Goal: Task Accomplishment & Management: Manage account settings

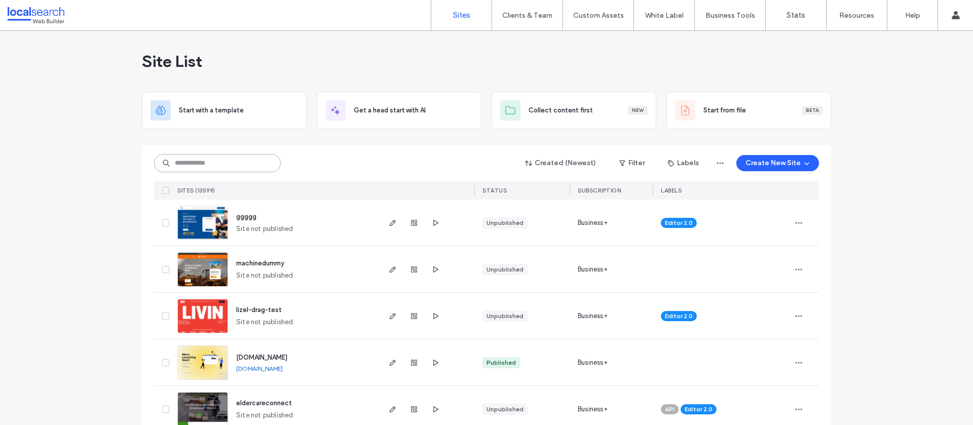
click at [207, 162] on input at bounding box center [217, 163] width 127 height 18
paste input "********"
type input "********"
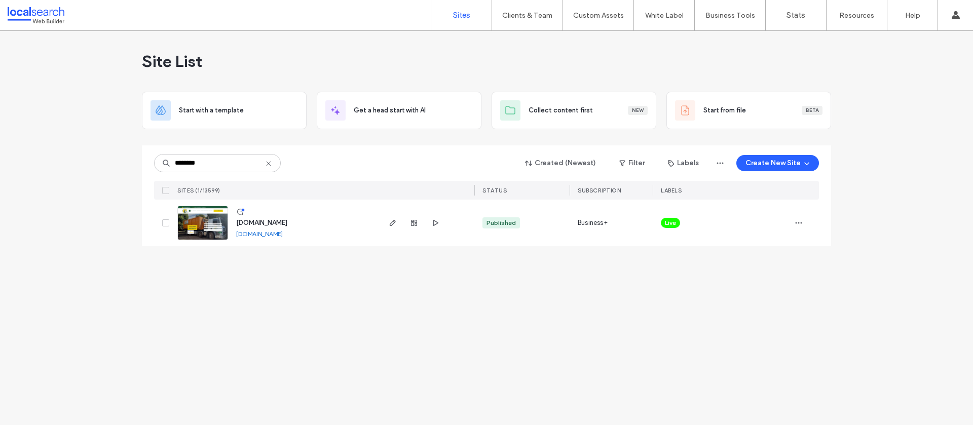
click at [262, 221] on span "www.yourtreefeller.com.au" at bounding box center [261, 223] width 51 height 8
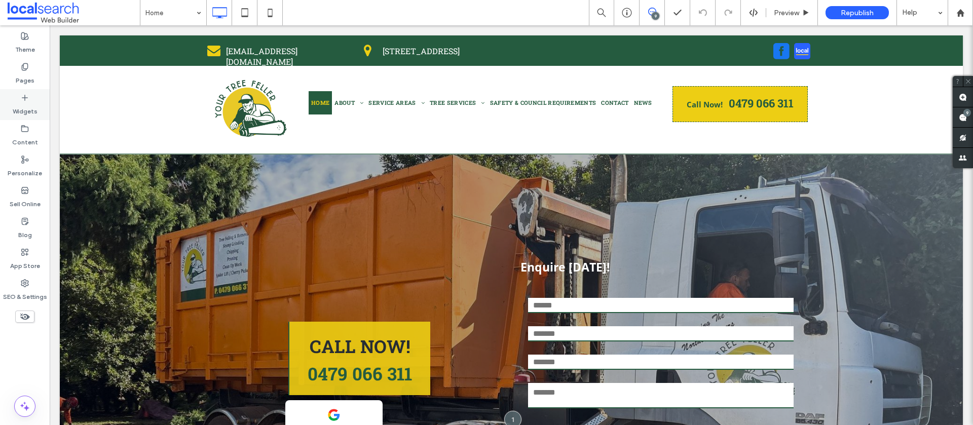
click at [17, 111] on label "Widgets" at bounding box center [25, 109] width 25 height 14
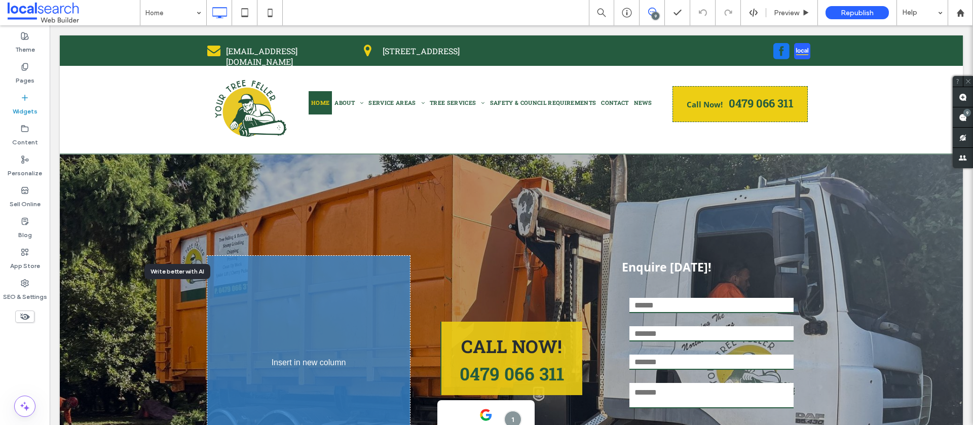
scroll to position [1, 0]
drag, startPoint x: 174, startPoint y: 316, endPoint x: 298, endPoint y: 315, distance: 123.2
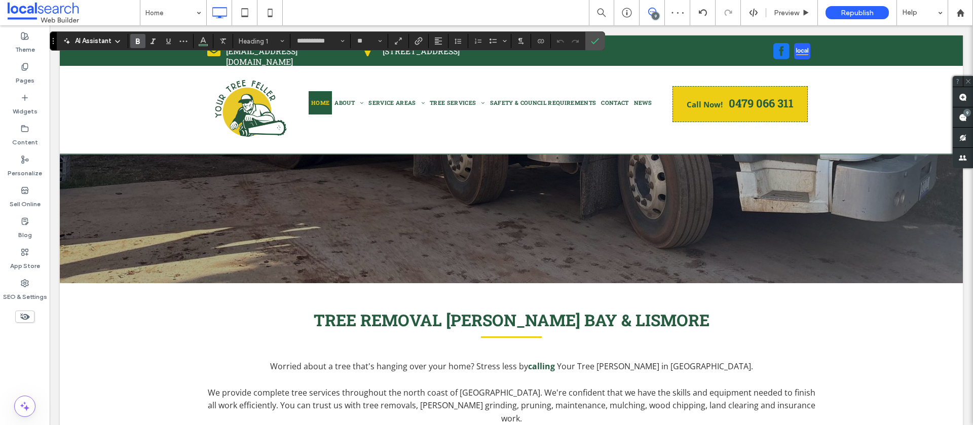
scroll to position [354, 0]
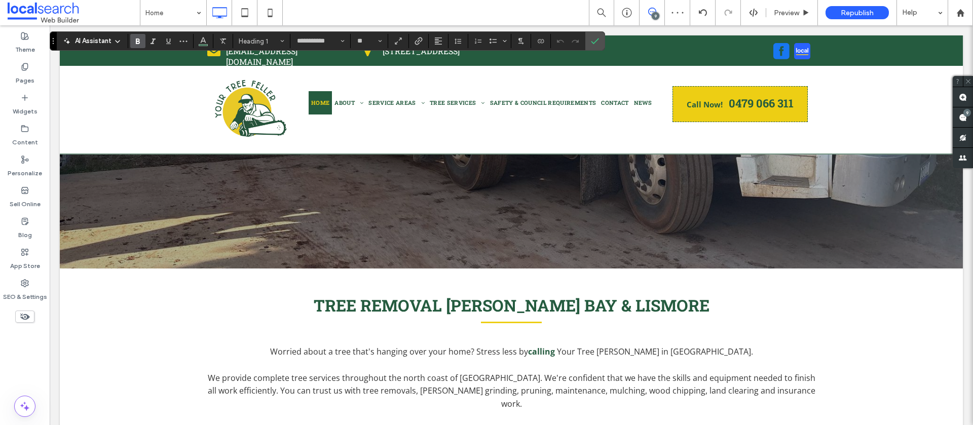
click at [611, 308] on span "TREE REMOVAL BALLINA, BYRON BAY & LISMORE" at bounding box center [512, 306] width 396 height 22
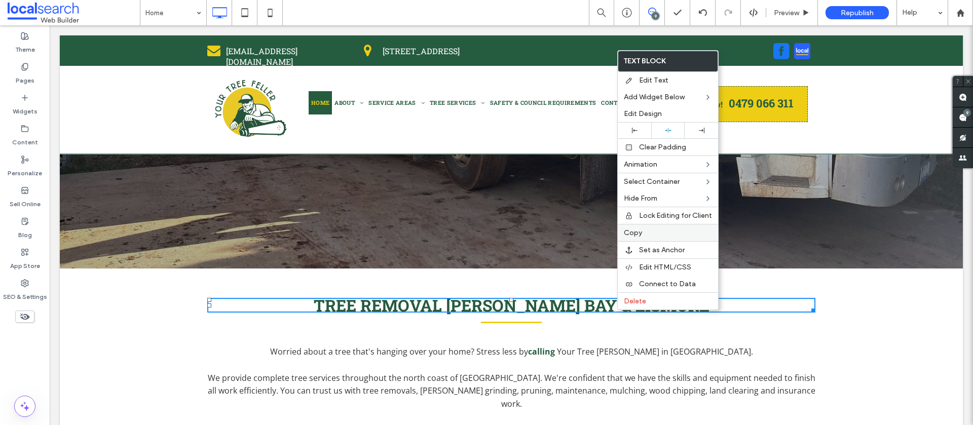
click at [655, 236] on label "Copy" at bounding box center [668, 233] width 88 height 9
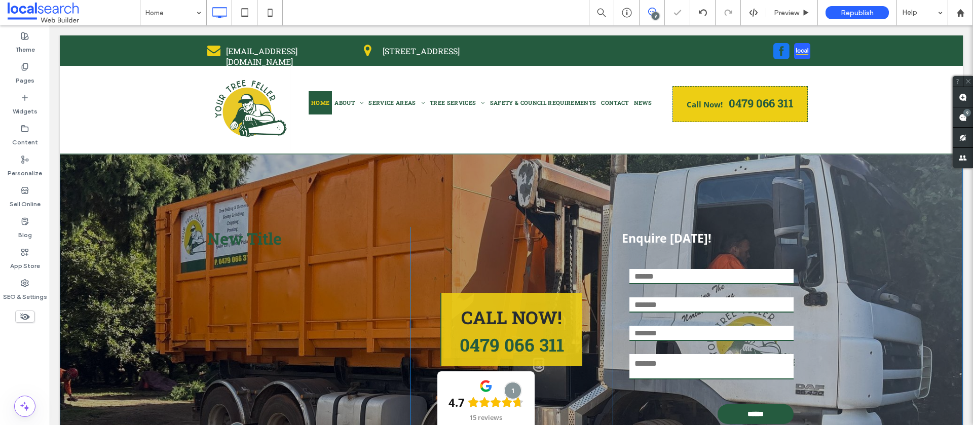
scroll to position [21, 0]
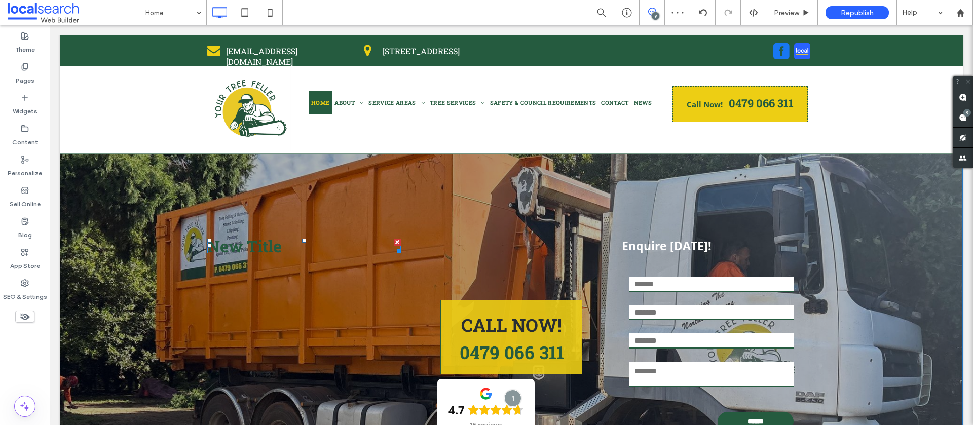
click at [297, 242] on h1 "New Title" at bounding box center [304, 246] width 194 height 13
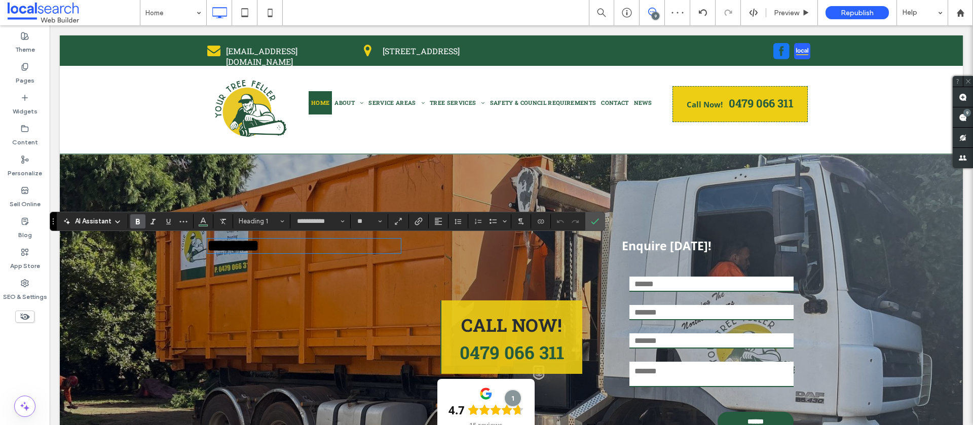
type input "*********"
type input "**"
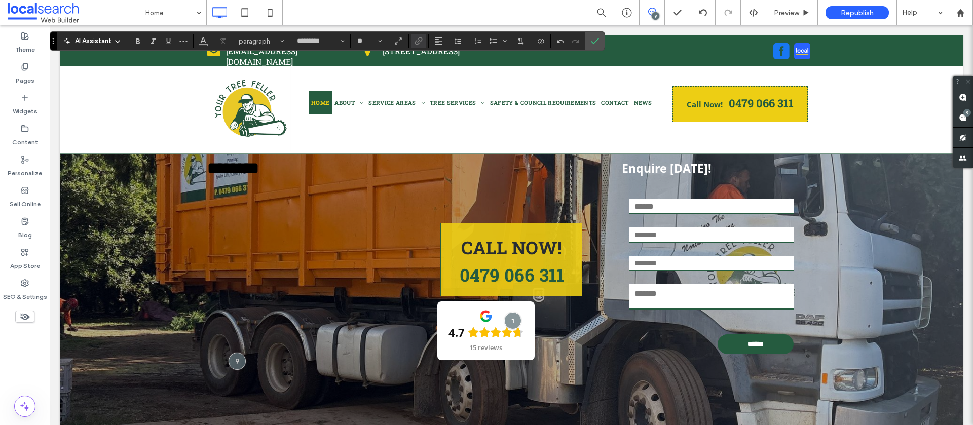
scroll to position [0, 0]
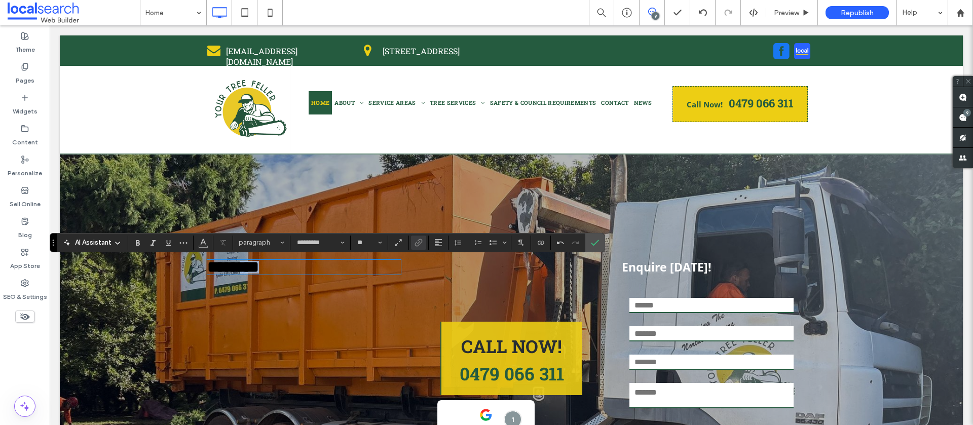
type input "**********"
type input "**"
drag, startPoint x: 284, startPoint y: 269, endPoint x: 217, endPoint y: 262, distance: 67.3
click at [191, 261] on div "Click To Paste Click To Paste ******** CALL NOW! 0479 066 311 4.7 15 reviews Pa…" at bounding box center [511, 389] width 903 height 468
click at [594, 240] on icon "Confirm" at bounding box center [595, 243] width 8 height 8
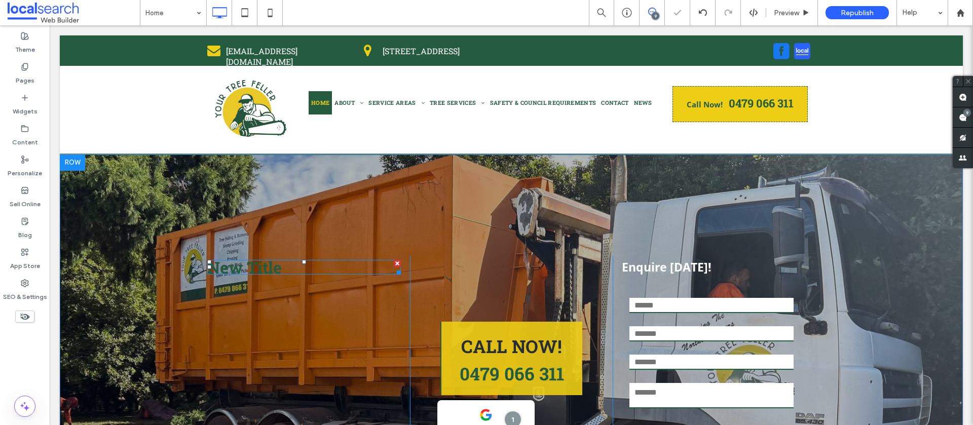
click at [347, 265] on h1 "New Title" at bounding box center [304, 267] width 194 height 13
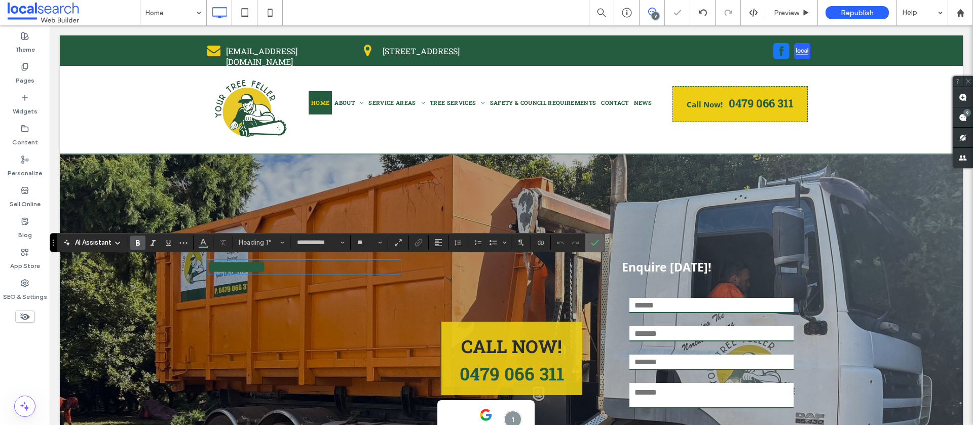
click at [594, 243] on icon "Confirm" at bounding box center [595, 243] width 8 height 8
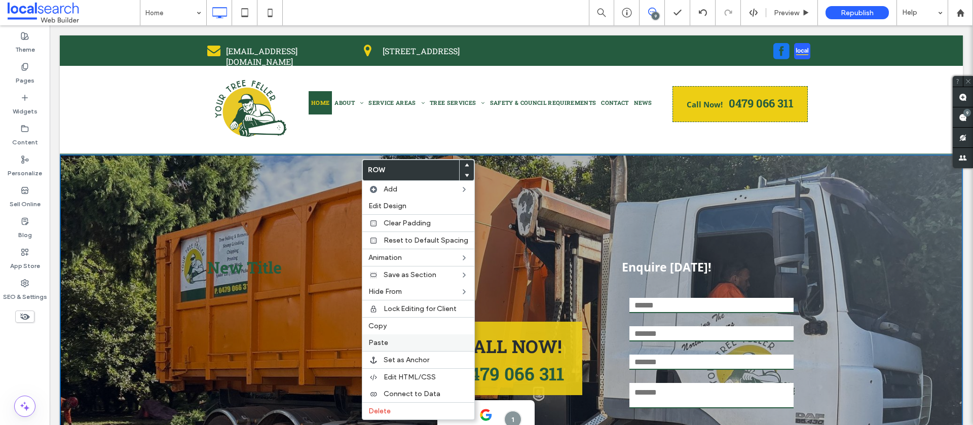
click at [398, 341] on label "Paste" at bounding box center [419, 343] width 100 height 9
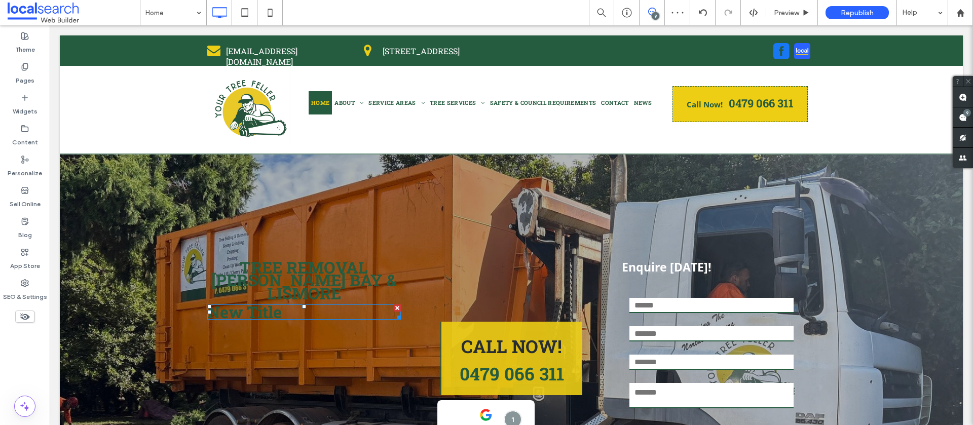
drag, startPoint x: 444, startPoint y: 333, endPoint x: 395, endPoint y: 308, distance: 54.9
click at [395, 308] on div at bounding box center [397, 308] width 7 height 7
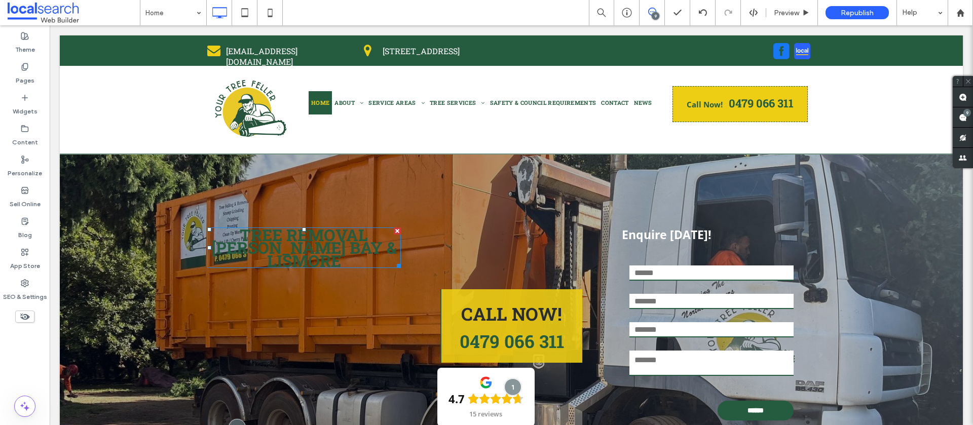
scroll to position [2, 0]
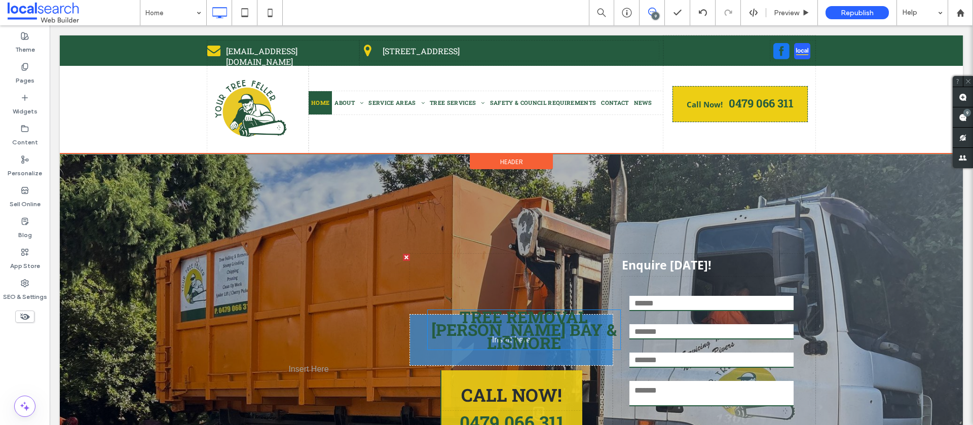
drag, startPoint x: 311, startPoint y: 266, endPoint x: 530, endPoint y: 317, distance: 225.0
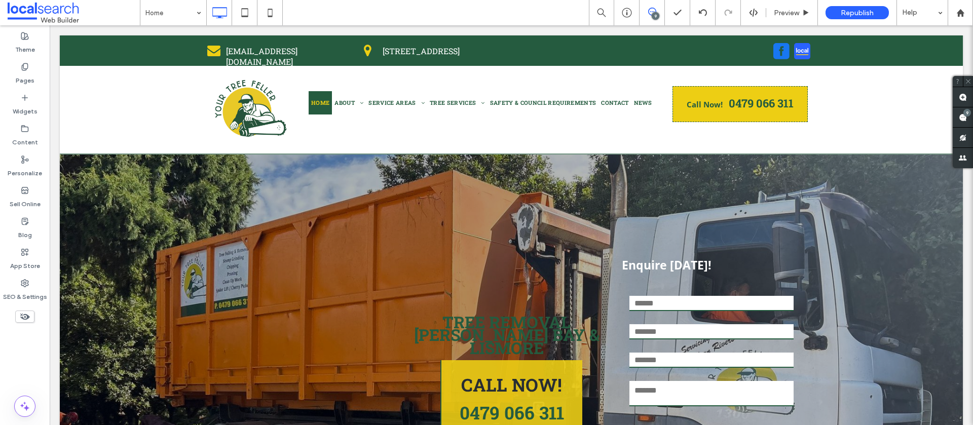
scroll to position [6, 0]
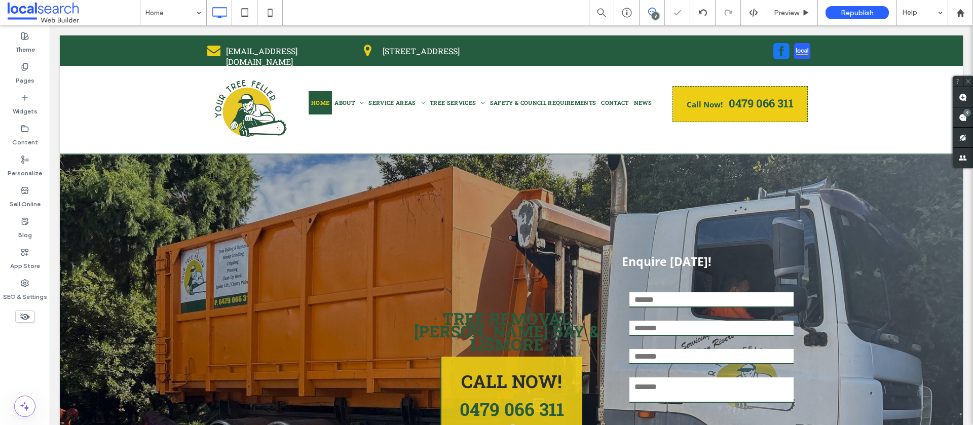
click at [406, 254] on div at bounding box center [406, 253] width 7 height 7
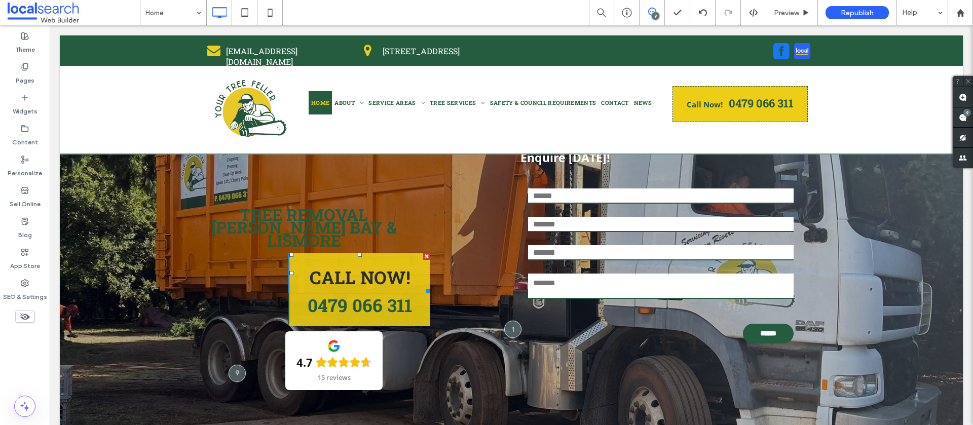
scroll to position [95, 0]
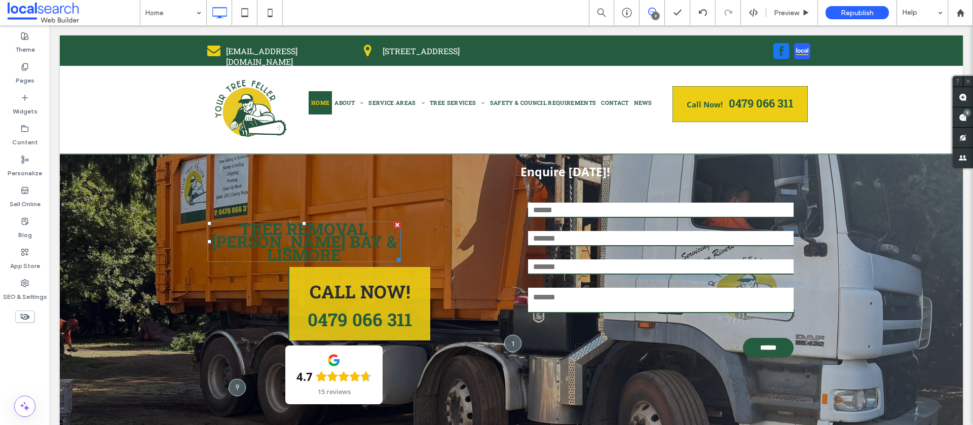
click at [352, 235] on span "TREE REMOVAL BALLINA, BYRON BAY & LISMORE" at bounding box center [304, 242] width 186 height 48
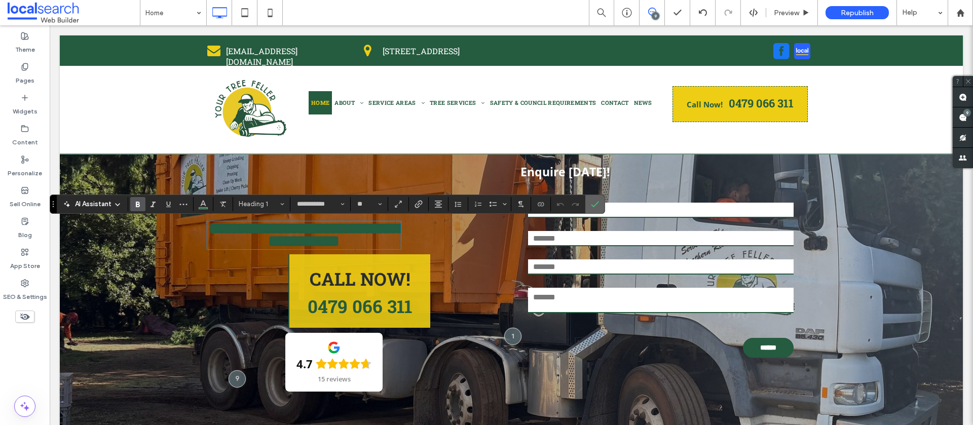
click at [597, 211] on span "Confirm" at bounding box center [595, 204] width 8 height 17
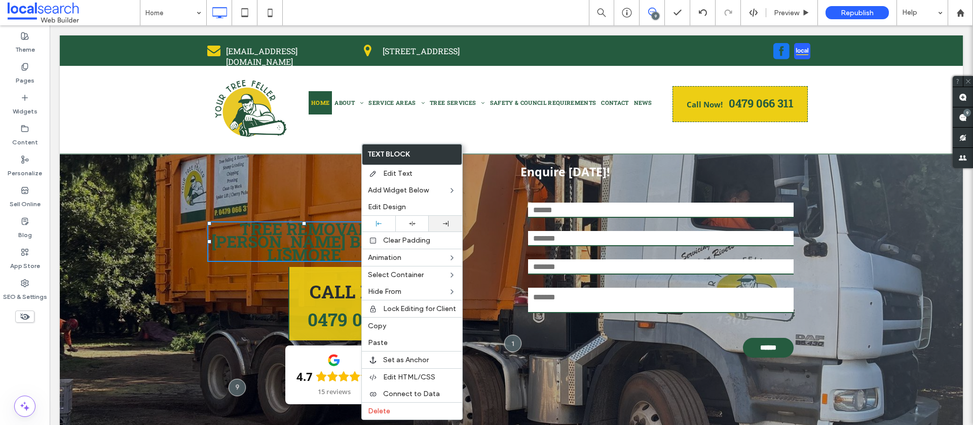
click at [439, 222] on div at bounding box center [445, 224] width 23 height 6
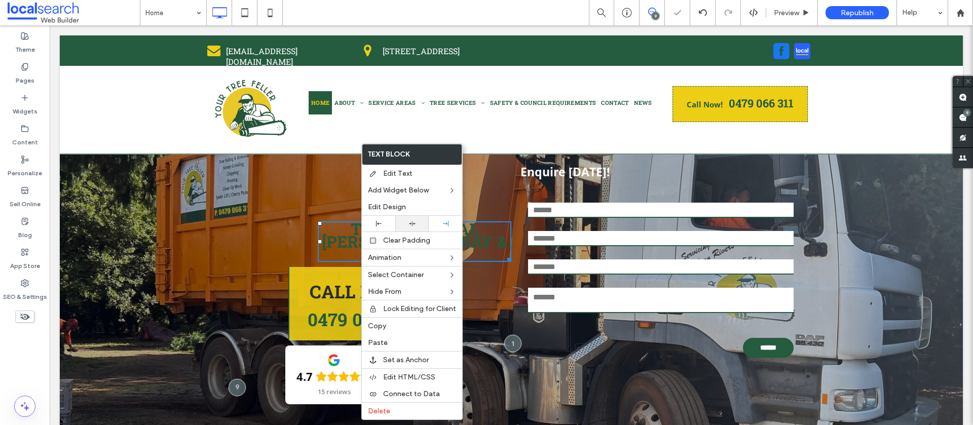
click at [413, 222] on icon at bounding box center [412, 224] width 7 height 7
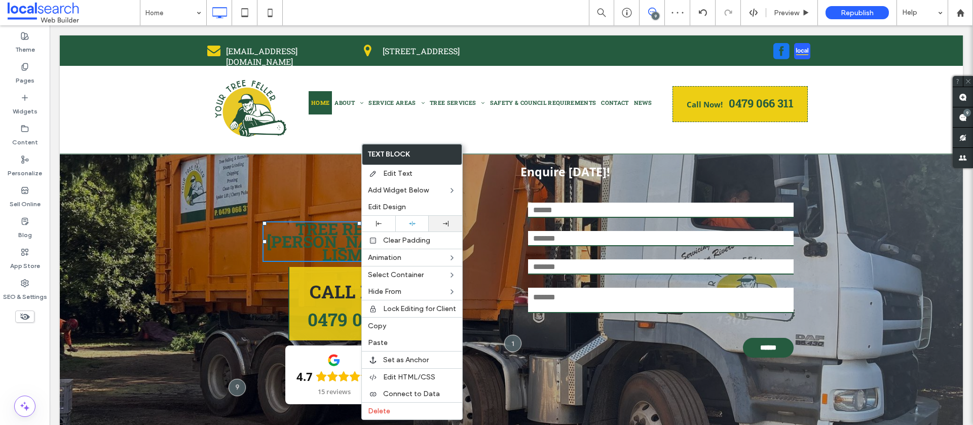
click at [440, 225] on div at bounding box center [445, 224] width 23 height 6
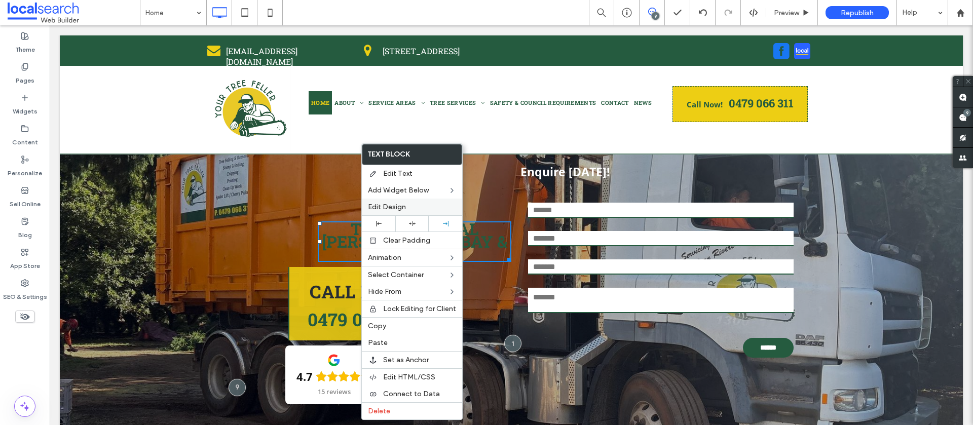
click at [392, 207] on span "Edit Design" at bounding box center [387, 207] width 38 height 9
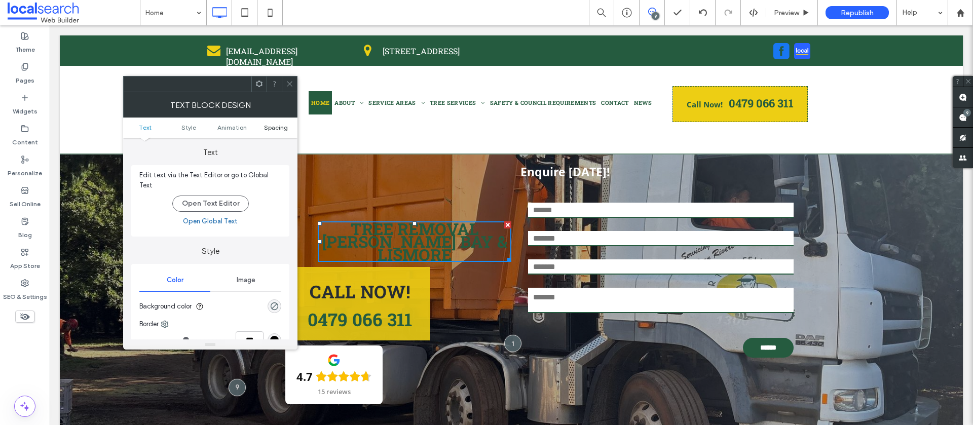
click at [274, 131] on ul "Text Style Animation Spacing" at bounding box center [210, 128] width 174 height 20
click at [274, 129] on span "Spacing" at bounding box center [276, 128] width 24 height 8
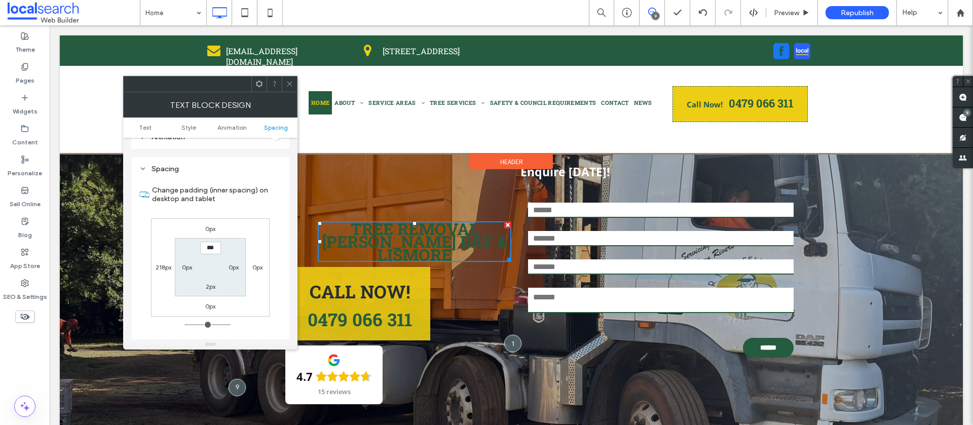
scroll to position [285, 0]
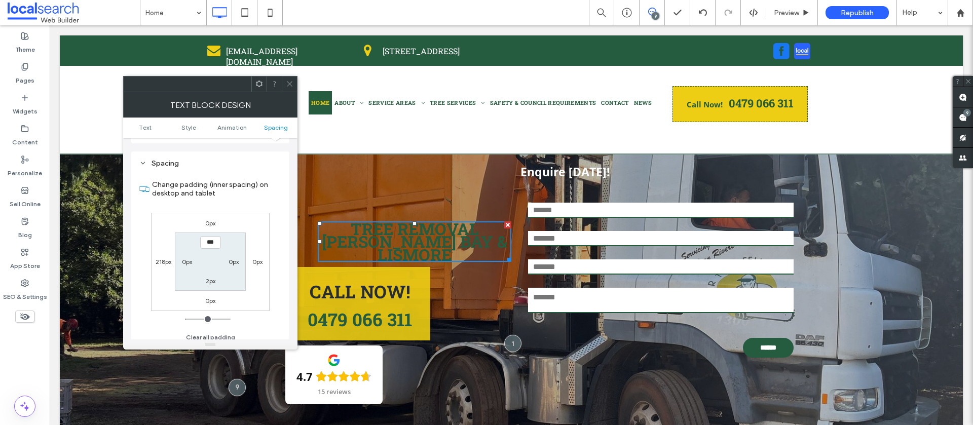
click at [167, 258] on label "218px" at bounding box center [164, 262] width 16 height 8
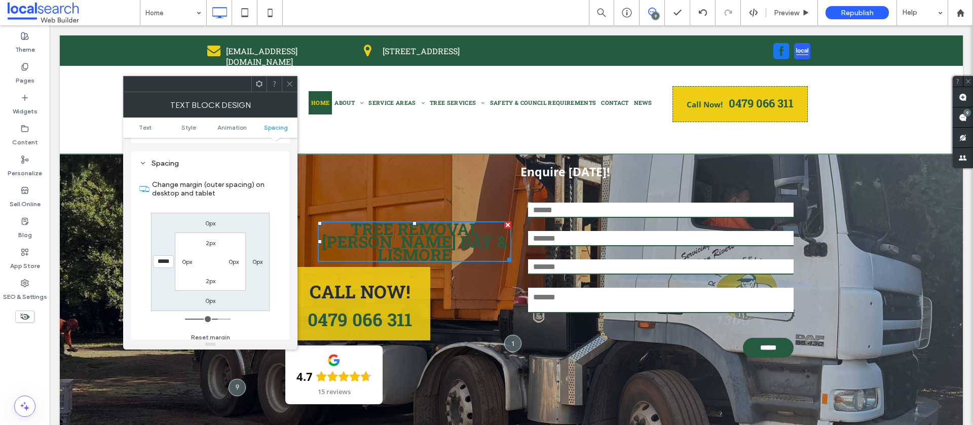
type input "***"
type input "*"
type input "***"
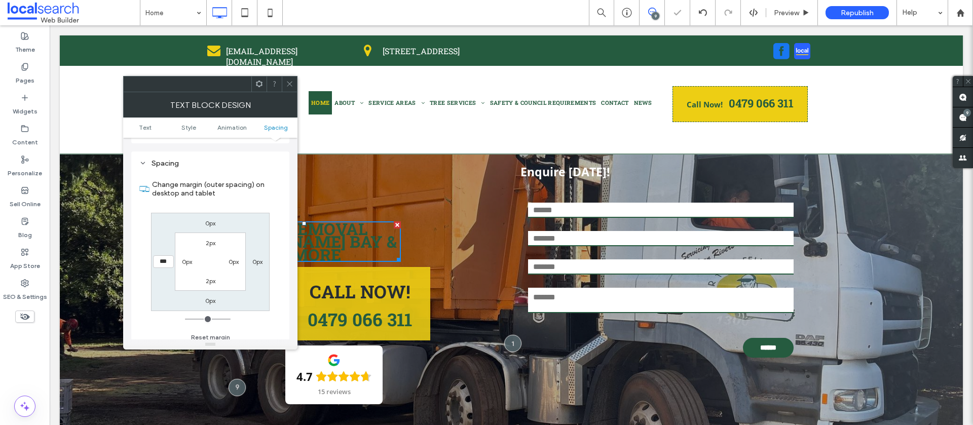
drag, startPoint x: 288, startPoint y: 82, endPoint x: 295, endPoint y: 92, distance: 12.1
click at [288, 82] on icon at bounding box center [290, 84] width 8 height 8
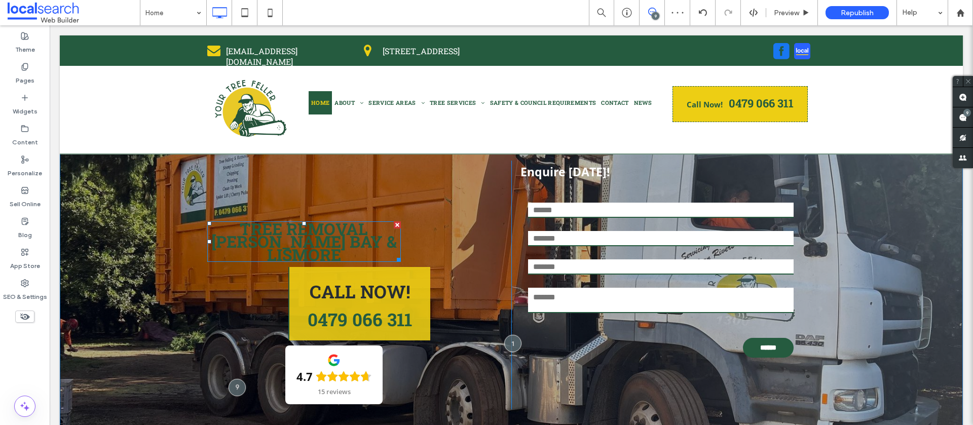
click at [359, 236] on span "TREE REMOVAL BALLINA, BYRON BAY & LISMORE" at bounding box center [304, 242] width 186 height 48
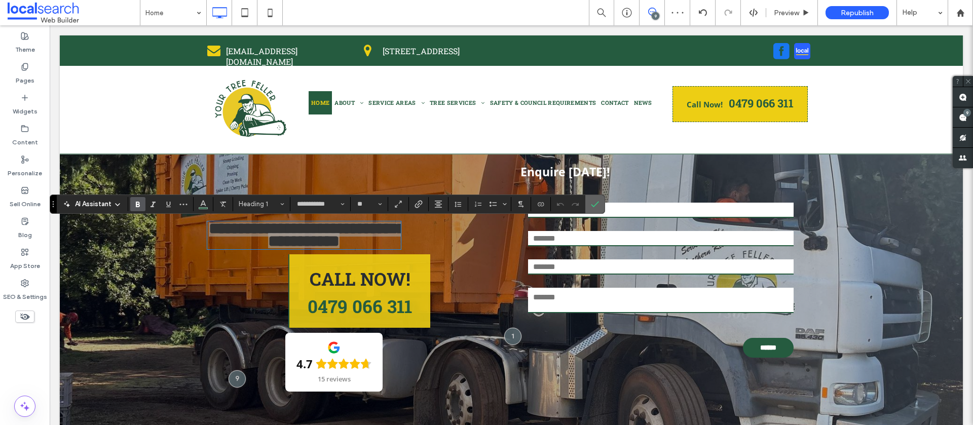
click at [589, 207] on label "Confirm" at bounding box center [595, 204] width 15 height 18
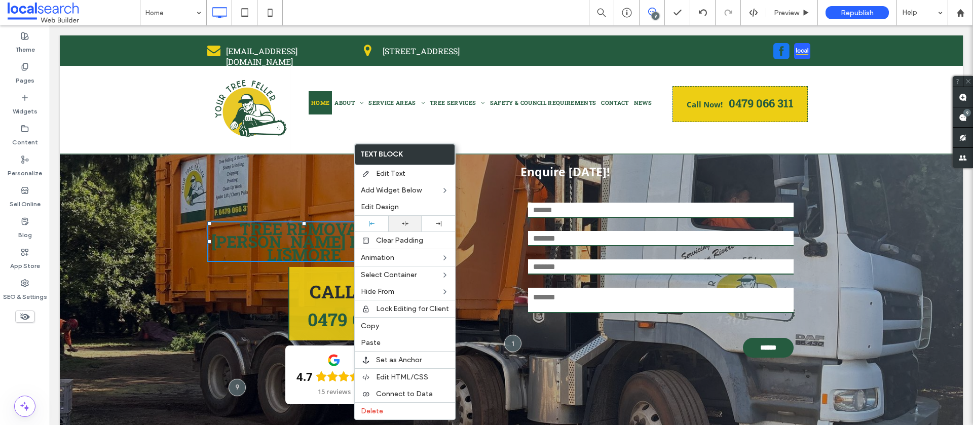
click at [411, 222] on div at bounding box center [404, 224] width 23 height 7
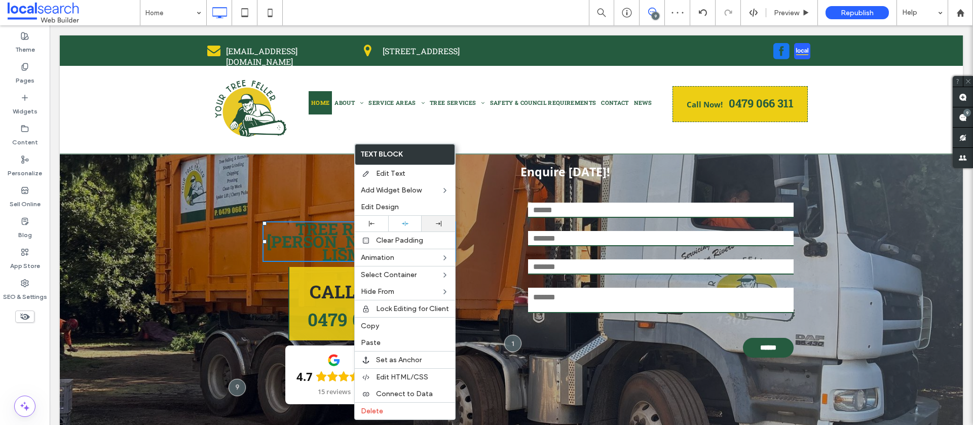
click at [434, 227] on div at bounding box center [438, 224] width 33 height 16
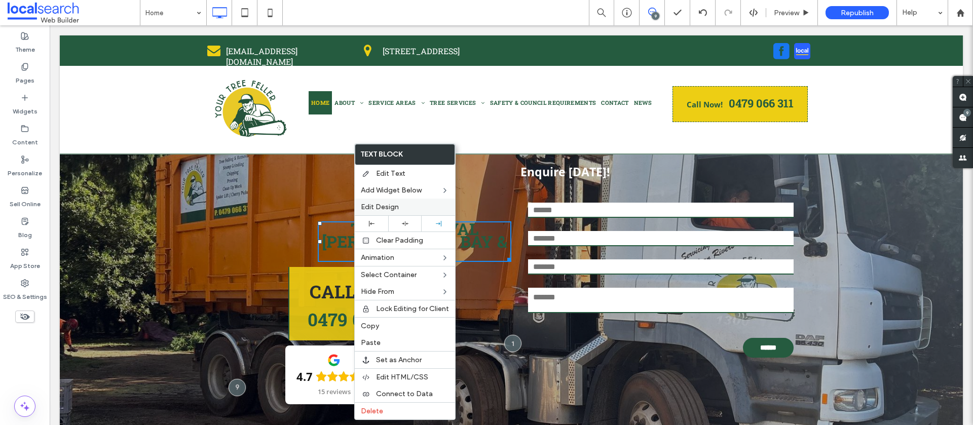
click at [405, 203] on label "Edit Design" at bounding box center [405, 207] width 88 height 9
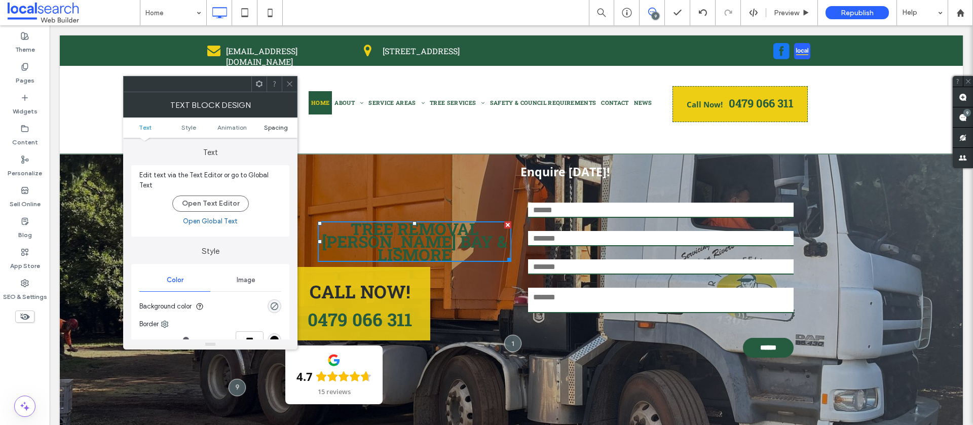
click at [276, 130] on span "Spacing" at bounding box center [276, 128] width 24 height 8
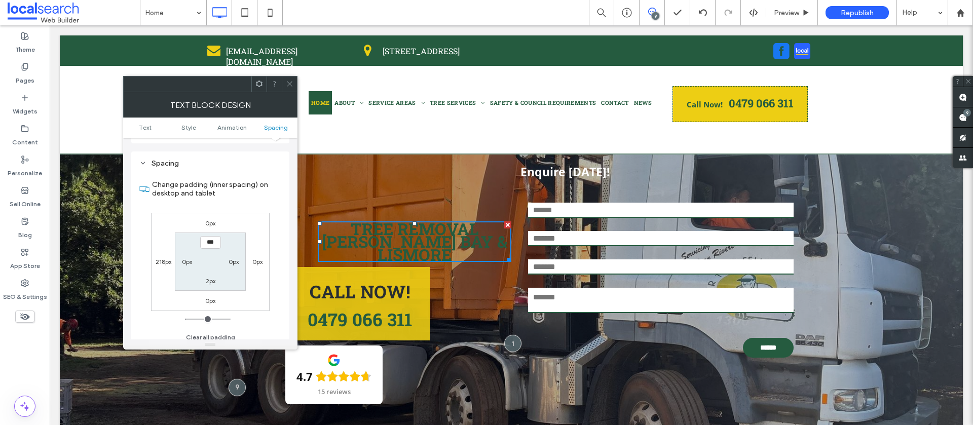
click at [159, 258] on label "218px" at bounding box center [164, 262] width 16 height 8
type input "***"
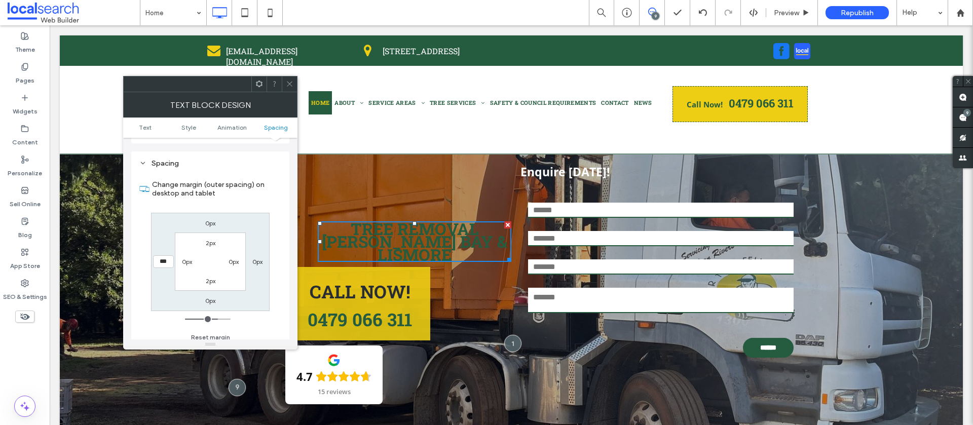
type input "***"
type input "*"
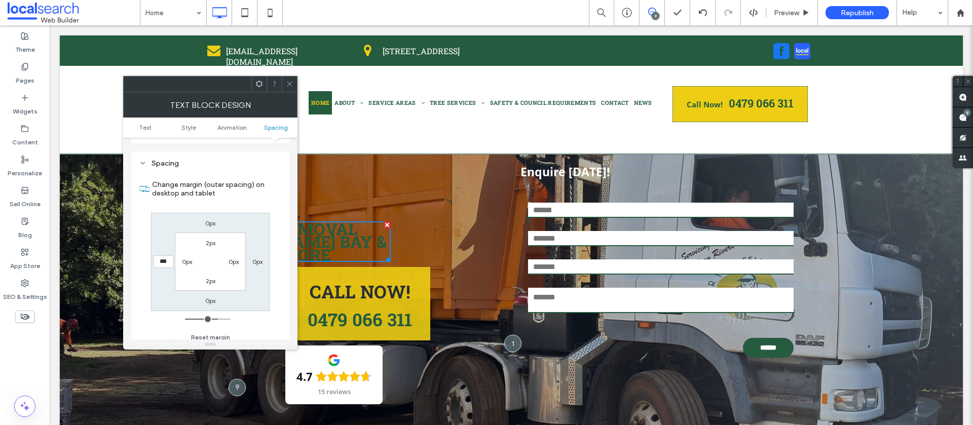
type input "***"
type input "*"
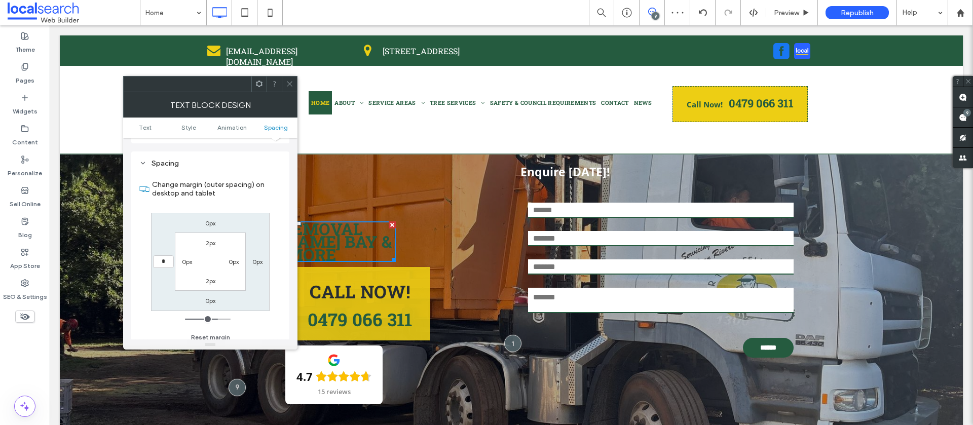
type input "***"
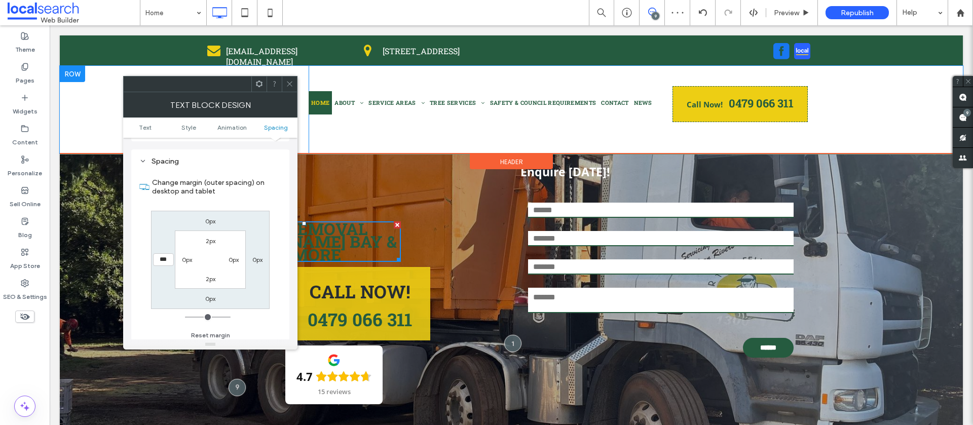
scroll to position [286, 0]
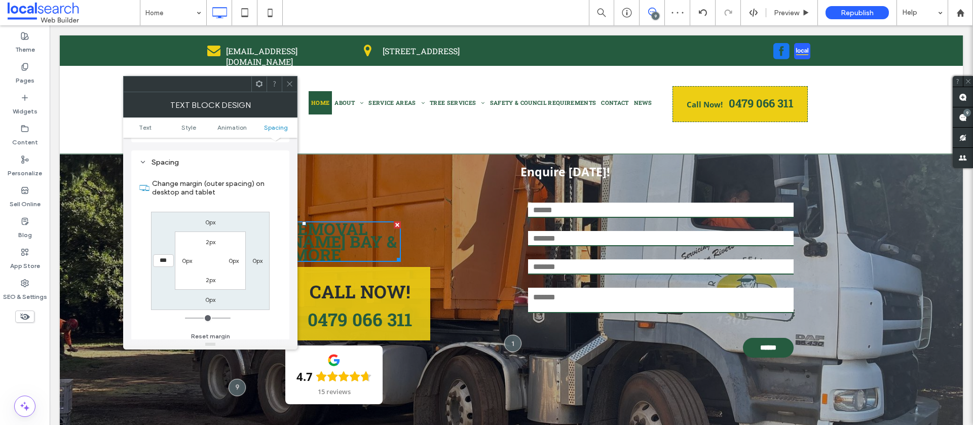
click at [292, 85] on icon at bounding box center [290, 84] width 8 height 8
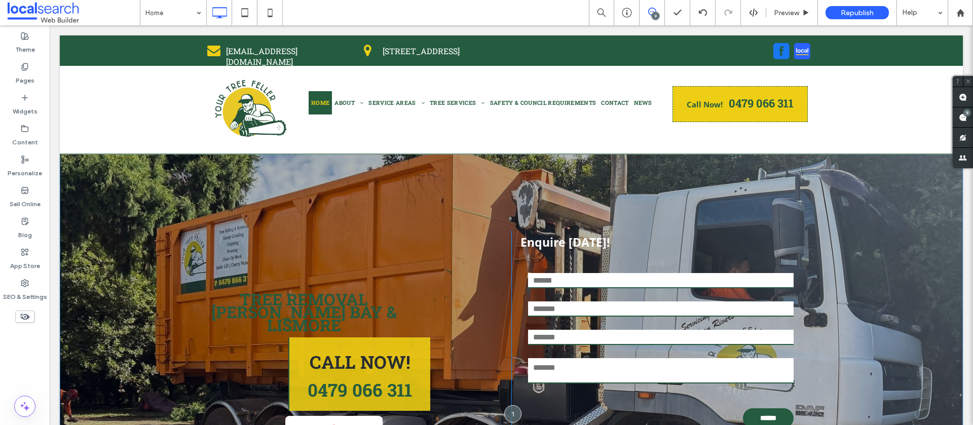
scroll to position [0, 0]
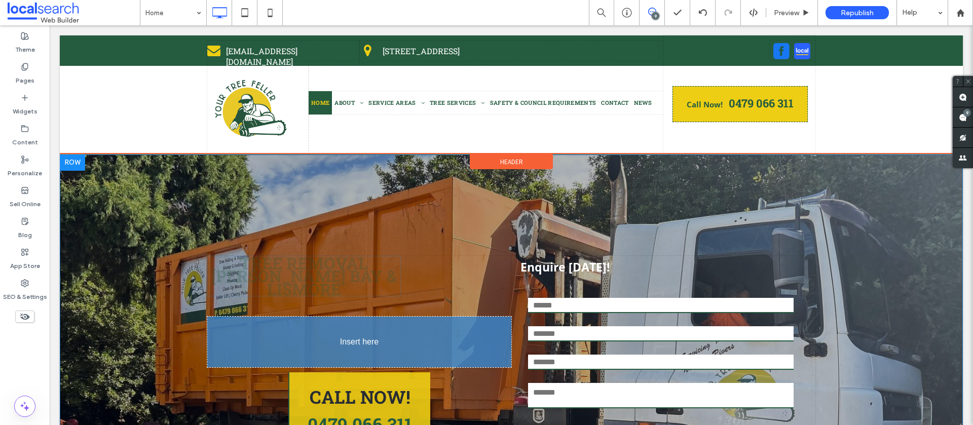
drag, startPoint x: 319, startPoint y: 332, endPoint x: 393, endPoint y: 323, distance: 75.0
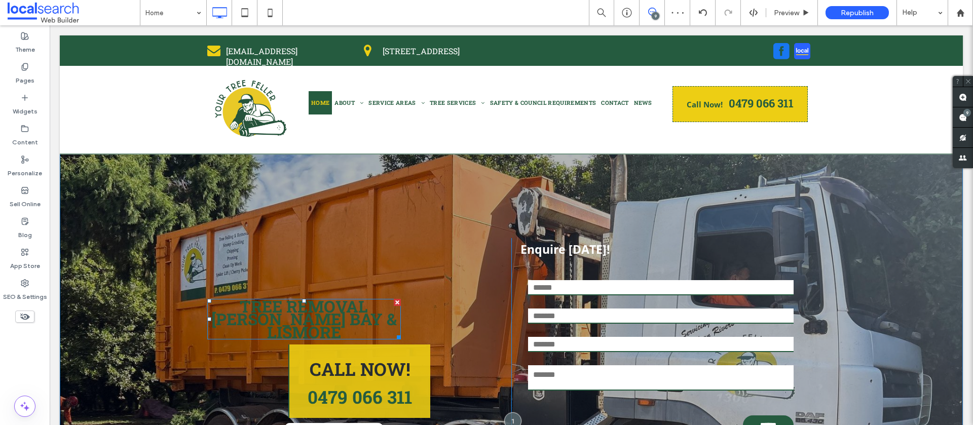
scroll to position [69, 0]
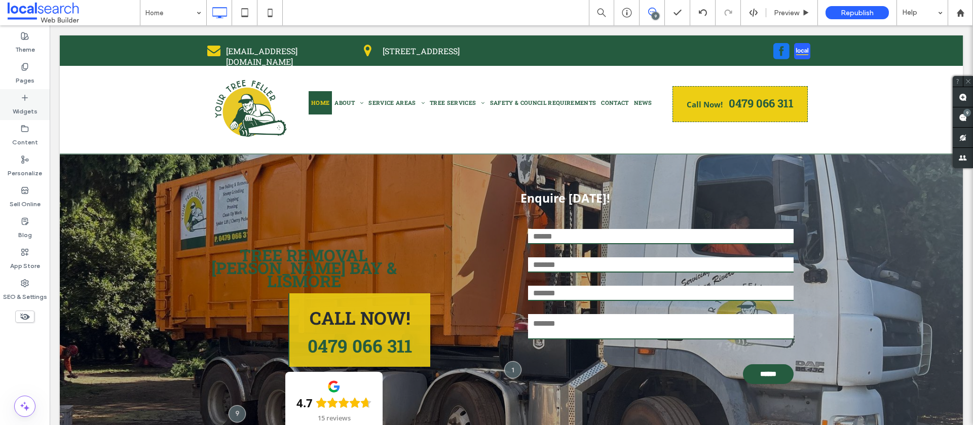
click at [20, 108] on label "Widgets" at bounding box center [25, 109] width 25 height 14
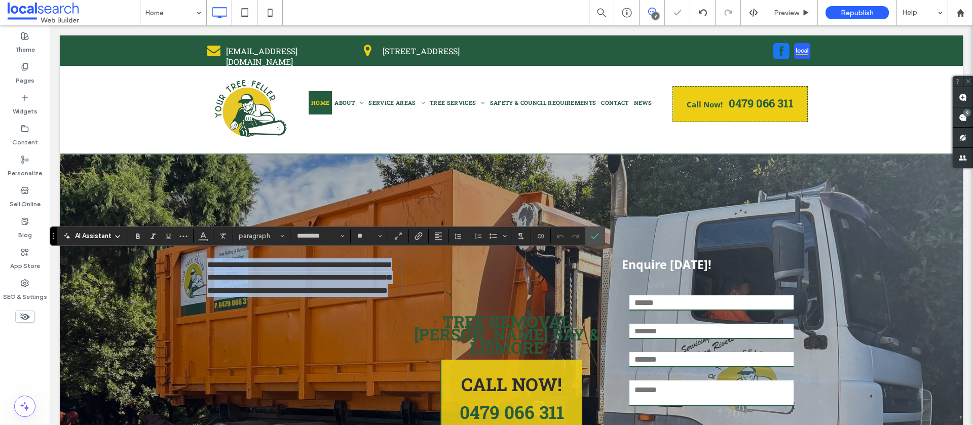
scroll to position [0, 0]
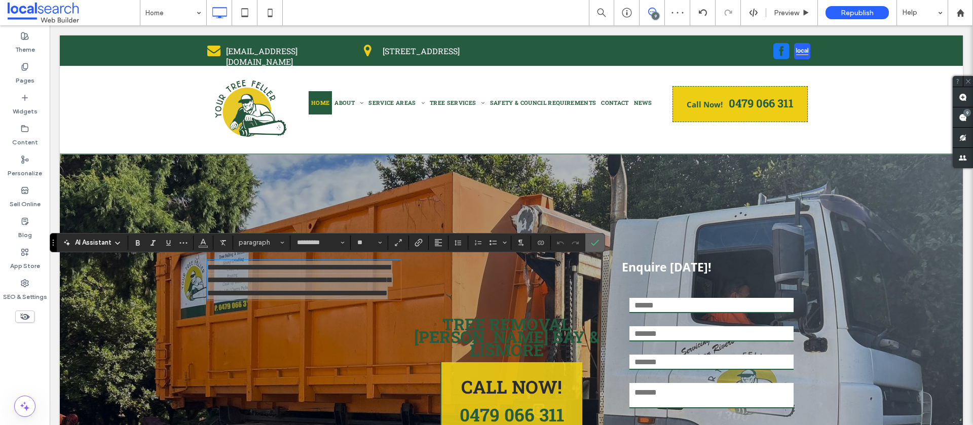
click at [599, 243] on label "Confirm" at bounding box center [595, 243] width 15 height 18
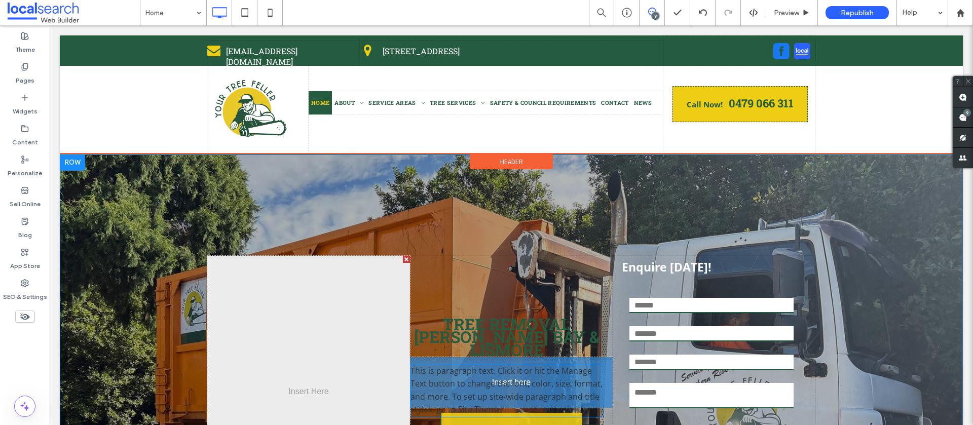
scroll to position [1, 0]
drag, startPoint x: 319, startPoint y: 269, endPoint x: 521, endPoint y: 372, distance: 226.7
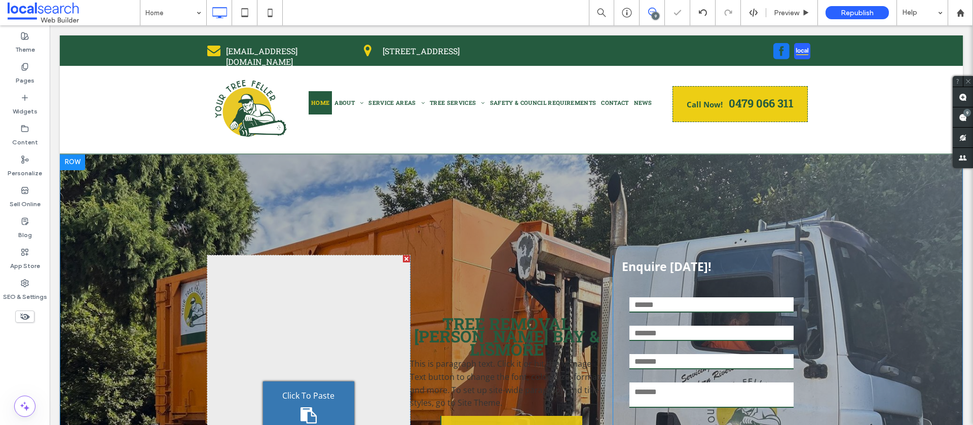
click at [404, 256] on div at bounding box center [406, 258] width 7 height 7
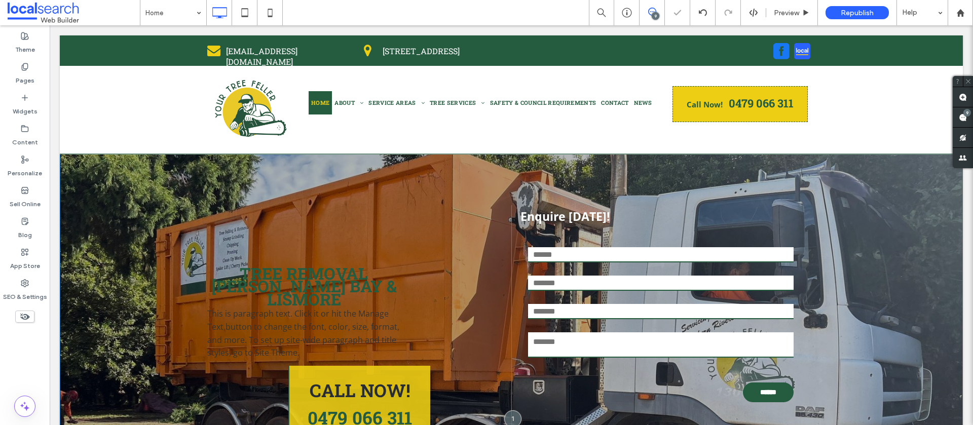
scroll to position [102, 0]
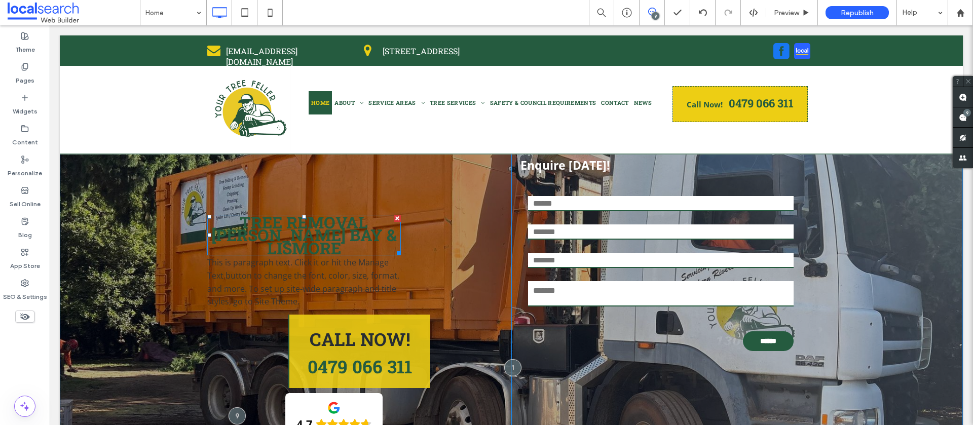
click at [337, 227] on span "TREE REMOVAL BALLINA, BYRON BAY & LISMORE" at bounding box center [304, 235] width 186 height 48
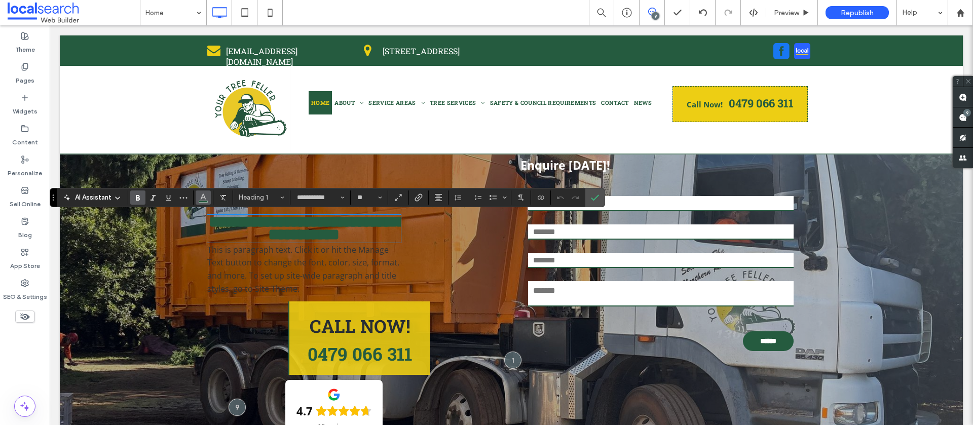
click at [196, 199] on button "Color" at bounding box center [203, 198] width 15 height 14
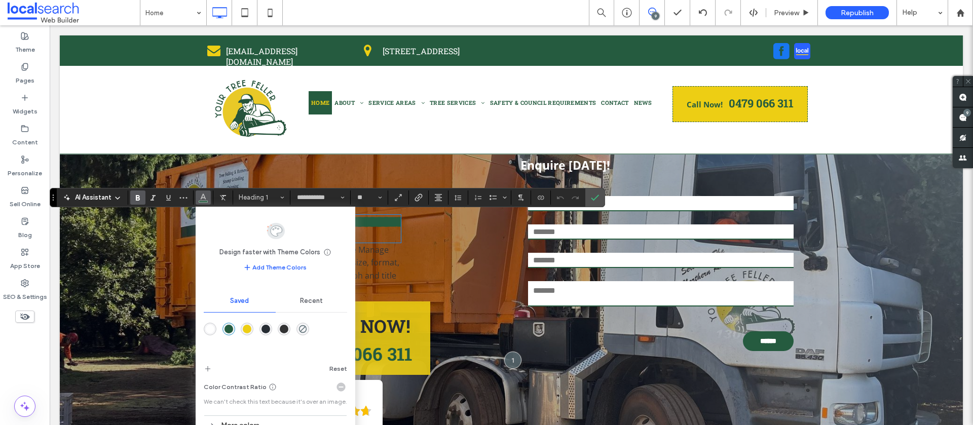
click at [208, 328] on div "rgba(255,255,255,1)" at bounding box center [210, 329] width 9 height 9
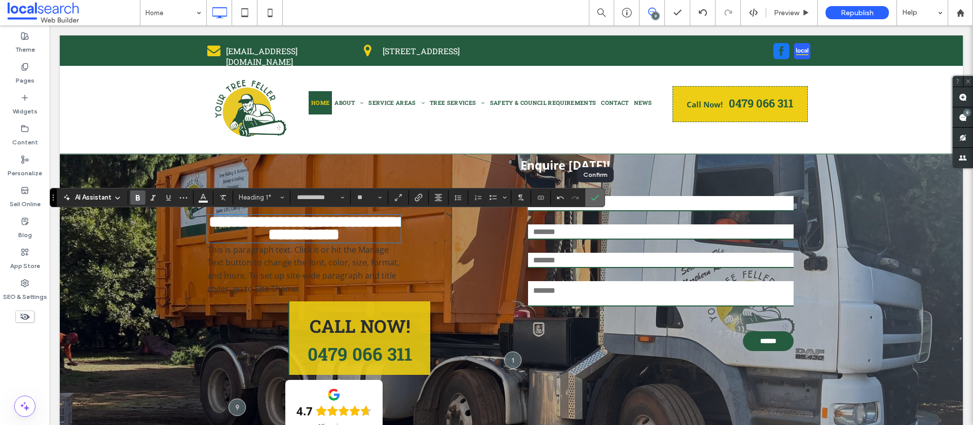
click at [593, 196] on icon "Confirm" at bounding box center [595, 198] width 8 height 8
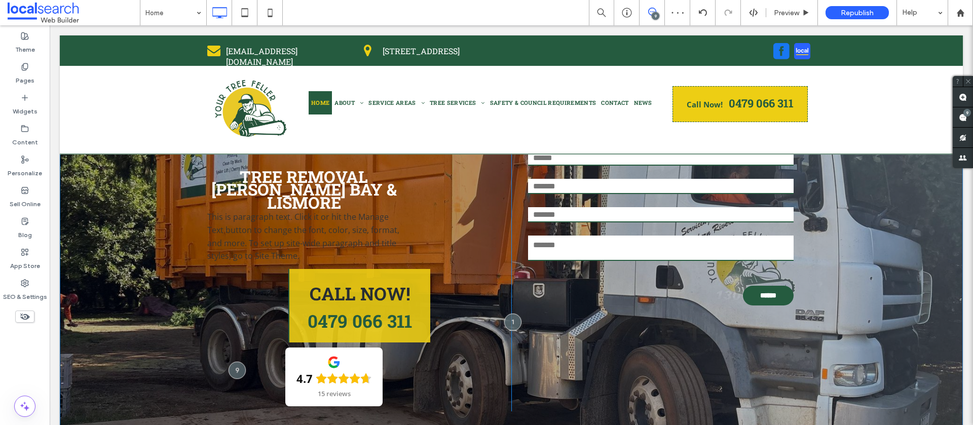
scroll to position [152, 0]
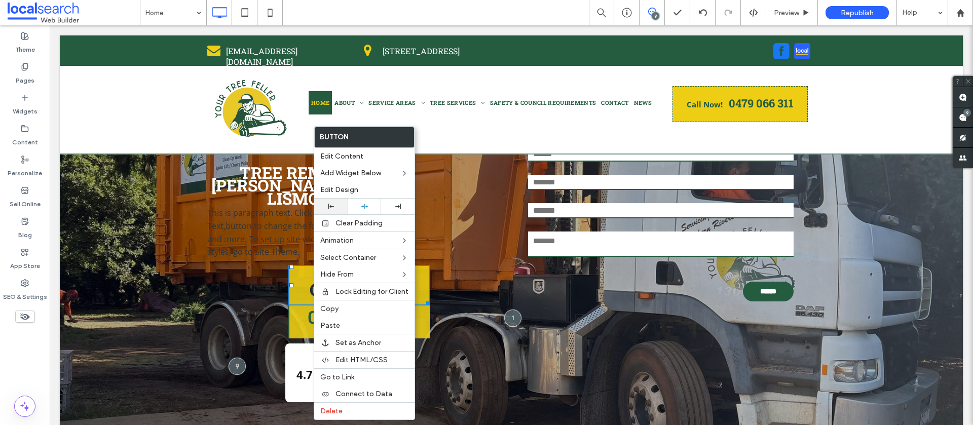
click at [333, 203] on div at bounding box center [330, 207] width 33 height 16
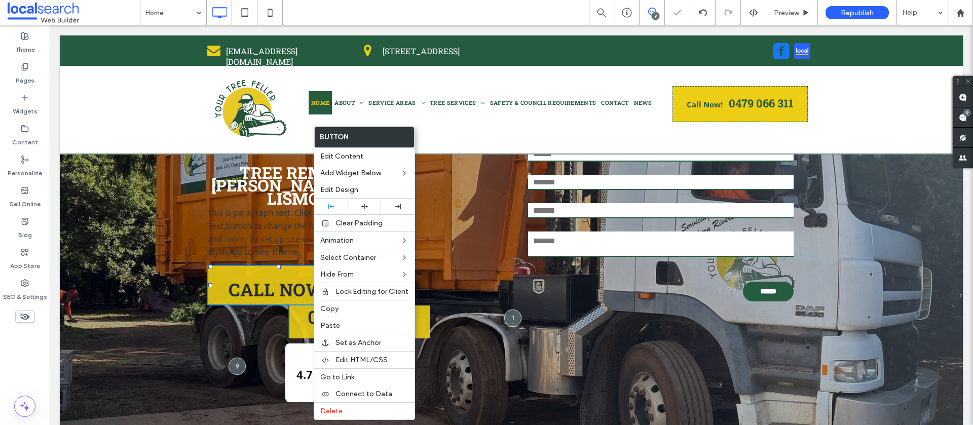
click at [305, 315] on span "0479 066 311" at bounding box center [360, 322] width 112 height 20
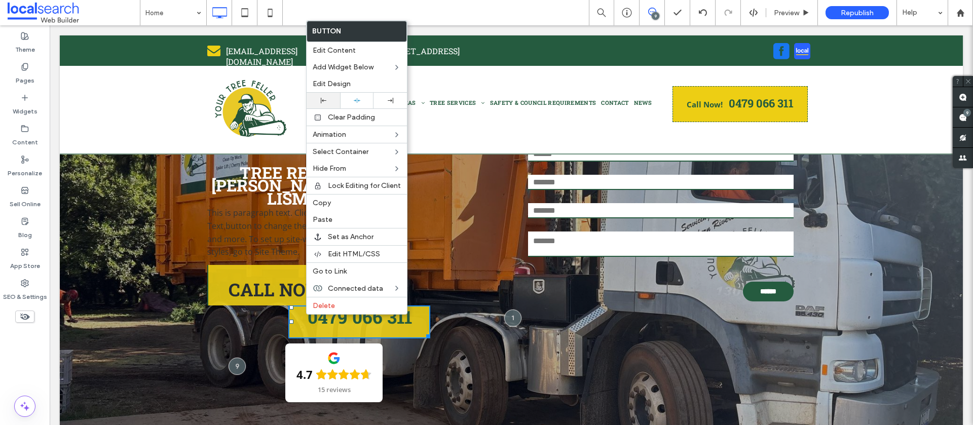
click at [316, 103] on div at bounding box center [323, 101] width 23 height 6
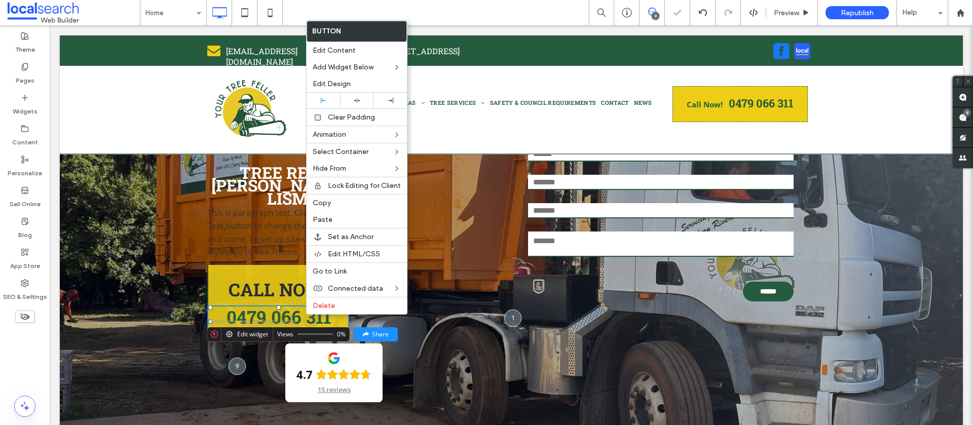
click at [299, 351] on div "4.7 15 reviews" at bounding box center [334, 373] width 96 height 58
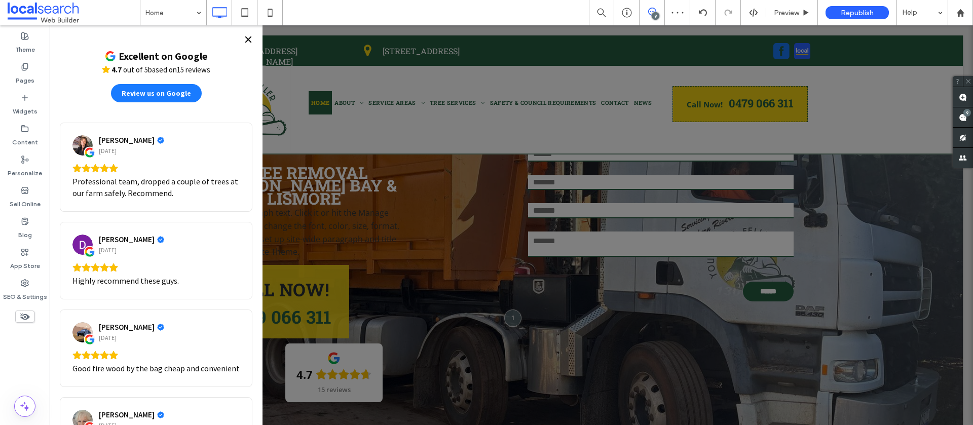
click at [250, 40] on icon "Close" at bounding box center [248, 39] width 8 height 8
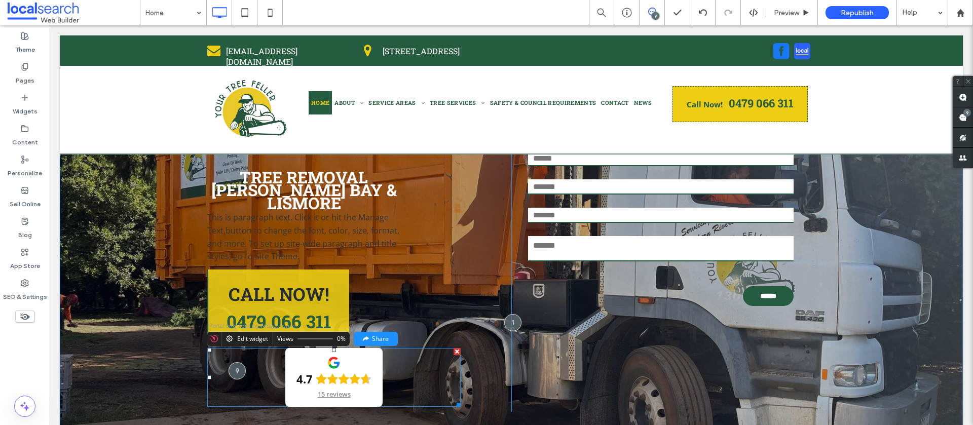
scroll to position [148, 0]
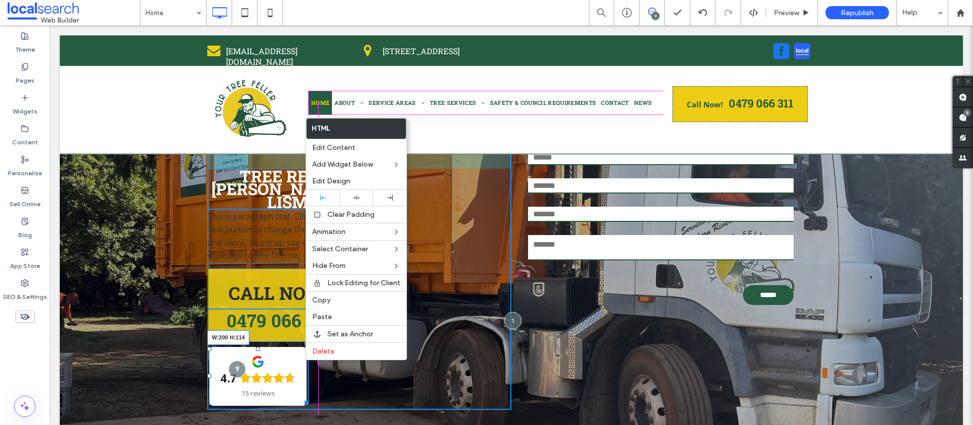
drag, startPoint x: 444, startPoint y: 400, endPoint x: 304, endPoint y: 402, distance: 139.9
click at [304, 402] on div at bounding box center [305, 401] width 8 height 8
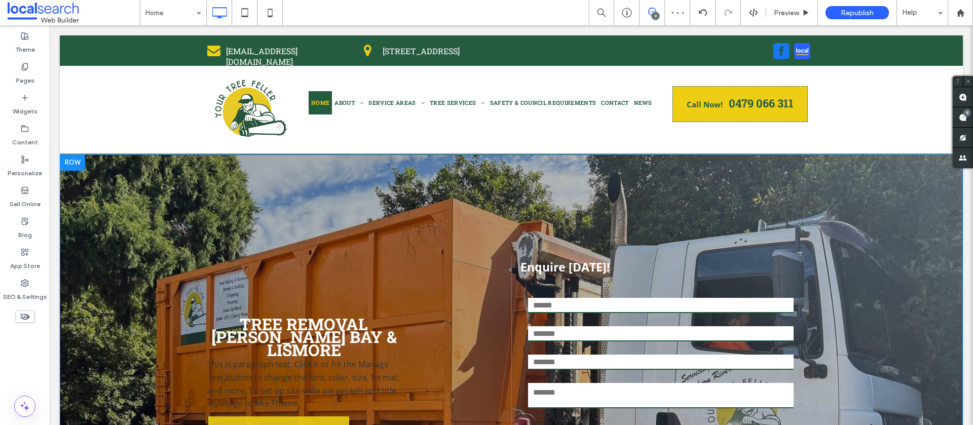
scroll to position [0, 0]
click at [297, 324] on span "TREE REMOVAL BALLINA, BYRON BAY & LISMORE" at bounding box center [304, 337] width 186 height 48
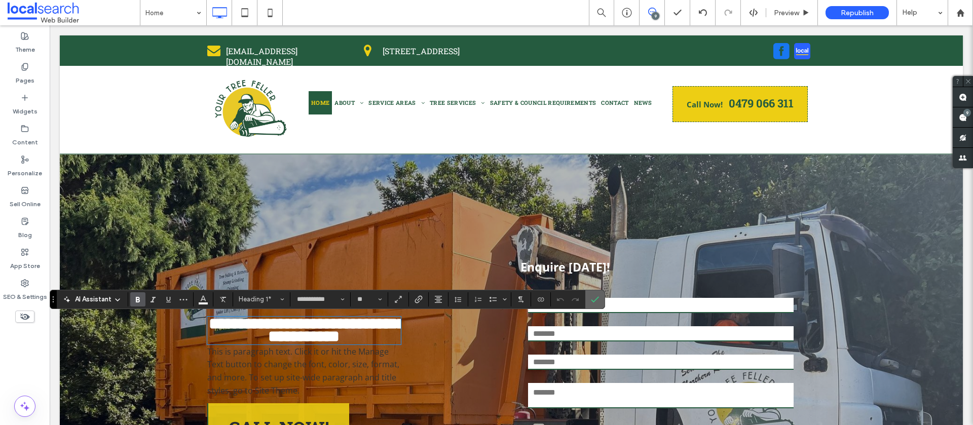
click at [593, 300] on icon "Confirm" at bounding box center [595, 300] width 8 height 8
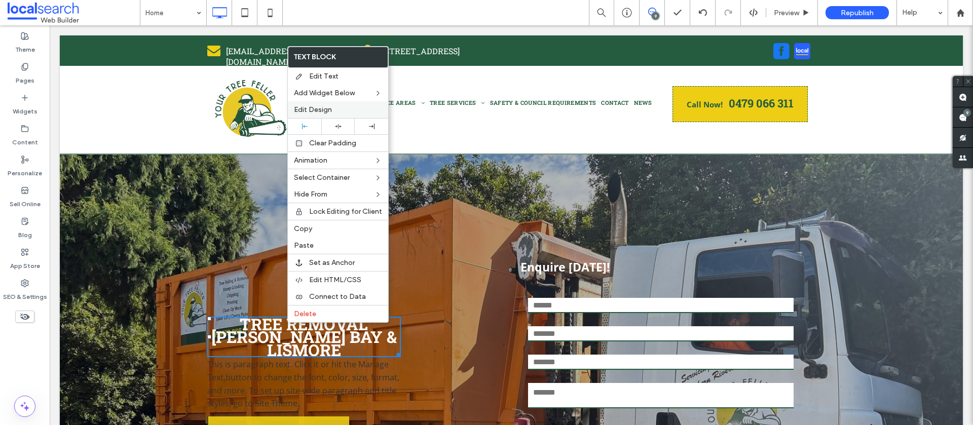
click at [341, 106] on label "Edit Design" at bounding box center [338, 109] width 88 height 9
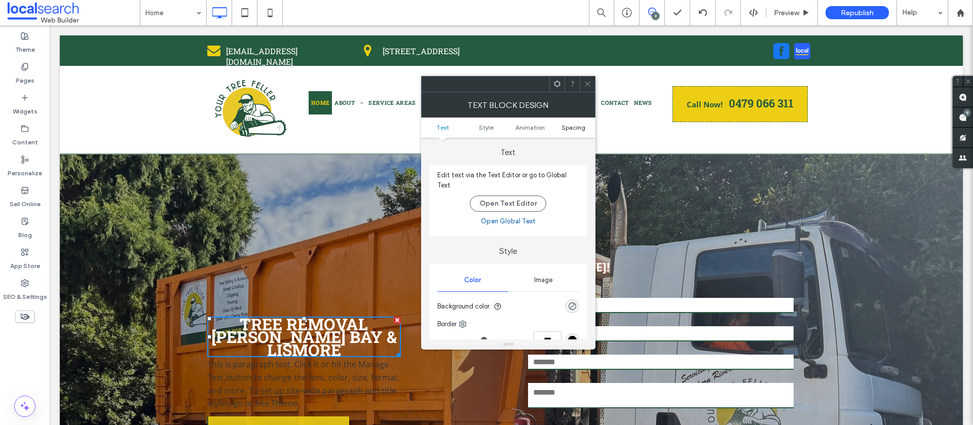
click at [575, 128] on span "Spacing" at bounding box center [574, 128] width 24 height 8
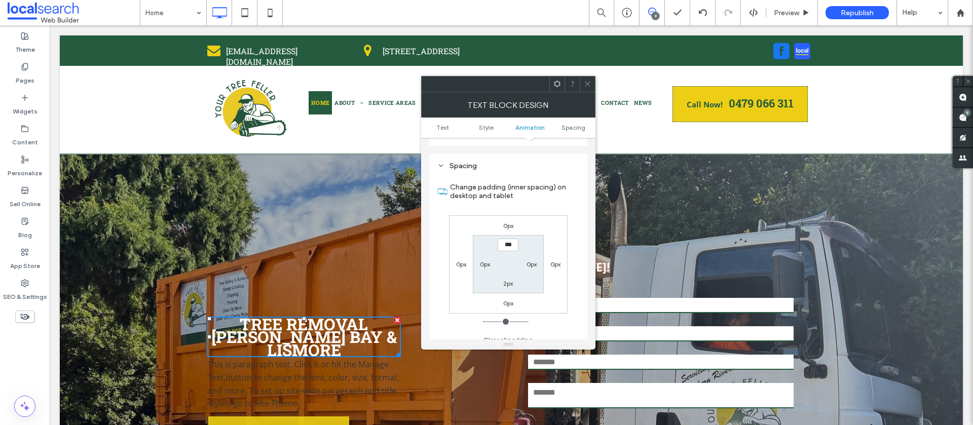
scroll to position [285, 0]
click at [505, 219] on label "0px" at bounding box center [508, 223] width 10 height 8
type input "*"
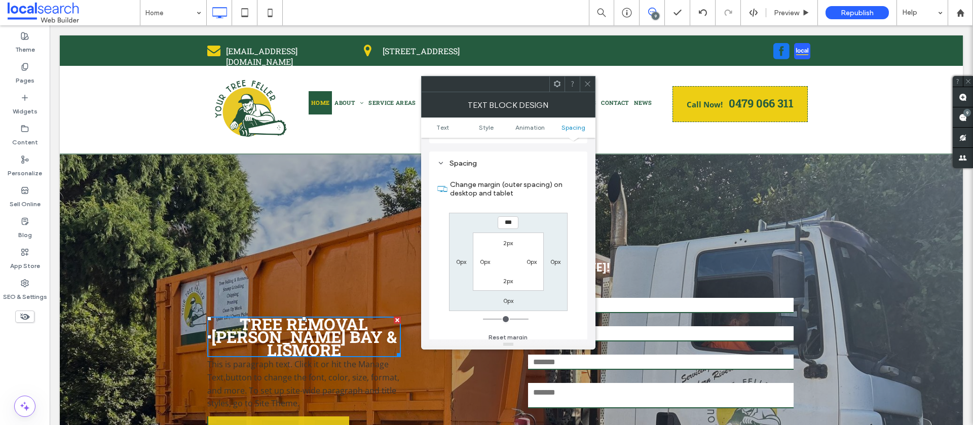
type input "***"
type input "*"
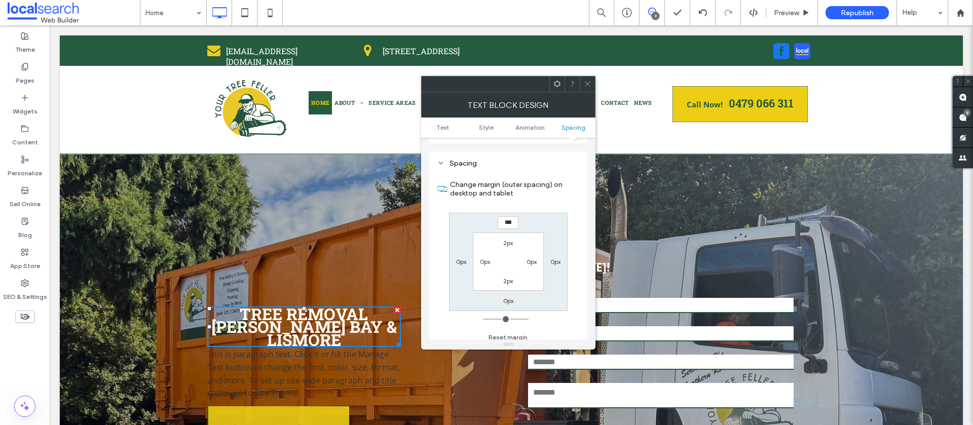
type input "***"
type input "*"
type input "*****"
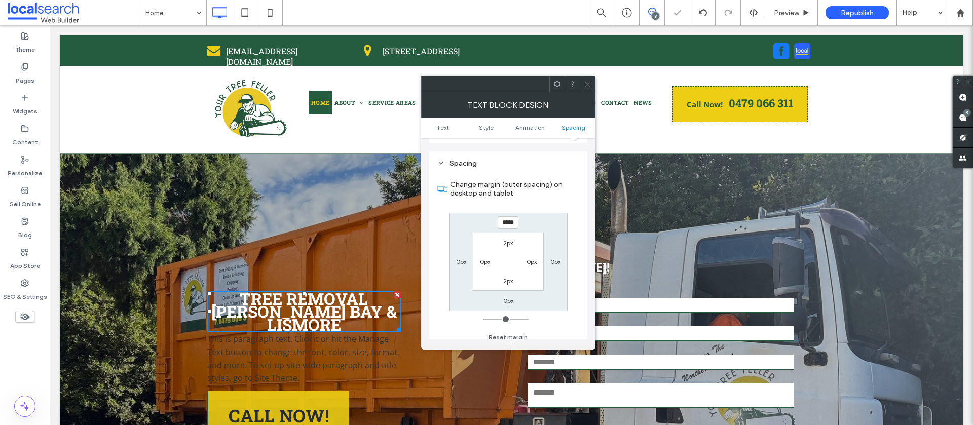
drag, startPoint x: 590, startPoint y: 84, endPoint x: 576, endPoint y: 100, distance: 21.2
click at [589, 85] on icon at bounding box center [588, 84] width 8 height 8
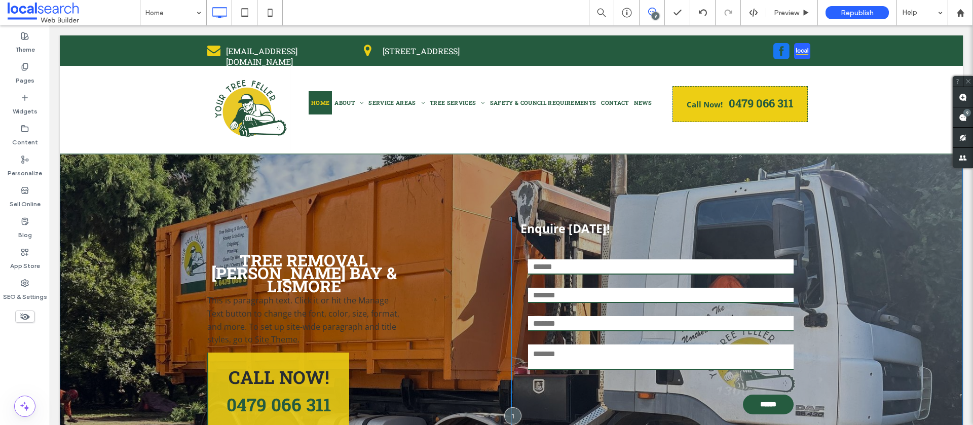
scroll to position [42, 0]
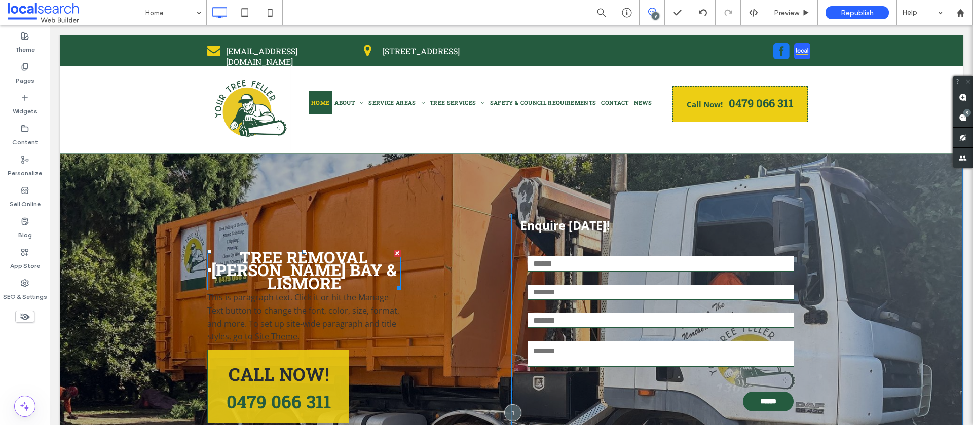
click at [320, 267] on span "TREE REMOVAL BALLINA, BYRON BAY & LISMORE" at bounding box center [304, 270] width 186 height 48
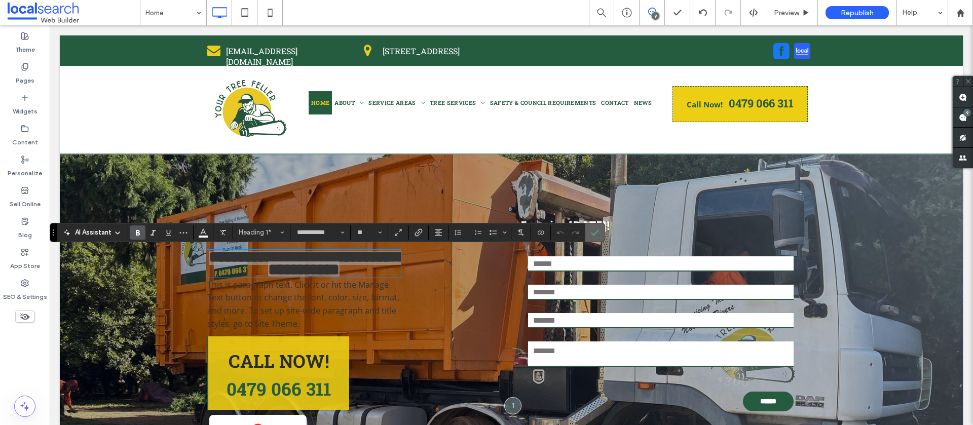
click at [590, 232] on label "Confirm" at bounding box center [595, 233] width 15 height 18
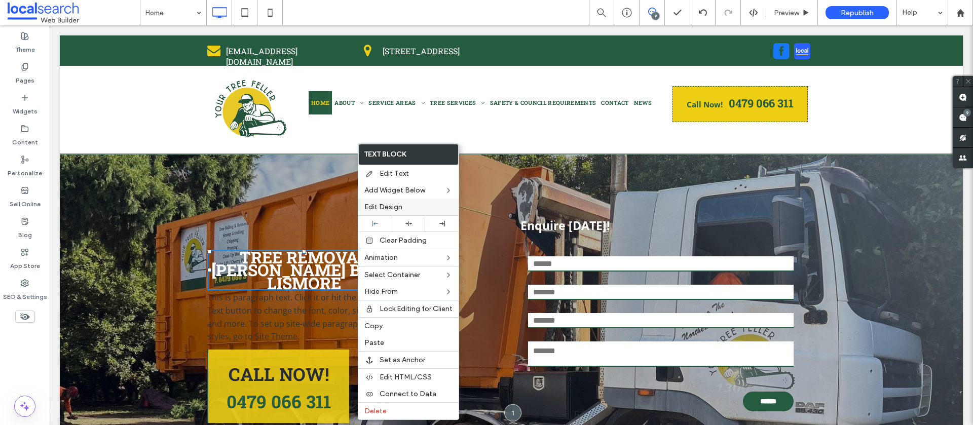
click at [442, 210] on label "Edit Design" at bounding box center [408, 207] width 88 height 9
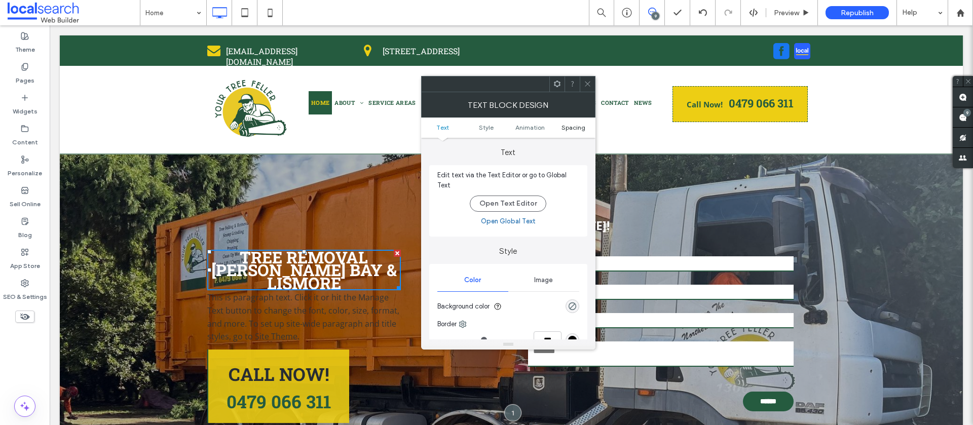
click at [570, 127] on span "Spacing" at bounding box center [574, 128] width 24 height 8
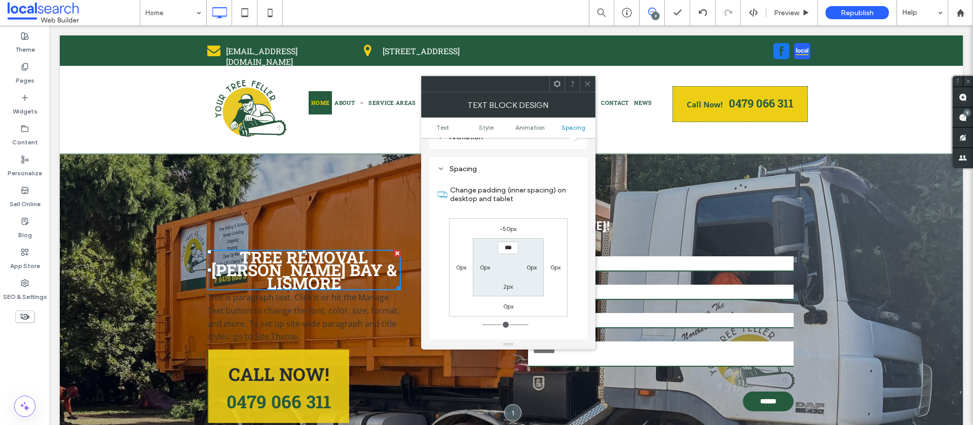
scroll to position [285, 0]
click at [505, 219] on label "-50px" at bounding box center [508, 223] width 17 height 8
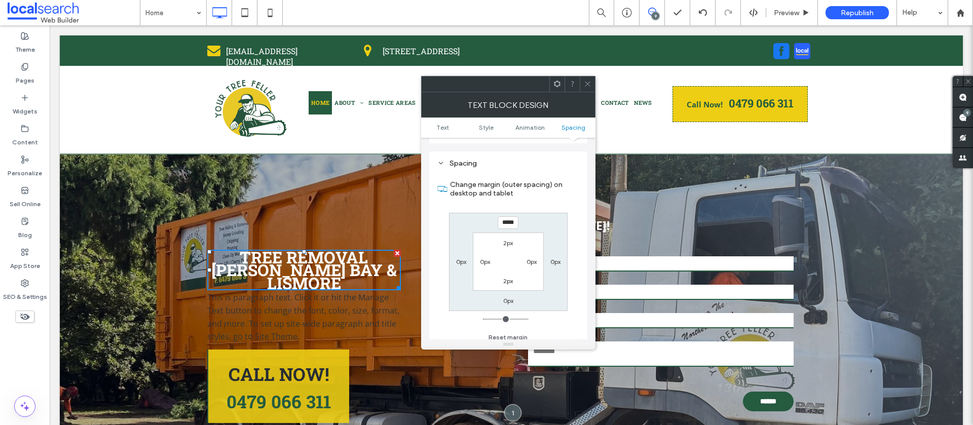
type input "*"
type input "****"
type input "*"
type input "******"
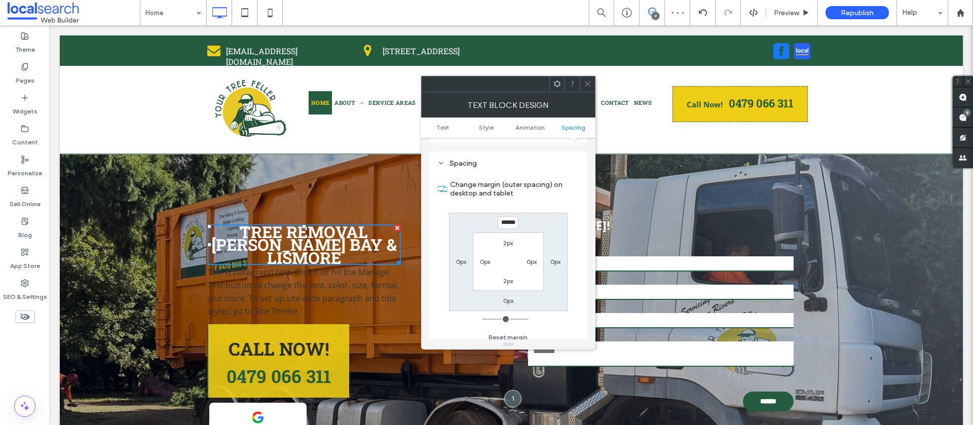
drag, startPoint x: 588, startPoint y: 83, endPoint x: 580, endPoint y: 90, distance: 11.1
click at [588, 83] on icon at bounding box center [588, 84] width 8 height 8
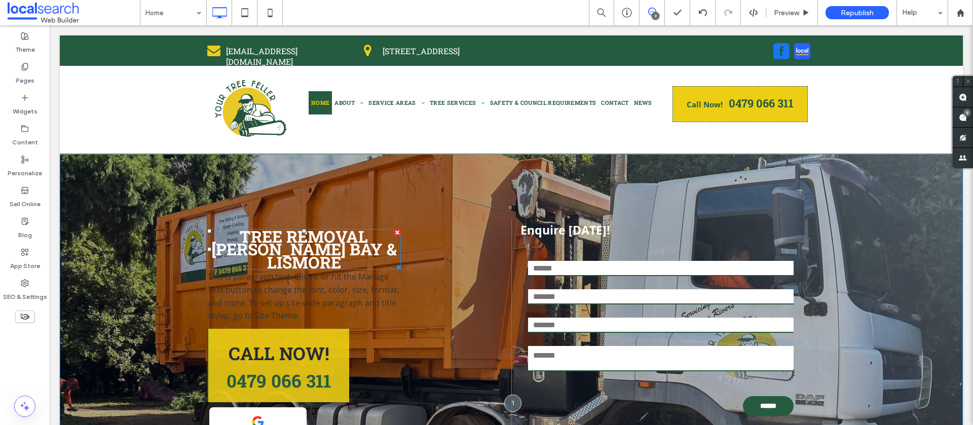
click at [313, 243] on span "TREE REMOVAL BALLINA, BYRON BAY & LISMORE" at bounding box center [304, 250] width 186 height 48
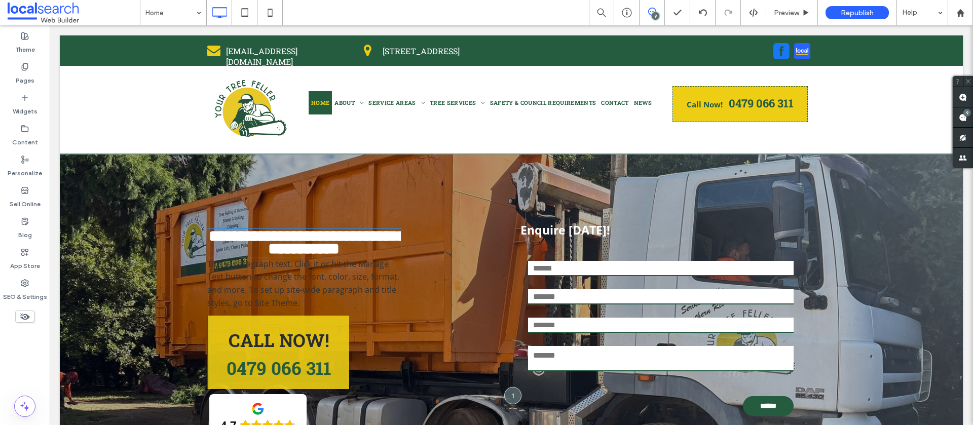
type input "**********"
type input "**"
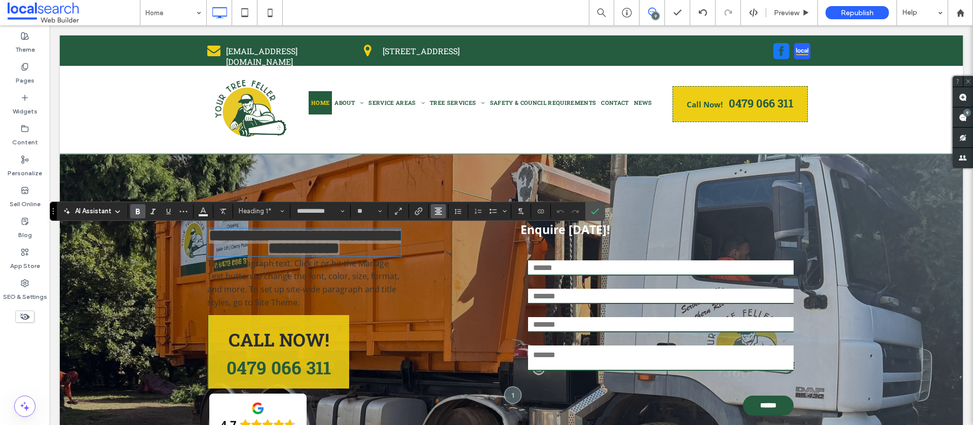
click at [437, 211] on icon "Alignment" at bounding box center [438, 211] width 8 height 8
click at [448, 227] on icon "ui.textEditor.alignment.left" at bounding box center [446, 228] width 8 height 8
click at [181, 215] on span "More" at bounding box center [183, 211] width 8 height 13
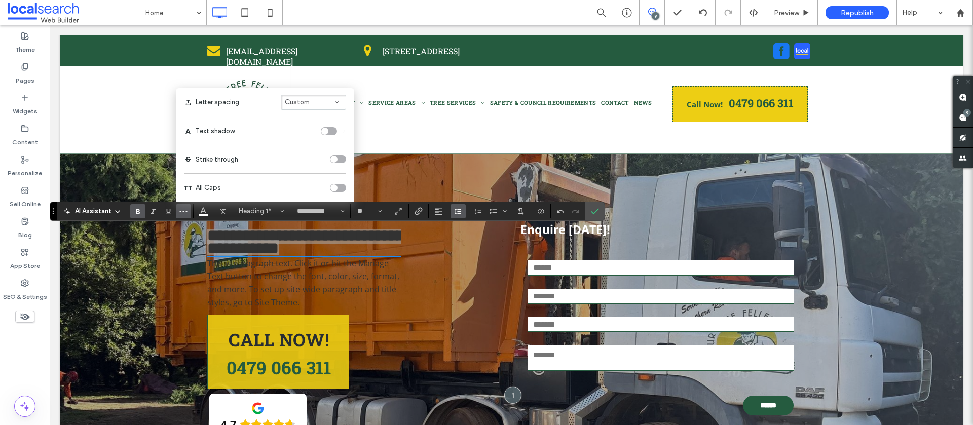
click at [452, 212] on button "Line Height" at bounding box center [458, 211] width 15 height 14
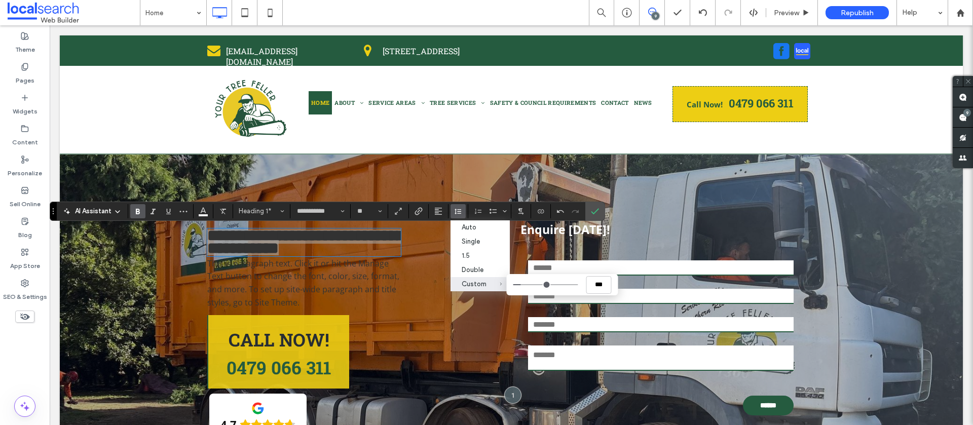
type input "***"
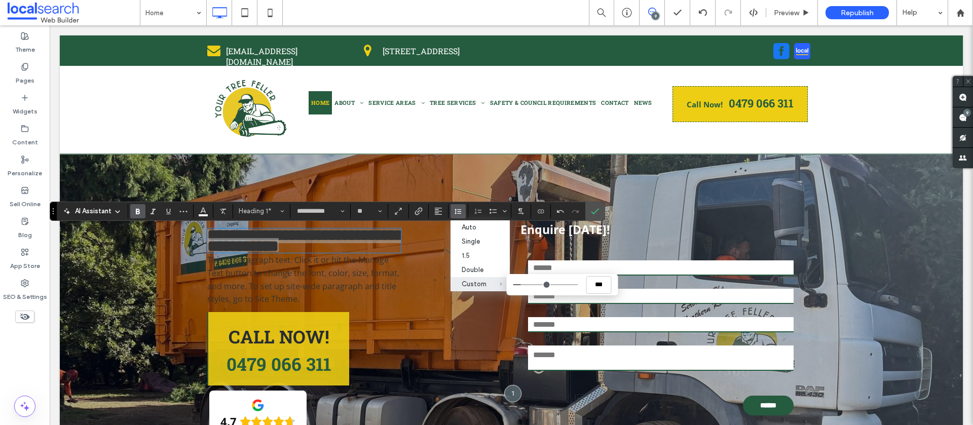
type input "***"
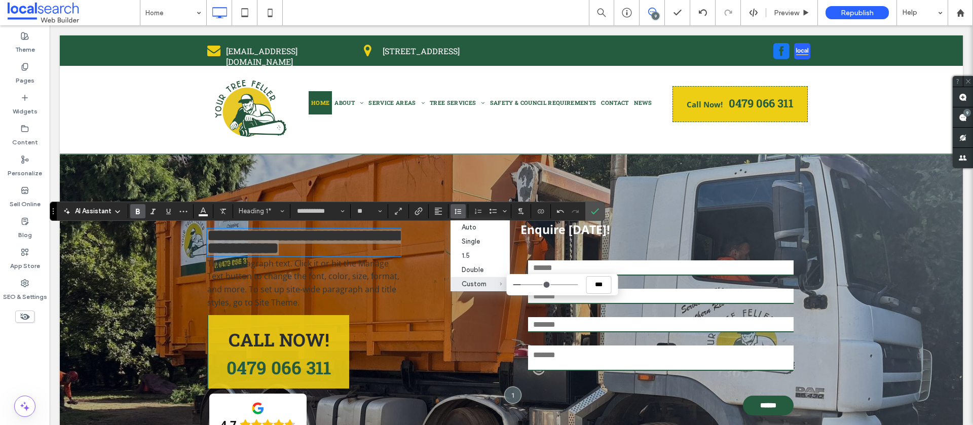
type input "***"
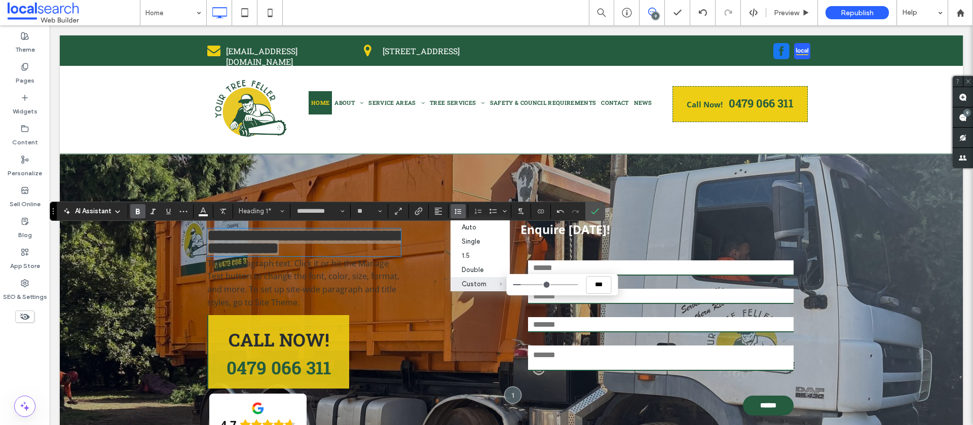
type input "***"
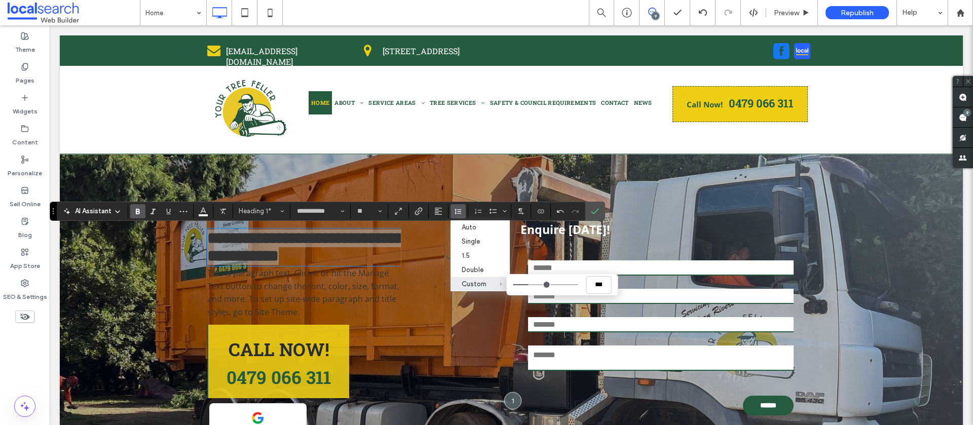
type input "***"
drag, startPoint x: 522, startPoint y: 285, endPoint x: 530, endPoint y: 285, distance: 8.1
click at [530, 285] on input "Custom ***" at bounding box center [545, 284] width 65 height 1
click at [595, 211] on use "Confirm" at bounding box center [596, 211] width 8 height 6
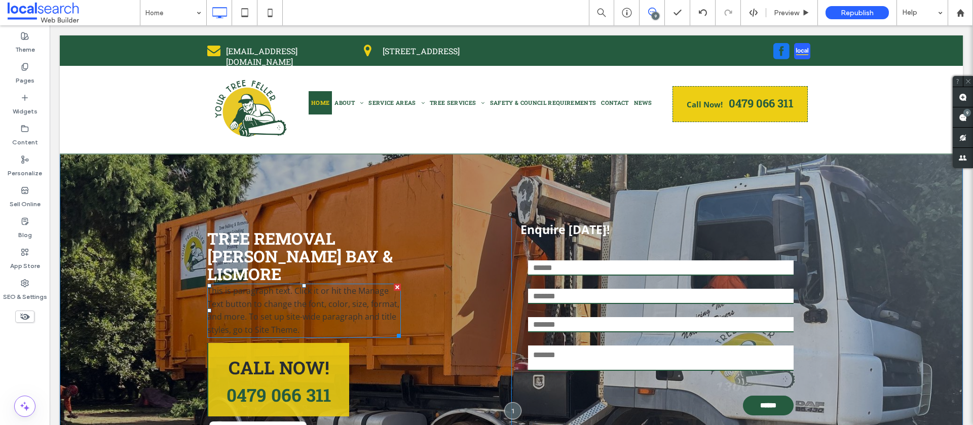
click at [278, 304] on span "This is paragraph text. Click it or hit the Manage Text button to change the fo…" at bounding box center [303, 310] width 192 height 50
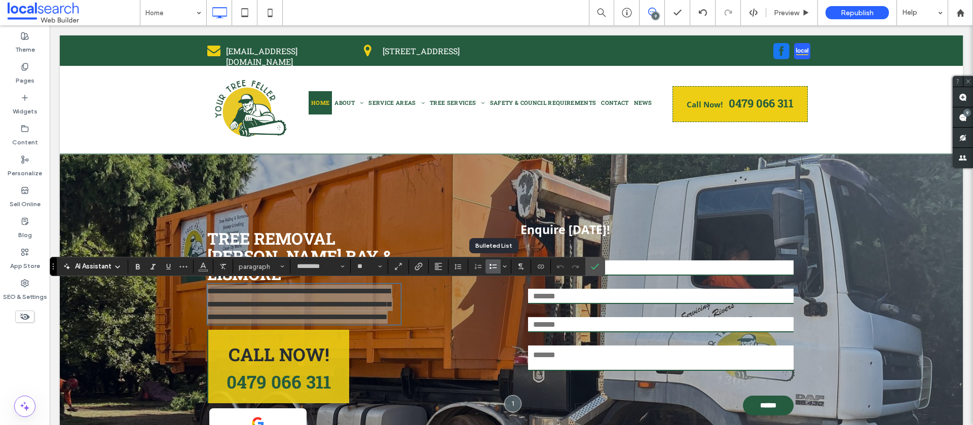
click at [494, 268] on icon "Bulleted List" at bounding box center [493, 267] width 8 height 8
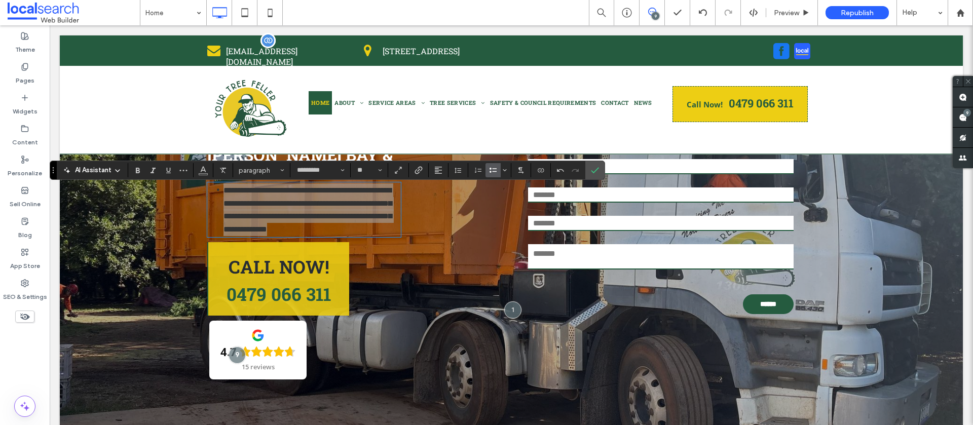
scroll to position [134, 0]
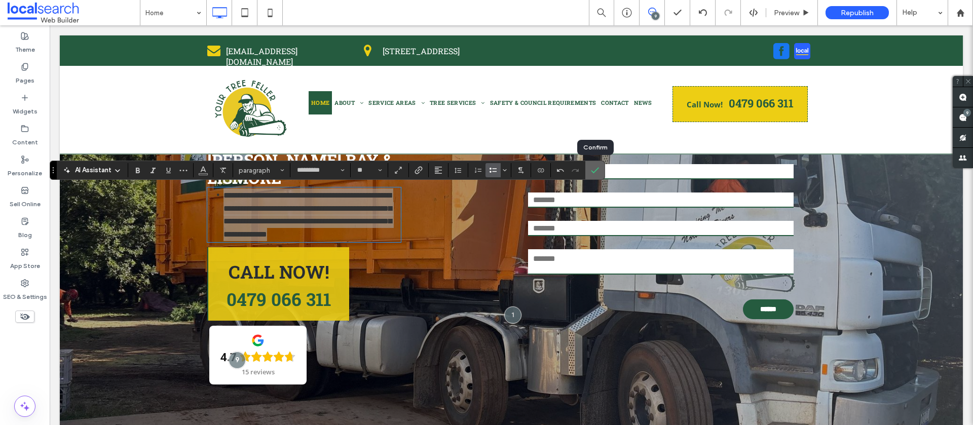
click at [595, 169] on icon "Confirm" at bounding box center [595, 170] width 8 height 8
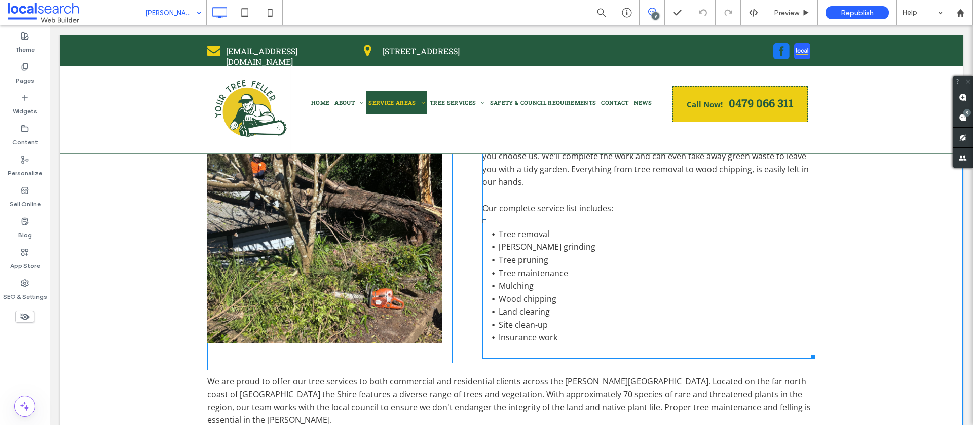
click at [540, 269] on span "Tree maintenance" at bounding box center [533, 273] width 69 height 11
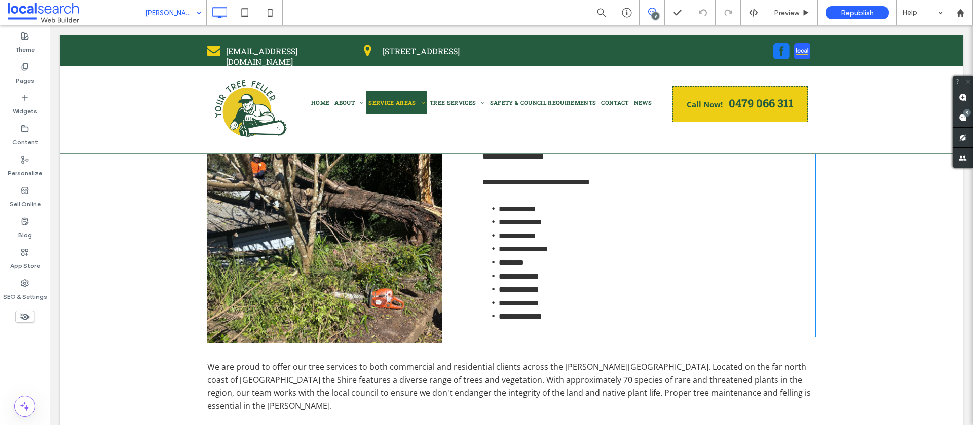
type input "*********"
type input "**"
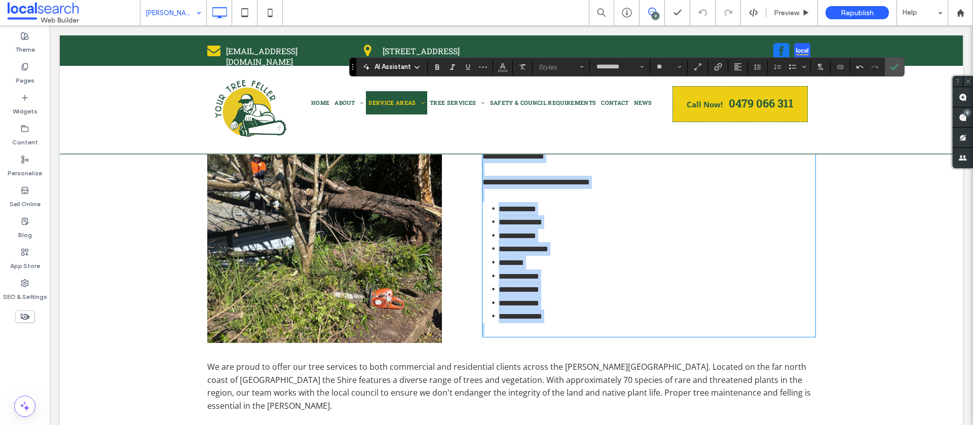
click at [535, 253] on span "**********" at bounding box center [524, 249] width 50 height 8
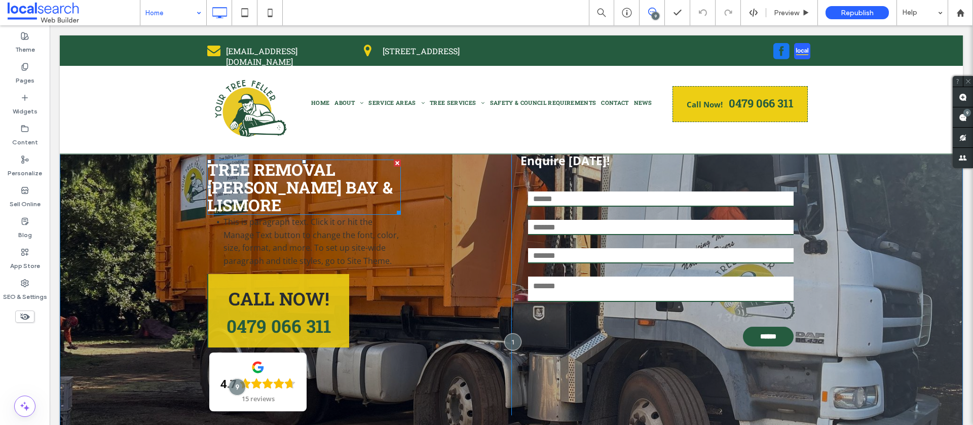
scroll to position [108, 0]
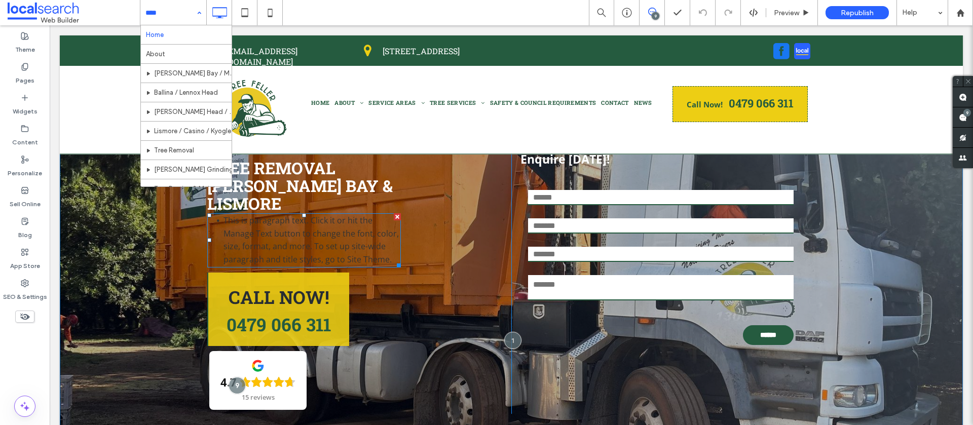
click at [300, 234] on span "This is paragraph text. Click it or hit the Manage Text button to change the fo…" at bounding box center [311, 240] width 175 height 50
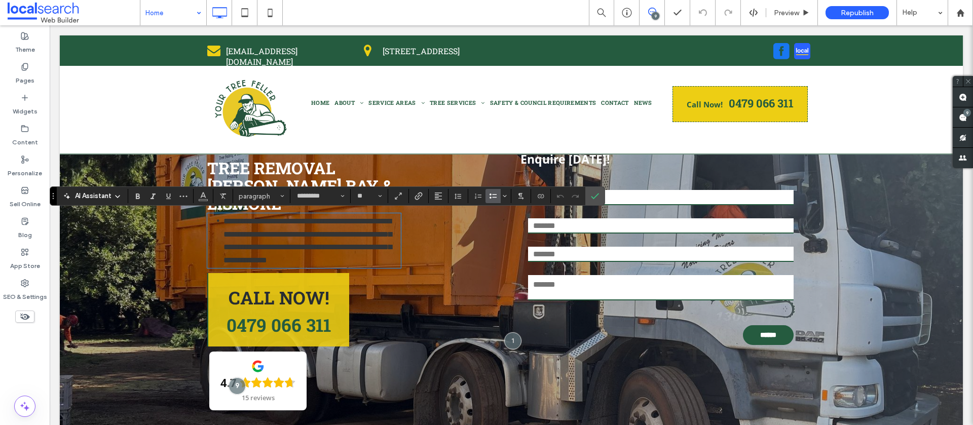
scroll to position [0, 0]
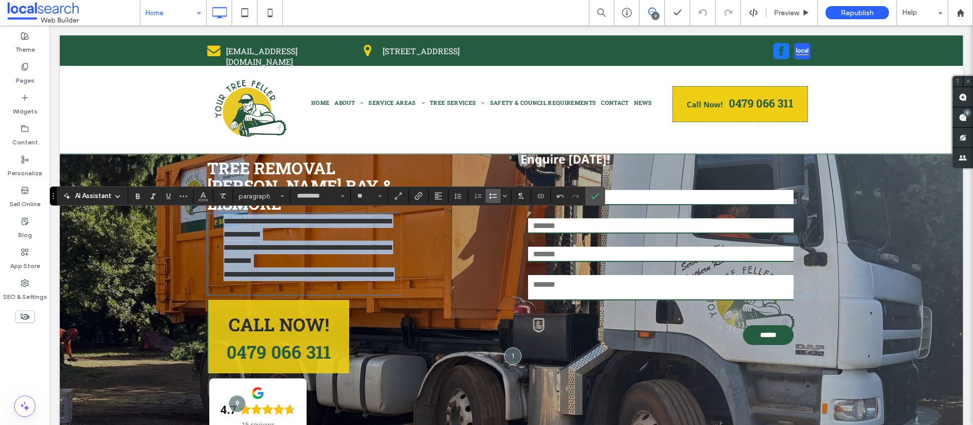
drag, startPoint x: 261, startPoint y: 289, endPoint x: 208, endPoint y: 226, distance: 82.8
click at [208, 226] on ul "**********" at bounding box center [304, 247] width 194 height 66
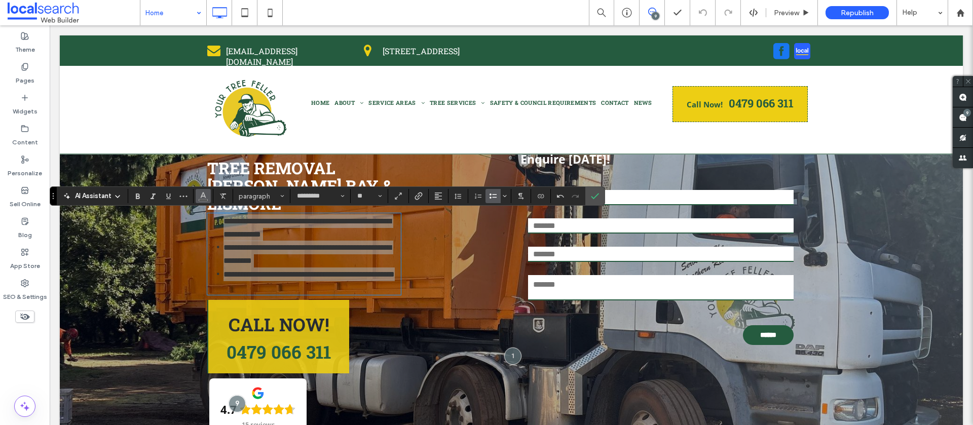
click at [204, 201] on span "Color" at bounding box center [203, 195] width 8 height 13
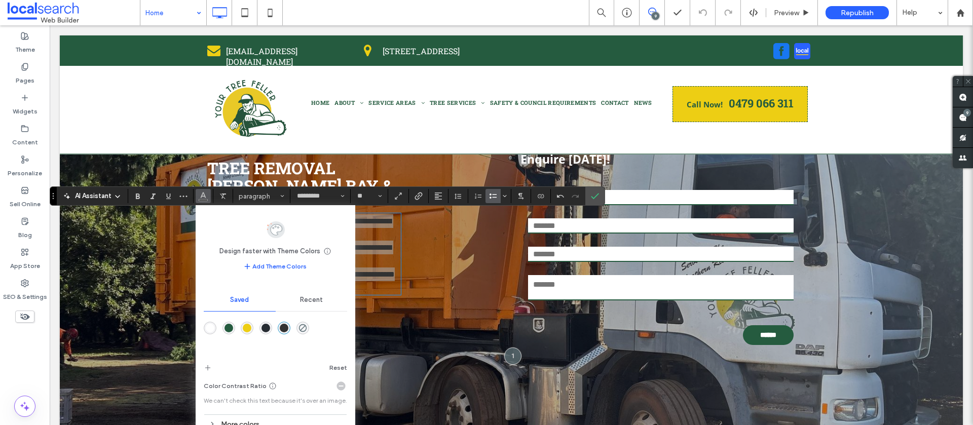
click at [209, 326] on div "rgba(255,255,255,1)" at bounding box center [210, 328] width 9 height 9
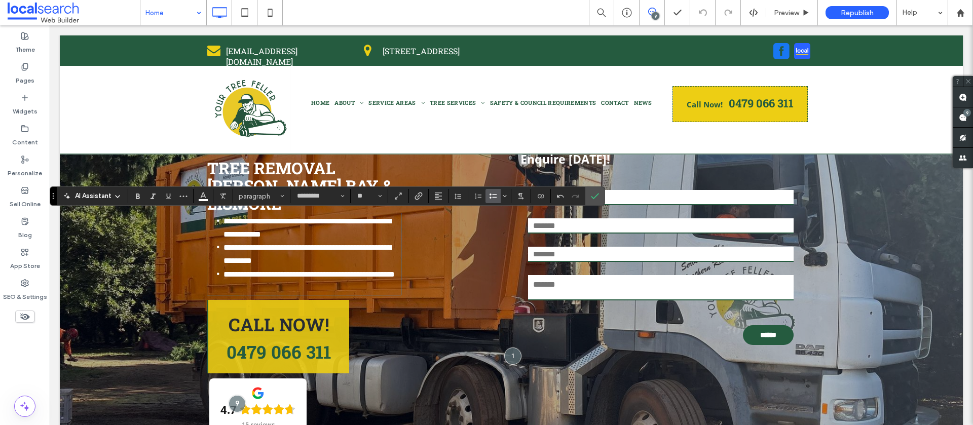
click at [342, 294] on p at bounding box center [304, 287] width 194 height 13
click at [597, 197] on icon "Confirm" at bounding box center [595, 196] width 8 height 8
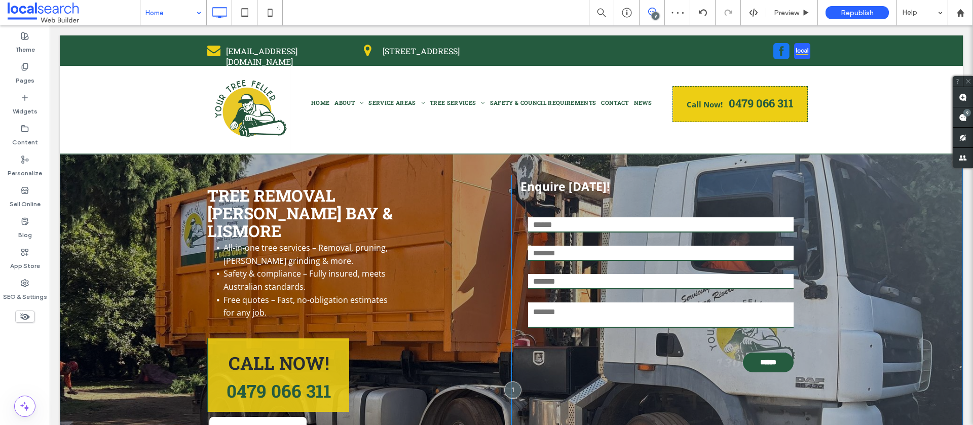
scroll to position [40, 0]
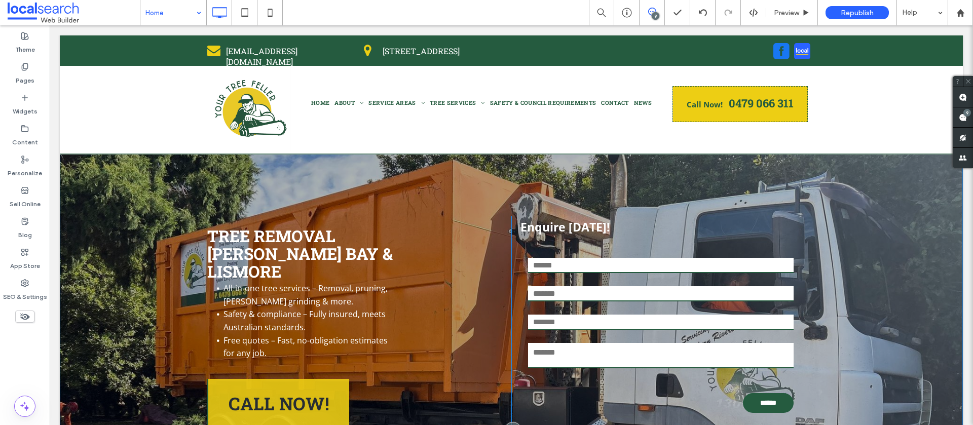
click at [88, 170] on div "TREE REMOVAL BALLINA, BYRON BAY & LISMORE All-in-one tree services – Removal, p…" at bounding box center [511, 394] width 903 height 559
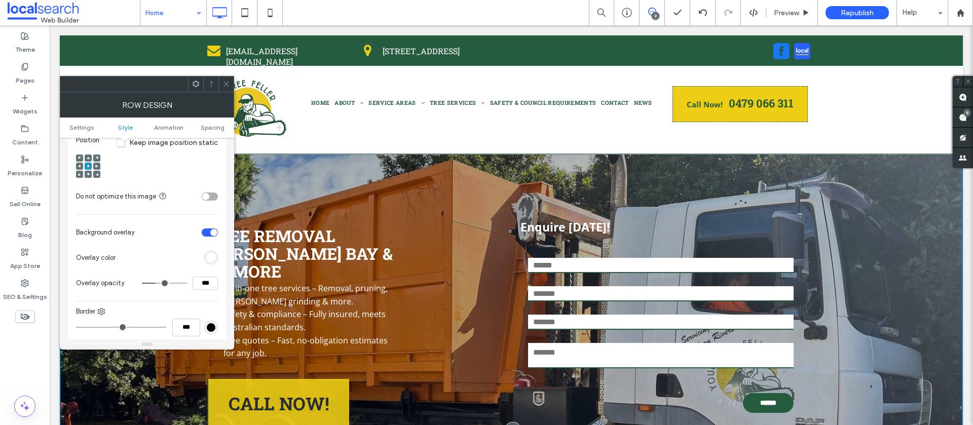
scroll to position [384, 0]
click at [213, 281] on input "***" at bounding box center [205, 282] width 25 height 13
click at [209, 260] on div "rgb(255, 255, 255)" at bounding box center [211, 257] width 9 height 9
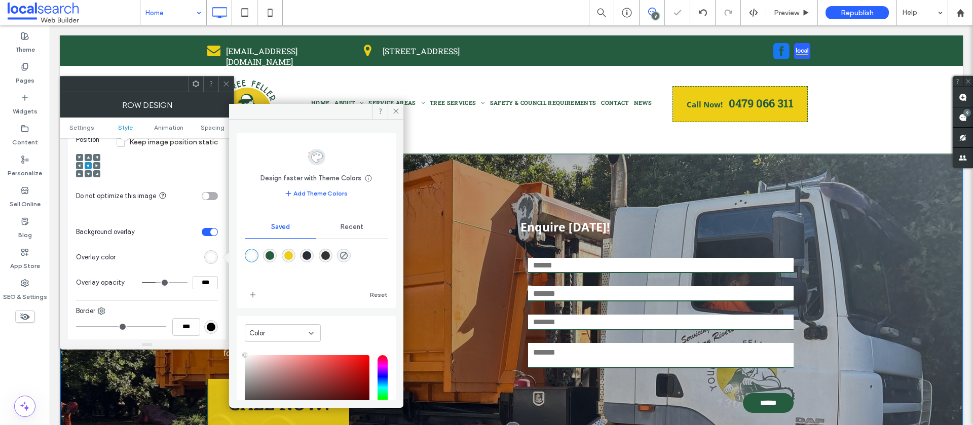
click at [330, 258] on div "rgba(51,51,51,1)" at bounding box center [325, 255] width 9 height 9
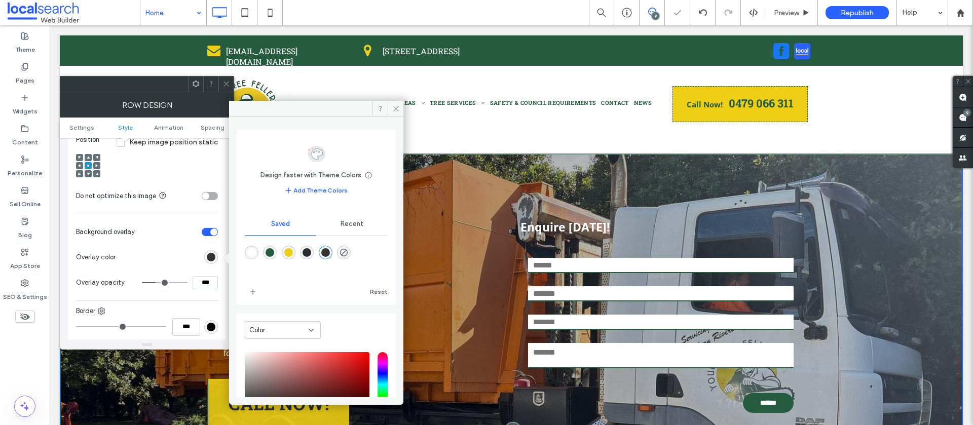
type input "*******"
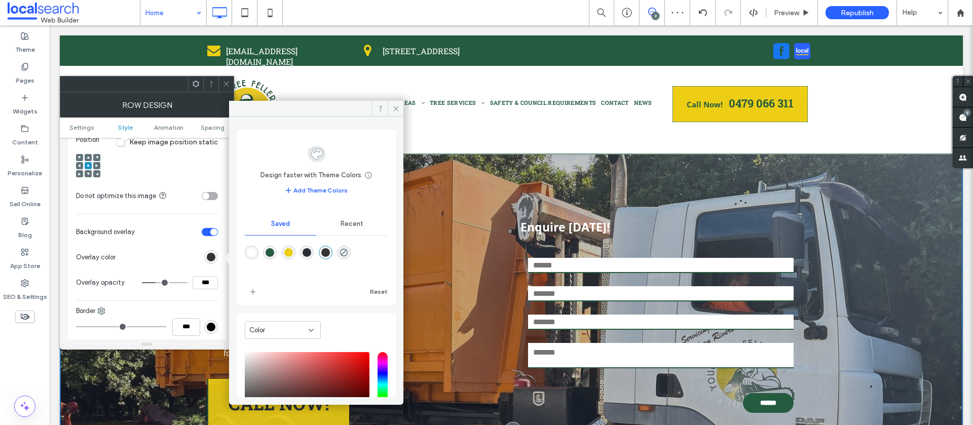
drag, startPoint x: 215, startPoint y: 283, endPoint x: 204, endPoint y: 282, distance: 11.2
click at [190, 281] on div "***" at bounding box center [180, 282] width 76 height 13
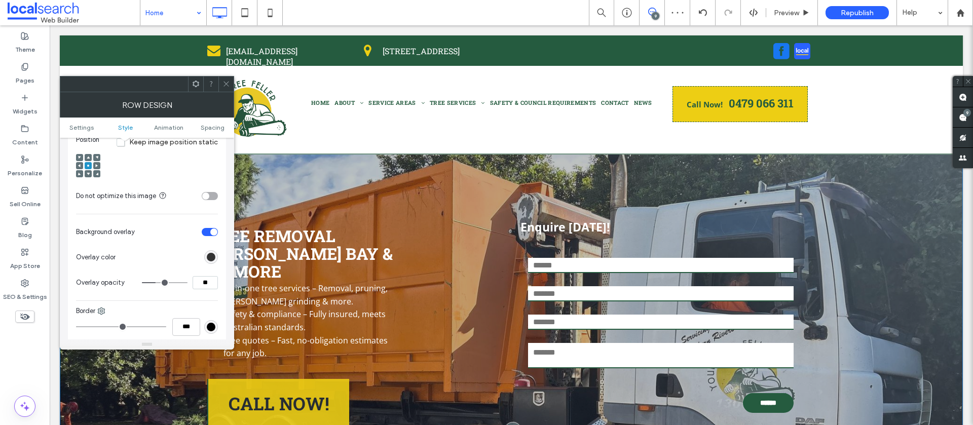
type input "***"
type input "**"
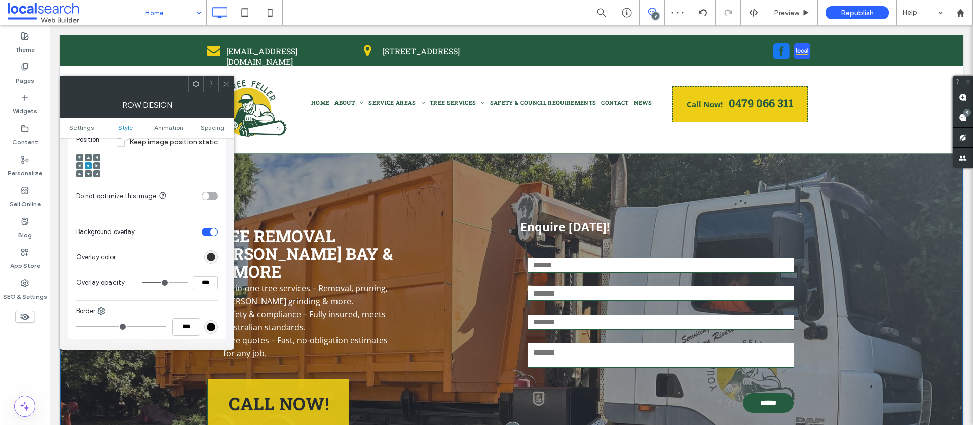
drag, startPoint x: 225, startPoint y: 84, endPoint x: 231, endPoint y: 85, distance: 6.1
click at [225, 84] on icon at bounding box center [227, 84] width 8 height 8
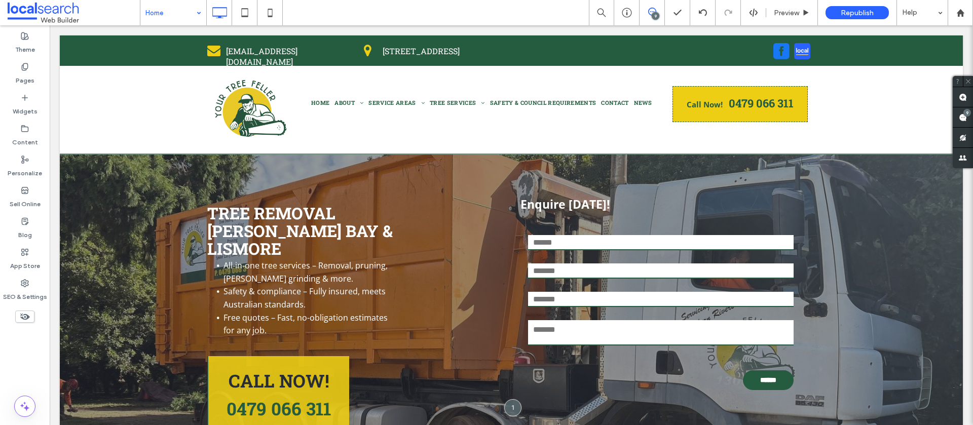
scroll to position [64, 0]
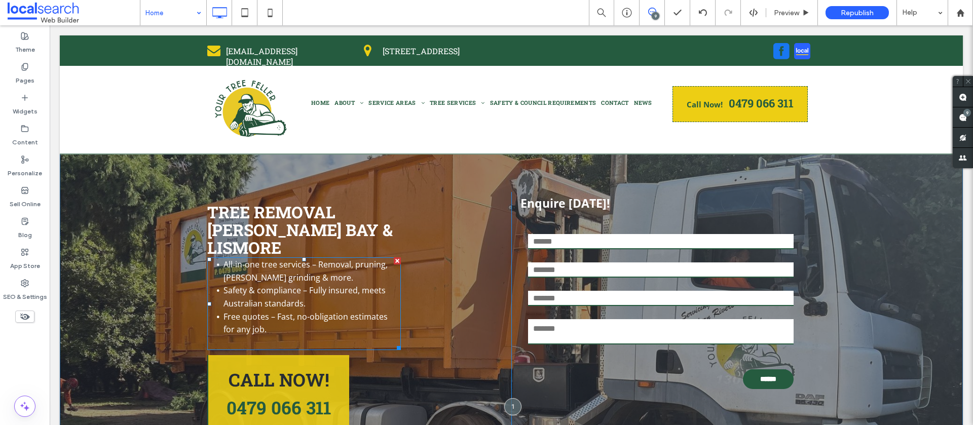
click at [308, 282] on span "All-in-one tree services – Removal, pruning, stump grinding & more." at bounding box center [306, 271] width 164 height 24
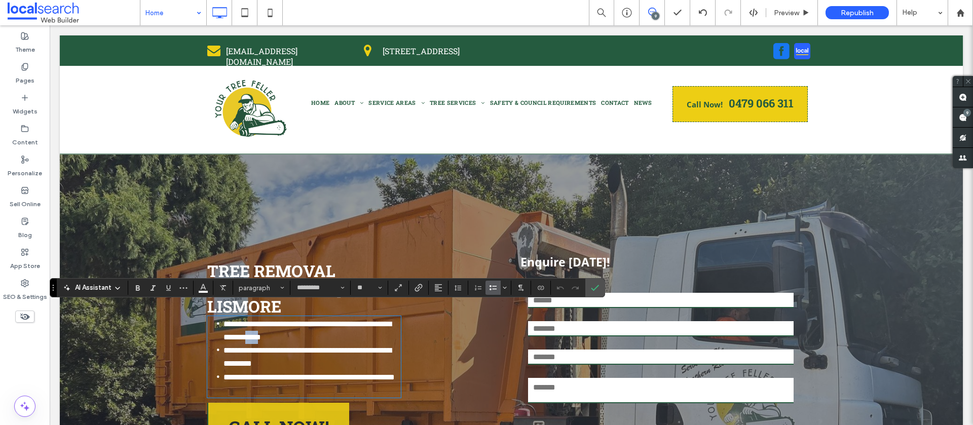
scroll to position [4, 0]
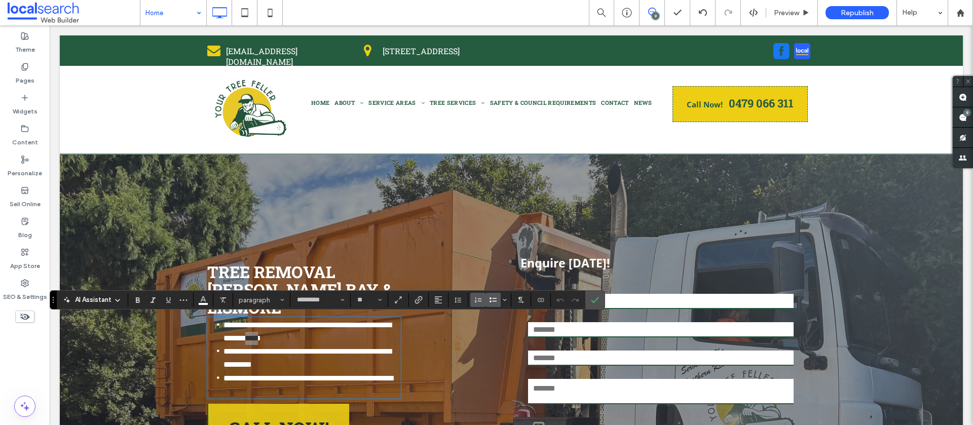
drag, startPoint x: 594, startPoint y: 296, endPoint x: 477, endPoint y: 305, distance: 117.5
click at [572, 294] on div "AI Assistant paragraph ********* **" at bounding box center [328, 299] width 556 height 19
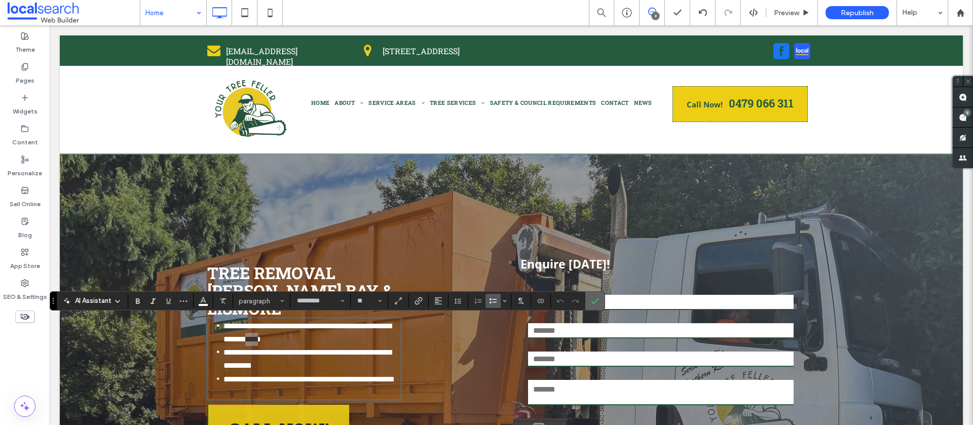
click at [599, 302] on icon "Confirm" at bounding box center [595, 301] width 8 height 8
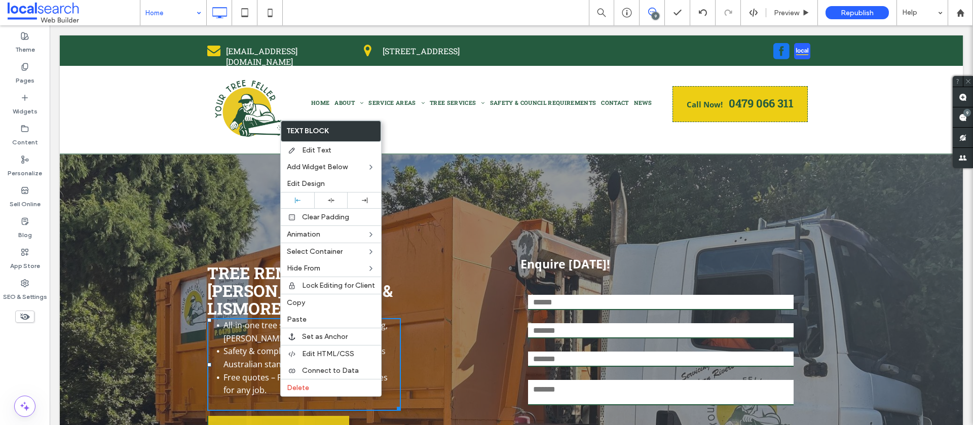
click at [391, 351] on li "Safety & compliance – Fully insured, meets Australian standards." at bounding box center [312, 358] width 177 height 26
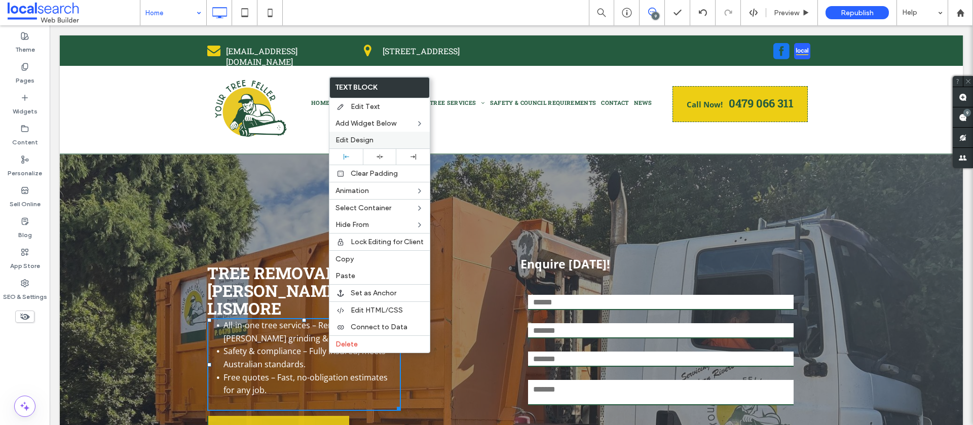
click at [380, 143] on label "Edit Design" at bounding box center [380, 140] width 88 height 9
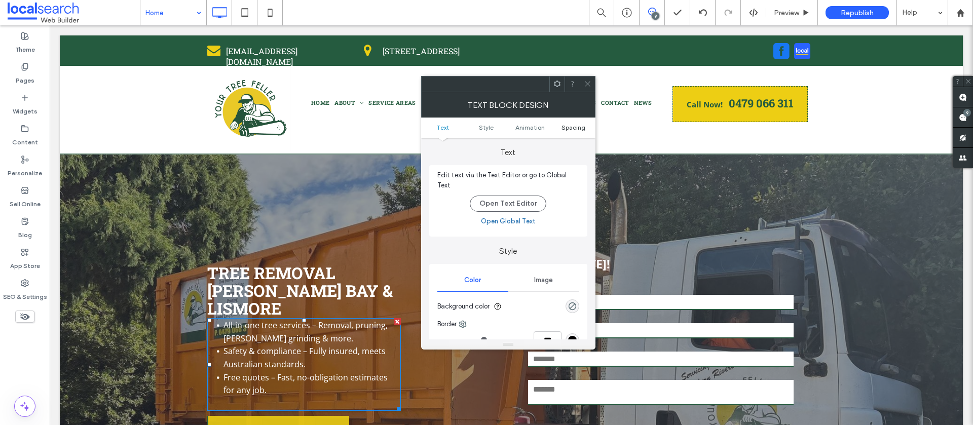
click at [582, 126] on span "Spacing" at bounding box center [574, 128] width 24 height 8
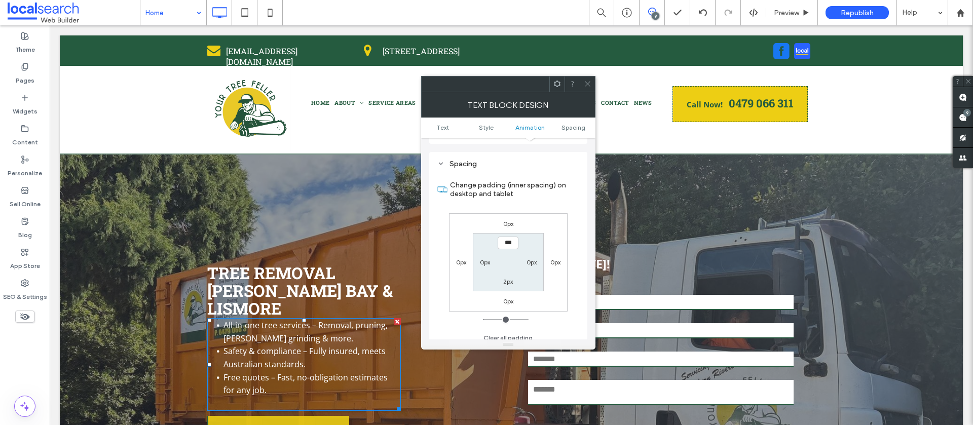
scroll to position [285, 0]
click at [459, 258] on label "0px" at bounding box center [461, 262] width 10 height 8
type input "*"
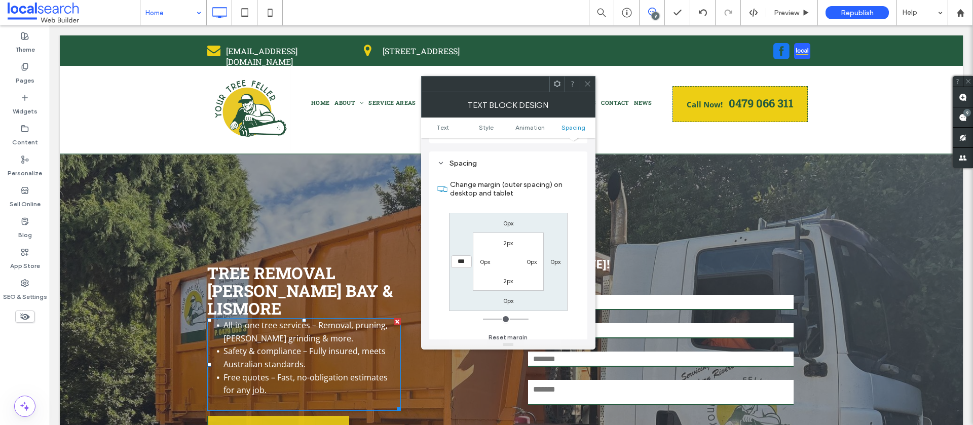
type input "***"
type input "*"
type input "***"
type input "*"
type input "***"
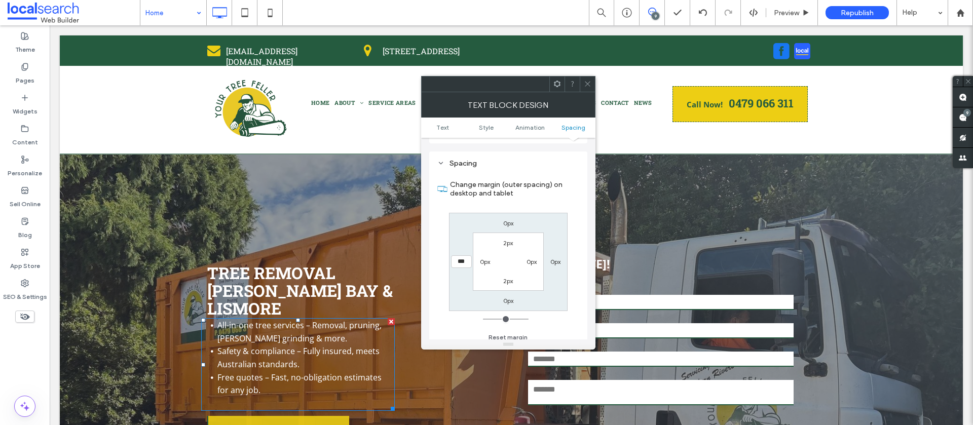
type input "*"
type input "*****"
drag, startPoint x: 591, startPoint y: 84, endPoint x: 547, endPoint y: 92, distance: 44.8
click at [591, 84] on icon at bounding box center [588, 84] width 8 height 8
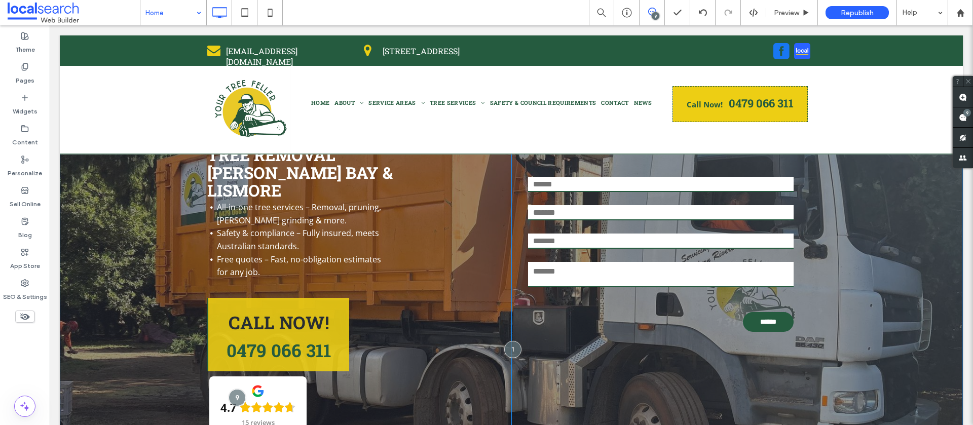
scroll to position [57, 0]
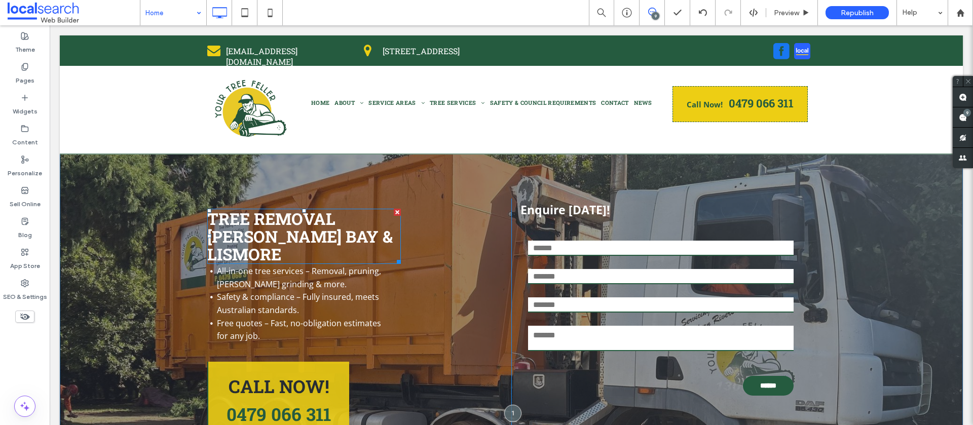
click at [349, 232] on span "TREE REMOVAL BALLINA, BYRON BAY & LISMORE" at bounding box center [300, 236] width 186 height 57
type input "**********"
type input "**"
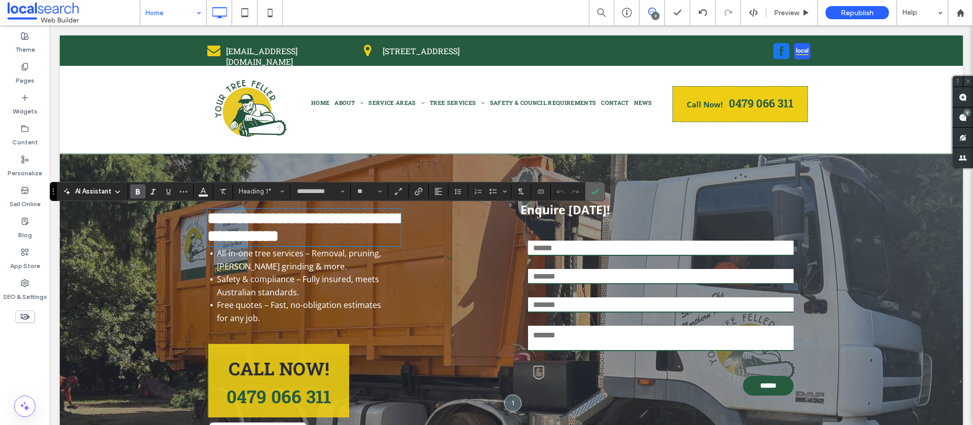
click at [592, 192] on use "Confirm" at bounding box center [596, 192] width 8 height 6
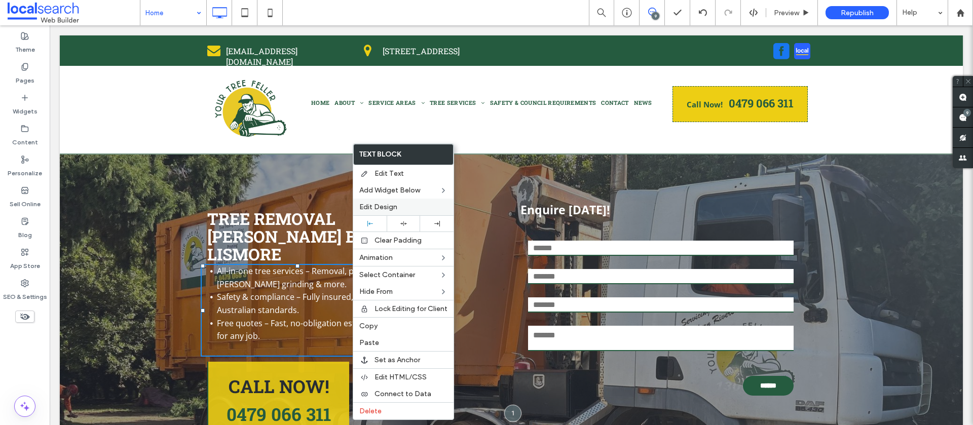
click at [402, 207] on label "Edit Design" at bounding box center [403, 207] width 88 height 9
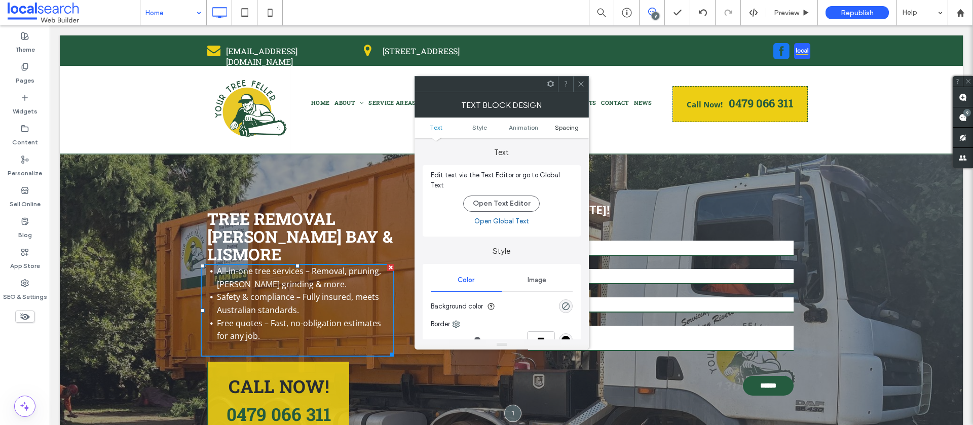
click at [575, 125] on span "Spacing" at bounding box center [567, 128] width 24 height 8
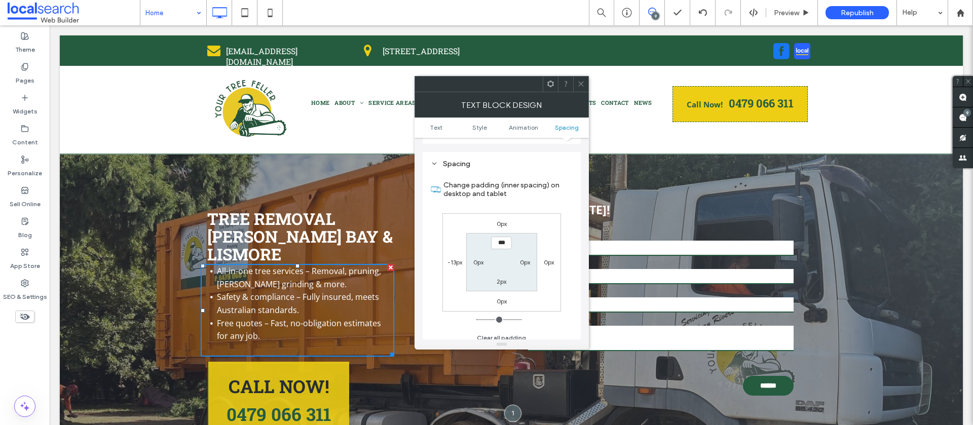
scroll to position [285, 0]
drag, startPoint x: 508, startPoint y: 239, endPoint x: 515, endPoint y: 239, distance: 6.6
click at [508, 239] on input "***" at bounding box center [501, 242] width 21 height 13
type input "*"
type input "***"
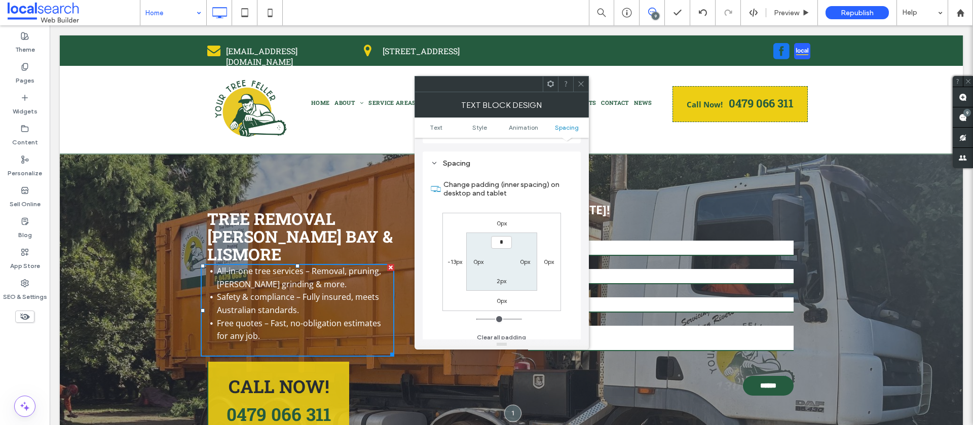
type input "*"
click at [585, 81] on div at bounding box center [580, 84] width 15 height 15
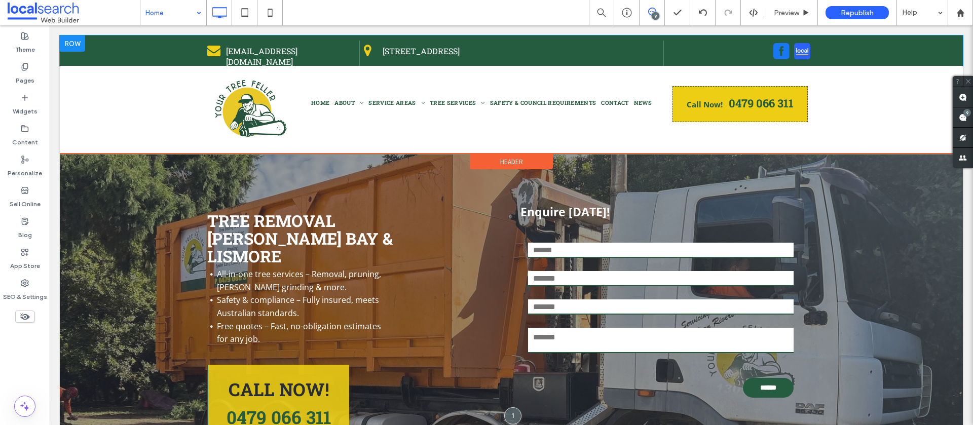
scroll to position [56, 0]
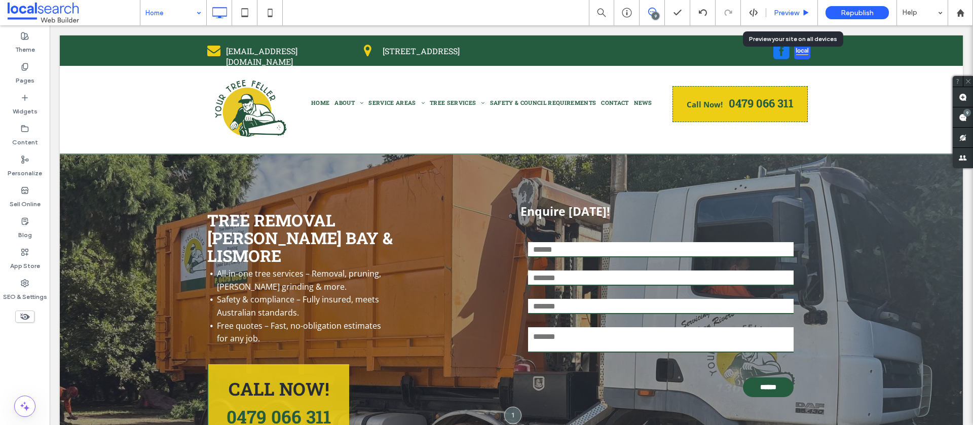
click at [786, 15] on span "Preview" at bounding box center [786, 13] width 25 height 9
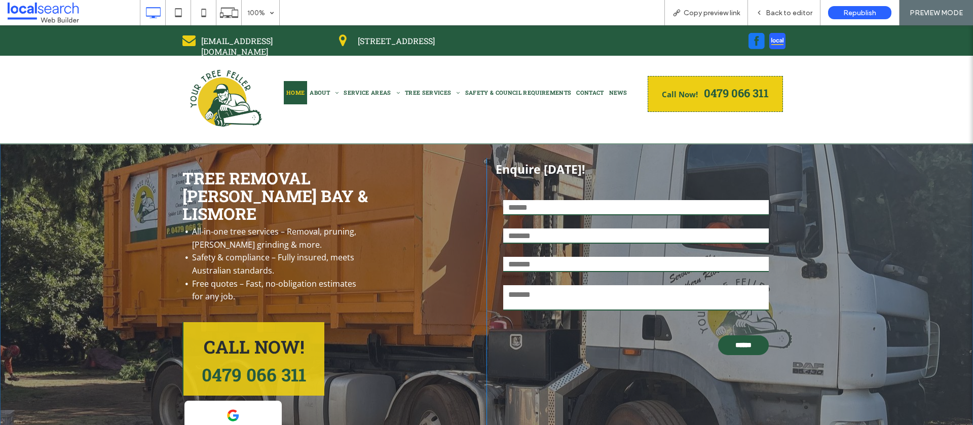
scroll to position [95, 0]
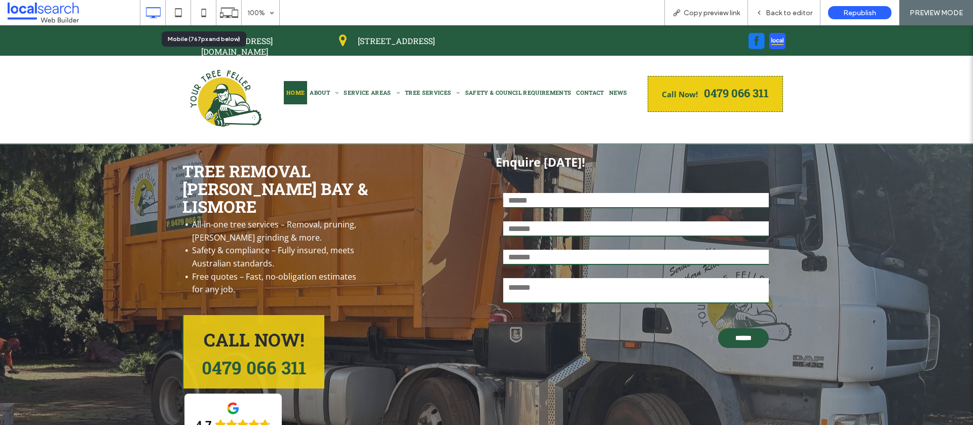
click at [205, 17] on use at bounding box center [203, 13] width 5 height 8
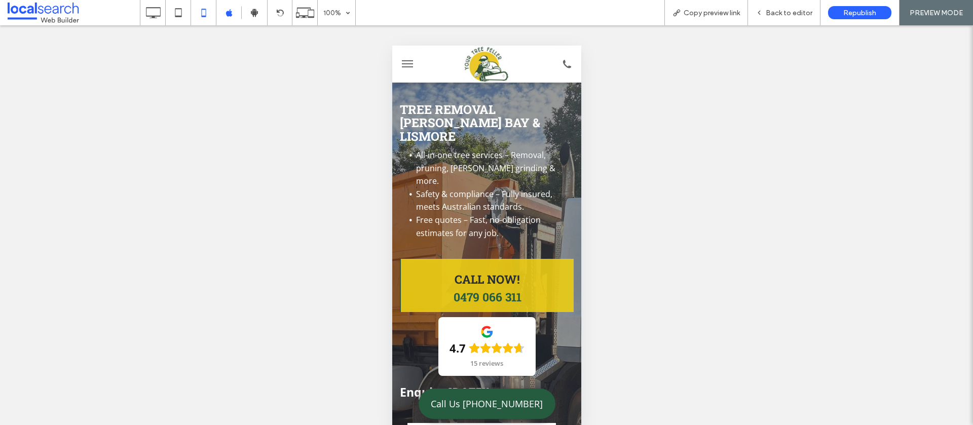
scroll to position [0, 0]
click at [791, 9] on span "Back to editor" at bounding box center [789, 13] width 47 height 9
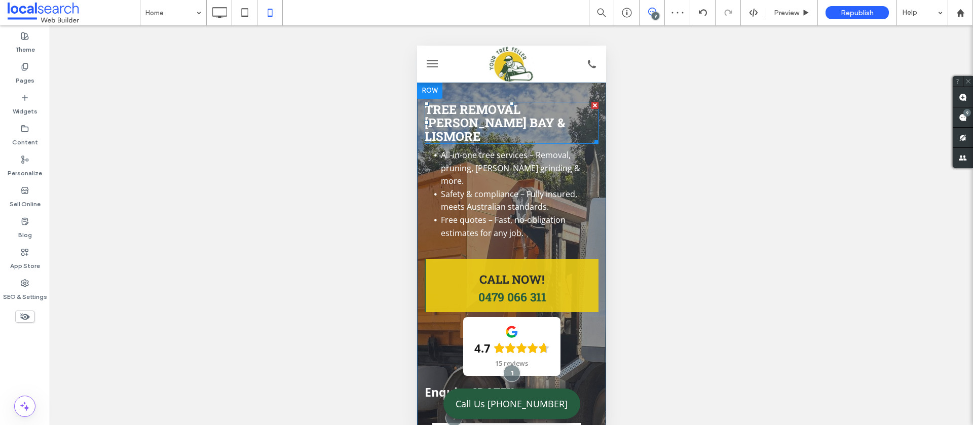
click at [552, 111] on span "TREE REMOVAL BALLINA, BYRON BAY & LISMORE" at bounding box center [494, 122] width 140 height 43
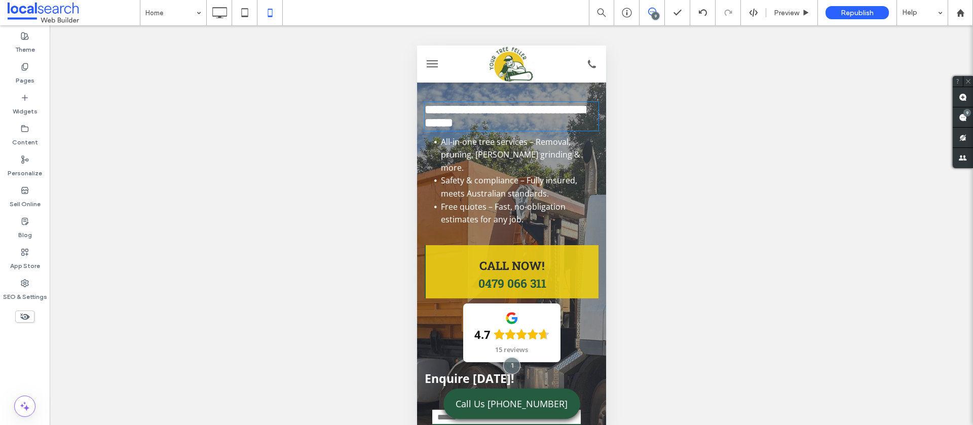
type input "**********"
type input "**"
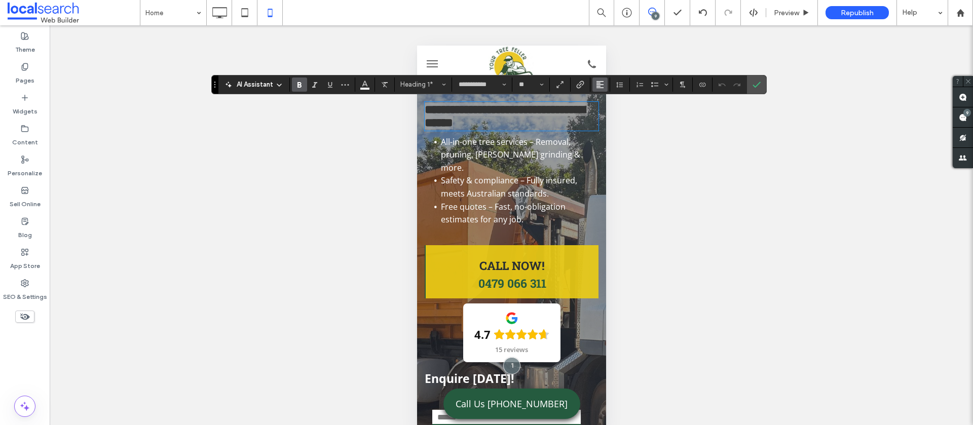
click at [603, 82] on icon "Alignment" at bounding box center [600, 85] width 8 height 8
click at [606, 117] on icon "ui.textEditor.alignment.center" at bounding box center [608, 116] width 8 height 8
click at [759, 84] on icon "Confirm" at bounding box center [757, 85] width 8 height 8
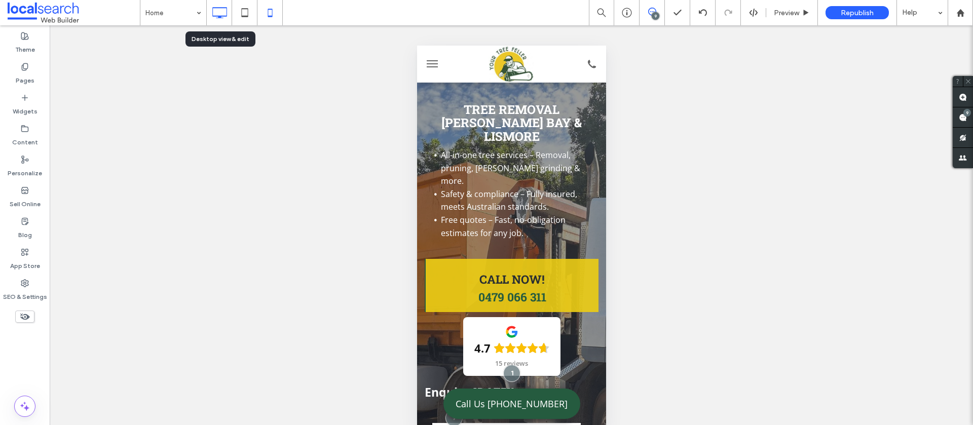
click at [219, 10] on icon at bounding box center [219, 13] width 20 height 20
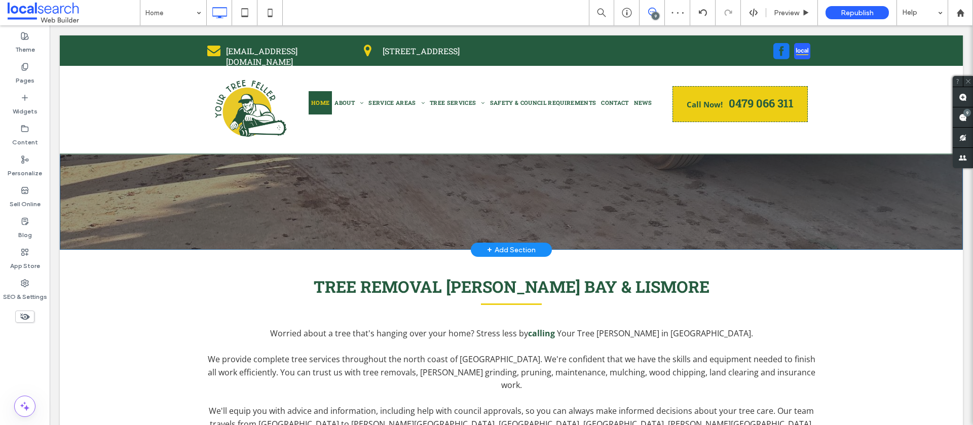
scroll to position [474, 0]
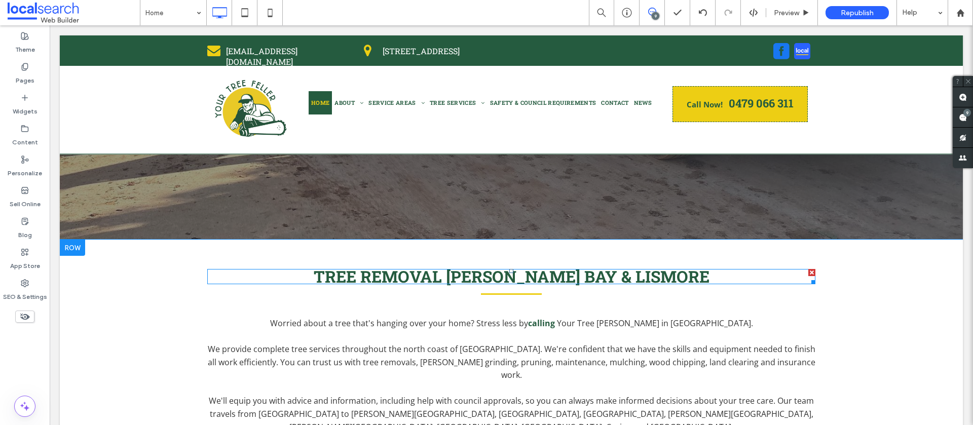
click at [811, 273] on div at bounding box center [812, 272] width 7 height 7
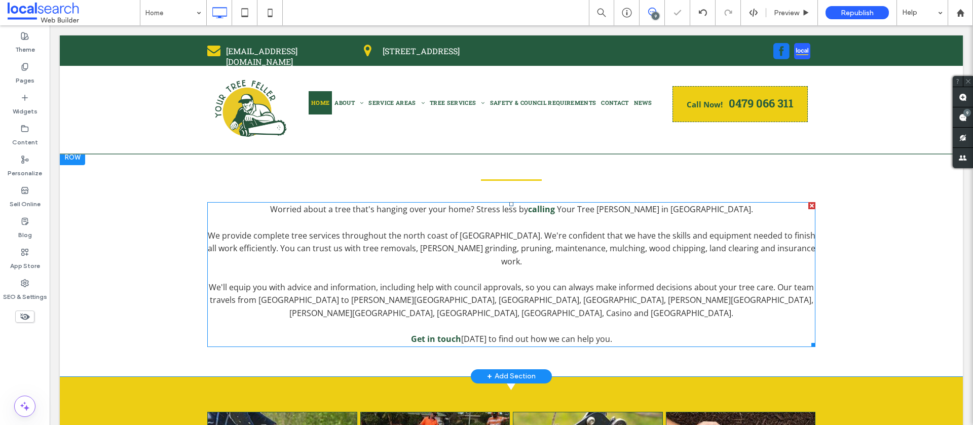
scroll to position [565, 0]
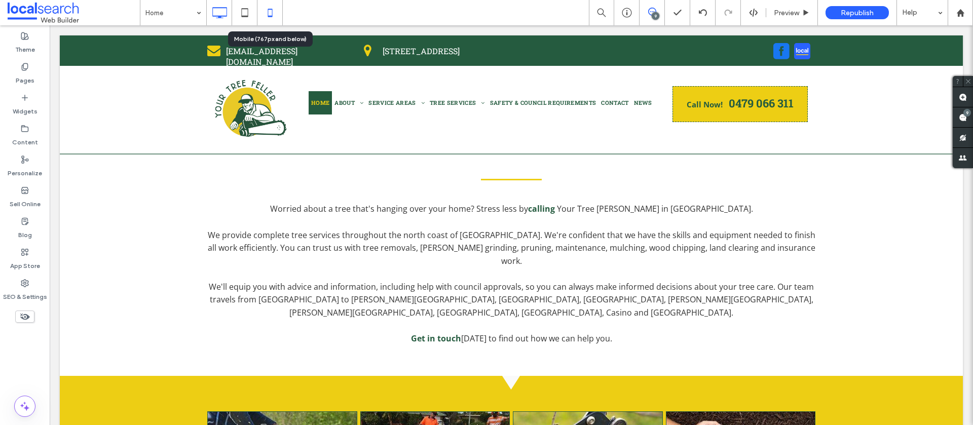
click at [273, 11] on icon at bounding box center [270, 13] width 20 height 20
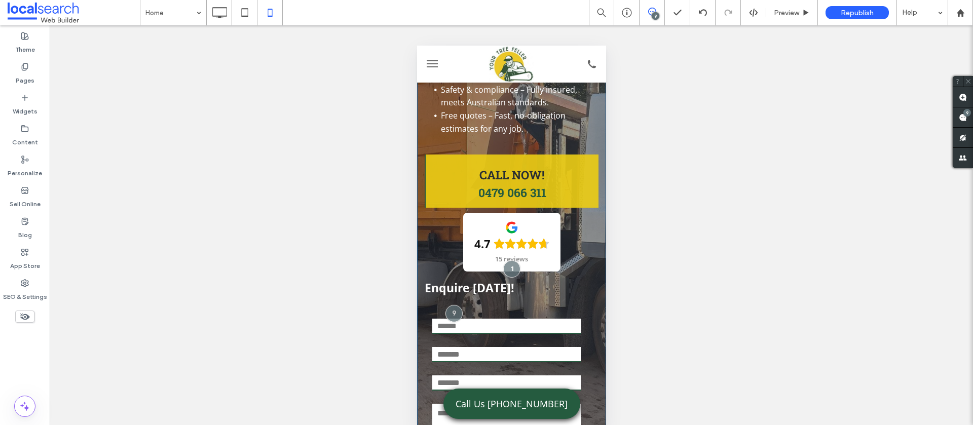
scroll to position [0, 0]
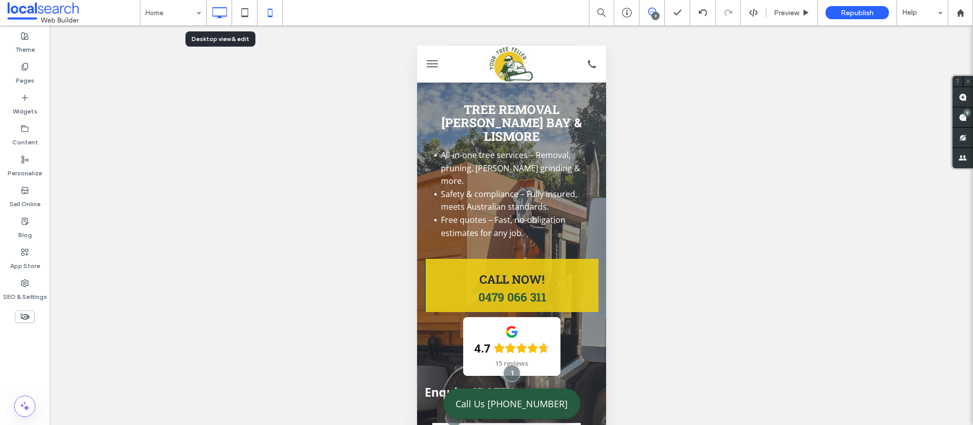
click at [223, 13] on icon at bounding box center [219, 13] width 20 height 20
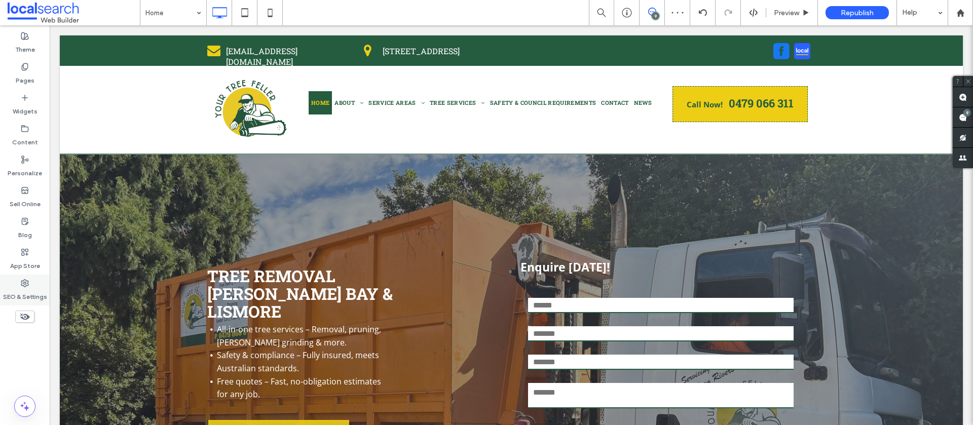
click at [16, 287] on label "SEO & Settings" at bounding box center [25, 294] width 44 height 14
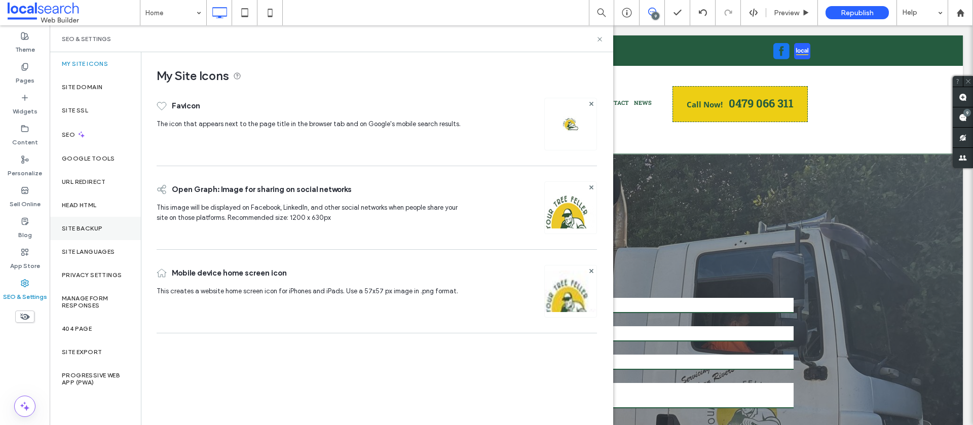
click at [78, 230] on label "Site Backup" at bounding box center [82, 228] width 41 height 7
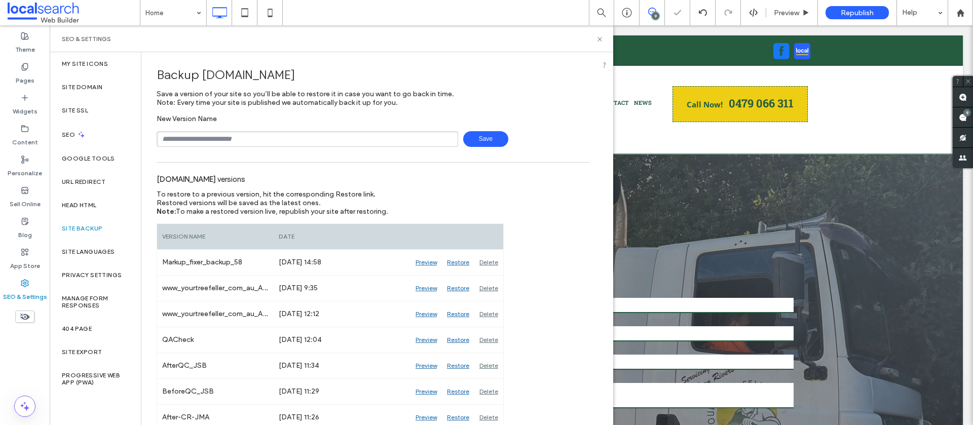
click at [237, 145] on input "text" at bounding box center [308, 139] width 302 height 16
click at [473, 136] on span "Save" at bounding box center [485, 139] width 45 height 16
click at [277, 133] on input "**********" at bounding box center [308, 139] width 302 height 16
click at [270, 138] on input "**********" at bounding box center [308, 139] width 302 height 16
type input "**********"
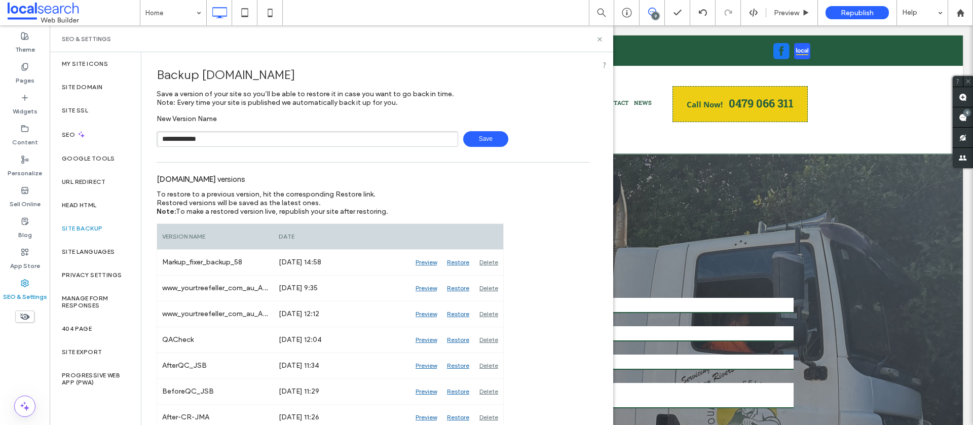
click at [486, 140] on span "Save" at bounding box center [485, 139] width 45 height 16
click at [601, 37] on use at bounding box center [600, 39] width 4 height 4
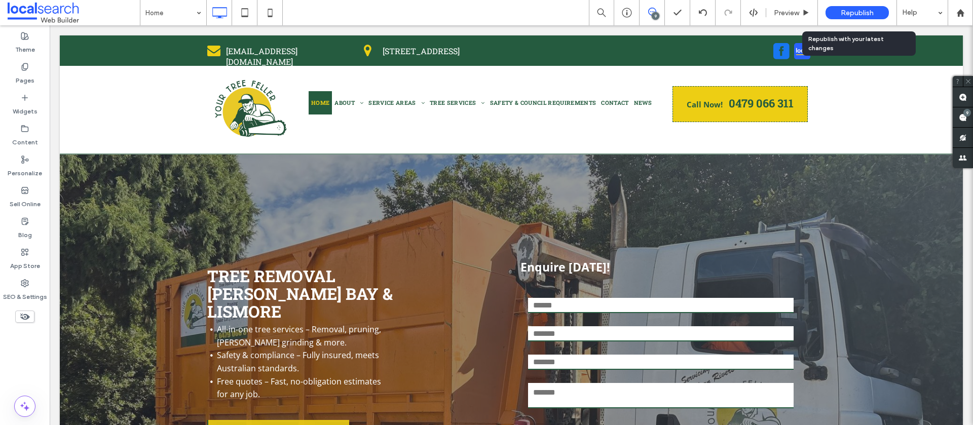
click at [841, 14] on span "Republish" at bounding box center [857, 13] width 33 height 9
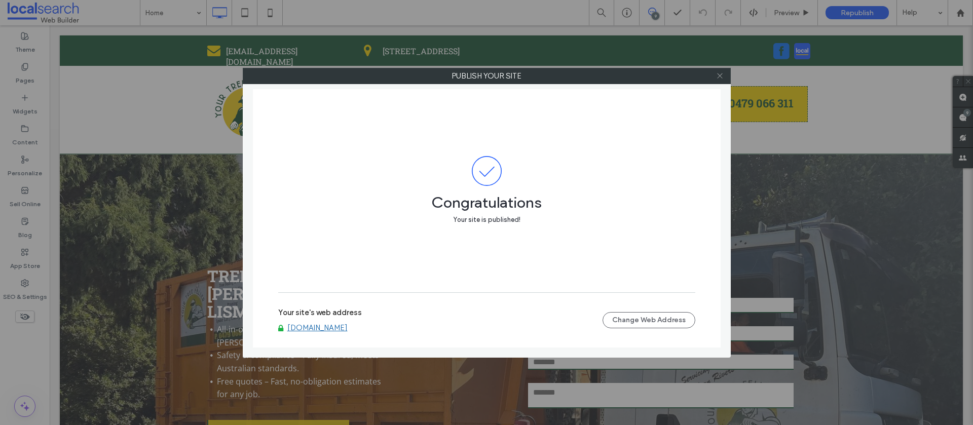
click at [720, 77] on icon at bounding box center [720, 76] width 8 height 8
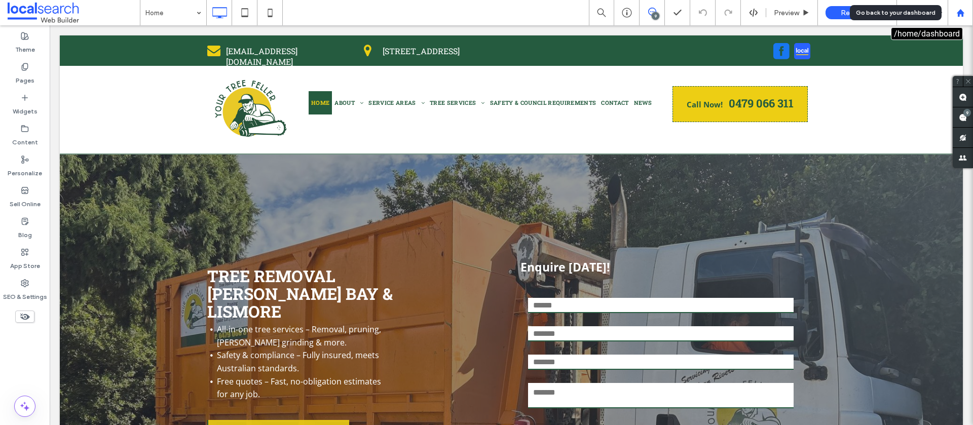
click at [960, 11] on use at bounding box center [961, 13] width 8 height 8
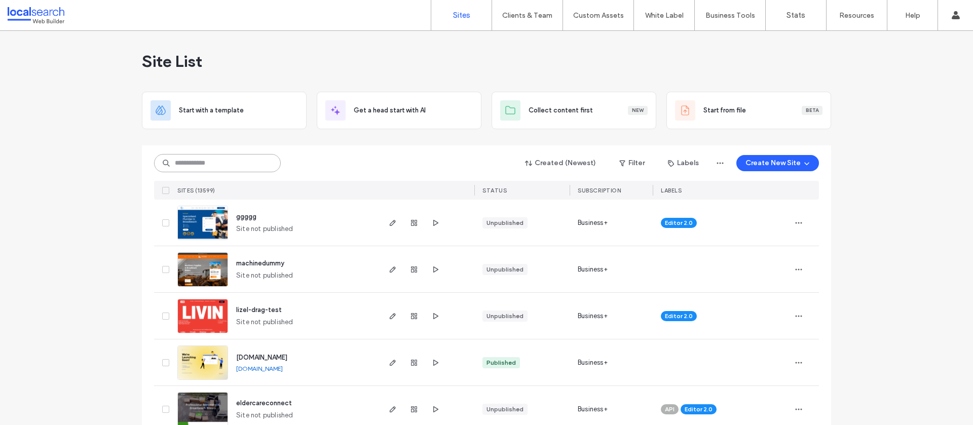
click at [237, 162] on input at bounding box center [217, 163] width 127 height 18
paste input "**********"
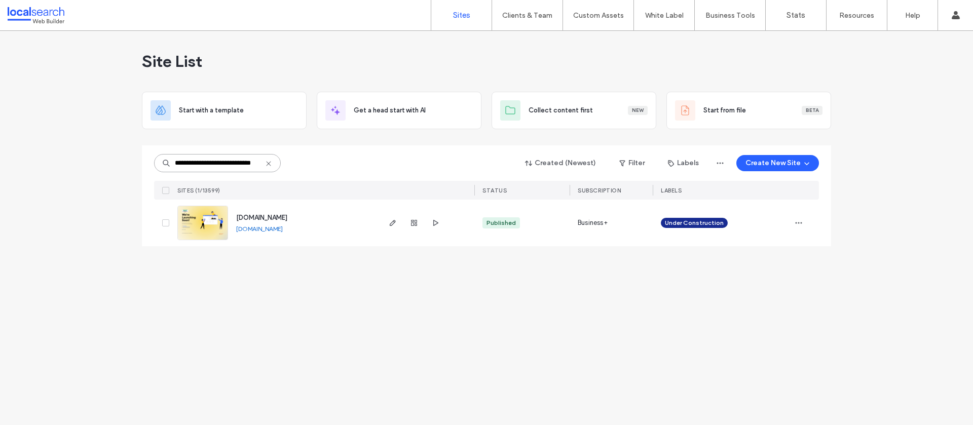
type input "**********"
drag, startPoint x: 309, startPoint y: 217, endPoint x: 299, endPoint y: 109, distance: 108.5
click at [287, 217] on span "www.advancedautocoffshabour.com.au" at bounding box center [261, 218] width 51 height 8
type input "********"
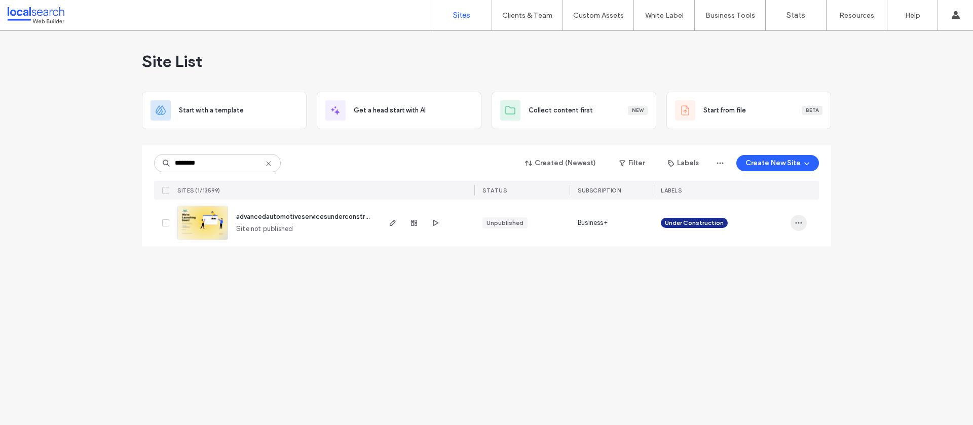
click at [798, 224] on icon "button" at bounding box center [799, 223] width 8 height 8
drag, startPoint x: 761, startPoint y: 356, endPoint x: 739, endPoint y: 345, distance: 24.9
click at [761, 356] on span "Delete Site" at bounding box center [752, 352] width 33 height 10
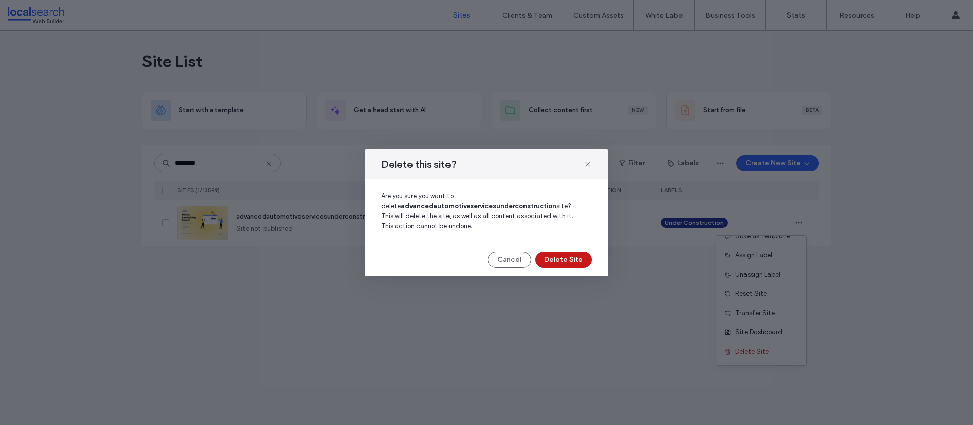
click at [559, 256] on button "Delete Site" at bounding box center [563, 260] width 57 height 16
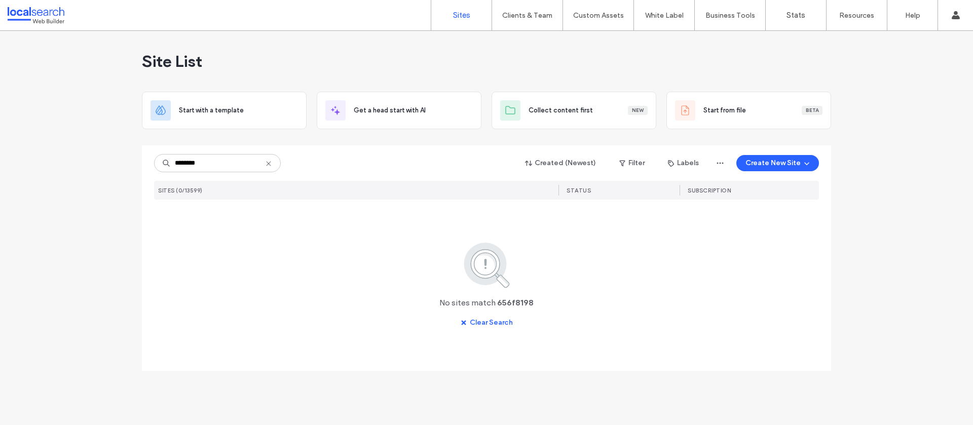
click at [269, 164] on use at bounding box center [268, 163] width 5 height 5
click at [269, 164] on input "********" at bounding box center [217, 163] width 127 height 18
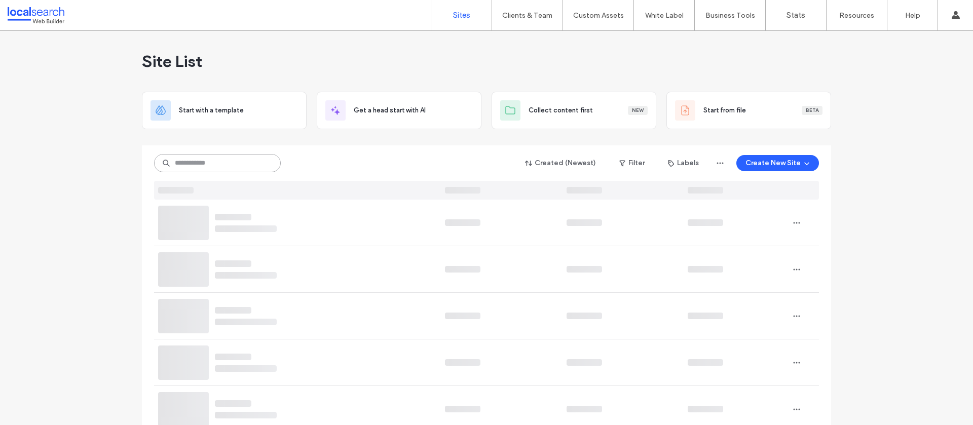
paste input "********"
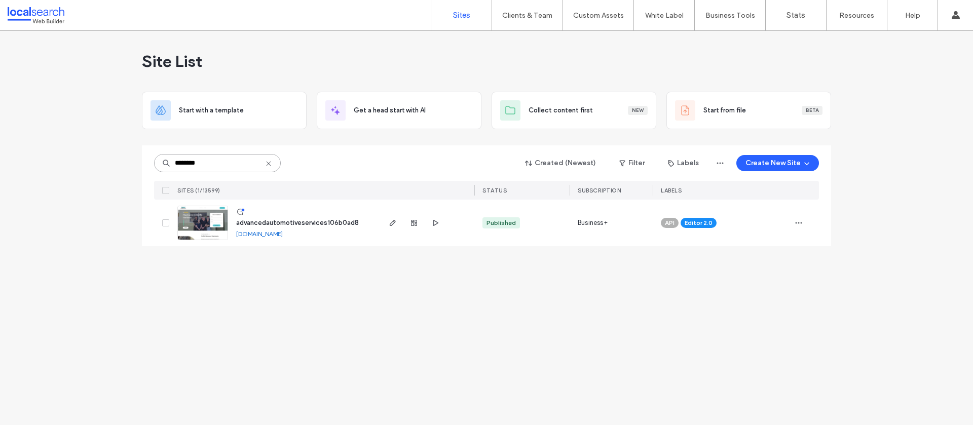
type input "********"
click at [305, 221] on span "advancedautomotiveservices106b0ad8" at bounding box center [297, 223] width 123 height 8
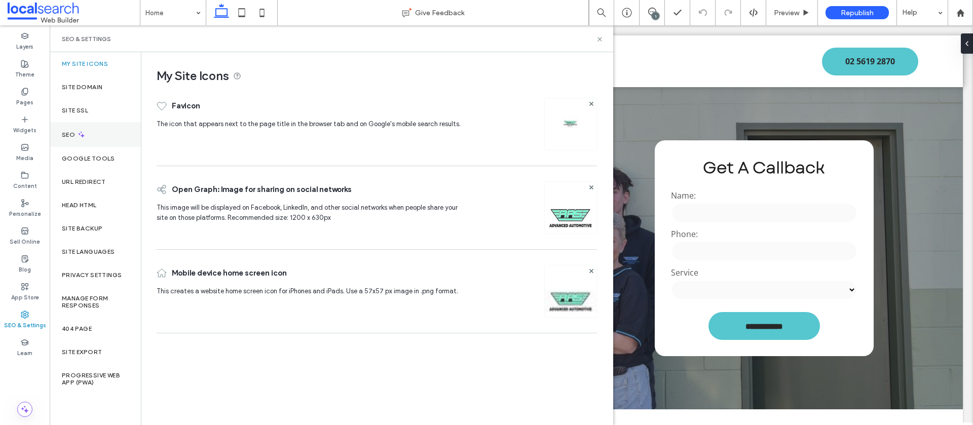
drag, startPoint x: 81, startPoint y: 138, endPoint x: 86, endPoint y: 140, distance: 5.9
click at [81, 138] on icon at bounding box center [81, 134] width 9 height 9
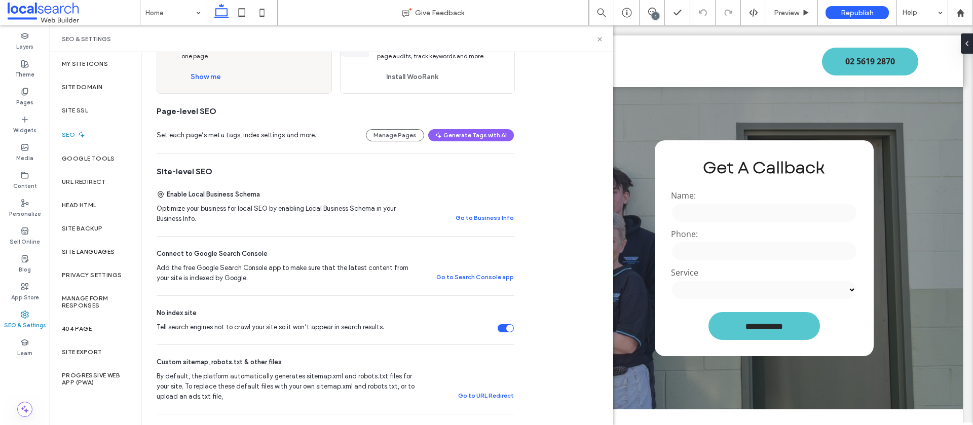
scroll to position [98, 0]
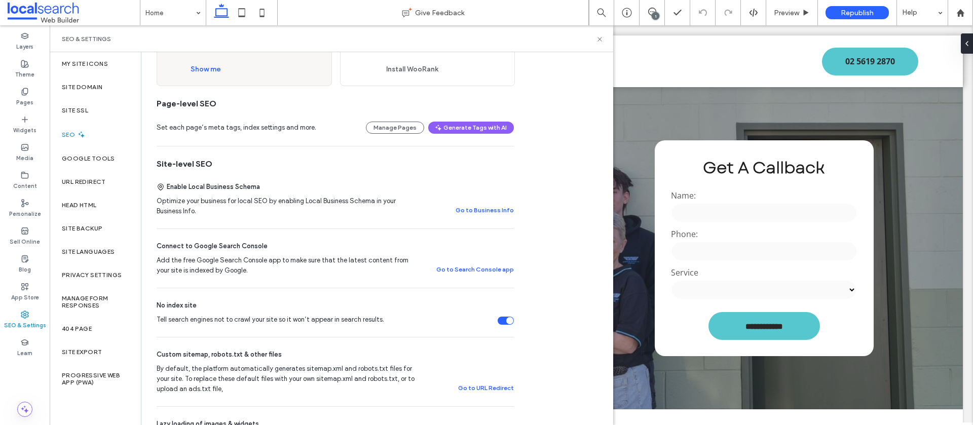
click at [510, 321] on div "Tell search engines not to crawl your site so it won’t appear in search results." at bounding box center [509, 320] width 7 height 7
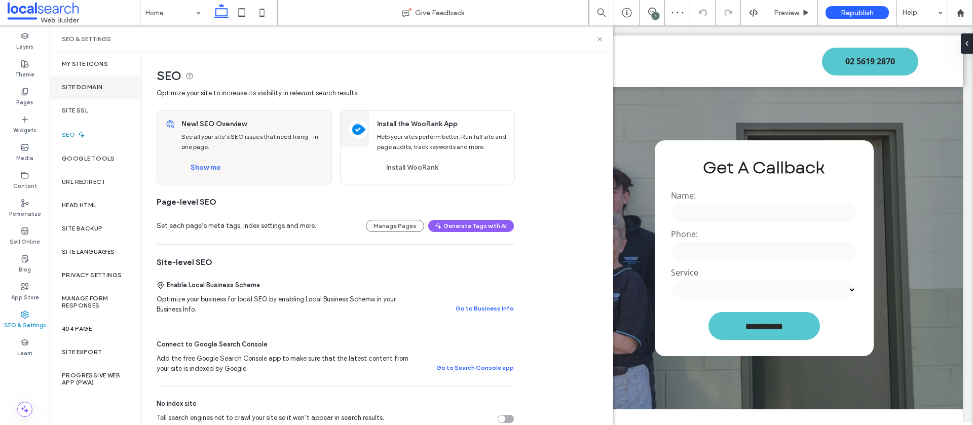
click at [113, 88] on div "Site Domain" at bounding box center [95, 87] width 91 height 23
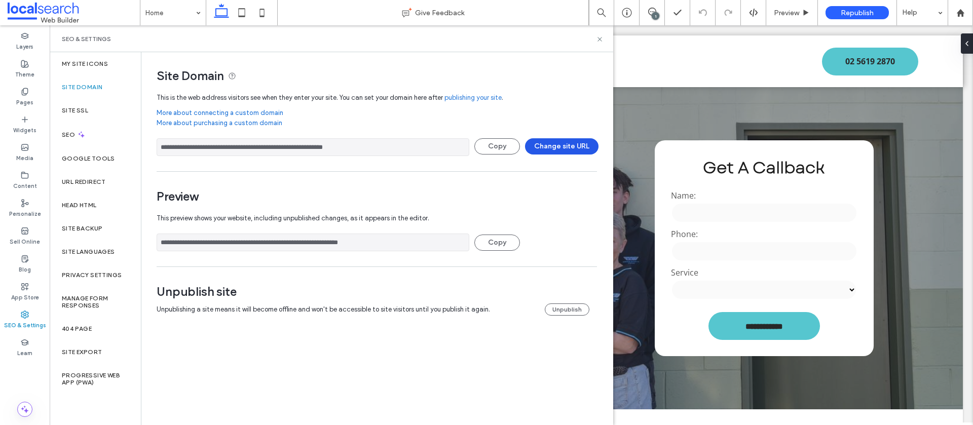
click at [566, 148] on button "Change site URL" at bounding box center [562, 146] width 74 height 16
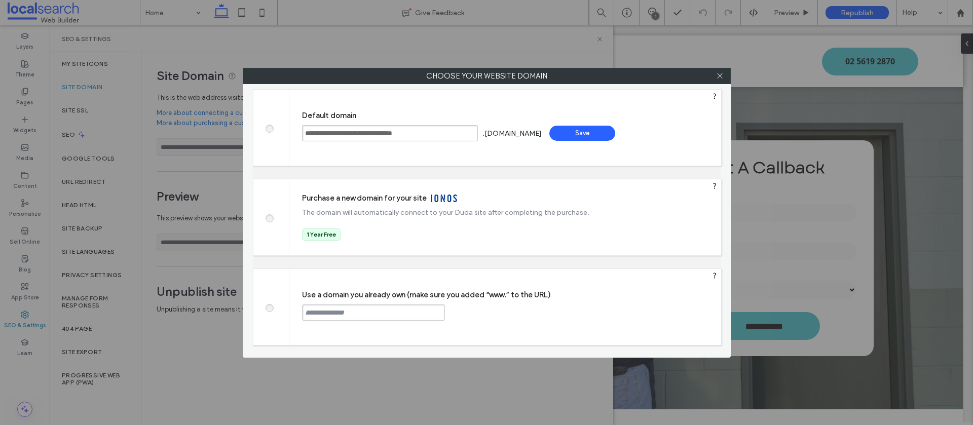
click at [269, 307] on span at bounding box center [269, 307] width 0 height 8
click at [368, 319] on input "text" at bounding box center [373, 313] width 143 height 16
paste input "**********"
type input "**********"
click at [497, 311] on div "Continue" at bounding box center [484, 312] width 66 height 15
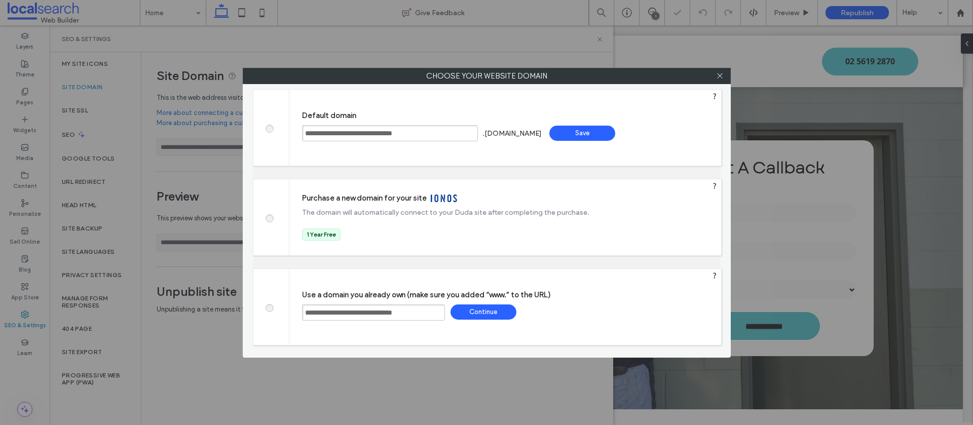
type input "**********"
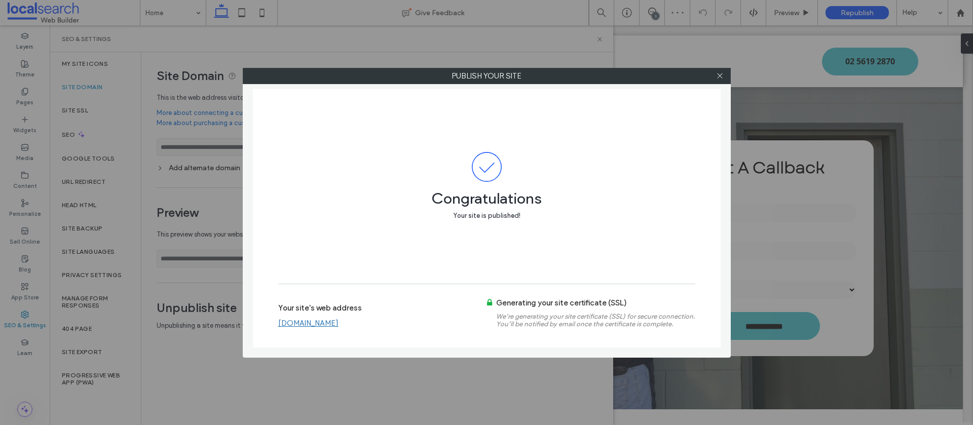
click at [339, 325] on link "www.advancedautocoffshabour.com.au" at bounding box center [308, 323] width 60 height 9
click at [722, 77] on icon at bounding box center [720, 76] width 8 height 8
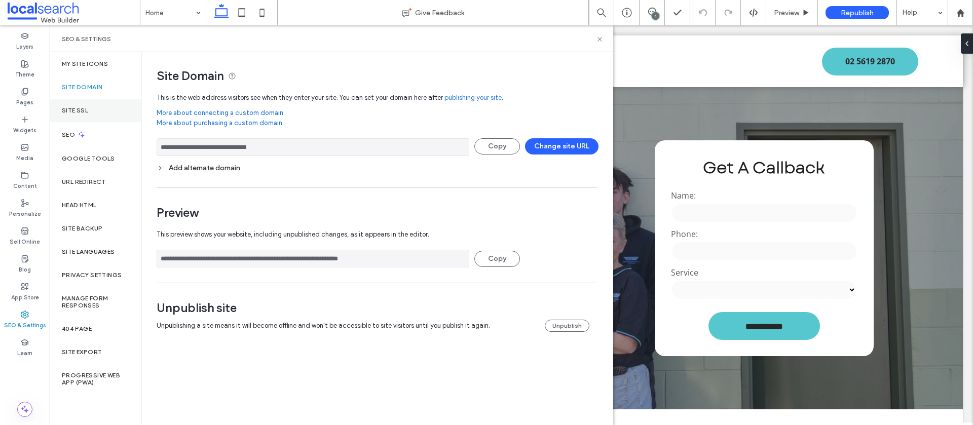
click at [87, 105] on div "Site SSL" at bounding box center [95, 110] width 91 height 23
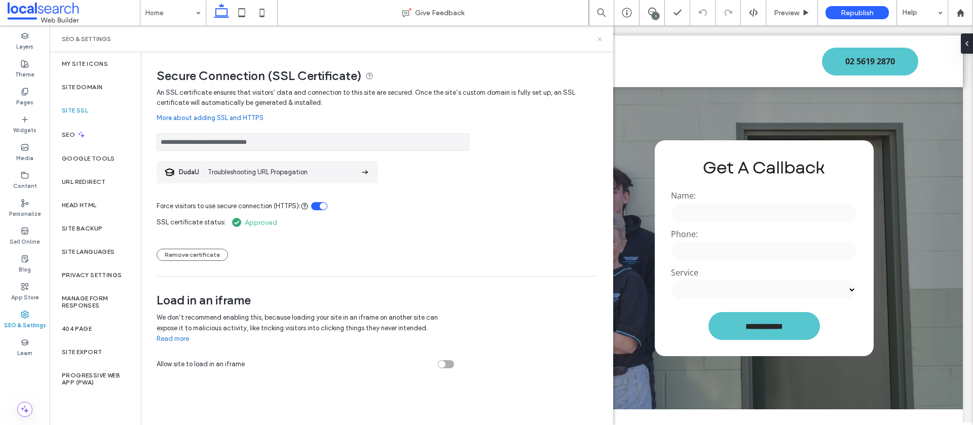
click at [602, 39] on icon at bounding box center [600, 39] width 8 height 8
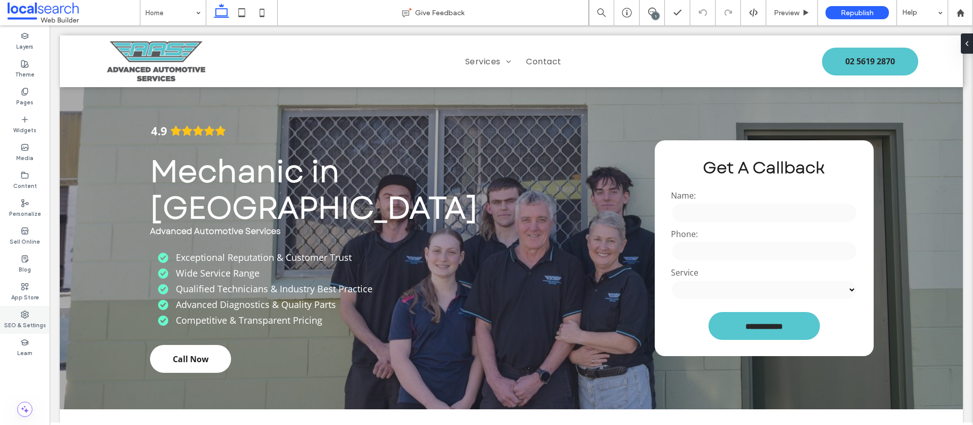
click at [17, 315] on div "SEO & Settings" at bounding box center [25, 320] width 50 height 28
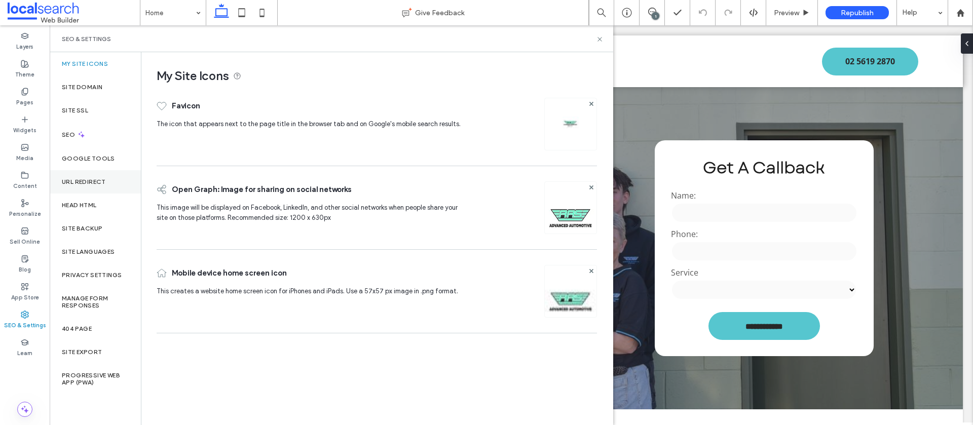
click at [103, 185] on label "URL Redirect" at bounding box center [84, 181] width 44 height 7
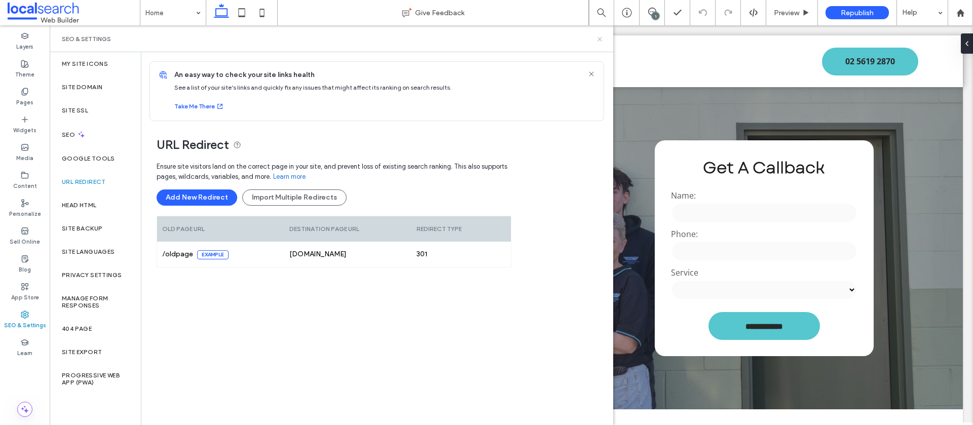
click at [600, 39] on icon at bounding box center [600, 39] width 8 height 8
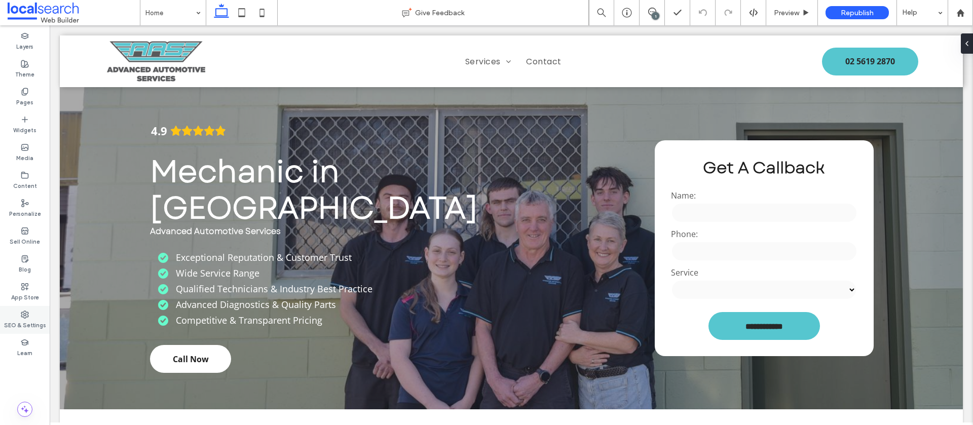
drag, startPoint x: 26, startPoint y: 321, endPoint x: 21, endPoint y: 318, distance: 6.1
click at [26, 321] on label "SEO & Settings" at bounding box center [25, 324] width 42 height 11
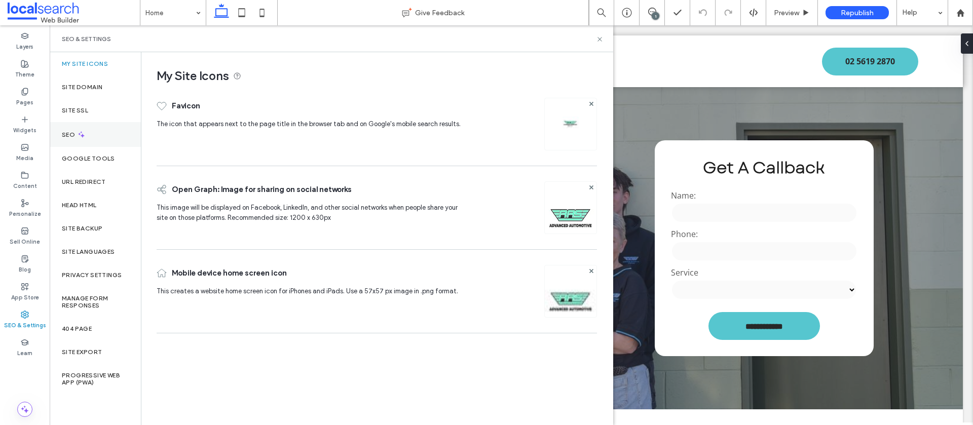
click at [111, 129] on div "SEO" at bounding box center [95, 134] width 91 height 25
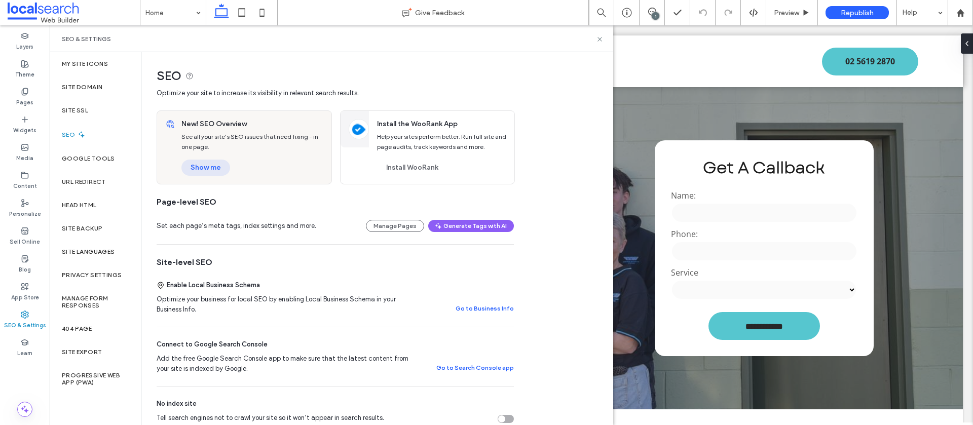
click at [212, 166] on button "Show me" at bounding box center [205, 168] width 49 height 16
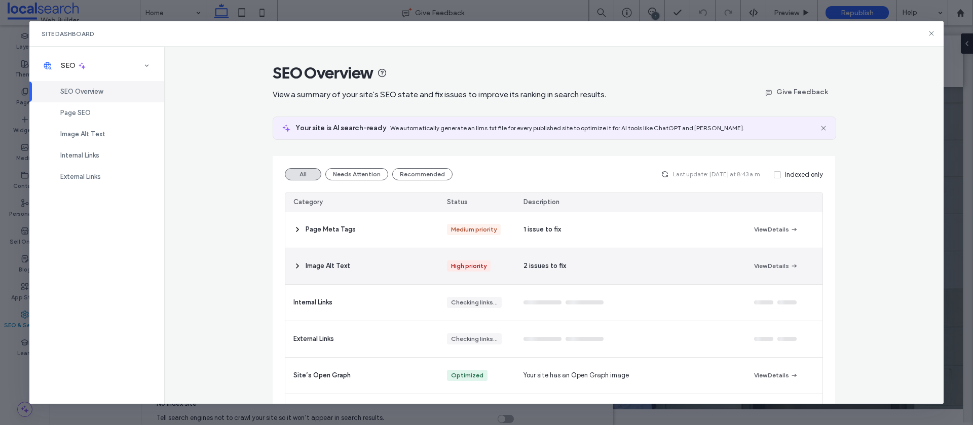
click at [574, 264] on div "2 issues to fix" at bounding box center [631, 266] width 230 height 36
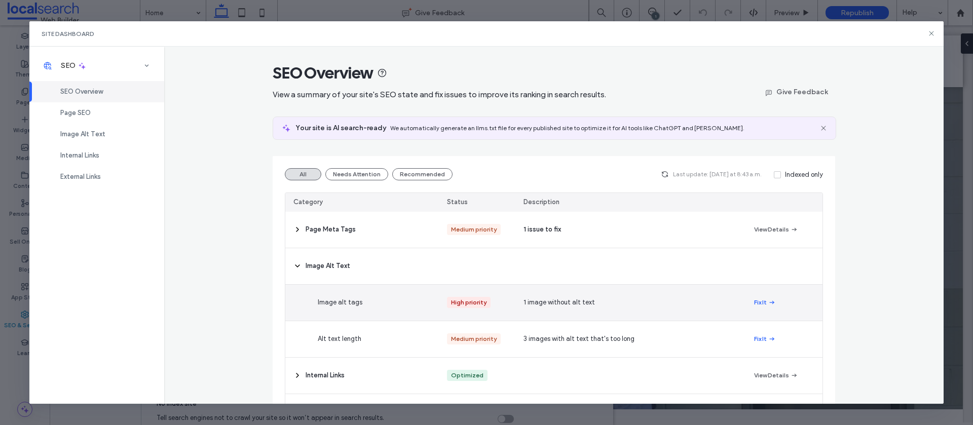
click at [674, 307] on div "1 image without alt text" at bounding box center [631, 303] width 230 height 36
click at [766, 298] on button "Fix It" at bounding box center [765, 303] width 22 height 12
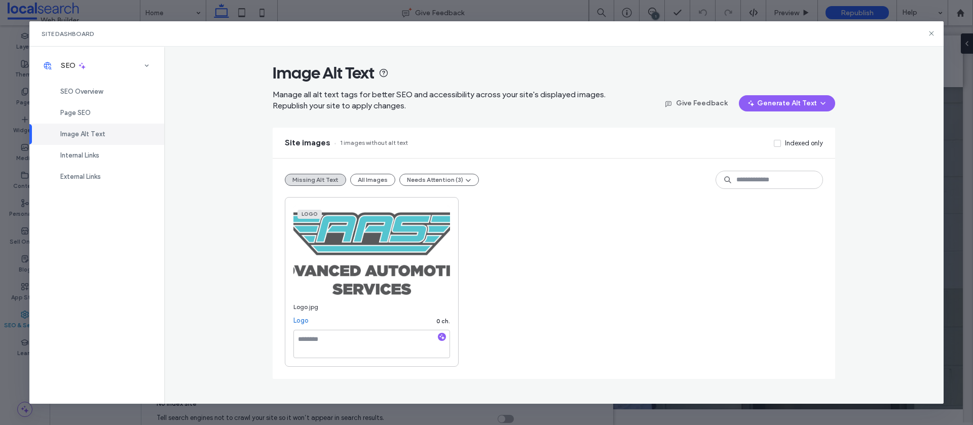
click at [445, 339] on icon "button" at bounding box center [441, 337] width 7 height 7
type textarea "**********"
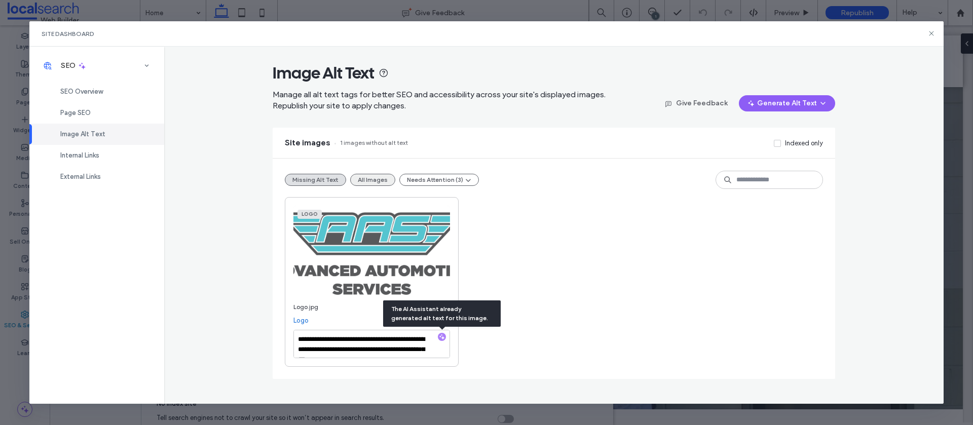
click at [373, 179] on button "All Images" at bounding box center [372, 180] width 45 height 12
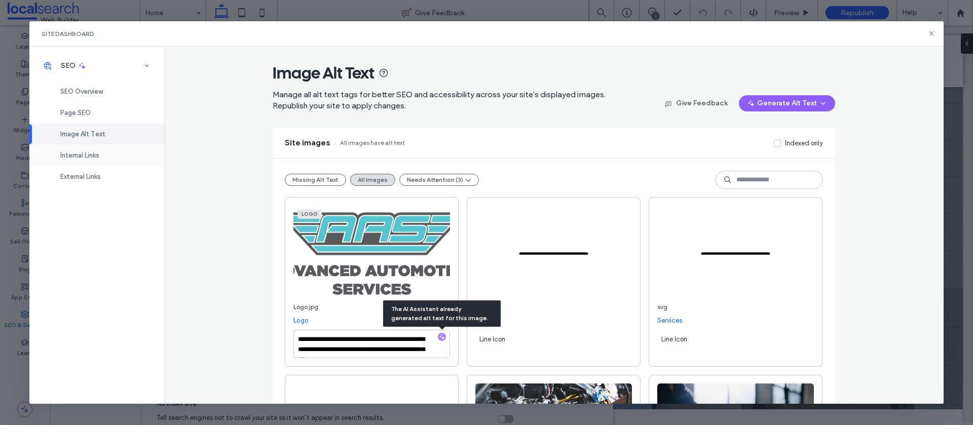
click at [127, 160] on div "Internal Links" at bounding box center [96, 155] width 135 height 21
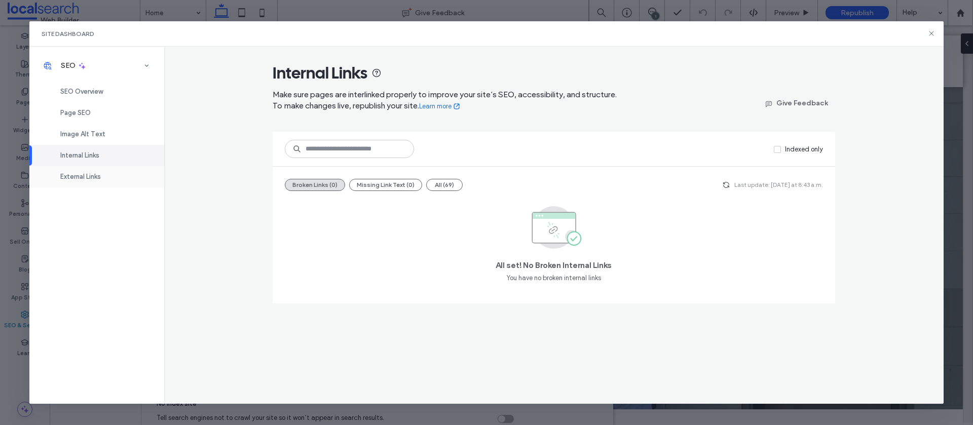
click at [102, 180] on div "External Links" at bounding box center [96, 176] width 135 height 21
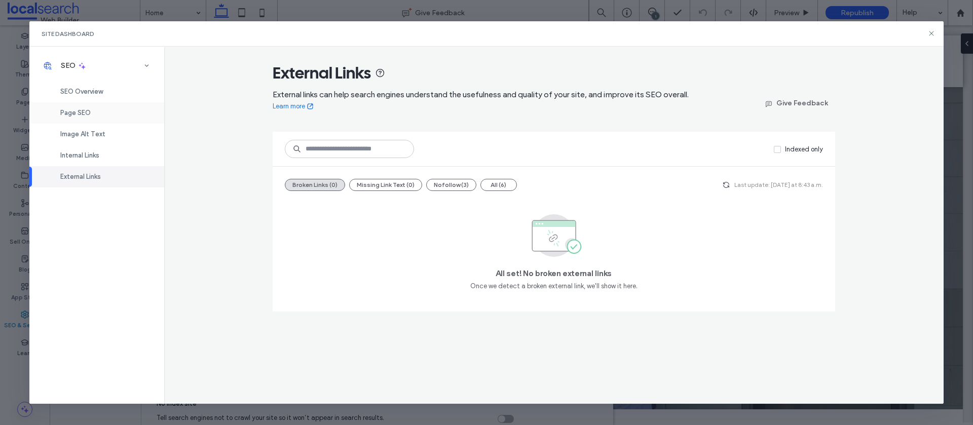
click at [84, 111] on span "Page SEO" at bounding box center [75, 113] width 30 height 8
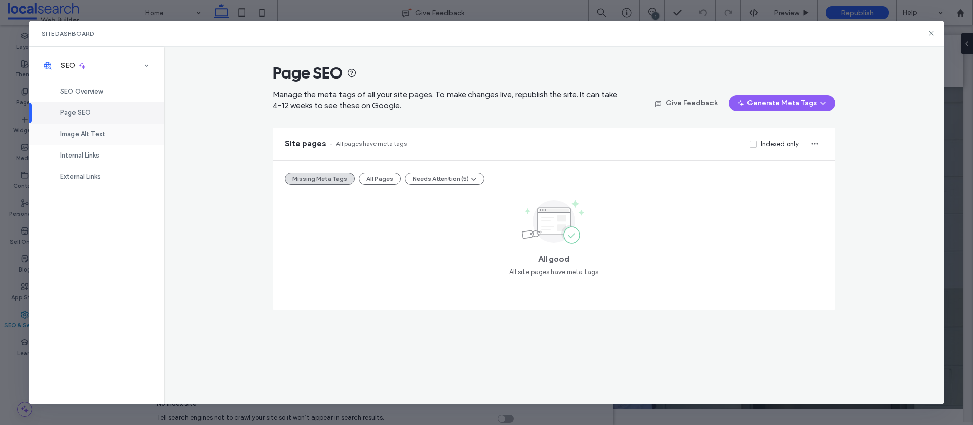
click at [88, 137] on span "Image Alt Text" at bounding box center [82, 134] width 45 height 8
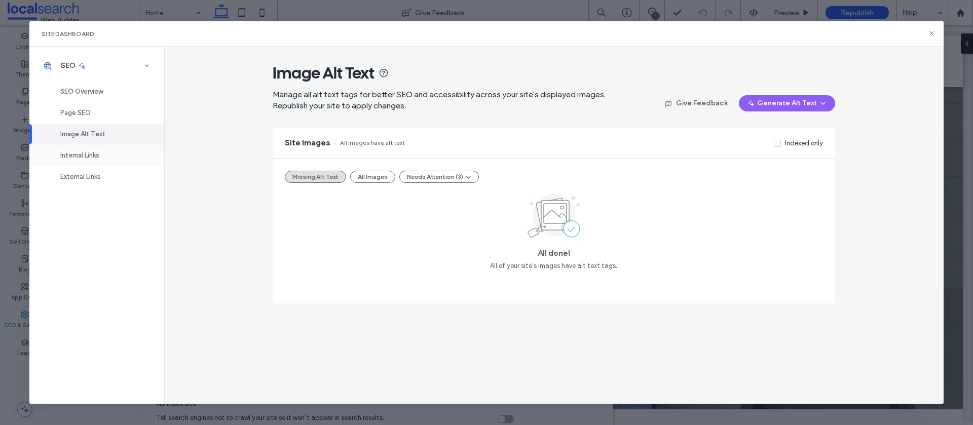
click at [114, 155] on div "Internal Links" at bounding box center [96, 155] width 135 height 21
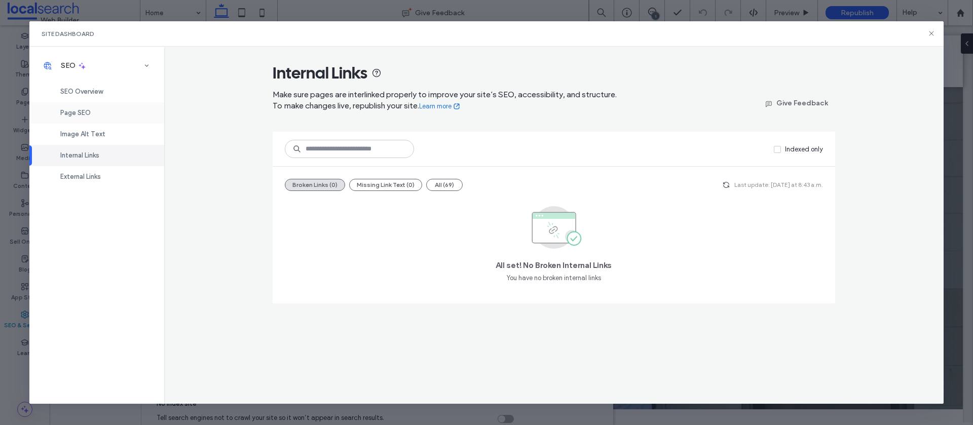
click at [106, 115] on div "Page SEO" at bounding box center [96, 112] width 135 height 21
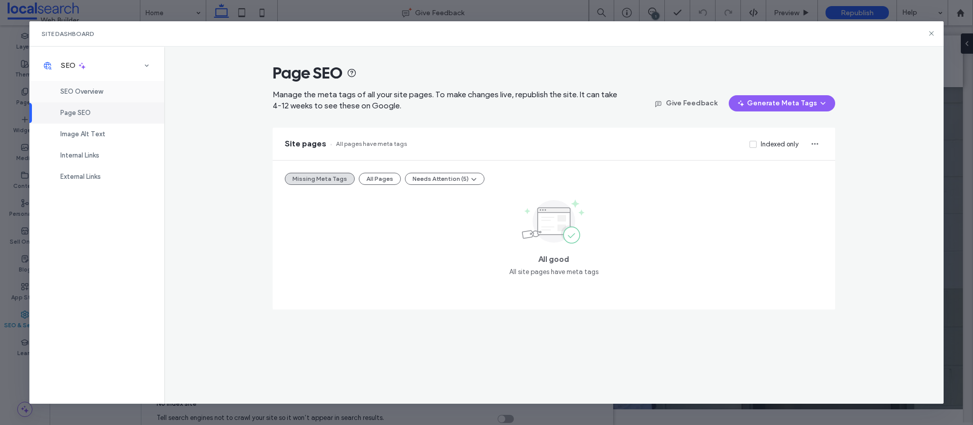
click at [112, 91] on div "SEO Overview" at bounding box center [96, 91] width 135 height 21
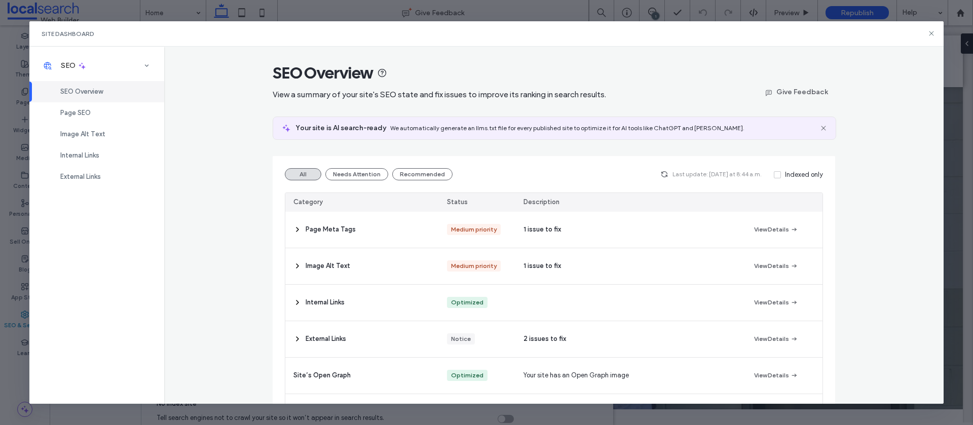
scroll to position [2, 0]
click at [931, 33] on icon at bounding box center [932, 33] width 8 height 8
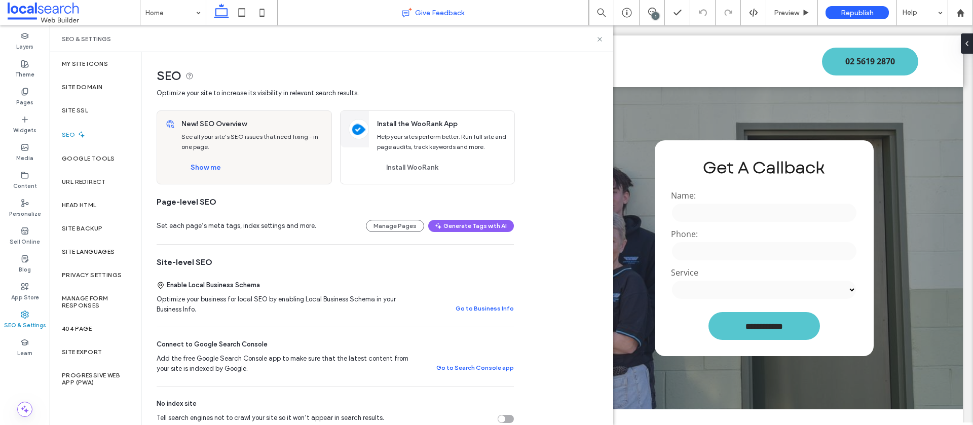
drag, startPoint x: 596, startPoint y: 39, endPoint x: 524, endPoint y: 19, distance: 75.3
click at [595, 39] on div "SEO & Settings" at bounding box center [331, 39] width 539 height 8
click at [209, 166] on button "Show me" at bounding box center [205, 168] width 49 height 16
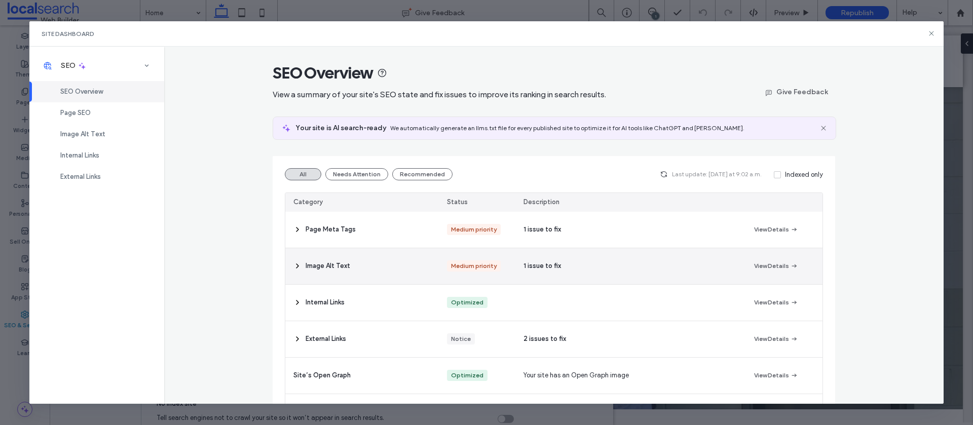
click at [319, 264] on span "Image Alt Text" at bounding box center [328, 266] width 45 height 10
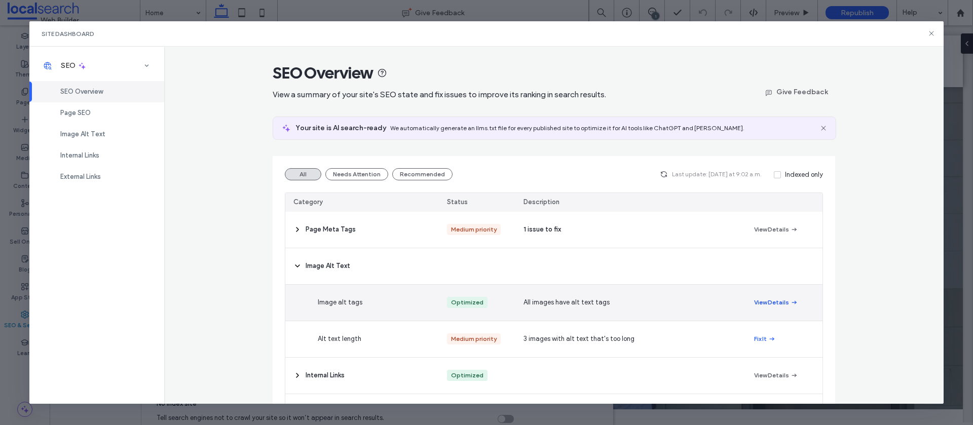
click at [782, 300] on button "View Details" at bounding box center [776, 303] width 44 height 12
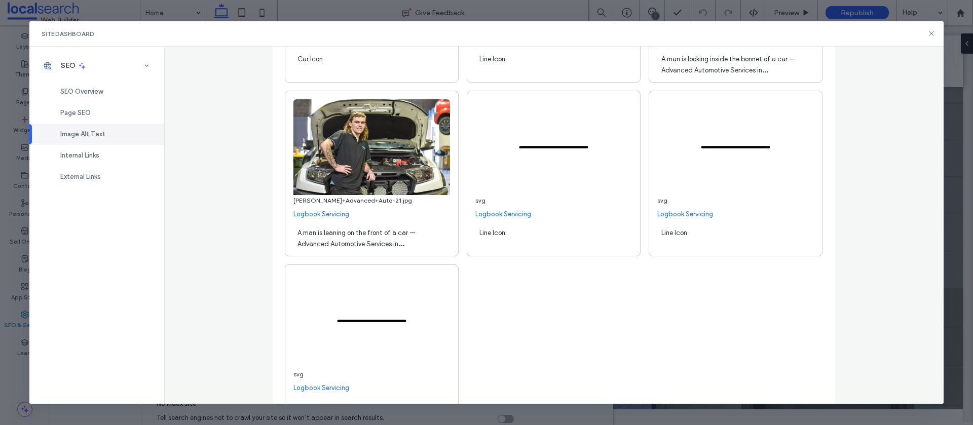
scroll to position [6057, 0]
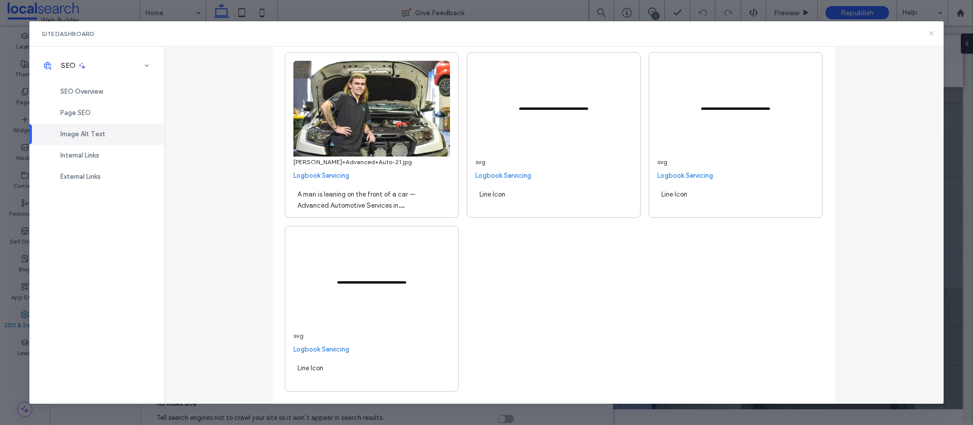
click at [932, 34] on icon at bounding box center [932, 33] width 8 height 8
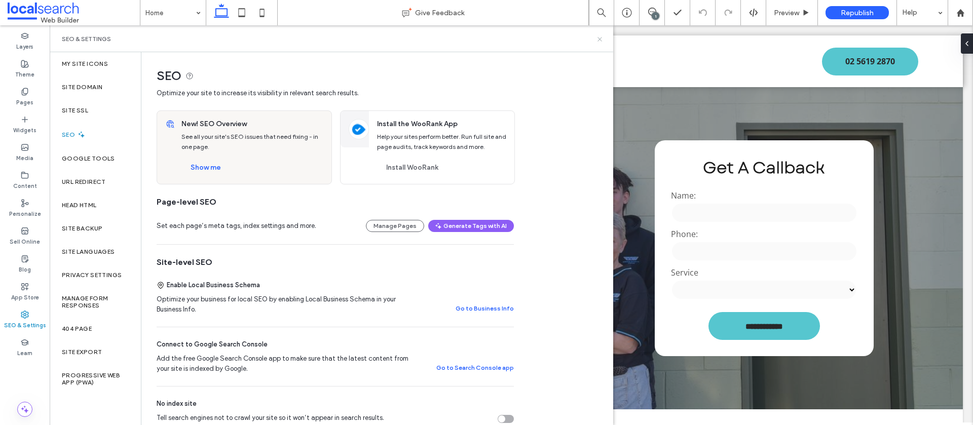
click at [600, 39] on use at bounding box center [600, 39] width 4 height 4
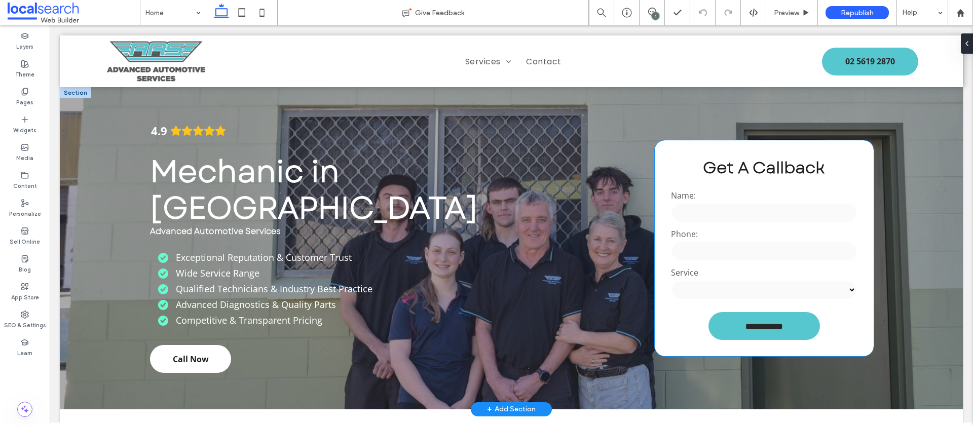
click at [754, 225] on div "Name:" at bounding box center [764, 207] width 192 height 39
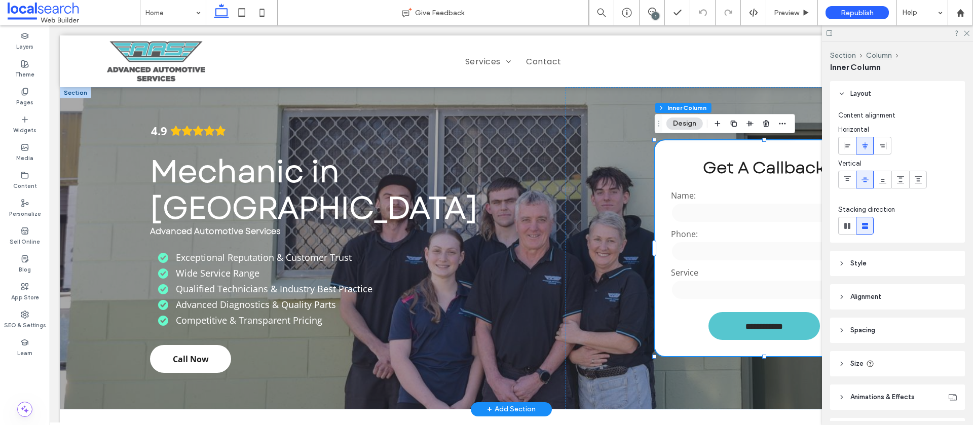
click at [754, 225] on div "Name:" at bounding box center [764, 207] width 192 height 39
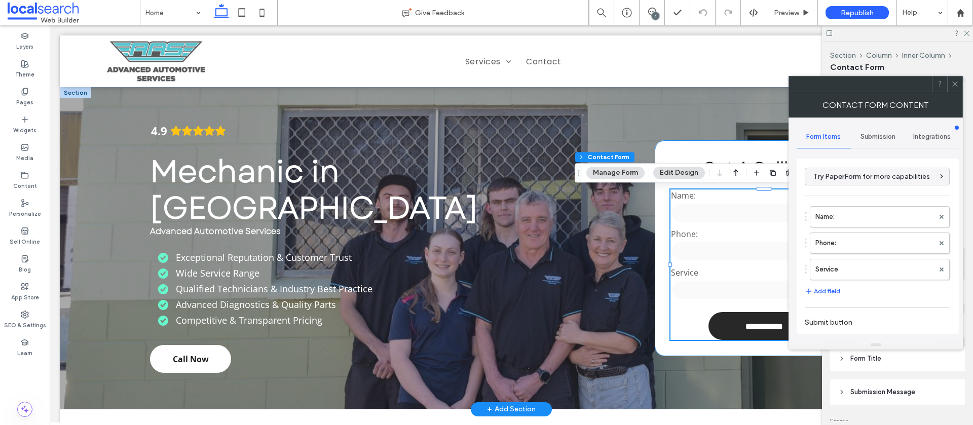
type input "**********"
type input "*"
type input "***"
type input "**"
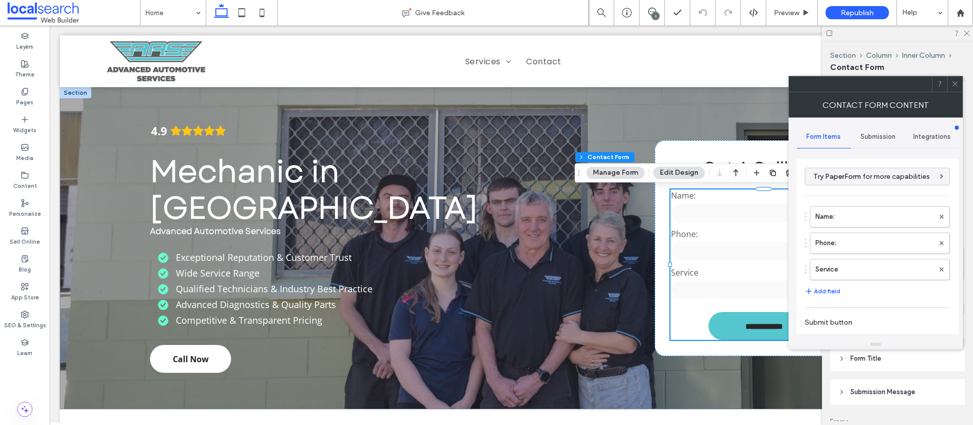
click at [863, 137] on span "Submission" at bounding box center [878, 137] width 35 height 8
click at [857, 178] on label "New submission notification" at bounding box center [878, 184] width 135 height 20
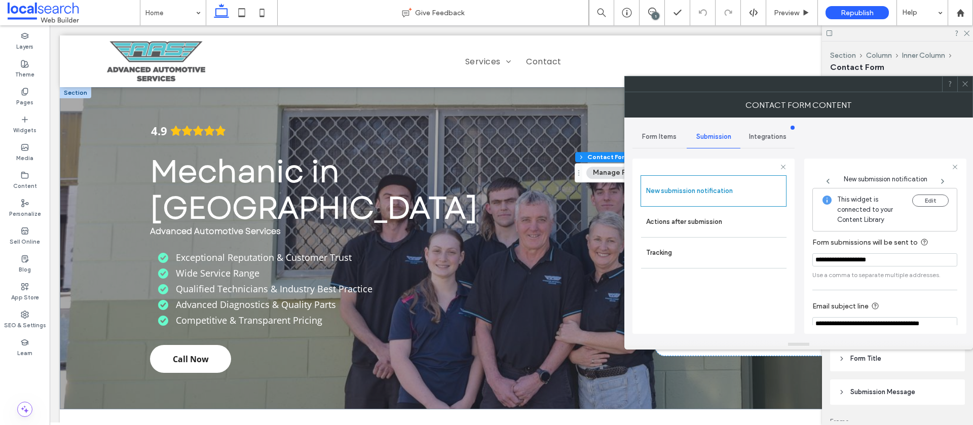
scroll to position [53, 0]
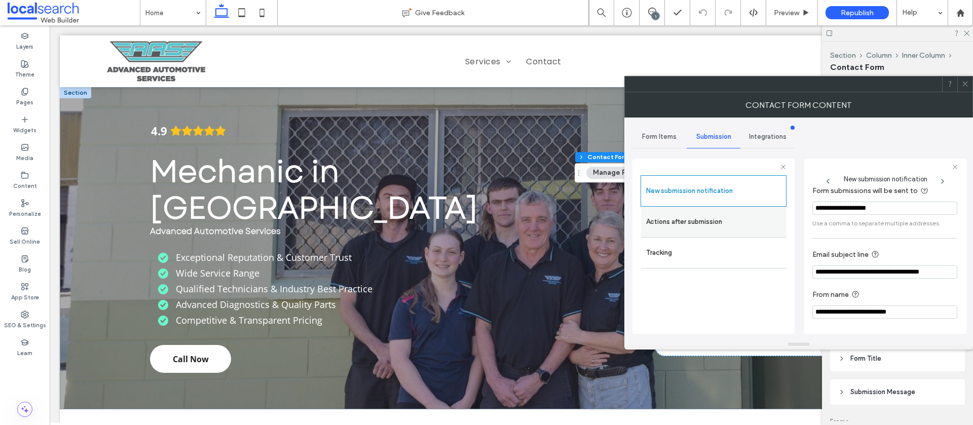
drag, startPoint x: 716, startPoint y: 228, endPoint x: 785, endPoint y: 232, distance: 69.5
click at [716, 228] on label "Actions after submission" at bounding box center [713, 222] width 135 height 20
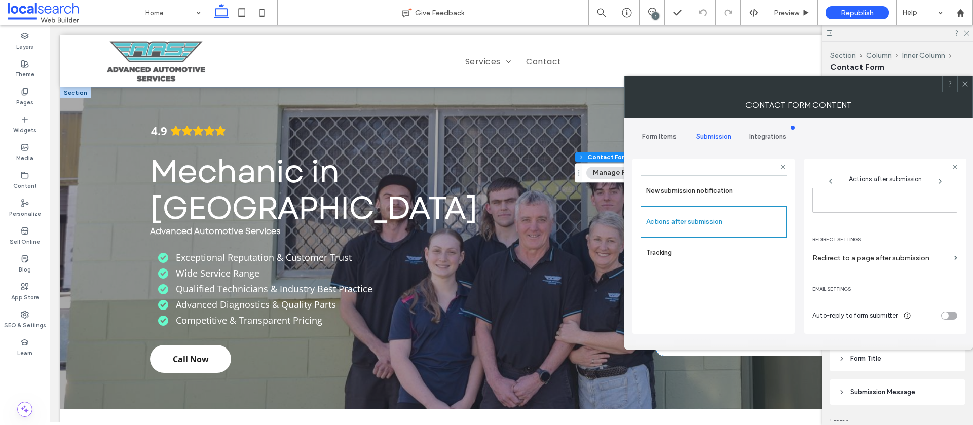
scroll to position [0, 0]
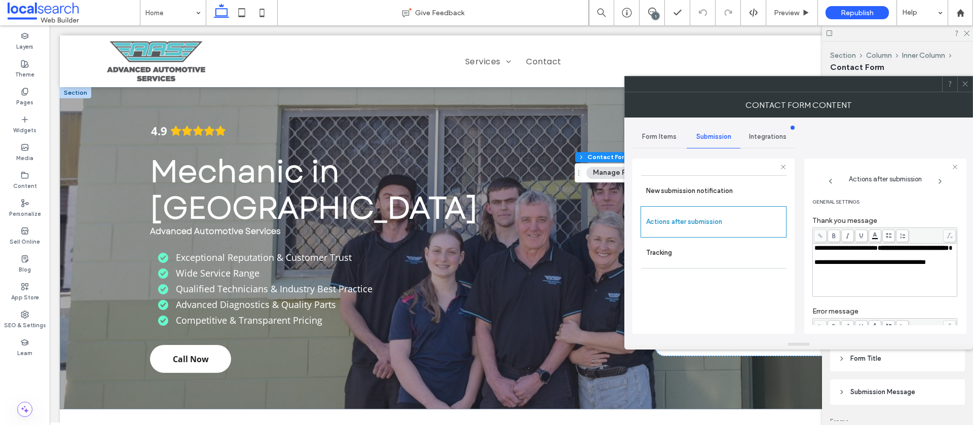
click at [967, 87] on icon at bounding box center [966, 84] width 8 height 8
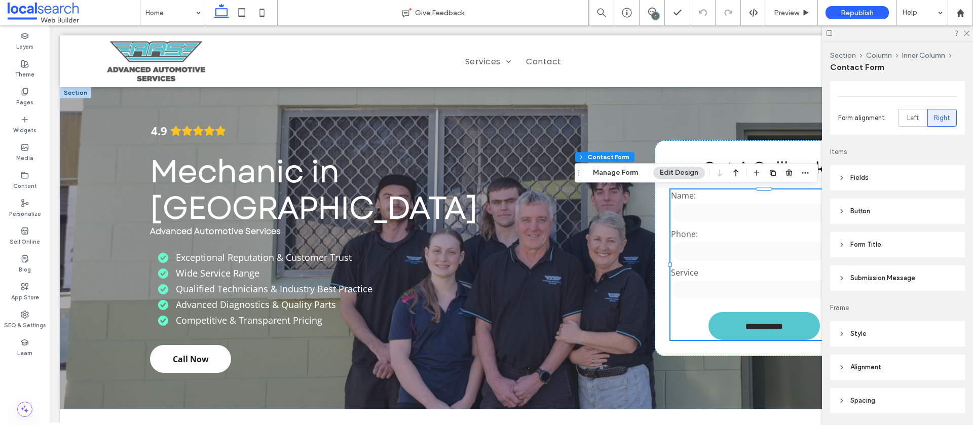
scroll to position [127, 0]
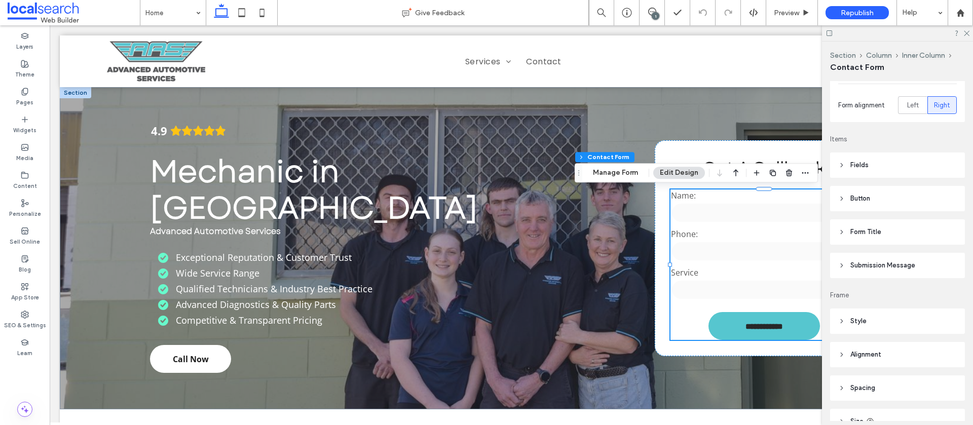
click at [891, 162] on header "Fields" at bounding box center [897, 165] width 135 height 25
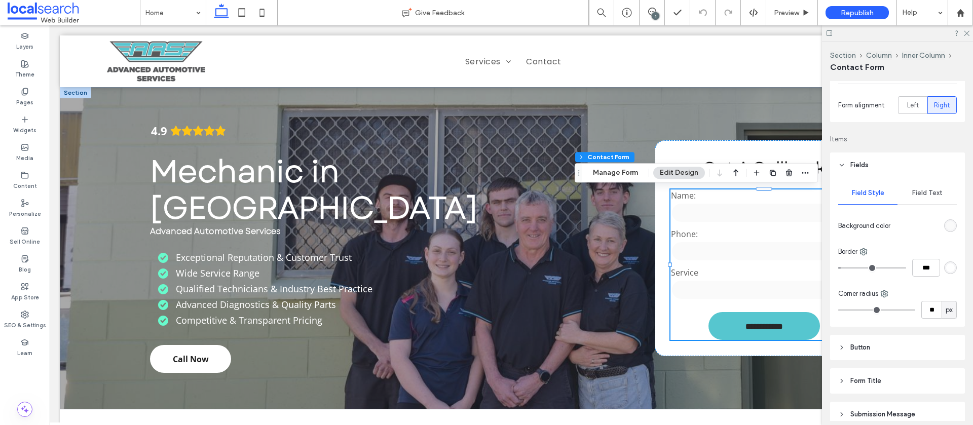
click at [931, 192] on span "Field Text" at bounding box center [927, 193] width 30 height 8
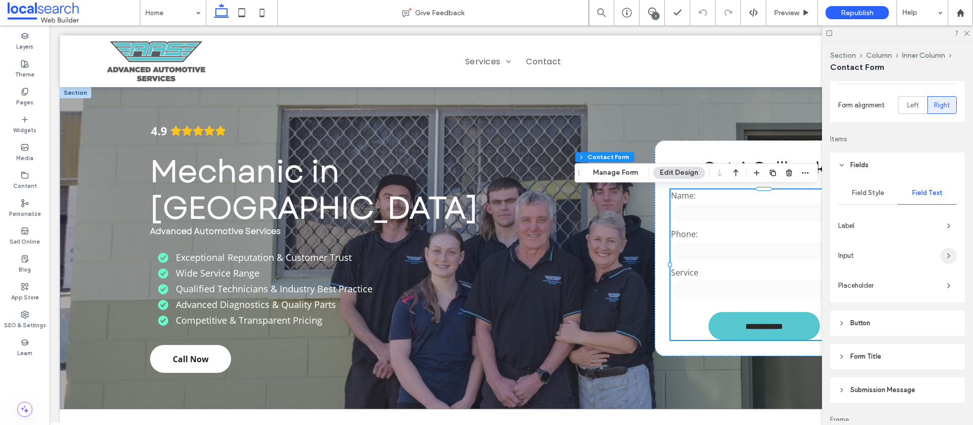
click at [943, 253] on span "button" at bounding box center [949, 256] width 16 height 16
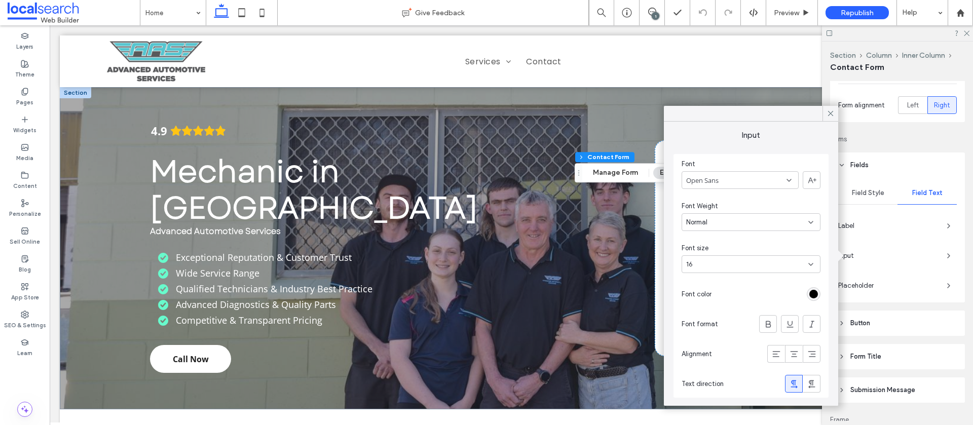
drag, startPoint x: 828, startPoint y: 113, endPoint x: 871, endPoint y: 139, distance: 50.5
click at [829, 114] on icon at bounding box center [830, 113] width 9 height 9
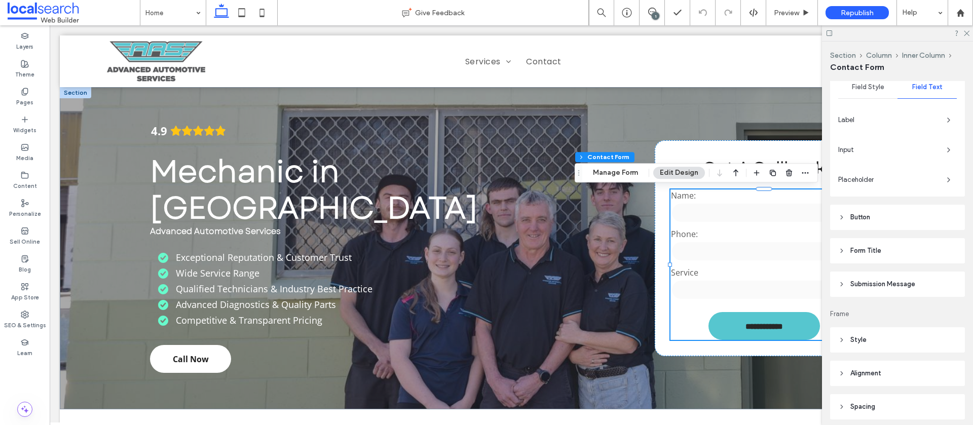
scroll to position [237, 0]
click at [904, 282] on span "Submission Message" at bounding box center [883, 280] width 65 height 10
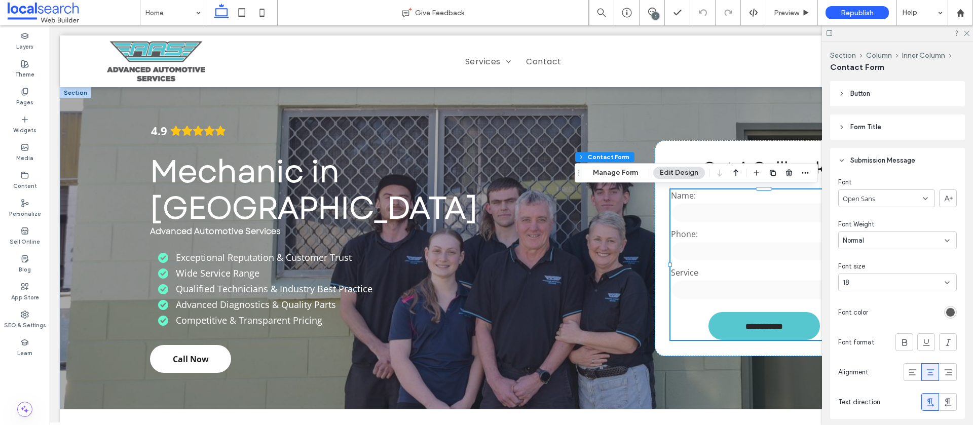
scroll to position [411, 0]
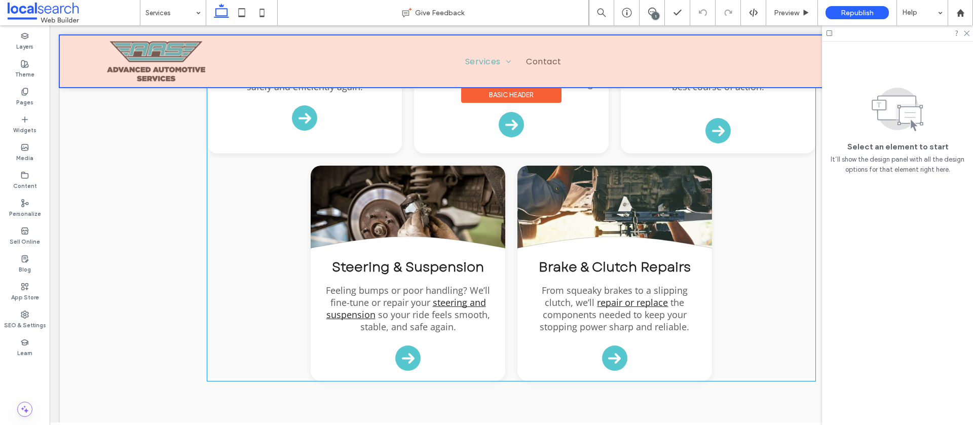
scroll to position [302, 0]
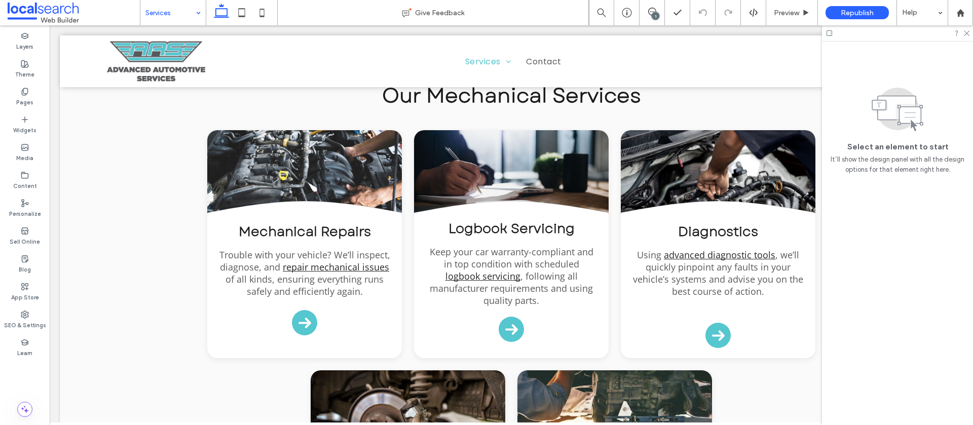
drag, startPoint x: 171, startPoint y: 8, endPoint x: 169, endPoint y: 15, distance: 7.4
click at [171, 8] on input at bounding box center [170, 12] width 50 height 25
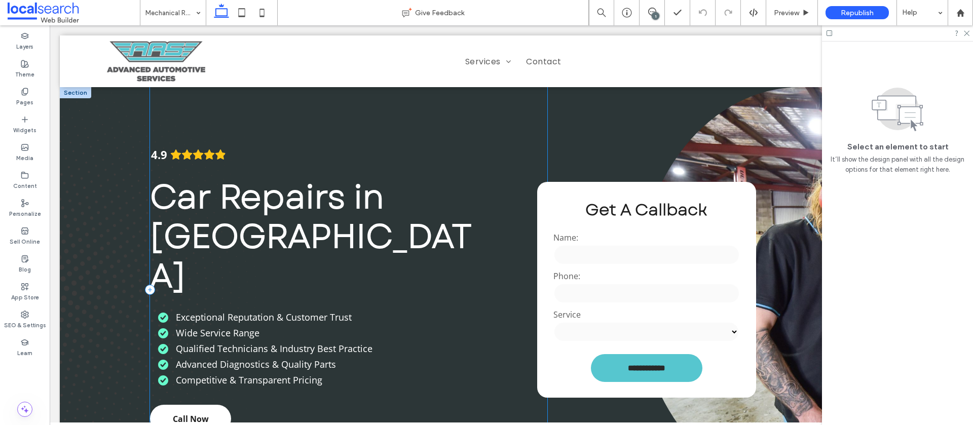
scroll to position [0, 1]
click at [616, 316] on label "Service" at bounding box center [646, 314] width 186 height 11
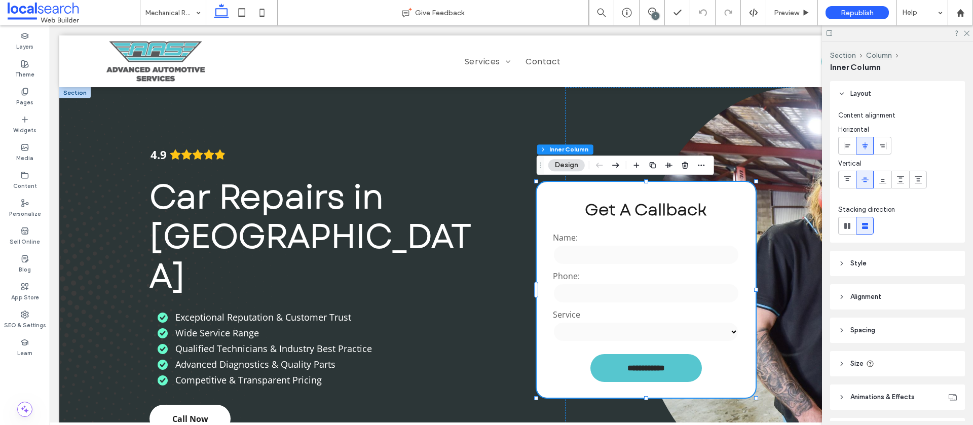
scroll to position [0, 3]
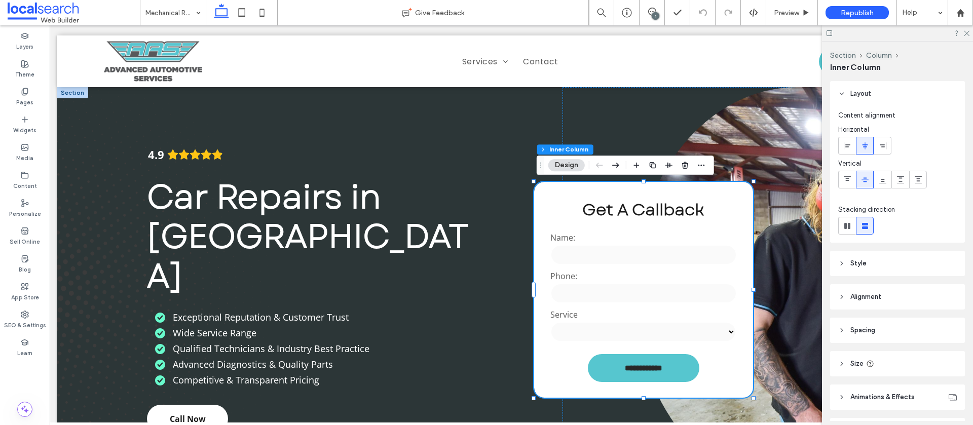
click at [615, 309] on label "Service" at bounding box center [644, 314] width 186 height 11
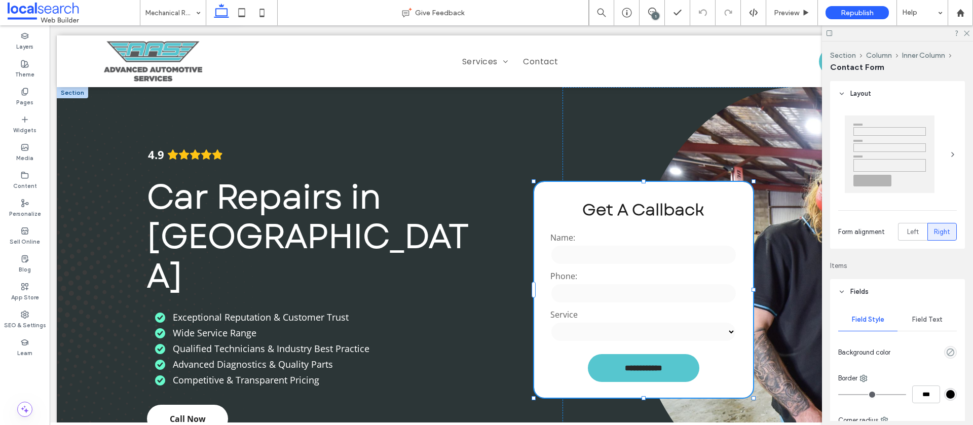
type input "*"
type input "***"
type input "**"
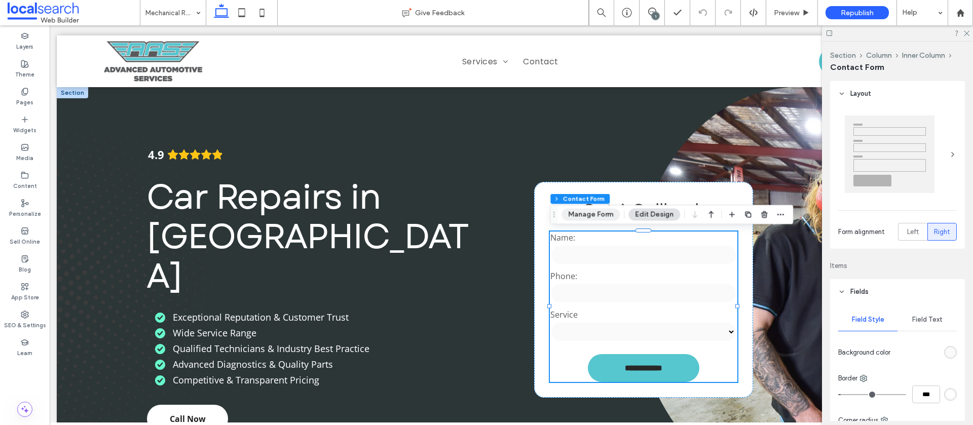
click at [579, 214] on button "Manage Form" at bounding box center [591, 215] width 58 height 12
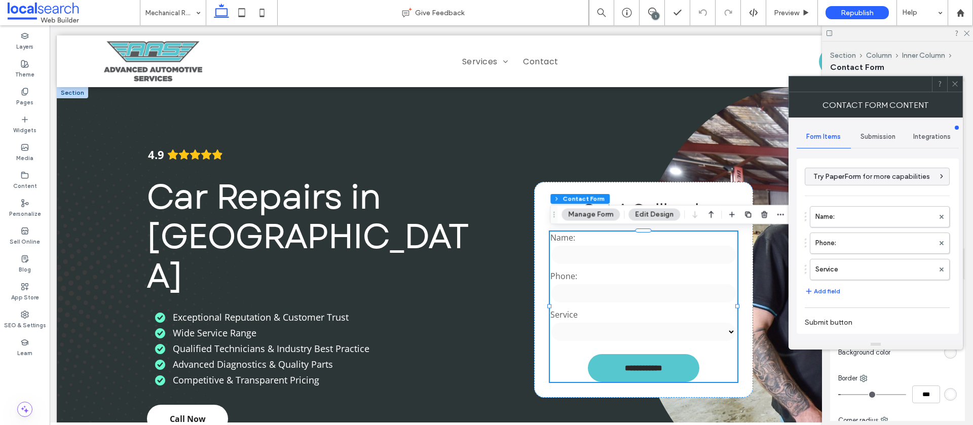
click at [874, 138] on span "Submission" at bounding box center [878, 137] width 35 height 8
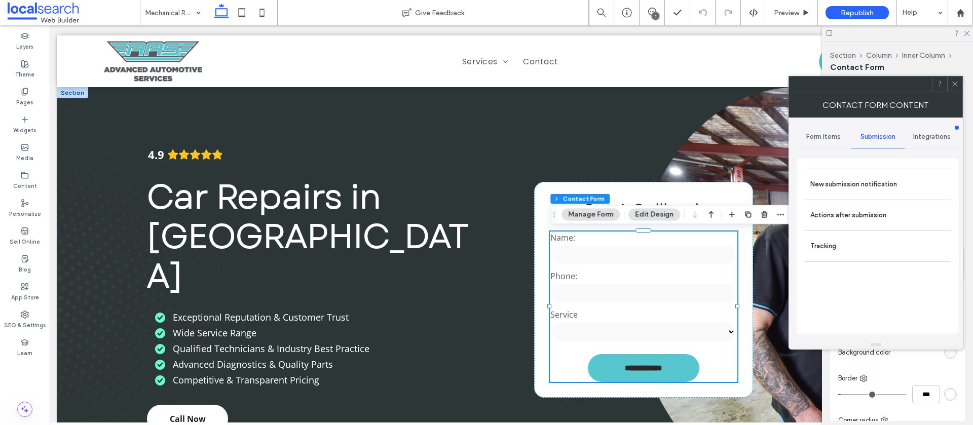
click at [851, 174] on label "New submission notification" at bounding box center [878, 184] width 135 height 20
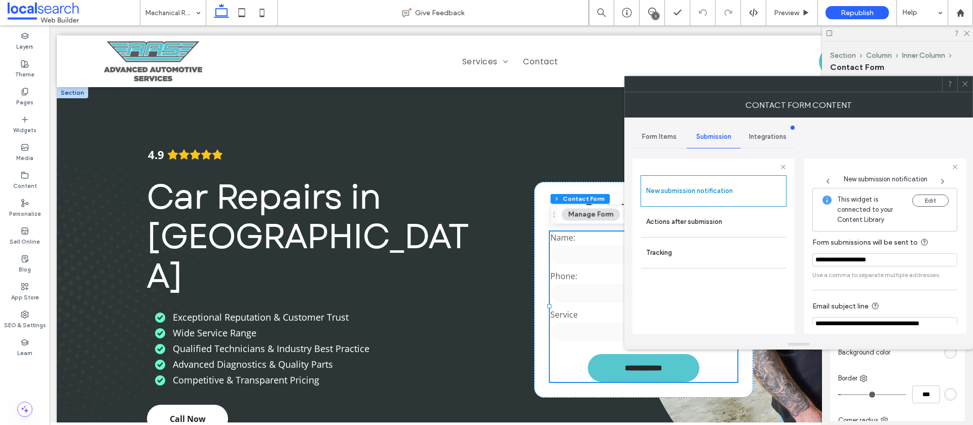
scroll to position [53, 0]
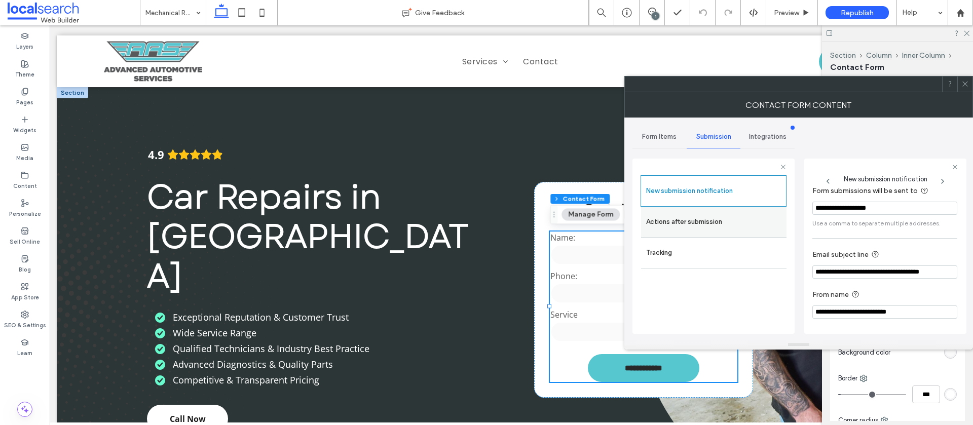
drag, startPoint x: 668, startPoint y: 220, endPoint x: 701, endPoint y: 221, distance: 33.5
click at [669, 220] on label "Actions after submission" at bounding box center [713, 222] width 135 height 20
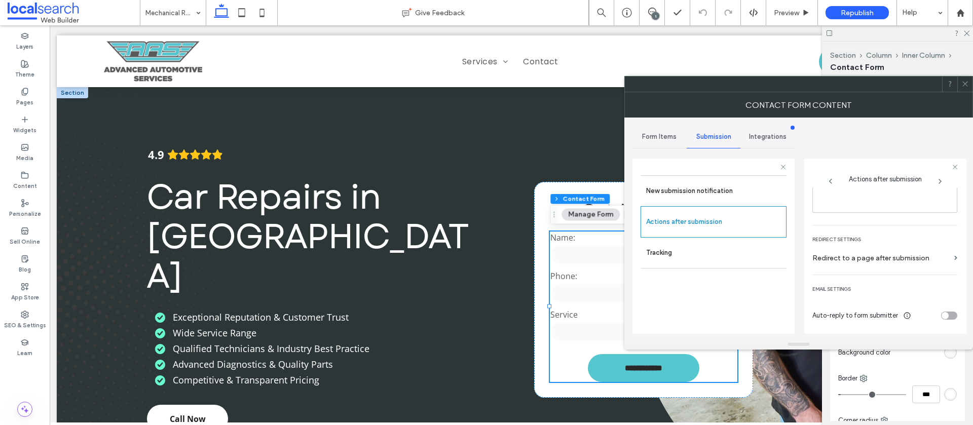
scroll to position [0, 0]
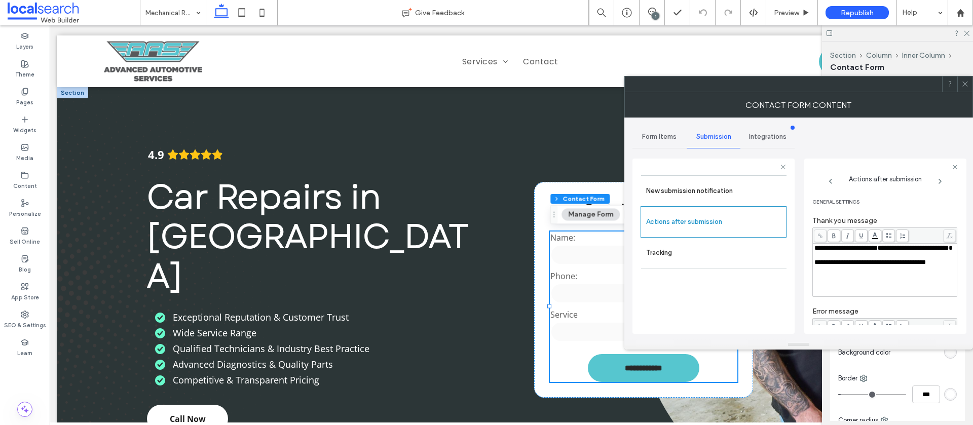
click at [967, 89] on span at bounding box center [966, 84] width 8 height 15
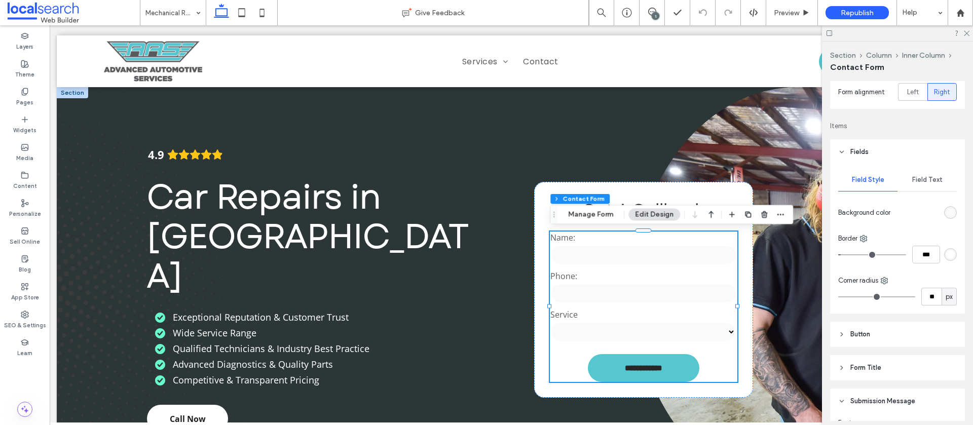
scroll to position [143, 0]
click at [926, 175] on span "Field Text" at bounding box center [927, 177] width 30 height 8
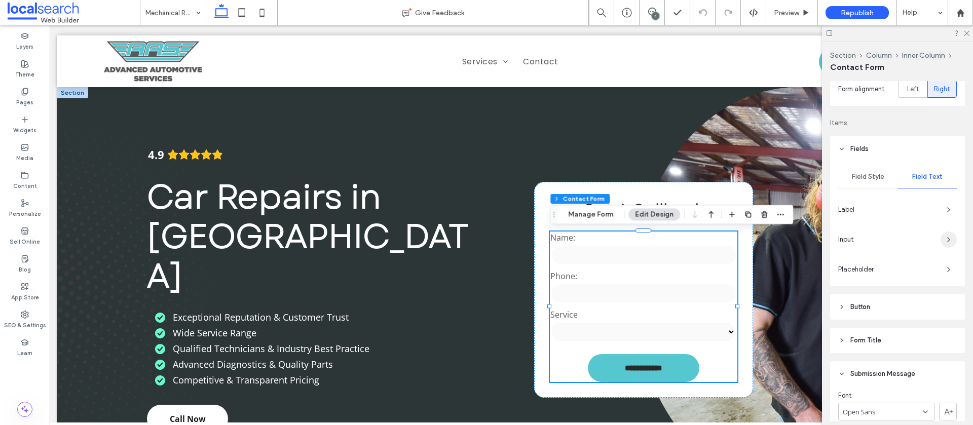
click at [948, 234] on span "button" at bounding box center [949, 240] width 16 height 16
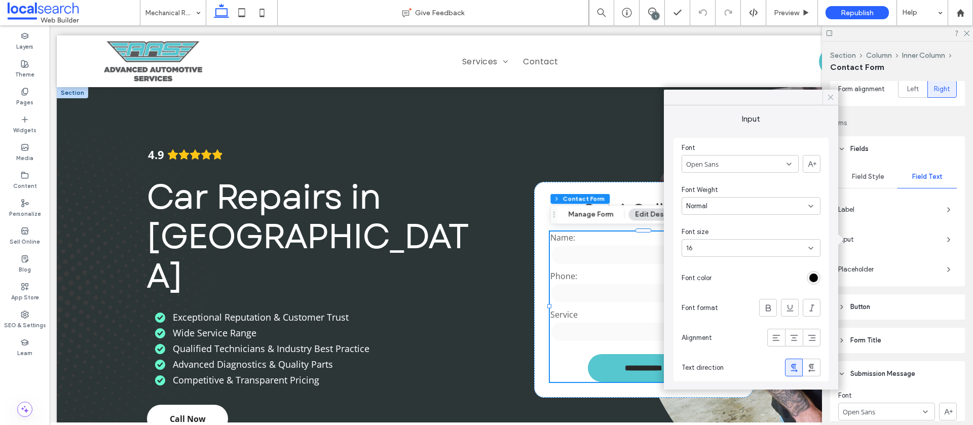
click at [826, 96] on icon at bounding box center [830, 97] width 9 height 9
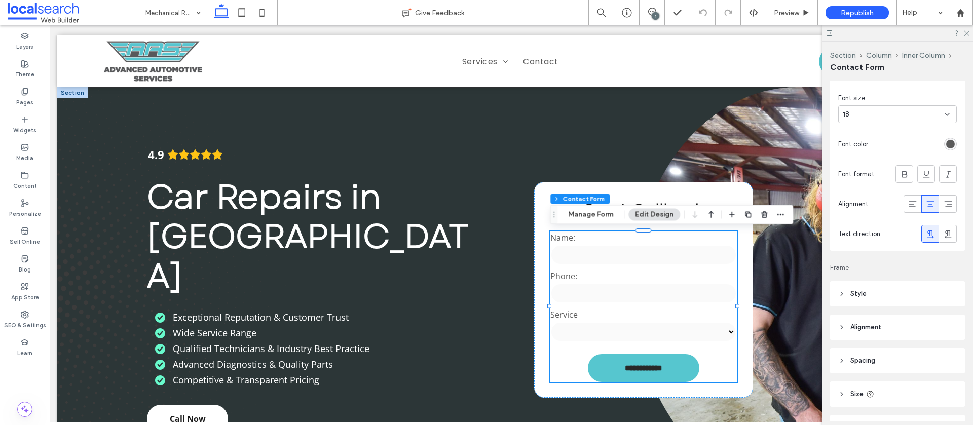
scroll to position [527, 0]
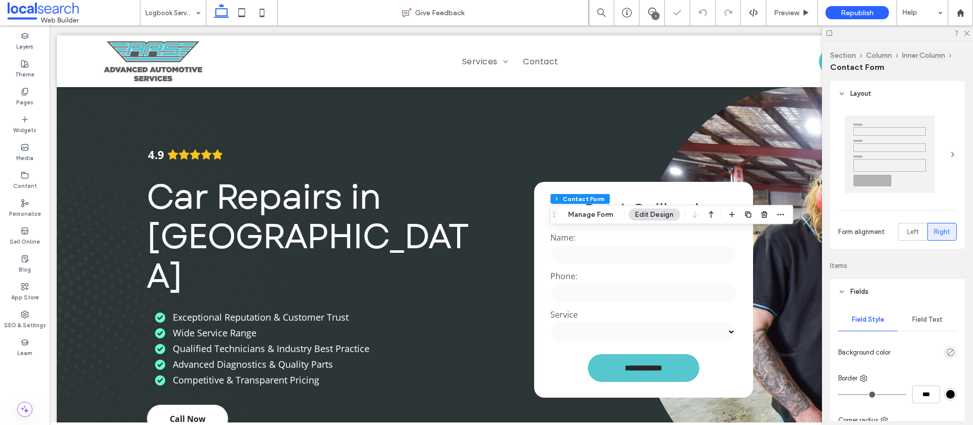
type input "*"
type input "***"
type input "**"
click at [579, 214] on button "Manage Form" at bounding box center [591, 215] width 58 height 12
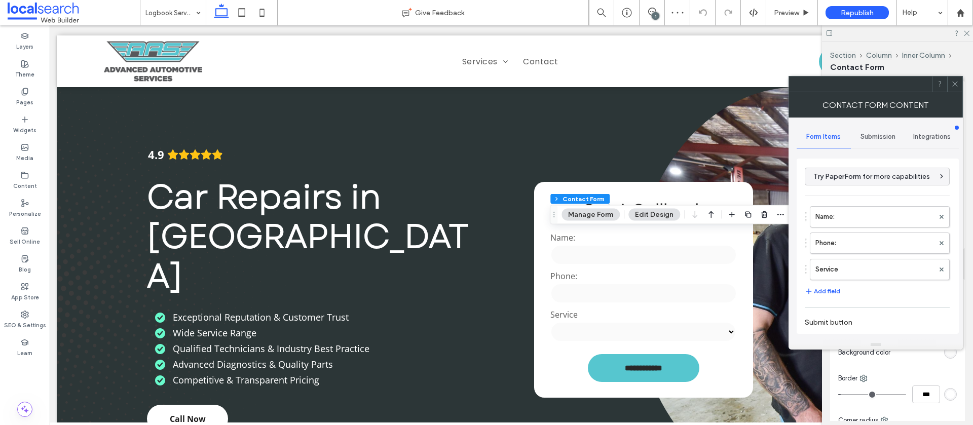
drag, startPoint x: 882, startPoint y: 136, endPoint x: 877, endPoint y: 142, distance: 7.7
click at [882, 136] on span "Submission" at bounding box center [878, 137] width 35 height 8
click at [856, 175] on label "New submission notification" at bounding box center [878, 184] width 135 height 20
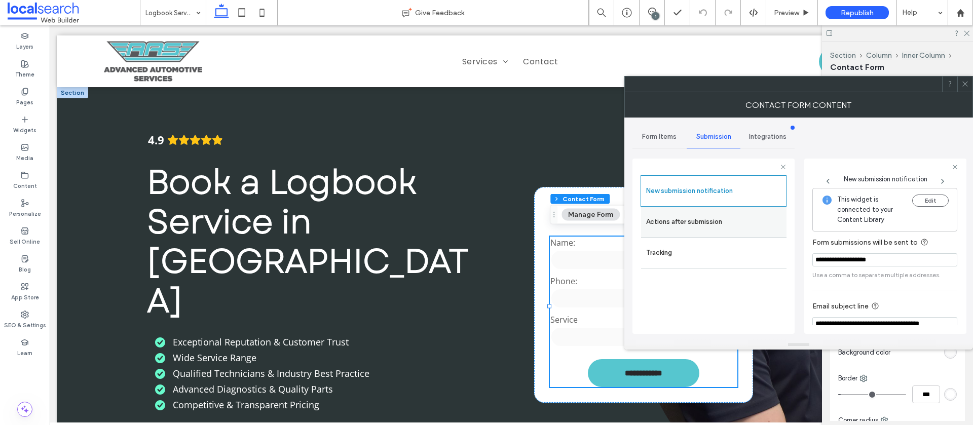
click at [706, 224] on label "Actions after submission" at bounding box center [713, 222] width 135 height 20
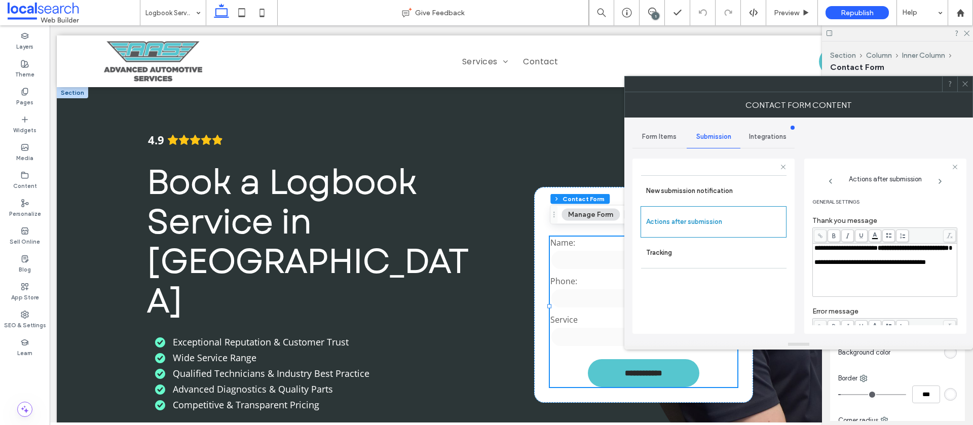
click at [966, 83] on icon at bounding box center [966, 84] width 8 height 8
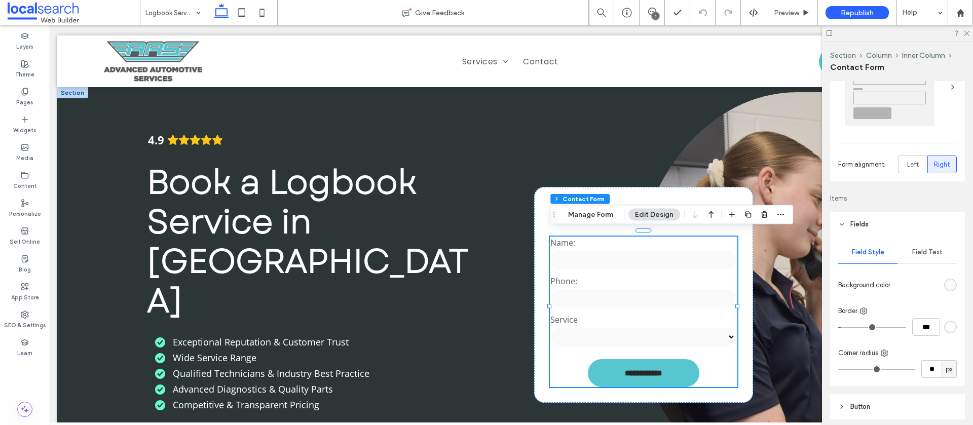
scroll to position [71, 0]
click at [926, 245] on span "Field Text" at bounding box center [927, 249] width 30 height 8
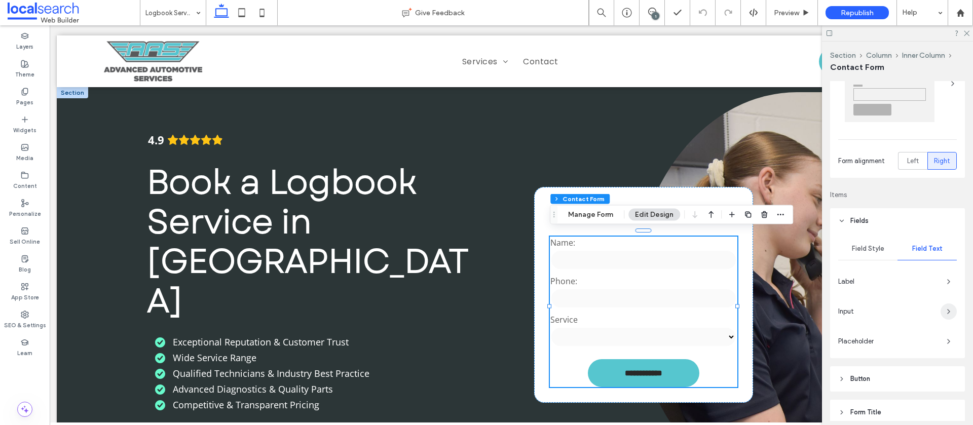
click at [943, 310] on span "button" at bounding box center [949, 312] width 16 height 16
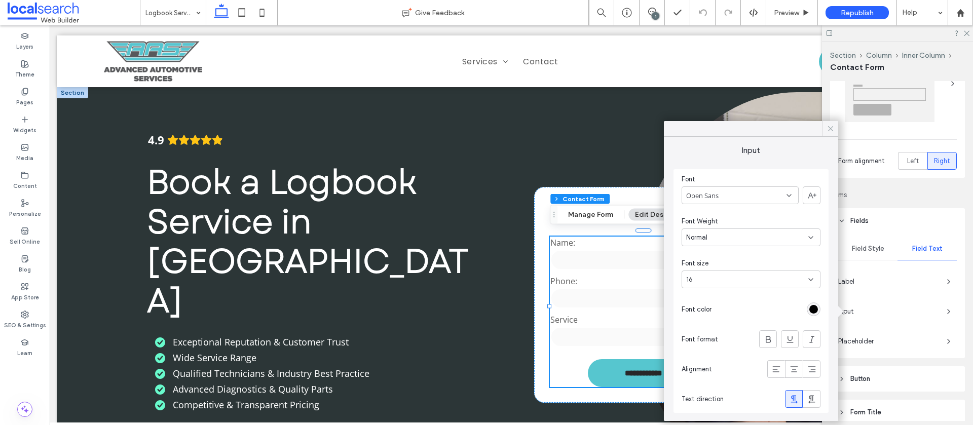
click at [830, 131] on icon at bounding box center [830, 128] width 9 height 9
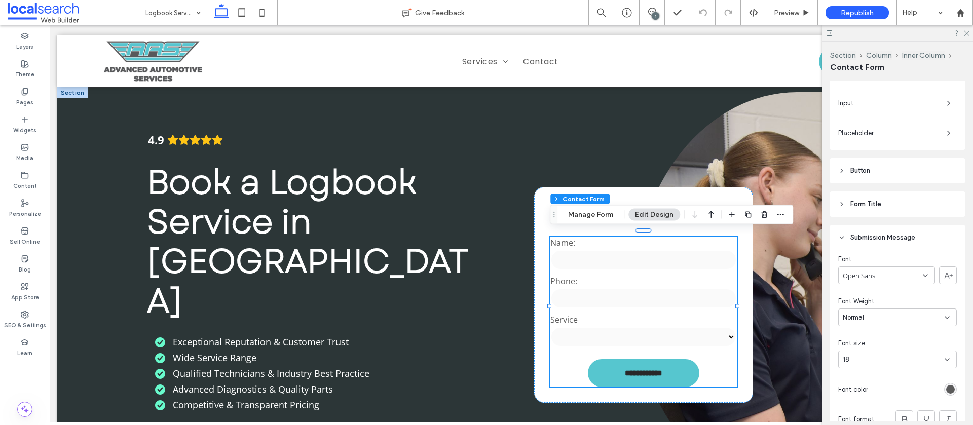
scroll to position [305, 0]
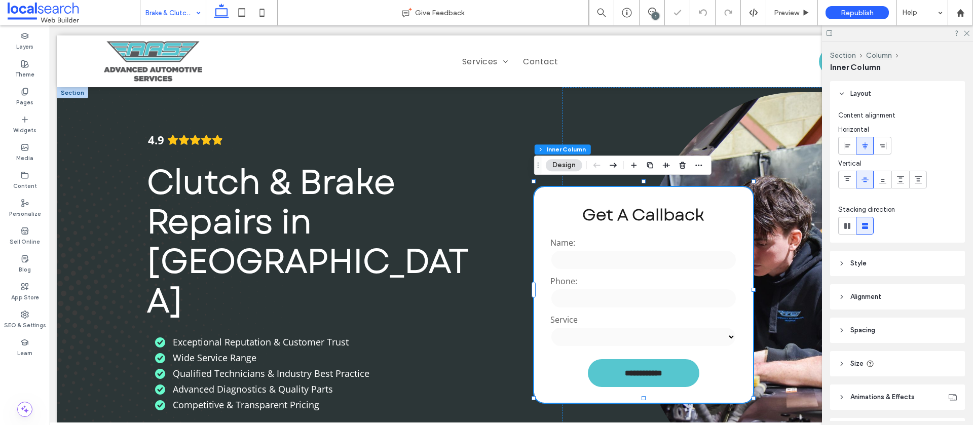
drag, startPoint x: 638, startPoint y: 124, endPoint x: 659, endPoint y: 265, distance: 142.4
click at [659, 265] on div "Name:" at bounding box center [643, 254] width 192 height 39
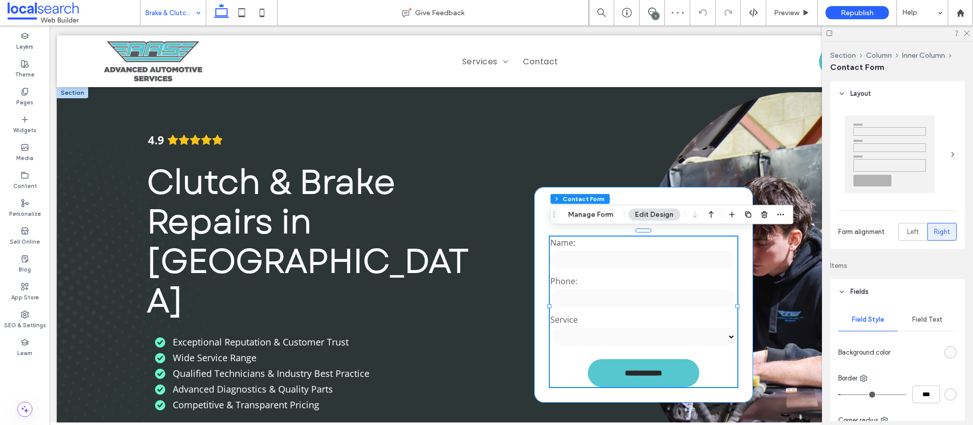
type input "*"
type input "***"
type input "**"
click at [590, 215] on button "Manage Form" at bounding box center [591, 215] width 58 height 12
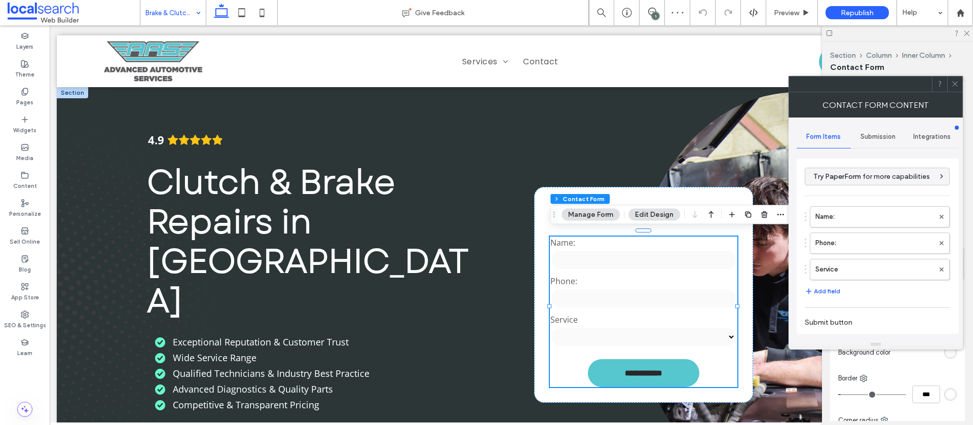
click at [884, 134] on span "Submission" at bounding box center [878, 137] width 35 height 8
click at [868, 179] on label "New submission notification" at bounding box center [878, 184] width 135 height 20
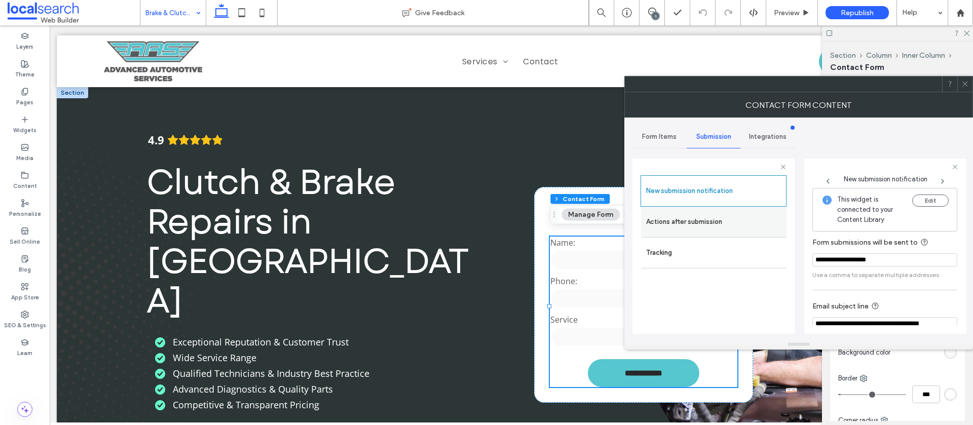
click at [727, 212] on label "Actions after submission" at bounding box center [713, 222] width 135 height 20
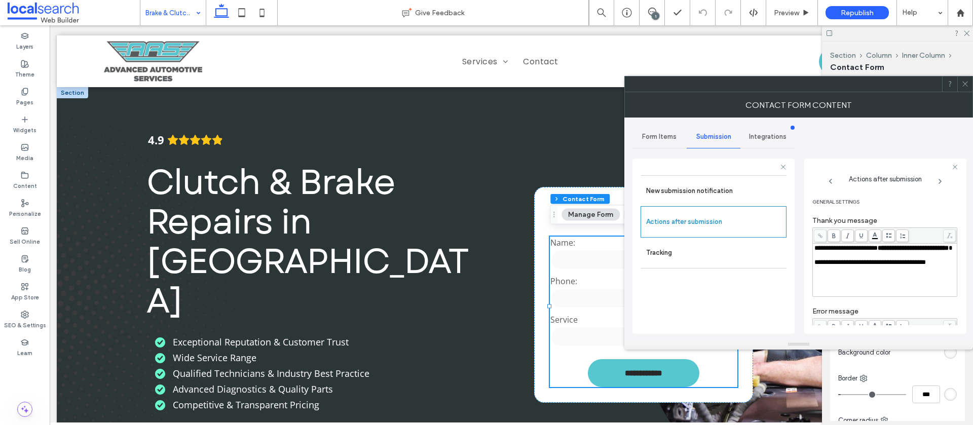
click at [966, 81] on icon at bounding box center [966, 84] width 8 height 8
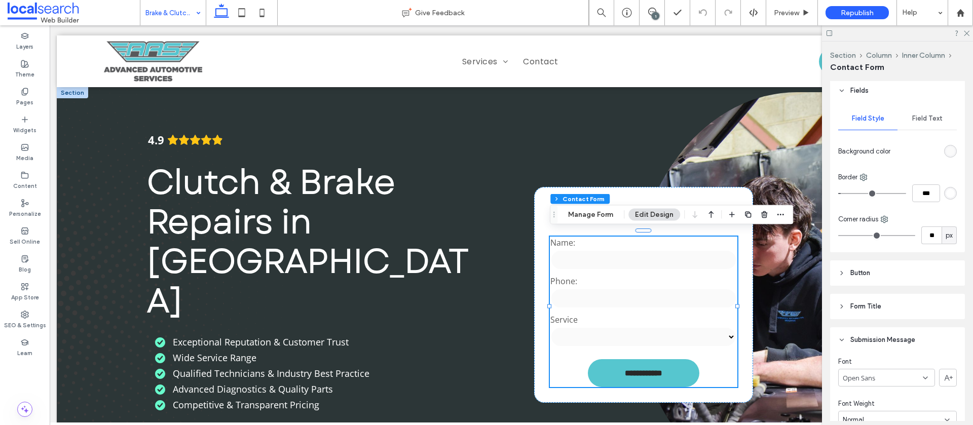
scroll to position [226, 0]
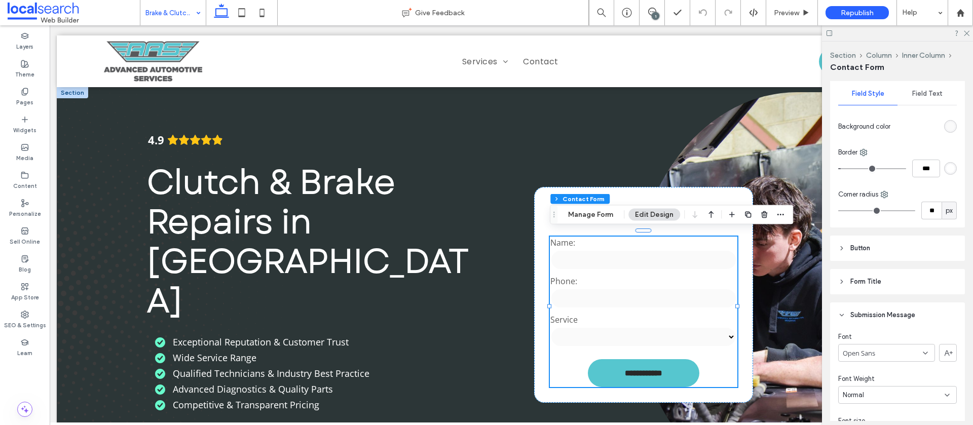
drag, startPoint x: 922, startPoint y: 91, endPoint x: 923, endPoint y: 102, distance: 11.2
click at [922, 91] on span "Field Text" at bounding box center [927, 94] width 30 height 8
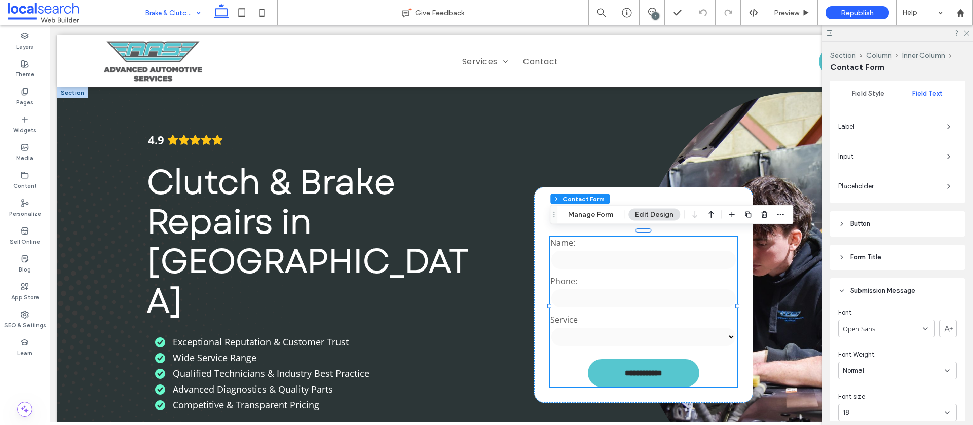
click at [939, 154] on div "Input" at bounding box center [897, 157] width 119 height 16
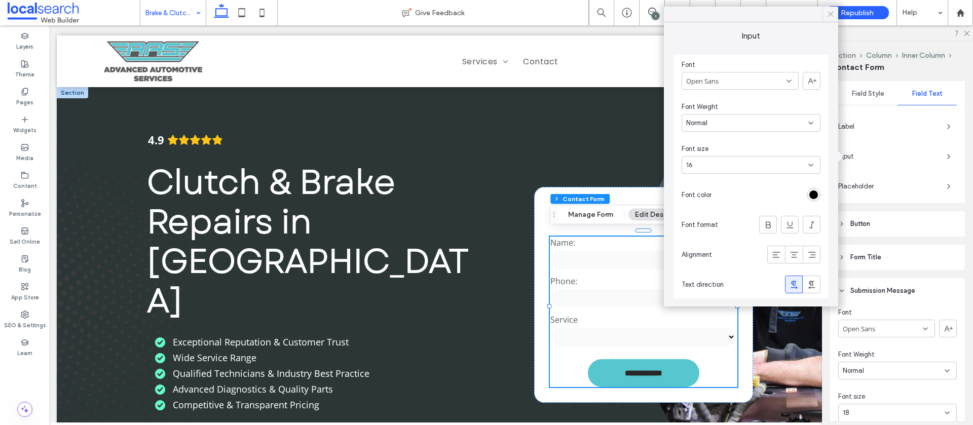
click at [832, 14] on icon at bounding box center [830, 14] width 9 height 9
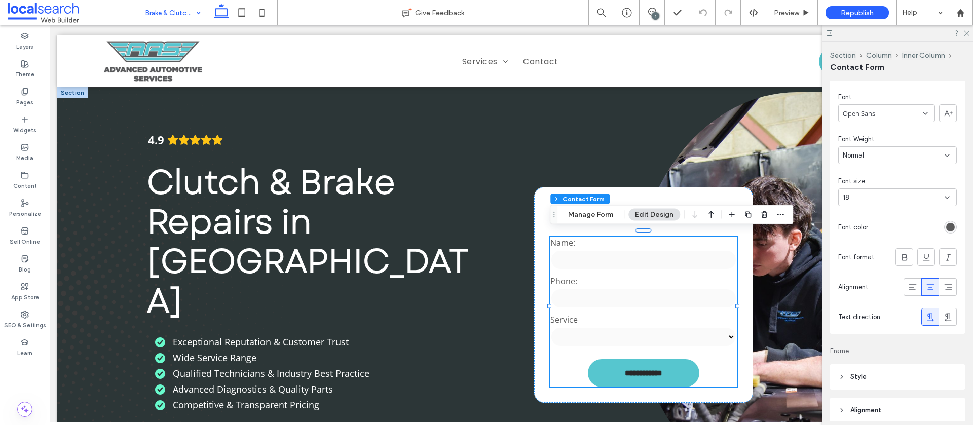
scroll to position [452, 0]
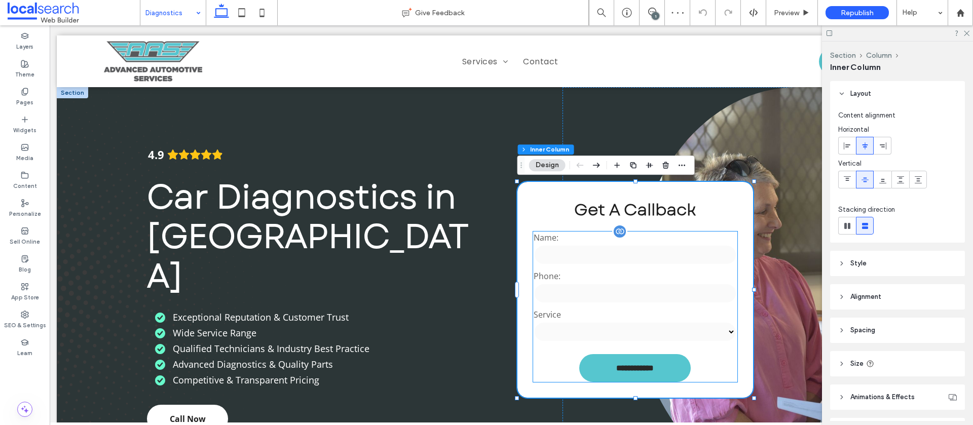
click at [586, 256] on input "text" at bounding box center [635, 255] width 203 height 20
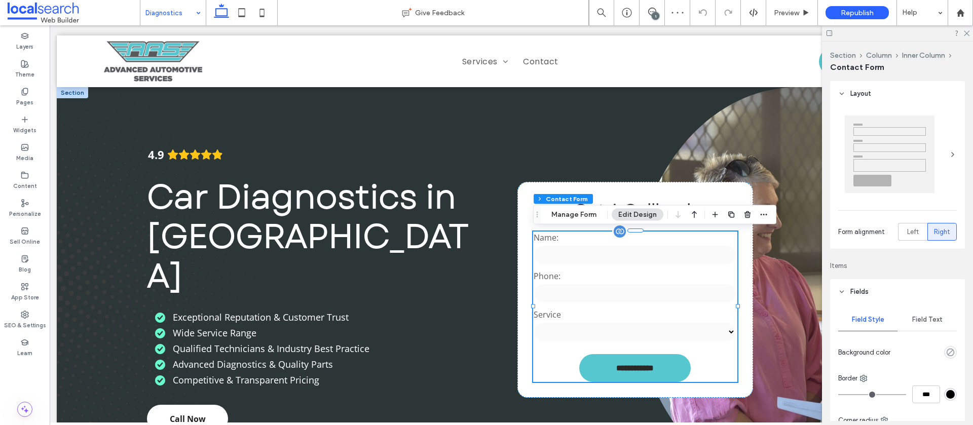
type input "*"
type input "***"
type input "**"
click at [563, 213] on button "Manage Form" at bounding box center [574, 215] width 58 height 12
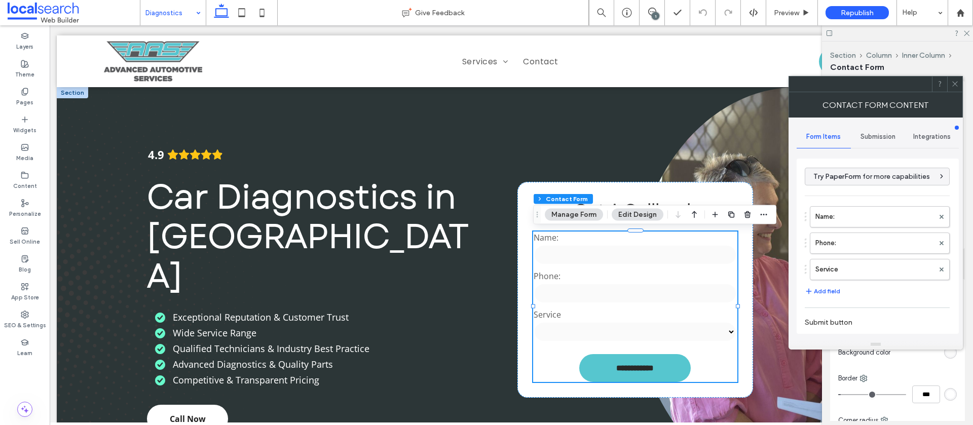
click at [867, 137] on span "Submission" at bounding box center [878, 137] width 35 height 8
click at [842, 191] on label "New submission notification" at bounding box center [878, 184] width 135 height 20
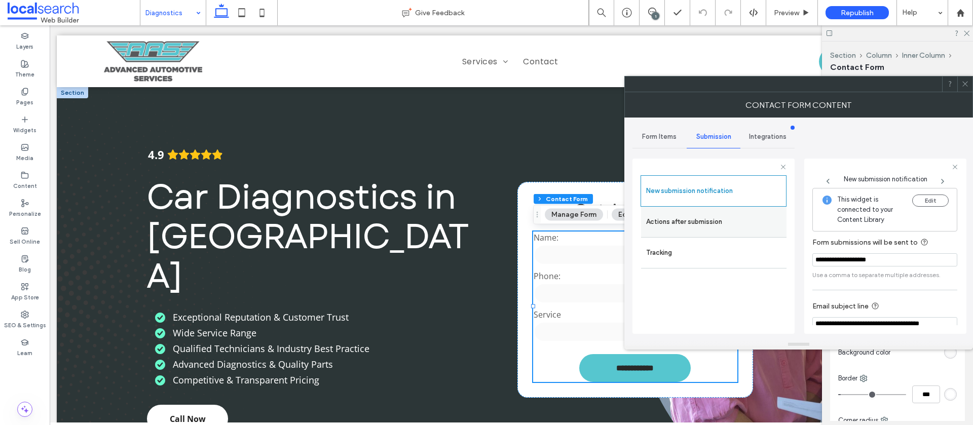
click at [727, 215] on label "Actions after submission" at bounding box center [713, 222] width 135 height 20
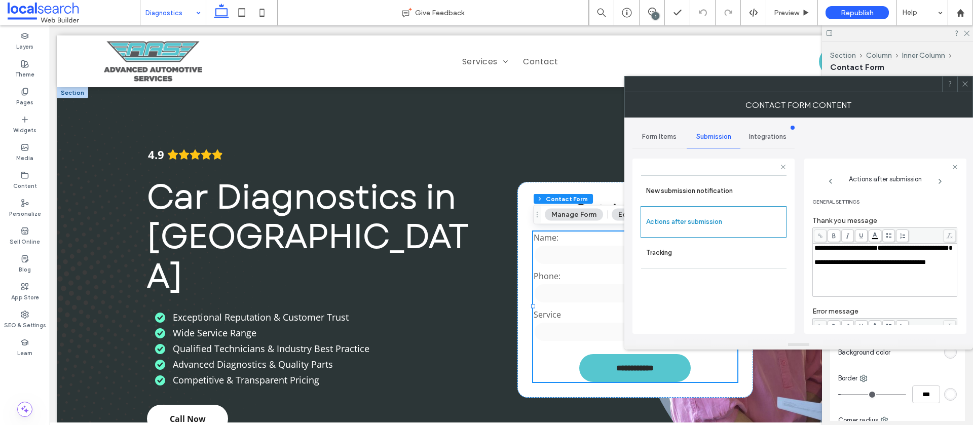
click at [966, 85] on icon at bounding box center [966, 84] width 8 height 8
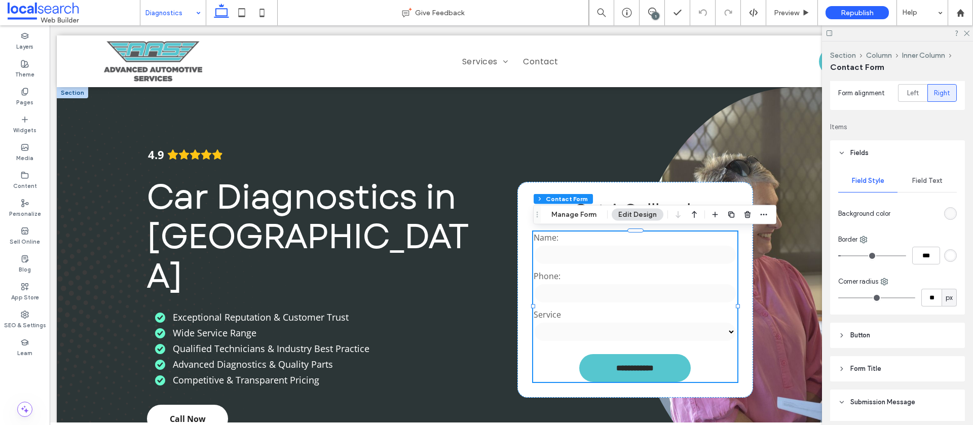
scroll to position [143, 0]
click at [920, 180] on span "Field Text" at bounding box center [927, 177] width 30 height 8
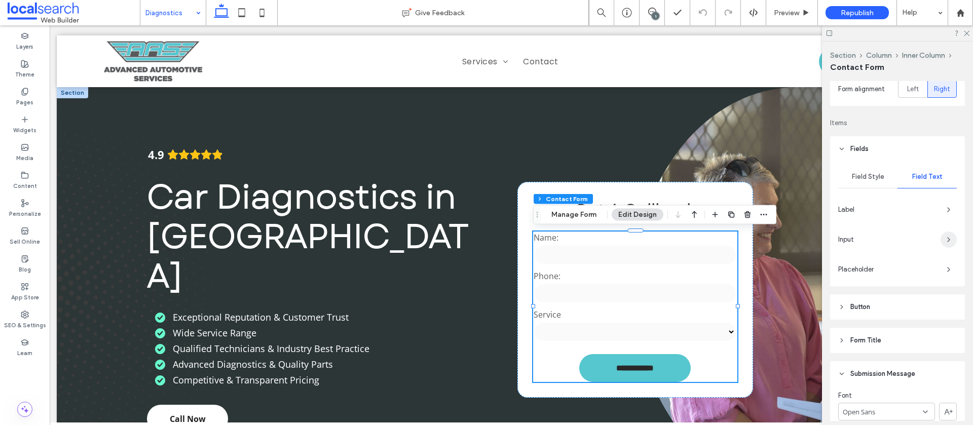
click at [943, 236] on span "button" at bounding box center [949, 240] width 16 height 16
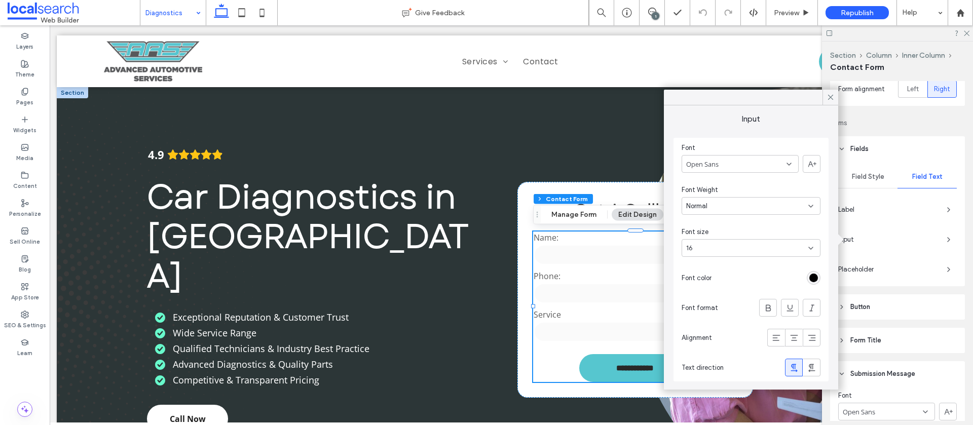
drag, startPoint x: 830, startPoint y: 95, endPoint x: 837, endPoint y: 101, distance: 9.7
click at [831, 95] on icon at bounding box center [830, 97] width 9 height 9
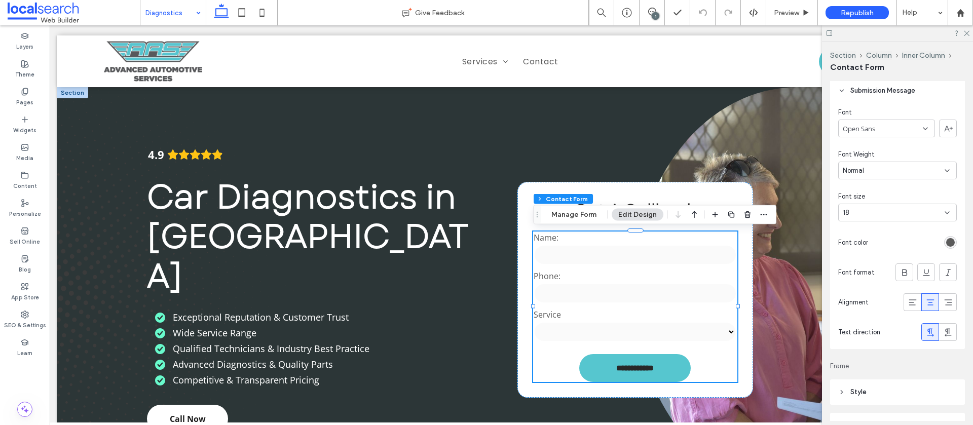
scroll to position [427, 0]
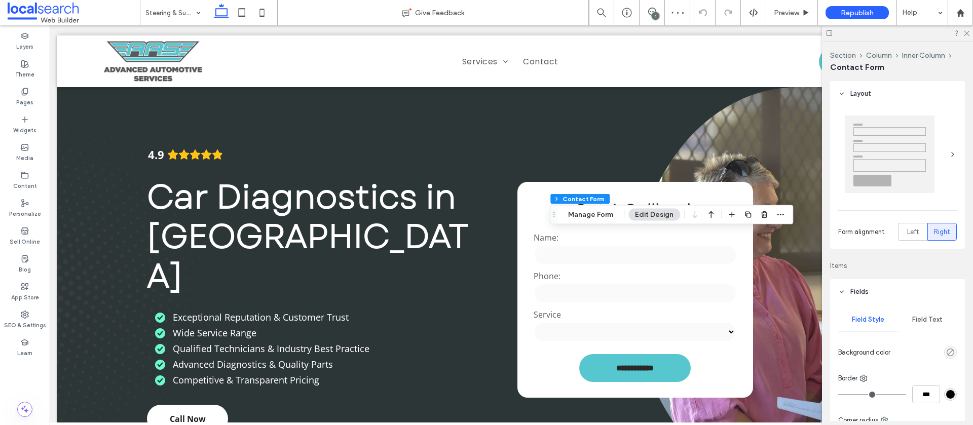
type input "*"
type input "***"
type input "**"
click at [590, 219] on button "Manage Form" at bounding box center [591, 215] width 58 height 12
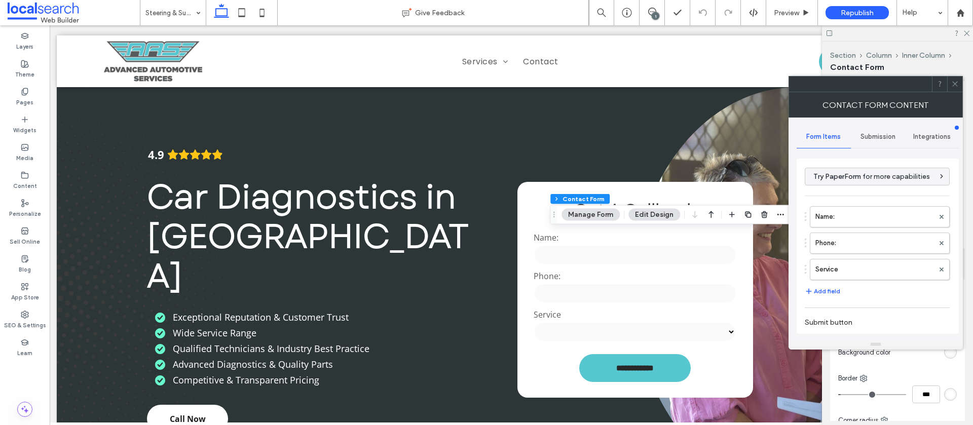
drag, startPoint x: 868, startPoint y: 133, endPoint x: 863, endPoint y: 144, distance: 11.8
click at [867, 133] on span "Submission" at bounding box center [878, 137] width 35 height 8
drag, startPoint x: 849, startPoint y: 182, endPoint x: 832, endPoint y: 184, distance: 16.8
click at [849, 182] on label "New submission notification" at bounding box center [878, 184] width 135 height 20
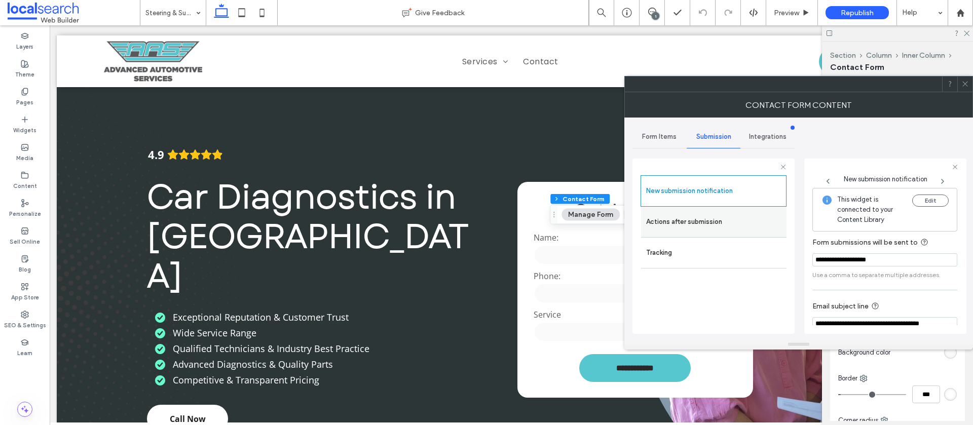
click at [706, 224] on label "Actions after submission" at bounding box center [713, 222] width 135 height 20
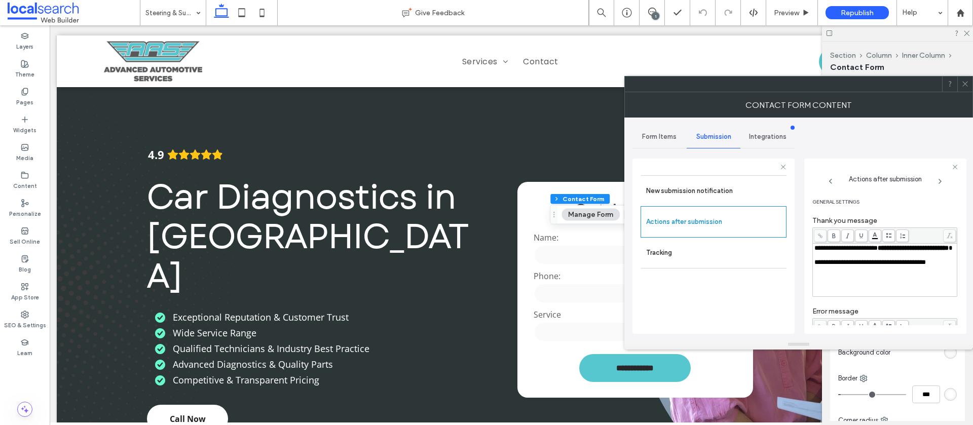
drag, startPoint x: 963, startPoint y: 82, endPoint x: 943, endPoint y: 109, distance: 33.7
click at [962, 83] on icon at bounding box center [966, 84] width 8 height 8
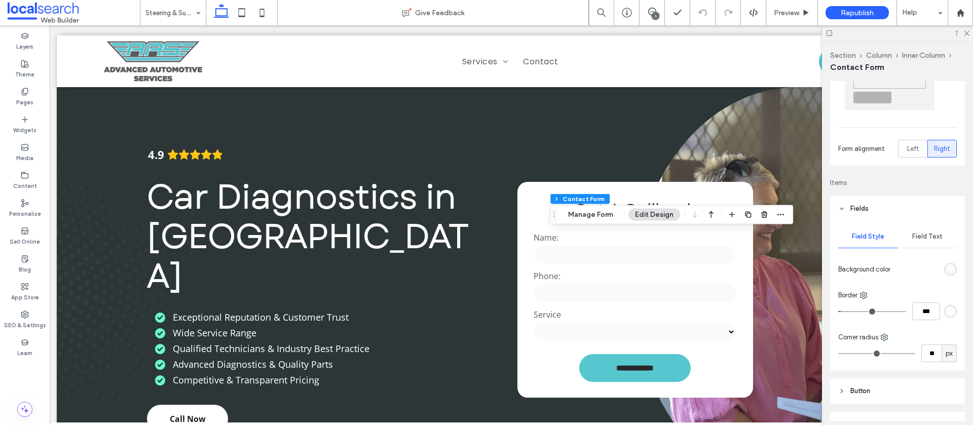
scroll to position [85, 0]
click at [926, 239] on span "Field Text" at bounding box center [927, 235] width 30 height 8
click at [947, 295] on icon "button" at bounding box center [949, 298] width 8 height 8
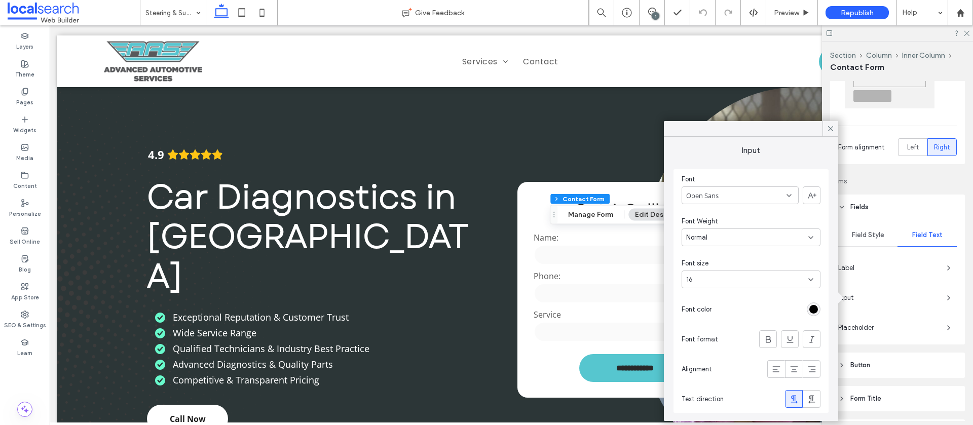
click at [832, 131] on icon at bounding box center [830, 128] width 9 height 9
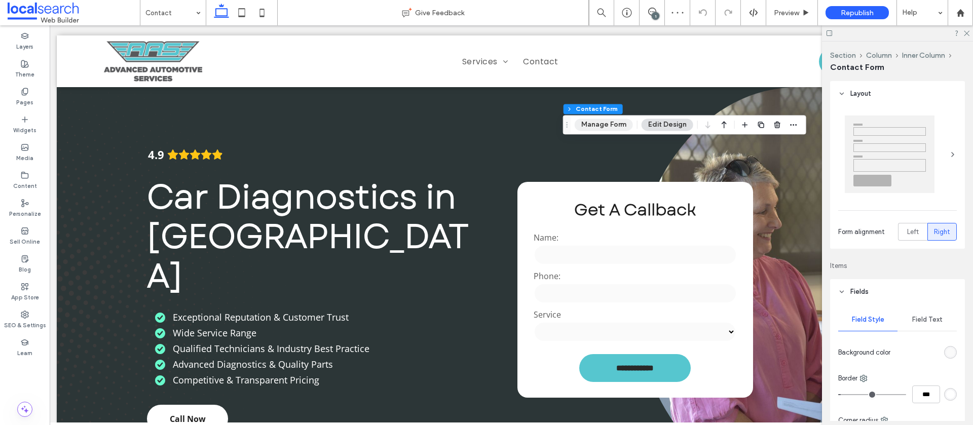
click at [604, 128] on button "Manage Form" at bounding box center [604, 125] width 58 height 12
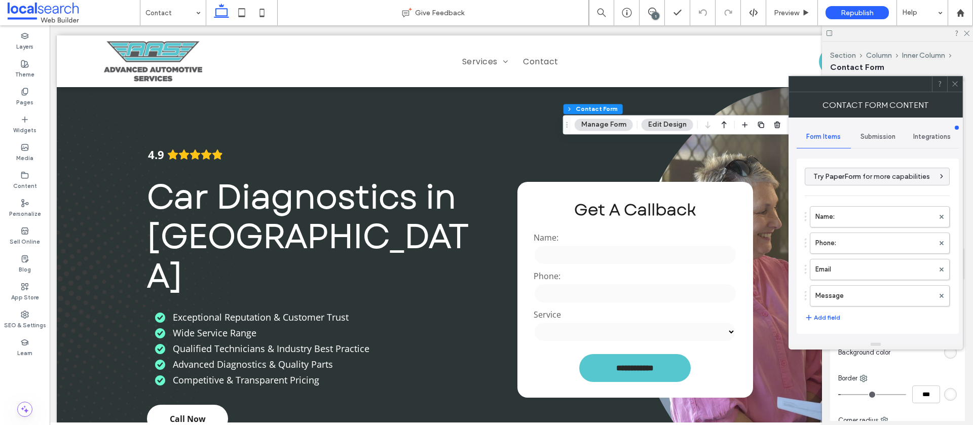
click at [870, 135] on span "Submission" at bounding box center [878, 137] width 35 height 8
click at [844, 177] on label "New submission notification" at bounding box center [878, 184] width 135 height 20
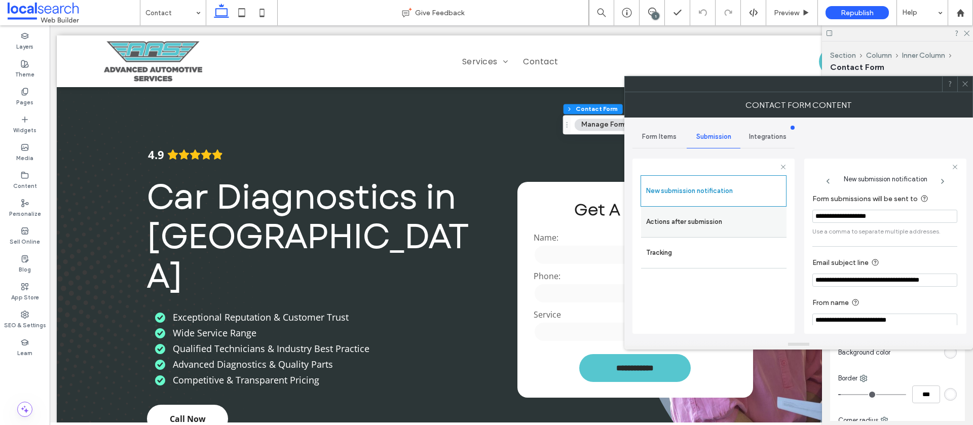
drag, startPoint x: 702, startPoint y: 224, endPoint x: 733, endPoint y: 225, distance: 30.9
click at [702, 224] on label "Actions after submission" at bounding box center [713, 222] width 135 height 20
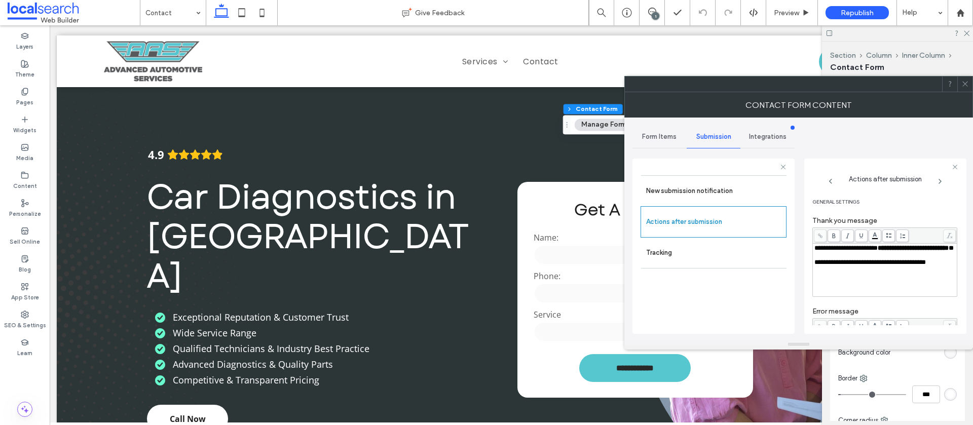
click at [964, 84] on icon at bounding box center [966, 84] width 8 height 8
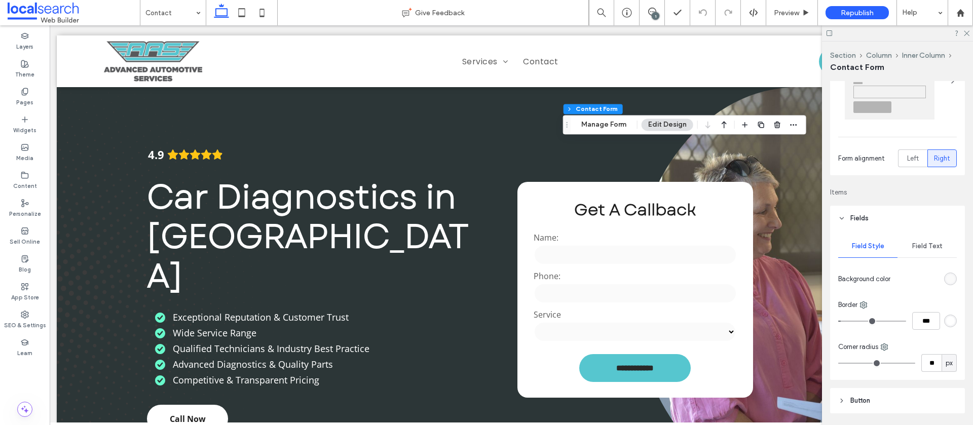
scroll to position [74, 0]
click at [924, 247] on span "Field Text" at bounding box center [927, 246] width 30 height 8
click at [946, 310] on icon "button" at bounding box center [949, 309] width 8 height 8
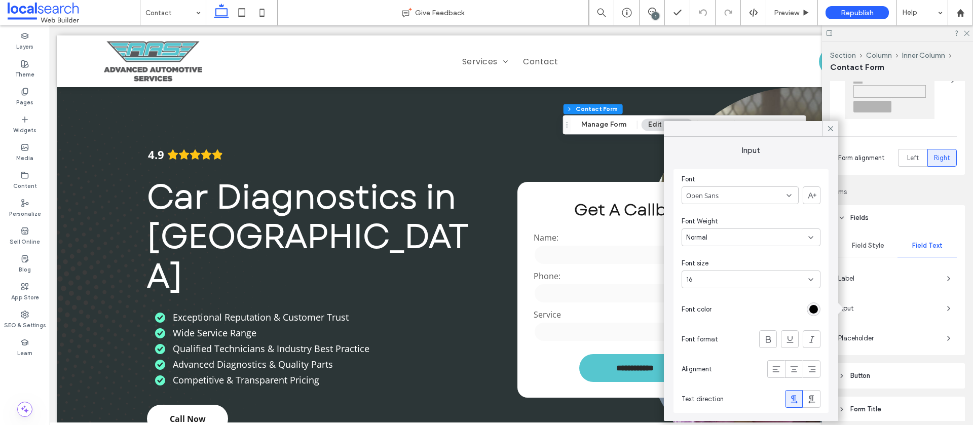
click at [832, 126] on icon at bounding box center [830, 128] width 9 height 9
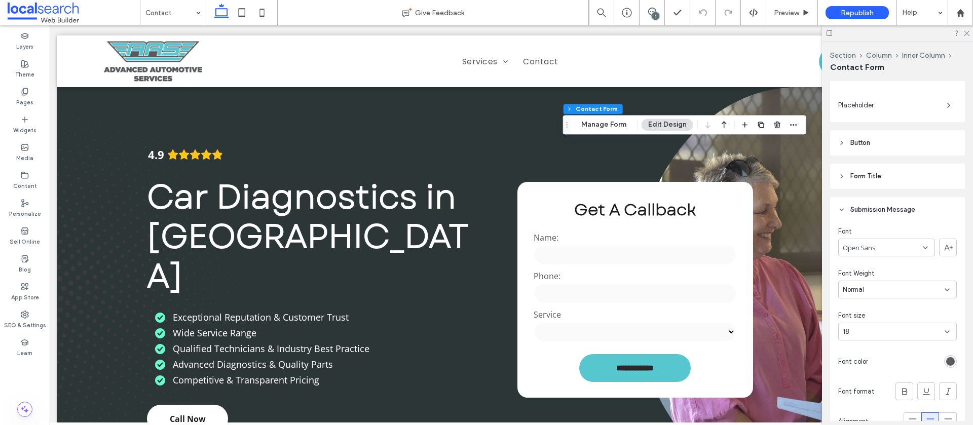
scroll to position [321, 0]
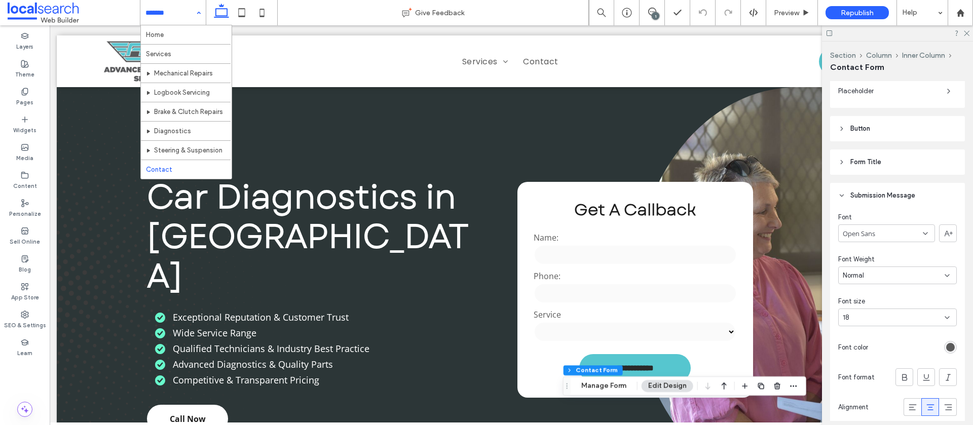
drag, startPoint x: 178, startPoint y: 8, endPoint x: 178, endPoint y: 14, distance: 5.6
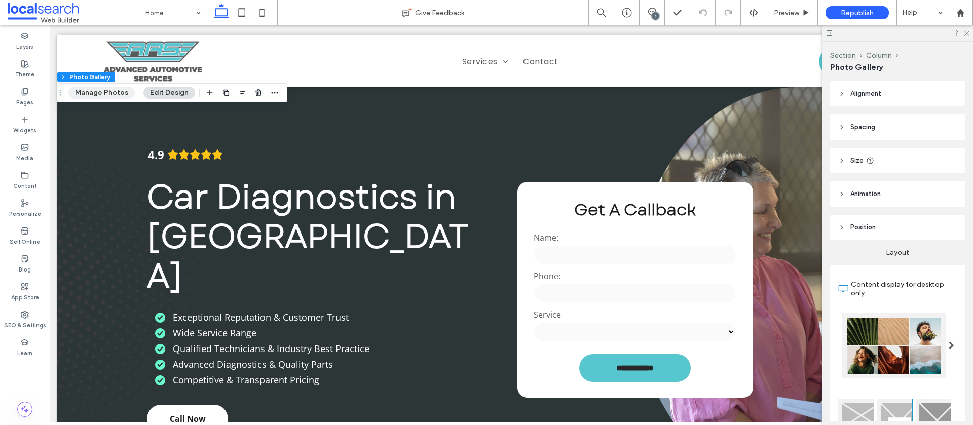
click at [95, 92] on button "Manage Photos" at bounding box center [101, 93] width 66 height 12
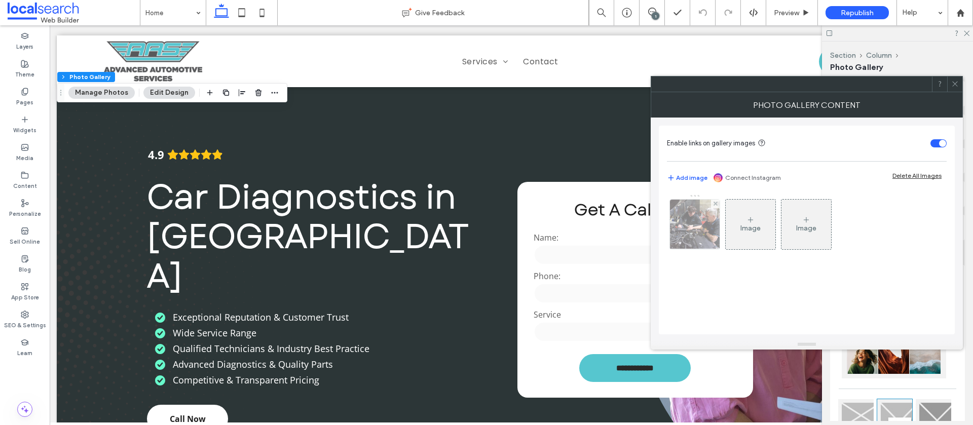
click at [699, 226] on img at bounding box center [695, 225] width 59 height 50
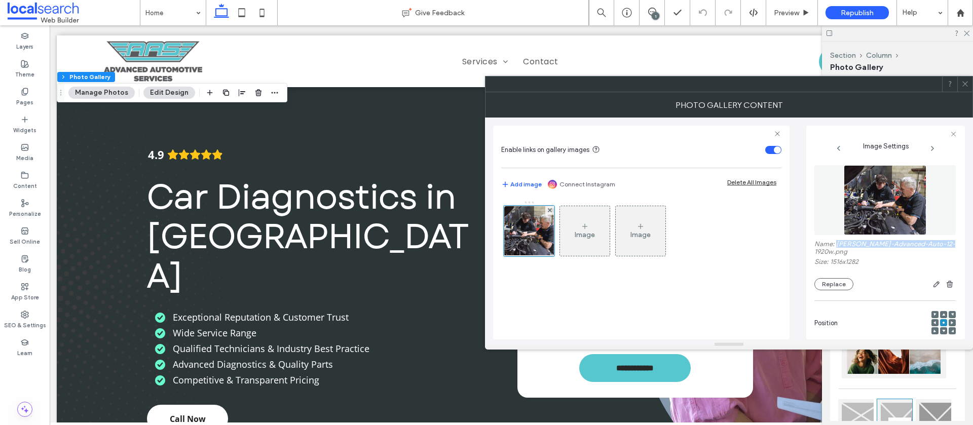
drag, startPoint x: 948, startPoint y: 245, endPoint x: 837, endPoint y: 247, distance: 110.5
click at [837, 247] on label "Name: Karl-Advanced-Auto-12-1920w.png" at bounding box center [885, 249] width 141 height 18
copy label "Karl-Advanced-Auto-12-1920w.png"
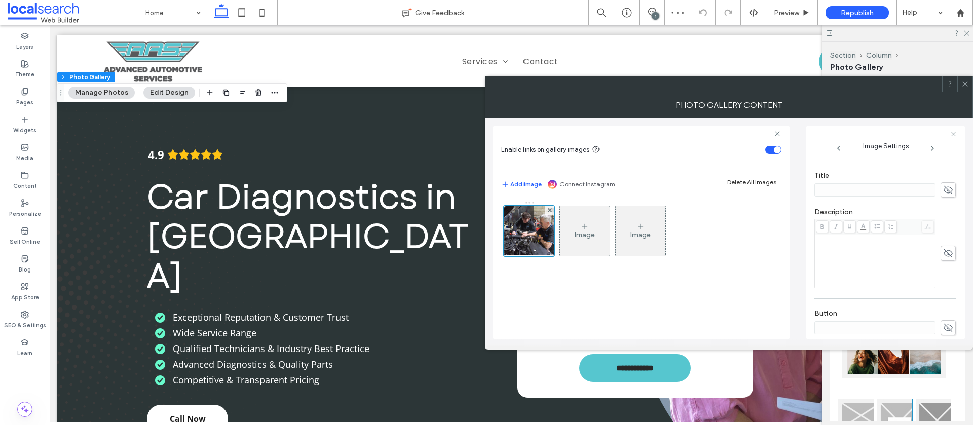
scroll to position [300, 0]
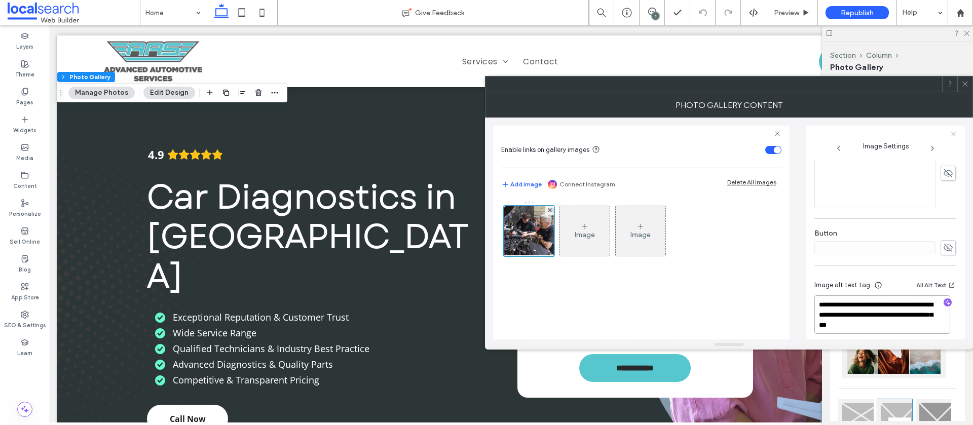
drag, startPoint x: 893, startPoint y: 316, endPoint x: 812, endPoint y: 296, distance: 83.2
click at [808, 294] on div "**********" at bounding box center [886, 233] width 159 height 214
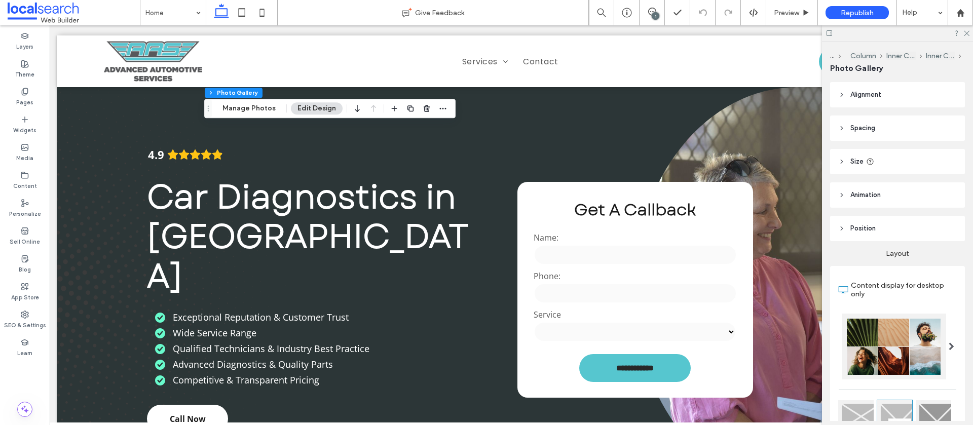
drag, startPoint x: 251, startPoint y: 108, endPoint x: 262, endPoint y: 116, distance: 13.4
click at [251, 108] on button "Manage Photos" at bounding box center [249, 108] width 66 height 12
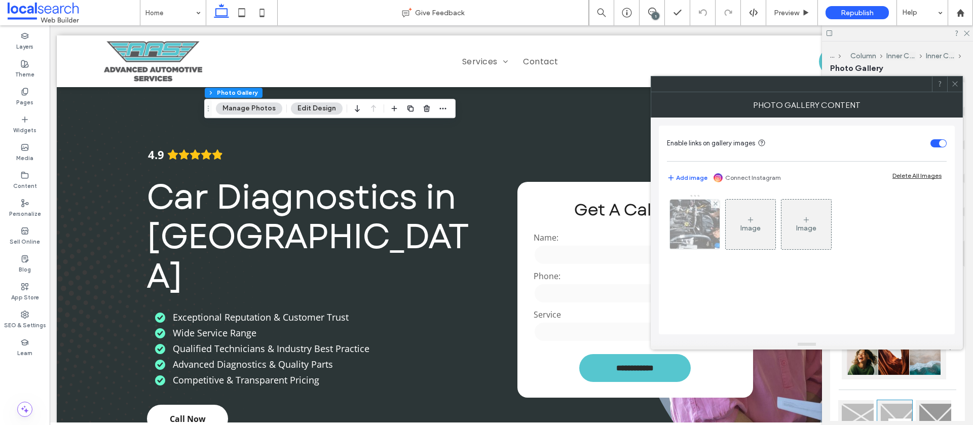
click at [707, 228] on img at bounding box center [694, 225] width 75 height 50
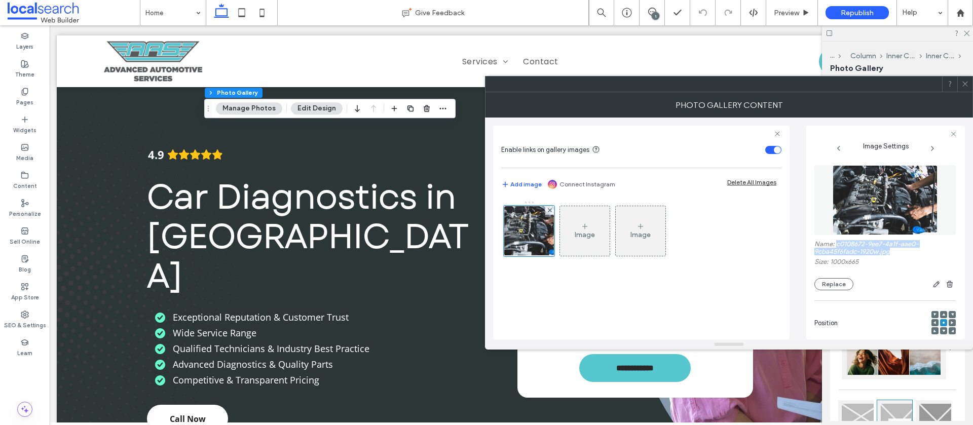
drag, startPoint x: 902, startPoint y: 253, endPoint x: 835, endPoint y: 245, distance: 67.3
click at [835, 245] on label "Name: c0108672-9ee7-4a1f-aae0-9cba45f6fadc-1920w.jpg" at bounding box center [885, 249] width 141 height 18
copy label "c0108672-9ee7-4a1f-aae0-9cba45f6fadc-1920w.jpg"
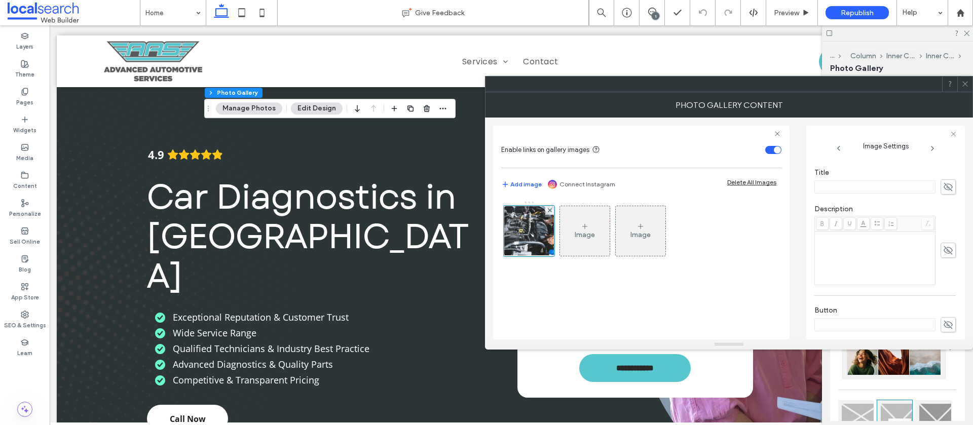
scroll to position [307, 0]
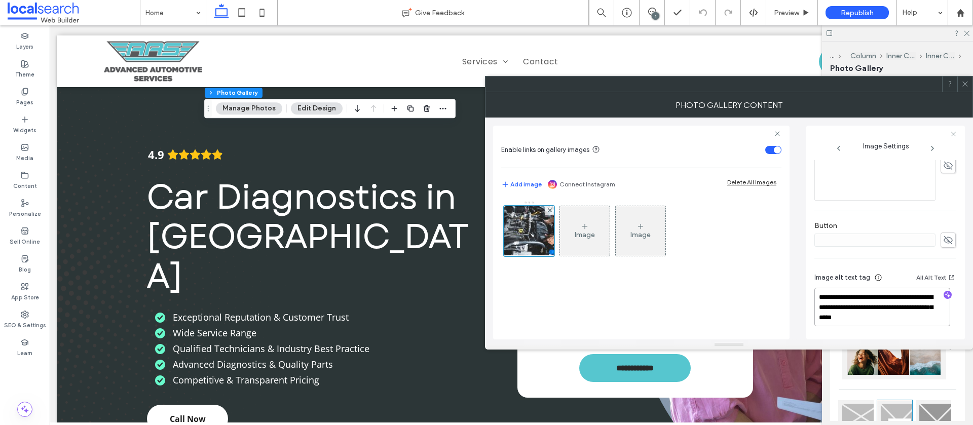
drag, startPoint x: 922, startPoint y: 316, endPoint x: 808, endPoint y: 299, distance: 115.9
click at [807, 299] on div "**********" at bounding box center [886, 233] width 159 height 214
click at [967, 87] on span at bounding box center [966, 84] width 8 height 15
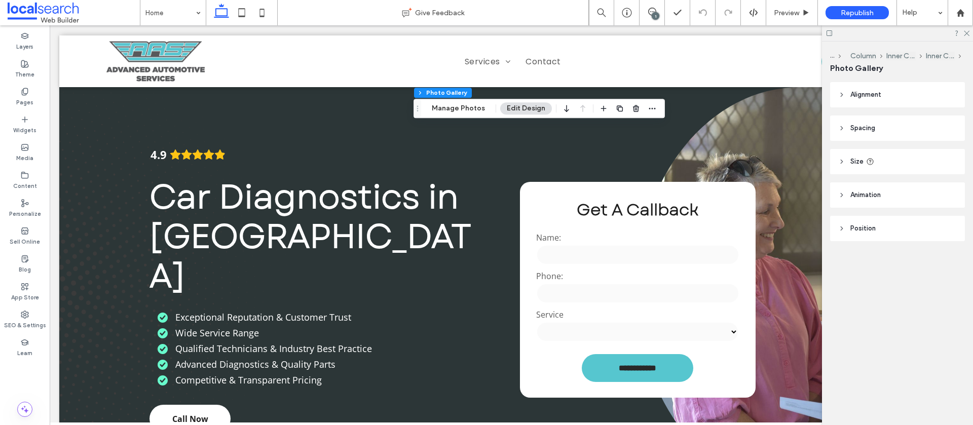
scroll to position [0, 0]
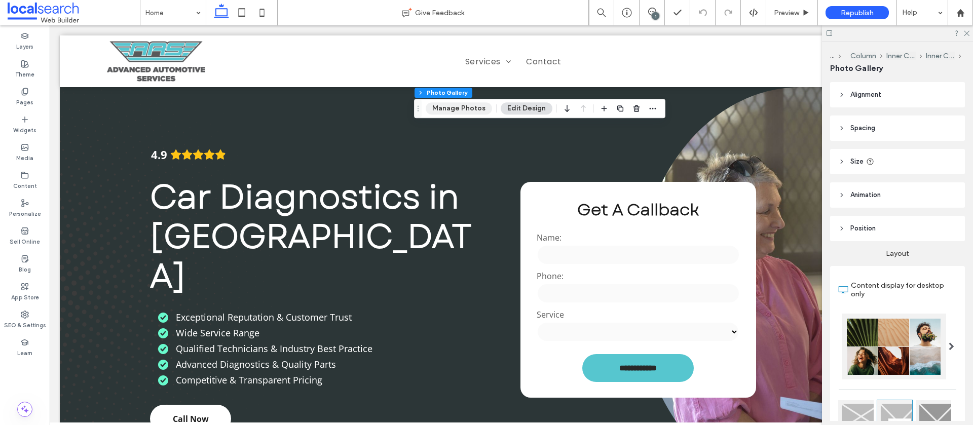
click at [450, 103] on button "Manage Photos" at bounding box center [459, 108] width 66 height 12
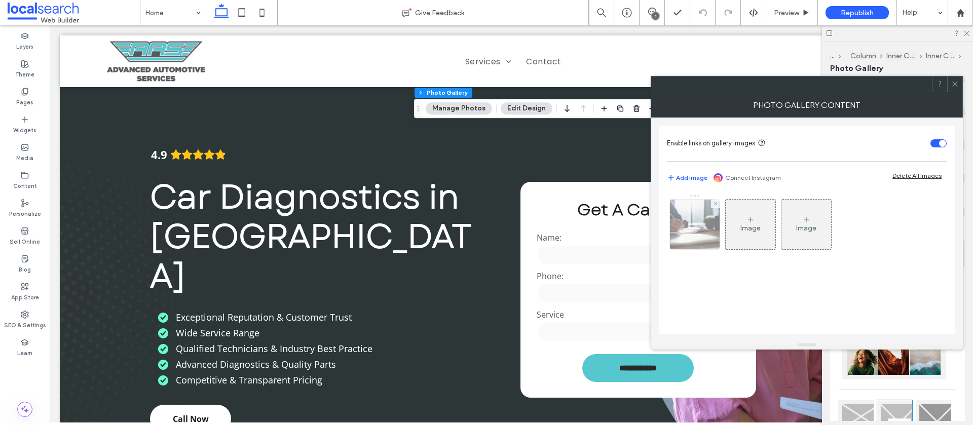
click at [695, 224] on img at bounding box center [694, 225] width 75 height 50
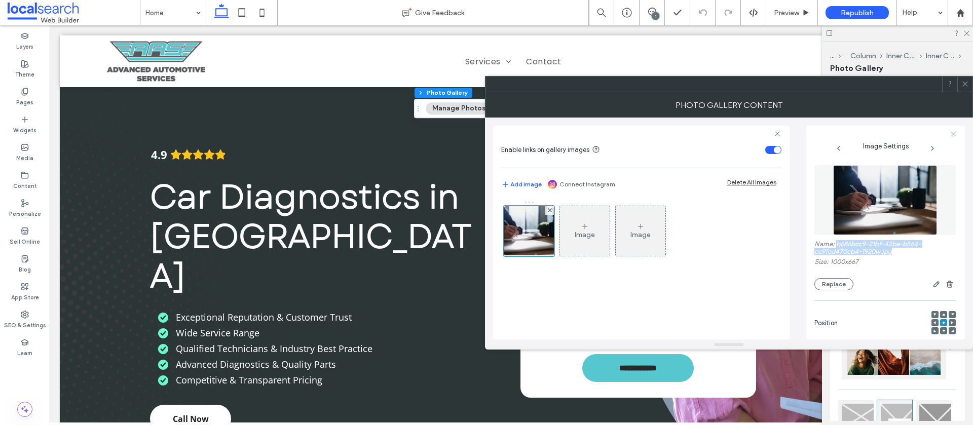
drag, startPoint x: 861, startPoint y: 252, endPoint x: 835, endPoint y: 247, distance: 26.3
click at [835, 247] on label "Name: b686bcc9-21bf-42be-b564-cc9fcd470cb4-1920w.jpg" at bounding box center [885, 249] width 141 height 18
copy label "b686bcc9-21bf-42be-b564-cc9fcd470cb4-1920w.jpg"
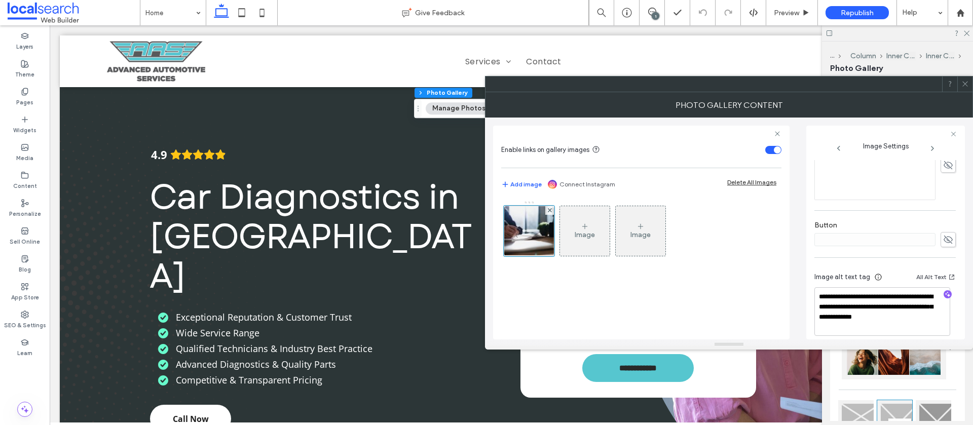
scroll to position [317, 0]
drag, startPoint x: 867, startPoint y: 318, endPoint x: 804, endPoint y: 288, distance: 69.8
click at [804, 288] on div "**********" at bounding box center [729, 229] width 472 height 222
click at [967, 85] on icon at bounding box center [966, 84] width 8 height 8
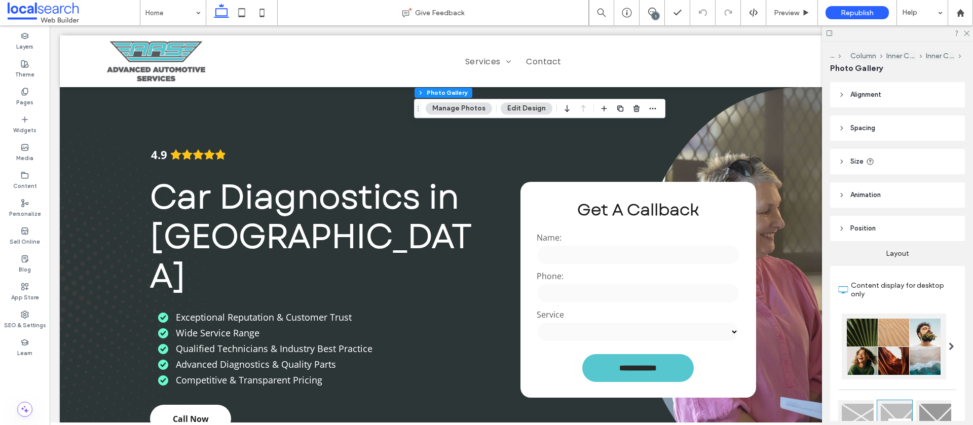
click at [966, 85] on icon at bounding box center [966, 84] width 8 height 8
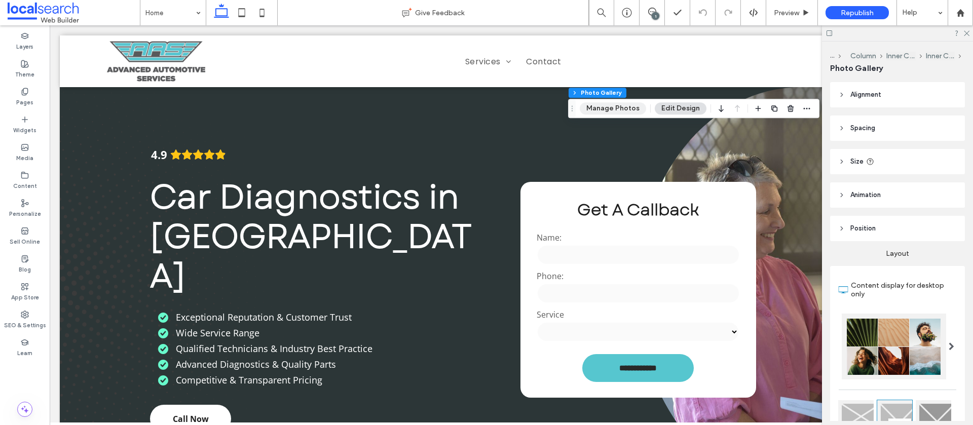
click at [611, 107] on button "Manage Photos" at bounding box center [613, 108] width 66 height 12
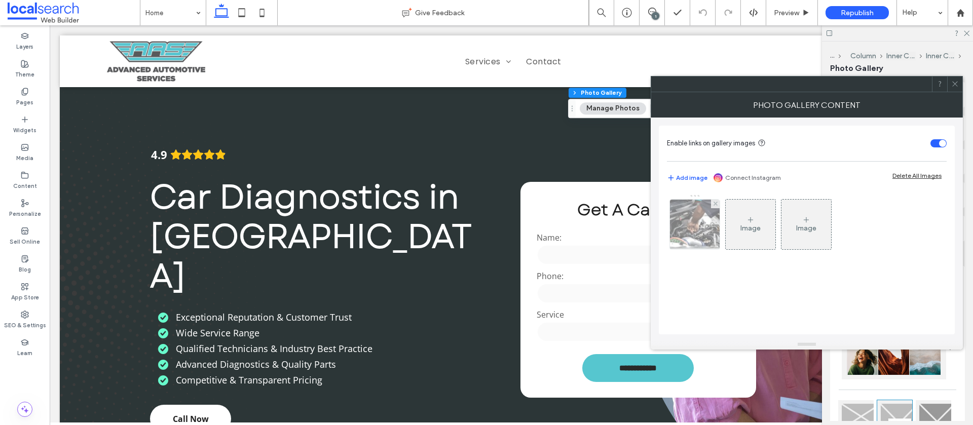
click at [695, 229] on img at bounding box center [694, 225] width 75 height 50
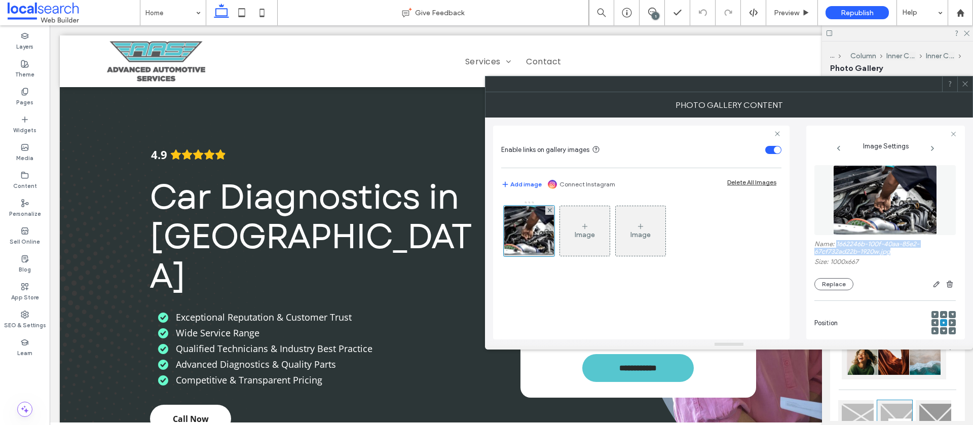
drag, startPoint x: 874, startPoint y: 255, endPoint x: 837, endPoint y: 247, distance: 38.4
click at [837, 247] on label "Name: 1662246b-100f-40aa-85e2-67cf732ad22b-1920w.jpg" at bounding box center [885, 249] width 141 height 18
copy label "662246b-100f-40aa-85e2-67cf732ad22b-1920w.jpg"
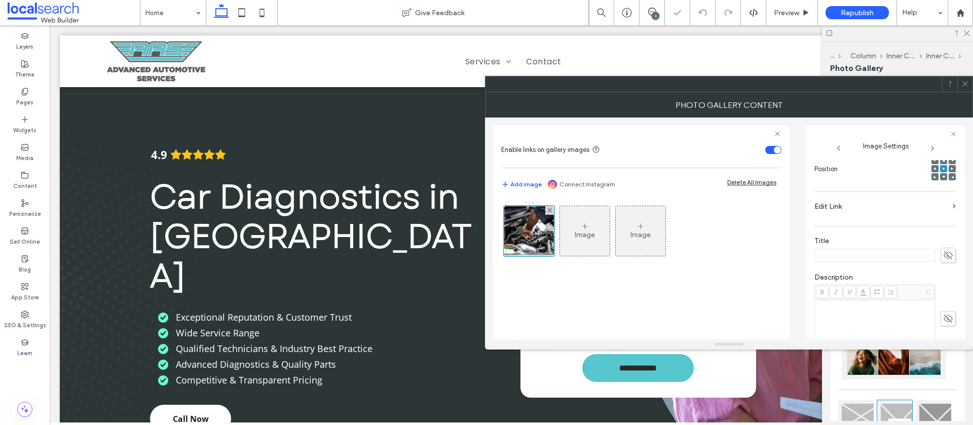
scroll to position [307, 0]
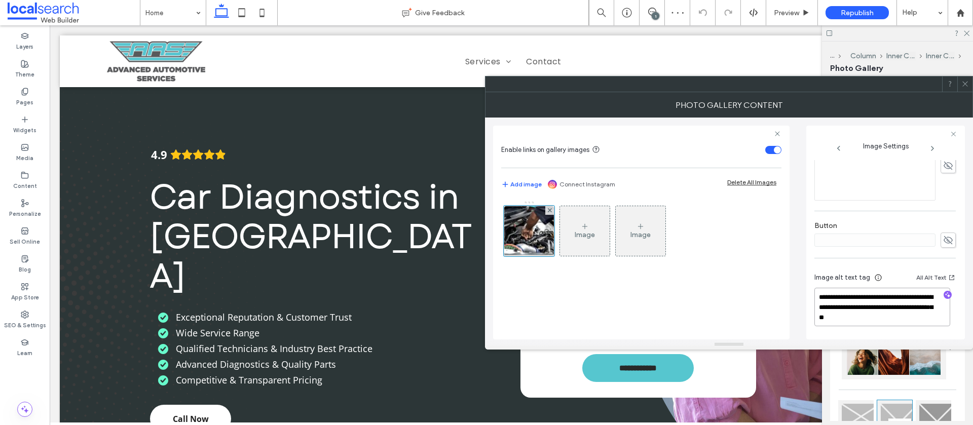
click at [917, 318] on textarea "**********" at bounding box center [883, 307] width 136 height 39
drag, startPoint x: 907, startPoint y: 317, endPoint x: 809, endPoint y: 295, distance: 100.8
click at [809, 295] on div "**********" at bounding box center [886, 233] width 159 height 214
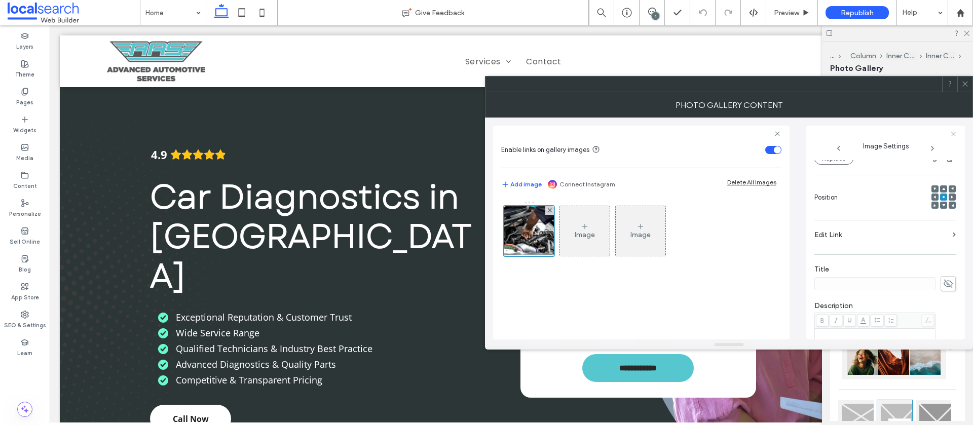
scroll to position [49, 0]
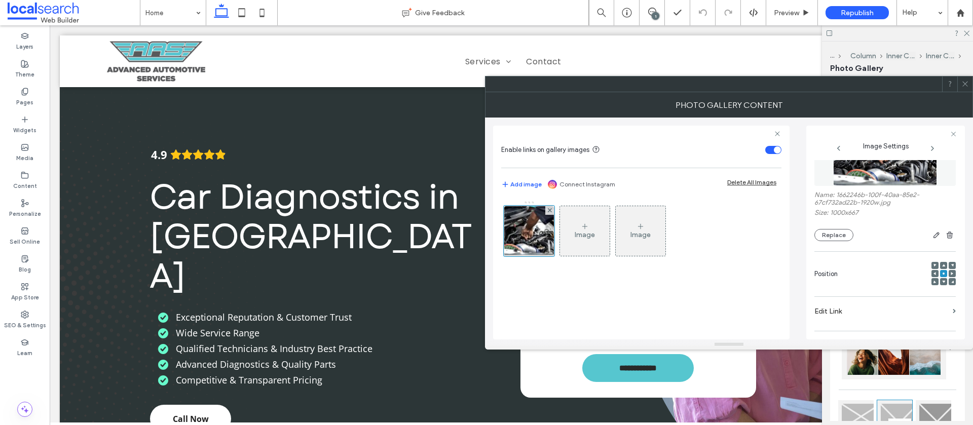
click at [893, 205] on label "Name: 1662246b-100f-40aa-85e2-67cf732ad22b-1920w.jpg" at bounding box center [885, 200] width 141 height 18
drag, startPoint x: 896, startPoint y: 203, endPoint x: 837, endPoint y: 197, distance: 59.7
click at [837, 197] on label "Name: 1662246b-100f-40aa-85e2-67cf732ad22b-1920w.jpg" at bounding box center [885, 200] width 141 height 18
click at [898, 206] on label "Name: 1662246b-100f-40aa-85e2-67cf732ad22b-1920w.jpg" at bounding box center [885, 200] width 141 height 18
drag, startPoint x: 878, startPoint y: 204, endPoint x: 836, endPoint y: 198, distance: 43.1
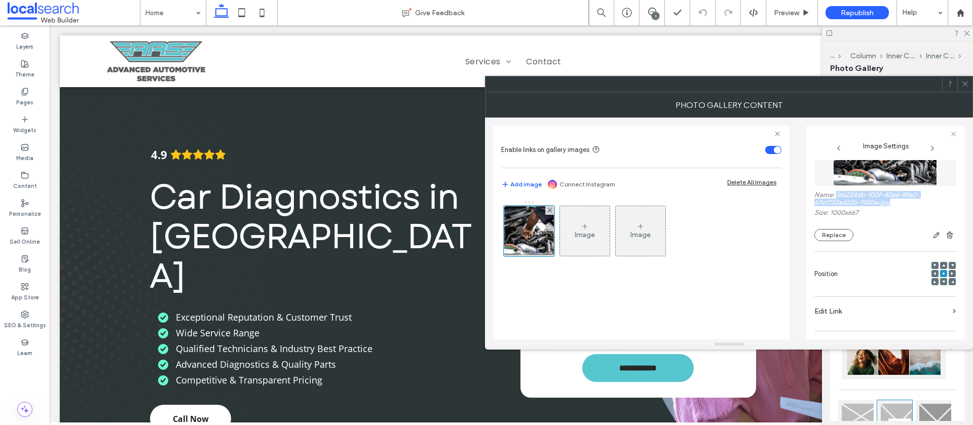
click at [836, 198] on label "Name: 1662246b-100f-40aa-85e2-67cf732ad22b-1920w.jpg" at bounding box center [885, 200] width 141 height 18
copy label "1662246b-100f-40aa-85e2-67cf732ad22b-1920w.jpg"
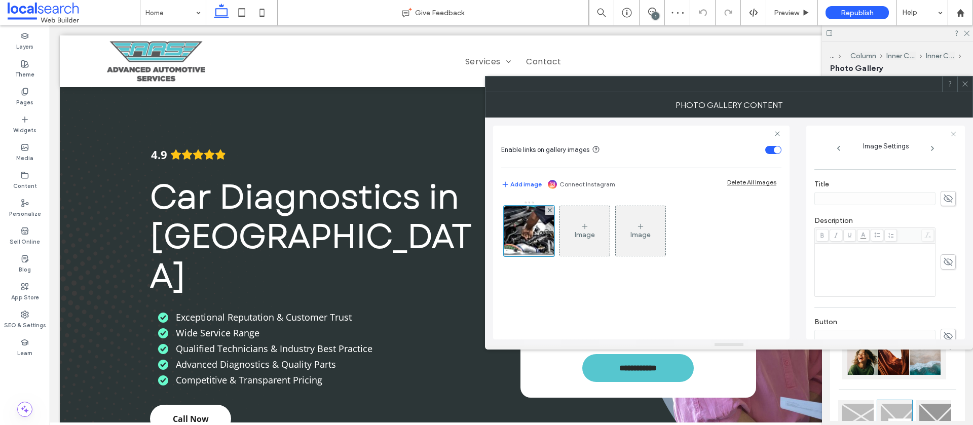
scroll to position [307, 0]
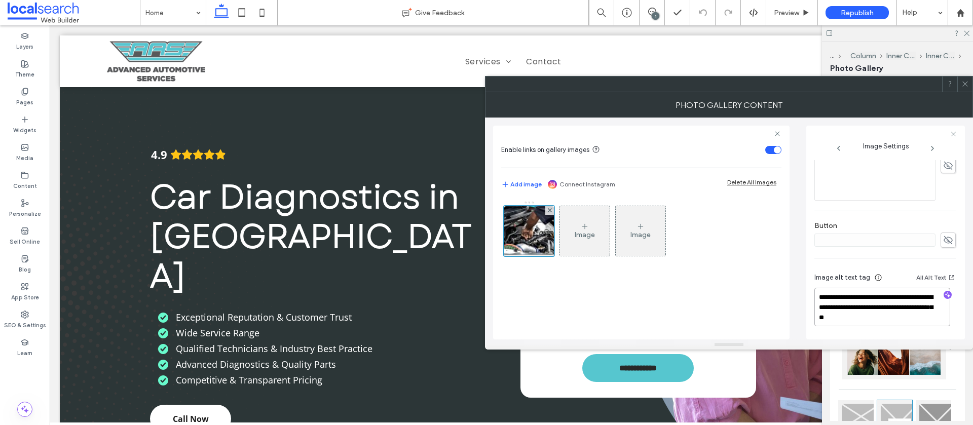
drag, startPoint x: 920, startPoint y: 318, endPoint x: 812, endPoint y: 300, distance: 109.5
click at [812, 300] on div "**********" at bounding box center [886, 233] width 159 height 214
drag, startPoint x: 965, startPoint y: 83, endPoint x: 927, endPoint y: 84, distance: 37.5
click at [964, 83] on use at bounding box center [965, 84] width 5 height 5
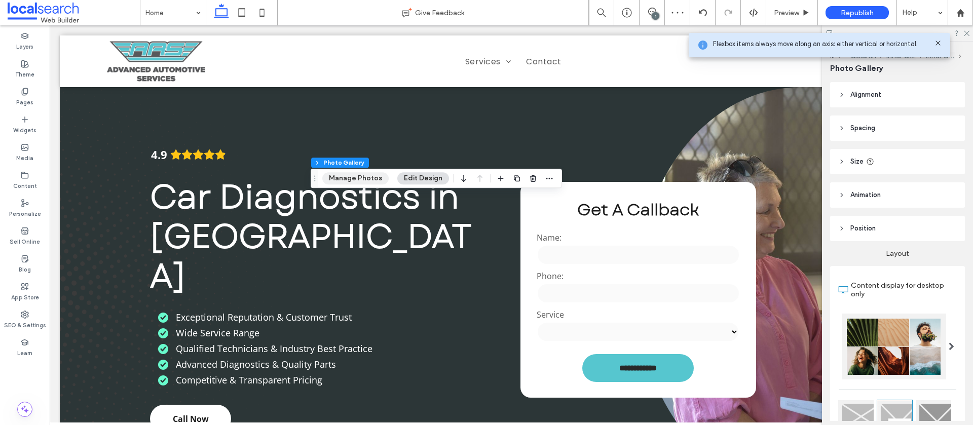
click at [348, 178] on button "Manage Photos" at bounding box center [355, 178] width 66 height 12
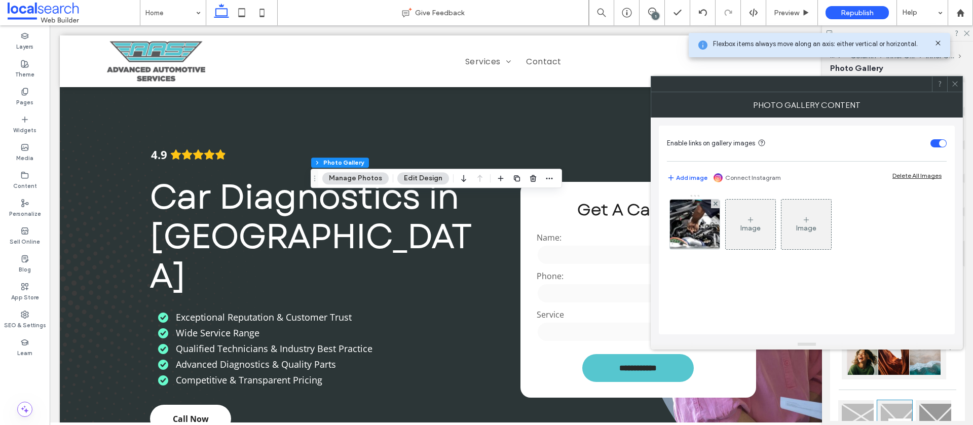
drag, startPoint x: 686, startPoint y: 222, endPoint x: 694, endPoint y: 219, distance: 8.2
click at [686, 222] on img at bounding box center [694, 225] width 75 height 50
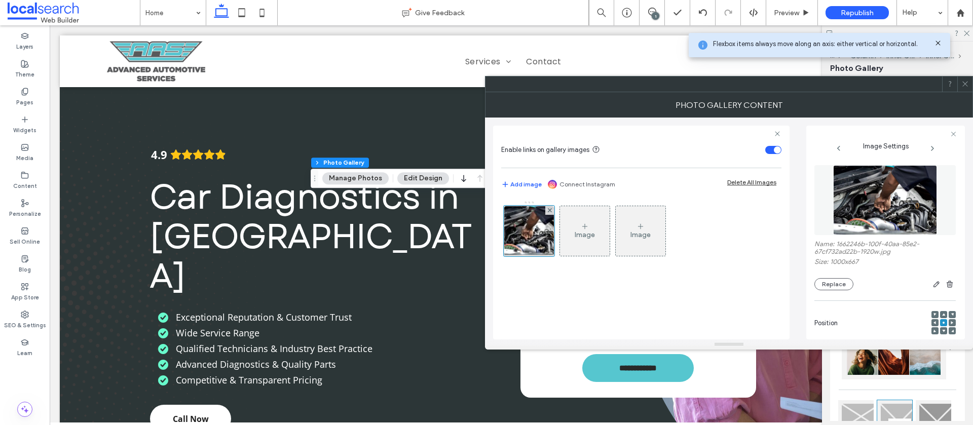
click at [896, 252] on label "Name: 1662246b-100f-40aa-85e2-67cf732ad22b-1920w.jpg" at bounding box center [885, 249] width 141 height 18
drag, startPoint x: 895, startPoint y: 251, endPoint x: 837, endPoint y: 244, distance: 58.7
click at [836, 244] on label "Name: 1662246b-100f-40aa-85e2-67cf732ad22b-1920w.jpg" at bounding box center [885, 249] width 141 height 18
copy label "1662246b-100f-40aa-85e2-67cf732ad22b-1920w.jpg"
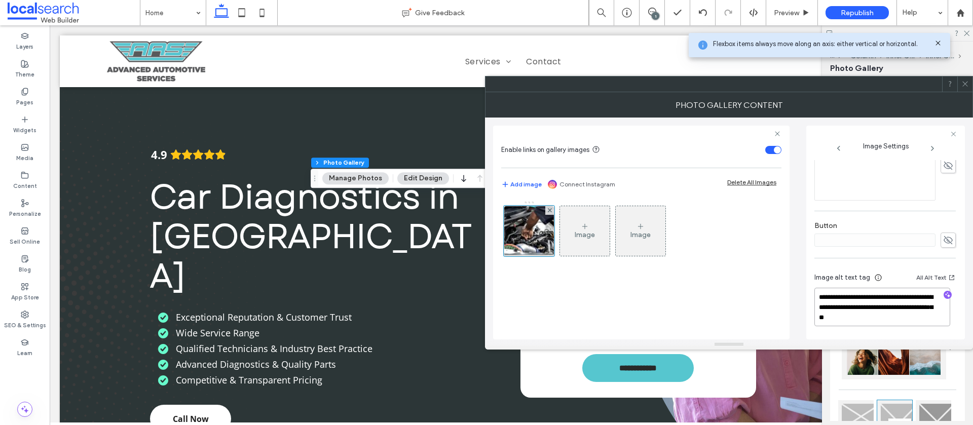
drag, startPoint x: 920, startPoint y: 317, endPoint x: 810, endPoint y: 299, distance: 111.5
click at [810, 299] on div "**********" at bounding box center [886, 233] width 159 height 214
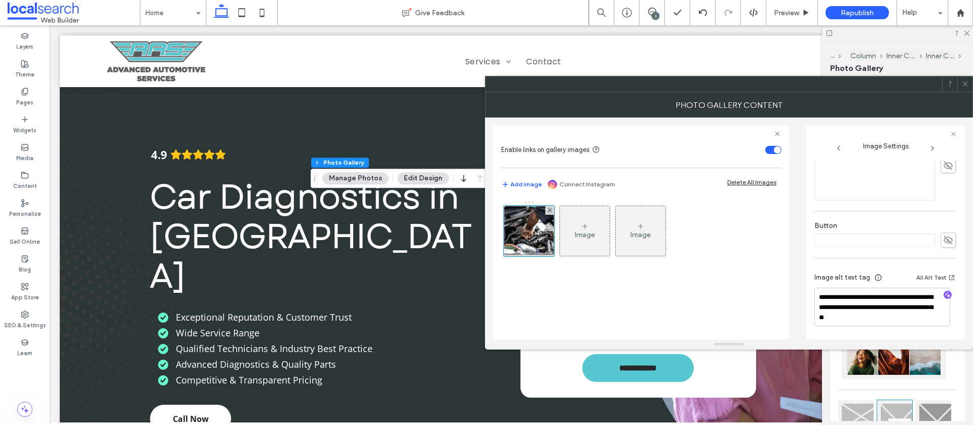
click at [967, 85] on icon at bounding box center [966, 84] width 8 height 8
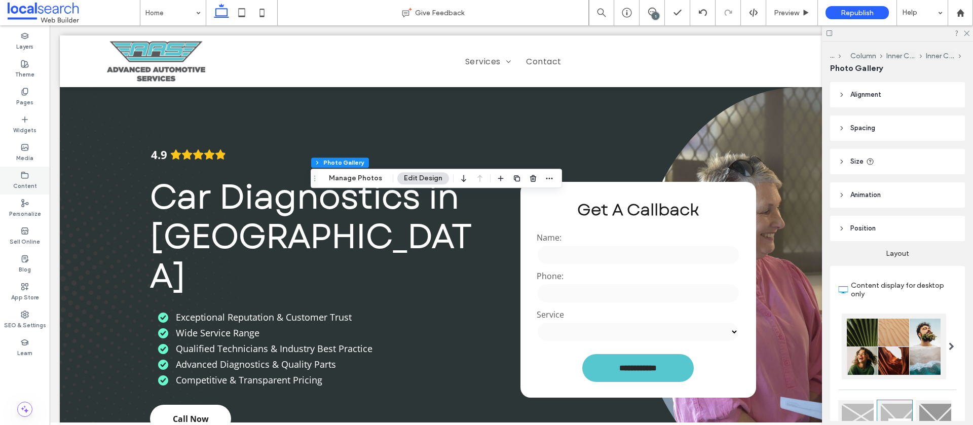
click at [19, 169] on div "Content" at bounding box center [25, 181] width 50 height 28
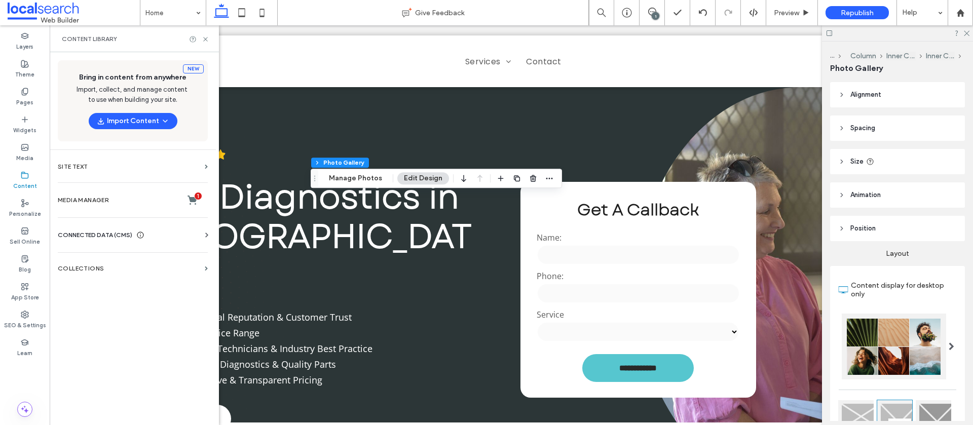
click at [100, 235] on span "CONNECTED DATA (CMS)" at bounding box center [95, 235] width 75 height 10
click at [105, 301] on section "Business Images" at bounding box center [135, 306] width 154 height 23
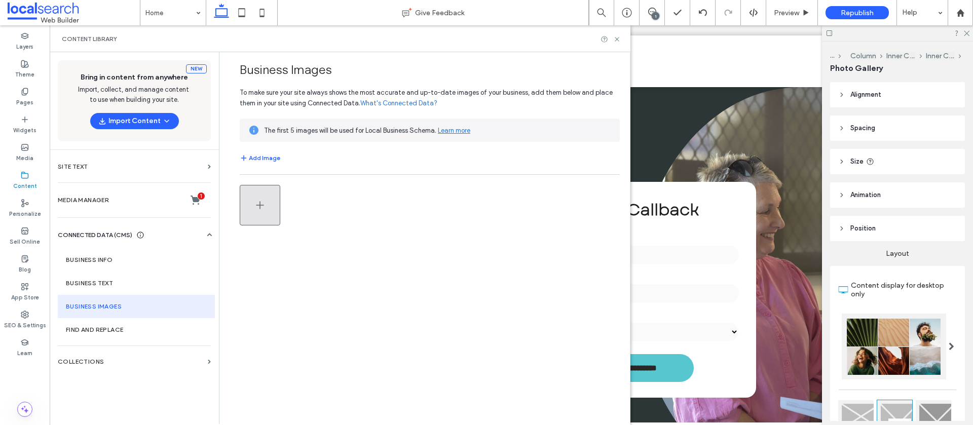
click at [263, 200] on icon "button" at bounding box center [260, 205] width 12 height 12
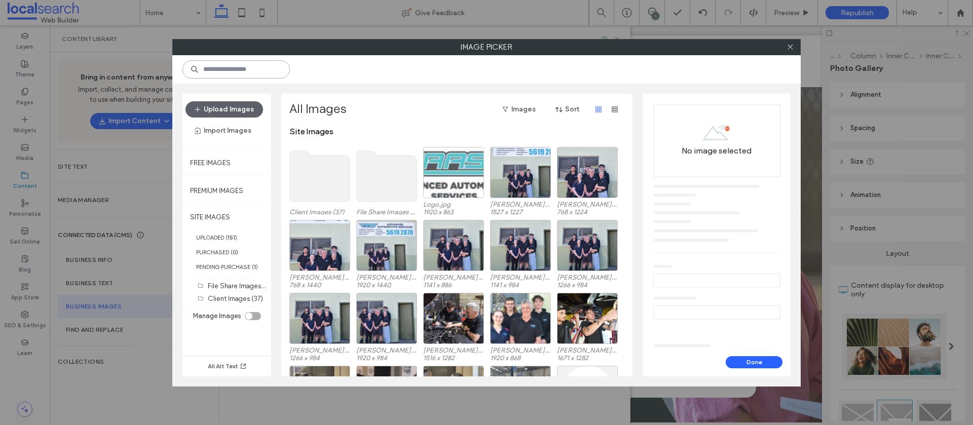
click at [250, 69] on input at bounding box center [235, 69] width 107 height 18
paste input "**********"
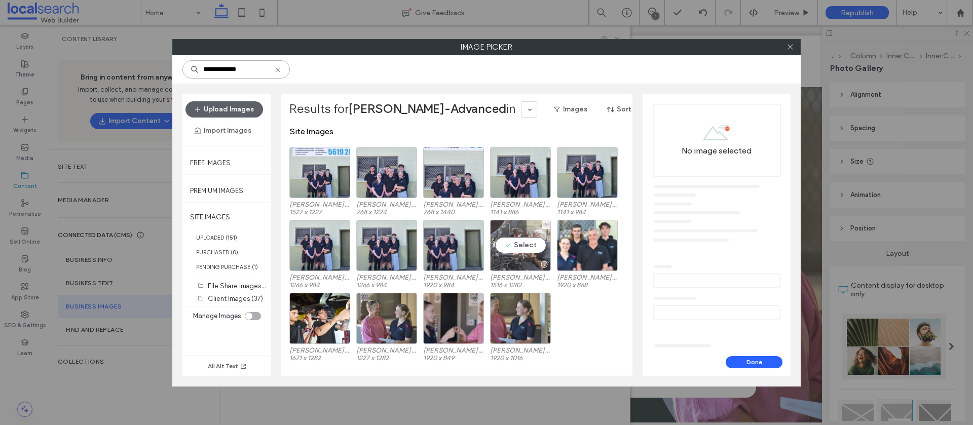
type input "**********"
click at [510, 242] on div "Select" at bounding box center [520, 245] width 61 height 51
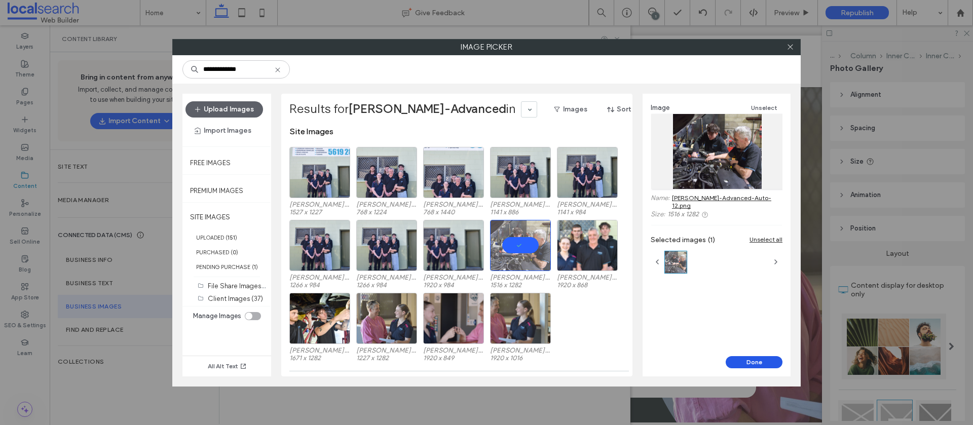
click at [764, 358] on button "Done" at bounding box center [754, 362] width 57 height 12
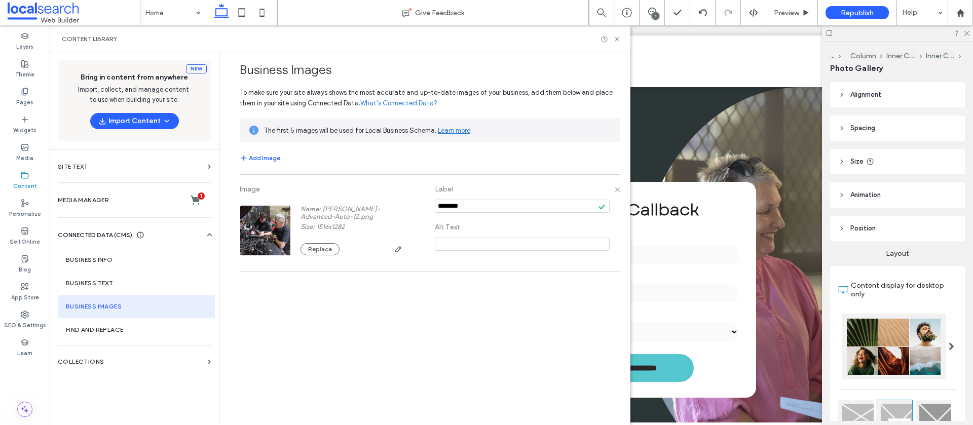
drag, startPoint x: 477, startPoint y: 205, endPoint x: 431, endPoint y: 203, distance: 45.2
click at [431, 203] on div "Image Name: Karl-Advanced-Auto-12.png Size: 1516x1282 Replace Label Alt Text" at bounding box center [430, 223] width 380 height 86
paste input "**********"
type input "**********"
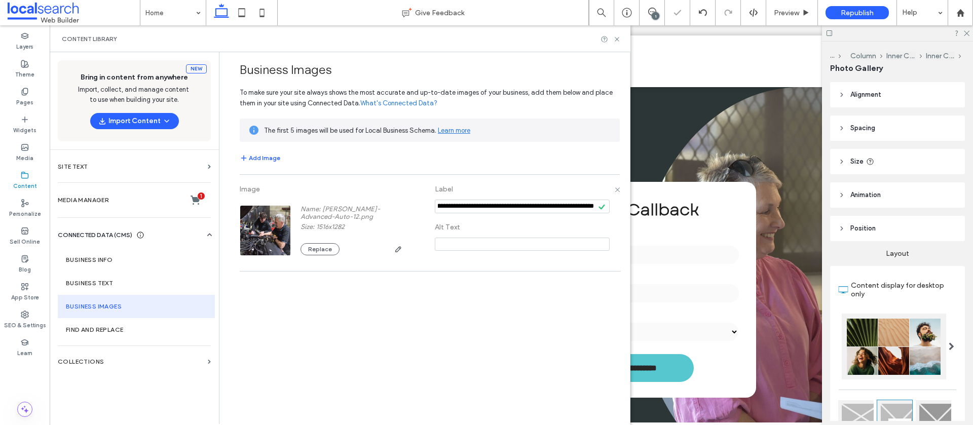
click at [460, 247] on input at bounding box center [522, 244] width 175 height 13
paste input "**********"
type input "**********"
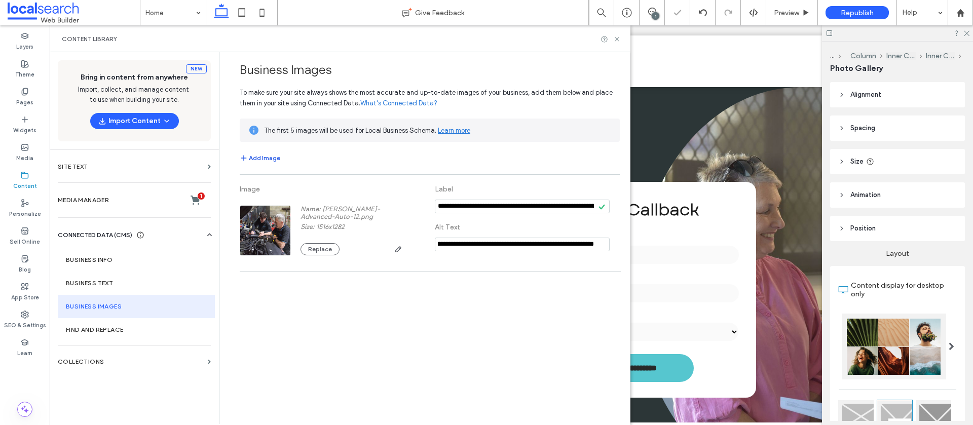
click at [255, 156] on button "Add Image" at bounding box center [260, 158] width 41 height 12
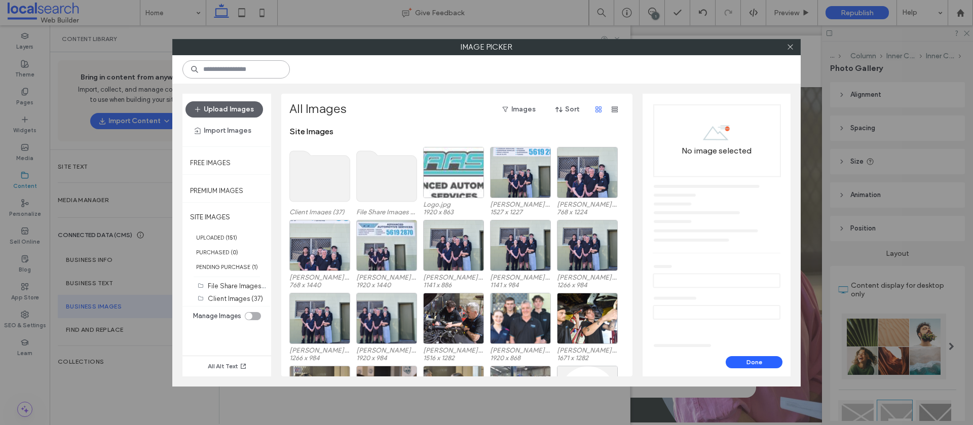
click at [224, 69] on input at bounding box center [235, 69] width 107 height 18
paste input "********"
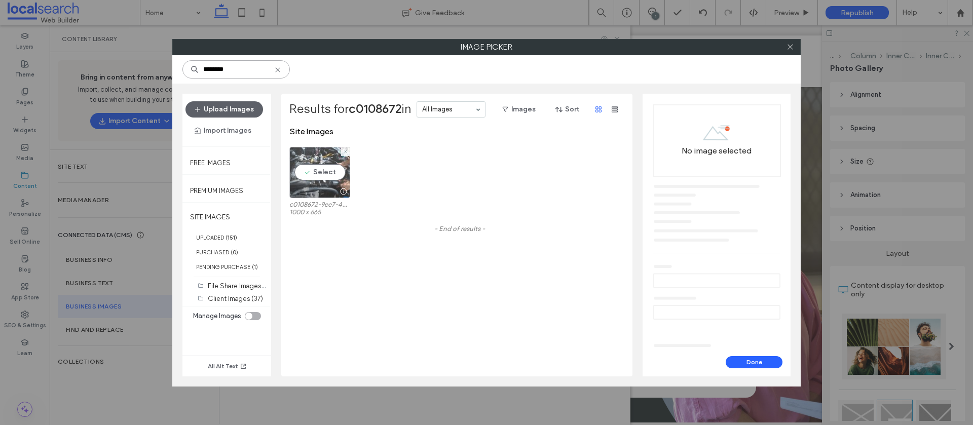
type input "********"
drag, startPoint x: 318, startPoint y: 166, endPoint x: 399, endPoint y: 181, distance: 82.1
click at [319, 166] on div "Select" at bounding box center [319, 172] width 61 height 51
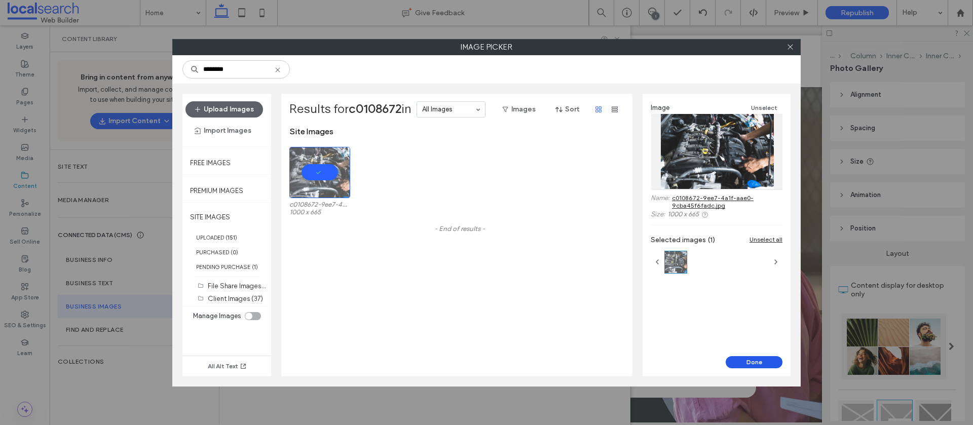
click at [749, 361] on button "Done" at bounding box center [754, 362] width 57 height 12
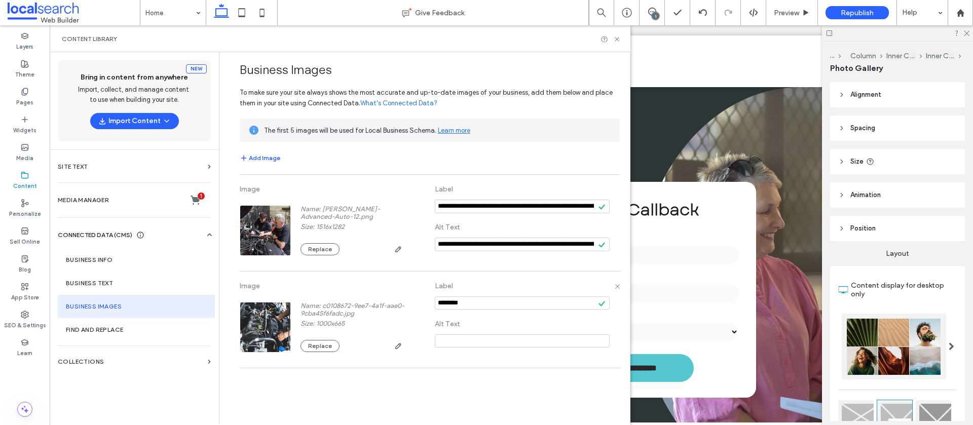
drag, startPoint x: 463, startPoint y: 301, endPoint x: 432, endPoint y: 300, distance: 30.5
click at [432, 300] on div "Image Name: c0108672-9ee7-4a1f-aae0-9cba45f6fadc.jpg Size: 1000x665 Replace Lab…" at bounding box center [430, 320] width 380 height 86
paste input "**********"
type input "**********"
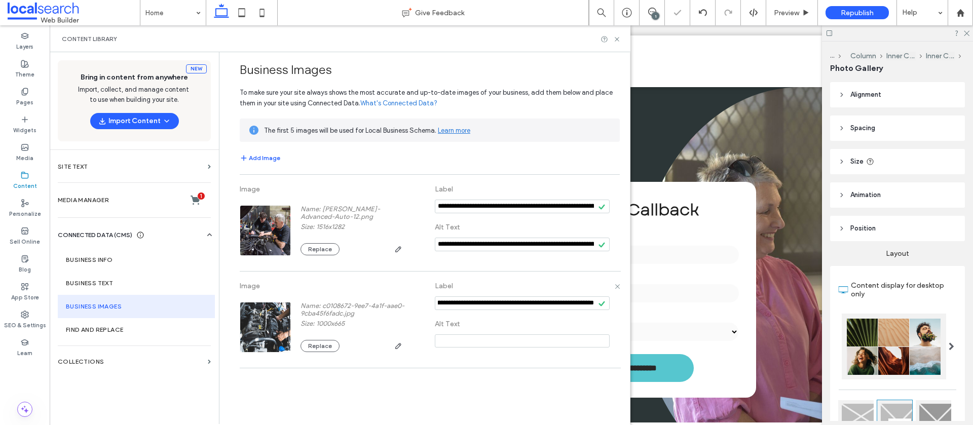
scroll to position [0, 0]
click at [461, 343] on input at bounding box center [522, 341] width 175 height 13
paste input "**********"
type input "**********"
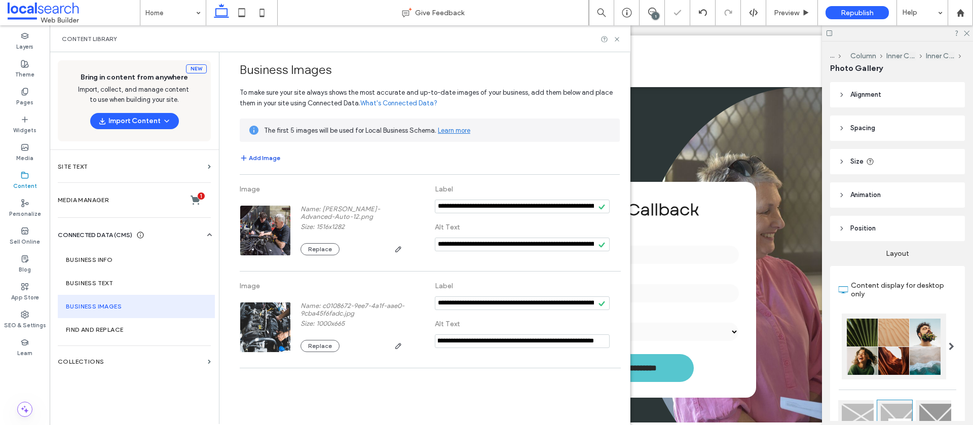
scroll to position [0, 0]
click at [260, 159] on button "Add Image" at bounding box center [260, 158] width 41 height 12
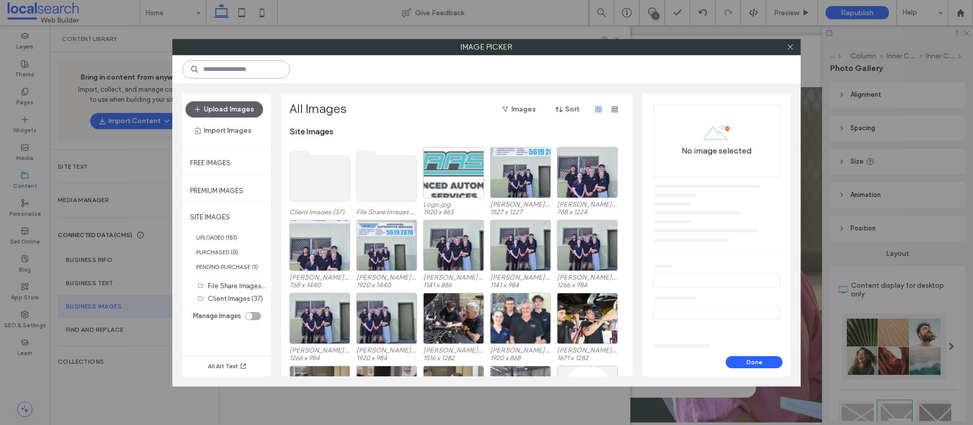
click at [228, 70] on input at bounding box center [235, 69] width 107 height 18
paste input "********"
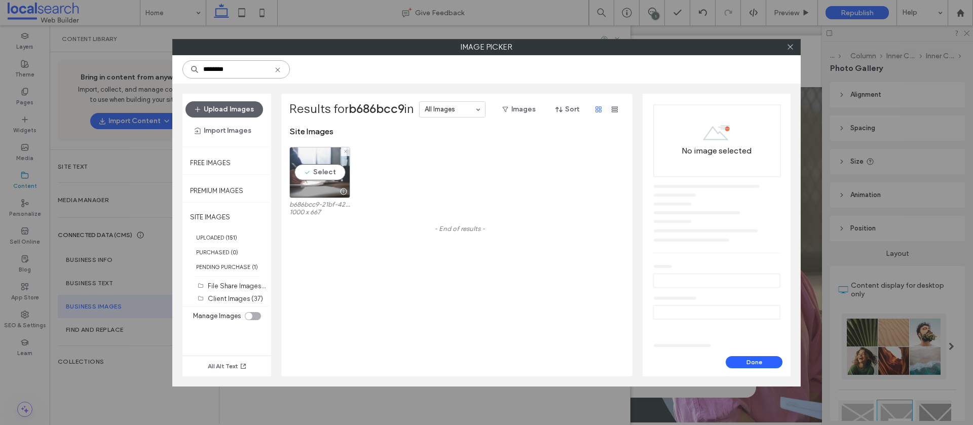
type input "********"
drag, startPoint x: 337, startPoint y: 173, endPoint x: 364, endPoint y: 175, distance: 26.9
click at [338, 173] on div "Select" at bounding box center [319, 172] width 61 height 51
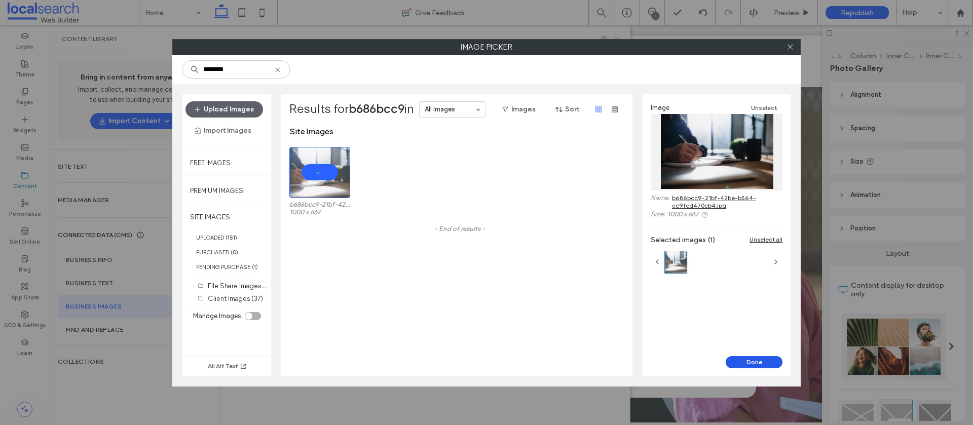
click at [744, 365] on button "Done" at bounding box center [754, 362] width 57 height 12
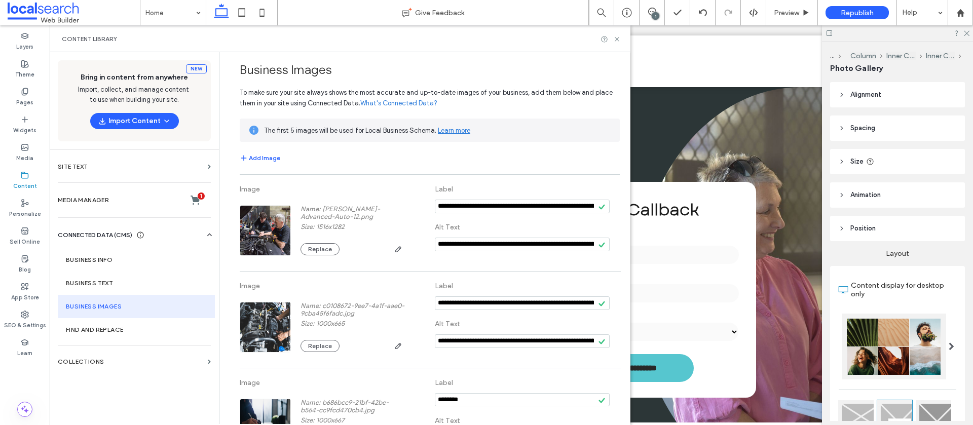
scroll to position [46, 0]
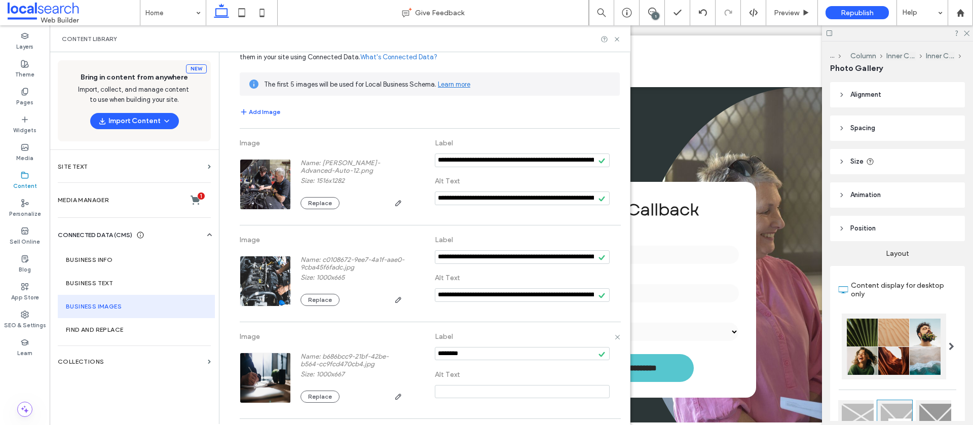
drag, startPoint x: 482, startPoint y: 354, endPoint x: 428, endPoint y: 350, distance: 53.9
click at [428, 350] on div "Image Name: b686bcc9-21bf-42be-b564-cc9fcd470cb4.jpg Size: 1000x667 Replace Lab…" at bounding box center [430, 370] width 380 height 86
paste input "**********"
type input "**********"
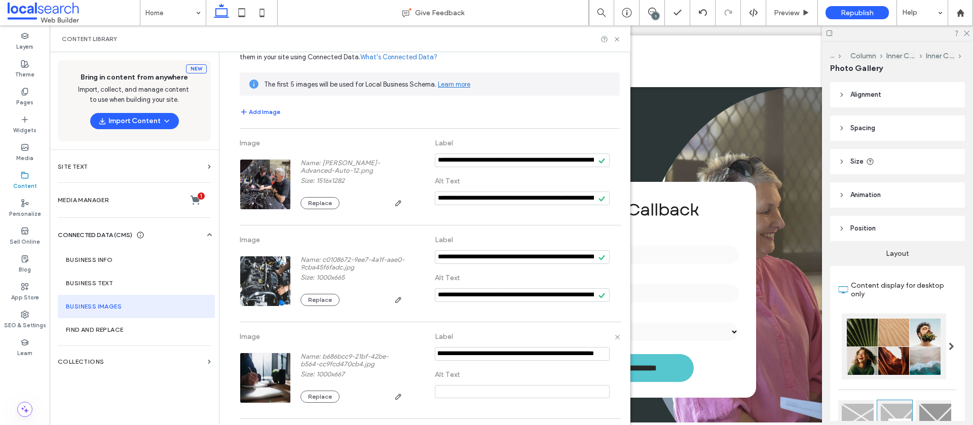
click at [450, 393] on input at bounding box center [522, 391] width 175 height 13
paste input "**********"
type input "**********"
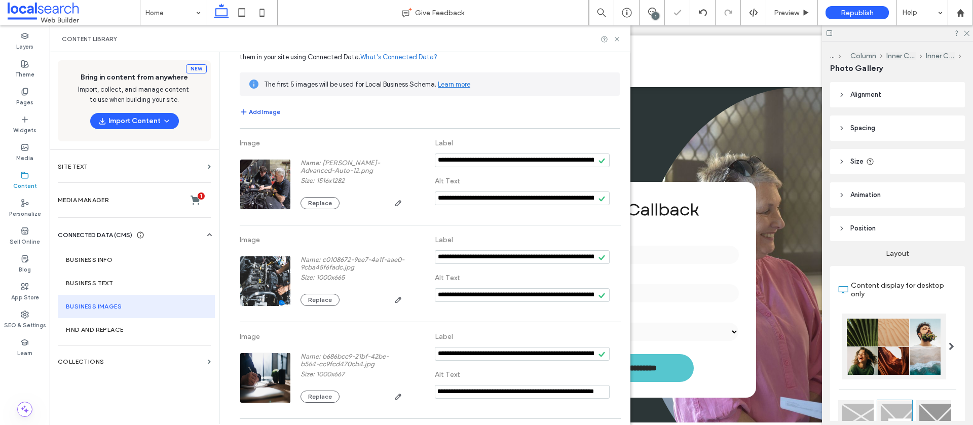
click at [255, 111] on button "Add Image" at bounding box center [260, 112] width 41 height 12
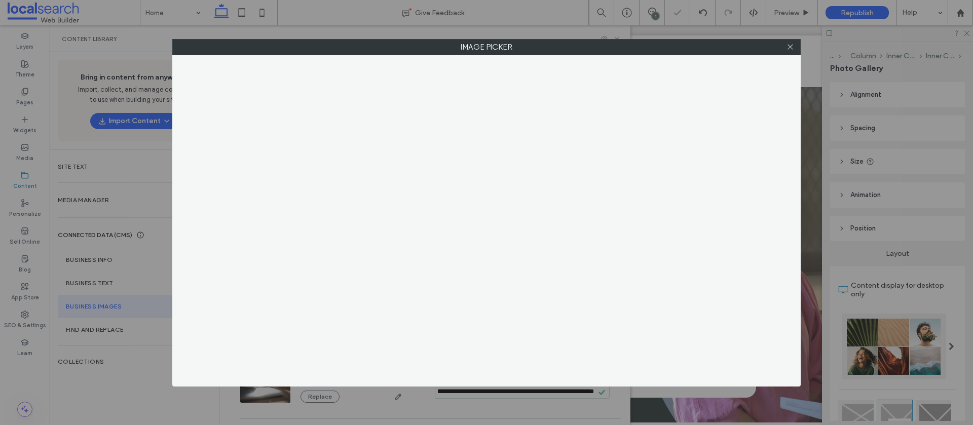
scroll to position [0, 0]
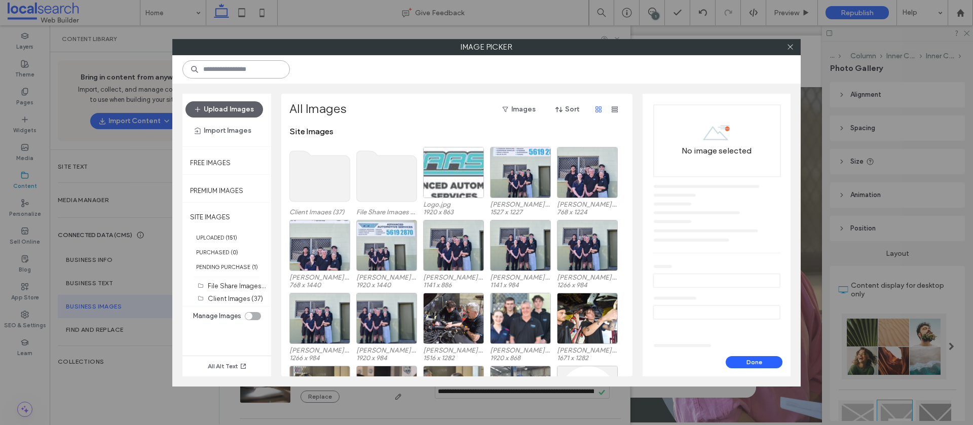
click at [254, 68] on input at bounding box center [235, 69] width 107 height 18
paste input "********"
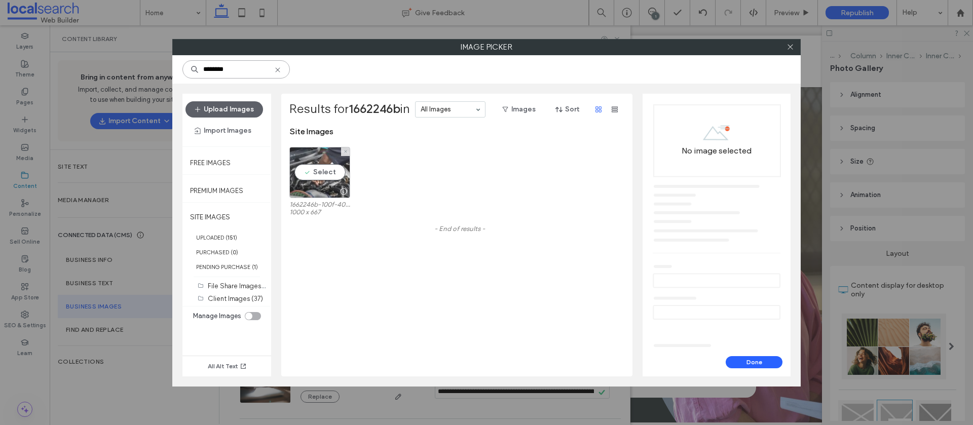
type input "********"
click at [317, 162] on div "Select" at bounding box center [319, 172] width 61 height 51
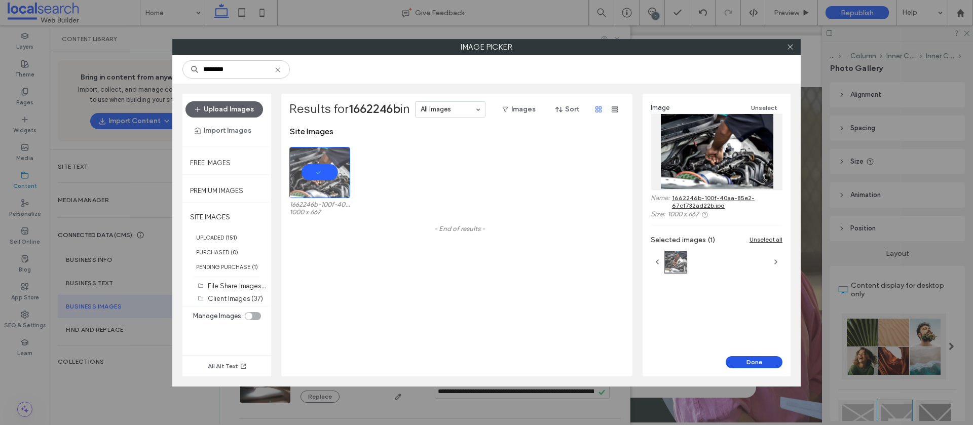
drag, startPoint x: 743, startPoint y: 362, endPoint x: 732, endPoint y: 361, distance: 10.7
click at [742, 362] on button "Done" at bounding box center [754, 362] width 57 height 12
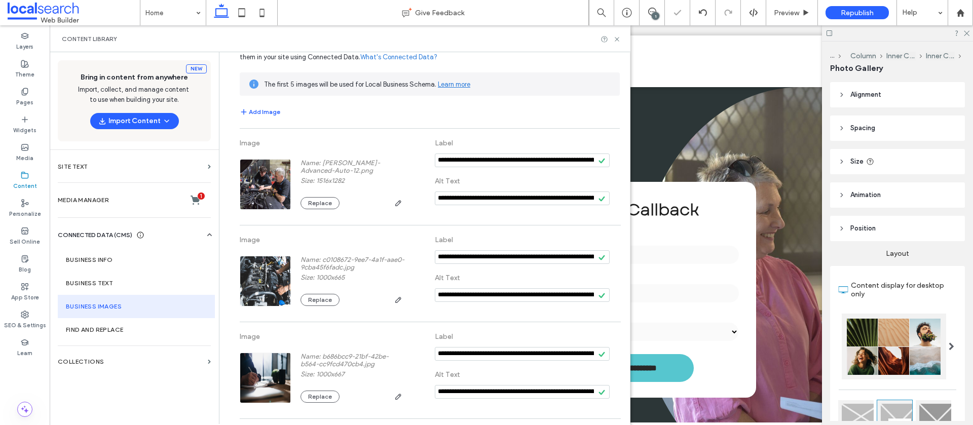
scroll to position [165, 0]
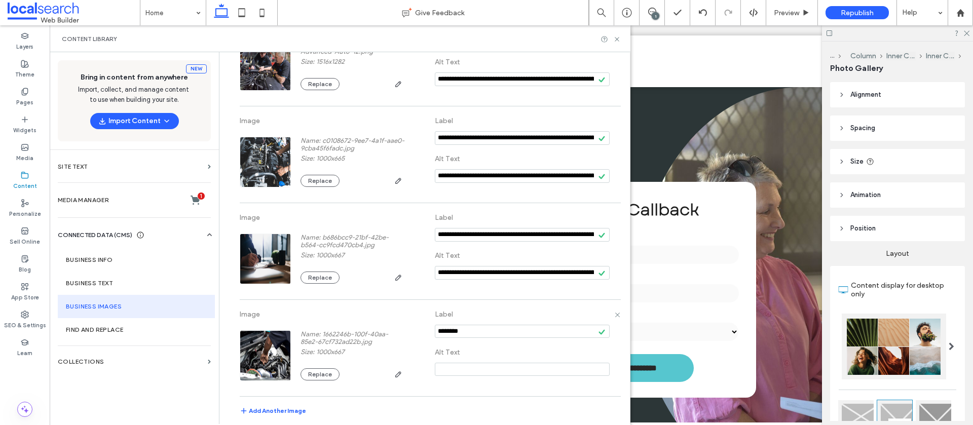
drag, startPoint x: 491, startPoint y: 330, endPoint x: 416, endPoint y: 324, distance: 75.2
click at [415, 324] on div "Image Name: 1662246b-100f-40aa-85e2-67cf732ad22b.jpg Size: 1000x667 Replace Lab…" at bounding box center [430, 348] width 380 height 86
paste input "**********"
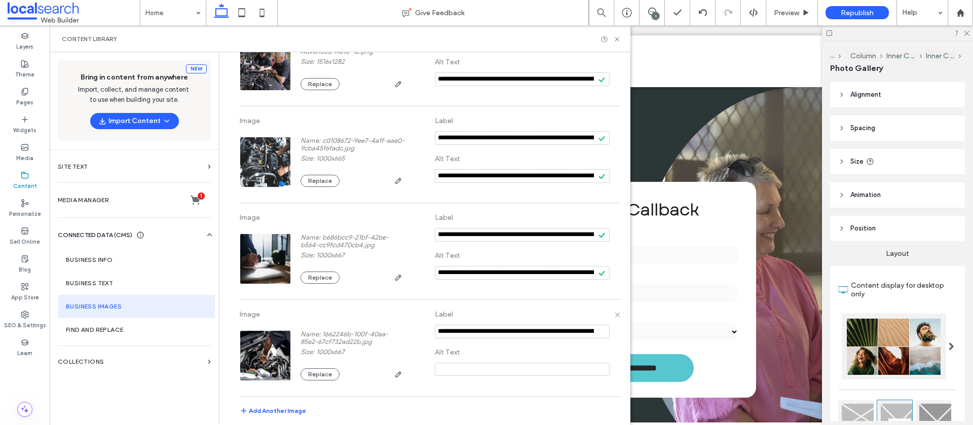
drag, startPoint x: 576, startPoint y: 331, endPoint x: 379, endPoint y: 327, distance: 197.2
click at [378, 327] on div "Image Name: 1662246b-100f-40aa-85e2-67cf732ad22b.jpg Size: 1000x667 Replace Lab…" at bounding box center [430, 348] width 380 height 86
type input "**********"
click at [459, 369] on input at bounding box center [522, 369] width 175 height 13
paste input "**********"
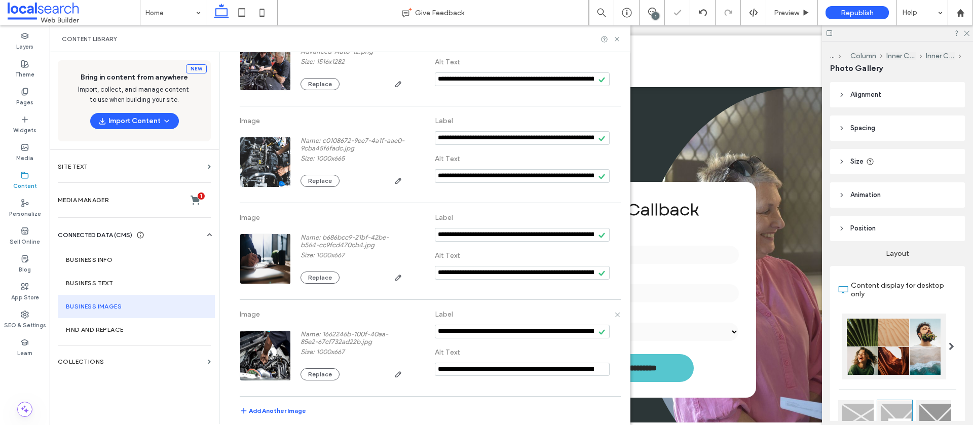
scroll to position [0, 86]
type input "**********"
click at [272, 411] on button "Add Another Image" at bounding box center [273, 413] width 66 height 12
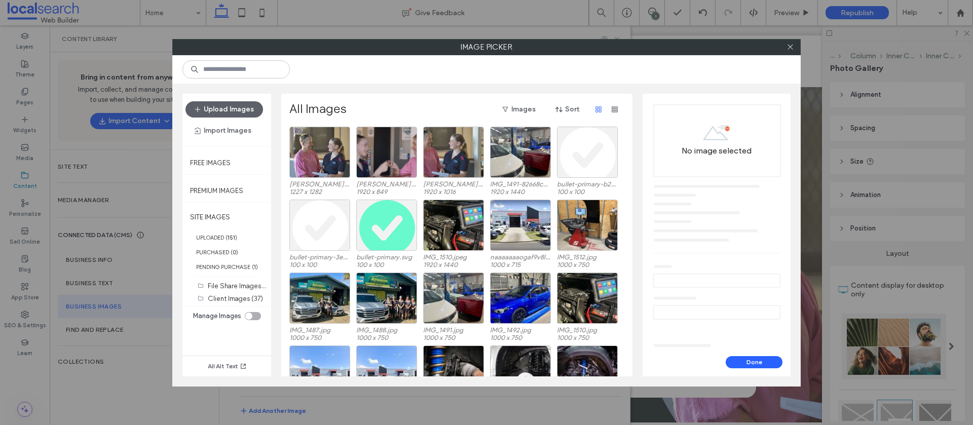
scroll to position [240, 0]
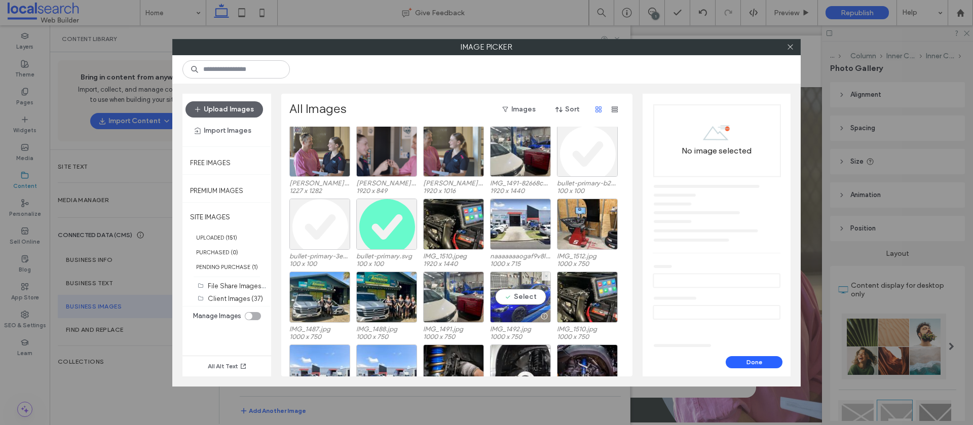
drag, startPoint x: 519, startPoint y: 301, endPoint x: 510, endPoint y: 302, distance: 8.7
click at [519, 301] on div "Select" at bounding box center [520, 297] width 61 height 51
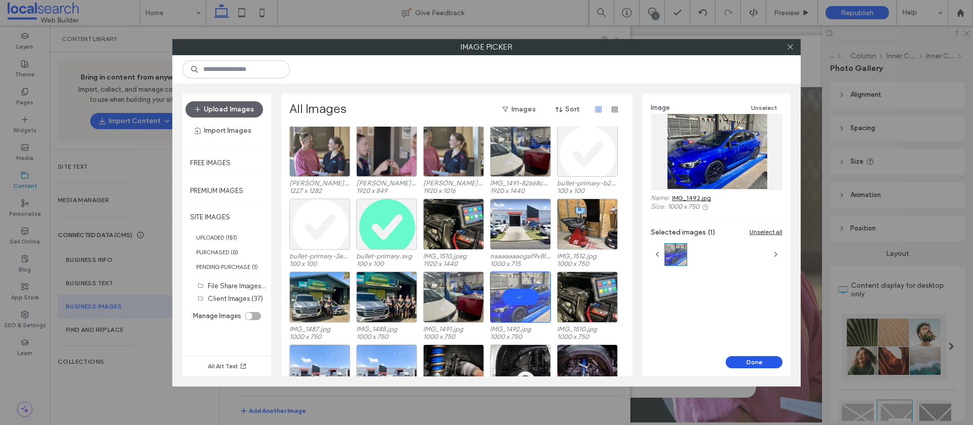
click at [766, 364] on button "Done" at bounding box center [754, 362] width 57 height 12
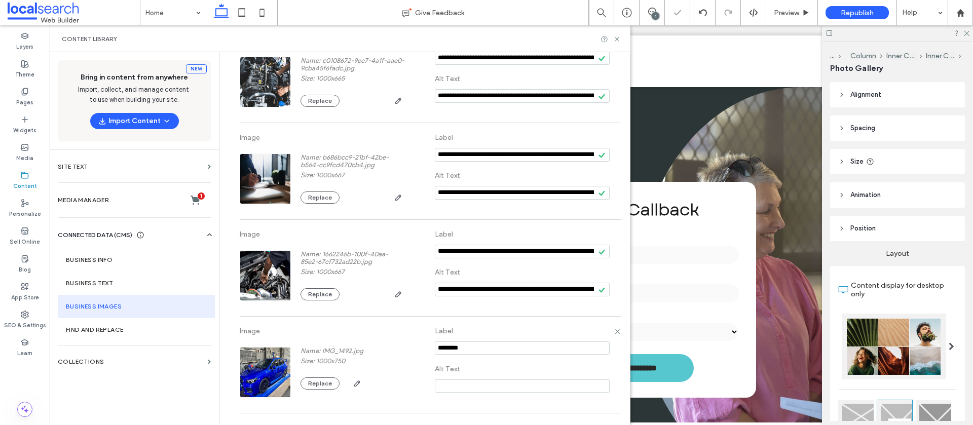
scroll to position [262, 0]
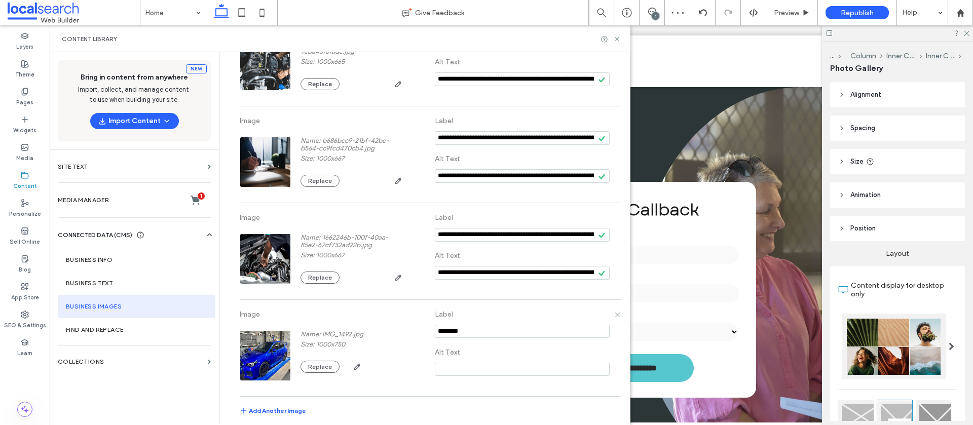
drag, startPoint x: 470, startPoint y: 332, endPoint x: 414, endPoint y: 328, distance: 56.4
click at [414, 328] on div "Image Name: IMG_1492.jpg Size: 1000x750 Replace Label Alt Text" at bounding box center [430, 348] width 380 height 86
paste input "**********"
drag, startPoint x: 577, startPoint y: 333, endPoint x: 412, endPoint y: 330, distance: 165.8
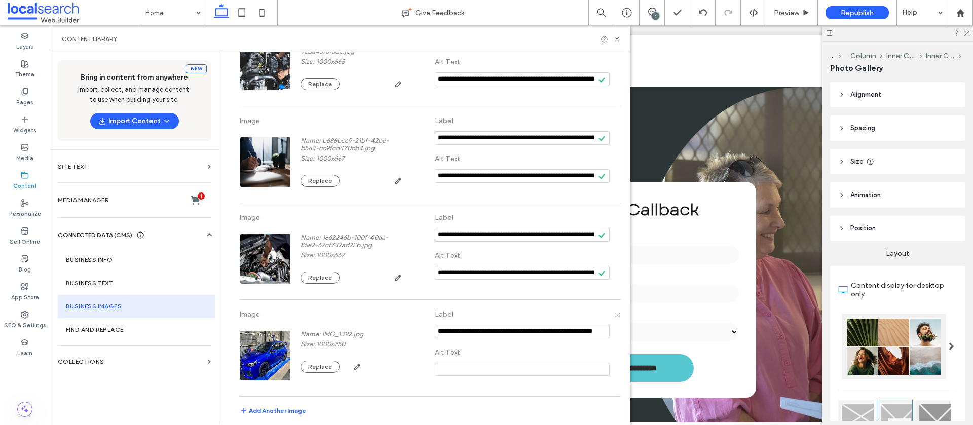
click at [412, 330] on div "Image Name: IMG_1492.jpg Size: 1000x750 Replace Label Alt Text" at bounding box center [430, 348] width 380 height 86
type input "**********"
click at [450, 367] on input at bounding box center [522, 369] width 175 height 13
paste input "**********"
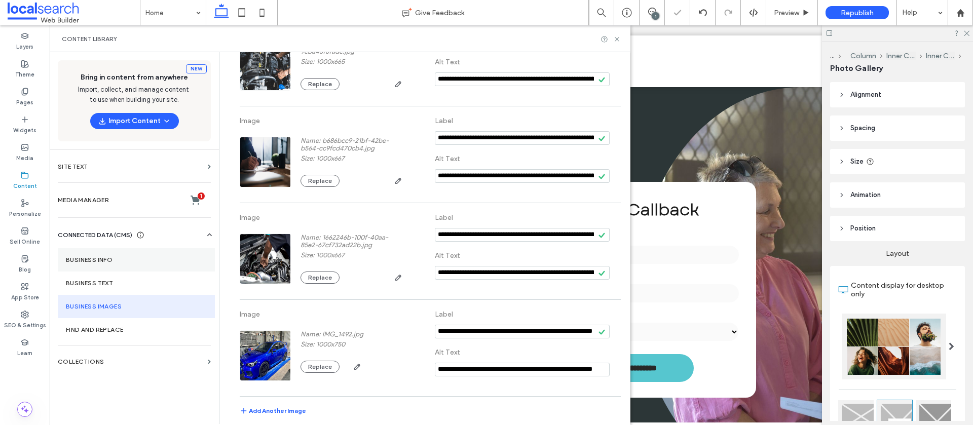
type input "**********"
click at [119, 264] on section "Business Info" at bounding box center [136, 259] width 157 height 23
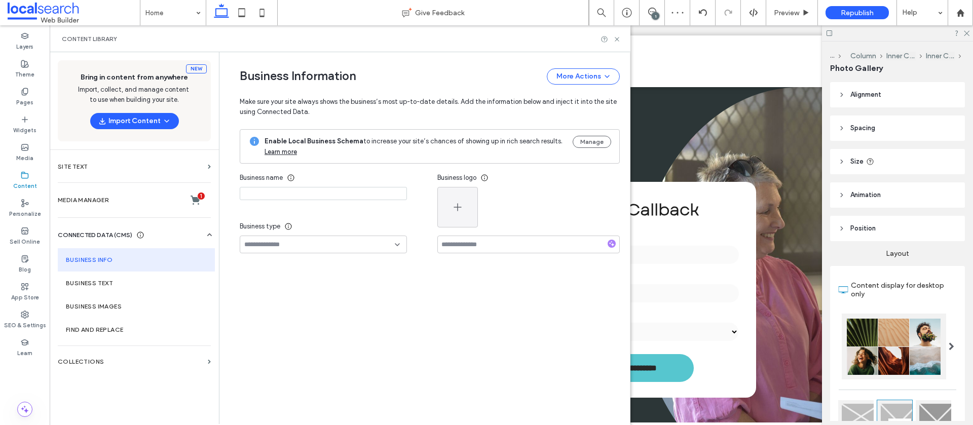
type input "**********"
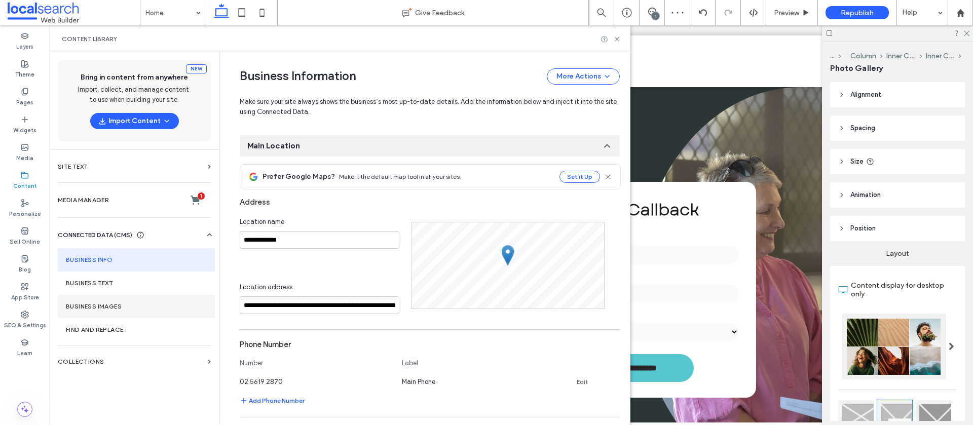
scroll to position [135, 0]
click at [124, 306] on label "Business Images" at bounding box center [136, 306] width 141 height 7
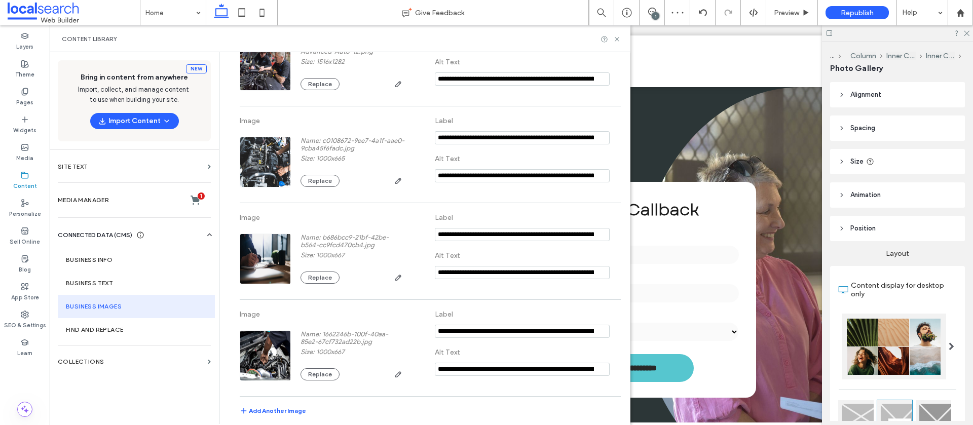
scroll to position [0, 0]
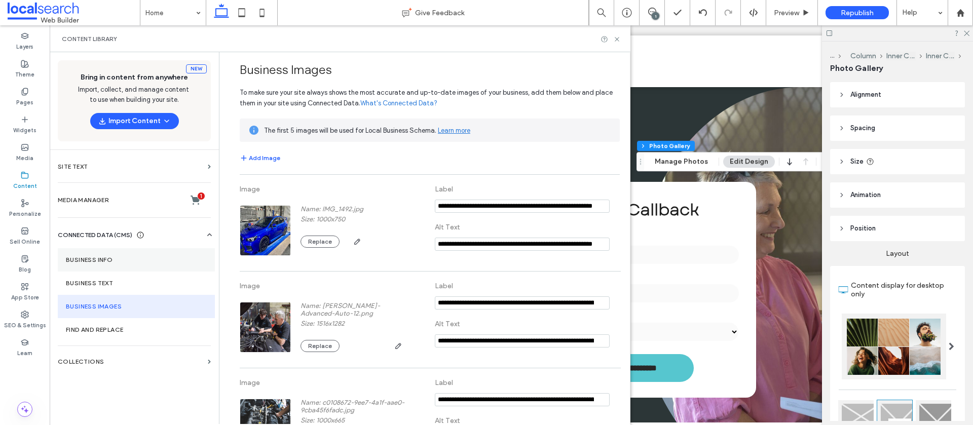
click at [163, 255] on section "Business Info" at bounding box center [136, 259] width 157 height 23
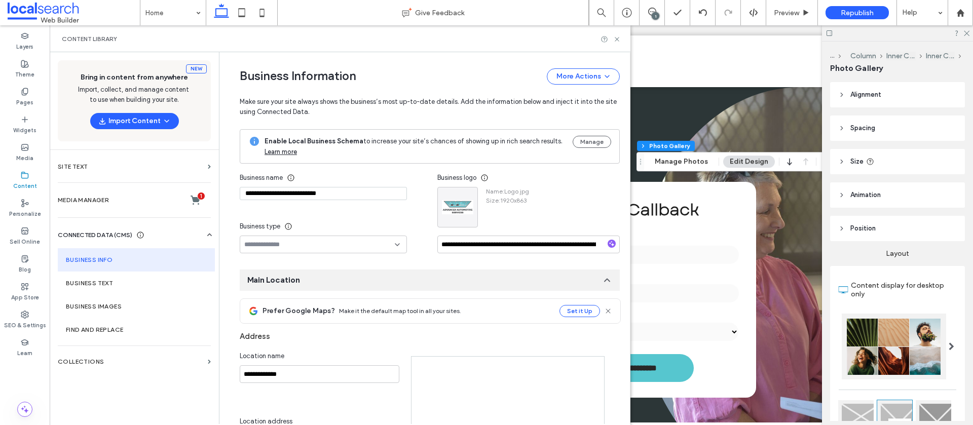
type input "**********"
click at [578, 144] on button "Manage" at bounding box center [592, 142] width 39 height 12
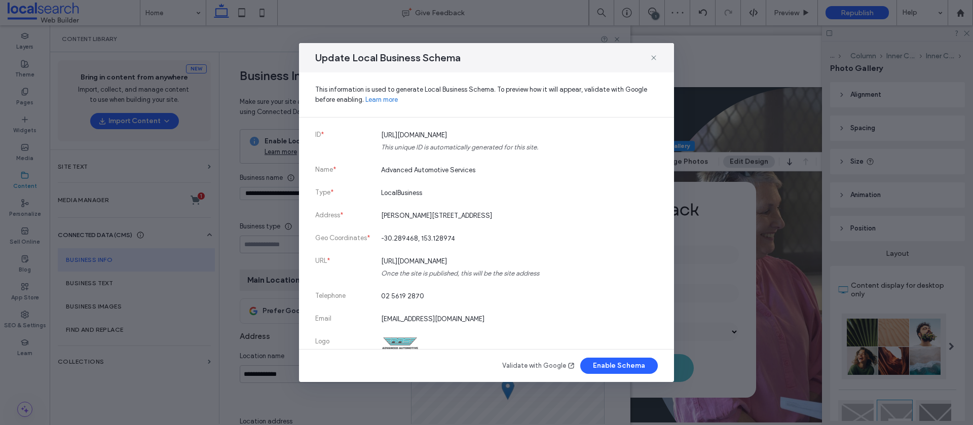
click at [620, 367] on button "Enable Schema" at bounding box center [619, 366] width 78 height 16
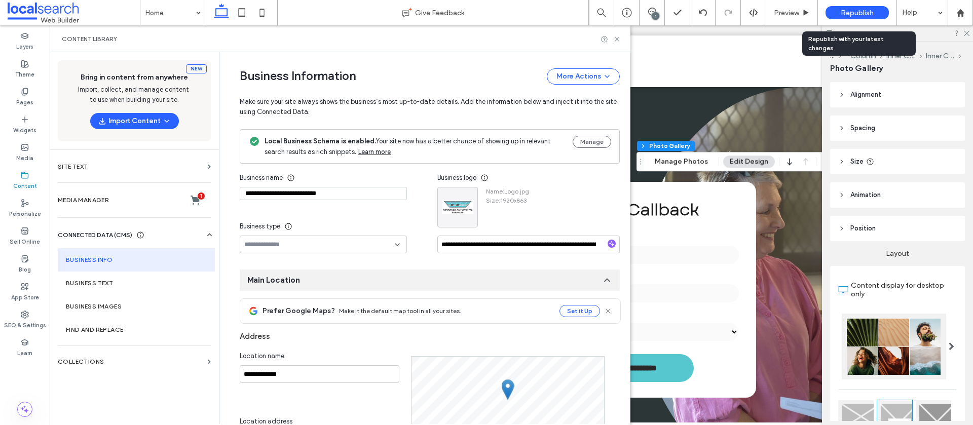
click at [844, 16] on span "Republish" at bounding box center [857, 13] width 33 height 9
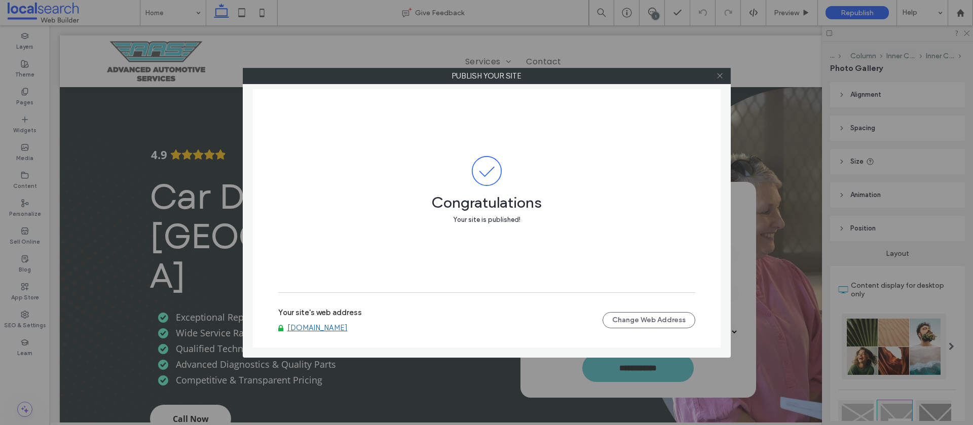
click at [722, 76] on icon at bounding box center [720, 76] width 8 height 8
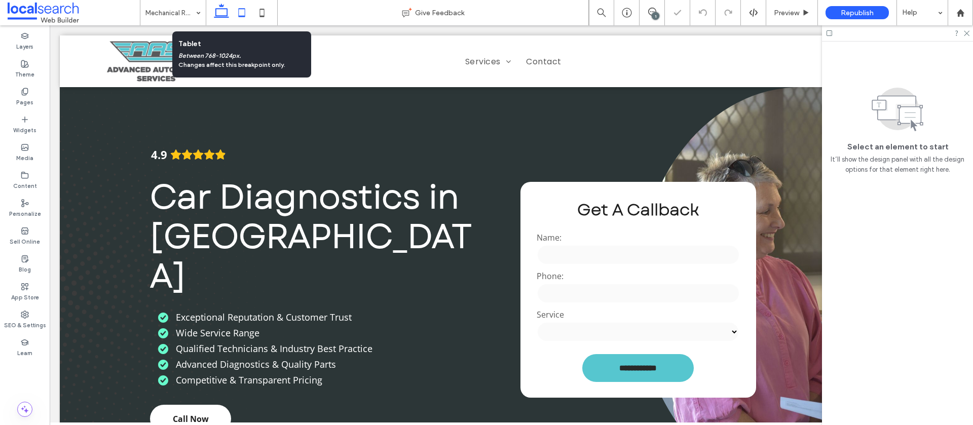
click at [238, 14] on icon at bounding box center [242, 13] width 20 height 20
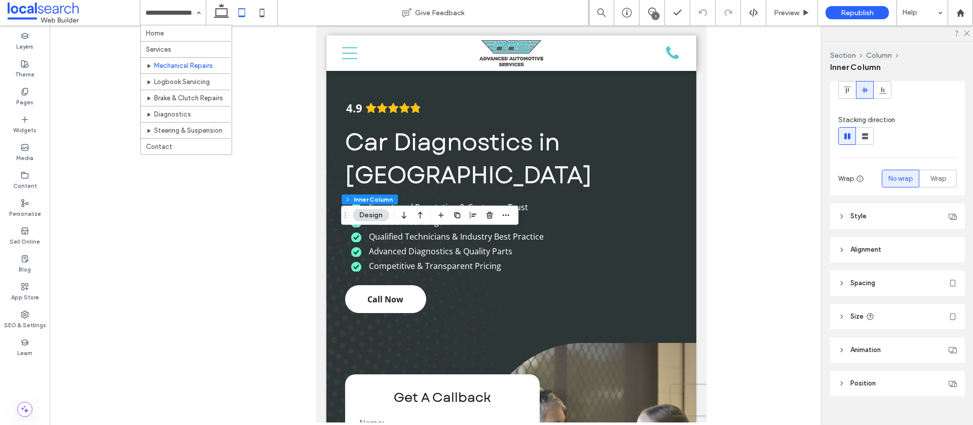
scroll to position [105, 0]
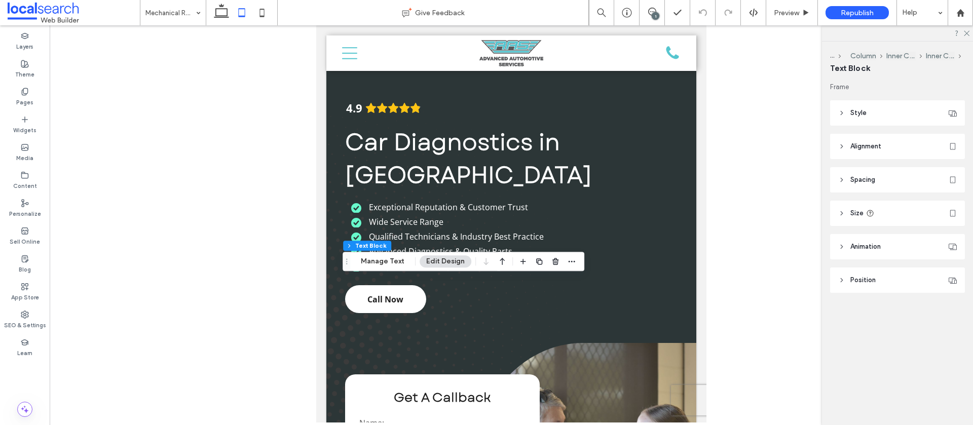
click at [863, 141] on span "Alignment" at bounding box center [866, 146] width 31 height 10
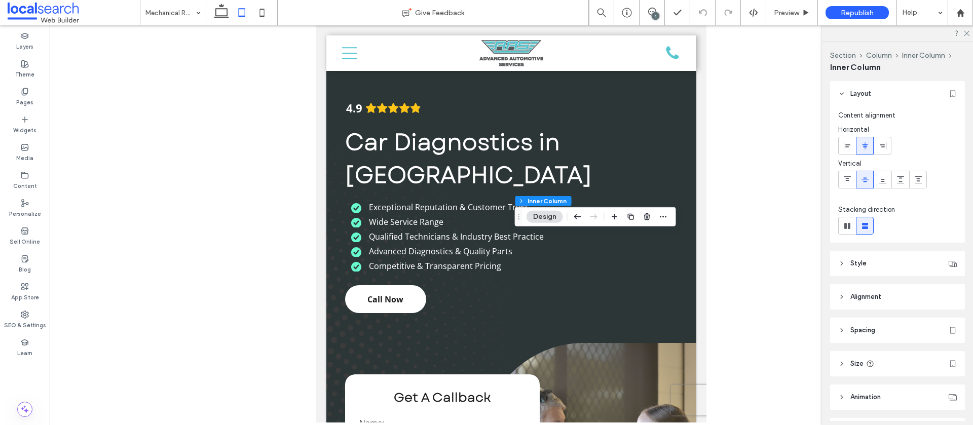
drag, startPoint x: 860, startPoint y: 326, endPoint x: 861, endPoint y: 305, distance: 20.8
click at [861, 324] on header "Spacing" at bounding box center [897, 330] width 135 height 25
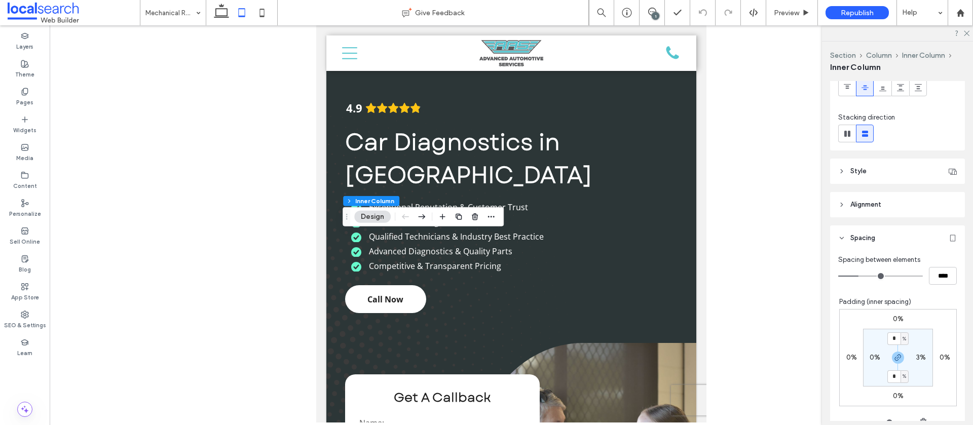
scroll to position [112, 0]
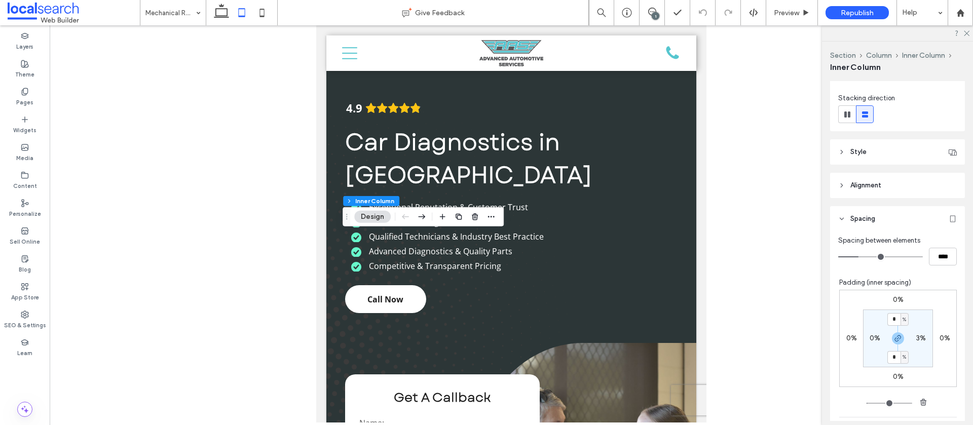
click at [872, 338] on label "0%" at bounding box center [875, 338] width 11 height 9
type input "*"
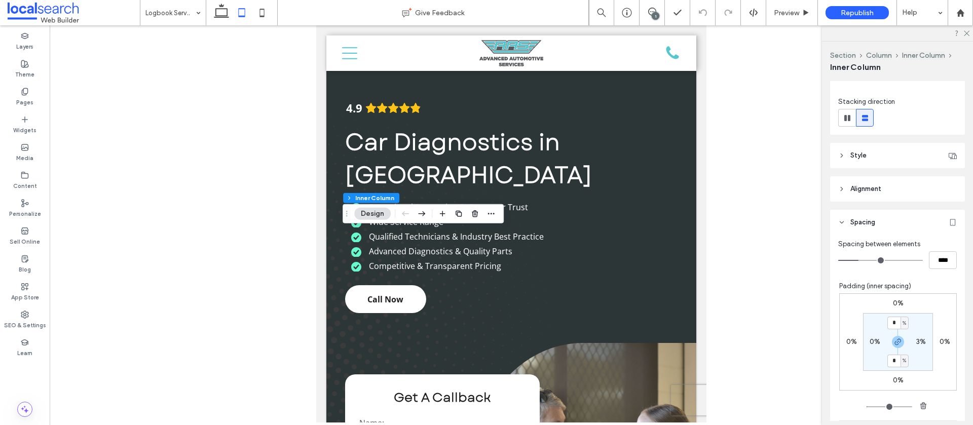
scroll to position [123, 0]
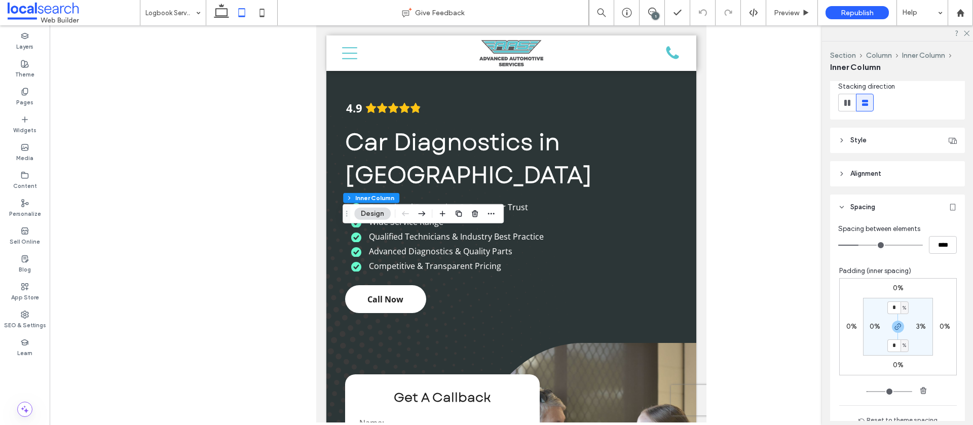
click at [877, 325] on label "0%" at bounding box center [875, 326] width 11 height 9
type input "*"
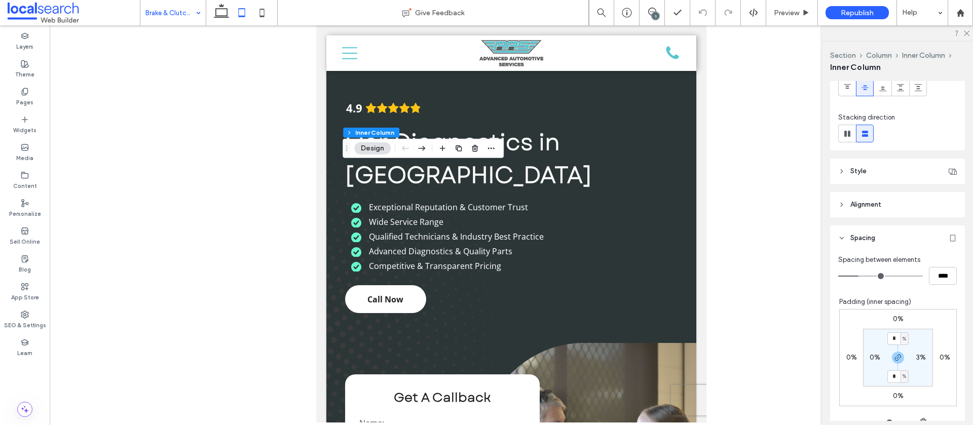
scroll to position [107, 0]
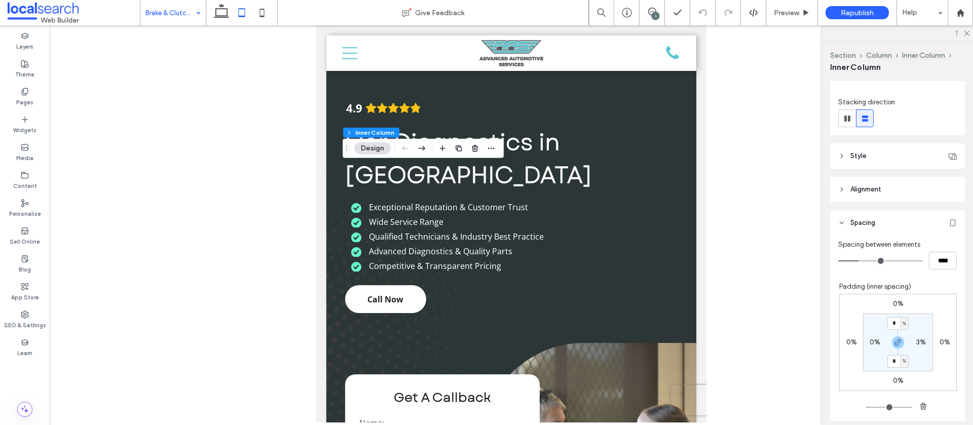
click at [875, 338] on label "0%" at bounding box center [875, 342] width 11 height 9
type input "*"
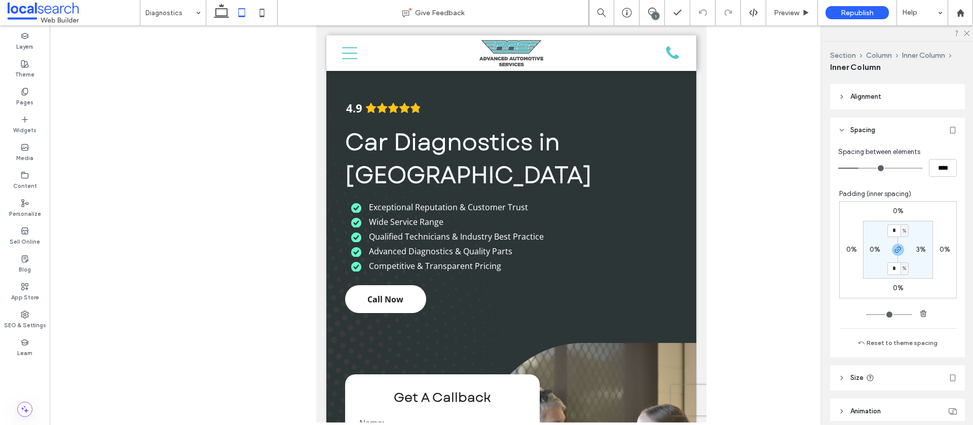
scroll to position [203, 0]
type input "***"
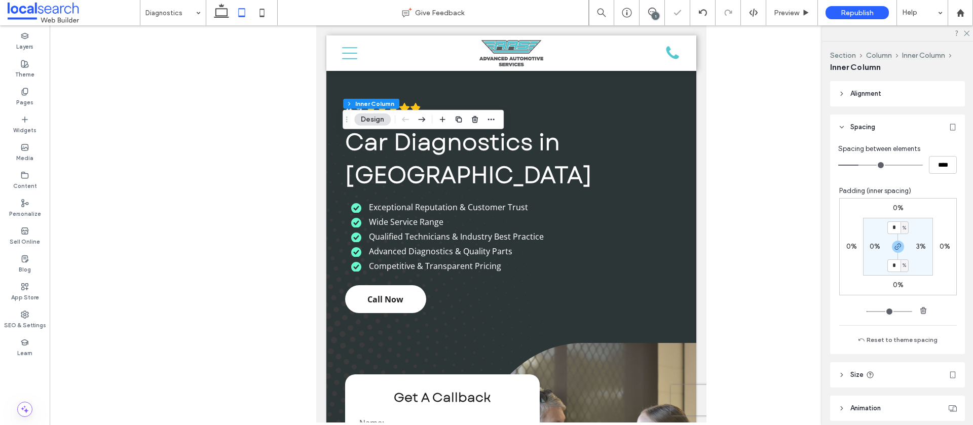
scroll to position [277, 0]
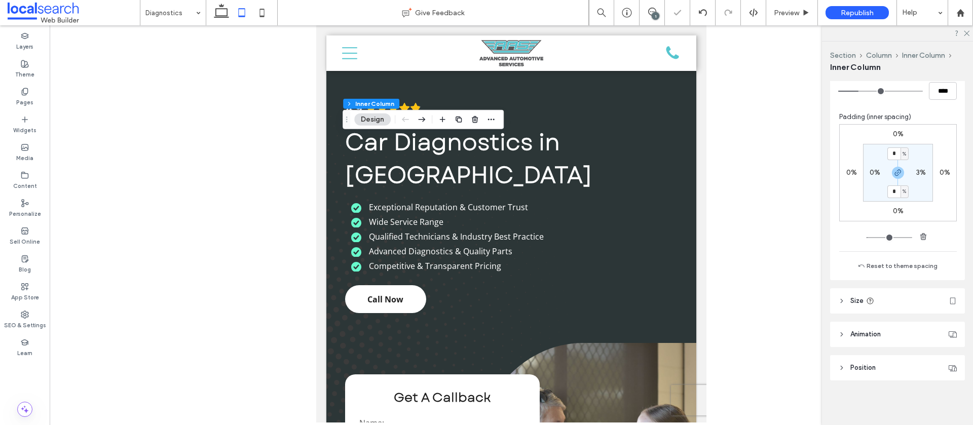
click at [872, 168] on label "0%" at bounding box center [875, 172] width 11 height 9
type input "*"
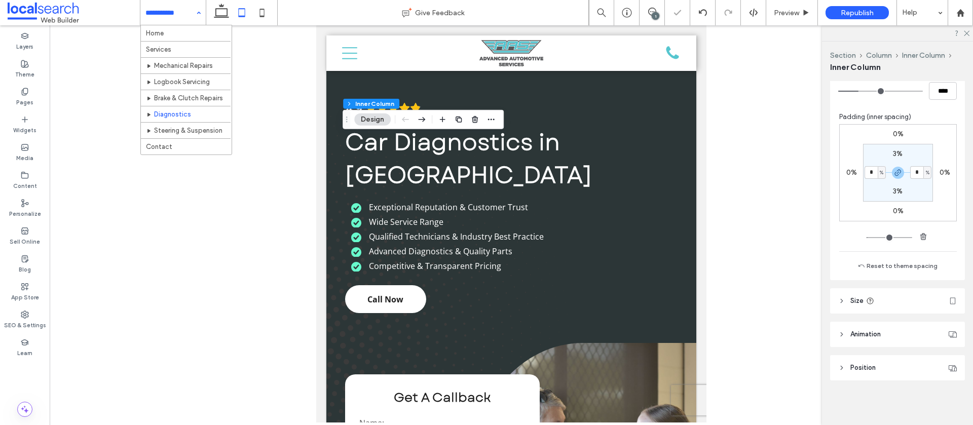
drag, startPoint x: 164, startPoint y: 14, endPoint x: 160, endPoint y: 10, distance: 5.7
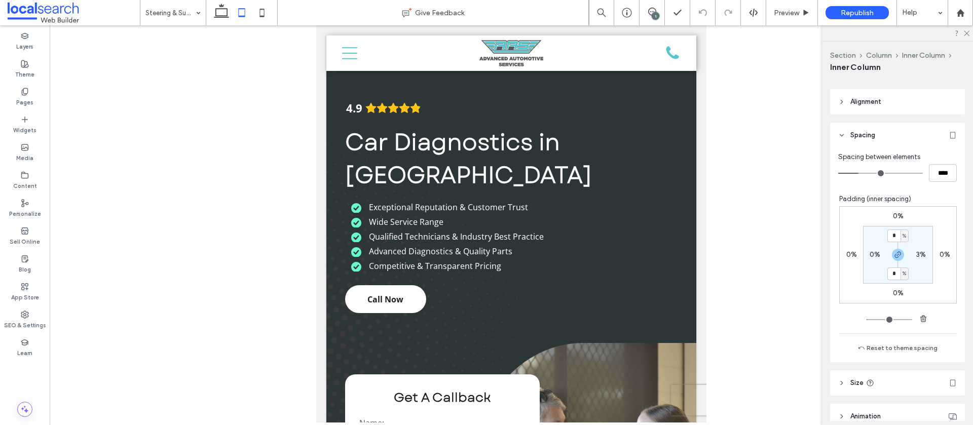
scroll to position [203, 0]
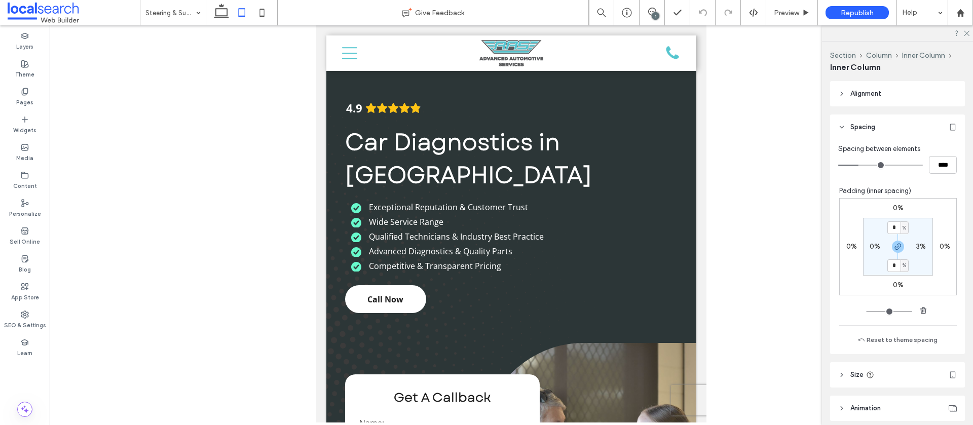
type input "***"
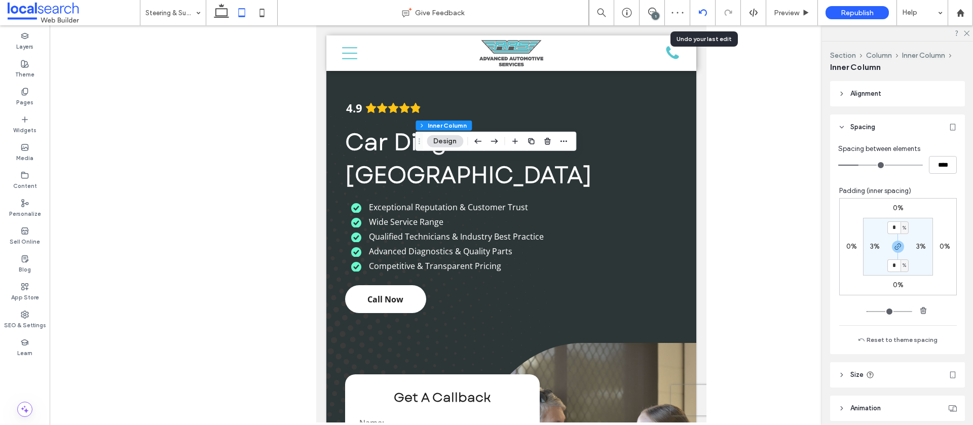
click at [702, 14] on icon at bounding box center [703, 13] width 8 height 8
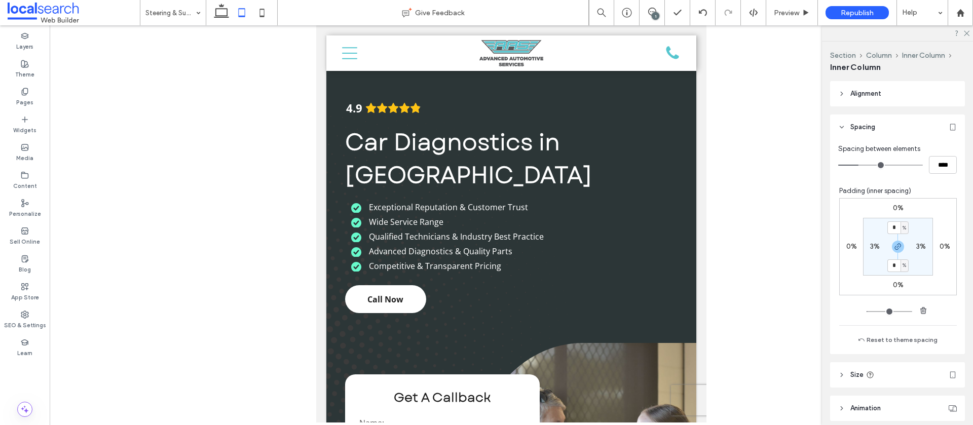
type input "***"
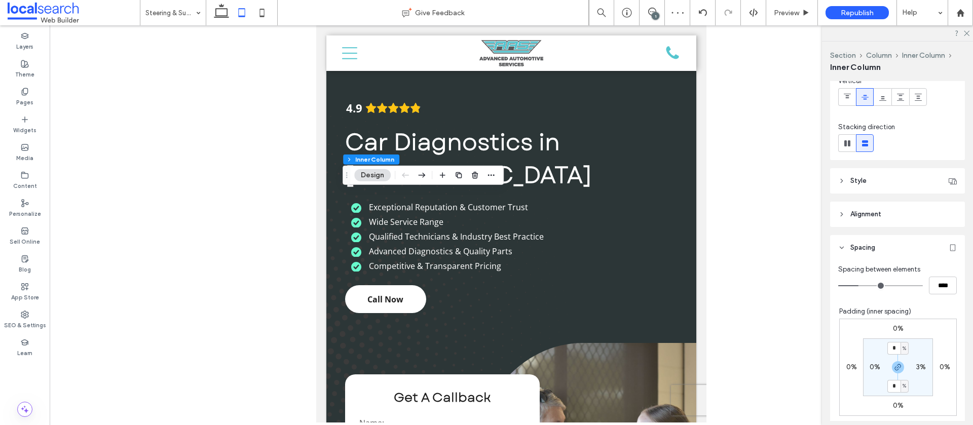
scroll to position [91, 0]
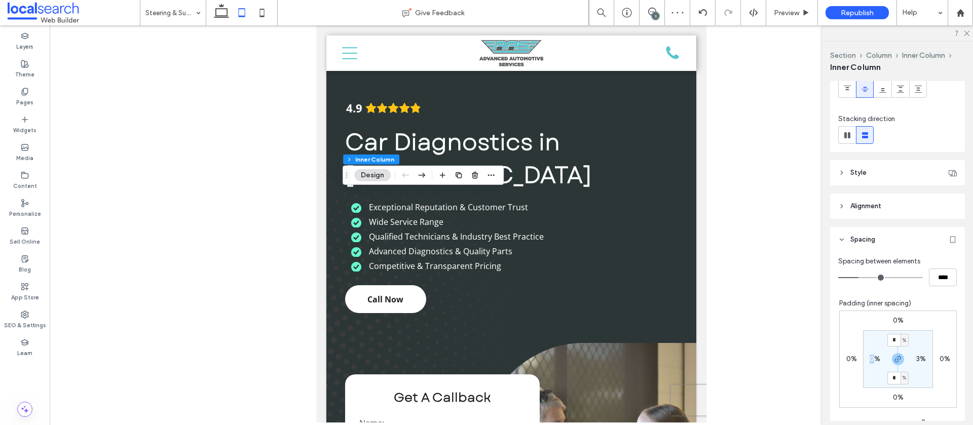
click at [869, 352] on section "* % 3% * % 0%" at bounding box center [898, 360] width 70 height 58
click at [877, 361] on section "* % 3% * % 0%" at bounding box center [898, 360] width 70 height 58
click at [876, 358] on label "0%" at bounding box center [875, 359] width 11 height 9
type input "*"
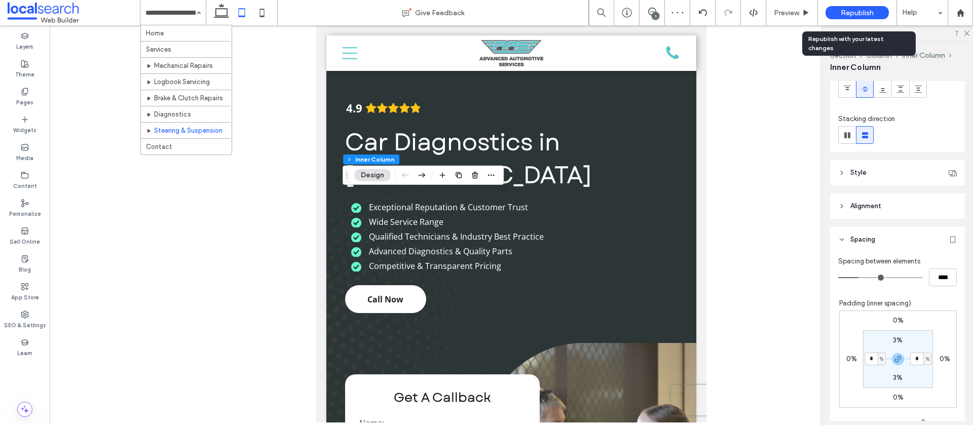
click at [860, 11] on span "Republish" at bounding box center [857, 13] width 33 height 9
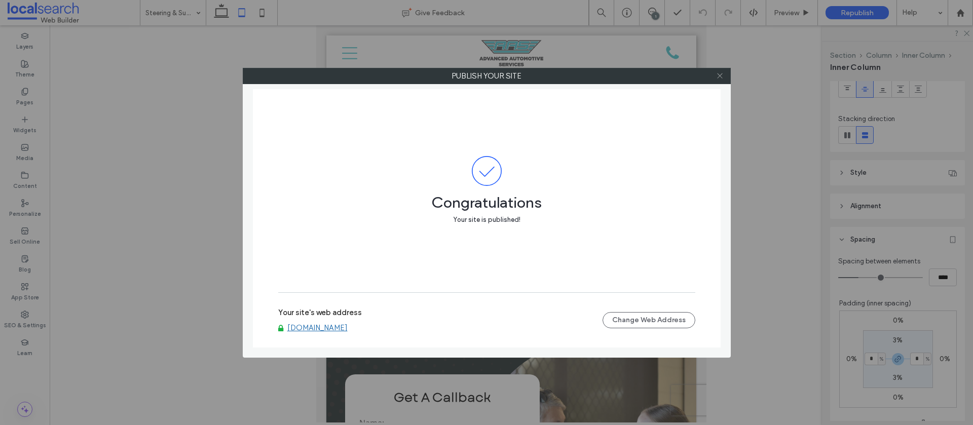
click at [723, 77] on icon at bounding box center [720, 76] width 8 height 8
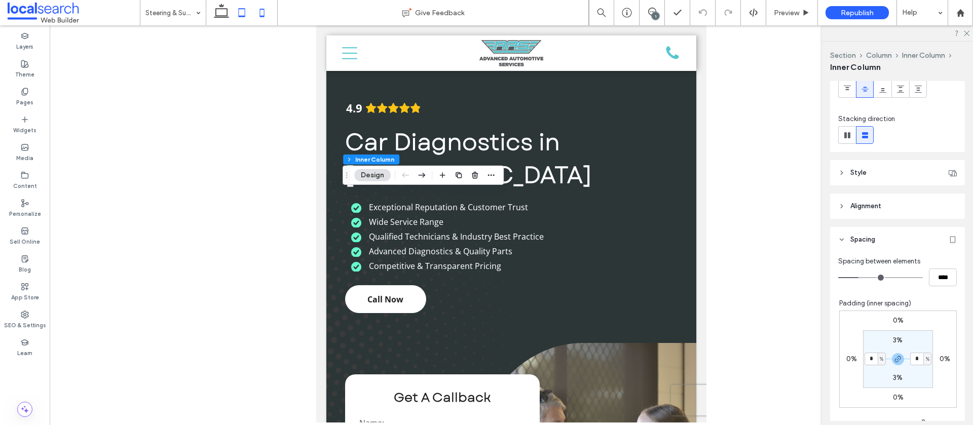
click at [271, 16] on icon at bounding box center [262, 13] width 20 height 20
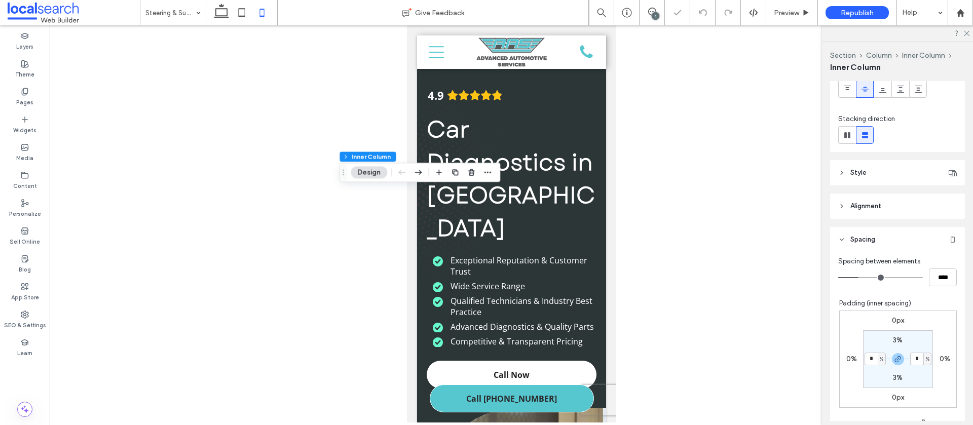
type input "*"
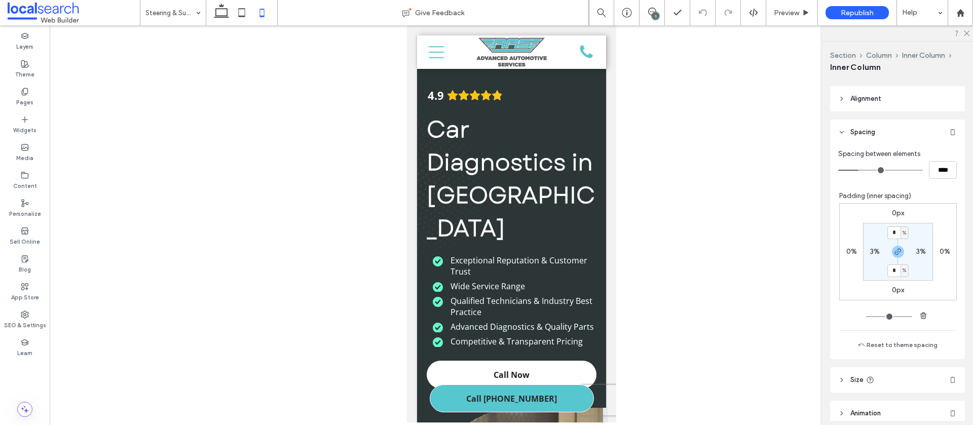
scroll to position [203, 0]
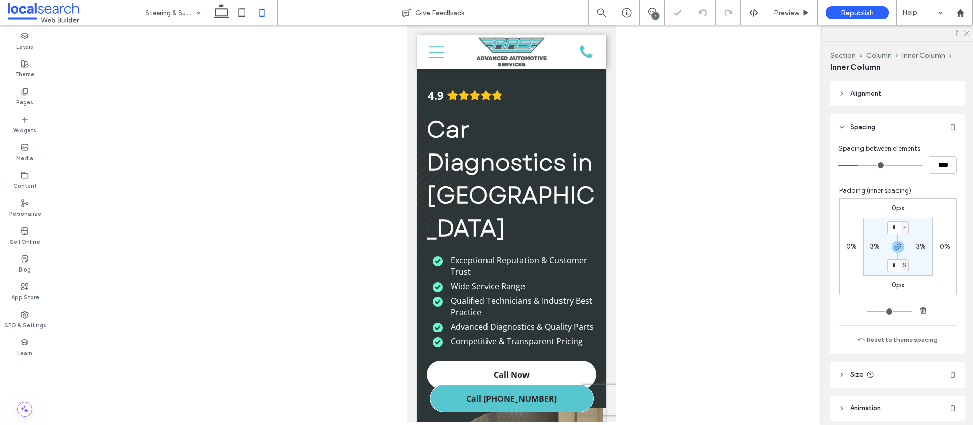
type input "***"
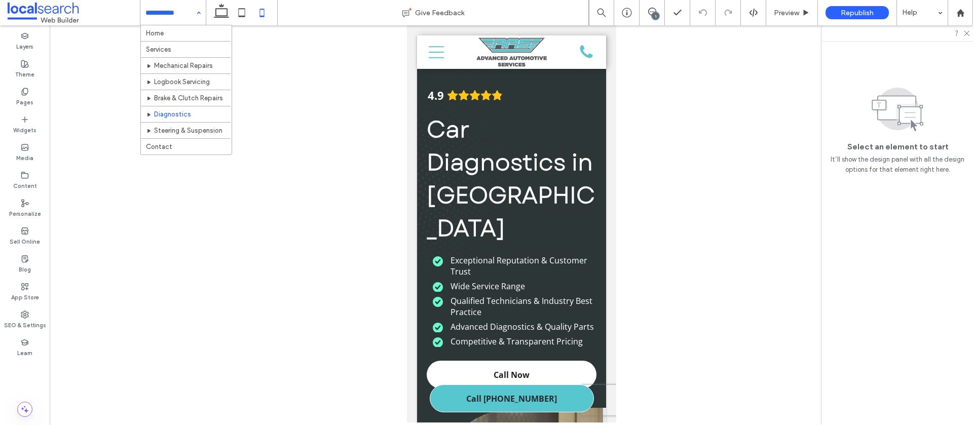
click at [163, 19] on input at bounding box center [170, 12] width 50 height 25
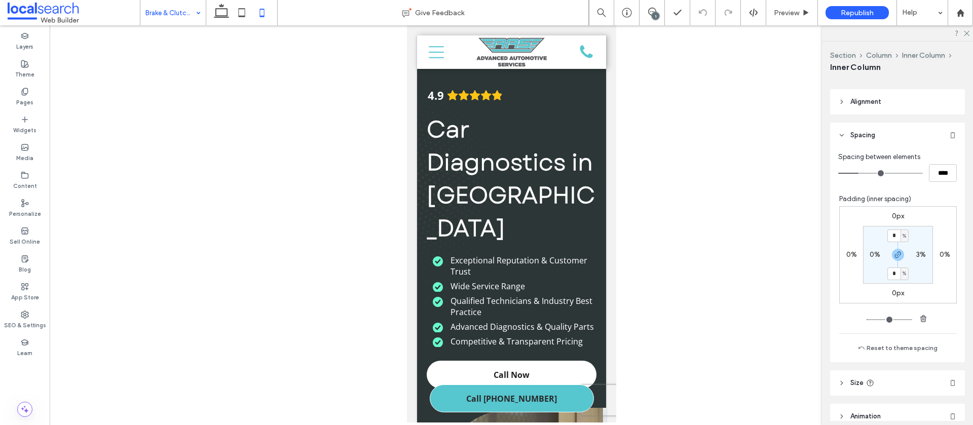
scroll to position [203, 0]
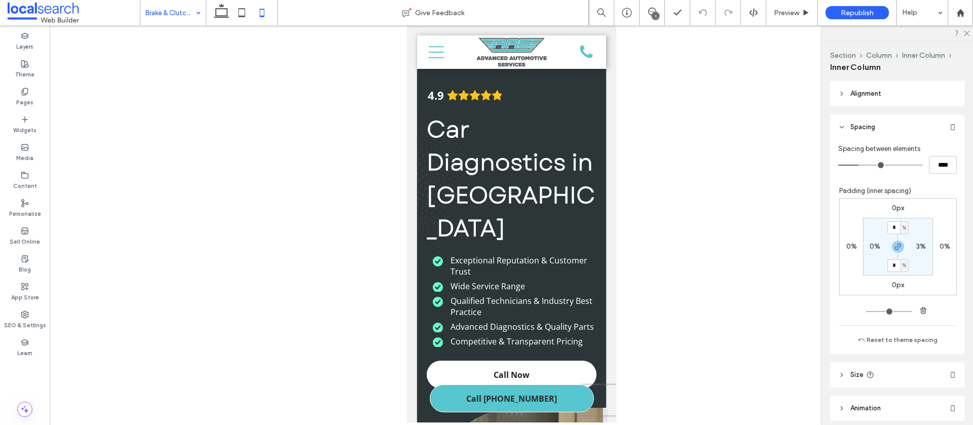
type input "***"
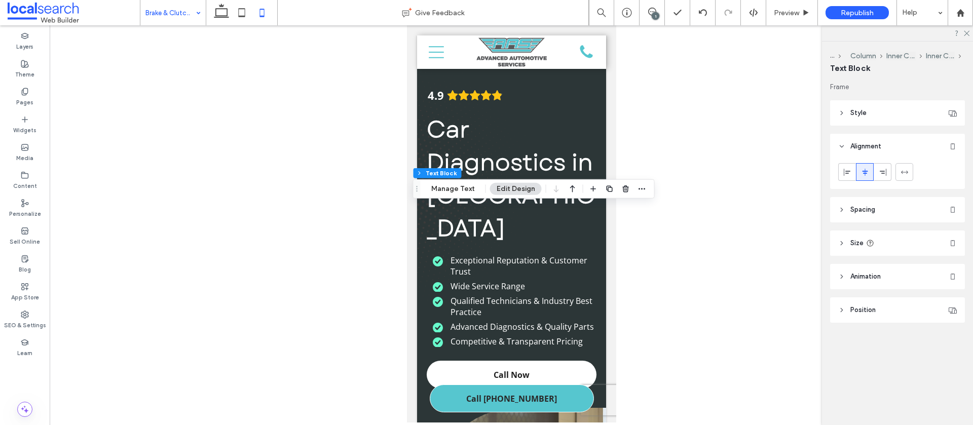
click at [831, 207] on header "Spacing" at bounding box center [897, 209] width 135 height 25
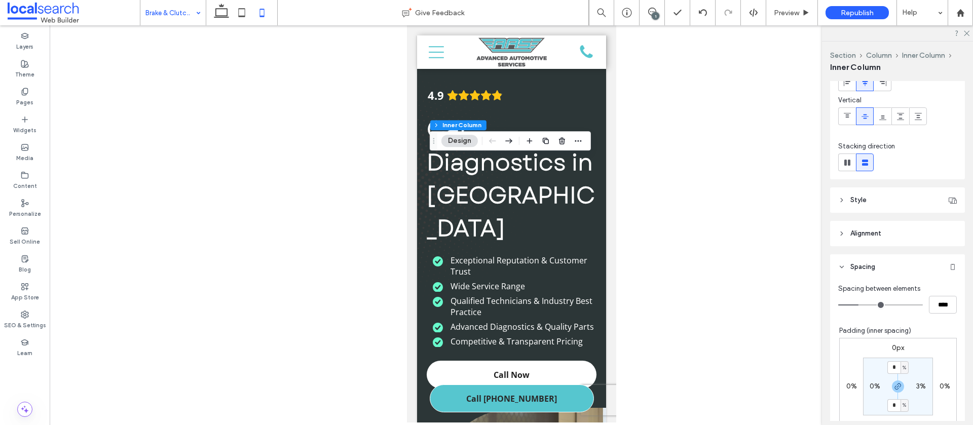
scroll to position [73, 0]
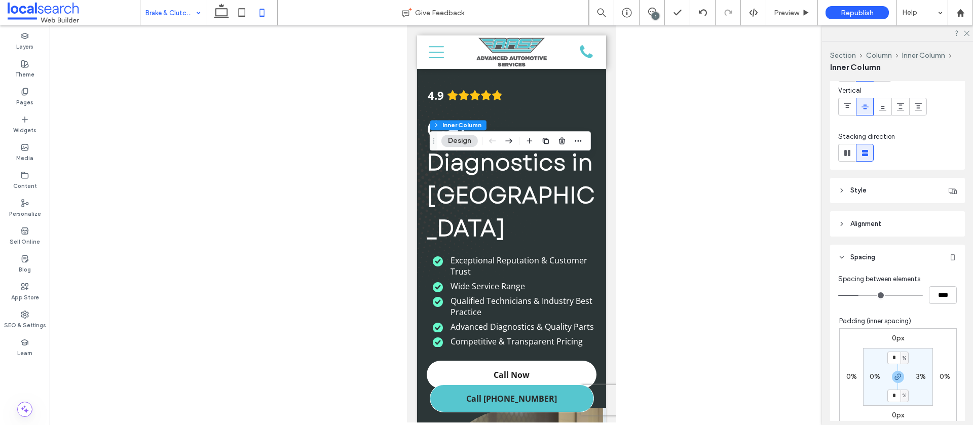
click at [875, 375] on label "0%" at bounding box center [875, 377] width 11 height 9
type input "*"
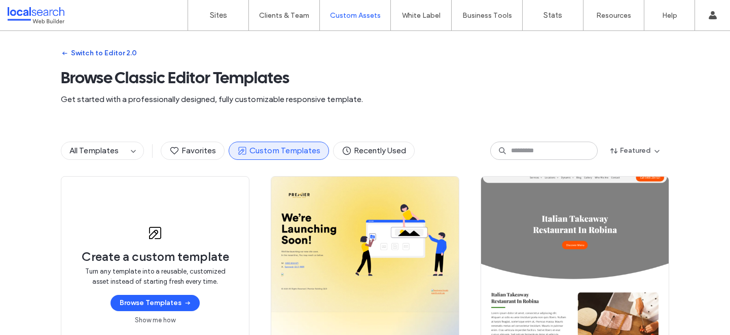
click at [67, 51] on button "Switch to Editor 2.0" at bounding box center [99, 53] width 76 height 16
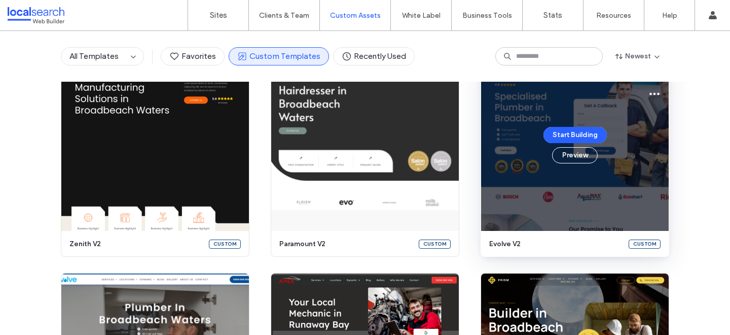
scroll to position [543, 0]
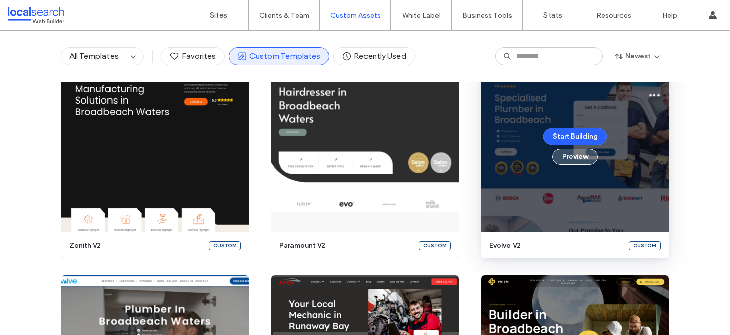
click at [578, 157] on button "Preview" at bounding box center [575, 157] width 46 height 16
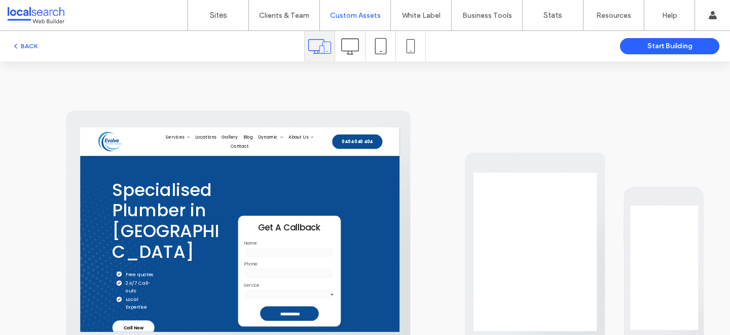
scroll to position [0, 0]
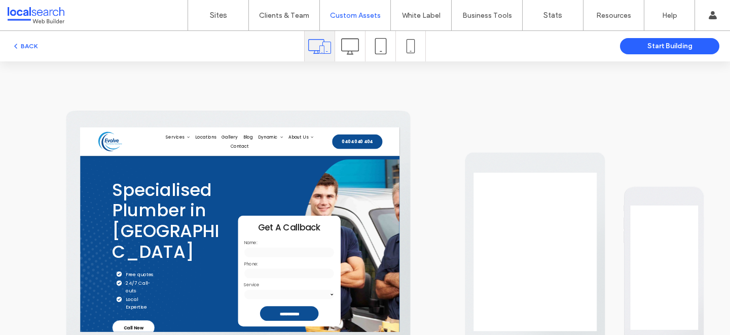
click at [383, 49] on icon at bounding box center [381, 46] width 16 height 16
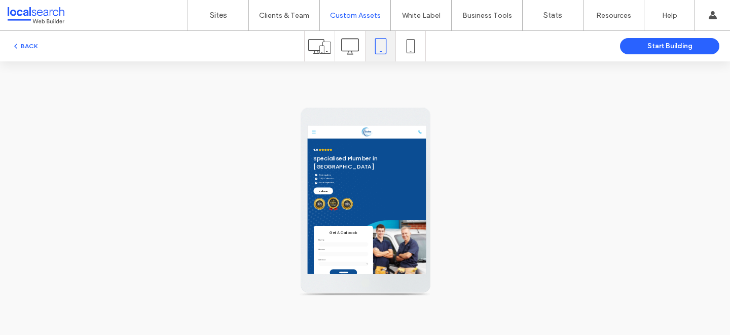
click at [336, 161] on div at bounding box center [395, 151] width 156 height 53
click at [325, 151] on icon at bounding box center [332, 151] width 15 height 15
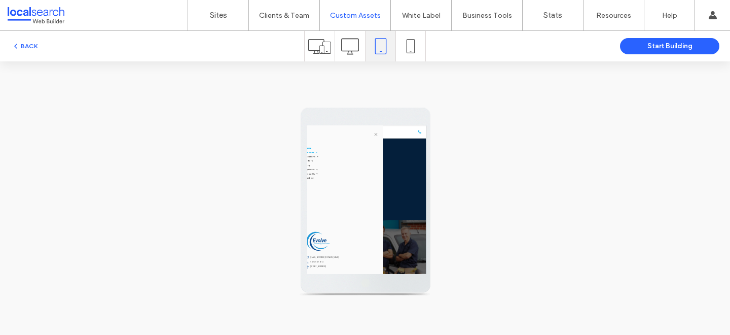
click at [347, 236] on span "Services" at bounding box center [323, 234] width 48 height 13
click at [324, 43] on icon at bounding box center [319, 46] width 23 height 23
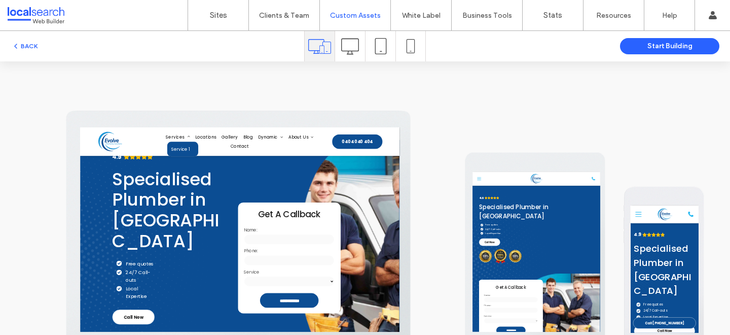
scroll to position [61, 0]
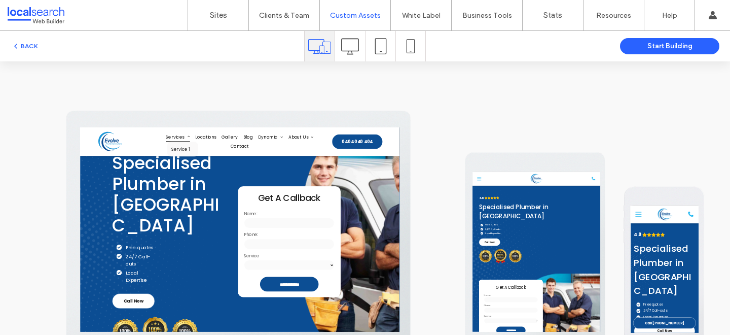
click at [269, 147] on span "Services" at bounding box center [266, 145] width 46 height 18
click at [270, 166] on span "Service 1" at bounding box center [271, 168] width 36 height 13
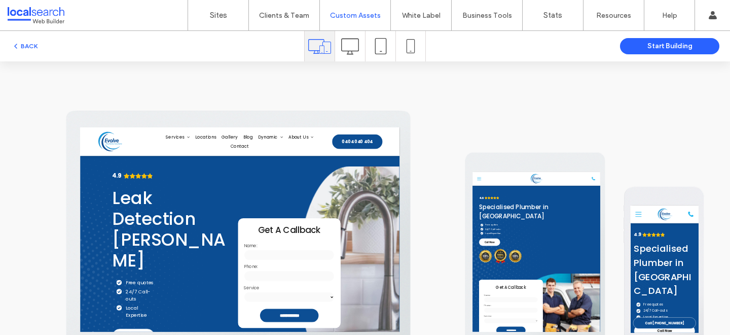
scroll to position [49, 0]
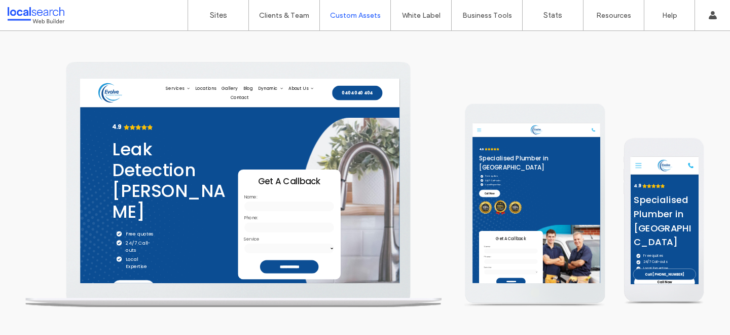
click at [498, 151] on icon at bounding box center [497, 148] width 15 height 15
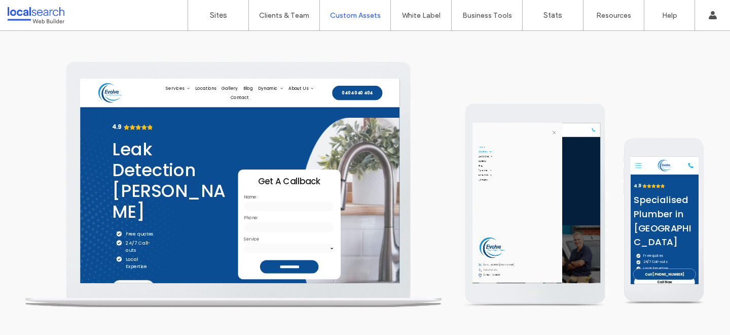
click at [548, 232] on link "Services" at bounding box center [632, 232] width 276 height 18
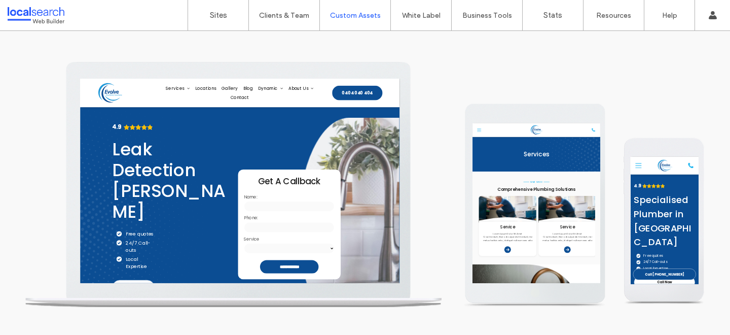
scroll to position [0, 0]
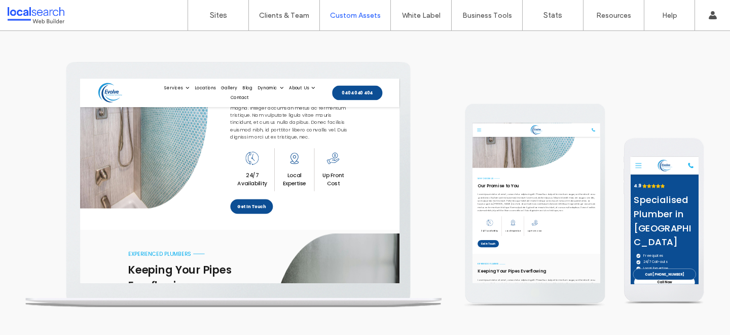
scroll to position [63, 0]
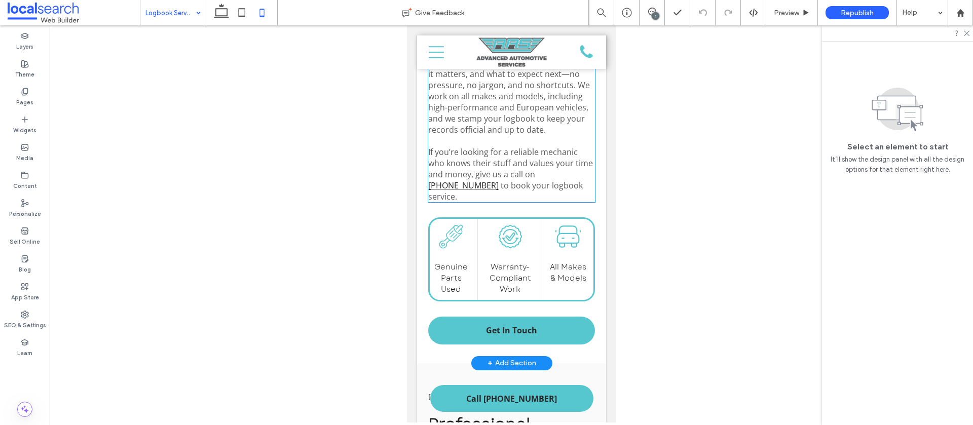
scroll to position [1195, 0]
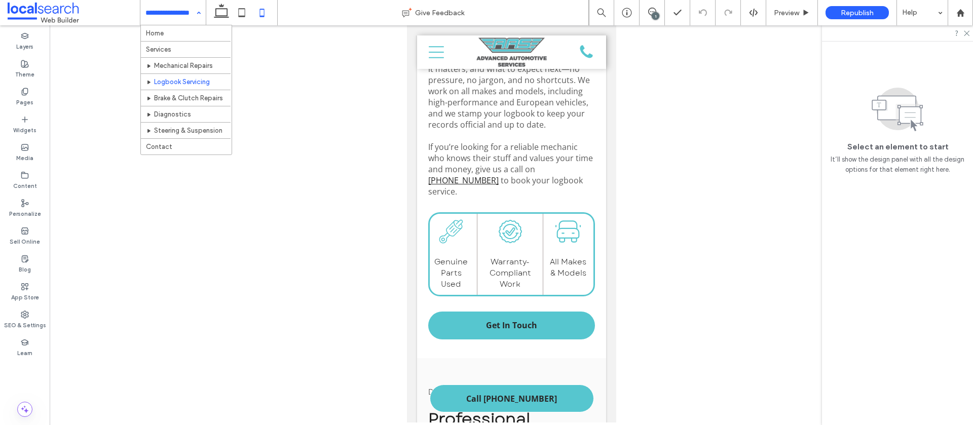
click at [168, 15] on input at bounding box center [170, 12] width 50 height 25
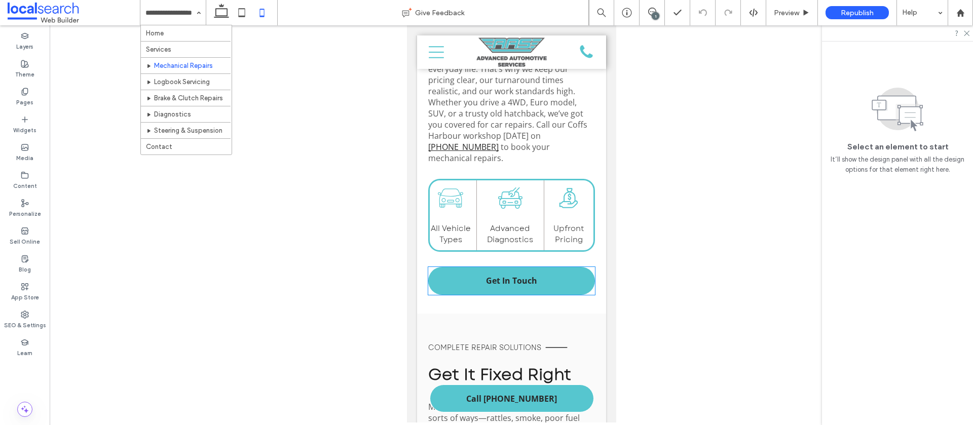
scroll to position [1162, 0]
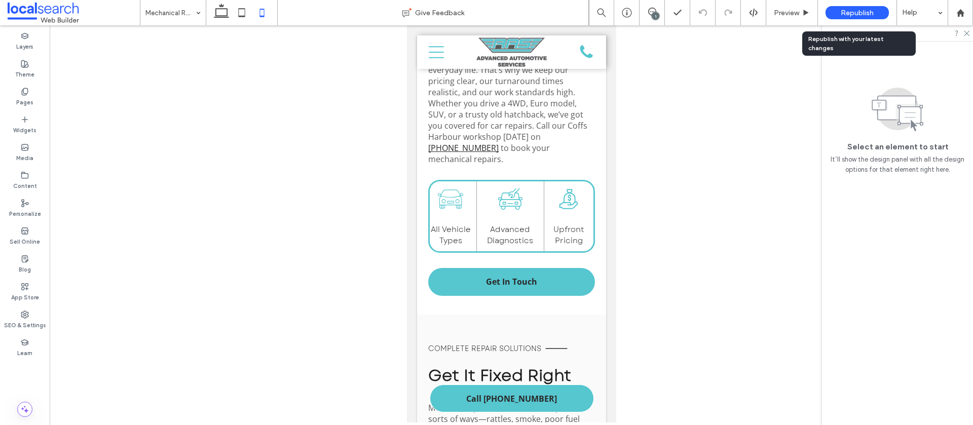
click at [861, 11] on span "Republish" at bounding box center [857, 13] width 33 height 9
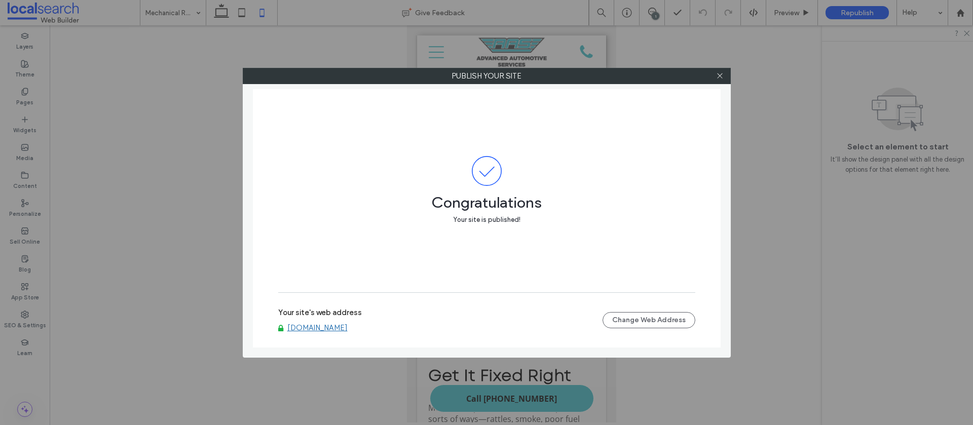
drag, startPoint x: 719, startPoint y: 76, endPoint x: 662, endPoint y: 69, distance: 58.2
click at [719, 76] on use at bounding box center [719, 76] width 5 height 5
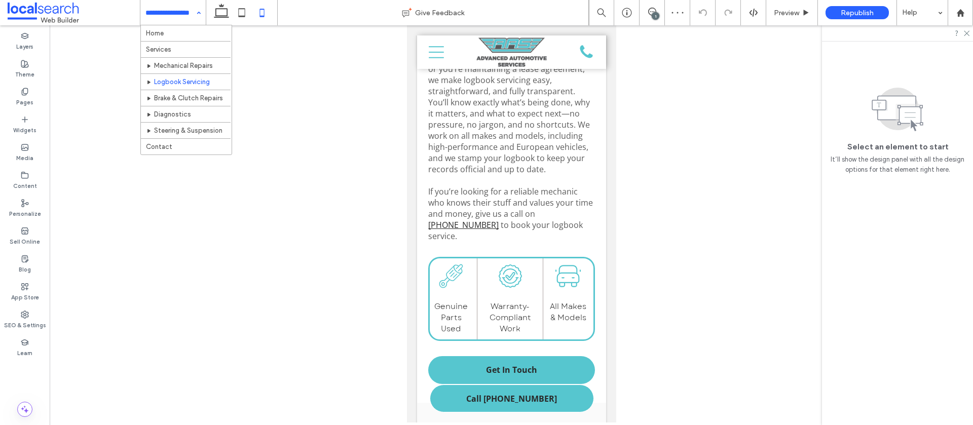
click at [177, 13] on input at bounding box center [170, 12] width 50 height 25
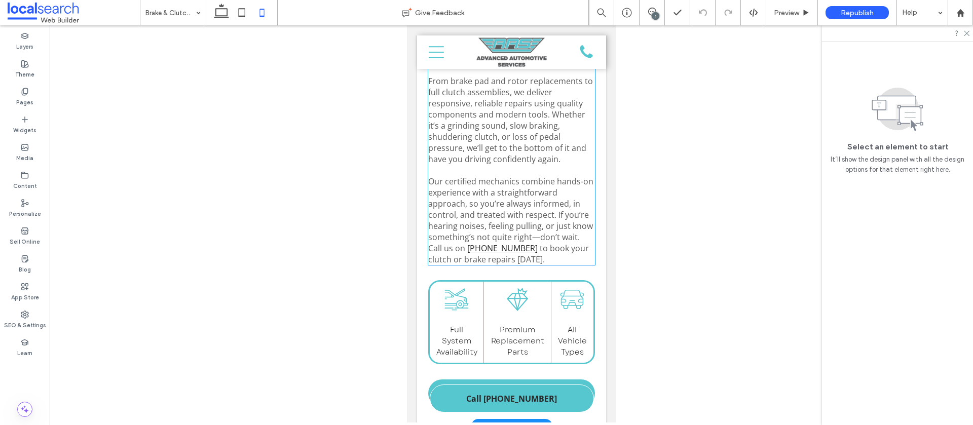
scroll to position [1151, 0]
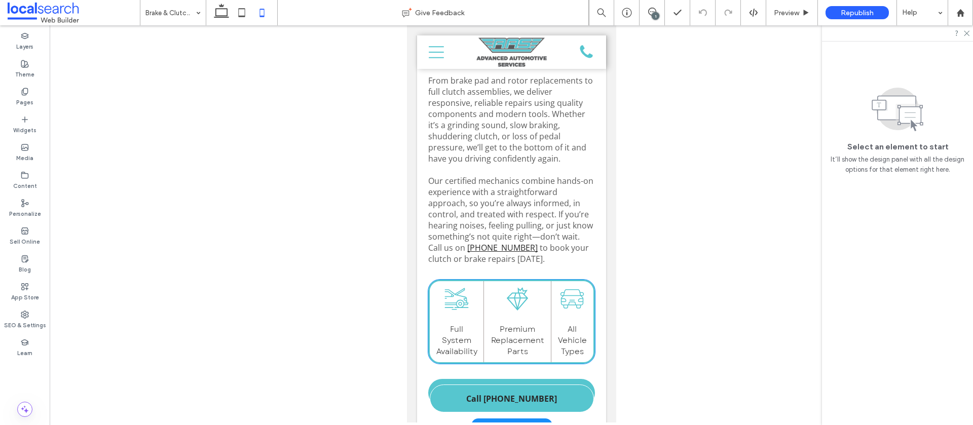
click at [482, 281] on div "Full Repair Icon Full System Availability" at bounding box center [456, 321] width 54 height 81
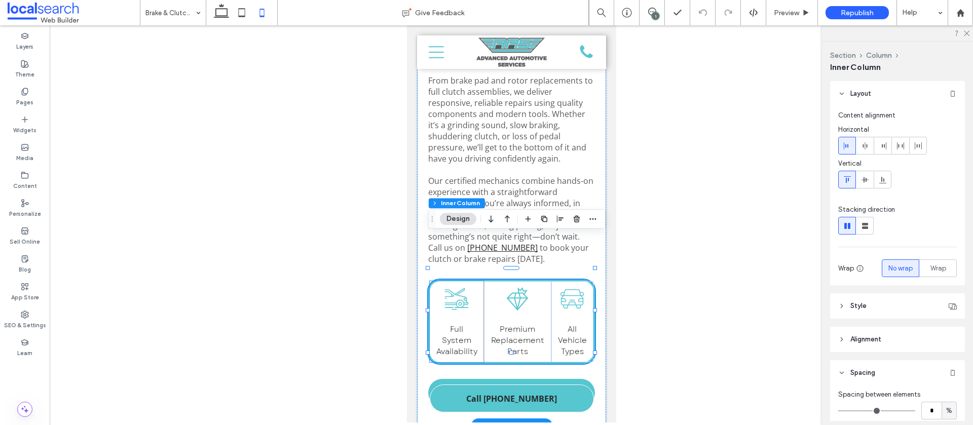
click at [470, 281] on div "Full Repair Icon Full System Availability" at bounding box center [456, 321] width 54 height 81
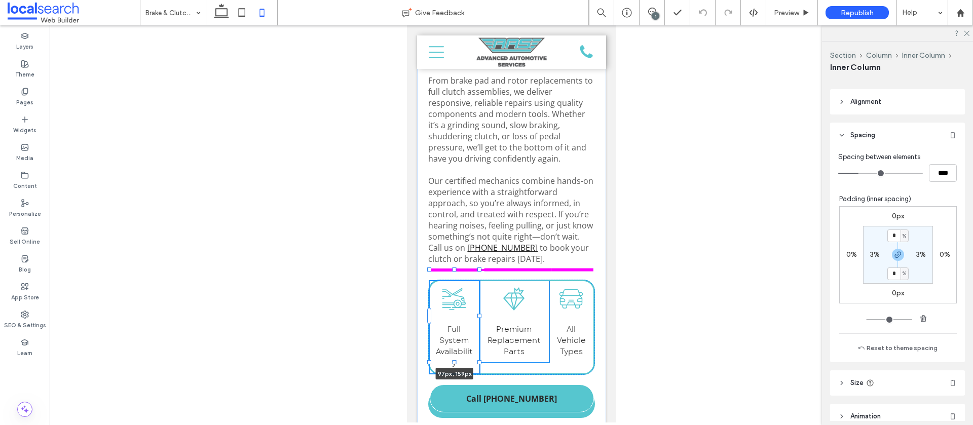
scroll to position [203, 0]
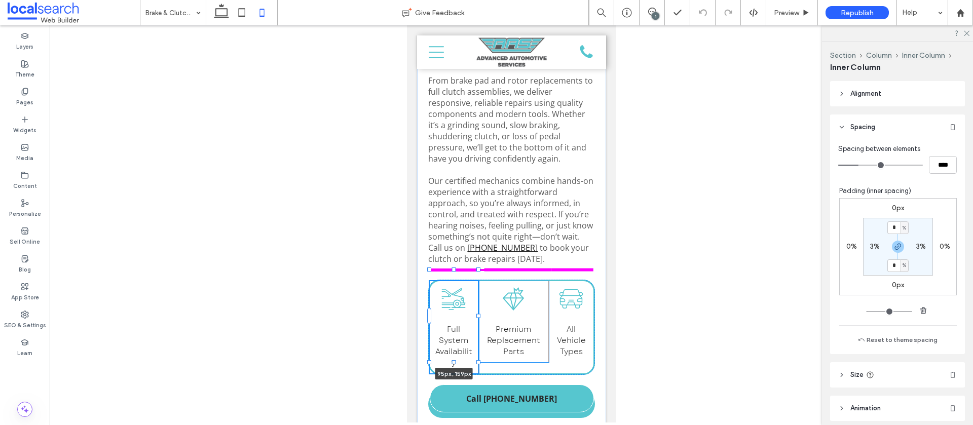
drag, startPoint x: 483, startPoint y: 278, endPoint x: 491, endPoint y: 282, distance: 8.4
click at [479, 278] on div "safe, smooth driving Line Icon Coffs Harbour Clutch & Brake Repairs If your bra…" at bounding box center [511, 41] width 189 height 791
type input "**"
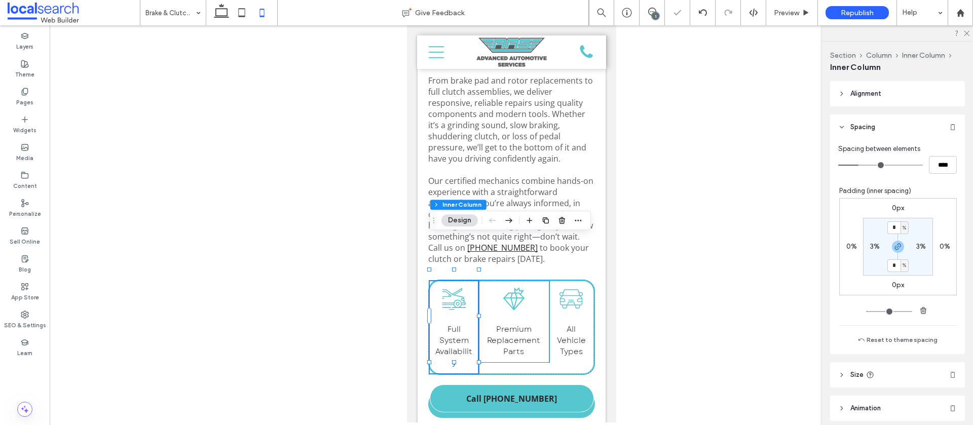
click at [508, 316] on div "Premium Icon Premium Replacement Parts" at bounding box center [513, 321] width 70 height 81
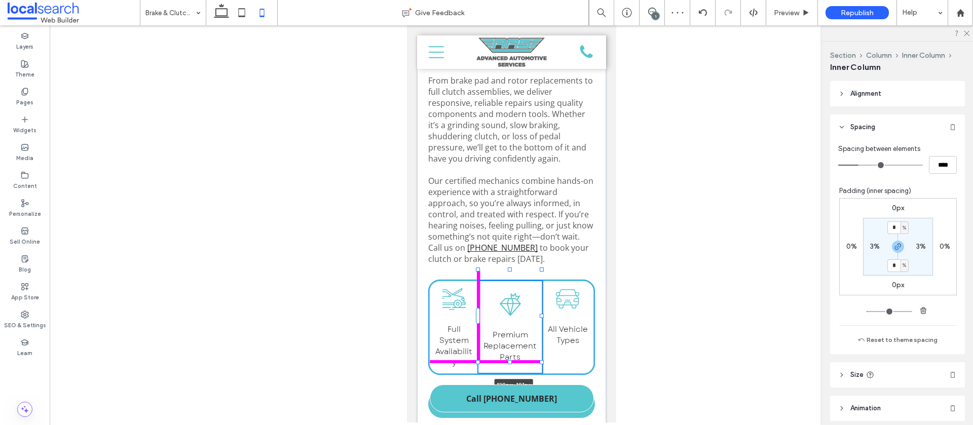
drag, startPoint x: 514, startPoint y: 319, endPoint x: 515, endPoint y: 329, distance: 9.7
click at [514, 330] on div "safe, smooth driving Line Icon Coffs Harbour Clutch & Brake Repairs If your bra…" at bounding box center [511, 41] width 189 height 791
type input "***"
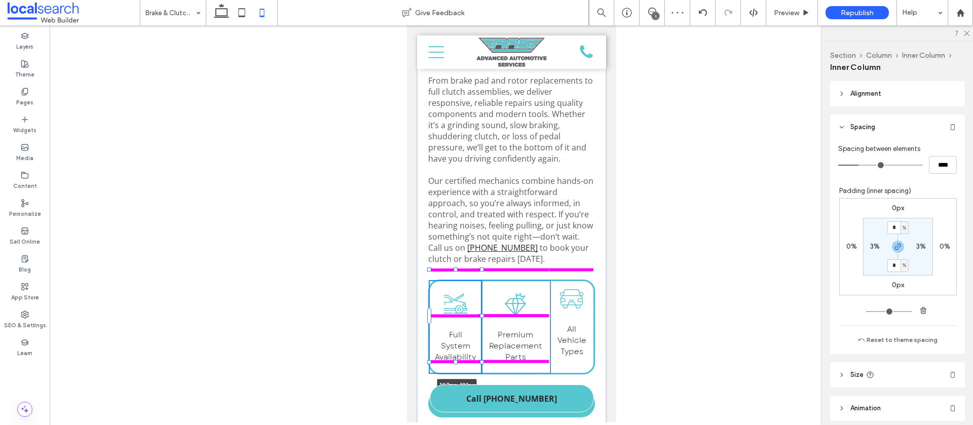
drag, startPoint x: 479, startPoint y: 284, endPoint x: 485, endPoint y: 284, distance: 5.6
click at [485, 284] on div "safe, smooth driving Line Icon Coffs Harbour Clutch & Brake Repairs If your bra…" at bounding box center [511, 41] width 189 height 791
type input "***"
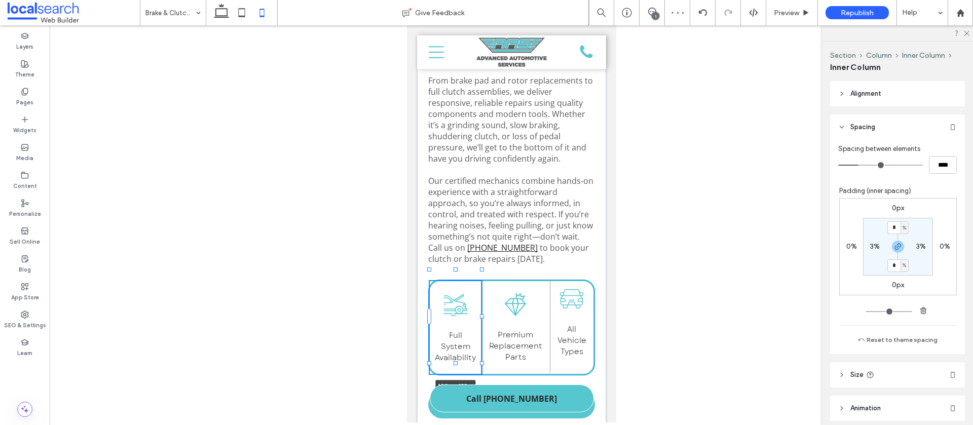
drag, startPoint x: 455, startPoint y: 320, endPoint x: 455, endPoint y: 332, distance: 12.2
click at [455, 361] on div at bounding box center [455, 363] width 4 height 4
type input "***"
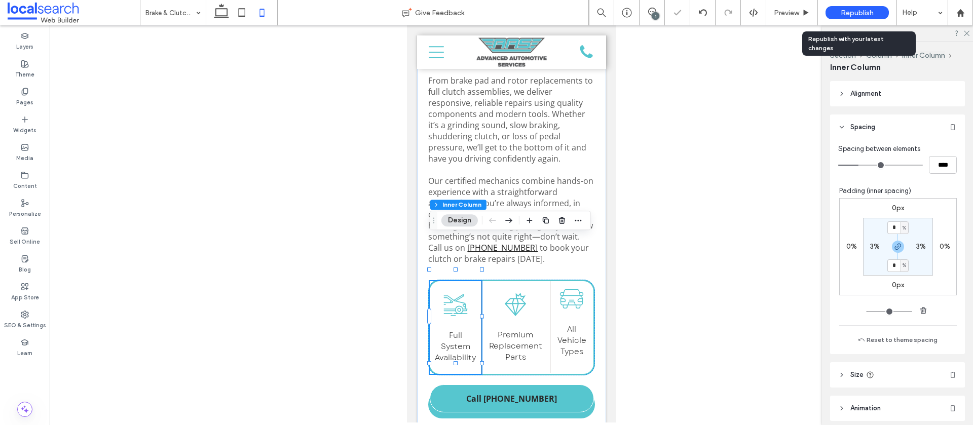
click at [857, 16] on span "Republish" at bounding box center [857, 13] width 33 height 9
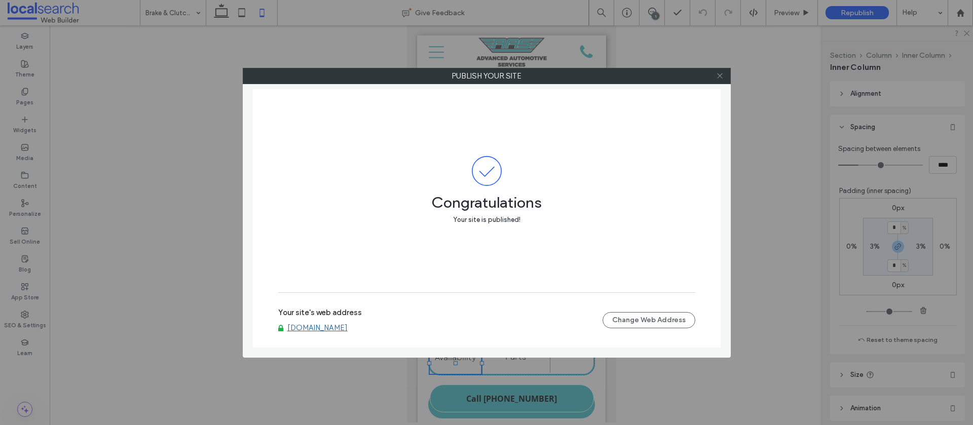
click at [718, 76] on icon at bounding box center [720, 76] width 8 height 8
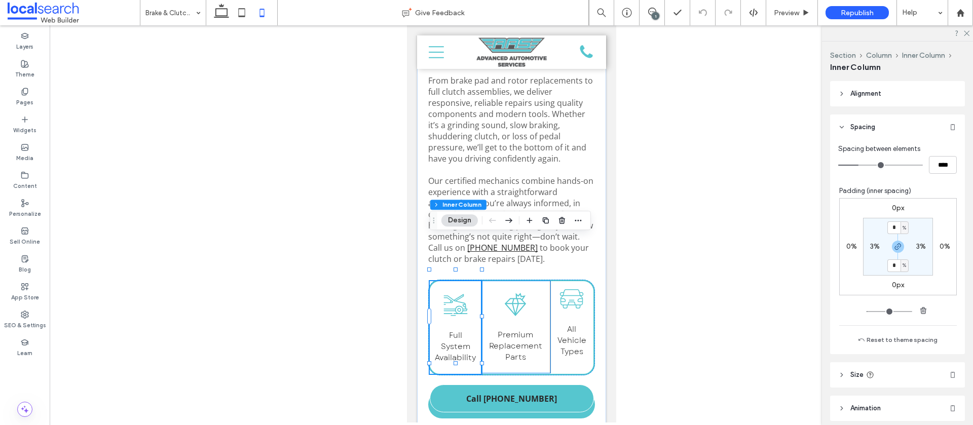
click at [541, 281] on div "Premium Icon Premium Replacement Parts" at bounding box center [515, 327] width 69 height 92
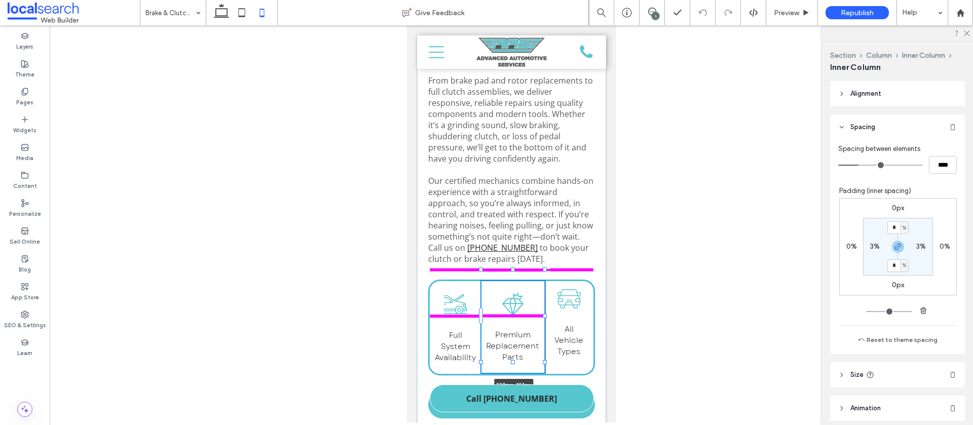
drag, startPoint x: 551, startPoint y: 283, endPoint x: 542, endPoint y: 281, distance: 8.8
click at [547, 283] on div "safe, smooth driving Line Icon Coffs Harbour Clutch & Brake Repairs If your bra…" at bounding box center [511, 42] width 189 height 792
type input "***"
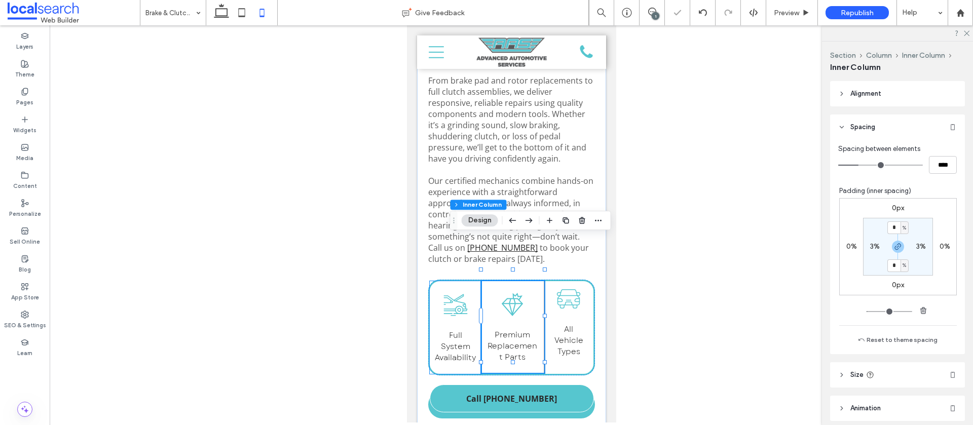
click at [469, 330] on h5 "Full System Availability" at bounding box center [454, 346] width 41 height 33
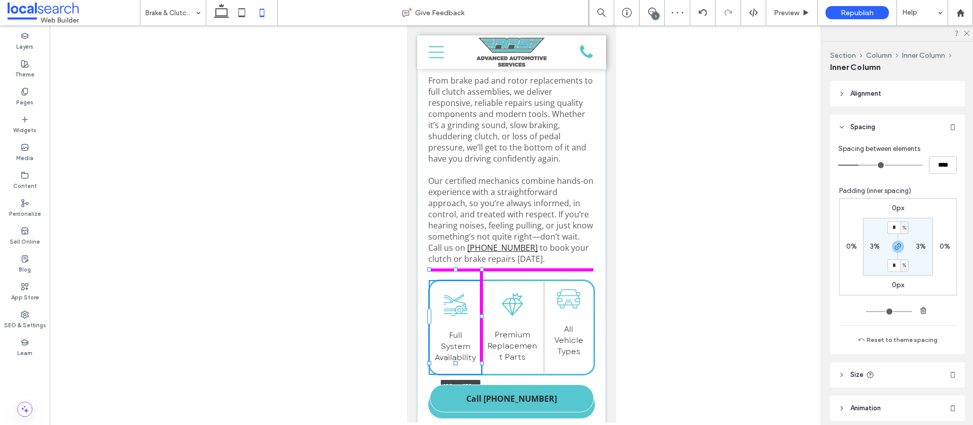
drag, startPoint x: 480, startPoint y: 284, endPoint x: 490, endPoint y: 285, distance: 10.2
click at [490, 285] on div "safe, smooth driving Line Icon Coffs Harbour Clutch & Brake Repairs If your bra…" at bounding box center [511, 42] width 189 height 792
type input "***"
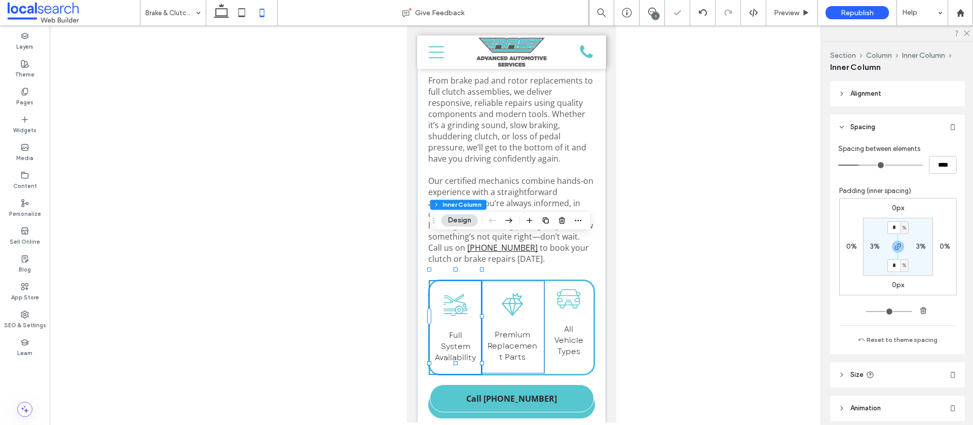
click at [530, 330] on h5 "Premium Replacement Parts" at bounding box center [512, 346] width 53 height 33
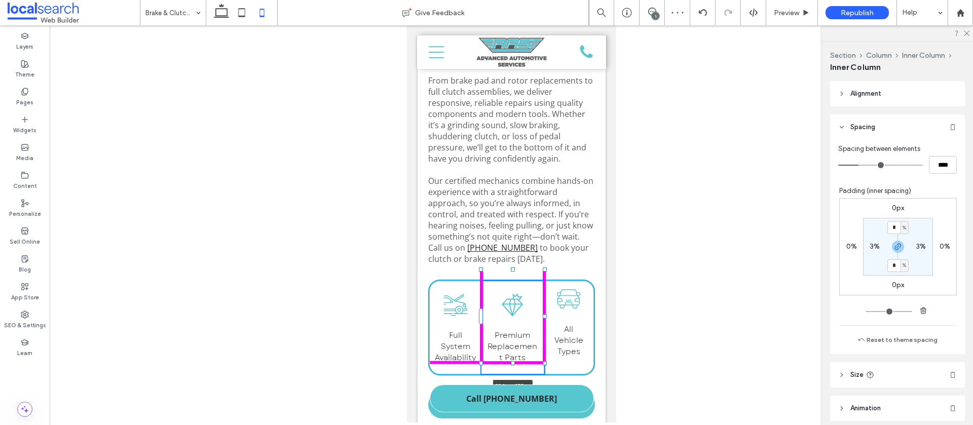
click at [513, 361] on div at bounding box center [512, 363] width 4 height 4
type input "***"
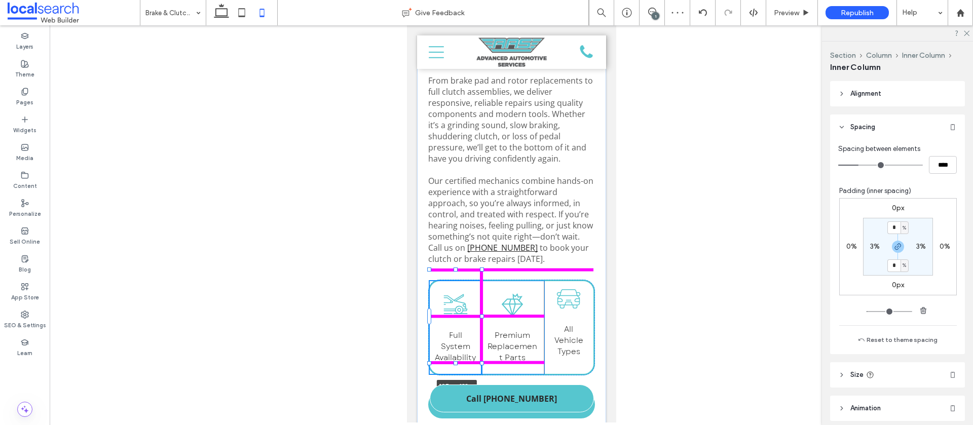
drag, startPoint x: 482, startPoint y: 284, endPoint x: 489, endPoint y: 282, distance: 7.3
click at [487, 284] on div "safe, smooth driving Line Icon Coffs Harbour Clutch & Brake Repairs If your bra…" at bounding box center [511, 42] width 189 height 792
type input "***"
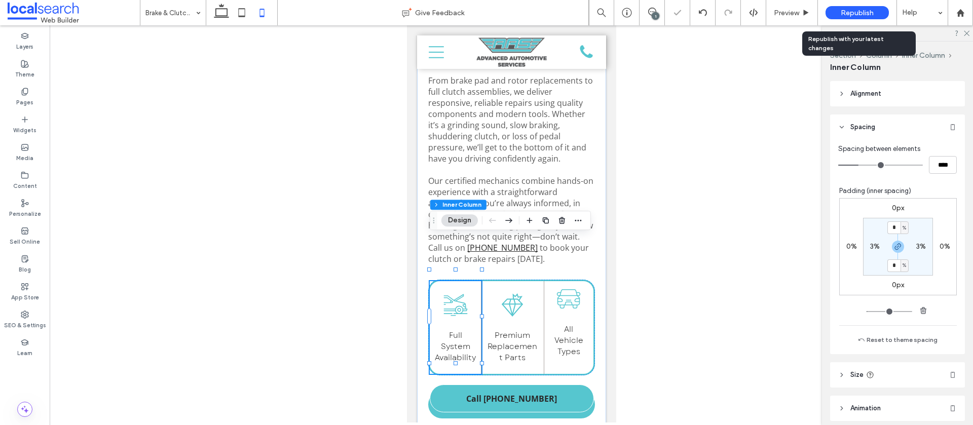
click at [849, 18] on div "Republish" at bounding box center [857, 12] width 63 height 13
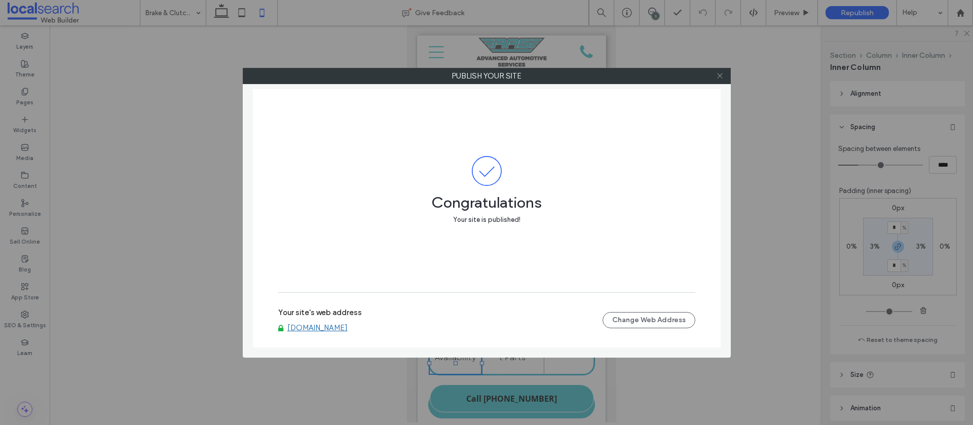
click at [718, 77] on icon at bounding box center [720, 76] width 8 height 8
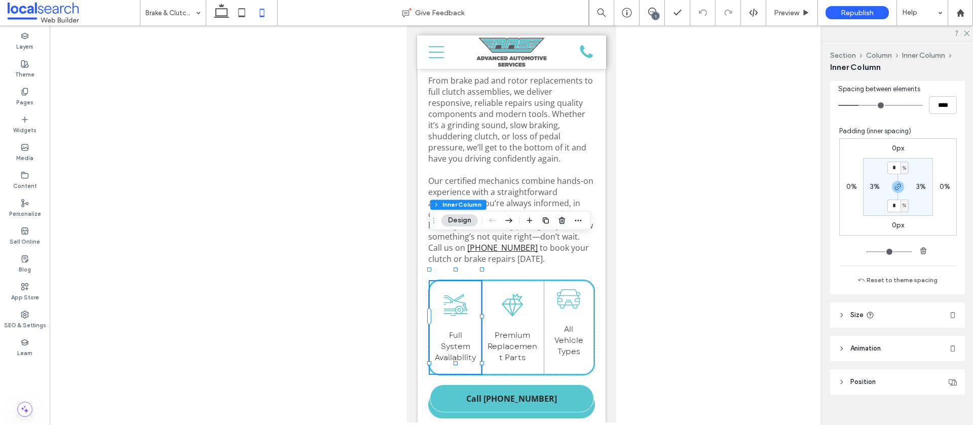
scroll to position [277, 0]
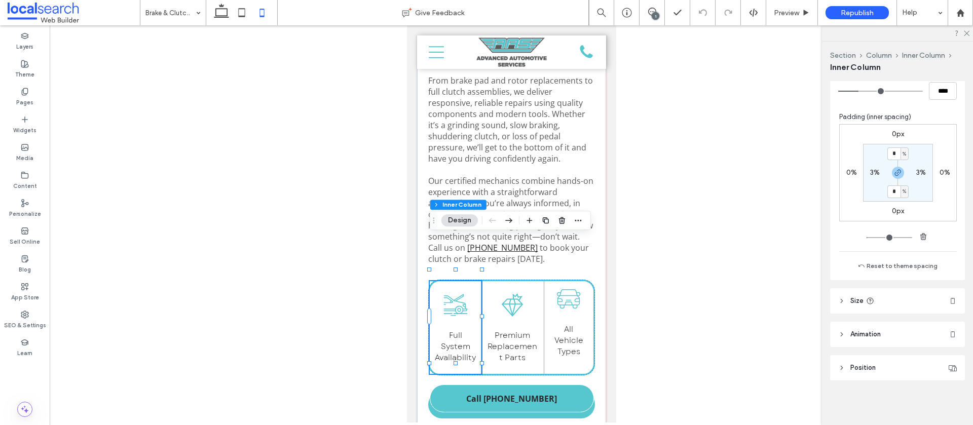
click at [853, 304] on span "Size" at bounding box center [857, 301] width 13 height 10
click at [946, 326] on span "px" at bounding box center [949, 327] width 7 height 10
click at [950, 415] on span "A" at bounding box center [949, 416] width 4 height 10
type input "*"
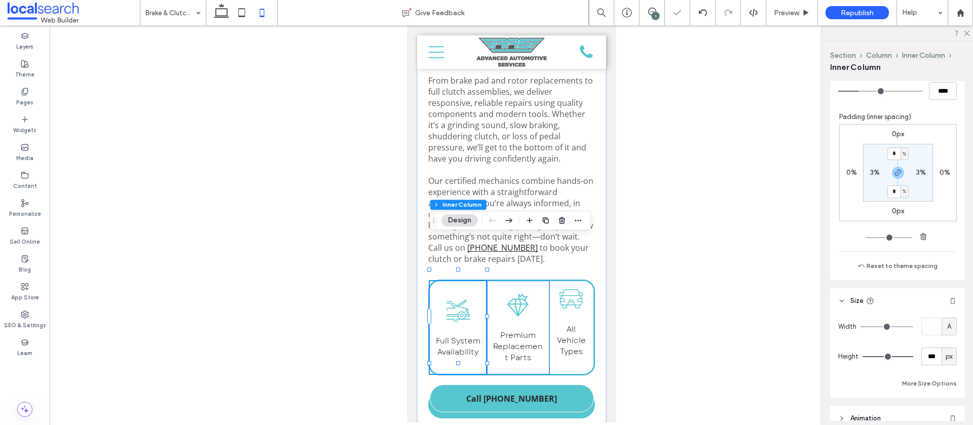
drag, startPoint x: 540, startPoint y: 276, endPoint x: 562, endPoint y: 280, distance: 22.3
click at [540, 281] on div "Premium Icon Premium Replacement Parts" at bounding box center [517, 327] width 63 height 93
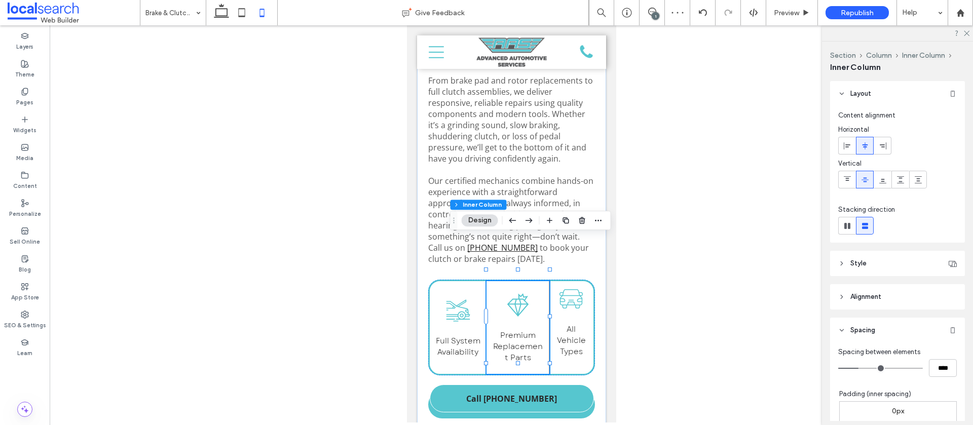
click at [898, 262] on header "Style" at bounding box center [897, 263] width 135 height 25
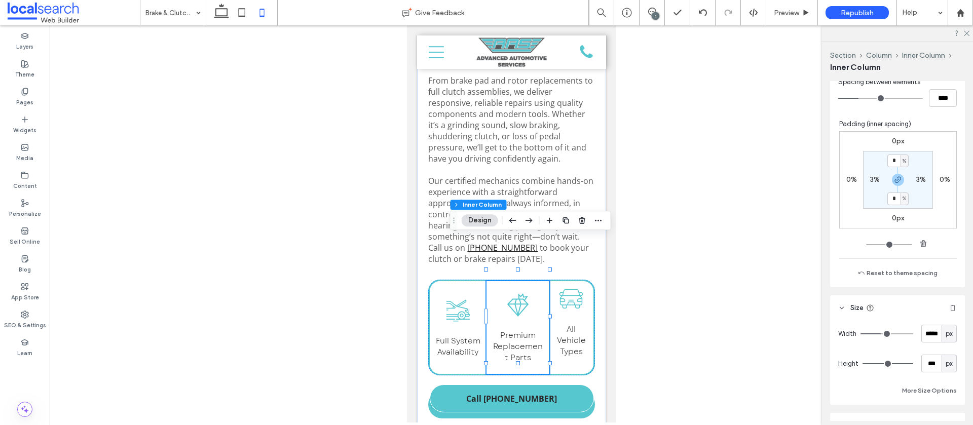
scroll to position [491, 0]
click at [950, 330] on span "px" at bounding box center [949, 328] width 7 height 10
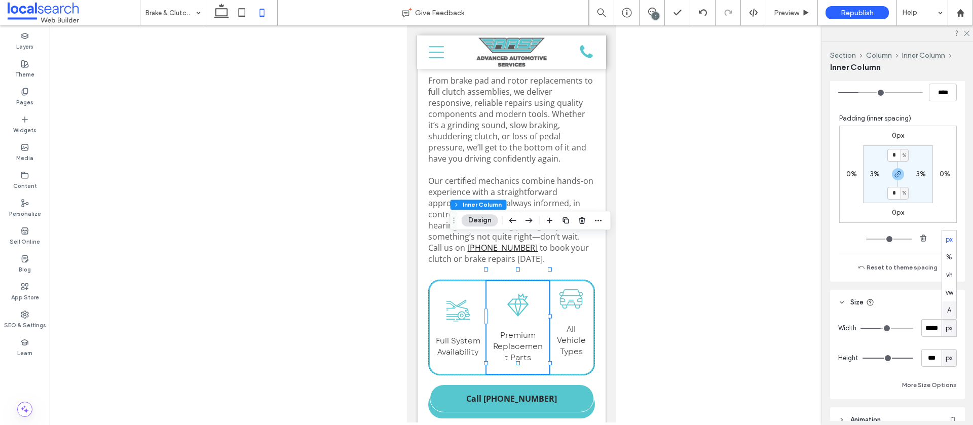
drag, startPoint x: 950, startPoint y: 312, endPoint x: 898, endPoint y: 304, distance: 52.3
click at [950, 312] on span "A" at bounding box center [949, 311] width 4 height 10
type input "*"
click at [574, 281] on div "Vehicle type All Vehicle Types" at bounding box center [572, 321] width 42 height 81
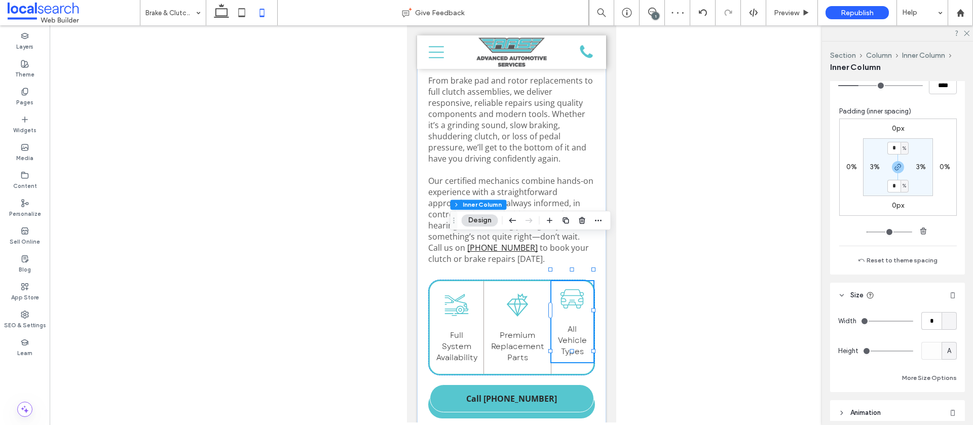
scroll to position [499, 0]
click at [948, 317] on div at bounding box center [949, 320] width 15 height 18
click at [953, 408] on div "A" at bounding box center [949, 409] width 14 height 18
click at [948, 348] on span "A" at bounding box center [949, 350] width 4 height 10
click at [947, 259] on span "px" at bounding box center [949, 262] width 7 height 10
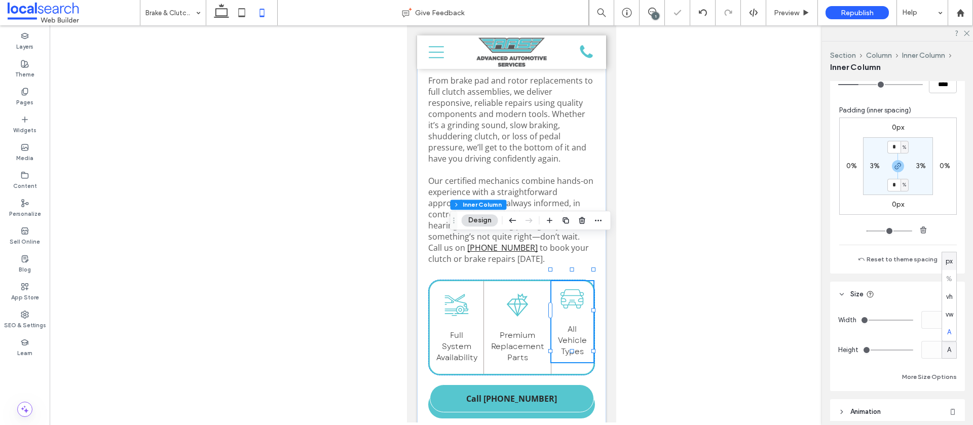
type input "***"
type input "*****"
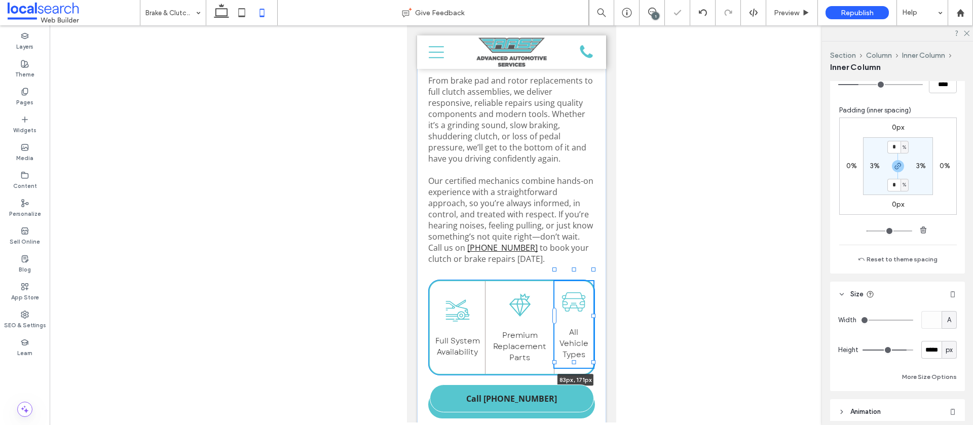
scroll to position [418, 0]
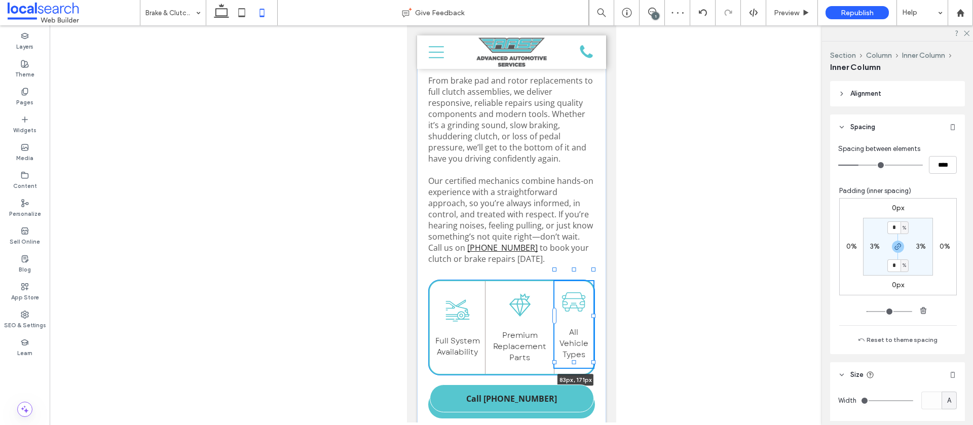
drag, startPoint x: 572, startPoint y: 320, endPoint x: 615, endPoint y: 303, distance: 46.7
click at [570, 327] on div "safe, smooth driving Line Icon Coffs Harbour Clutch & Brake Repairs If your bra…" at bounding box center [511, 42] width 189 height 792
type input "***"
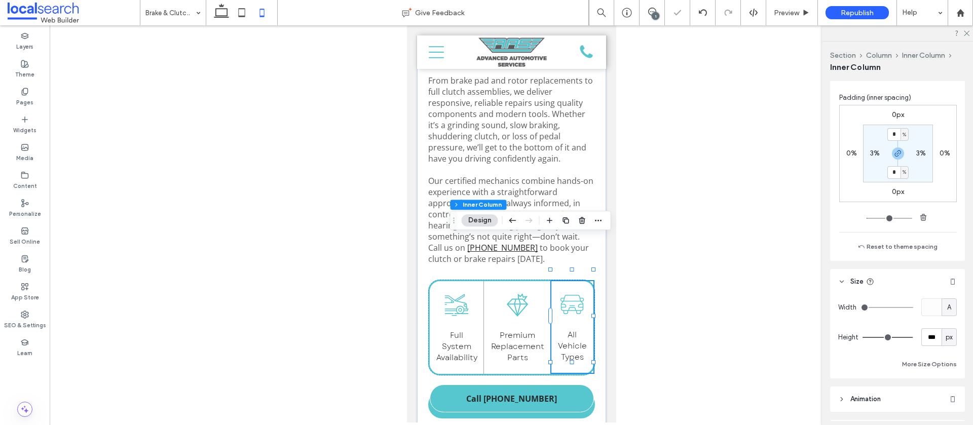
scroll to position [512, 0]
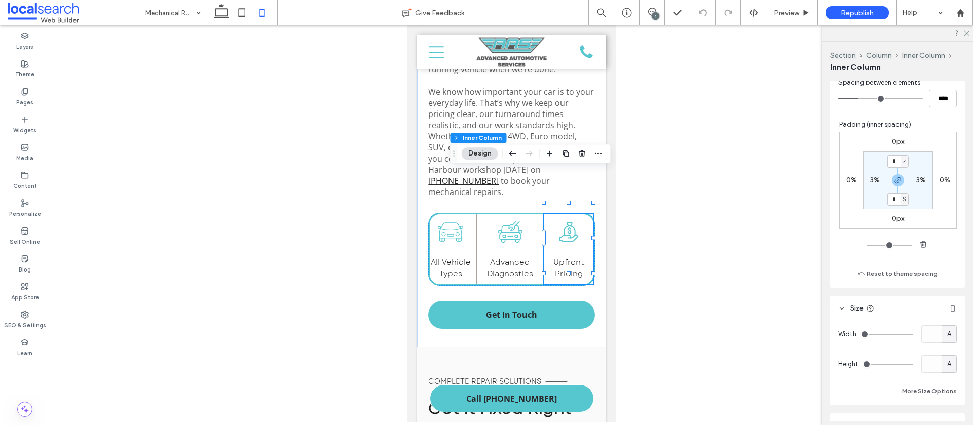
scroll to position [494, 0]
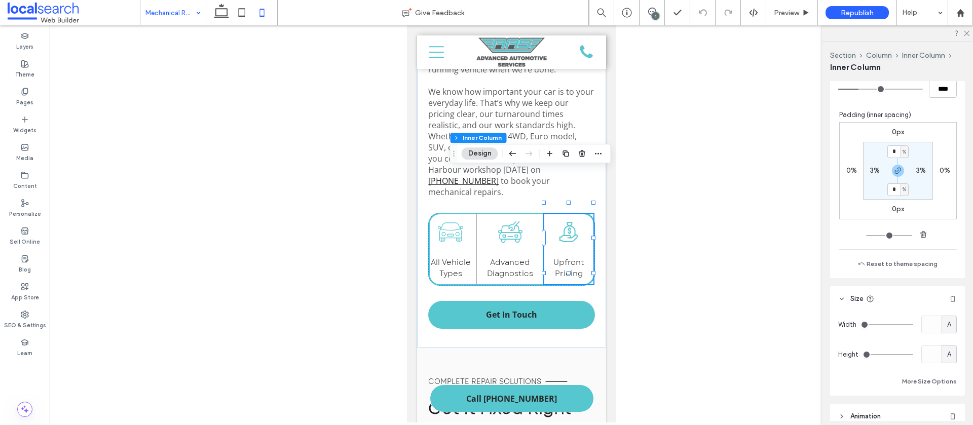
click at [176, 15] on input at bounding box center [170, 12] width 50 height 25
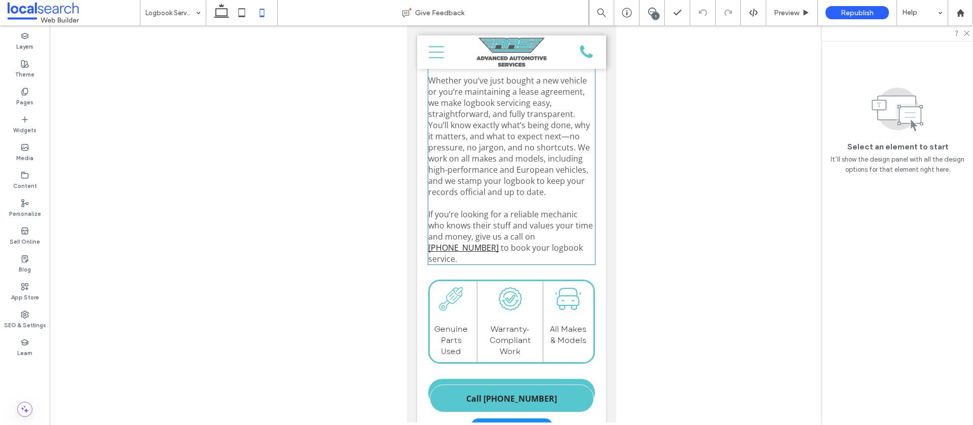
scroll to position [1141, 0]
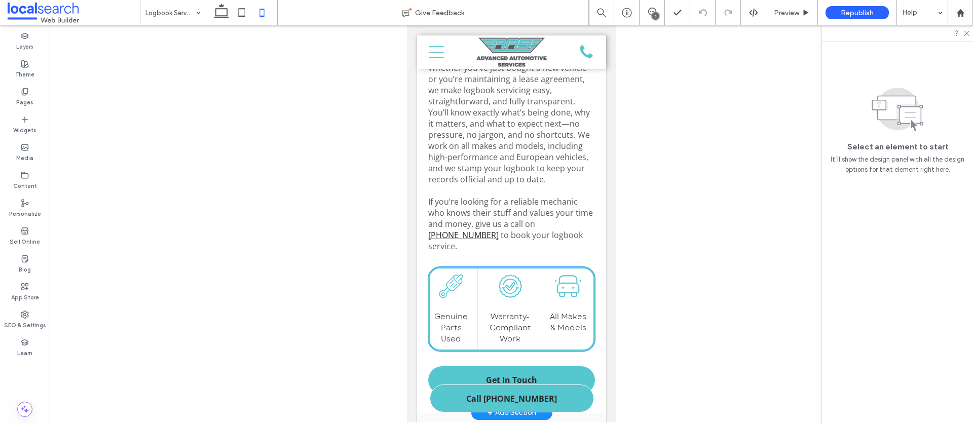
click at [456, 269] on div "Car Parts Icon Genuine Parts Used" at bounding box center [453, 309] width 48 height 81
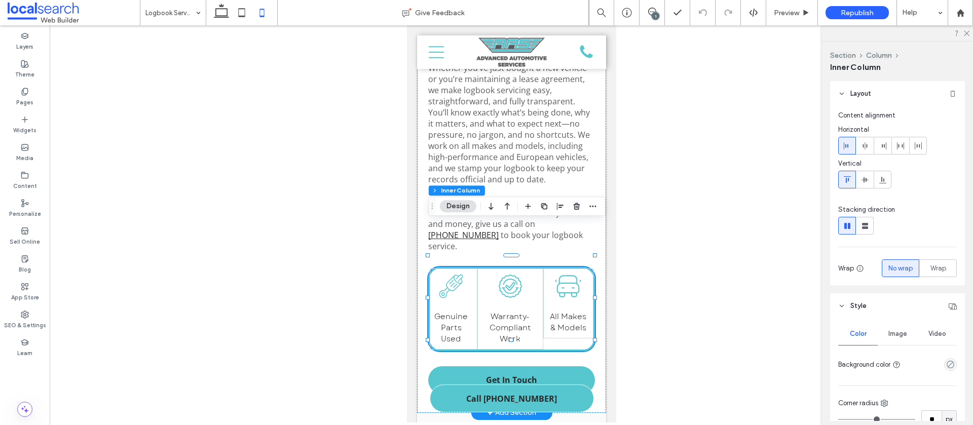
click at [459, 269] on div "Car Parts Icon Genuine Parts Used" at bounding box center [453, 309] width 48 height 81
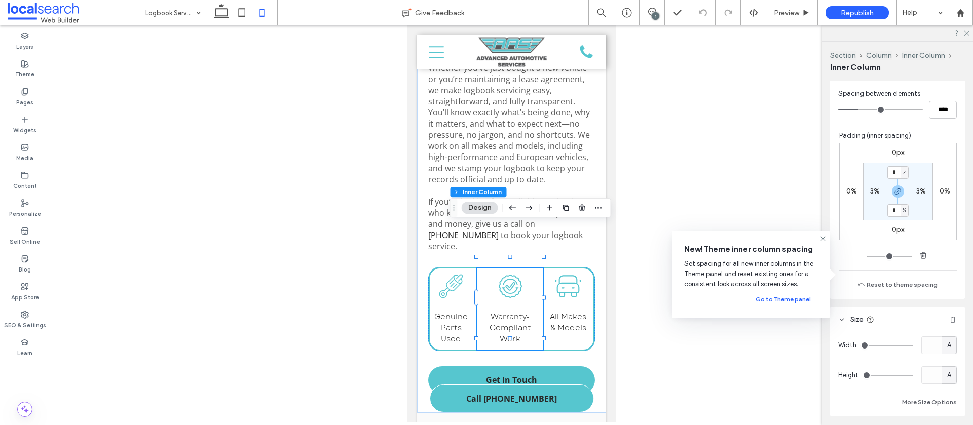
scroll to position [533, 0]
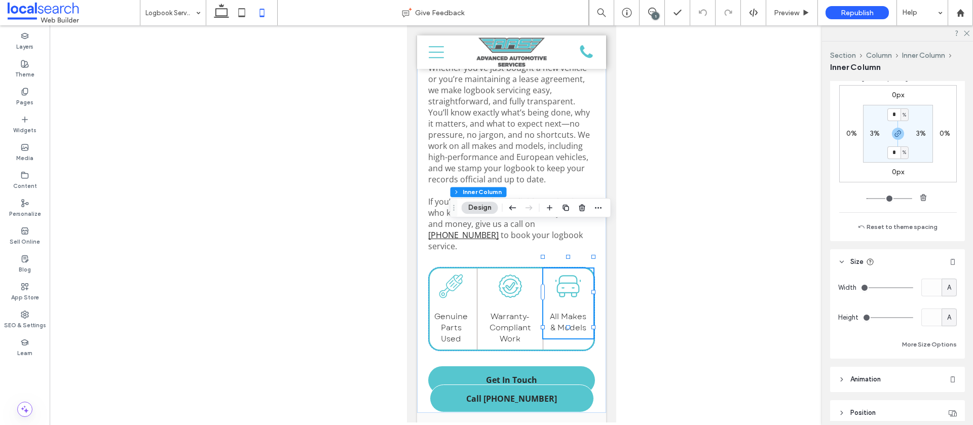
scroll to position [576, 0]
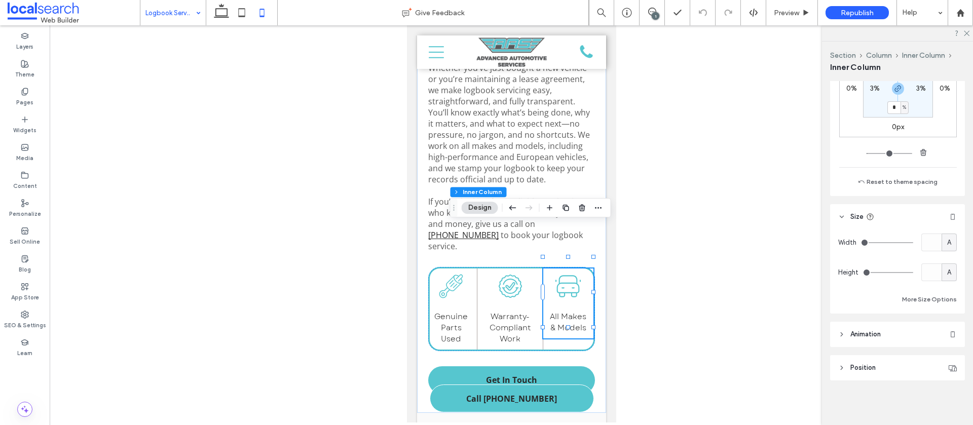
click at [169, 16] on input at bounding box center [170, 12] width 50 height 25
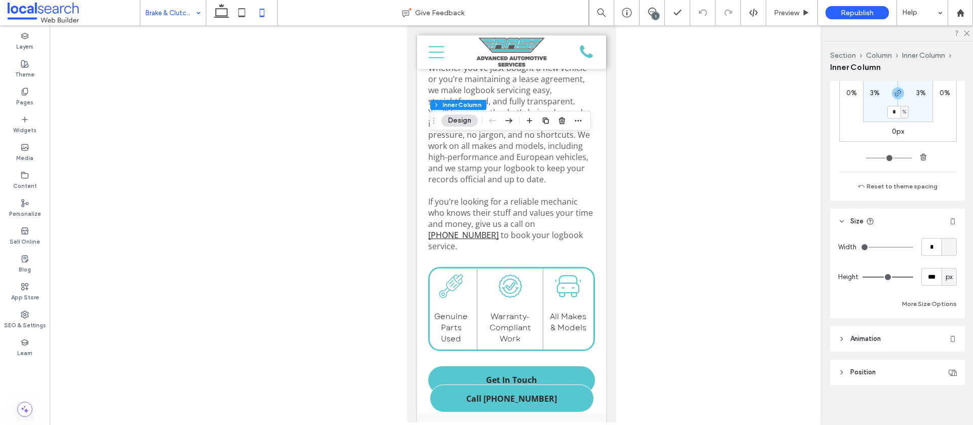
scroll to position [576, 0]
click at [946, 246] on div at bounding box center [949, 243] width 15 height 18
click at [948, 327] on span "A" at bounding box center [949, 331] width 4 height 10
click at [949, 275] on span "px" at bounding box center [949, 273] width 7 height 10
click at [949, 359] on span "A" at bounding box center [949, 361] width 4 height 10
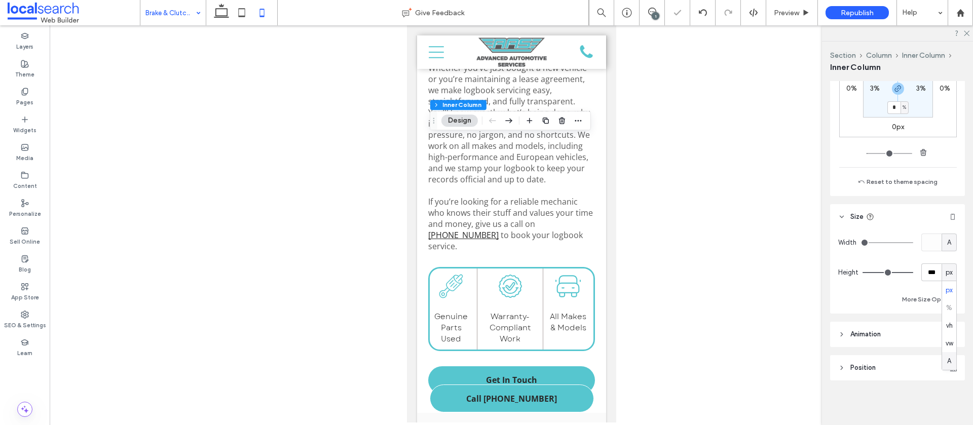
type input "*"
click at [948, 244] on div at bounding box center [949, 243] width 15 height 18
click at [950, 327] on span "A" at bounding box center [949, 331] width 4 height 10
click at [954, 269] on div "px" at bounding box center [949, 273] width 10 height 10
click at [953, 365] on div "A" at bounding box center [949, 361] width 14 height 18
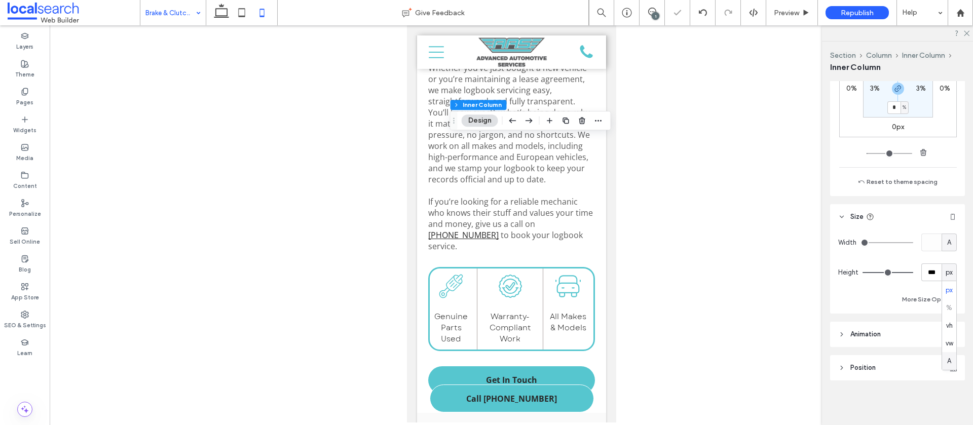
type input "*"
click at [942, 275] on div "px" at bounding box center [949, 273] width 15 height 18
click at [949, 358] on span "A" at bounding box center [949, 361] width 4 height 10
type input "*"
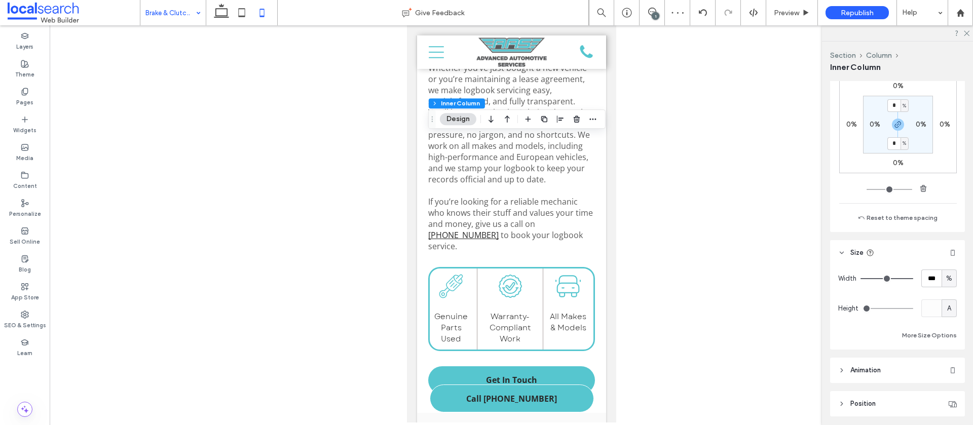
scroll to position [587, 0]
drag, startPoint x: 771, startPoint y: 13, endPoint x: 746, endPoint y: 86, distance: 77.6
click at [771, 13] on div "Preview" at bounding box center [791, 13] width 51 height 9
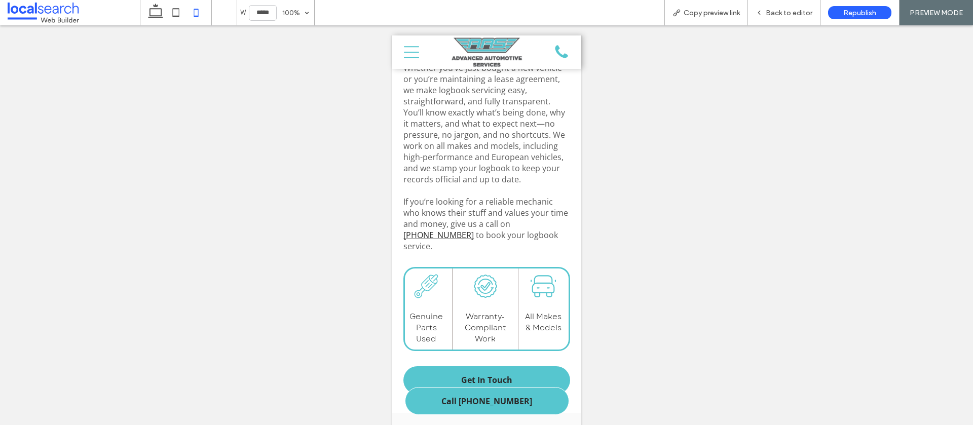
click at [794, 12] on span "Back to editor" at bounding box center [789, 13] width 47 height 9
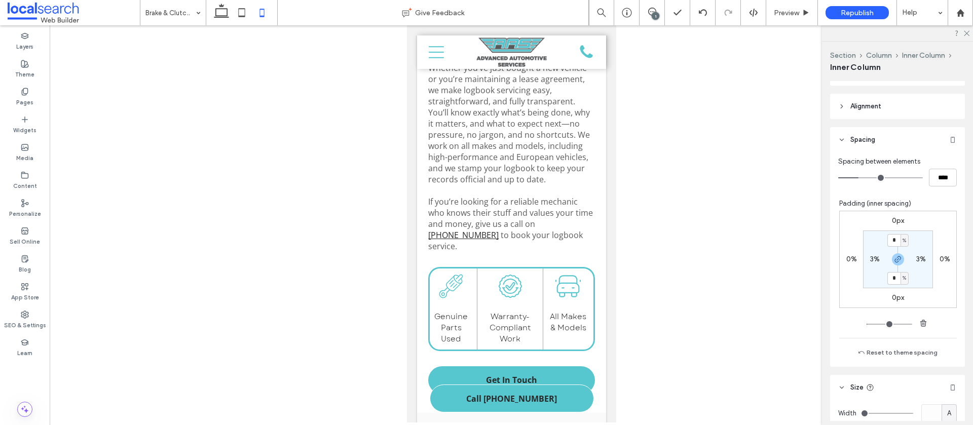
scroll to position [418, 0]
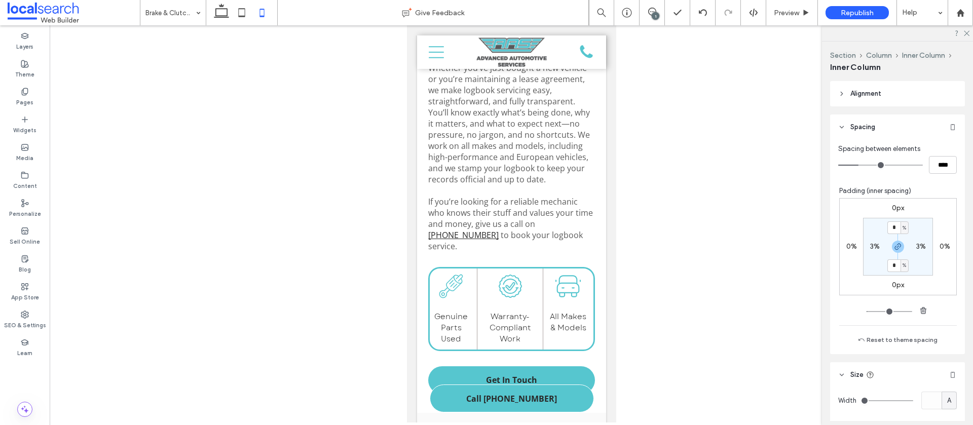
type input "***"
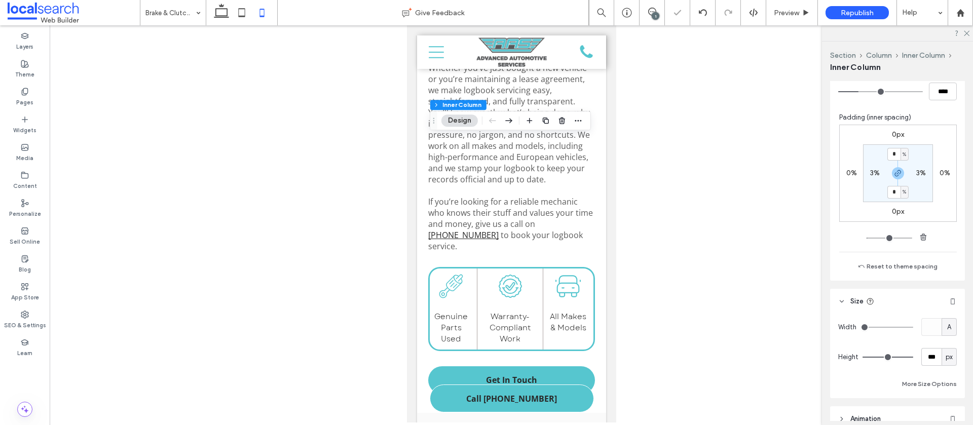
scroll to position [504, 0]
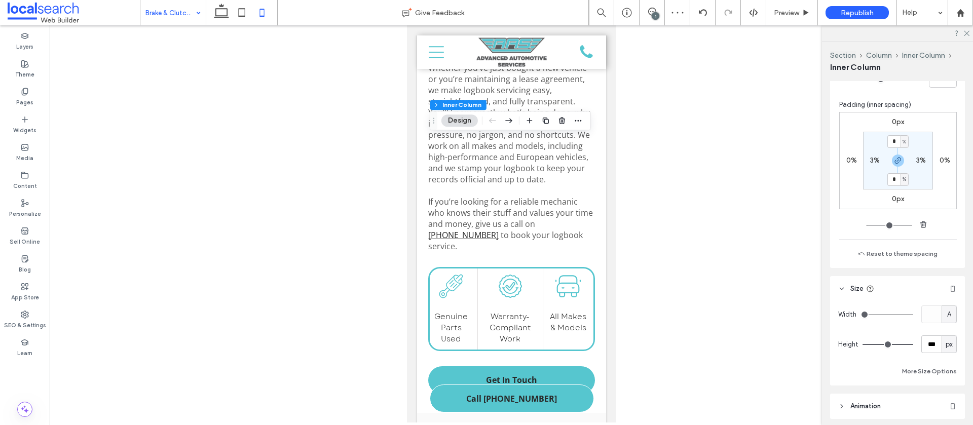
drag, startPoint x: 181, startPoint y: 13, endPoint x: 182, endPoint y: 19, distance: 5.6
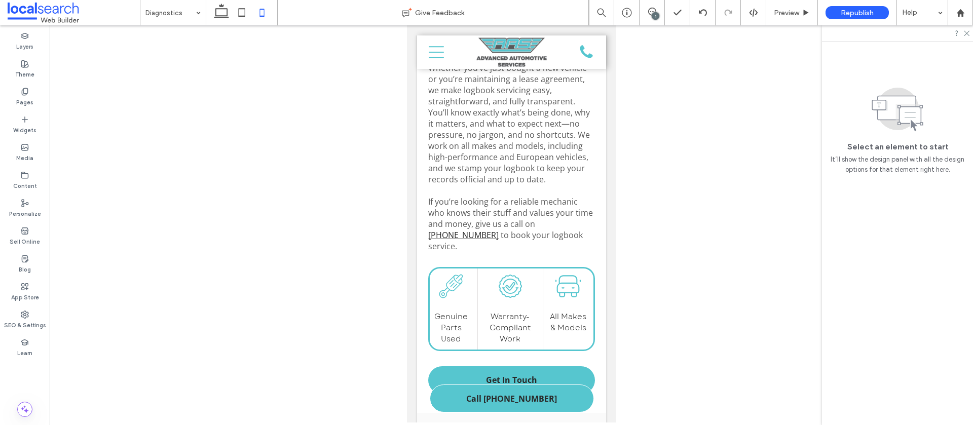
drag, startPoint x: 160, startPoint y: 117, endPoint x: 237, endPoint y: 115, distance: 77.1
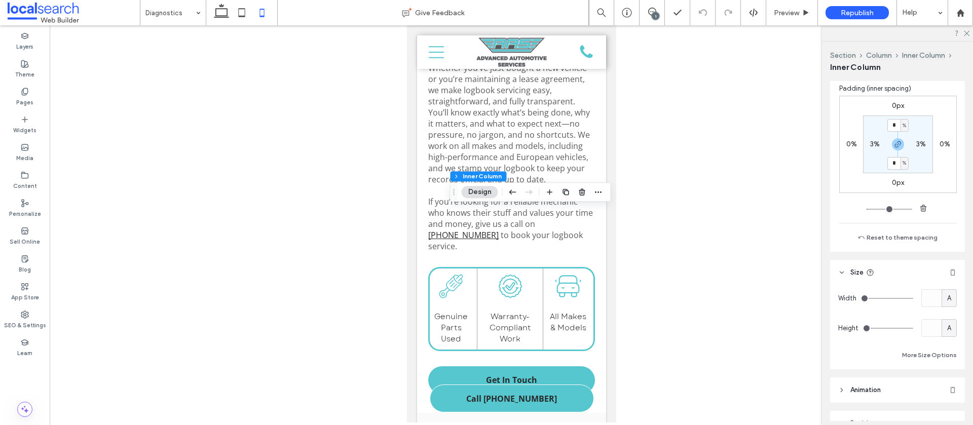
scroll to position [537, 0]
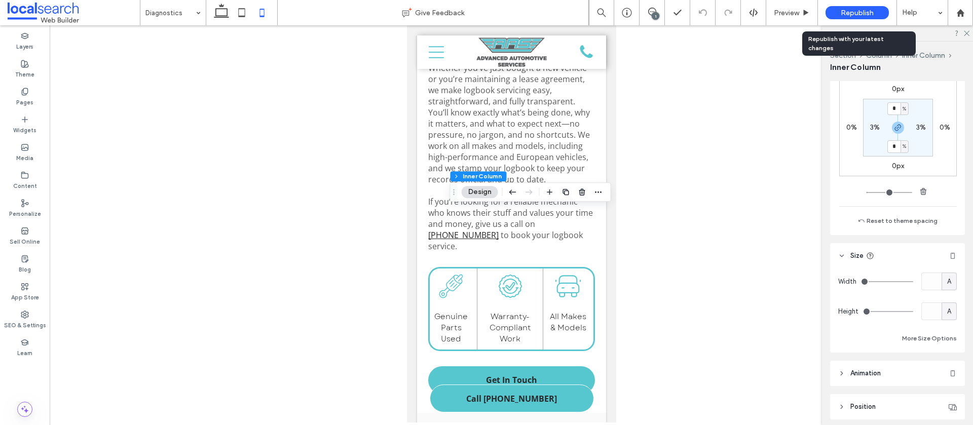
click at [852, 9] on span "Republish" at bounding box center [857, 13] width 33 height 9
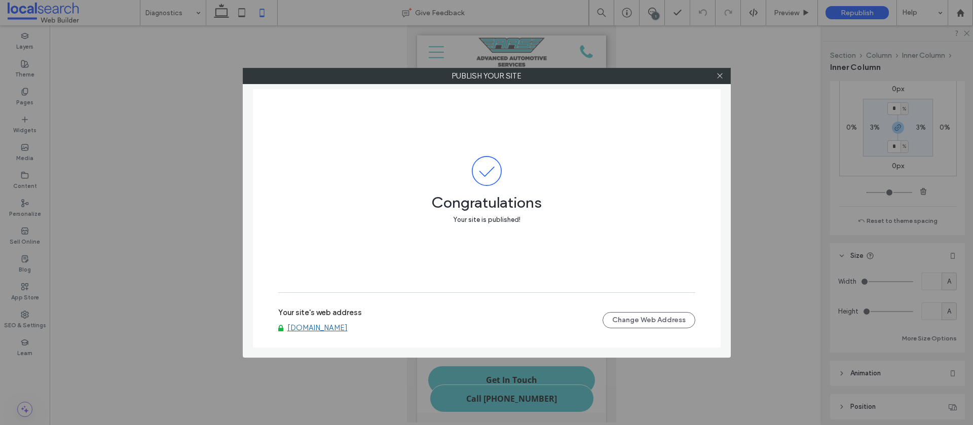
drag, startPoint x: 721, startPoint y: 78, endPoint x: 579, endPoint y: 57, distance: 143.0
click at [720, 78] on icon at bounding box center [720, 76] width 8 height 8
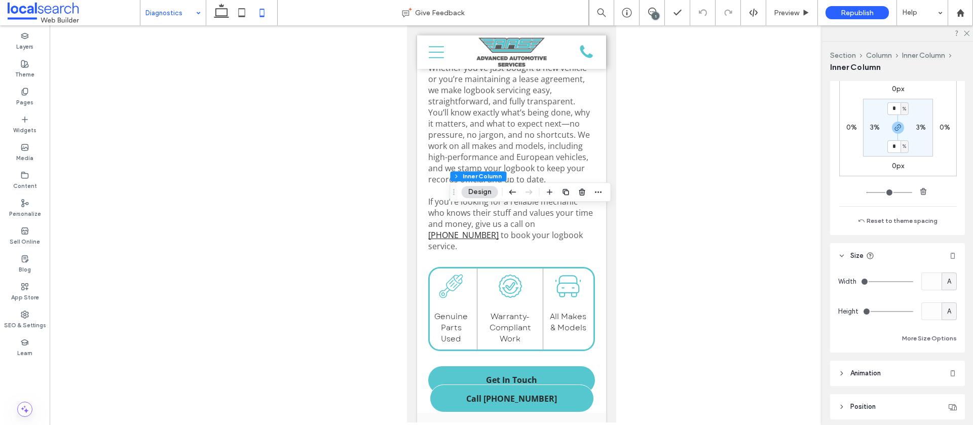
drag, startPoint x: 177, startPoint y: 20, endPoint x: 172, endPoint y: 18, distance: 5.9
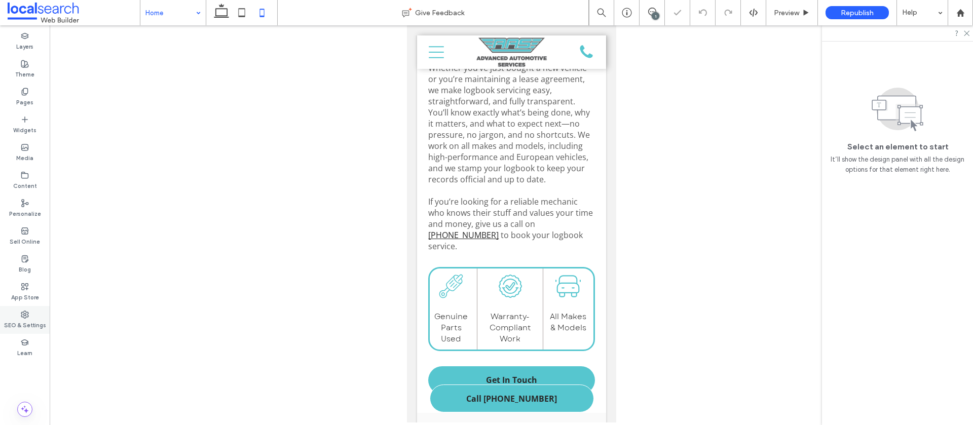
click at [25, 317] on icon at bounding box center [25, 315] width 8 height 8
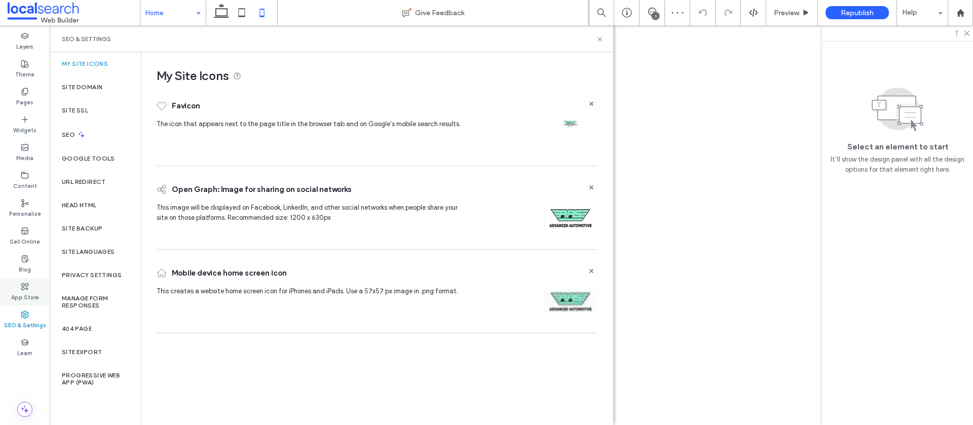
click at [16, 294] on label "App Store" at bounding box center [25, 296] width 28 height 11
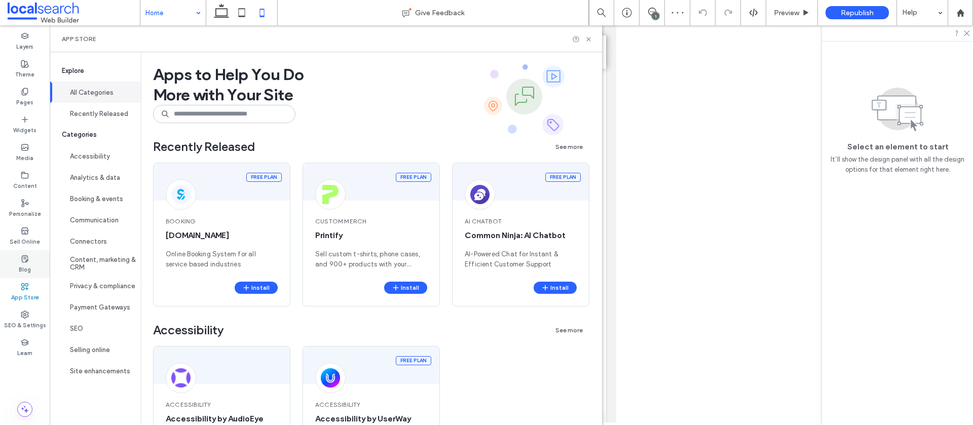
click at [17, 266] on div "Blog" at bounding box center [25, 264] width 50 height 28
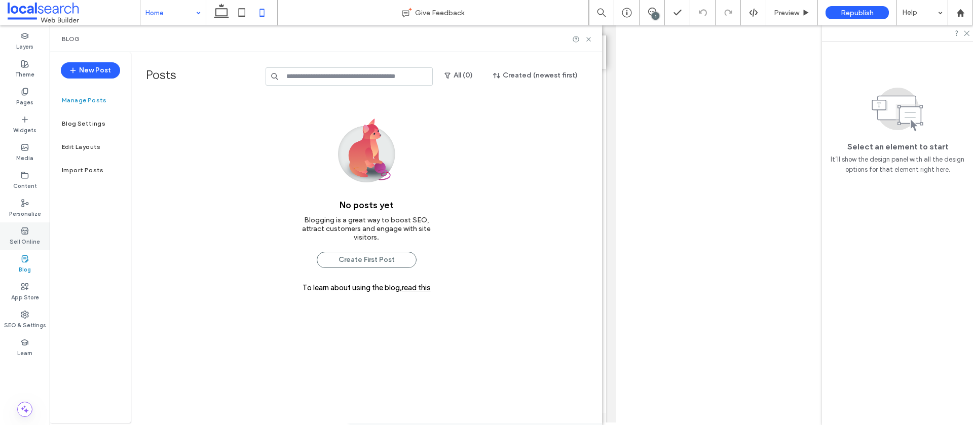
click at [17, 243] on label "Sell Online" at bounding box center [25, 240] width 30 height 11
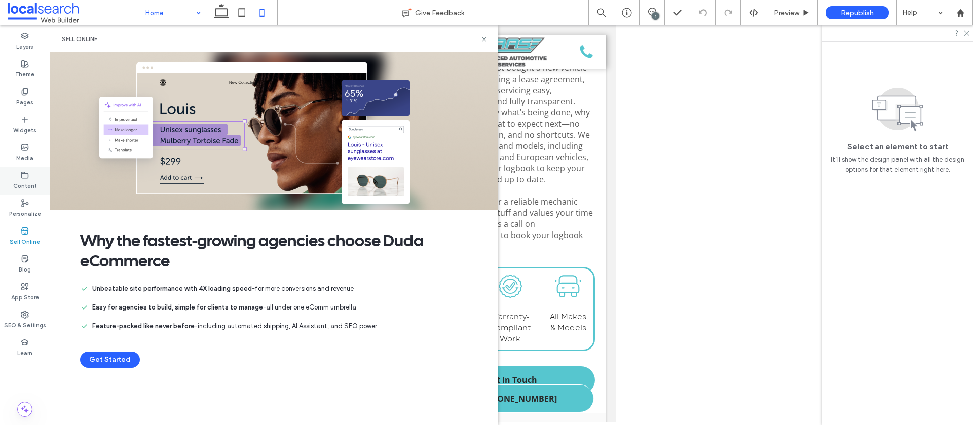
click at [22, 182] on label "Content" at bounding box center [25, 184] width 24 height 11
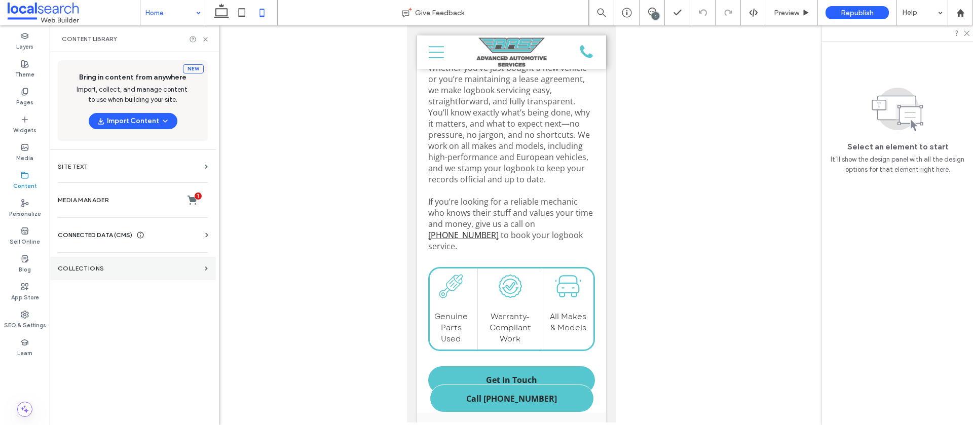
click at [106, 270] on label "Collections" at bounding box center [129, 268] width 143 height 7
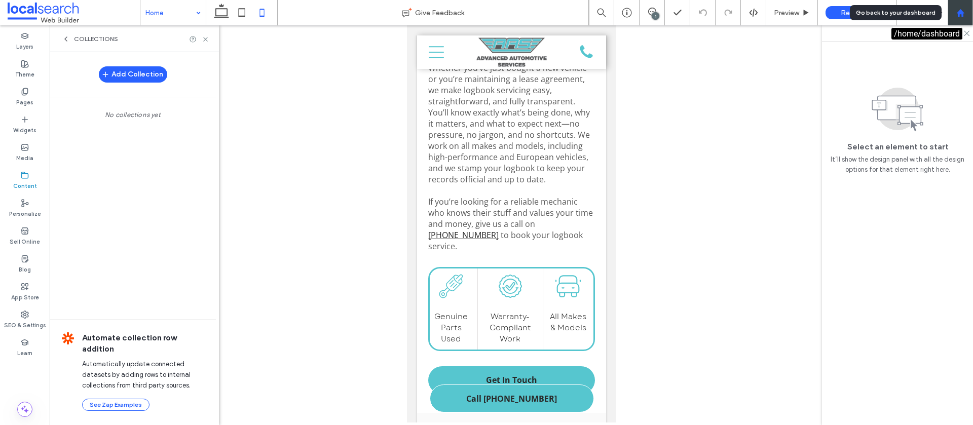
drag, startPoint x: 955, startPoint y: 14, endPoint x: 896, endPoint y: 23, distance: 59.5
click at [955, 14] on div at bounding box center [960, 13] width 24 height 9
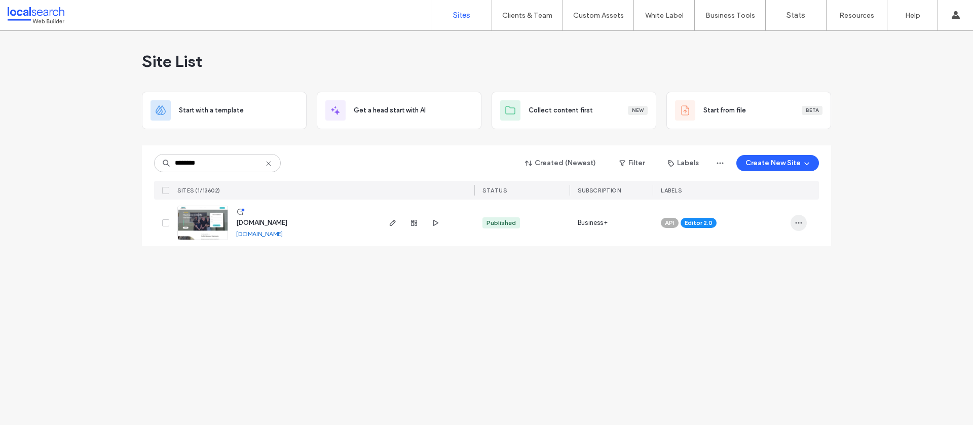
type input "********"
click at [796, 222] on icon "button" at bounding box center [799, 223] width 8 height 8
click at [749, 288] on span "Assign Label" at bounding box center [754, 288] width 37 height 10
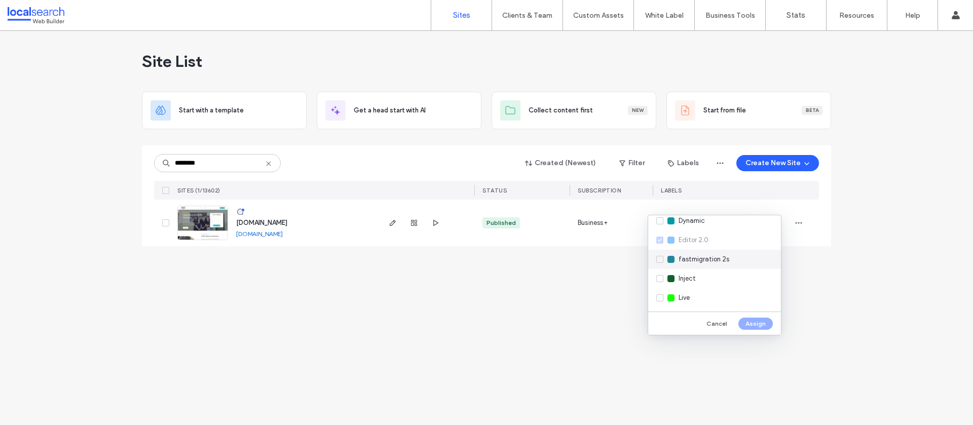
scroll to position [127, 0]
click at [691, 293] on div "Live" at bounding box center [714, 294] width 133 height 19
drag, startPoint x: 752, startPoint y: 324, endPoint x: 727, endPoint y: 290, distance: 42.1
click at [751, 324] on button "Assign" at bounding box center [756, 324] width 34 height 12
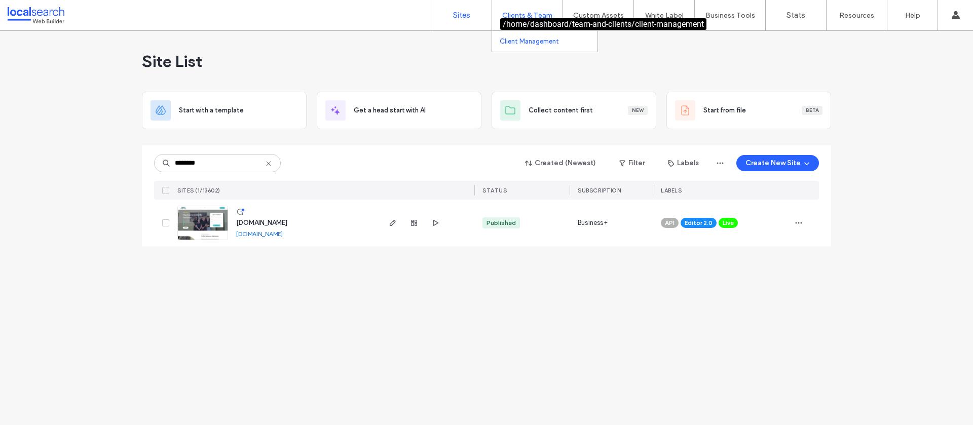
click at [514, 44] on label "Client Management" at bounding box center [529, 42] width 59 height 8
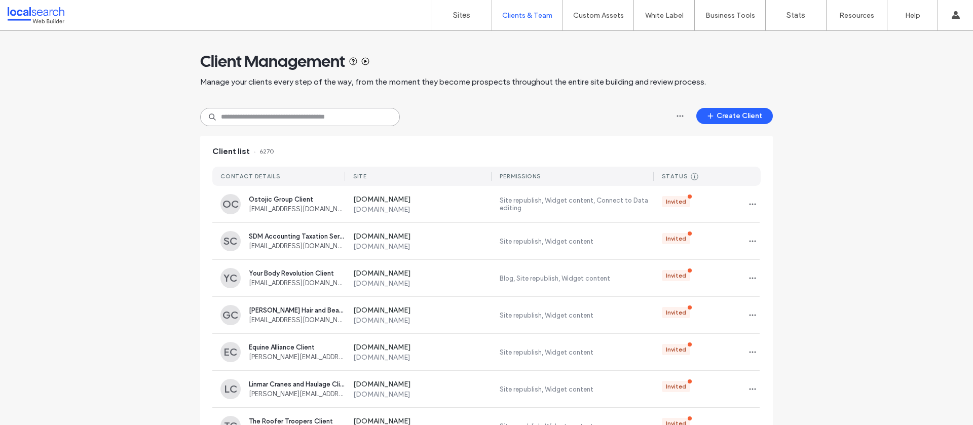
click at [286, 122] on input at bounding box center [300, 117] width 200 height 18
paste input "**********"
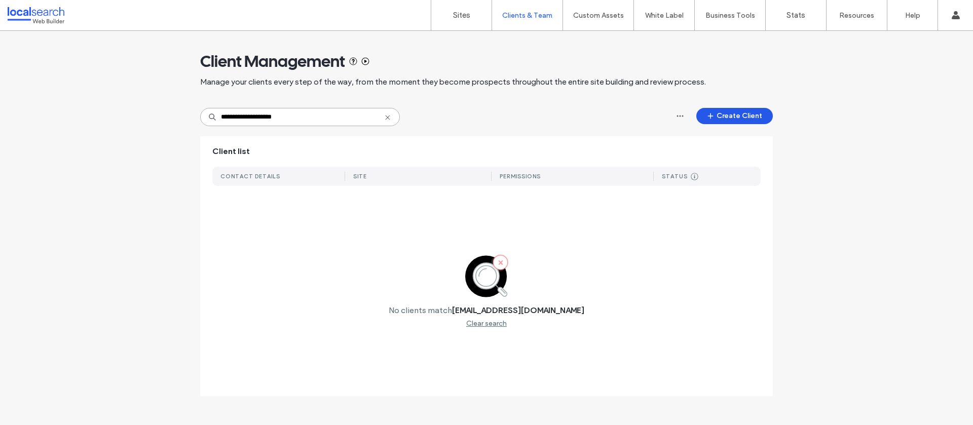
type input "**********"
click at [718, 116] on button "Create Client" at bounding box center [735, 116] width 77 height 16
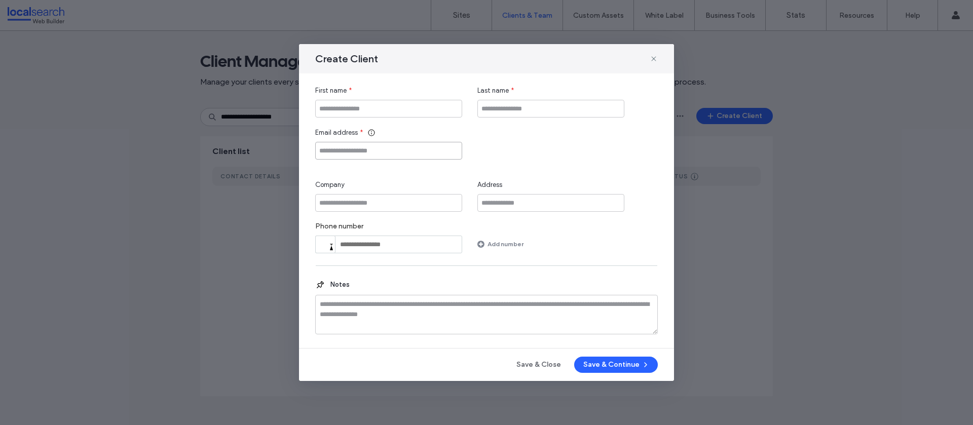
click at [353, 151] on input "Email address" at bounding box center [388, 151] width 147 height 18
paste input "**********"
type input "**********"
click at [384, 106] on input "First name" at bounding box center [388, 109] width 147 height 18
paste input "**********"
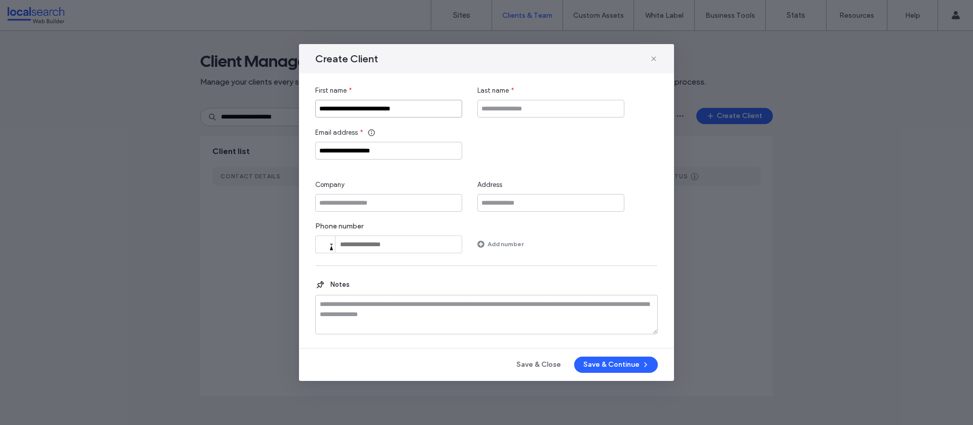
type input "**********"
click at [375, 205] on input "Company" at bounding box center [388, 203] width 147 height 18
paste input "**********"
type input "**********"
click at [516, 109] on input "Last name" at bounding box center [551, 109] width 147 height 18
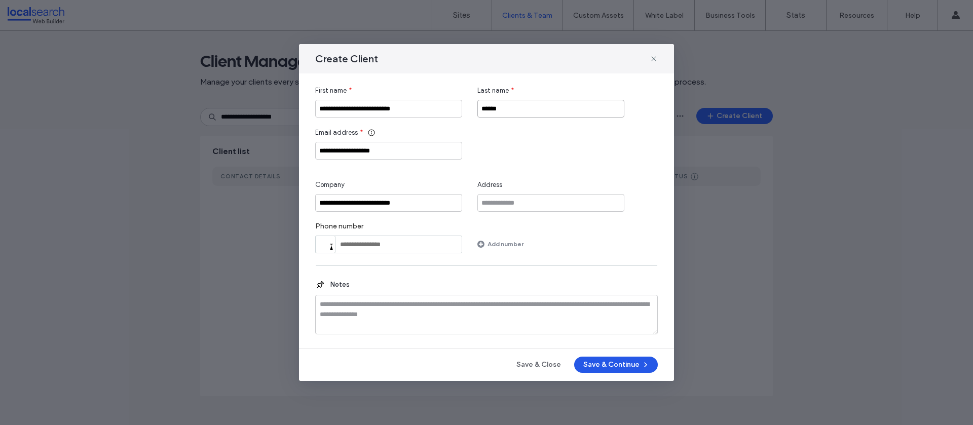
type input "******"
click at [617, 363] on button "Save & Continue" at bounding box center [616, 365] width 84 height 16
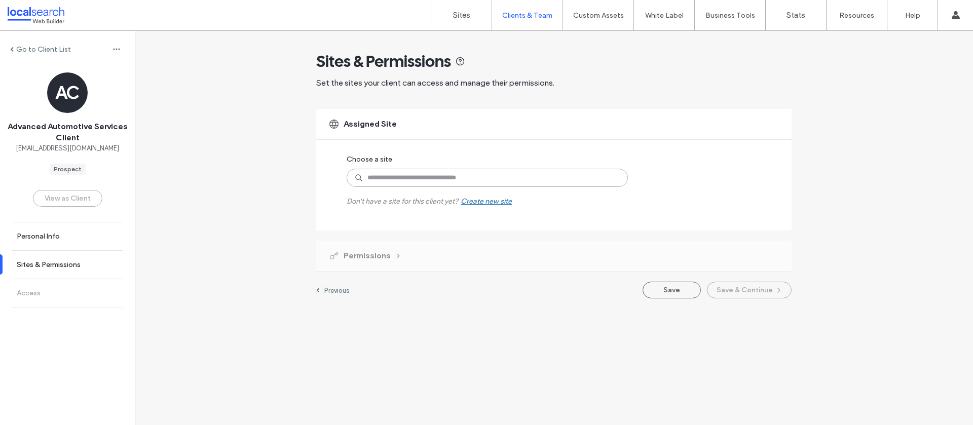
click at [451, 180] on input at bounding box center [487, 178] width 281 height 18
paste input "********"
type input "********"
drag, startPoint x: 459, startPoint y: 202, endPoint x: 479, endPoint y: 172, distance: 35.9
click at [459, 202] on label "[DOMAIN_NAME]" at bounding box center [481, 201] width 173 height 12
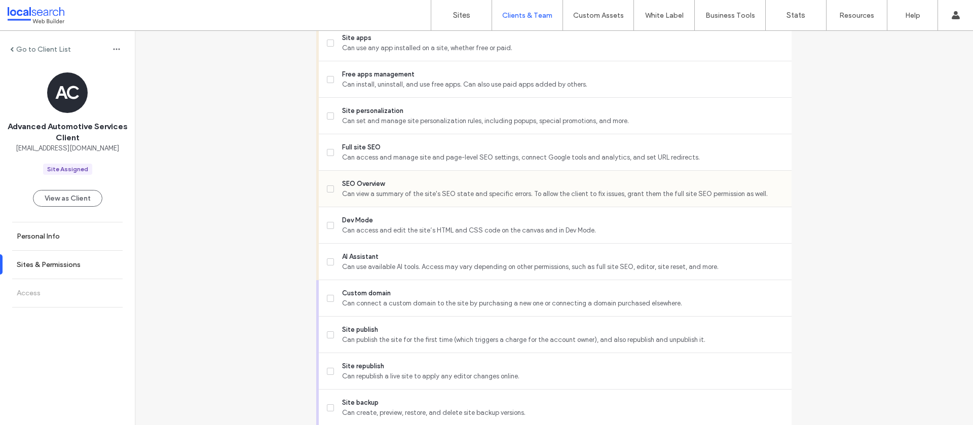
scroll to position [814, 0]
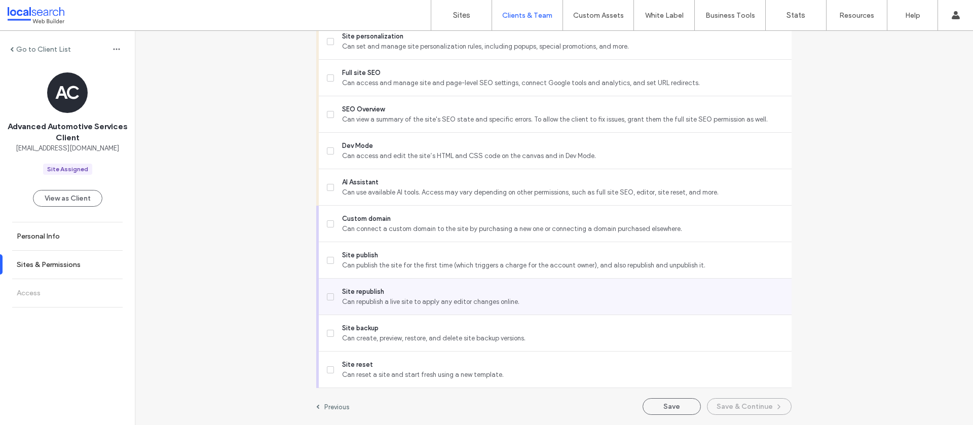
drag, startPoint x: 429, startPoint y: 299, endPoint x: 432, endPoint y: 291, distance: 8.2
click at [428, 298] on span "Can republish a live site to apply any editor changes online." at bounding box center [563, 302] width 442 height 10
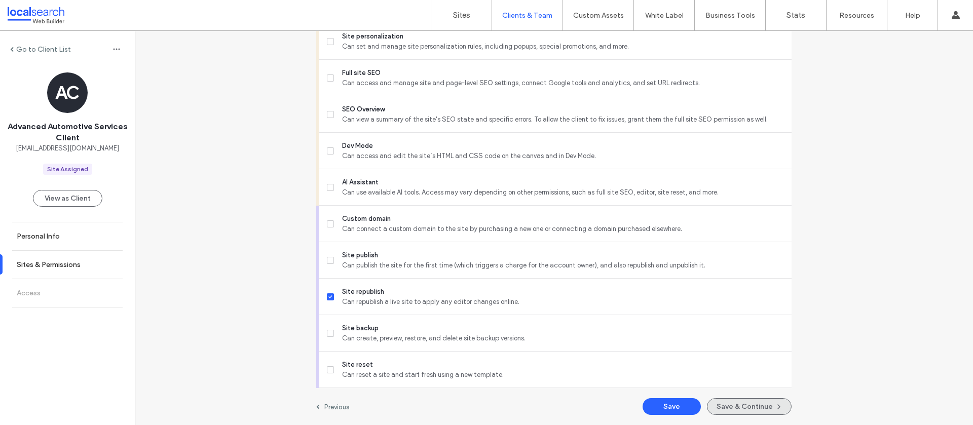
click at [757, 404] on button "Save & Continue" at bounding box center [749, 406] width 85 height 17
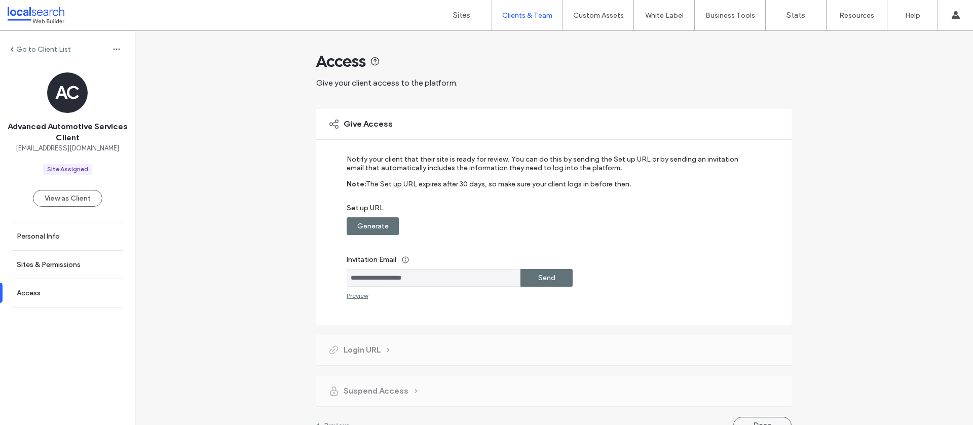
click at [357, 229] on label "Generate" at bounding box center [372, 226] width 31 height 19
click at [532, 227] on div "Copy" at bounding box center [547, 226] width 52 height 18
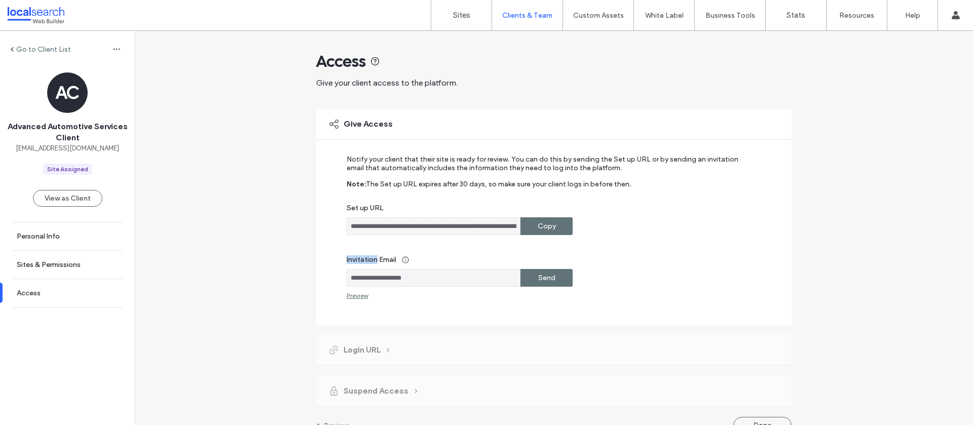
click at [532, 227] on div "Copy" at bounding box center [547, 226] width 52 height 18
drag, startPoint x: 384, startPoint y: 276, endPoint x: 342, endPoint y: 275, distance: 42.6
click at [341, 275] on div "**********" at bounding box center [553, 217] width 475 height 216
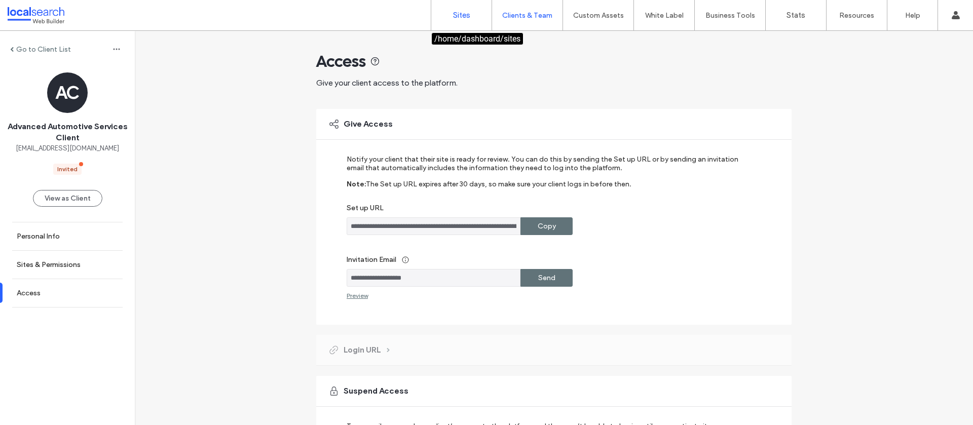
click at [457, 20] on link "Sites" at bounding box center [461, 15] width 60 height 30
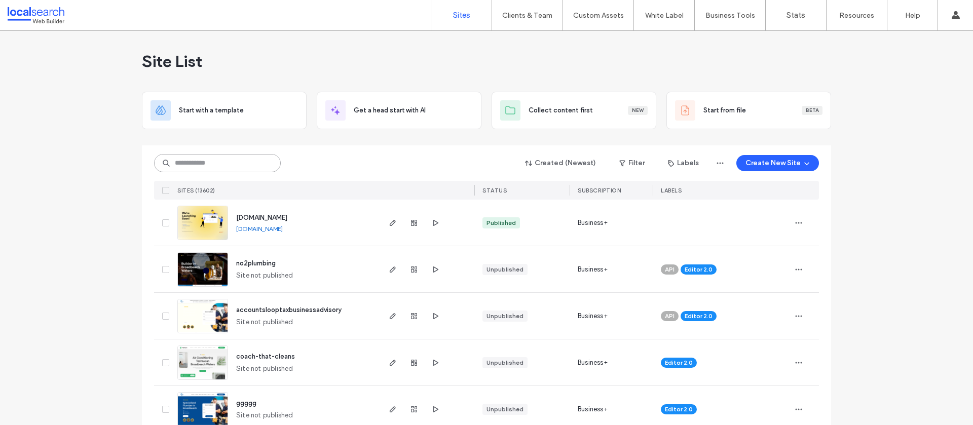
click at [226, 161] on input at bounding box center [217, 163] width 127 height 18
paste input "********"
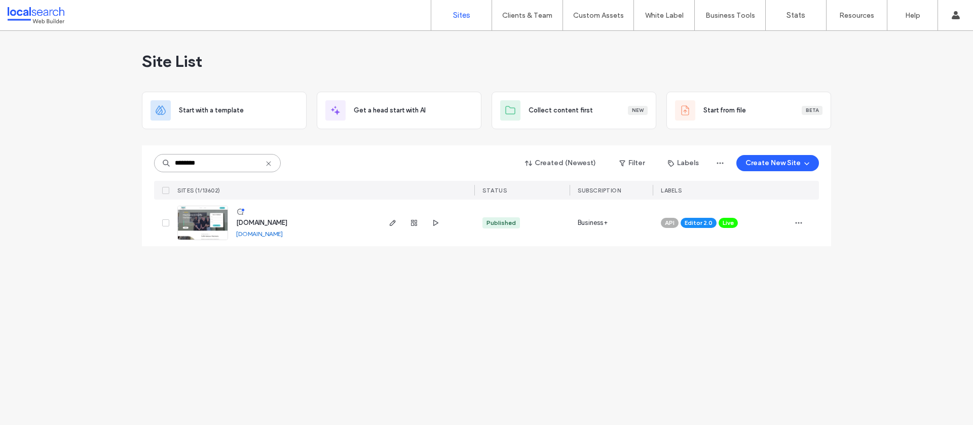
type input "********"
click at [287, 220] on span "[DOMAIN_NAME]" at bounding box center [261, 223] width 51 height 8
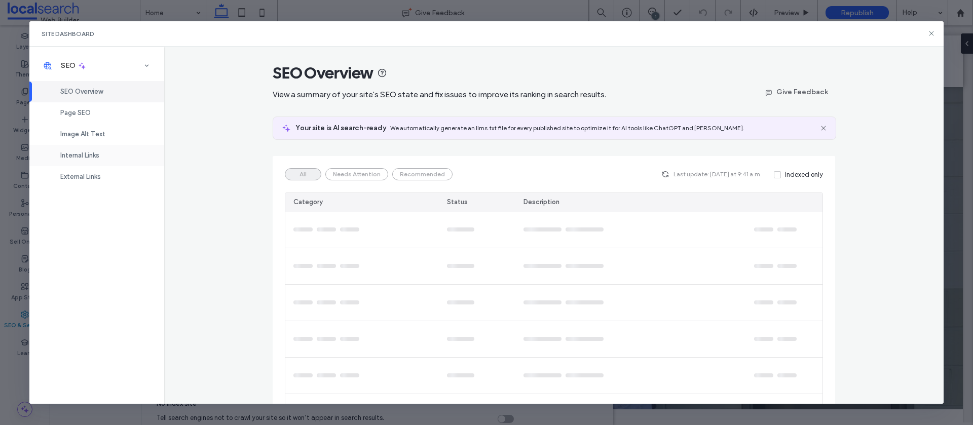
click at [110, 153] on div "Internal Links" at bounding box center [96, 155] width 135 height 21
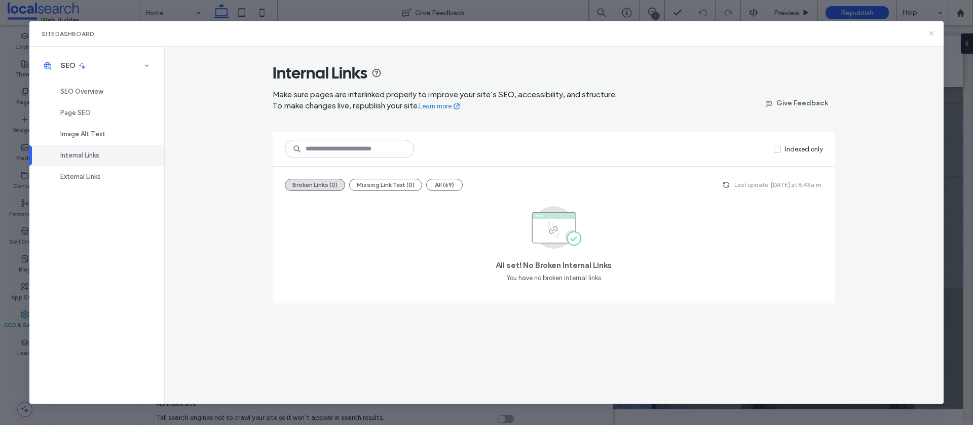
click at [930, 33] on icon at bounding box center [932, 33] width 8 height 8
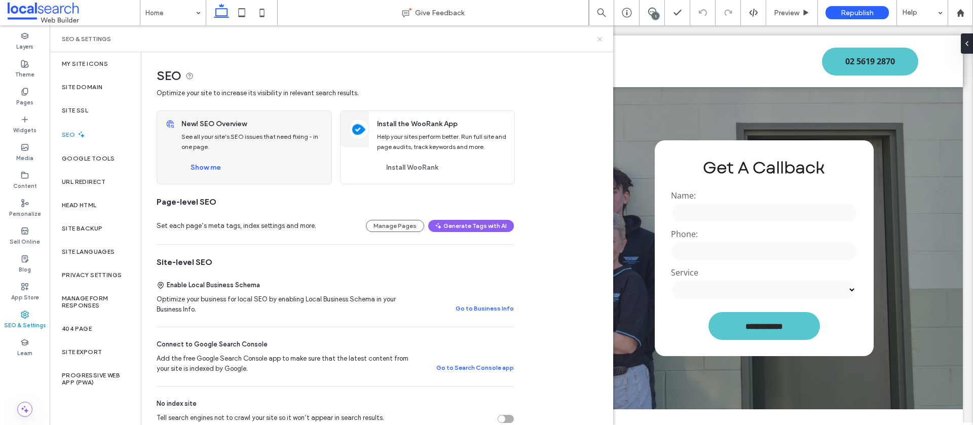
click at [599, 40] on icon at bounding box center [600, 39] width 8 height 8
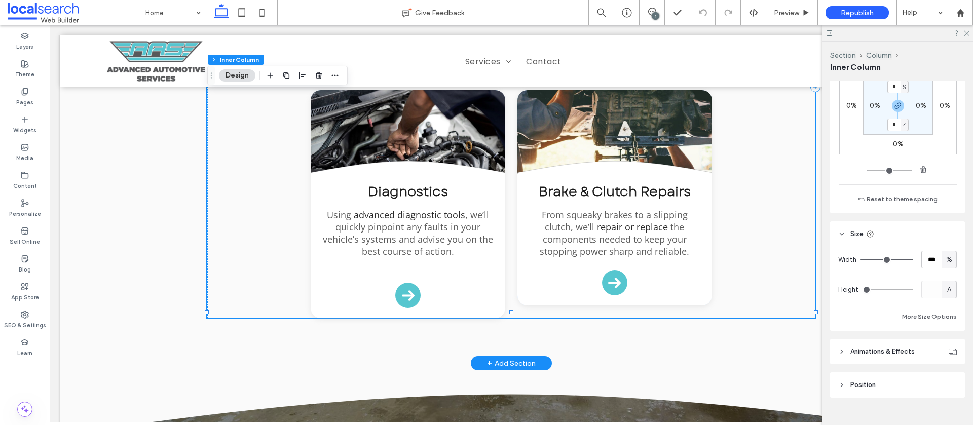
scroll to position [661, 0]
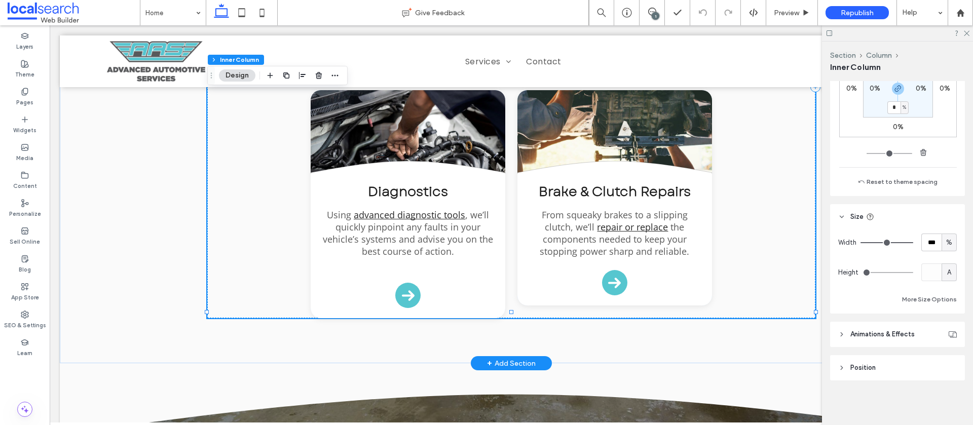
click at [947, 247] on span "%" at bounding box center [949, 243] width 6 height 10
click at [945, 334] on div "A" at bounding box center [949, 331] width 14 height 18
type input "*"
click at [492, 268] on div "Diagnostics Using advanced diagnostic tools , we’ll quickly pinpoint any faults…" at bounding box center [408, 246] width 195 height 144
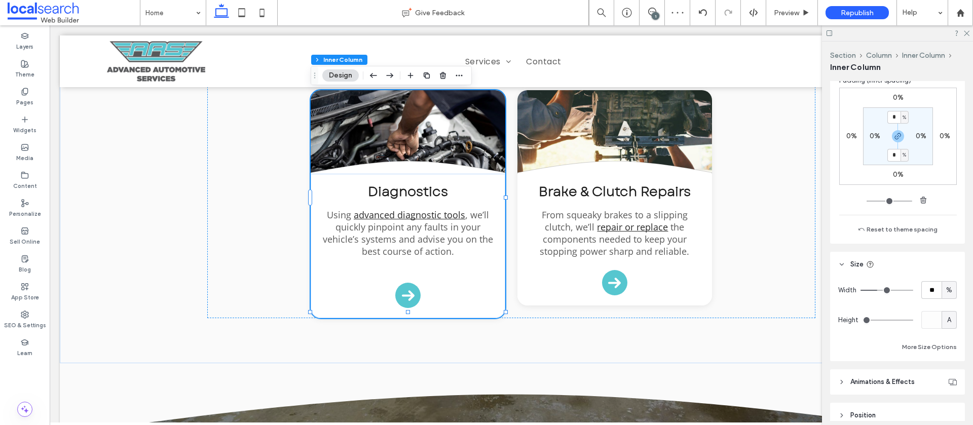
scroll to position [620, 0]
click at [951, 291] on span "%" at bounding box center [949, 289] width 6 height 10
click at [949, 375] on span "A" at bounding box center [949, 378] width 4 height 10
type input "*"
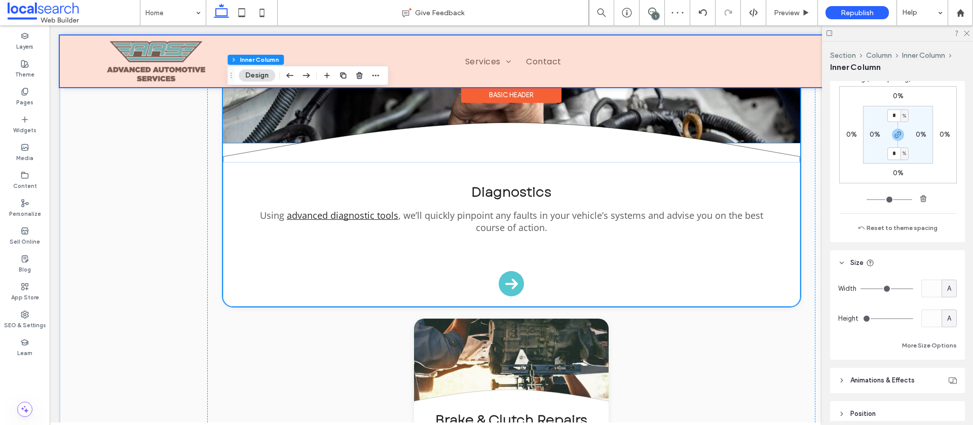
scroll to position [1242, 0]
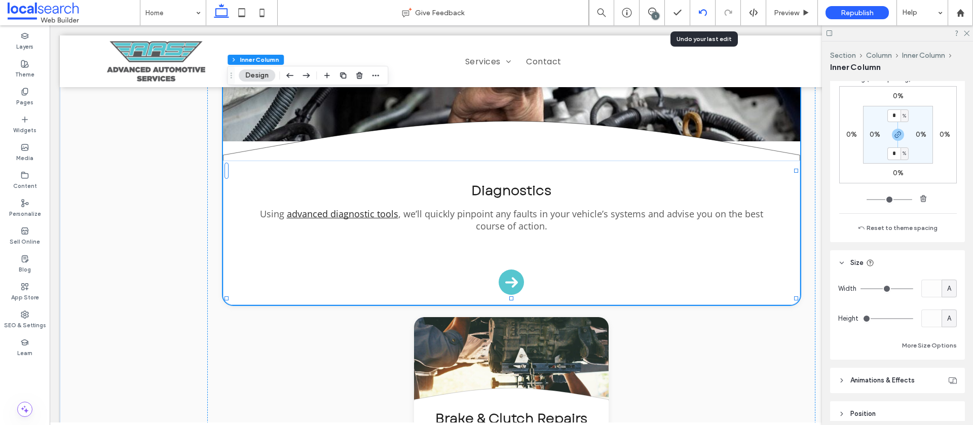
click at [703, 15] on icon at bounding box center [703, 13] width 8 height 8
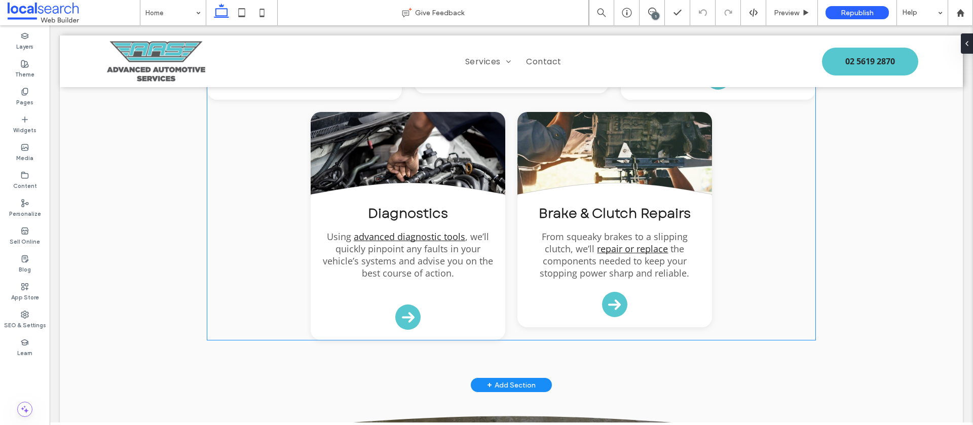
scroll to position [1181, 0]
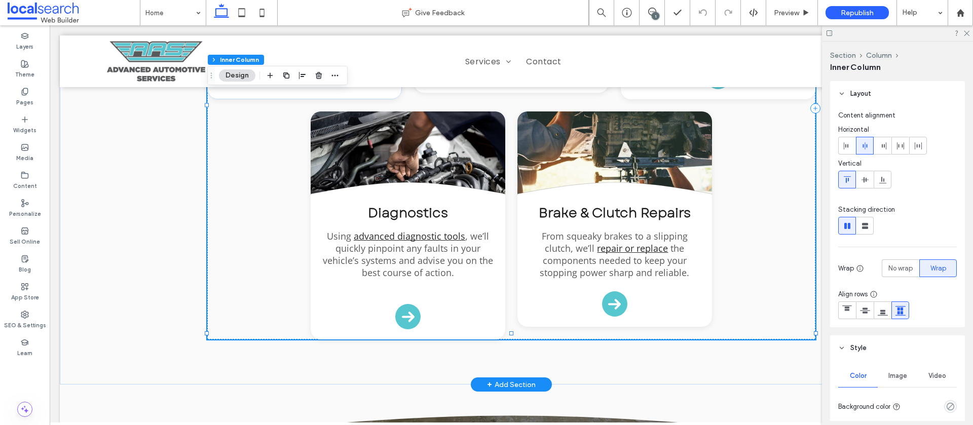
click at [482, 303] on div "Diagnostics Using advanced diagnostic tools , we’ll quickly pinpoint any faults…" at bounding box center [408, 267] width 195 height 144
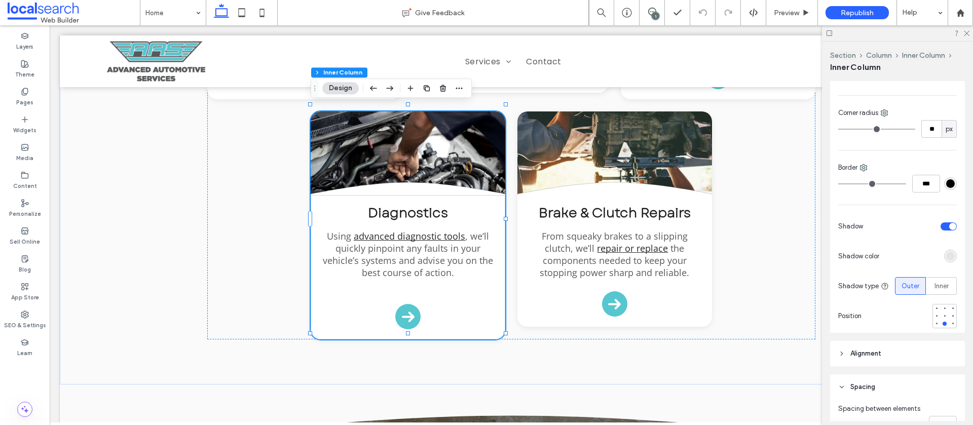
scroll to position [344, 0]
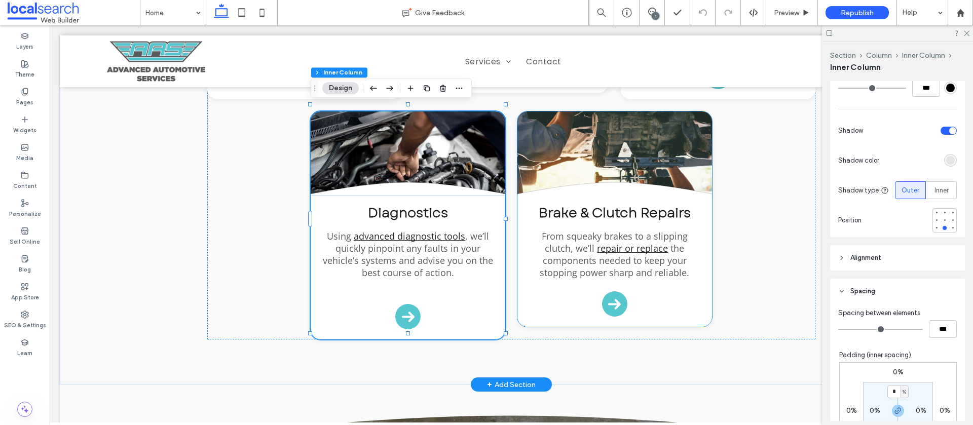
click at [688, 297] on div "Brake & Clutch Repairs From squeaky brakes to a slipping clutch, we’ll repair o…" at bounding box center [615, 261] width 195 height 132
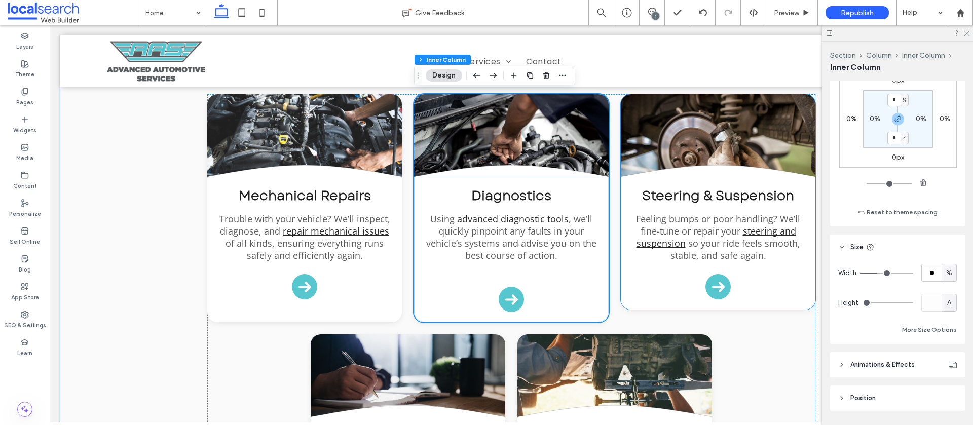
scroll to position [962, 0]
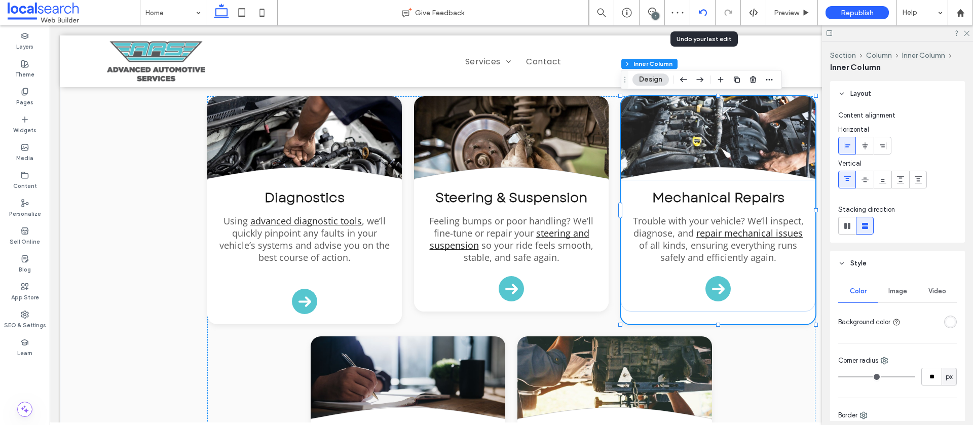
click at [709, 16] on div at bounding box center [702, 13] width 25 height 8
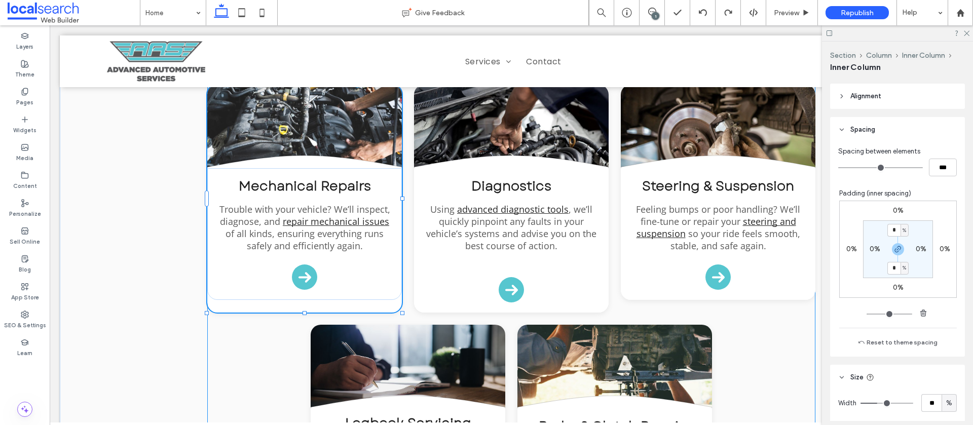
scroll to position [508, 0]
click at [305, 310] on div "Line Icon what we do Line Icon Our Mechanical Services Divider Icon .cls-1-1132…" at bounding box center [511, 275] width 608 height 633
type input "**"
type input "****"
drag, startPoint x: 303, startPoint y: 312, endPoint x: 304, endPoint y: 306, distance: 6.2
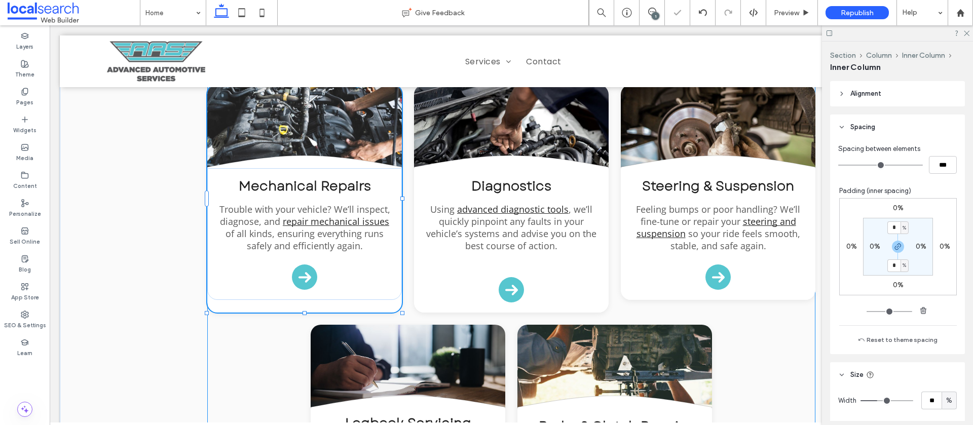
click at [303, 307] on div "Line Icon what we do Line Icon Our Mechanical Services Divider Icon .cls-1-1132…" at bounding box center [511, 275] width 608 height 633
click at [304, 306] on div "Divider Icon .cls-1-1132603790-1132603790 { fill: none; stroke: #000; } Mechani…" at bounding box center [304, 199] width 195 height 228
drag, startPoint x: 304, startPoint y: 310, endPoint x: 305, endPoint y: 301, distance: 9.7
click at [304, 302] on div "Line Icon what we do Line Icon Our Mechanical Services Divider Icon .cls-1-1132…" at bounding box center [511, 275] width 608 height 633
click at [304, 300] on div "Mechanical Repairs Trouble with your vehicle? We’ll inspect, diagnose, and repa…" at bounding box center [304, 234] width 195 height 132
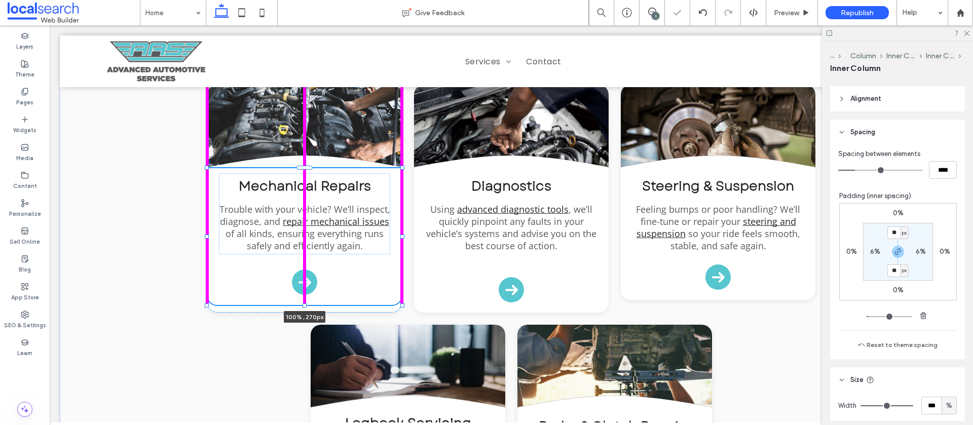
scroll to position [418, 0]
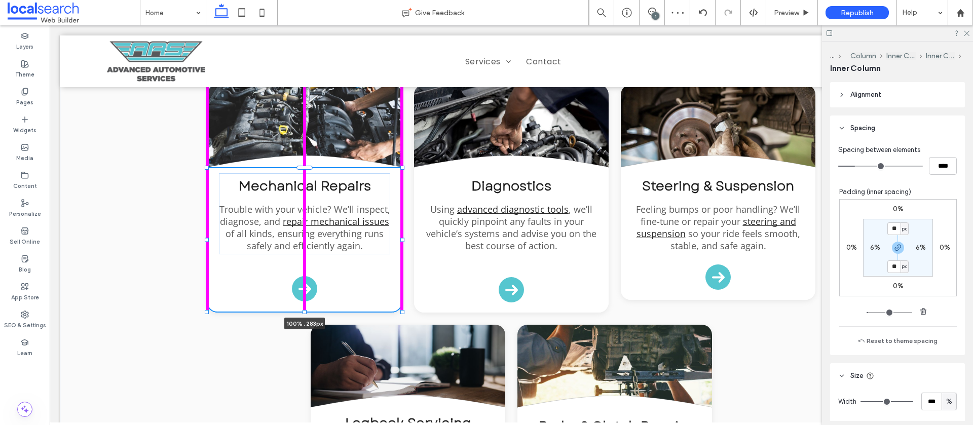
drag, startPoint x: 305, startPoint y: 301, endPoint x: 302, endPoint y: 310, distance: 10.0
click at [303, 312] on div at bounding box center [305, 312] width 4 height 4
type input "***"
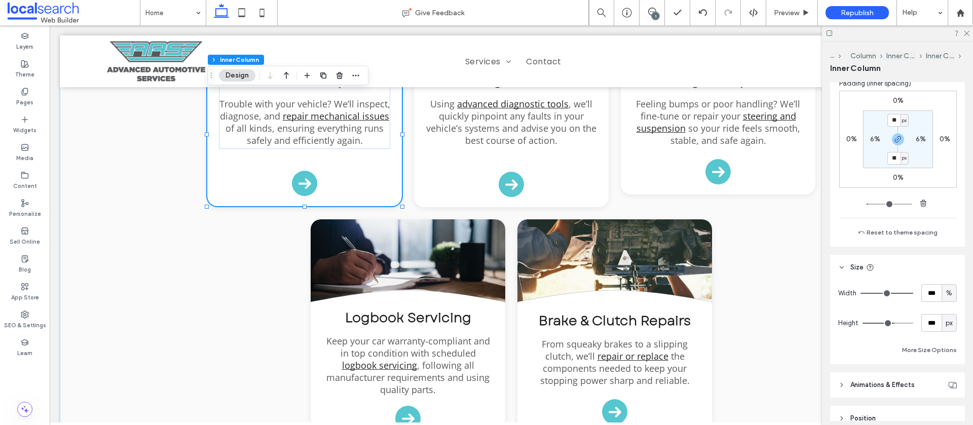
scroll to position [577, 0]
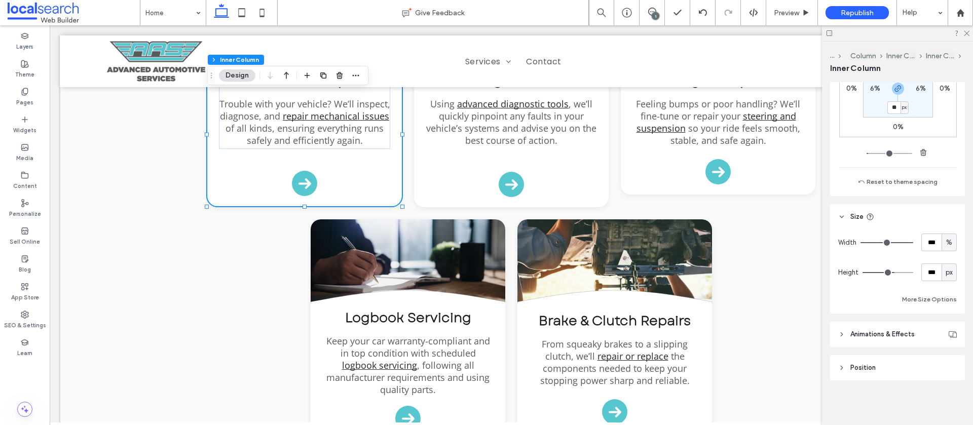
click at [948, 271] on span "px" at bounding box center [949, 273] width 7 height 10
click at [944, 360] on div "A" at bounding box center [949, 361] width 14 height 18
type input "*"
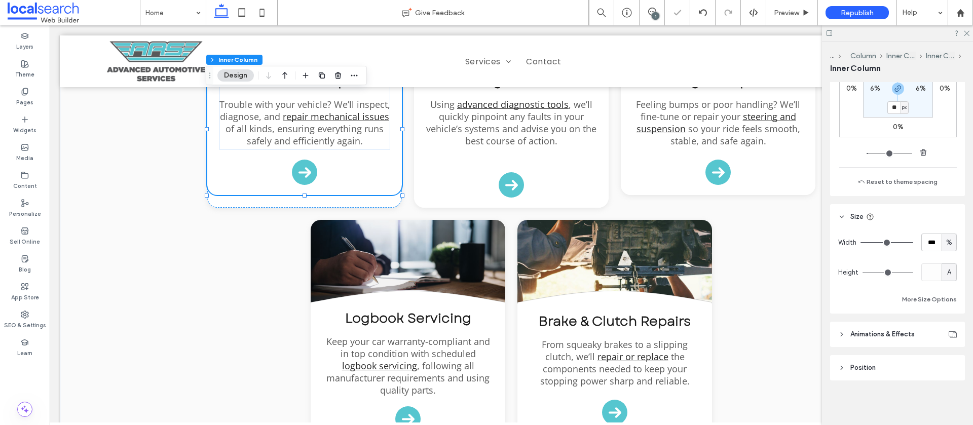
scroll to position [0, 7]
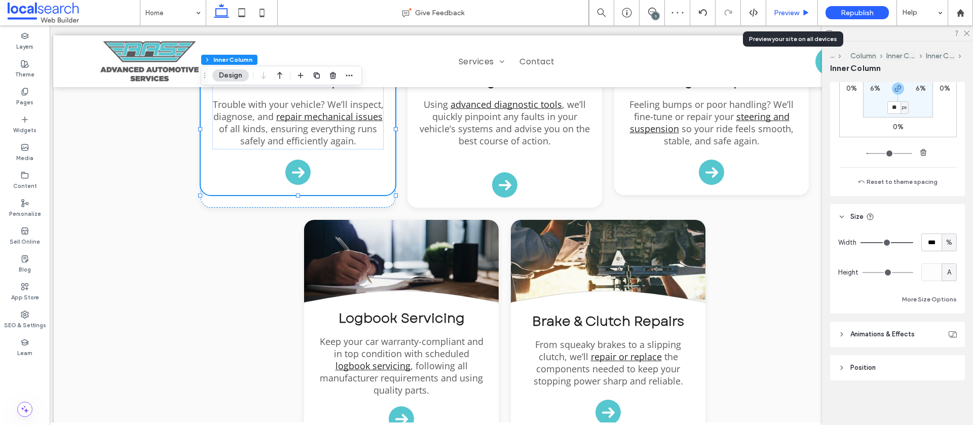
click at [779, 17] on span "Preview" at bounding box center [786, 13] width 25 height 9
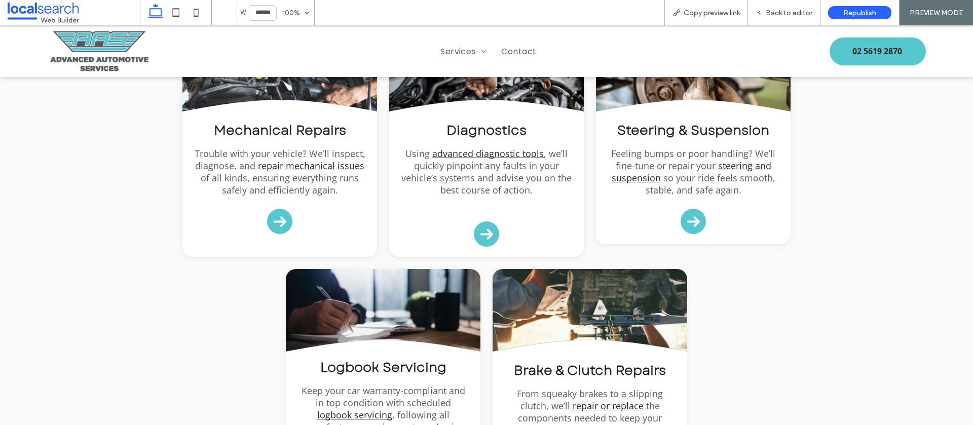
scroll to position [1038, 0]
click at [768, 10] on span "Back to editor" at bounding box center [789, 13] width 47 height 9
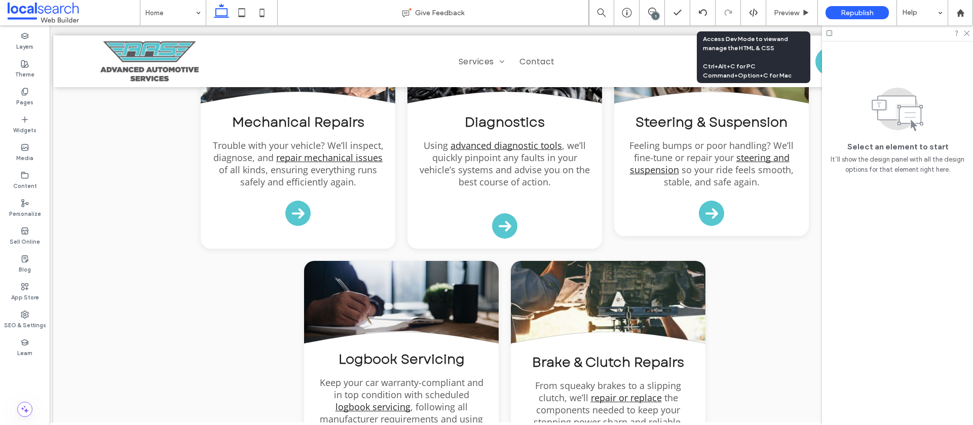
scroll to position [1079, 0]
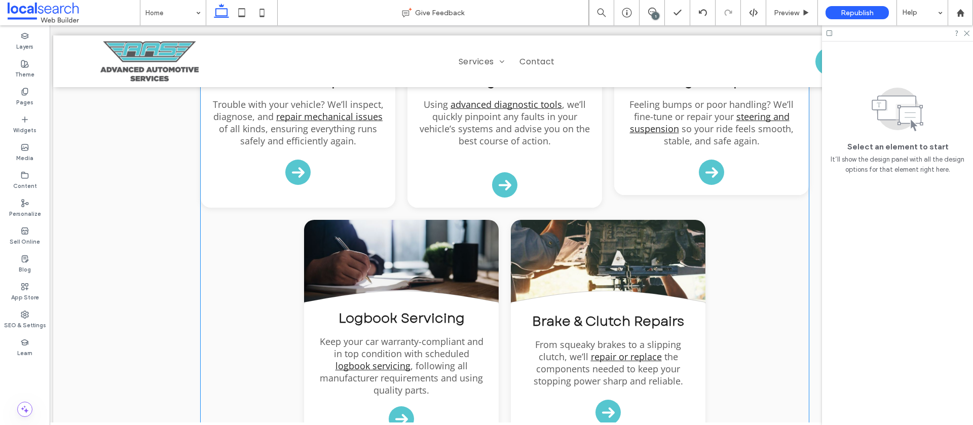
click at [385, 198] on div "Divider Icon .cls-1-1132603790-1132603790 { fill: none; stroke: #000; } Mechani…" at bounding box center [298, 94] width 195 height 228
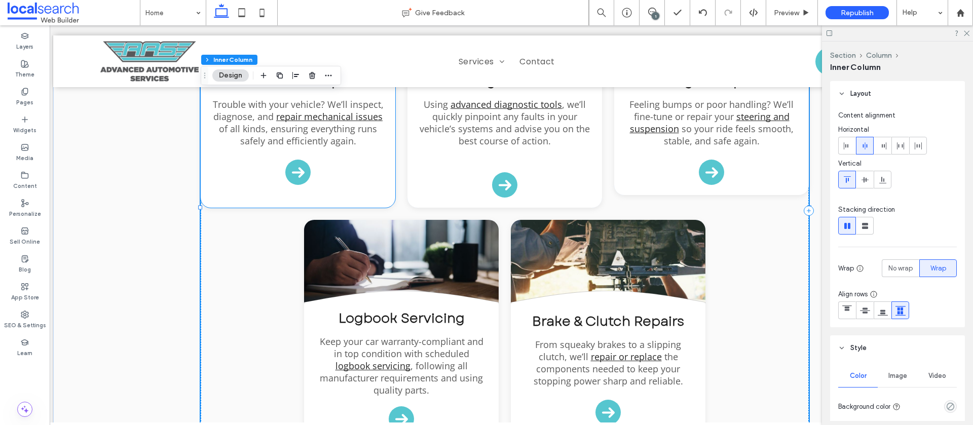
click at [376, 191] on div "Mechanical Repairs Trouble with your vehicle? We’ll inspect, diagnose, and repa…" at bounding box center [298, 129] width 195 height 132
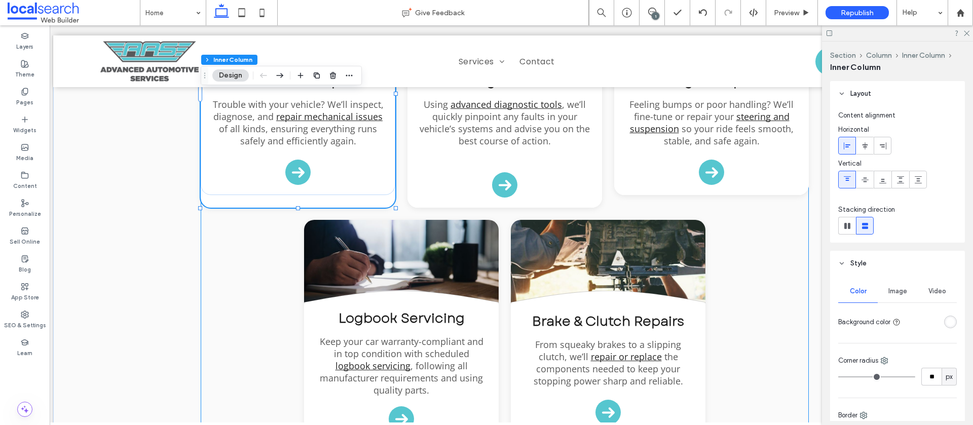
click at [382, 208] on div "Divider Icon .cls-1-1132603790-1132603790 { fill: none; stroke: #000; } Mechani…" at bounding box center [505, 211] width 608 height 462
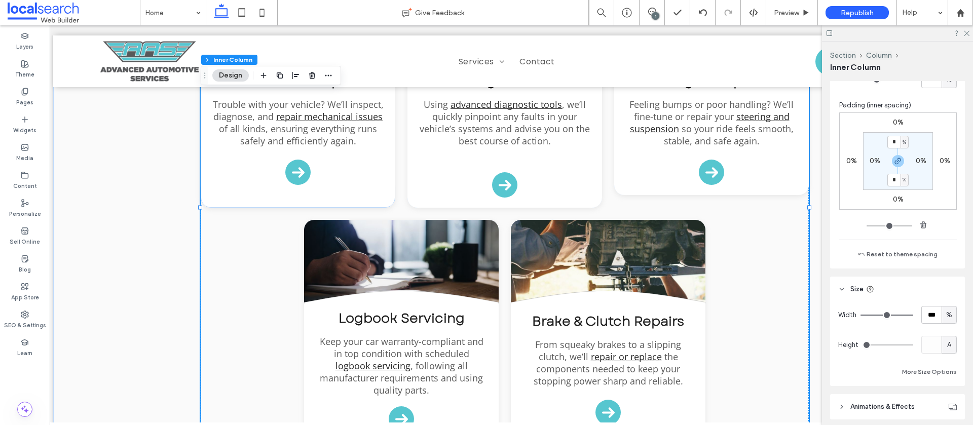
scroll to position [591, 0]
click at [330, 195] on div "Mechanical Repairs Trouble with your vehicle? We’ll inspect, diagnose, and repa…" at bounding box center [298, 129] width 195 height 132
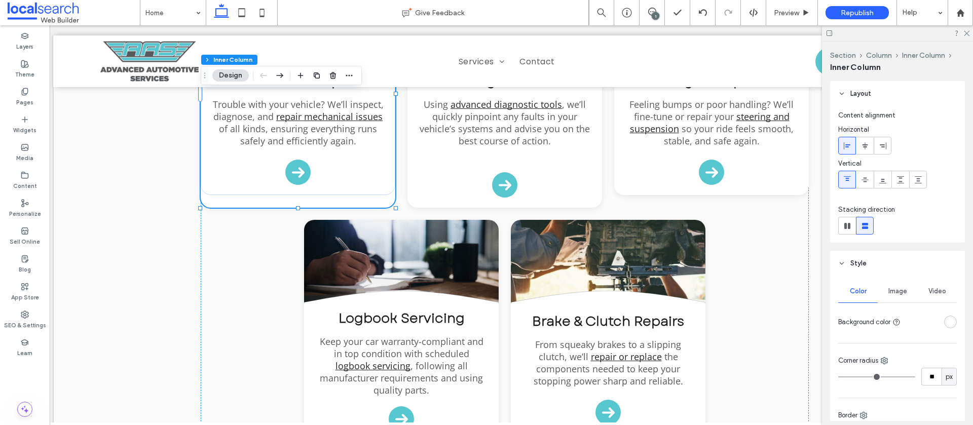
click at [349, 189] on div "Mechanical Repairs Trouble with your vehicle? We’ll inspect, diagnose, and repa…" at bounding box center [298, 129] width 195 height 132
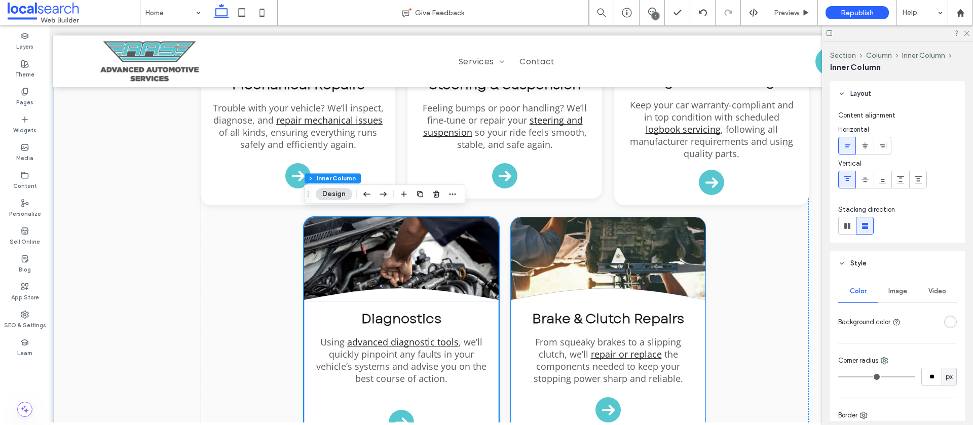
scroll to position [1092, 0]
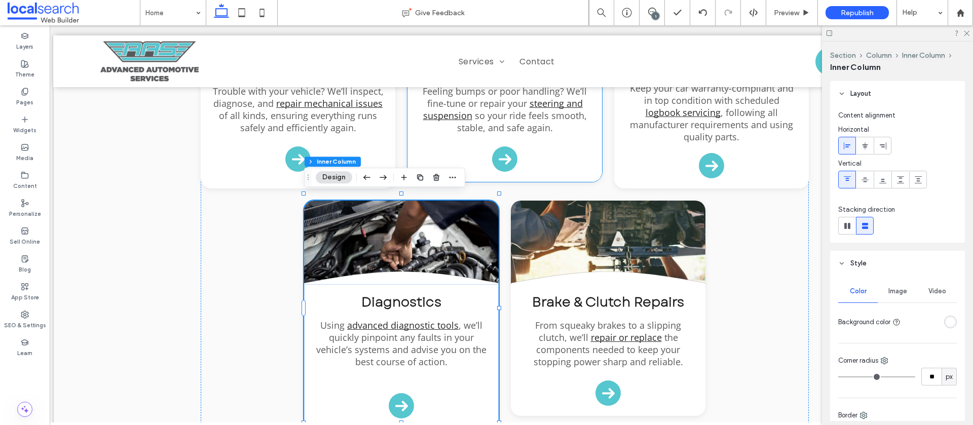
click at [575, 173] on div "Steering & Suspension Feeling bumps or poor handling? We’ll fine-tune or repair…" at bounding box center [505, 116] width 195 height 132
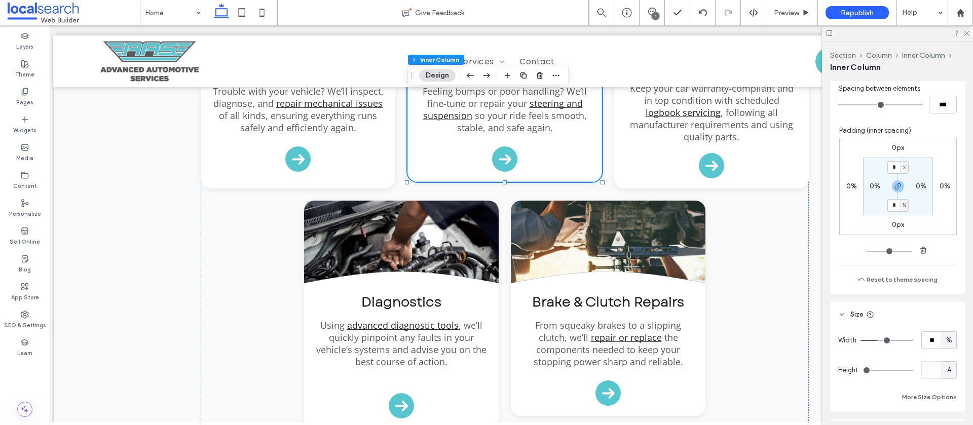
scroll to position [666, 0]
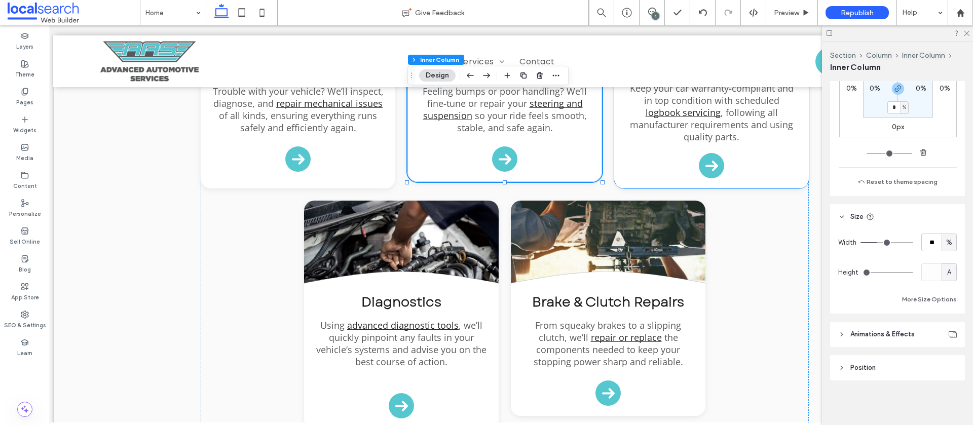
click at [749, 166] on div "Logbook Servicing Keep your car warranty-compliant and in top condition with sc…" at bounding box center [711, 119] width 195 height 138
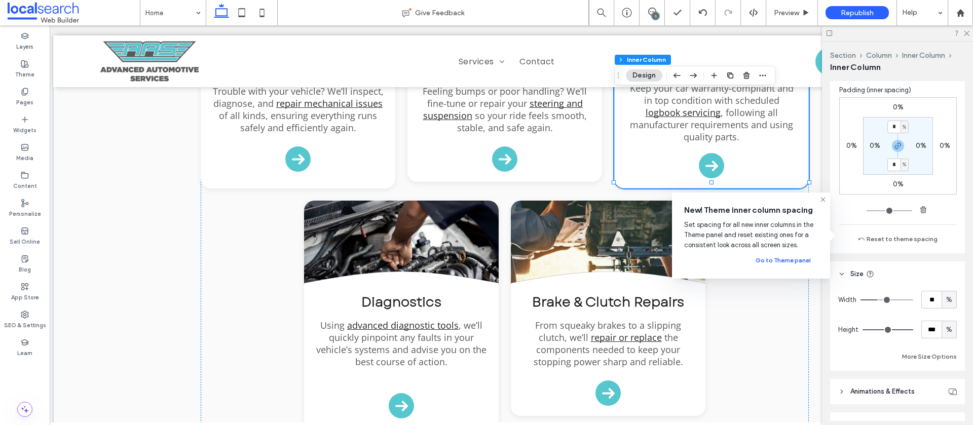
scroll to position [612, 0]
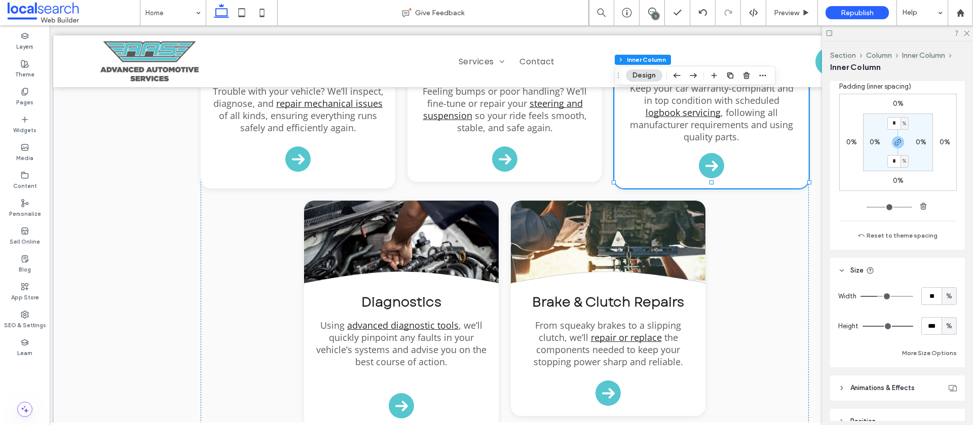
click at [946, 327] on div "%" at bounding box center [949, 326] width 10 height 10
click at [951, 415] on span "A" at bounding box center [949, 415] width 4 height 10
type input "*"
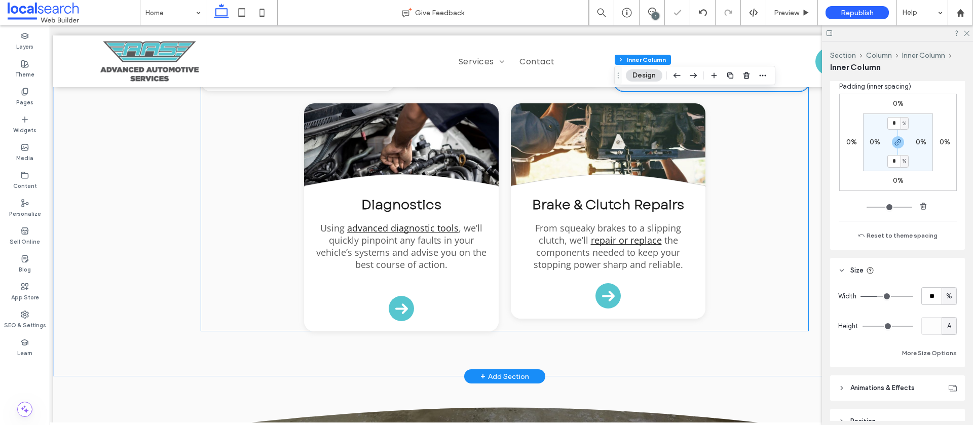
scroll to position [1194, 0]
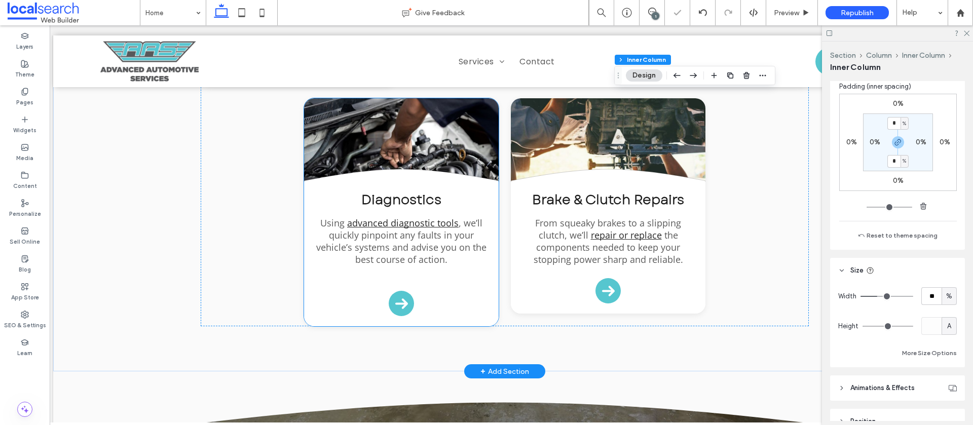
drag, startPoint x: 479, startPoint y: 294, endPoint x: 484, endPoint y: 295, distance: 5.7
click at [479, 294] on div "Diagnostics Using advanced diagnostic tools , we’ll quickly pinpoint any faults…" at bounding box center [401, 254] width 195 height 144
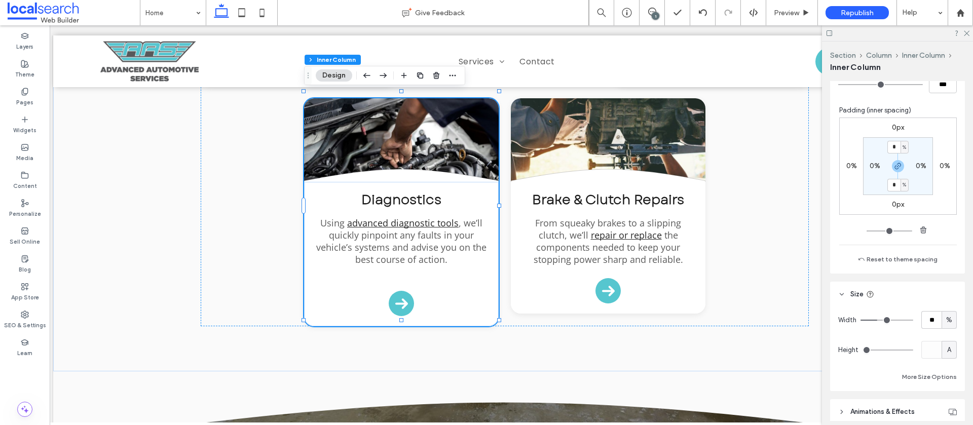
scroll to position [593, 0]
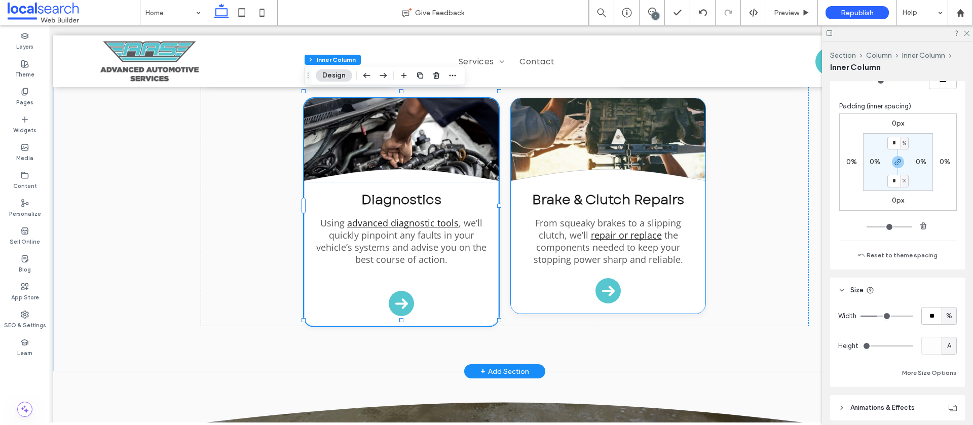
click at [686, 292] on div "Brake & Clutch Repairs From squeaky brakes to a slipping clutch, we’ll repair o…" at bounding box center [608, 248] width 195 height 132
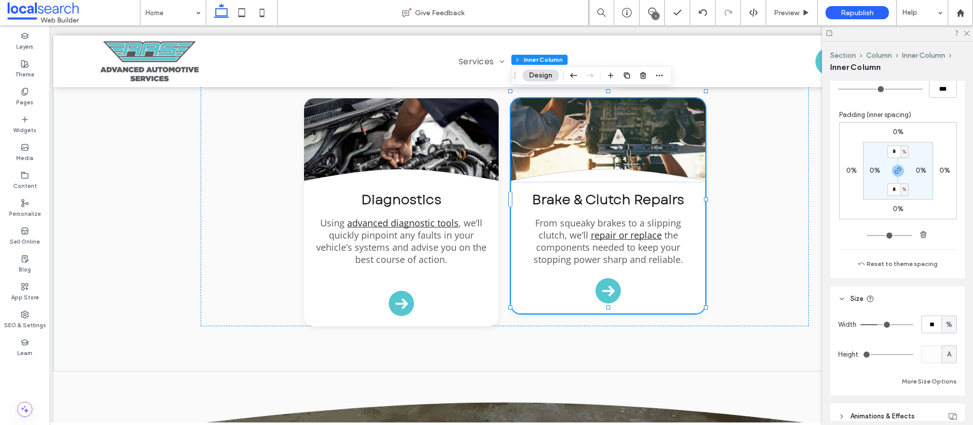
scroll to position [584, 0]
click at [952, 325] on span "%" at bounding box center [949, 324] width 6 height 10
click at [948, 408] on span "A" at bounding box center [949, 413] width 4 height 10
type input "*"
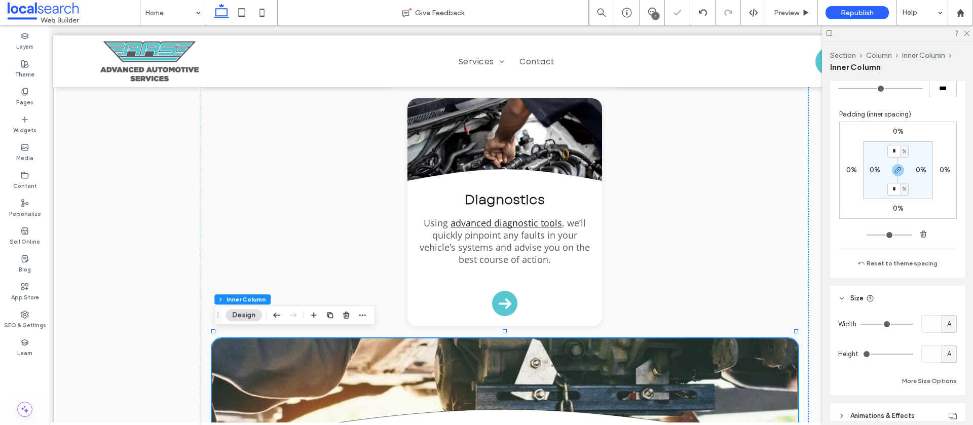
click at [951, 326] on span "A" at bounding box center [949, 324] width 4 height 10
click at [950, 359] on span "%" at bounding box center [949, 360] width 6 height 10
type input "**"
drag, startPoint x: 935, startPoint y: 324, endPoint x: 914, endPoint y: 323, distance: 21.3
click at [913, 324] on div "Width **** %" at bounding box center [897, 324] width 119 height 18
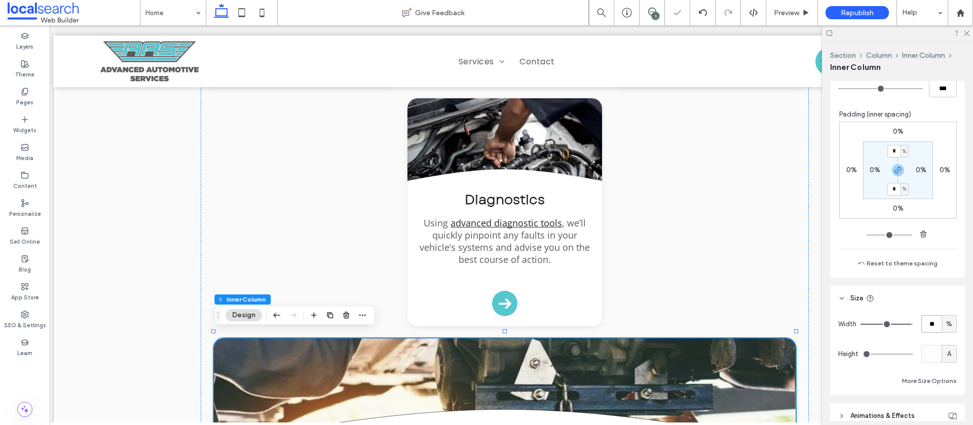
type input "**"
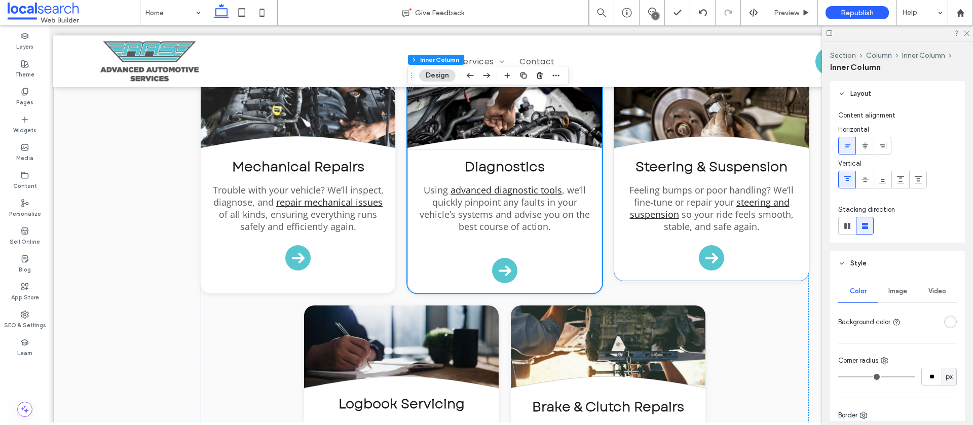
scroll to position [1055, 0]
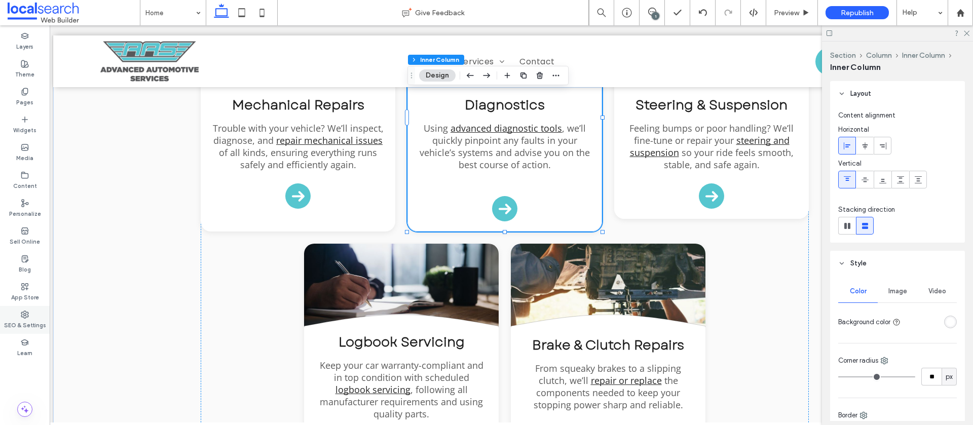
click at [9, 320] on label "SEO & Settings" at bounding box center [25, 324] width 42 height 11
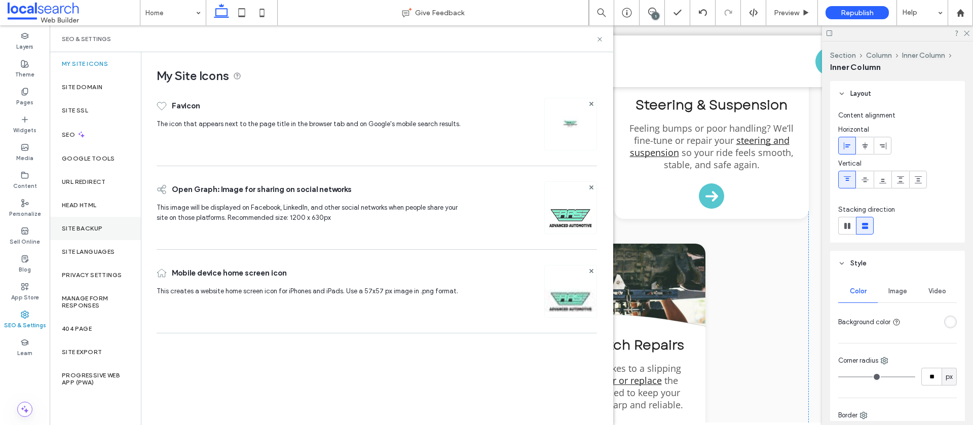
click at [91, 229] on label "Site Backup" at bounding box center [82, 228] width 41 height 7
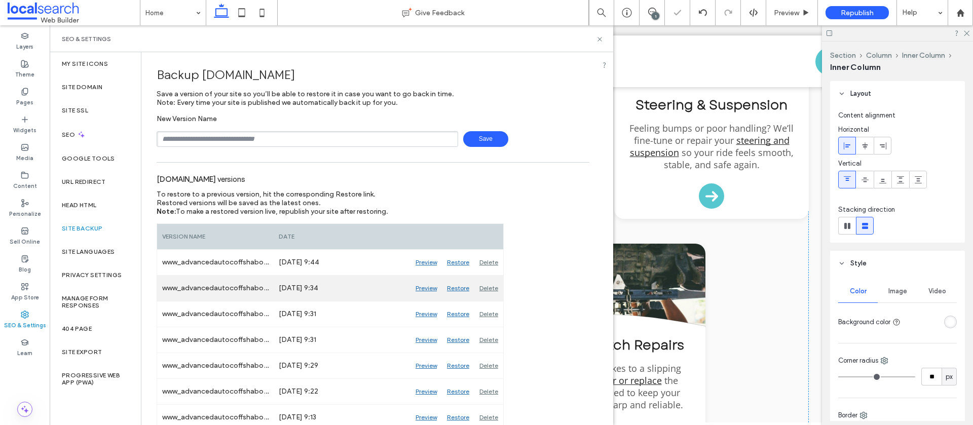
click at [462, 286] on div "Restore" at bounding box center [458, 288] width 32 height 25
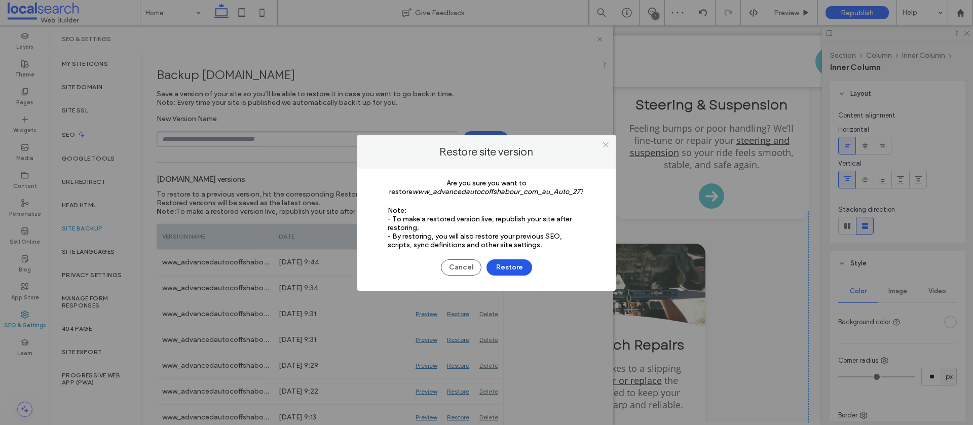
click at [513, 263] on button "Restore" at bounding box center [510, 268] width 46 height 16
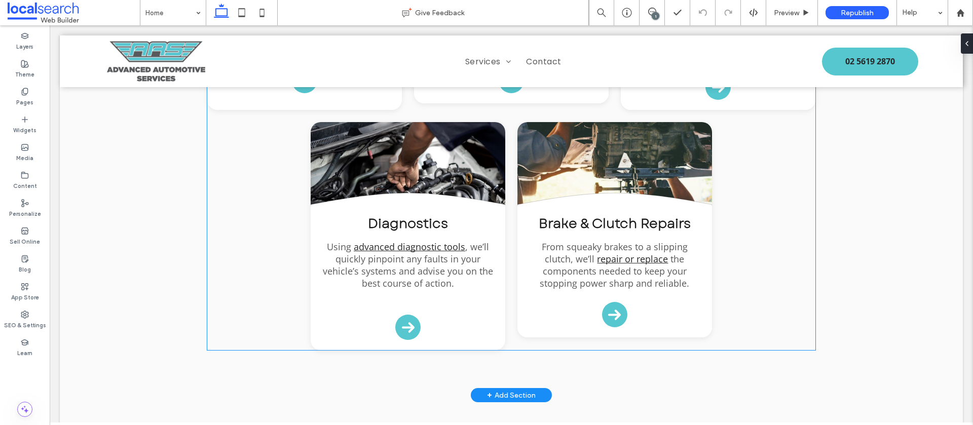
scroll to position [1173, 0]
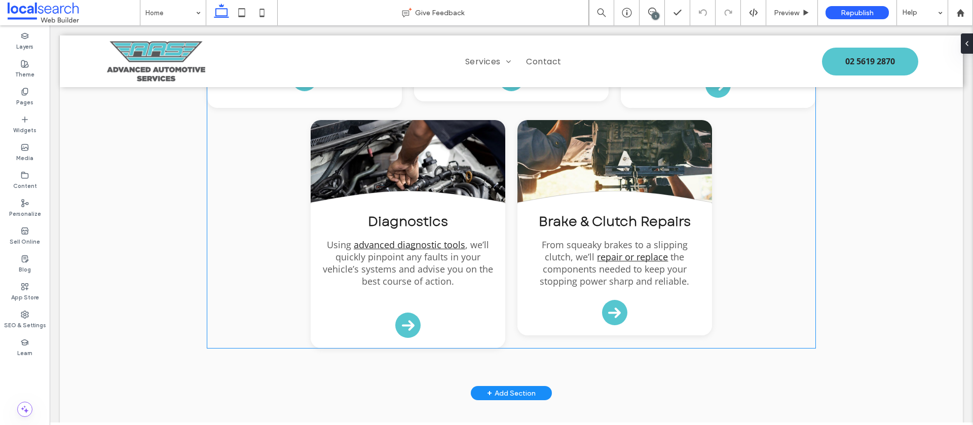
click at [561, 320] on div "Brake & Clutch Repairs From squeaky brakes to a slipping clutch, we’ll repair o…" at bounding box center [615, 270] width 195 height 132
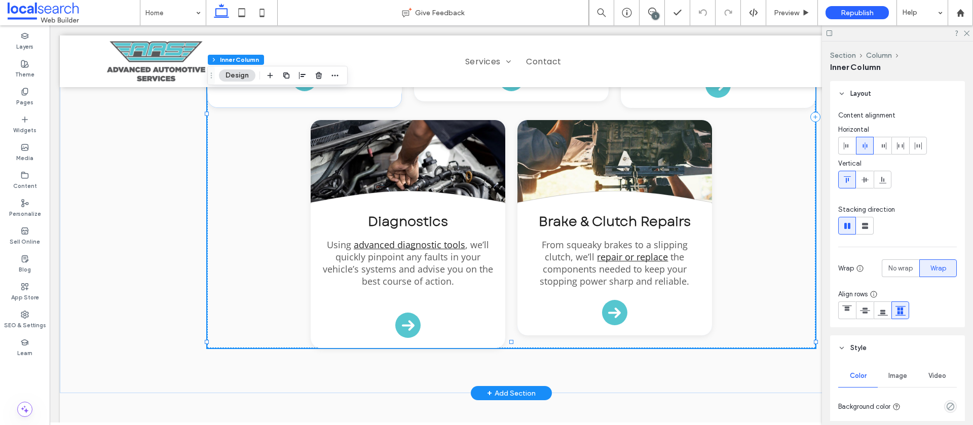
click at [561, 318] on div "Brake & Clutch Repairs From squeaky brakes to a slipping clutch, we’ll repair o…" at bounding box center [615, 270] width 195 height 132
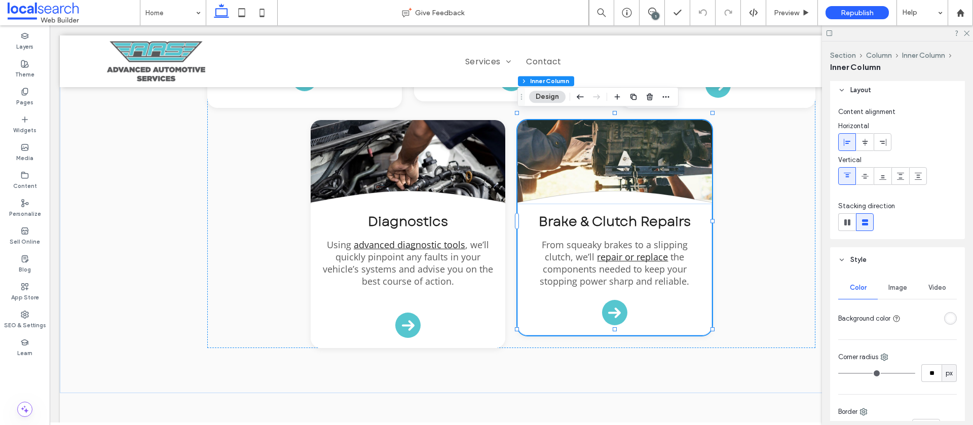
scroll to position [0, 0]
click at [25, 44] on label "Layers" at bounding box center [24, 45] width 17 height 11
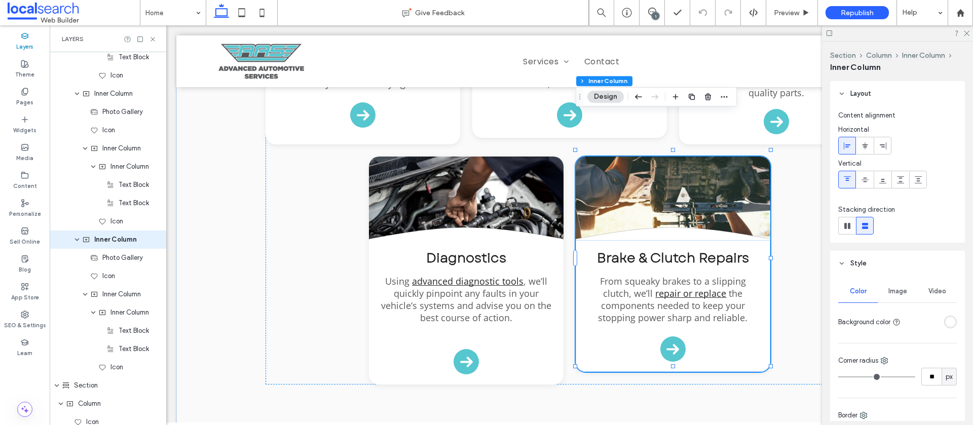
scroll to position [2286, 0]
click at [77, 241] on icon "expand Inner Column" at bounding box center [77, 239] width 6 height 8
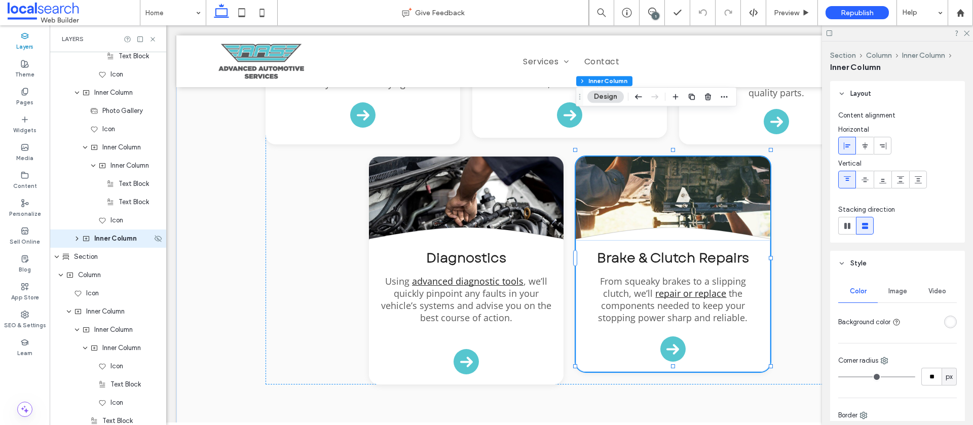
click at [77, 241] on icon "expand Inner Column" at bounding box center [77, 239] width 8 height 6
click at [143, 243] on div "Inner Column" at bounding box center [117, 239] width 70 height 10
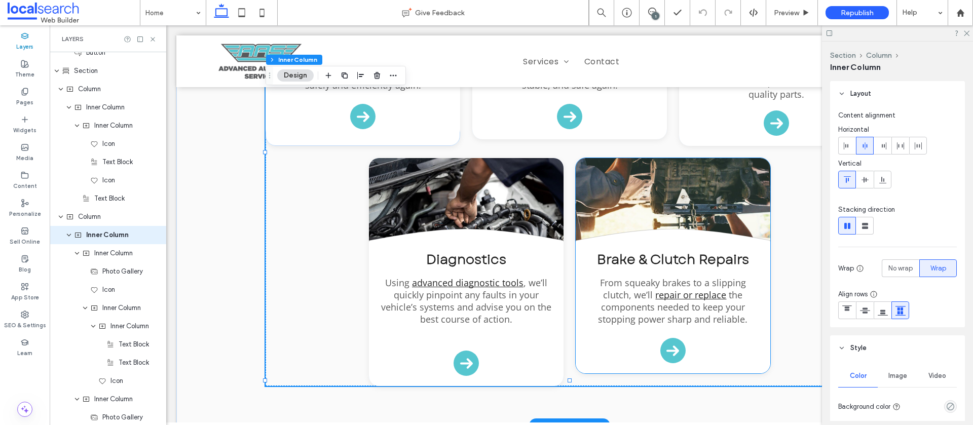
scroll to position [1684, 0]
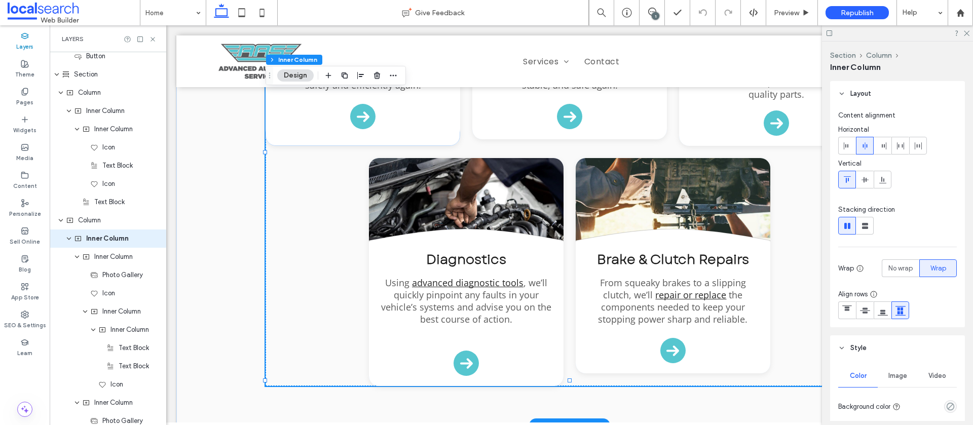
click at [572, 322] on div "Divider Icon .cls-1-1132603790-1132603790 { fill: none; stroke: #000; } Mechani…" at bounding box center [570, 155] width 608 height 462
click at [99, 218] on span "Column" at bounding box center [89, 220] width 23 height 10
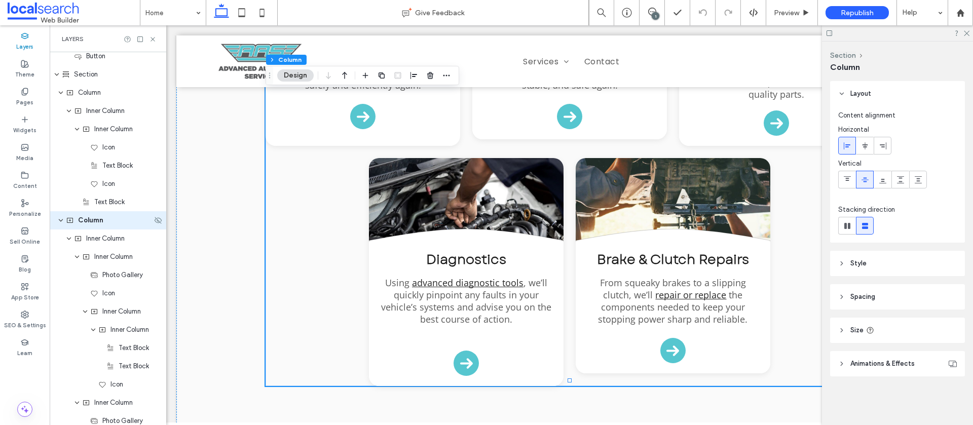
scroll to position [1666, 0]
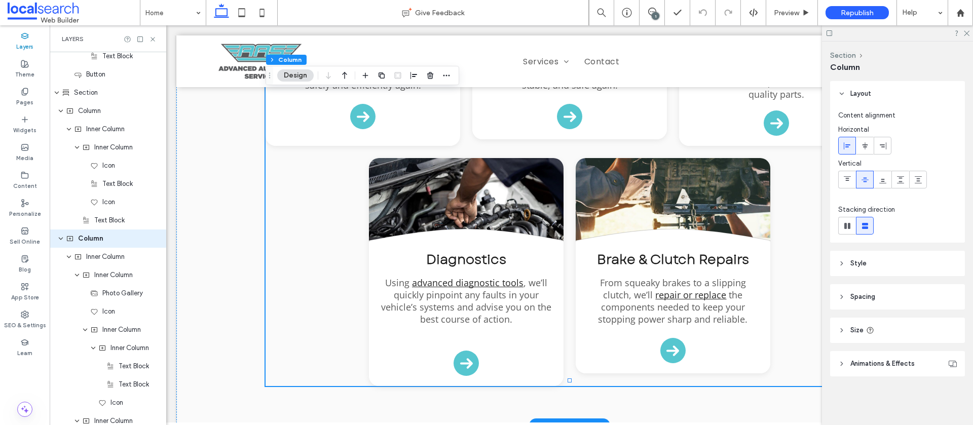
click at [593, 310] on div "Brake & Clutch Repairs From squeaky brakes to a slipping clutch, we’ll repair o…" at bounding box center [673, 308] width 195 height 132
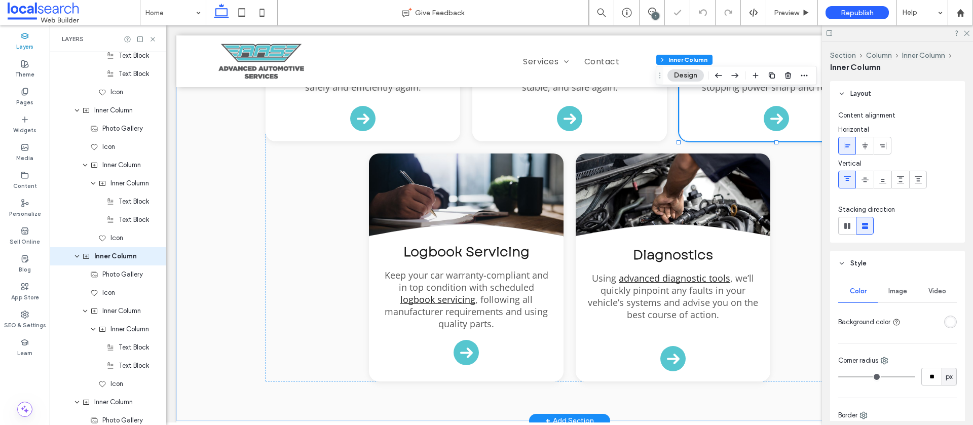
scroll to position [1994, 0]
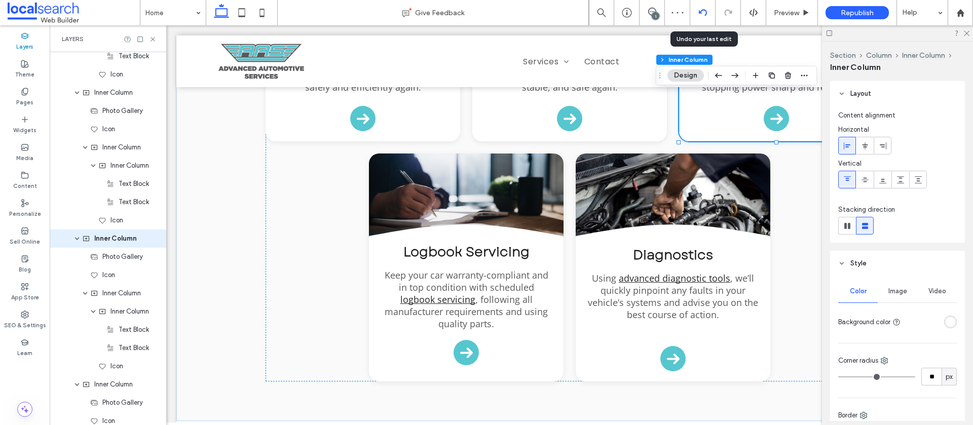
click at [700, 15] on icon at bounding box center [703, 13] width 8 height 8
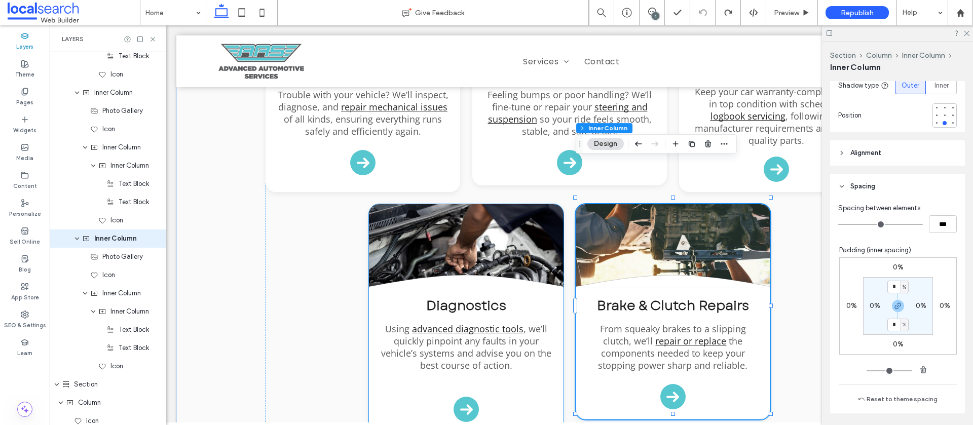
scroll to position [1109, 0]
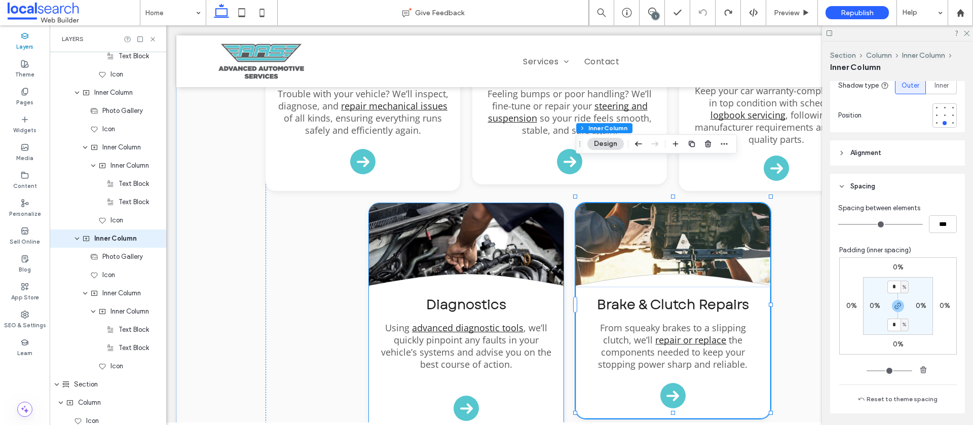
click at [516, 360] on div "Diagnostics Using advanced diagnostic tools , we’ll quickly pinpoint any faults…" at bounding box center [466, 359] width 195 height 144
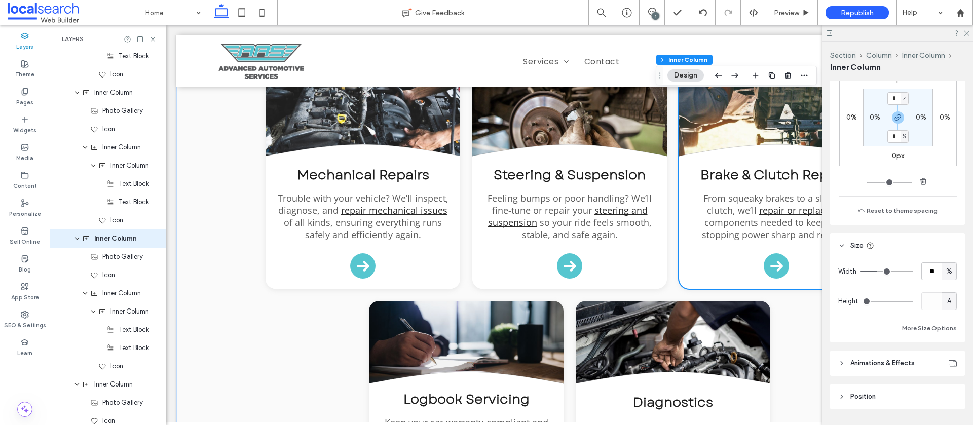
scroll to position [979, 0]
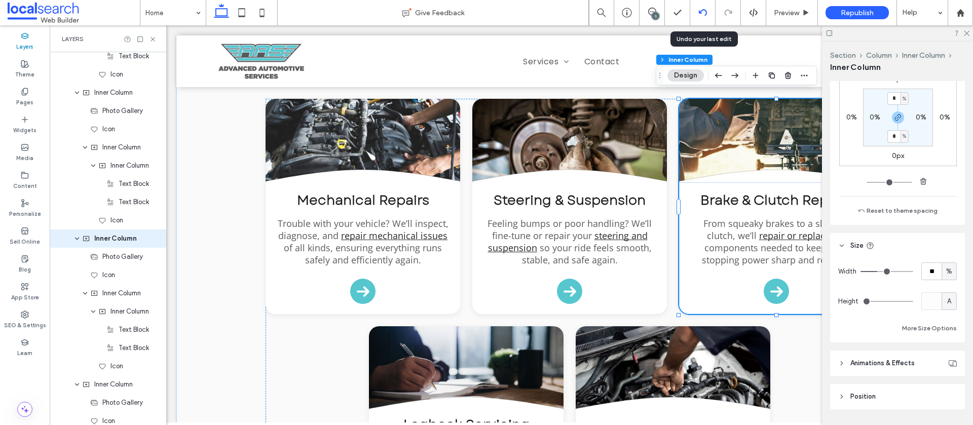
click at [701, 17] on div at bounding box center [702, 12] width 25 height 25
click at [737, 74] on icon "button" at bounding box center [735, 75] width 12 height 18
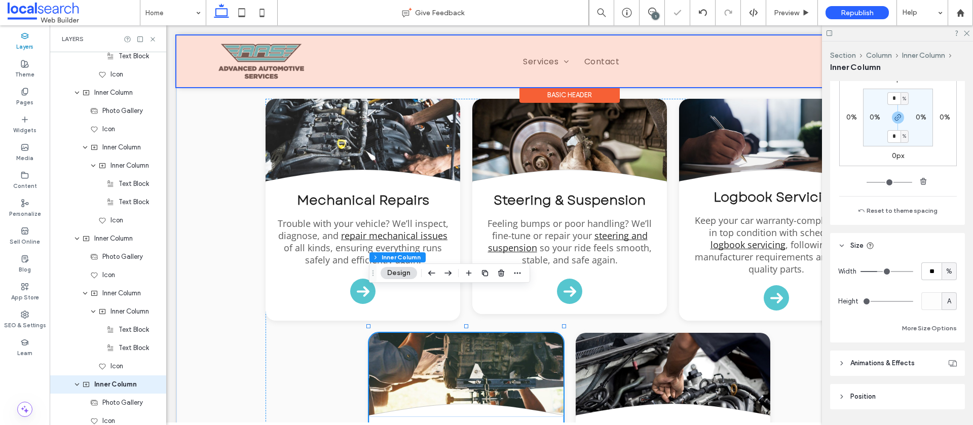
click at [737, 74] on div at bounding box center [569, 61] width 787 height 52
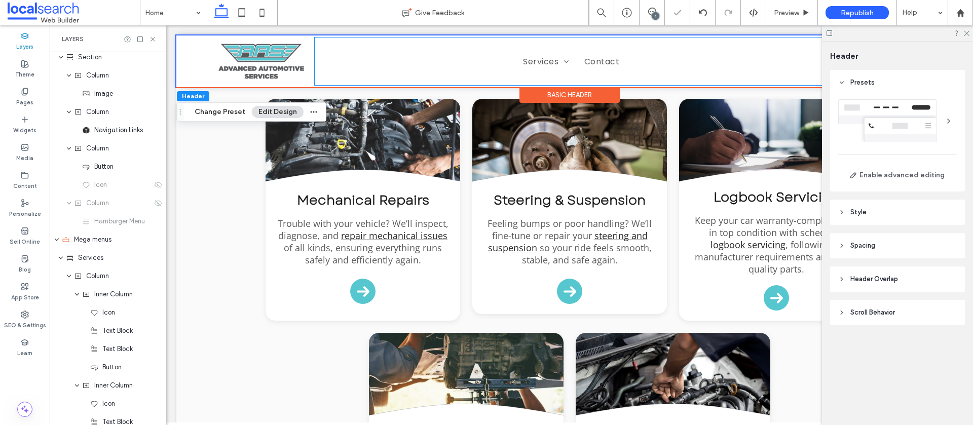
scroll to position [0, 0]
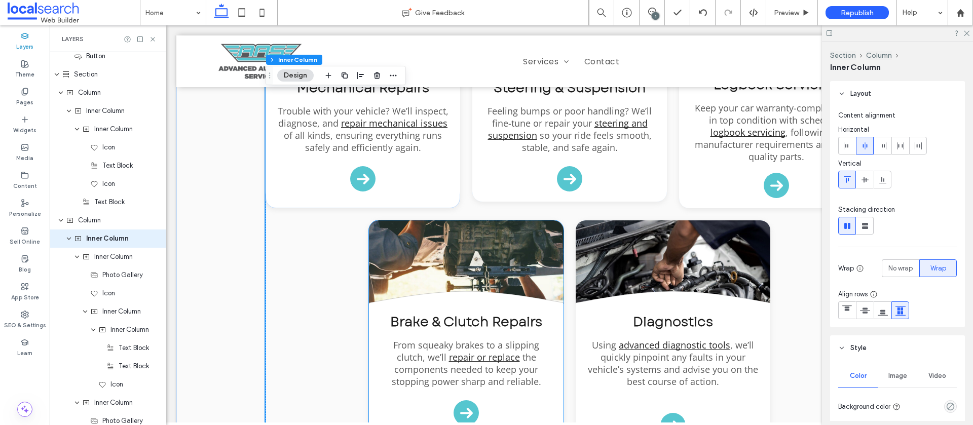
scroll to position [1095, 0]
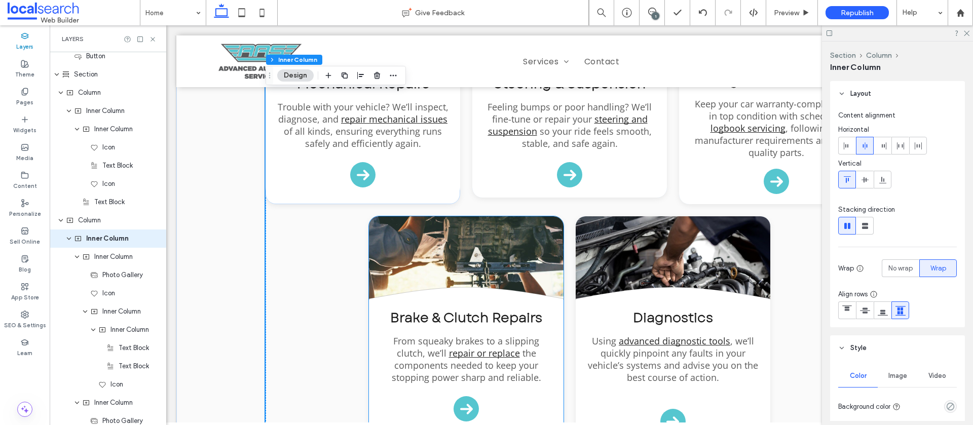
click at [553, 378] on div "Brake & Clutch Repairs From squeaky brakes to a slipping clutch, we’ll repair o…" at bounding box center [466, 366] width 195 height 132
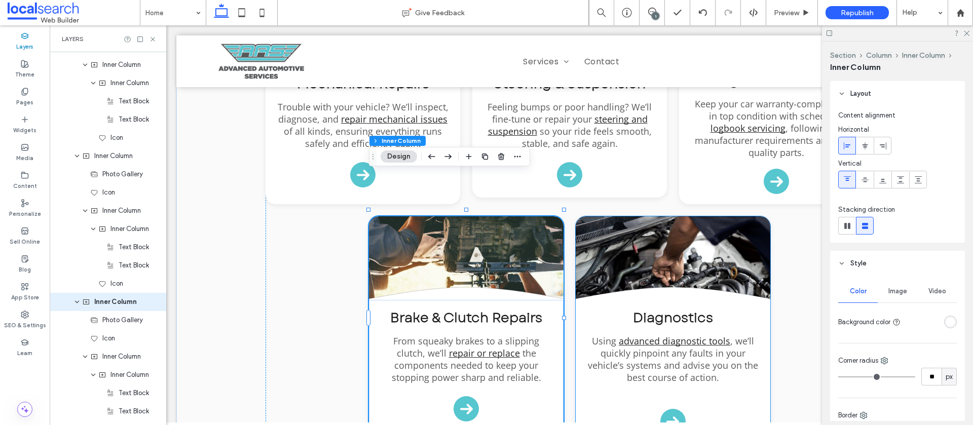
scroll to position [2140, 0]
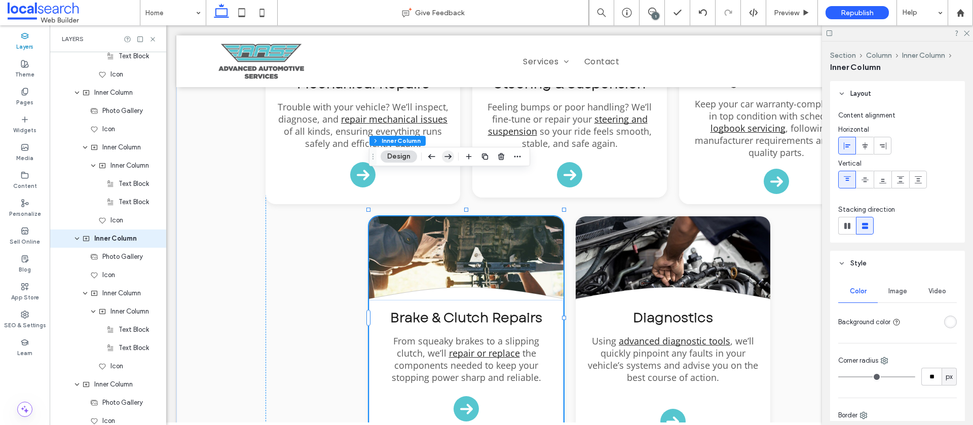
click at [451, 158] on icon "button" at bounding box center [448, 157] width 12 height 18
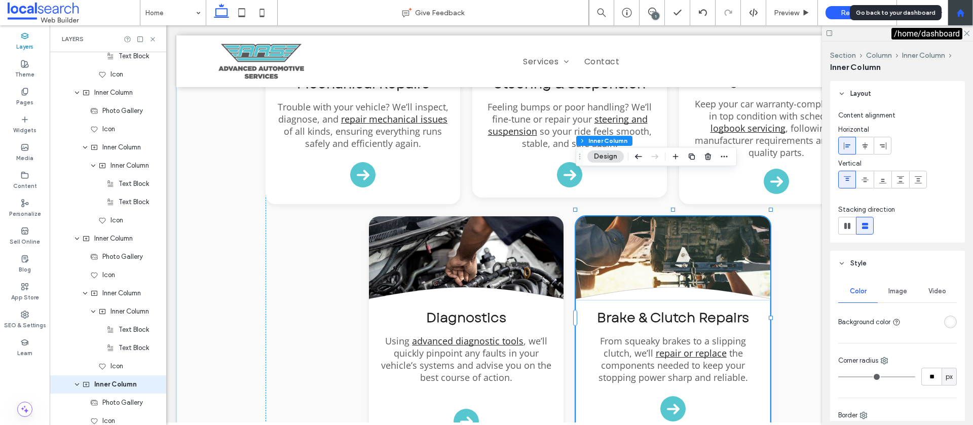
click at [955, 16] on div at bounding box center [960, 13] width 24 height 9
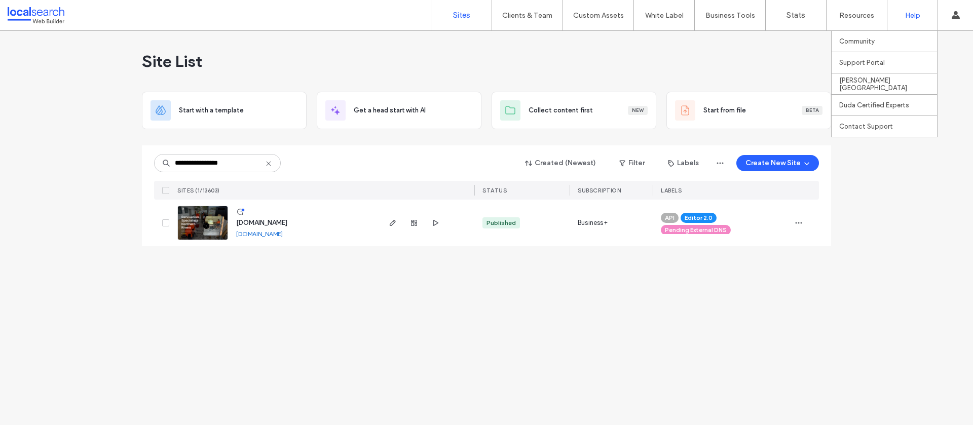
type input "**********"
click at [287, 222] on span "[DOMAIN_NAME]" at bounding box center [261, 223] width 51 height 8
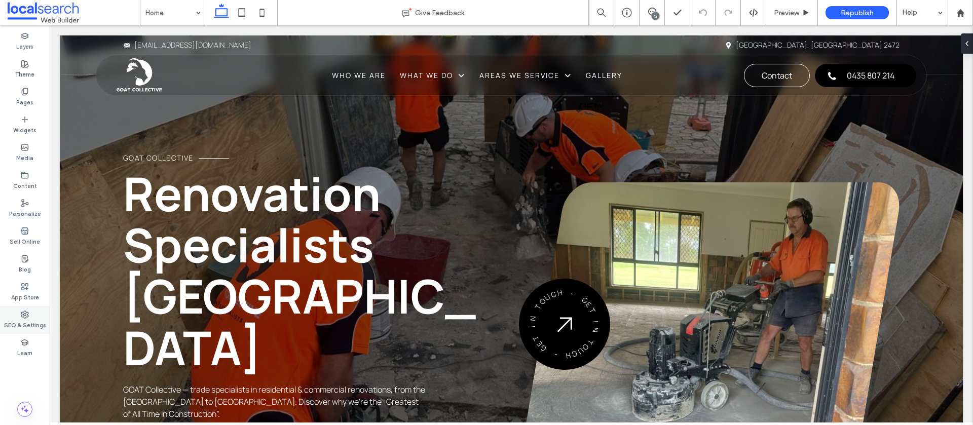
click at [18, 320] on label "SEO & Settings" at bounding box center [25, 324] width 42 height 11
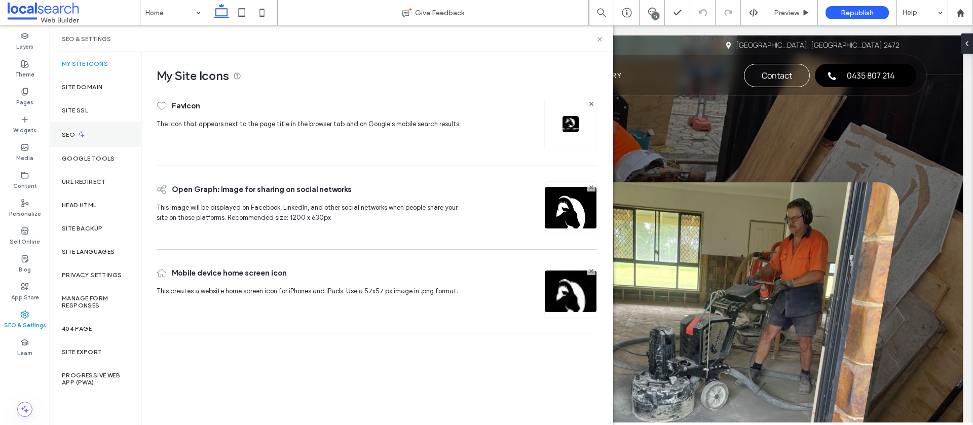
click at [77, 140] on div "SEO" at bounding box center [95, 134] width 91 height 25
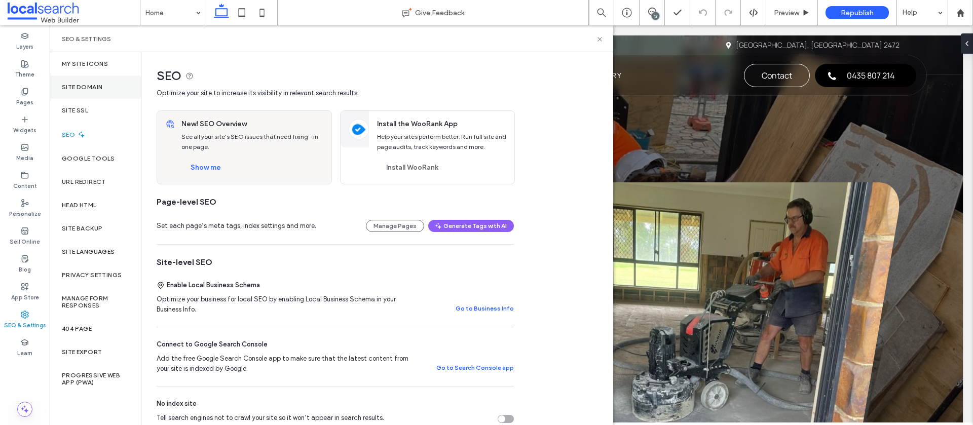
click at [92, 86] on label "Site Domain" at bounding box center [82, 87] width 41 height 7
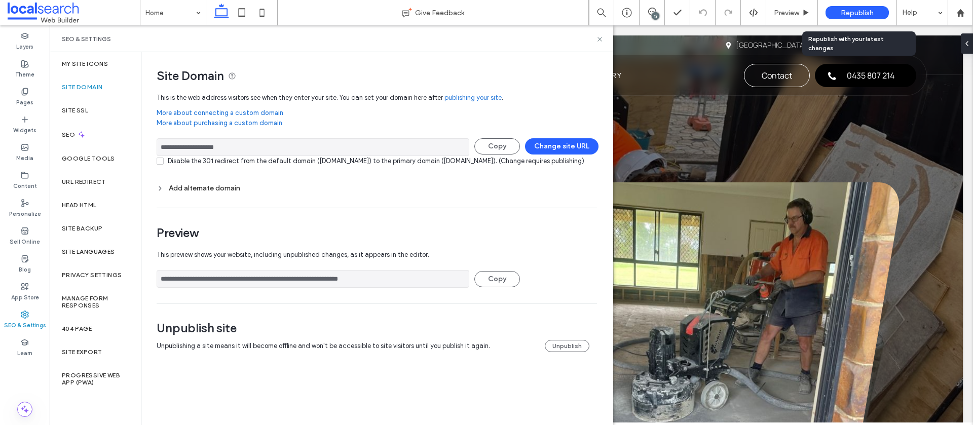
click at [862, 10] on span "Republish" at bounding box center [857, 13] width 33 height 9
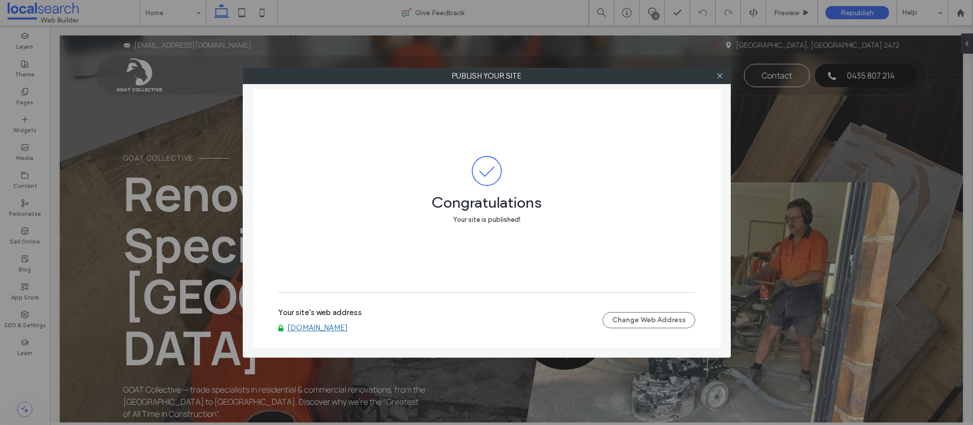
click at [338, 328] on link "www.goatcollective.au" at bounding box center [317, 327] width 60 height 9
click at [722, 79] on icon at bounding box center [720, 76] width 8 height 8
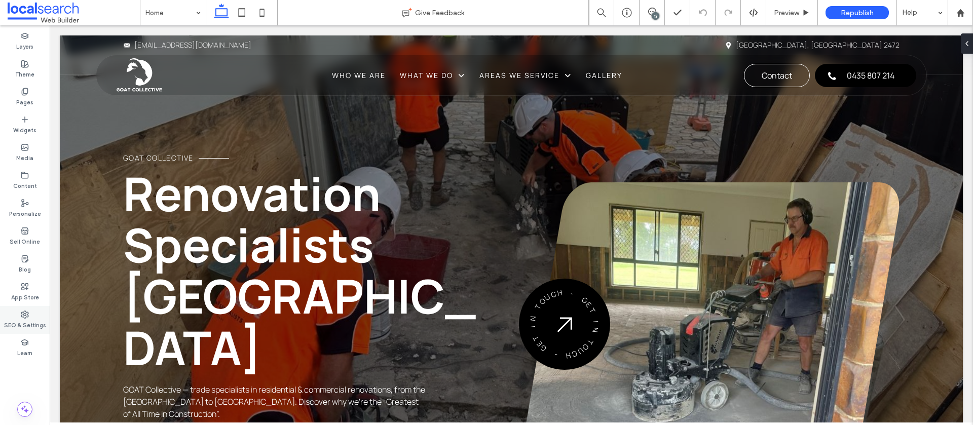
click at [26, 323] on label "SEO & Settings" at bounding box center [25, 324] width 42 height 11
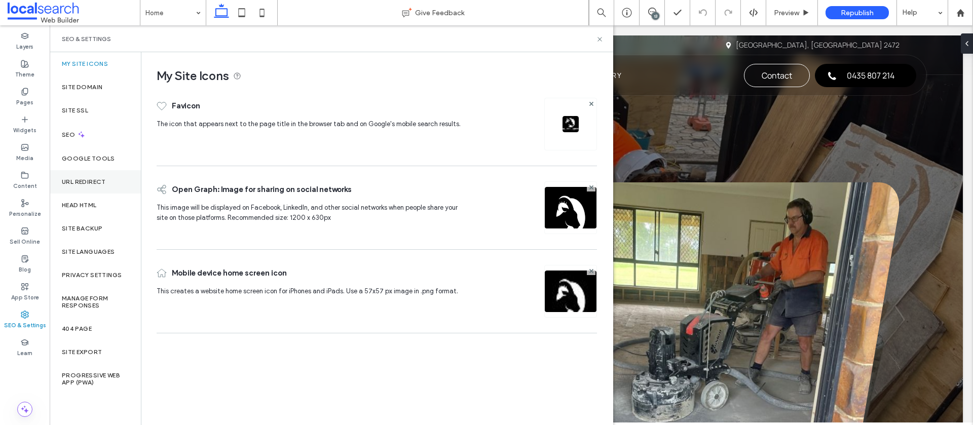
click at [80, 183] on label "URL Redirect" at bounding box center [84, 181] width 44 height 7
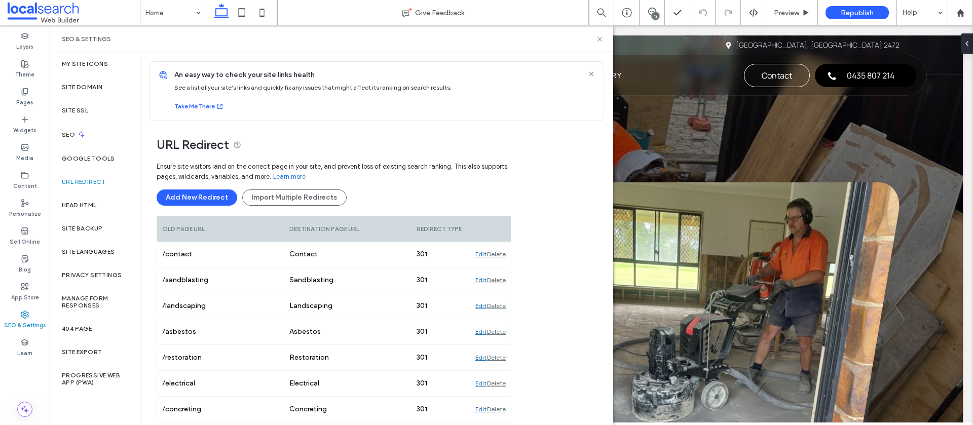
scroll to position [110, 0]
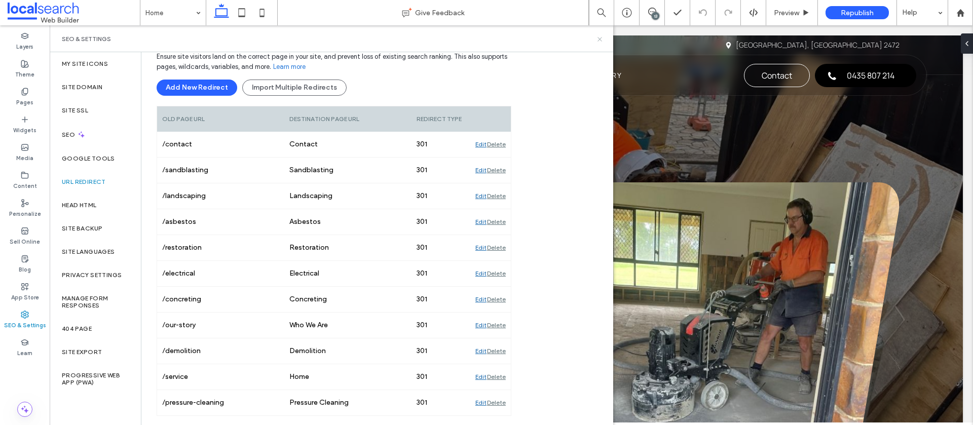
click at [601, 40] on icon at bounding box center [600, 39] width 8 height 8
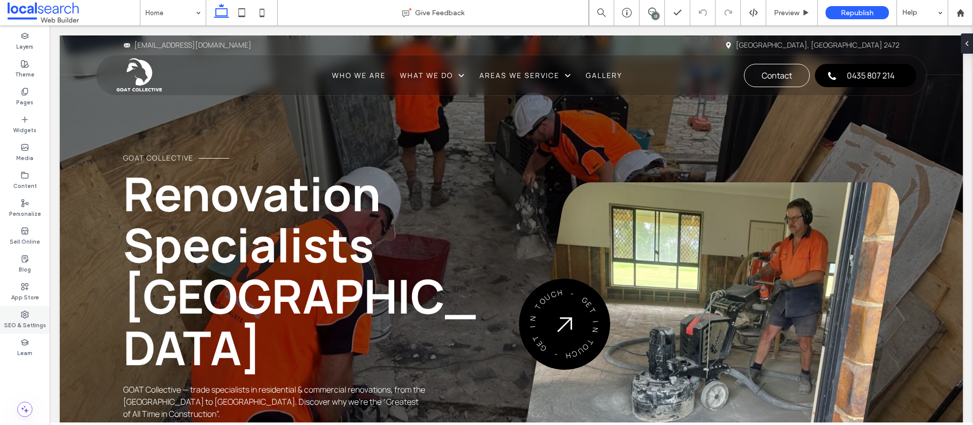
drag, startPoint x: 31, startPoint y: 314, endPoint x: 28, endPoint y: 310, distance: 5.5
click at [30, 314] on div "SEO & Settings" at bounding box center [25, 320] width 50 height 28
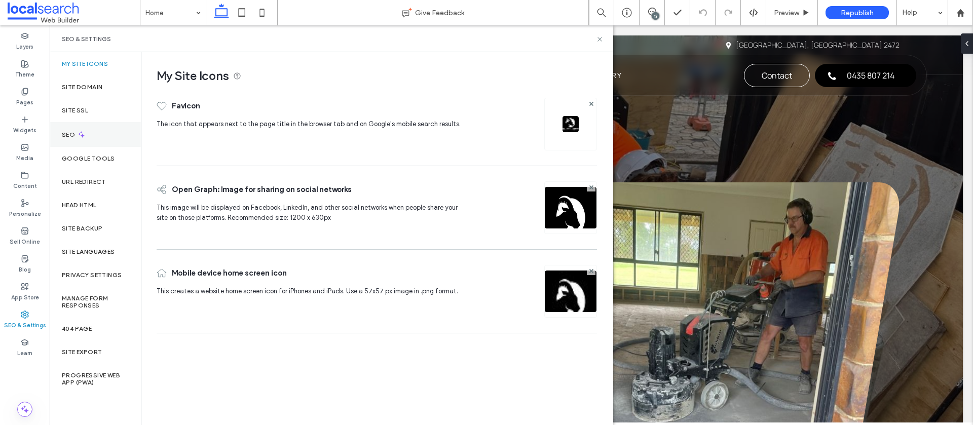
click at [85, 130] on icon at bounding box center [81, 134] width 9 height 9
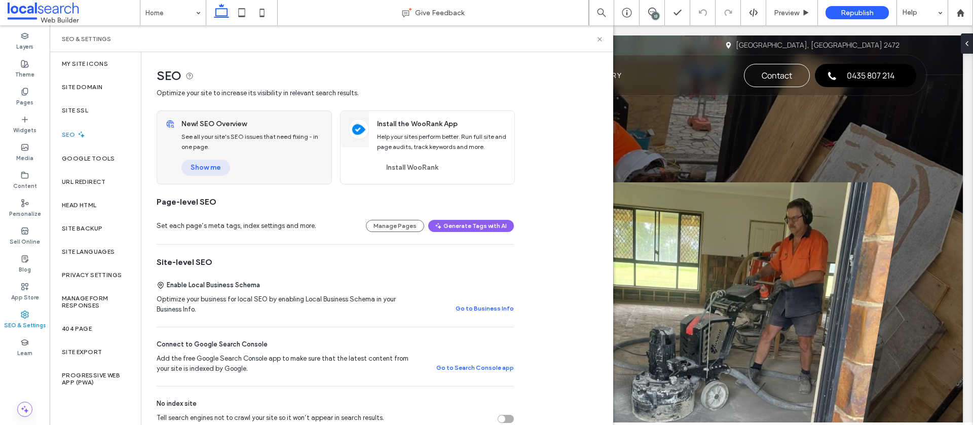
click at [203, 170] on button "Show me" at bounding box center [205, 168] width 49 height 16
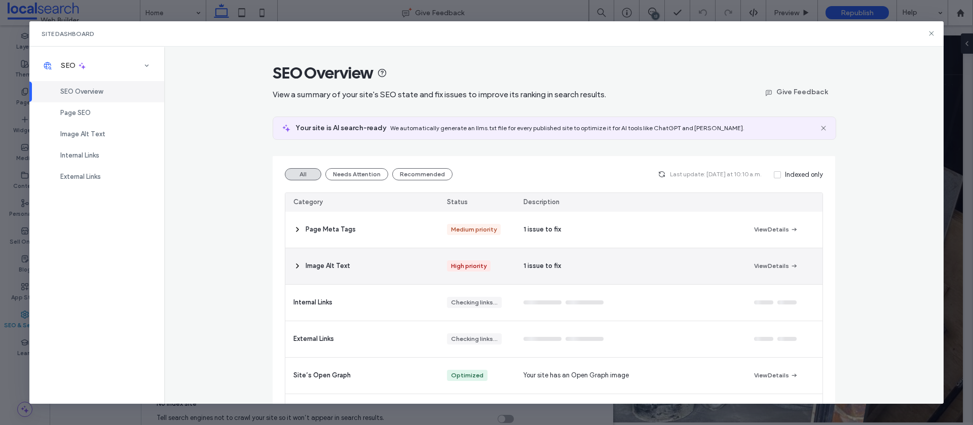
click at [589, 272] on div "1 issue to fix" at bounding box center [631, 266] width 230 height 36
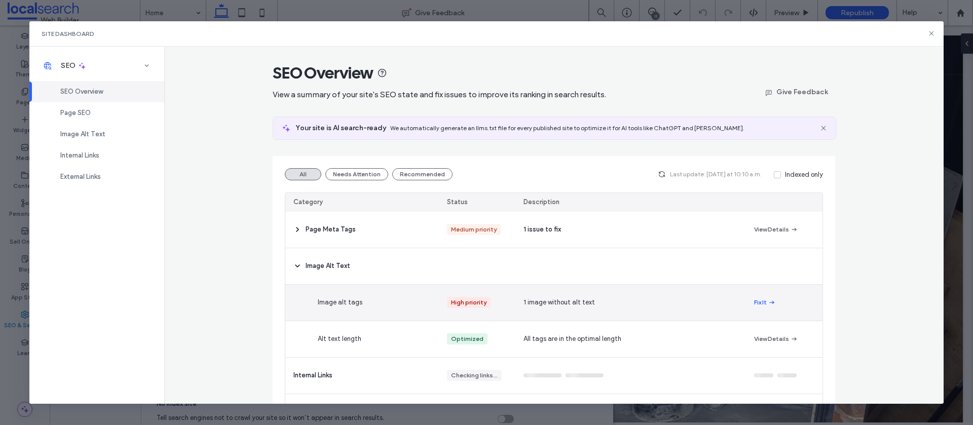
drag, startPoint x: 612, startPoint y: 309, endPoint x: 642, endPoint y: 302, distance: 30.7
click at [612, 309] on div "1 image without alt text" at bounding box center [631, 303] width 230 height 36
click at [764, 303] on button "Fix It" at bounding box center [765, 303] width 22 height 12
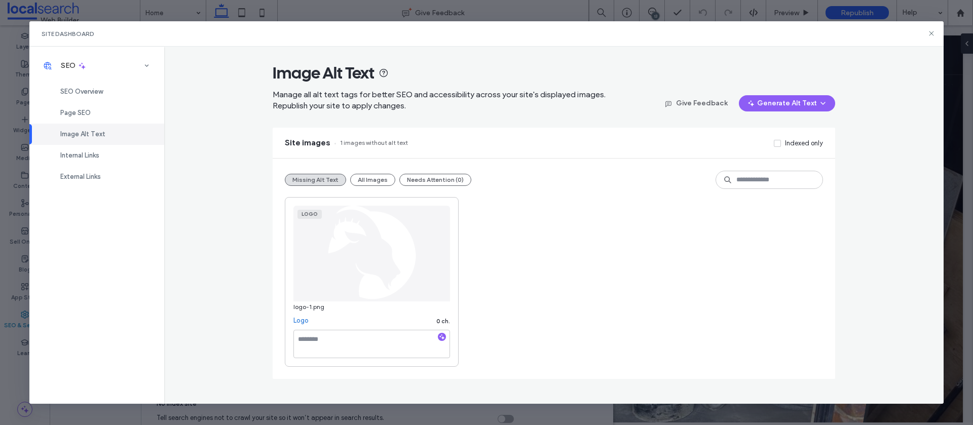
click at [443, 338] on use "button" at bounding box center [443, 338] width 6 height 6
drag, startPoint x: 360, startPoint y: 341, endPoint x: 278, endPoint y: 339, distance: 82.2
click at [278, 339] on div "**********" at bounding box center [554, 269] width 563 height 221
type textarea "*"
type textarea "*********"
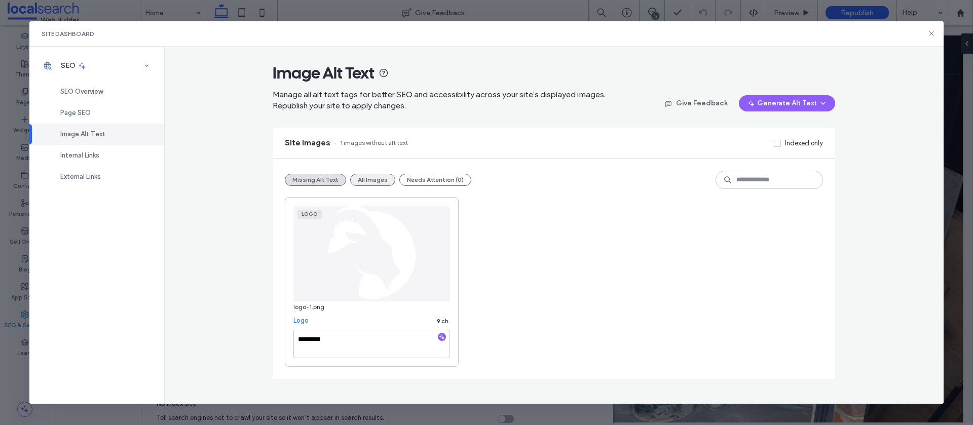
click at [363, 180] on button "All Images" at bounding box center [372, 180] width 45 height 12
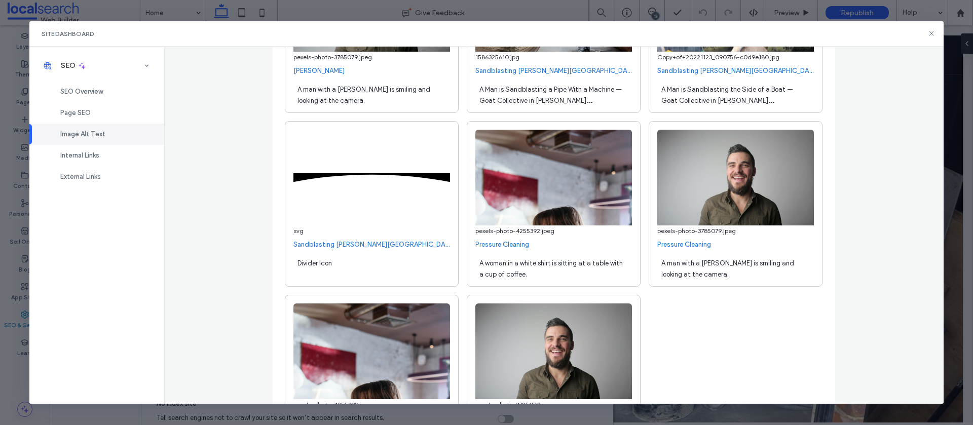
scroll to position [13537, 0]
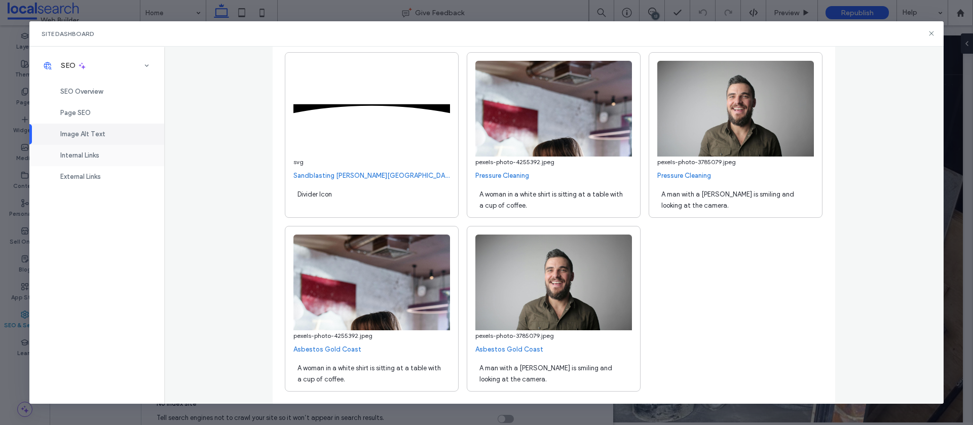
click at [71, 157] on span "Internal Links" at bounding box center [79, 156] width 39 height 8
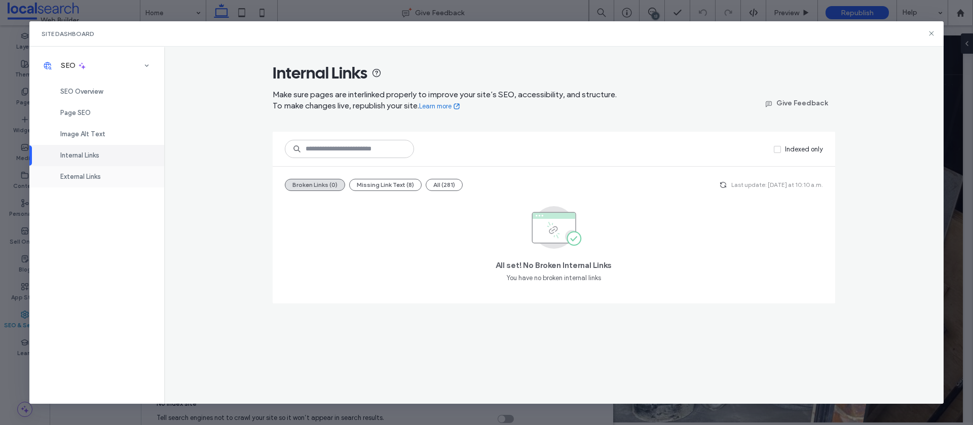
drag, startPoint x: 99, startPoint y: 177, endPoint x: 107, endPoint y: 177, distance: 7.6
click at [99, 178] on span "External Links" at bounding box center [80, 177] width 41 height 8
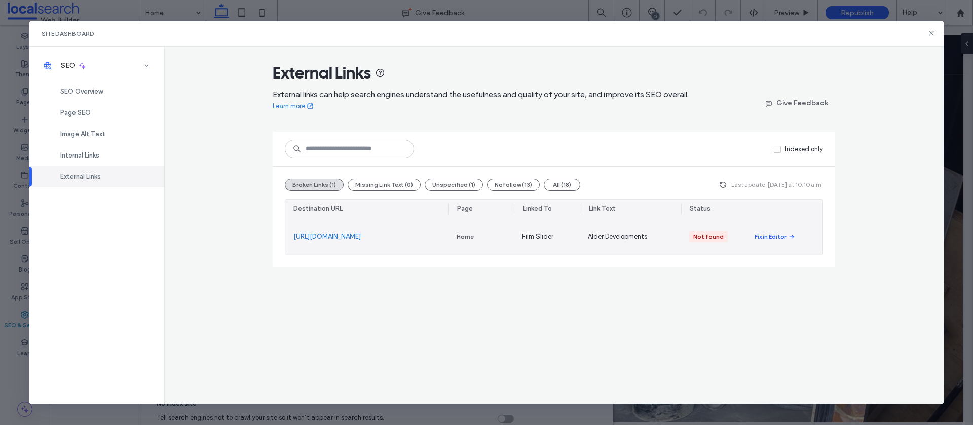
click at [361, 239] on link "https://www.alderdevelopments.com.au" at bounding box center [327, 237] width 67 height 10
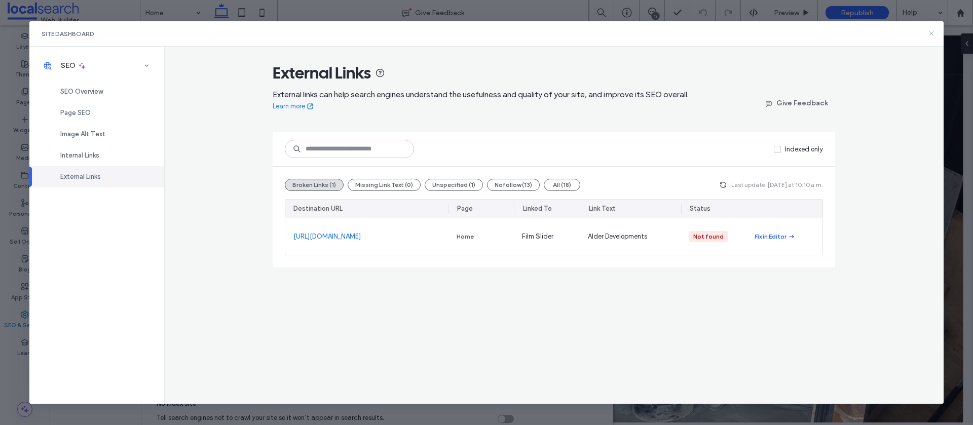
click at [932, 33] on icon at bounding box center [932, 33] width 8 height 8
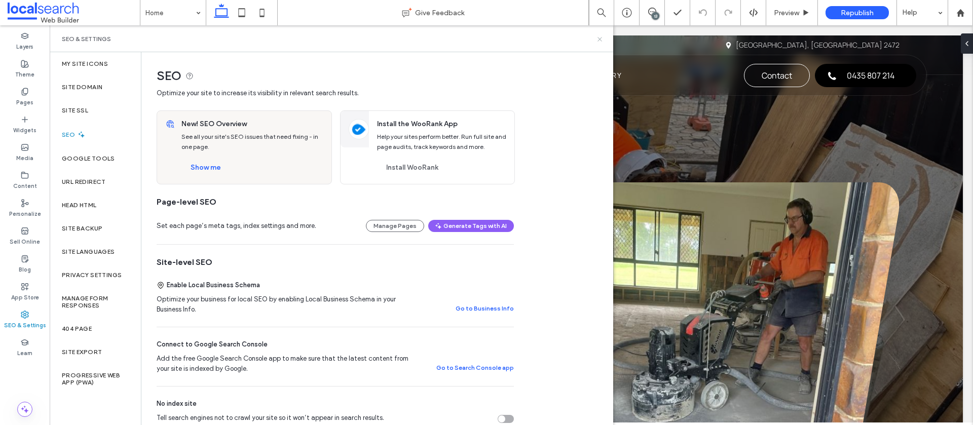
click at [602, 39] on icon at bounding box center [600, 39] width 8 height 8
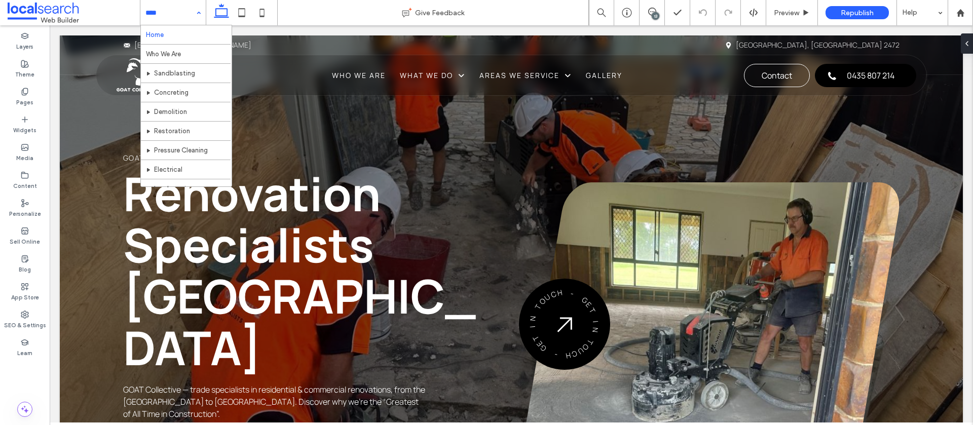
click at [190, 11] on input at bounding box center [170, 12] width 50 height 25
click at [115, 10] on span at bounding box center [74, 13] width 132 height 20
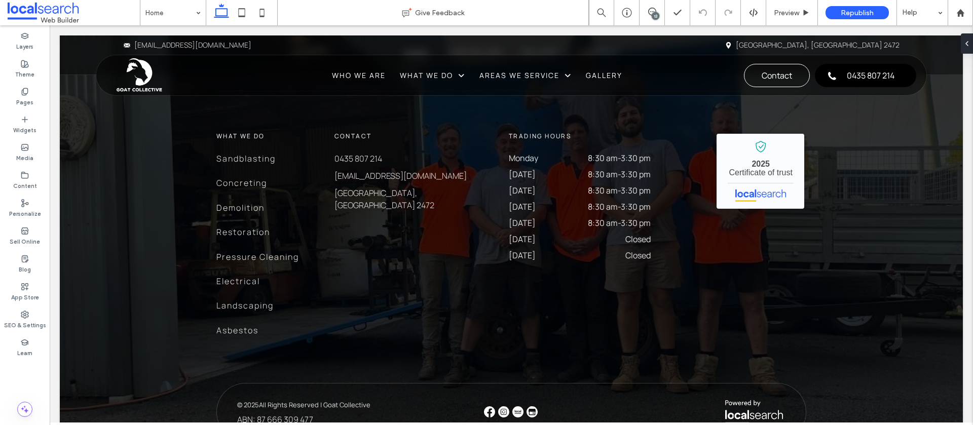
scroll to position [3524, 0]
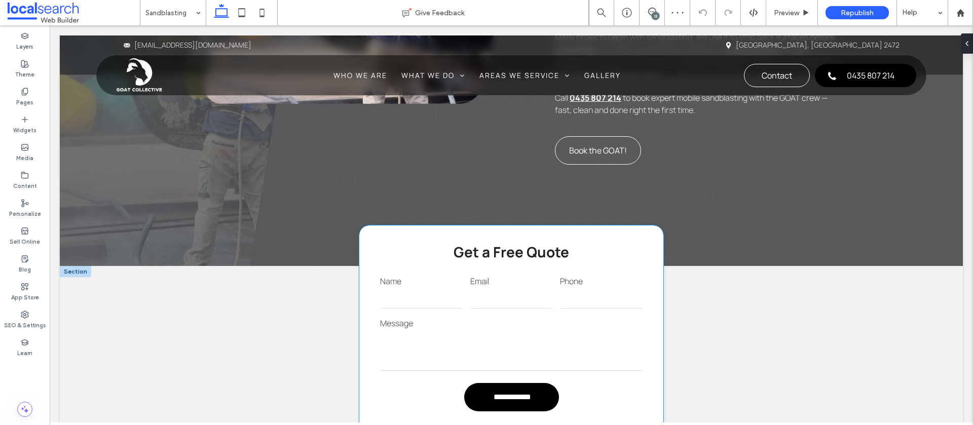
scroll to position [811, 0]
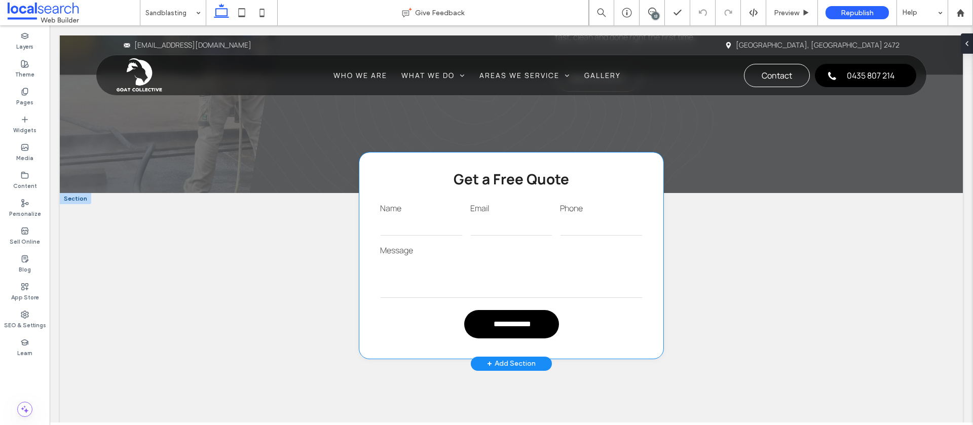
click at [510, 258] on textarea at bounding box center [511, 278] width 263 height 41
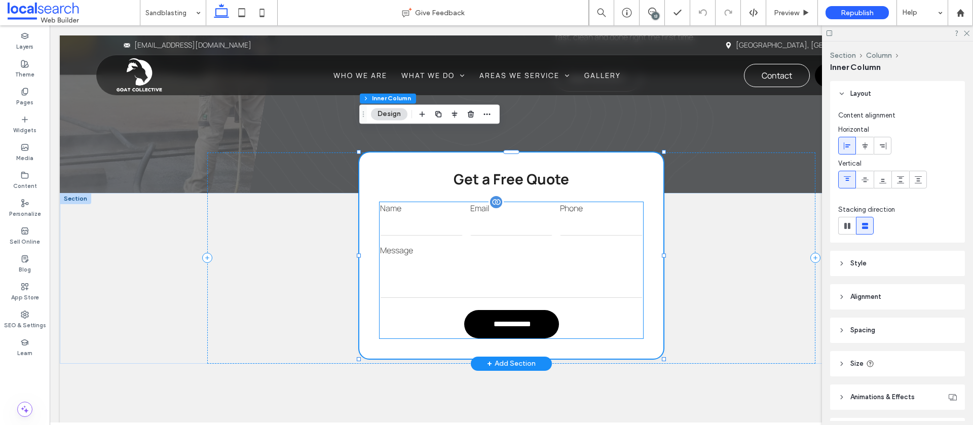
click at [481, 245] on label "Message" at bounding box center [511, 250] width 263 height 11
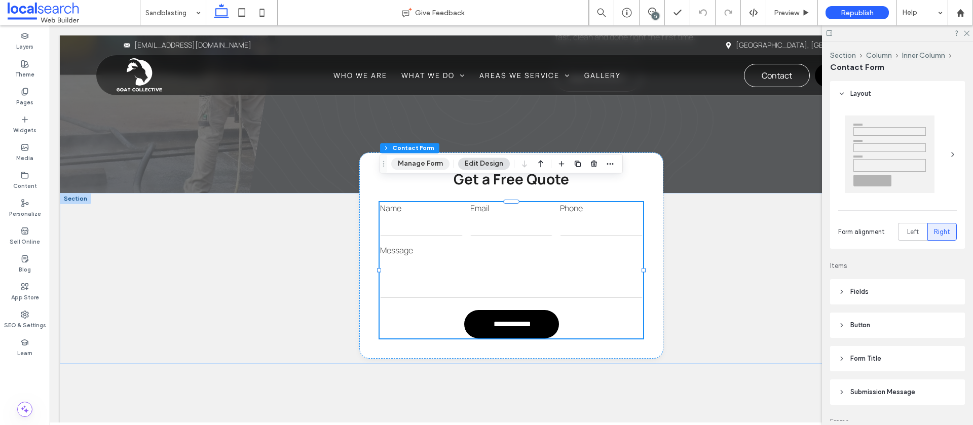
click at [414, 166] on button "Manage Form" at bounding box center [420, 164] width 58 height 12
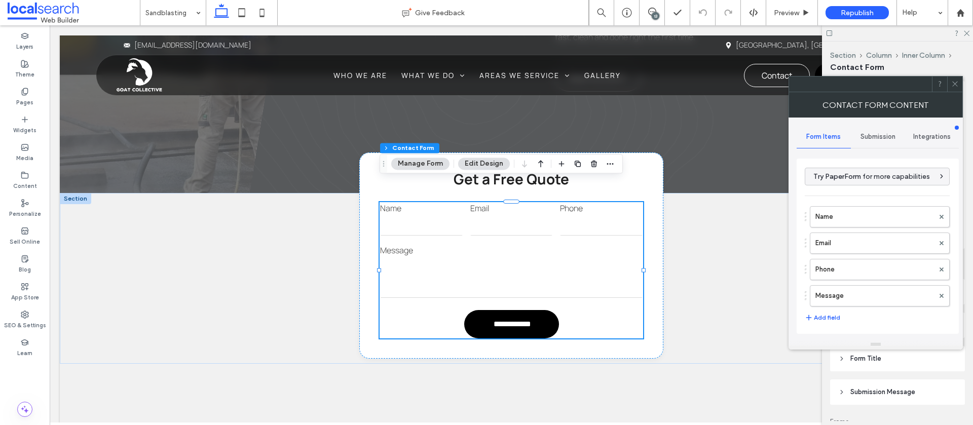
drag, startPoint x: 854, startPoint y: 142, endPoint x: 854, endPoint y: 149, distance: 6.6
click at [854, 142] on div "Submission" at bounding box center [878, 137] width 54 height 22
drag, startPoint x: 834, startPoint y: 179, endPoint x: 823, endPoint y: 180, distance: 11.8
click at [834, 179] on label "New submission notification" at bounding box center [878, 184] width 135 height 20
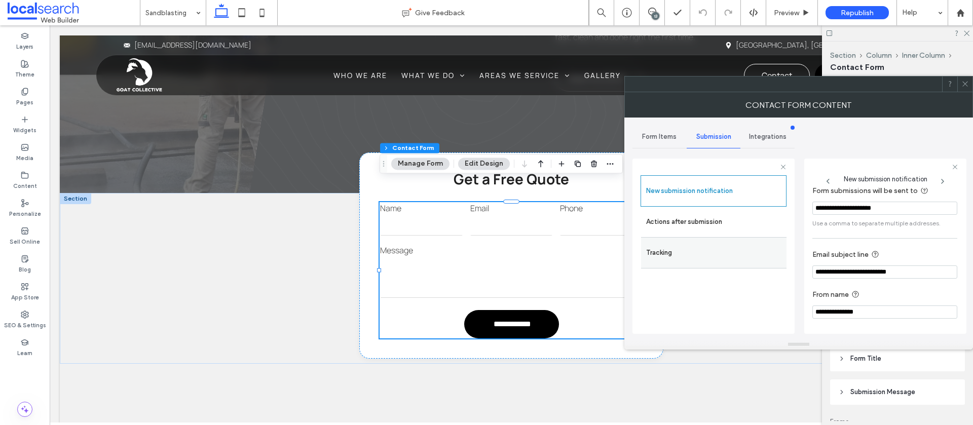
scroll to position [0, 0]
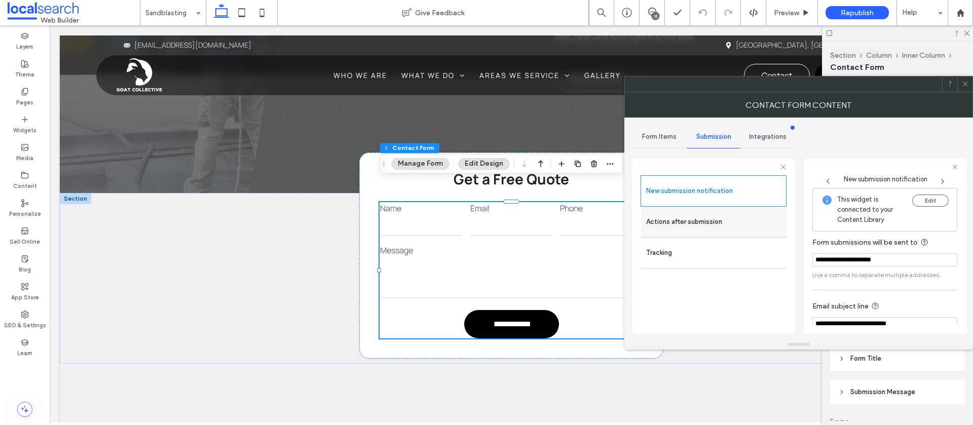
click at [721, 221] on label "Actions after submission" at bounding box center [713, 222] width 135 height 20
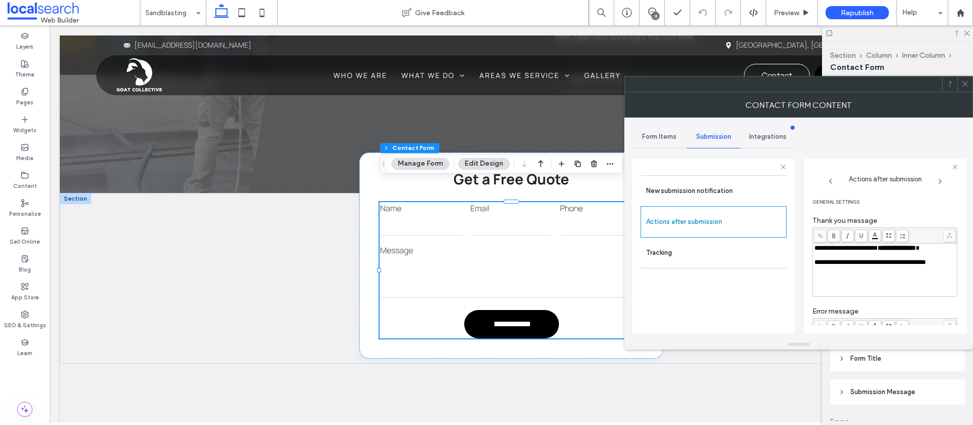
click at [965, 84] on use at bounding box center [965, 84] width 5 height 5
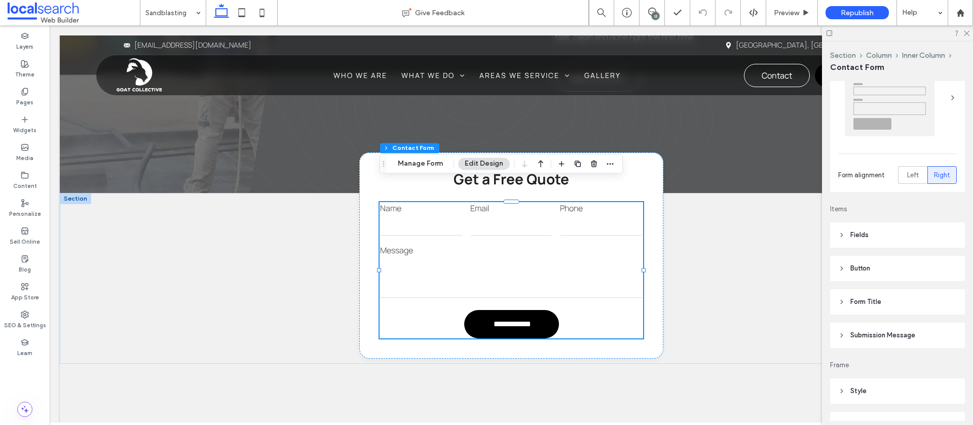
scroll to position [79, 0]
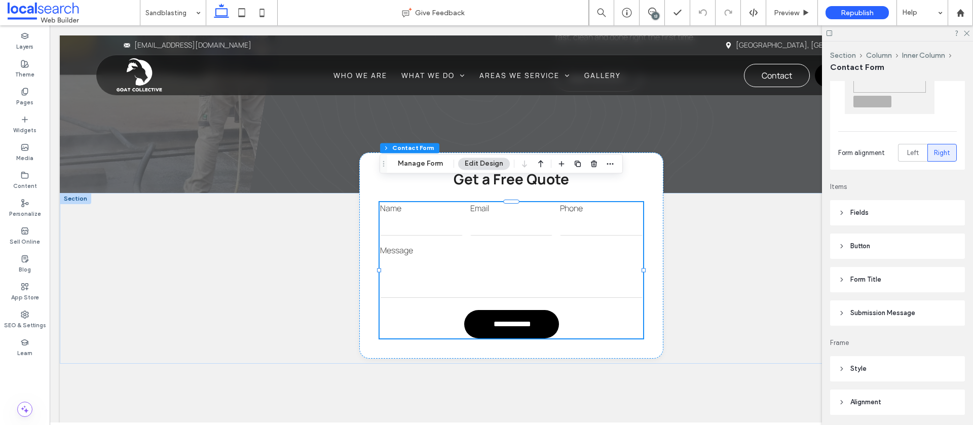
click at [858, 204] on header "Fields" at bounding box center [897, 212] width 135 height 25
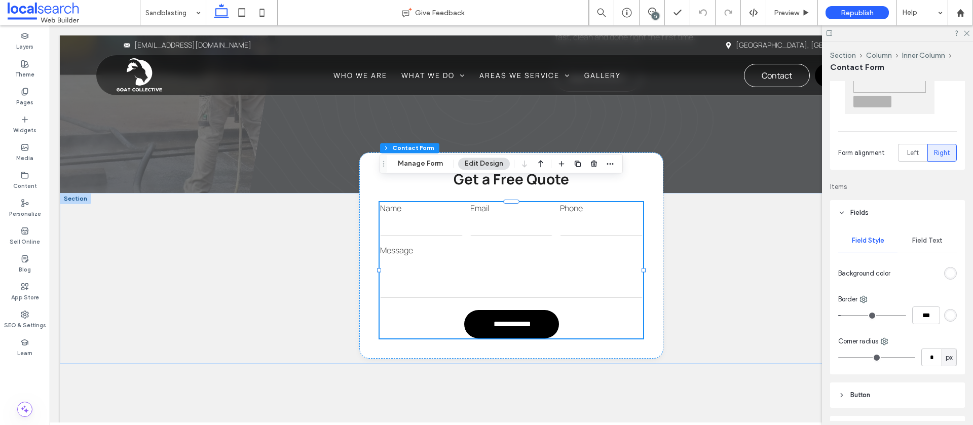
click at [939, 242] on span "Field Text" at bounding box center [927, 241] width 30 height 8
click at [948, 305] on use "button" at bounding box center [949, 304] width 2 height 4
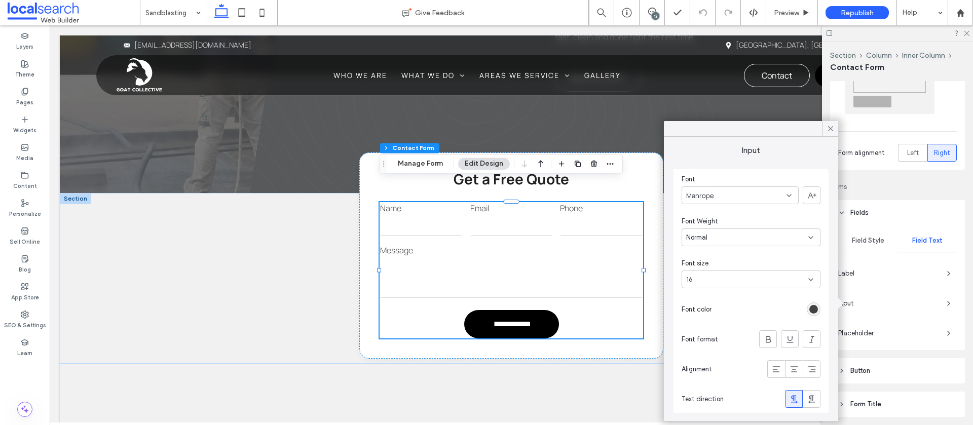
click at [828, 131] on use at bounding box center [830, 128] width 5 height 5
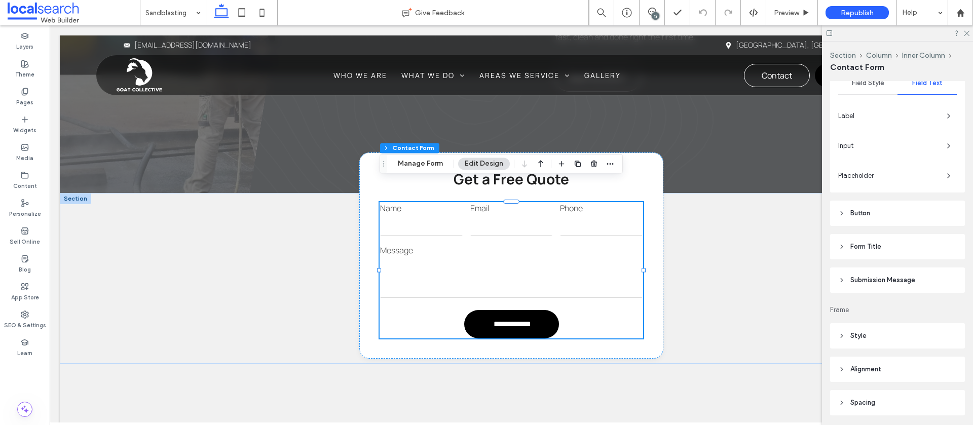
scroll to position [237, 0]
click at [887, 284] on span "Submission Message" at bounding box center [883, 280] width 65 height 10
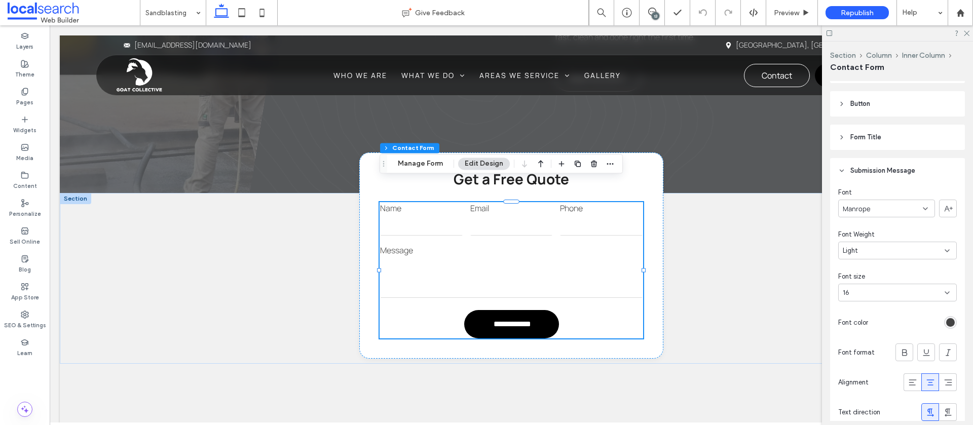
scroll to position [347, 0]
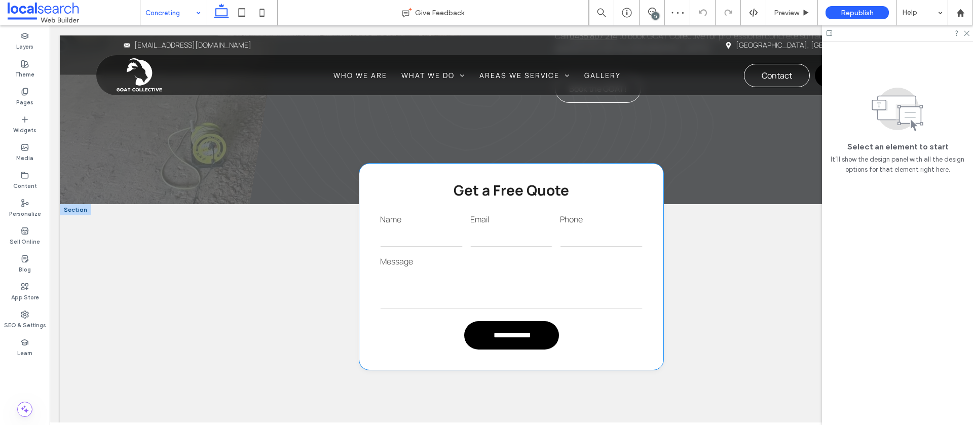
scroll to position [859, 0]
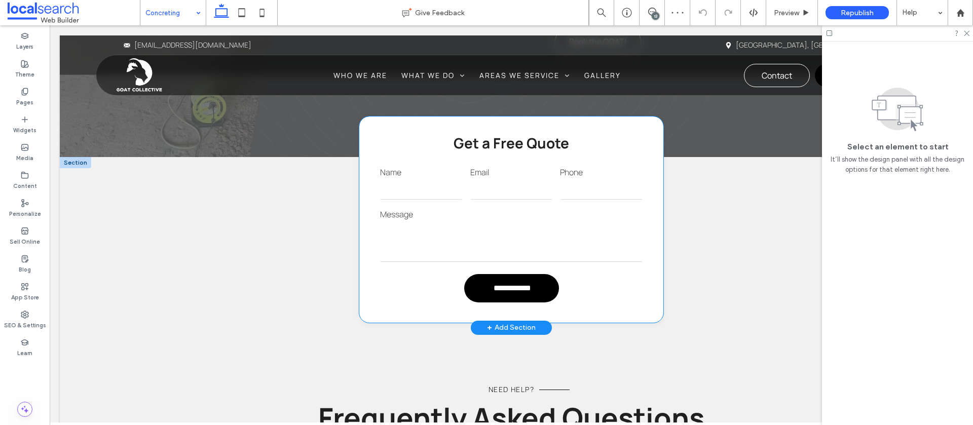
click at [511, 222] on textarea at bounding box center [511, 242] width 263 height 41
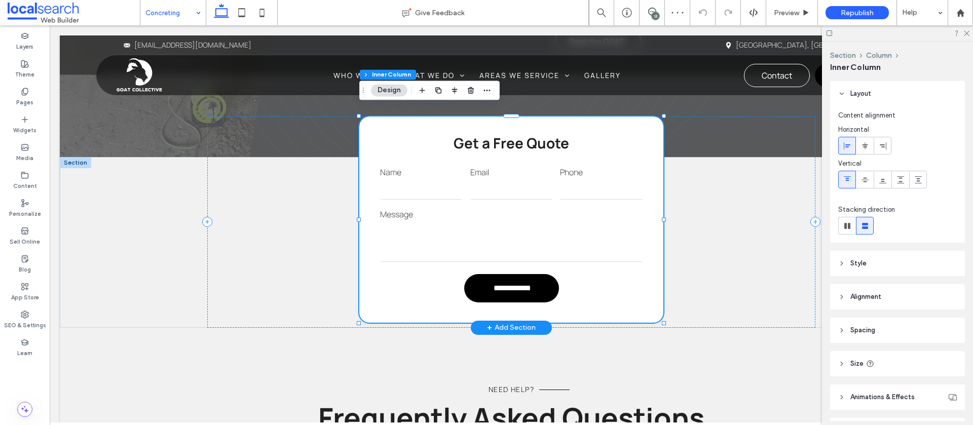
click at [511, 222] on textarea at bounding box center [511, 242] width 263 height 41
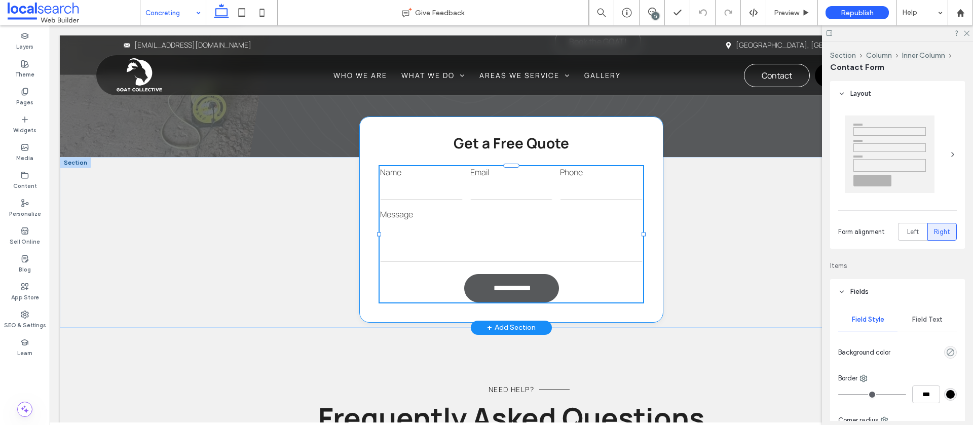
type input "*"
type input "***"
type input "*"
type input "***"
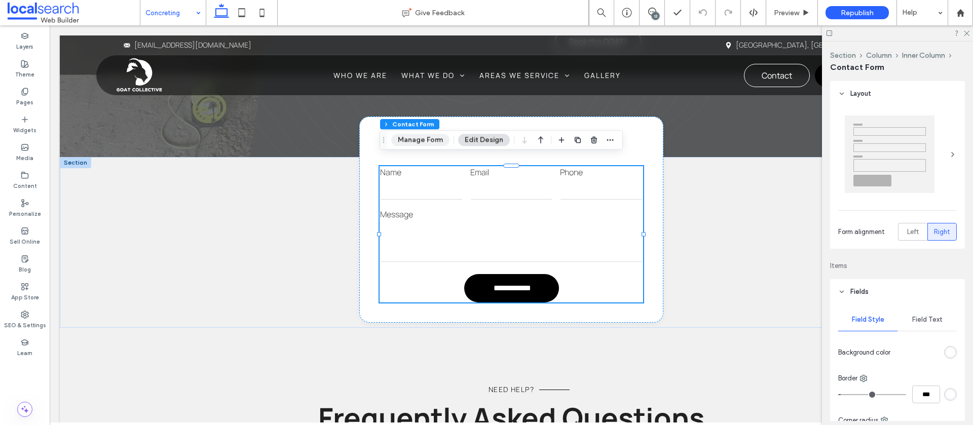
click at [426, 138] on button "Manage Form" at bounding box center [420, 140] width 58 height 12
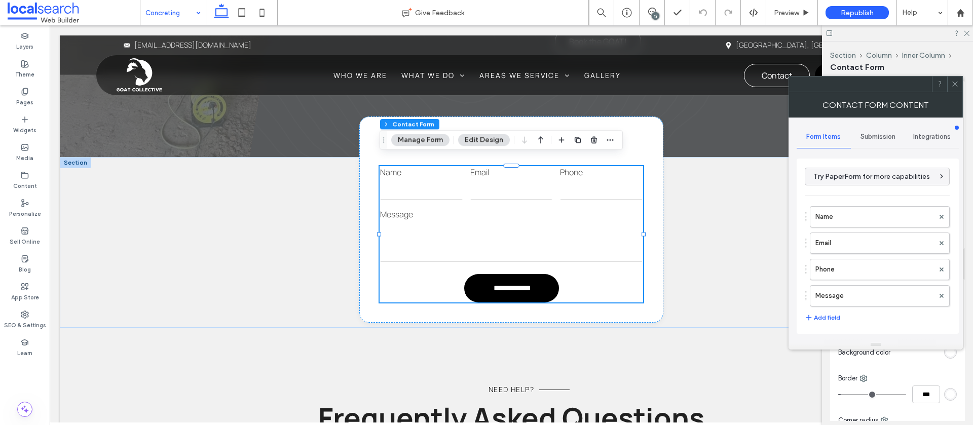
click at [861, 133] on span "Submission" at bounding box center [878, 137] width 35 height 8
click at [820, 177] on label "New submission notification" at bounding box center [878, 184] width 135 height 20
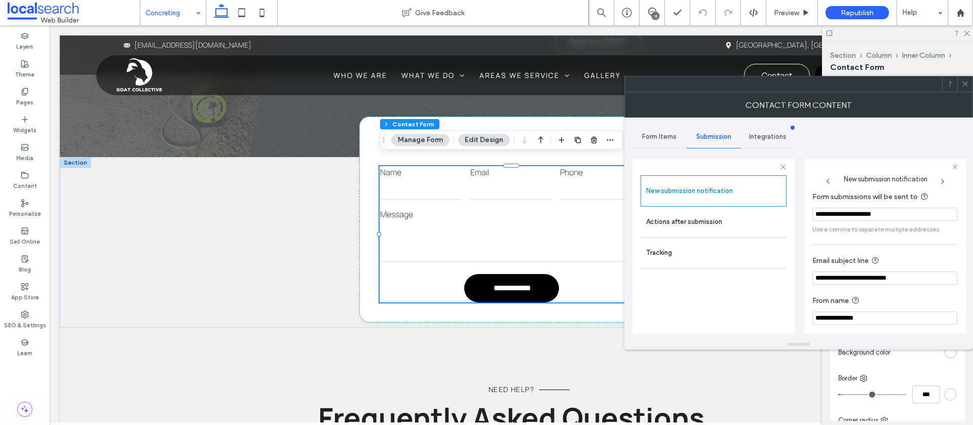
scroll to position [53, 0]
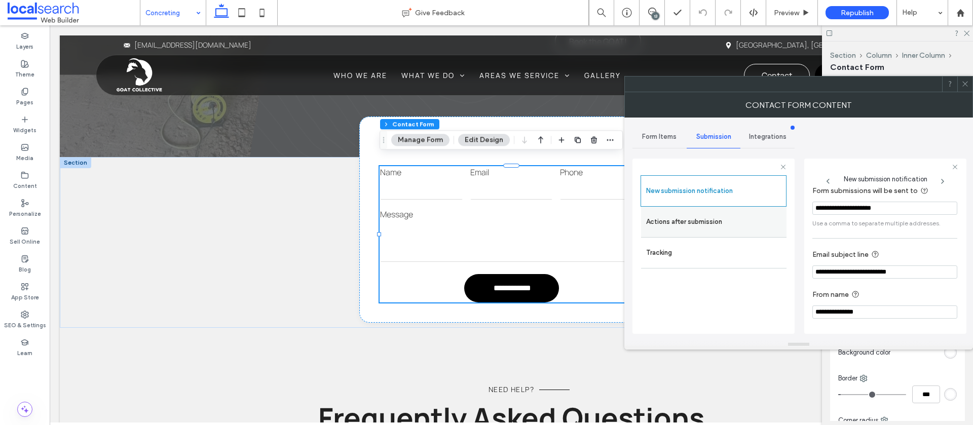
drag, startPoint x: 663, startPoint y: 224, endPoint x: 672, endPoint y: 223, distance: 9.6
click at [663, 224] on label "Actions after submission" at bounding box center [713, 222] width 135 height 20
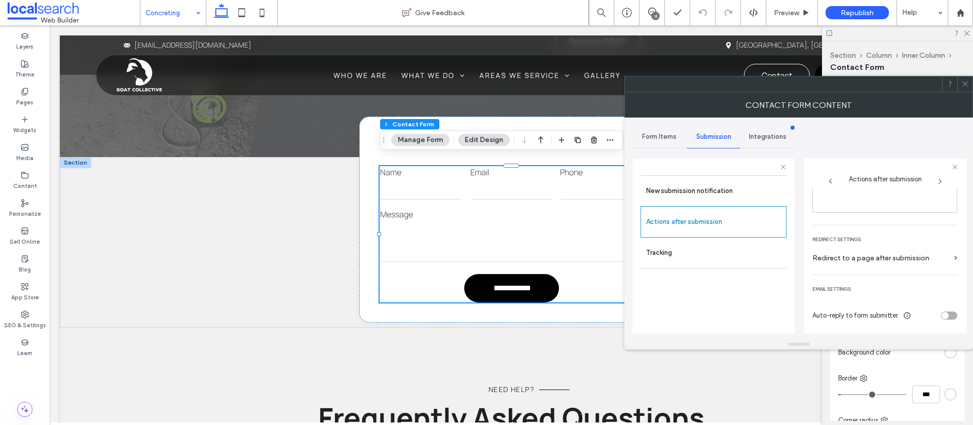
scroll to position [0, 0]
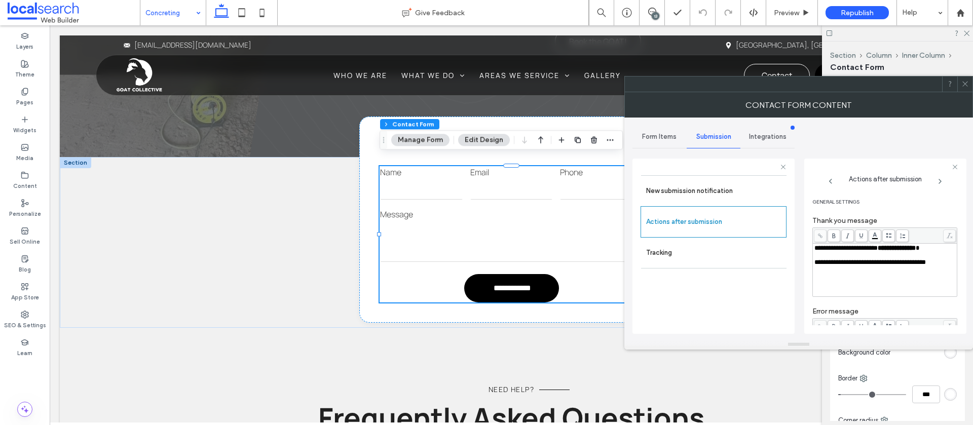
click at [966, 80] on icon at bounding box center [966, 84] width 8 height 8
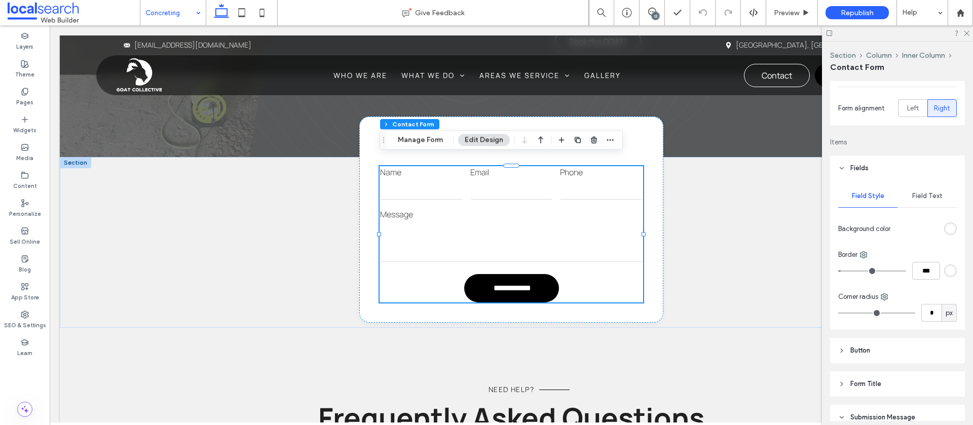
click at [921, 194] on span "Field Text" at bounding box center [927, 196] width 30 height 8
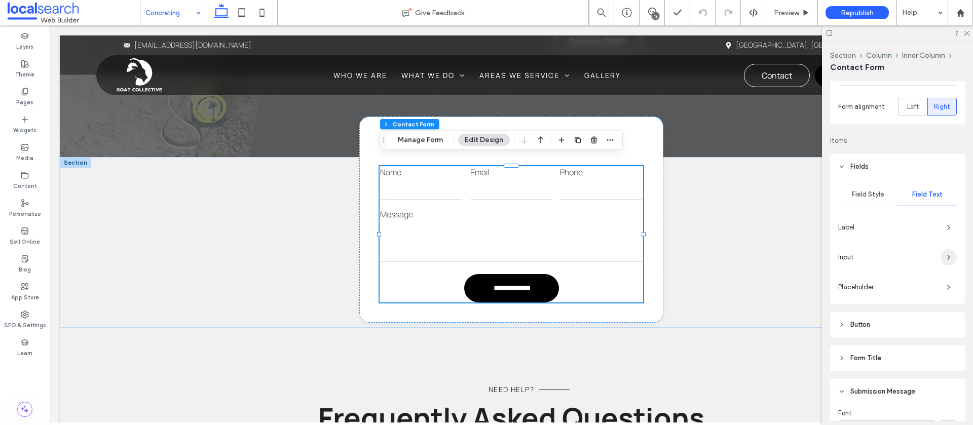
click at [941, 257] on span "button" at bounding box center [949, 257] width 16 height 16
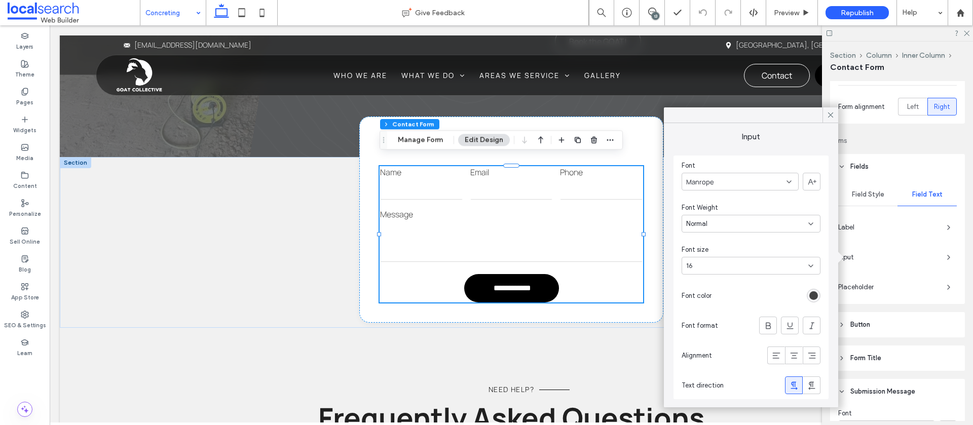
drag, startPoint x: 829, startPoint y: 116, endPoint x: 829, endPoint y: 127, distance: 10.6
click at [829, 116] on use at bounding box center [830, 115] width 5 height 5
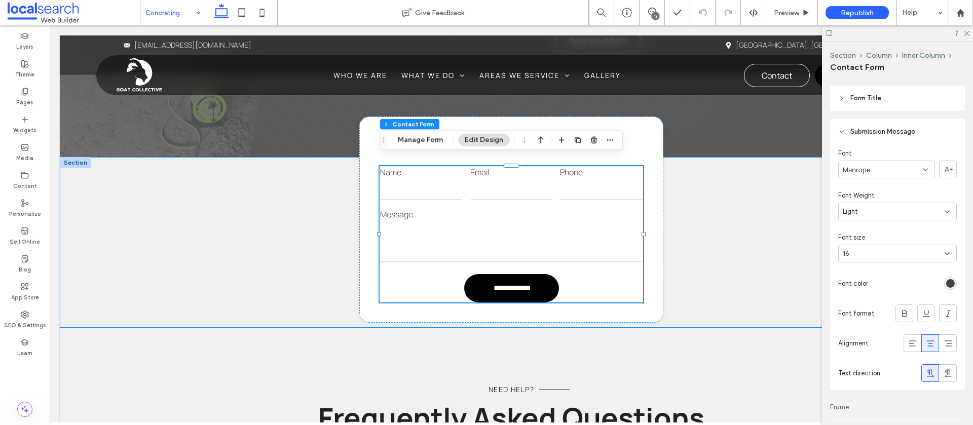
scroll to position [387, 0]
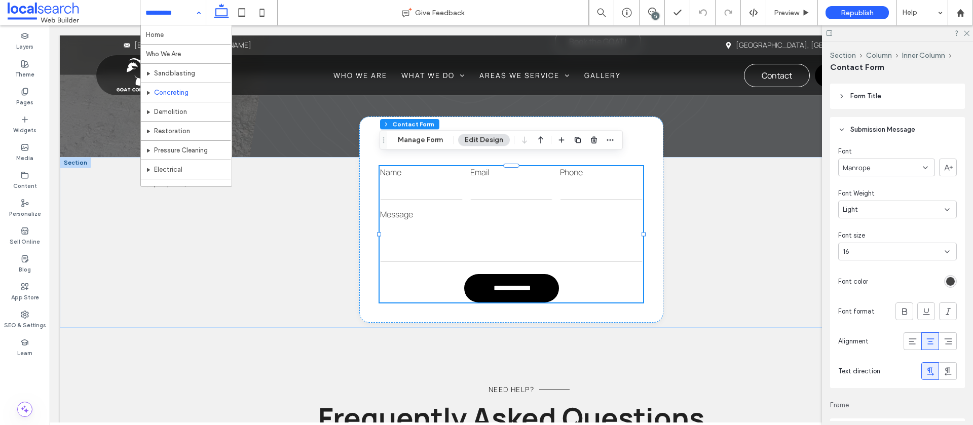
drag, startPoint x: 161, startPoint y: 15, endPoint x: 154, endPoint y: 10, distance: 9.1
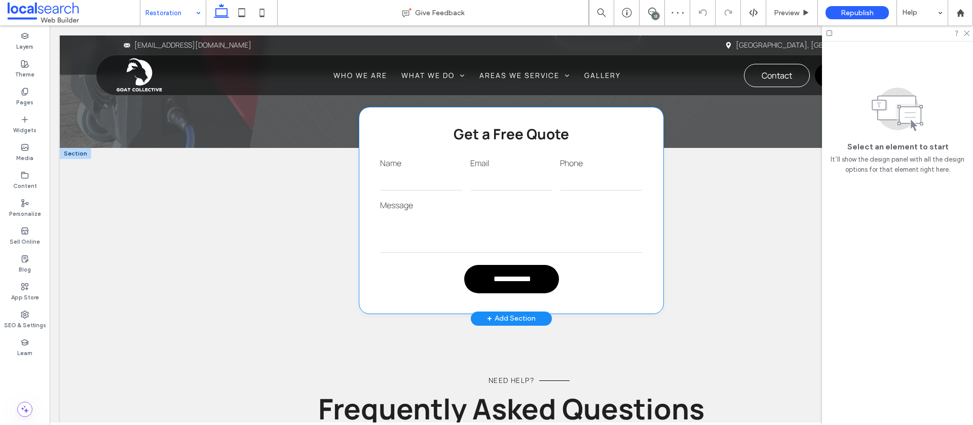
click at [521, 212] on textarea at bounding box center [511, 232] width 263 height 41
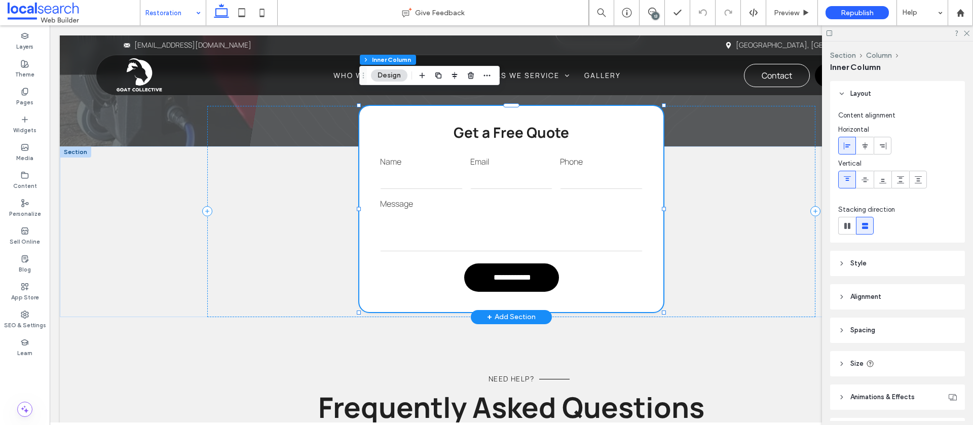
click at [521, 211] on textarea at bounding box center [511, 231] width 263 height 41
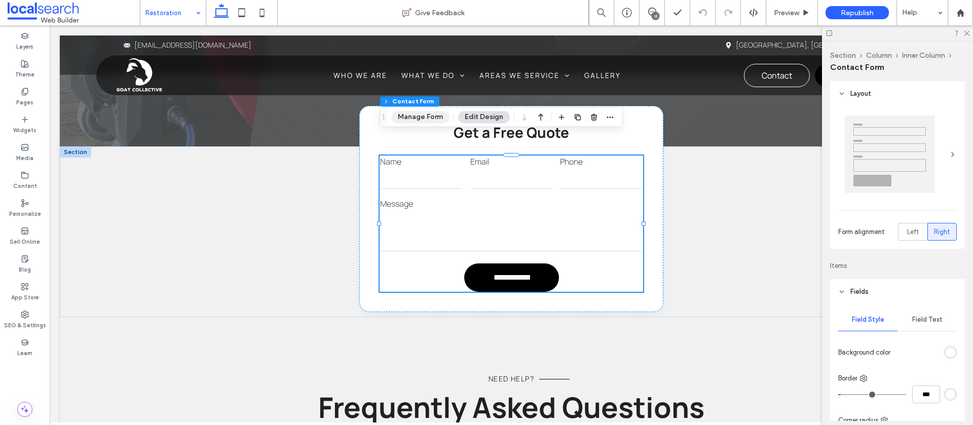
click at [425, 115] on button "Manage Form" at bounding box center [420, 117] width 58 height 12
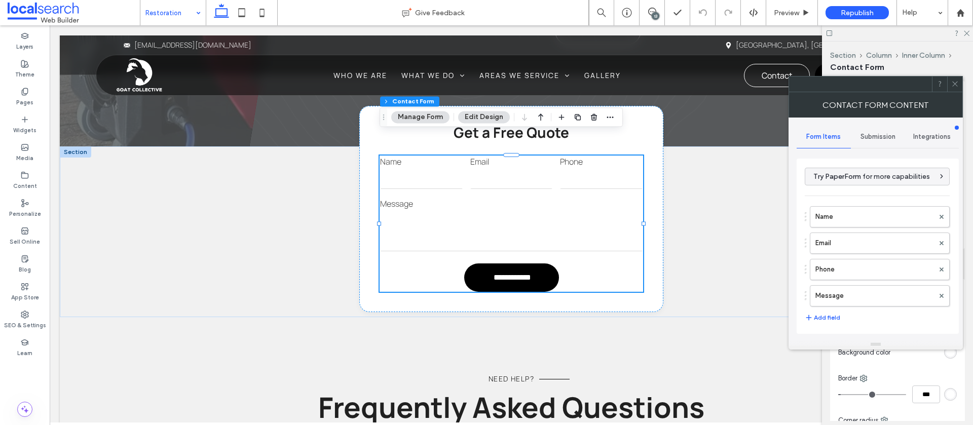
drag, startPoint x: 856, startPoint y: 133, endPoint x: 855, endPoint y: 138, distance: 5.1
click at [855, 133] on div "Submission" at bounding box center [878, 137] width 54 height 22
click at [846, 189] on label "New submission notification" at bounding box center [878, 184] width 135 height 20
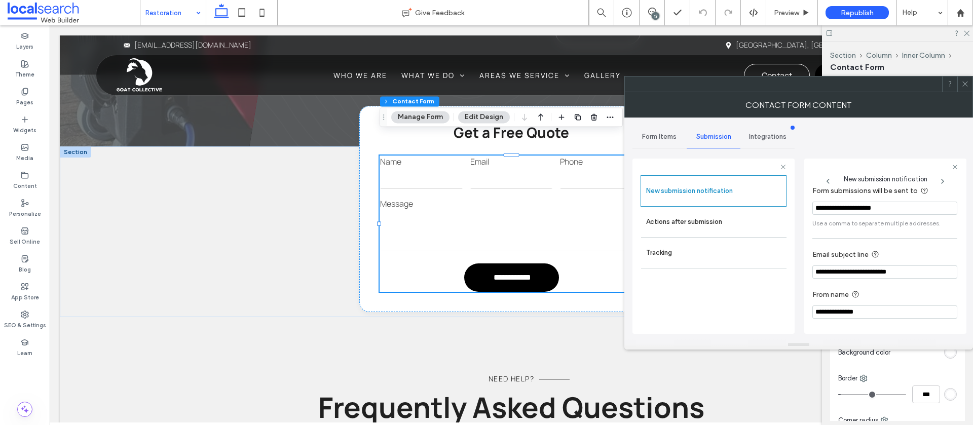
scroll to position [0, 0]
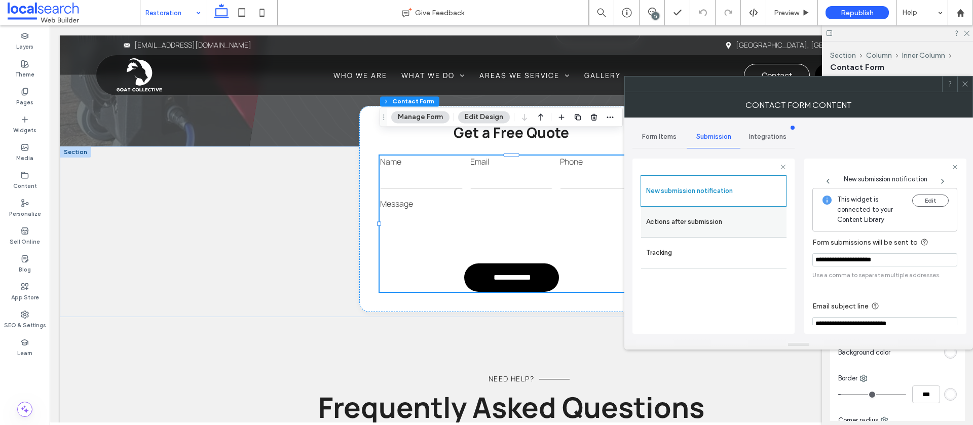
click at [731, 223] on label "Actions after submission" at bounding box center [713, 222] width 135 height 20
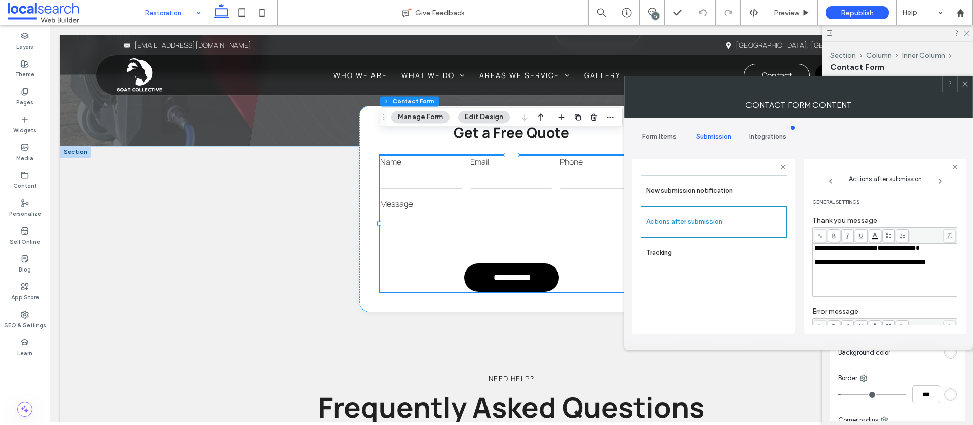
click at [964, 85] on use at bounding box center [965, 84] width 5 height 5
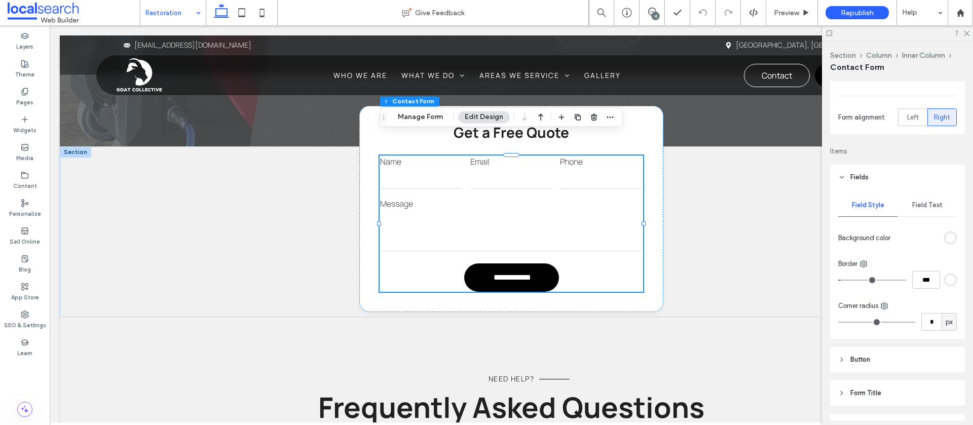
scroll to position [117, 0]
click at [925, 202] on span "Field Text" at bounding box center [927, 203] width 30 height 8
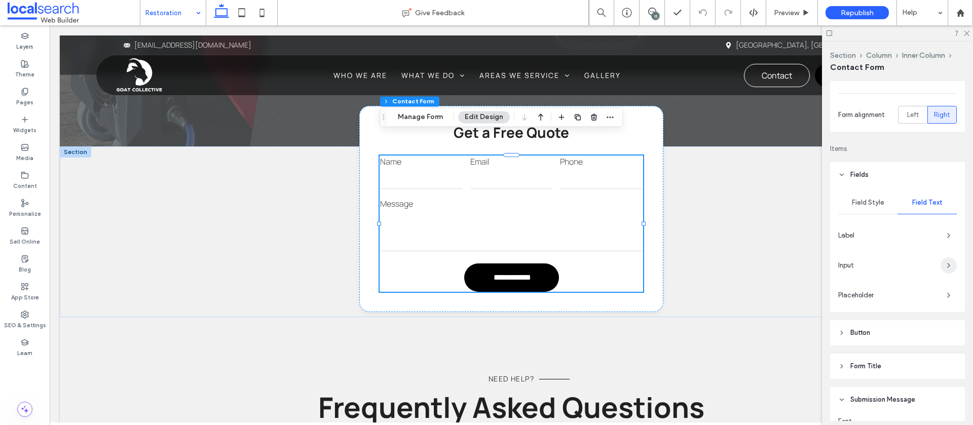
click at [945, 263] on icon "button" at bounding box center [949, 266] width 8 height 8
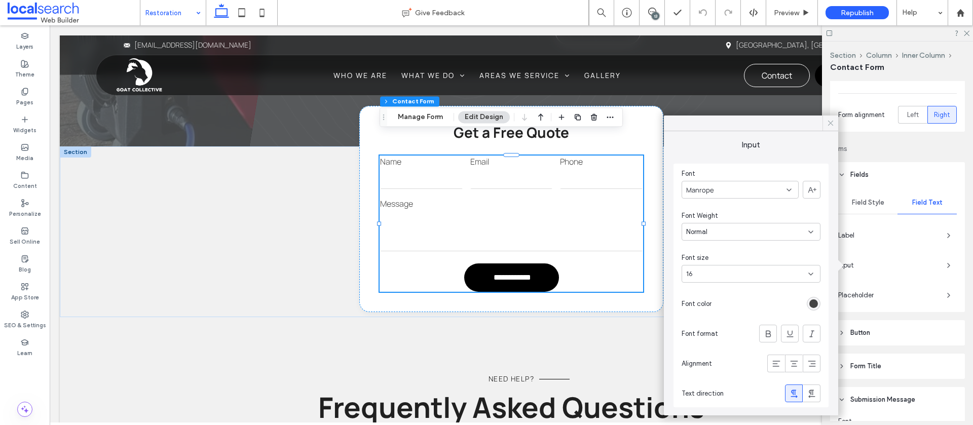
click at [830, 123] on use at bounding box center [830, 123] width 5 height 5
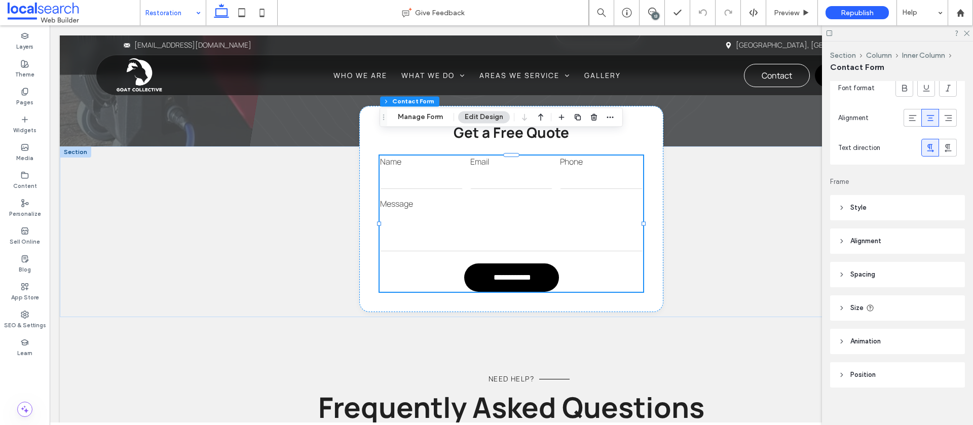
scroll to position [615, 0]
click at [869, 229] on header "Alignment" at bounding box center [897, 237] width 135 height 25
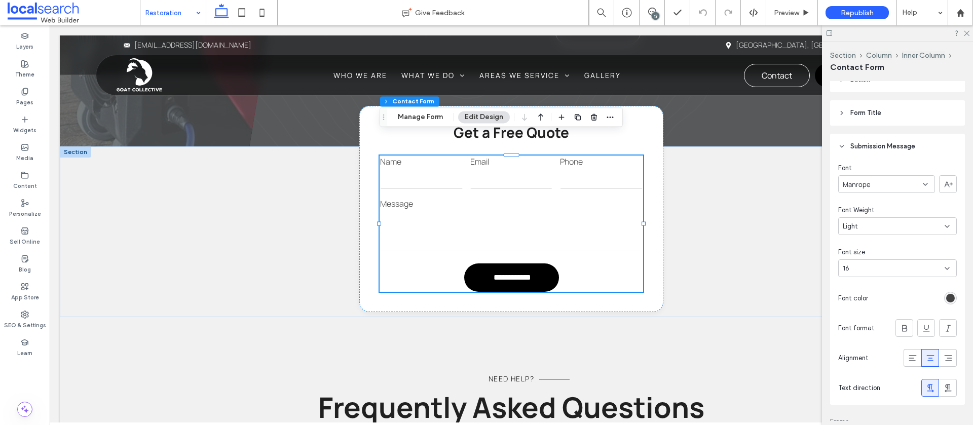
scroll to position [358, 0]
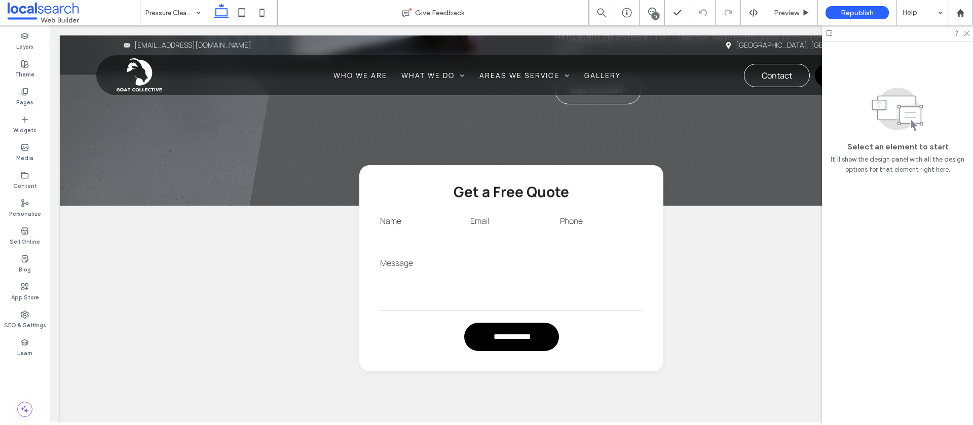
scroll to position [863, 0]
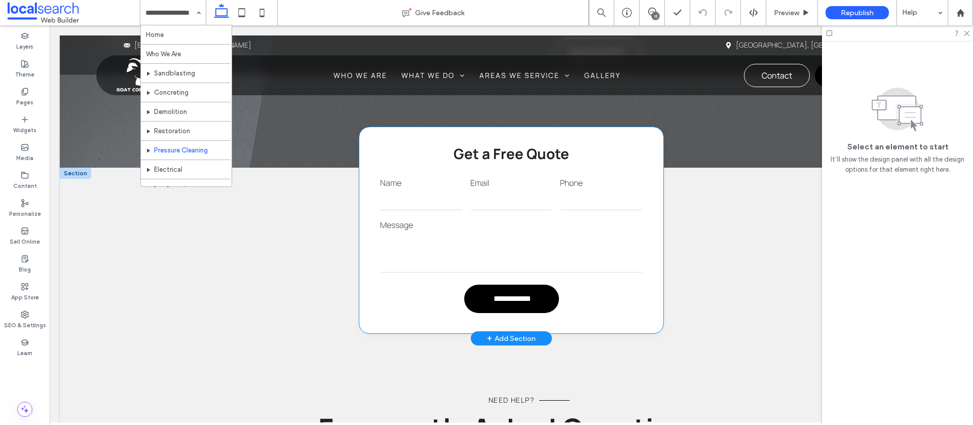
click at [502, 232] on textarea at bounding box center [511, 252] width 263 height 41
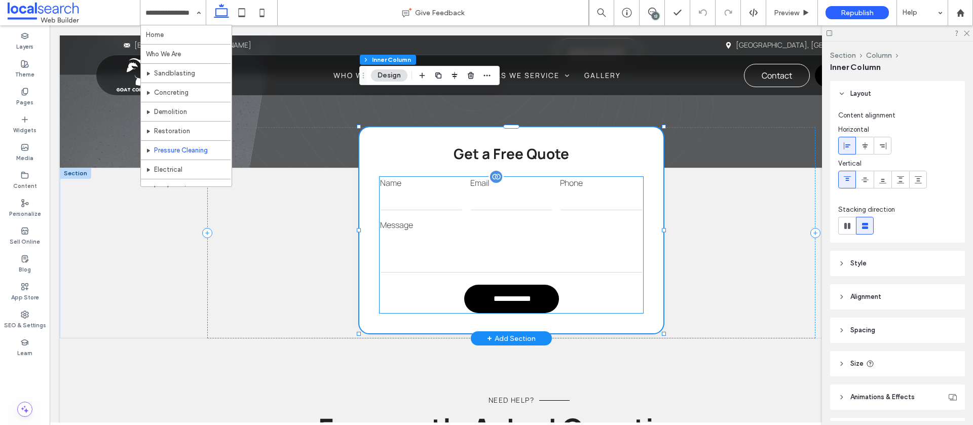
drag, startPoint x: 414, startPoint y: 189, endPoint x: 410, endPoint y: 180, distance: 10.0
click at [414, 232] on textarea at bounding box center [511, 252] width 263 height 41
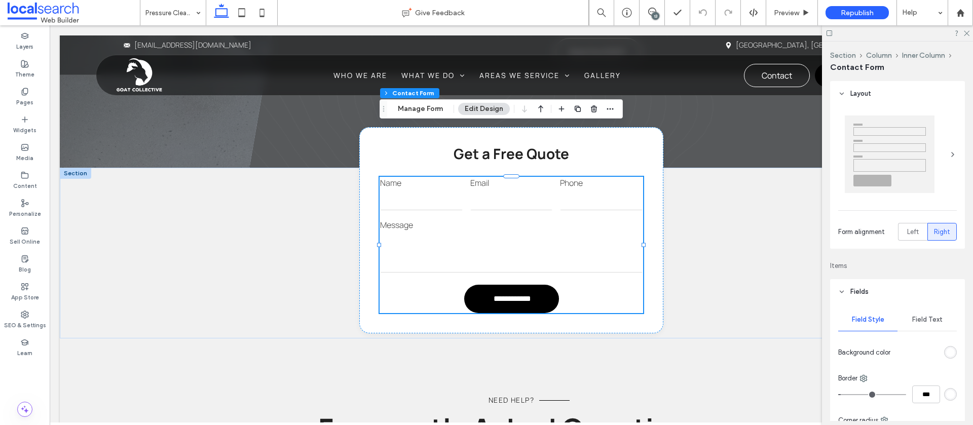
drag, startPoint x: 420, startPoint y: 111, endPoint x: 401, endPoint y: 116, distance: 18.8
click at [420, 111] on button "Manage Form" at bounding box center [420, 109] width 58 height 12
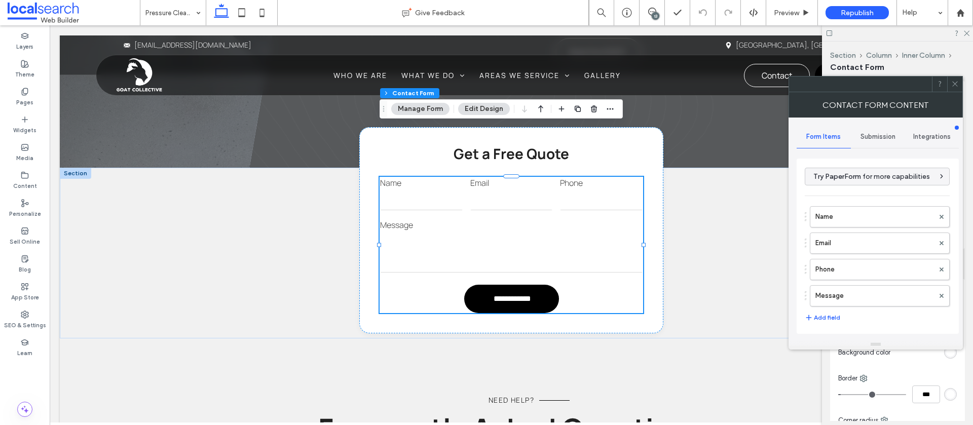
click at [871, 139] on span "Submission" at bounding box center [878, 137] width 35 height 8
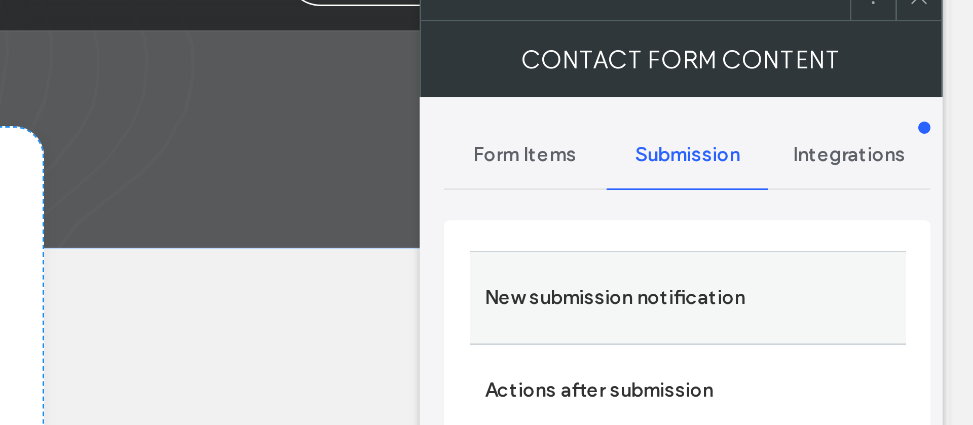
scroll to position [0, 0]
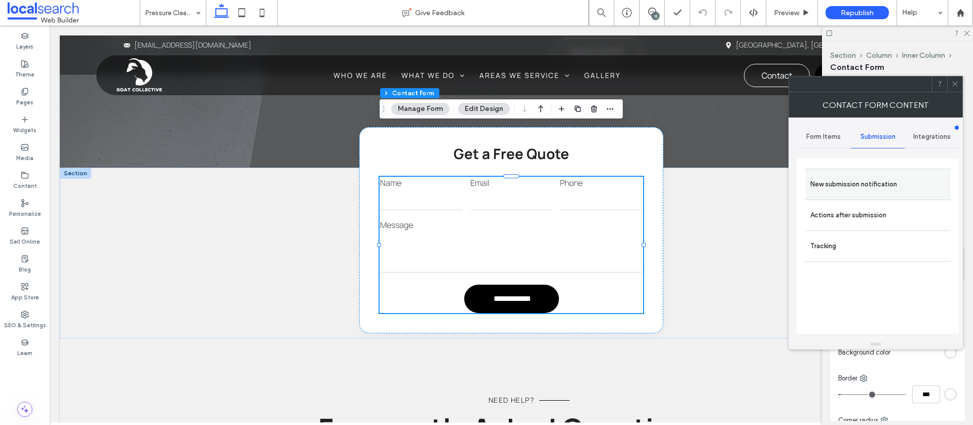
click at [857, 190] on label "New submission notification" at bounding box center [878, 184] width 135 height 20
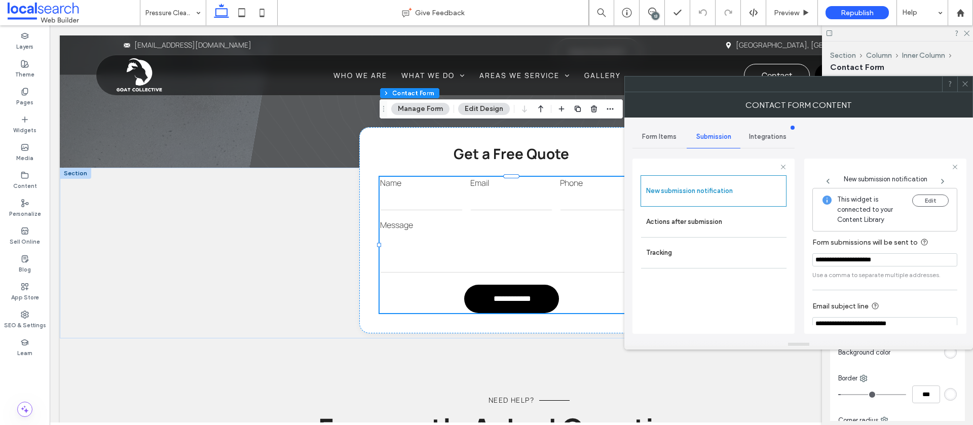
scroll to position [53, 0]
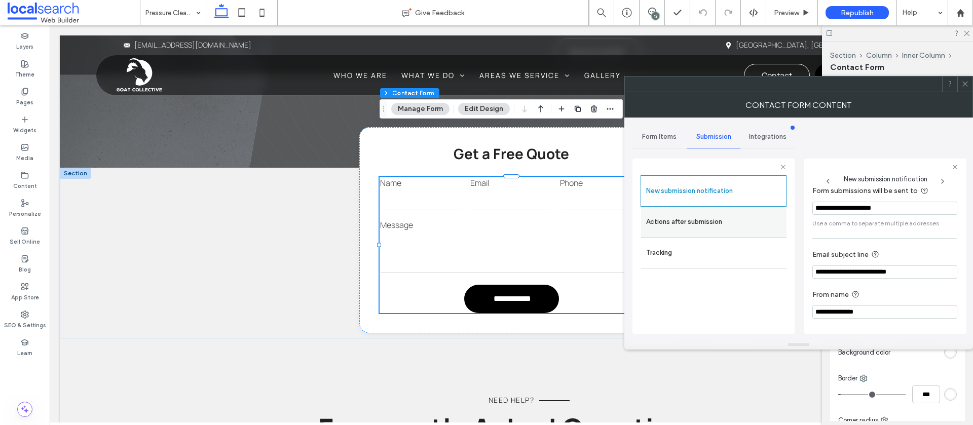
click at [646, 224] on div "Actions after submission" at bounding box center [713, 222] width 145 height 30
drag, startPoint x: 703, startPoint y: 226, endPoint x: 710, endPoint y: 227, distance: 7.8
click at [703, 226] on label "Actions after submission" at bounding box center [713, 222] width 135 height 20
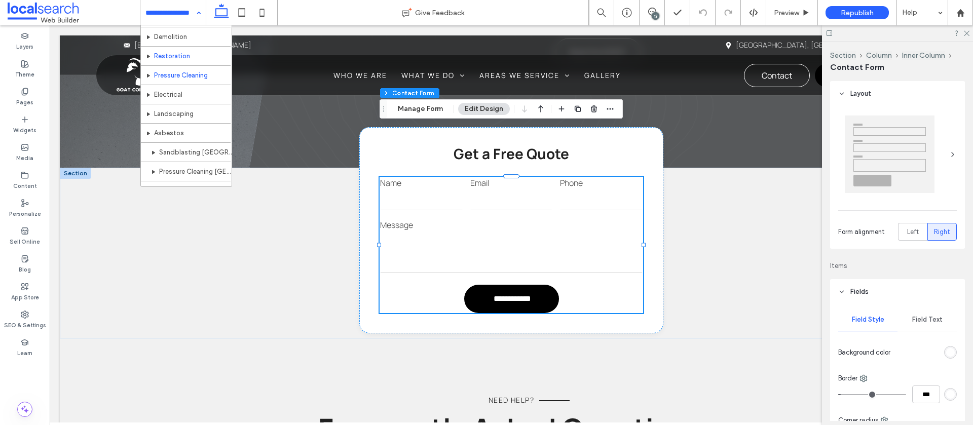
scroll to position [83, 0]
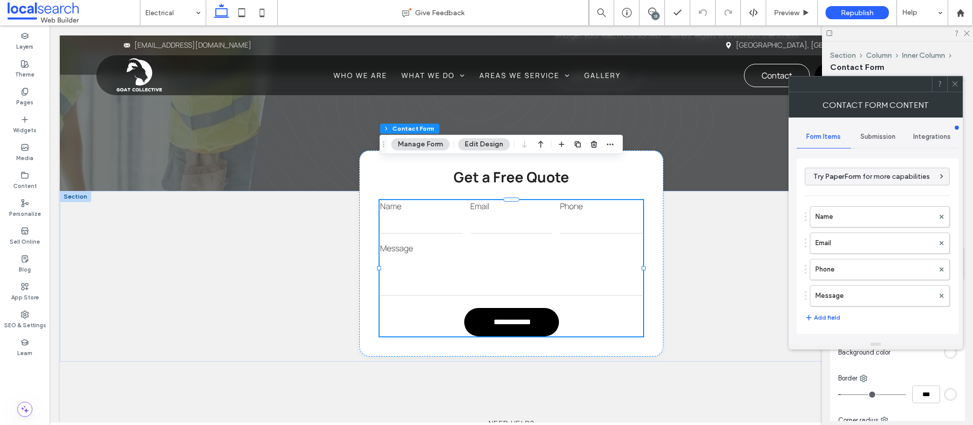
click at [869, 133] on span "Submission" at bounding box center [878, 137] width 35 height 8
click at [861, 186] on label "New submission notification" at bounding box center [878, 184] width 135 height 20
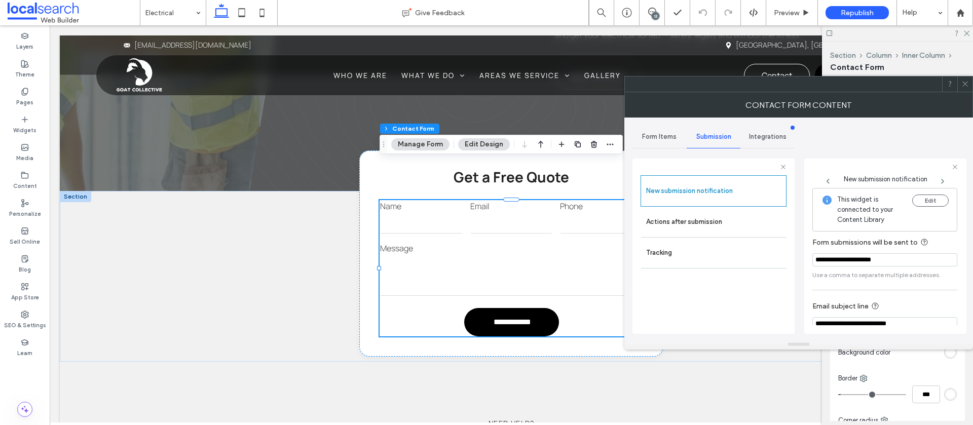
scroll to position [53, 0]
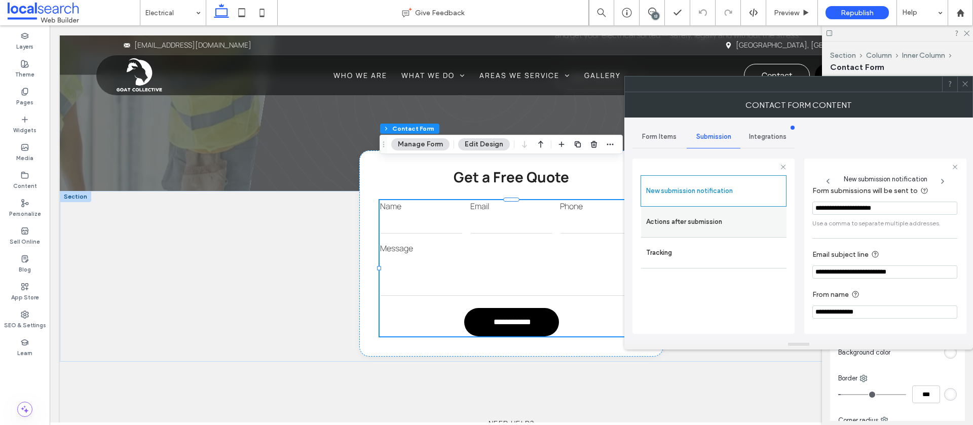
drag, startPoint x: 682, startPoint y: 221, endPoint x: 706, endPoint y: 221, distance: 24.3
click at [683, 221] on label "Actions after submission" at bounding box center [713, 222] width 135 height 20
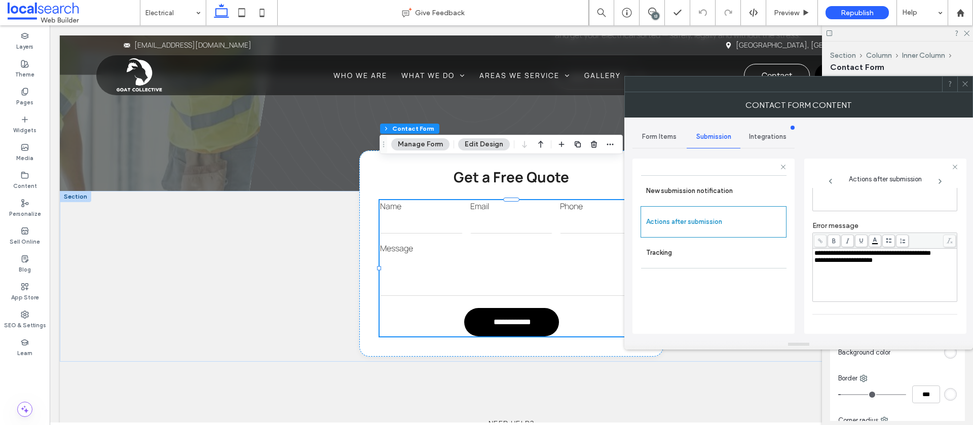
scroll to position [175, 0]
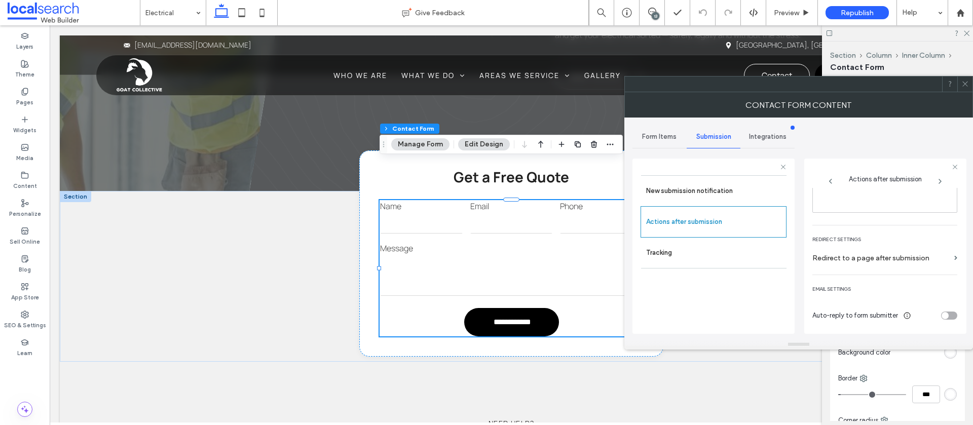
click at [963, 88] on span at bounding box center [966, 84] width 8 height 15
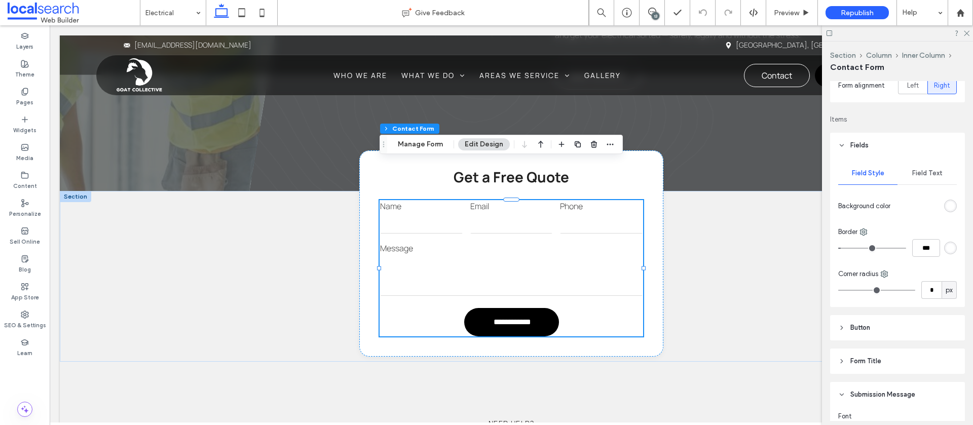
scroll to position [161, 0]
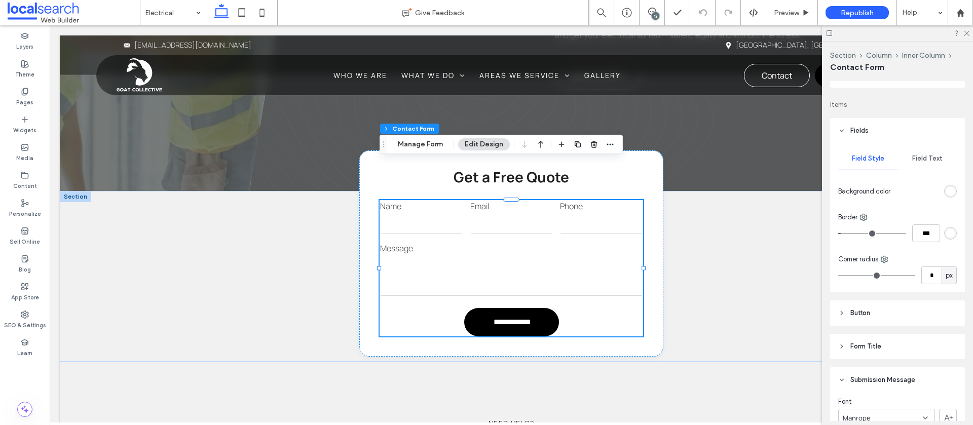
click at [923, 153] on div "Field Text" at bounding box center [927, 159] width 59 height 22
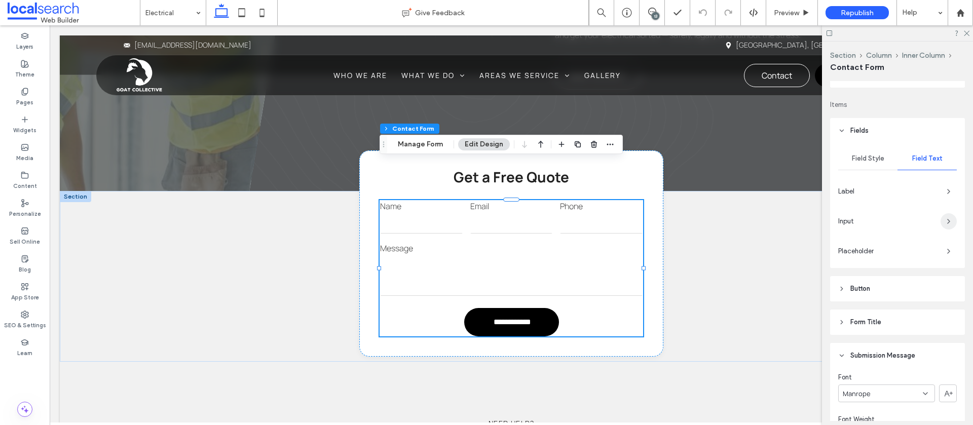
click at [950, 223] on icon "button" at bounding box center [949, 221] width 8 height 8
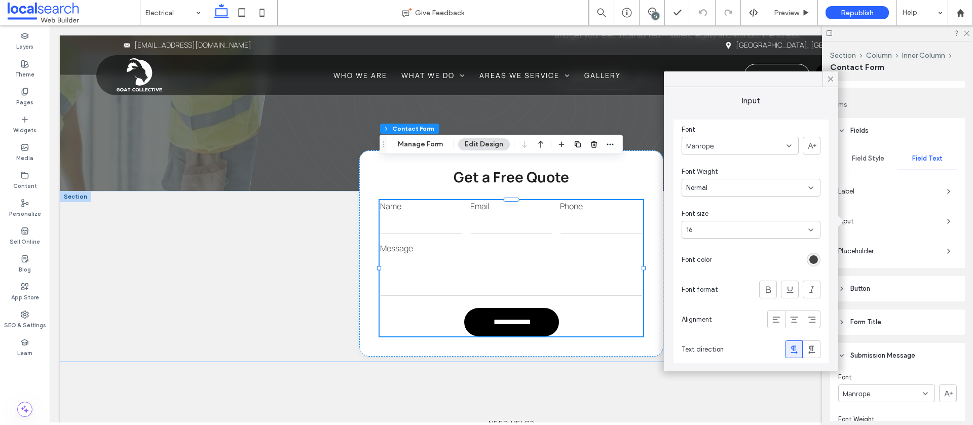
click at [825, 79] on div at bounding box center [831, 78] width 16 height 15
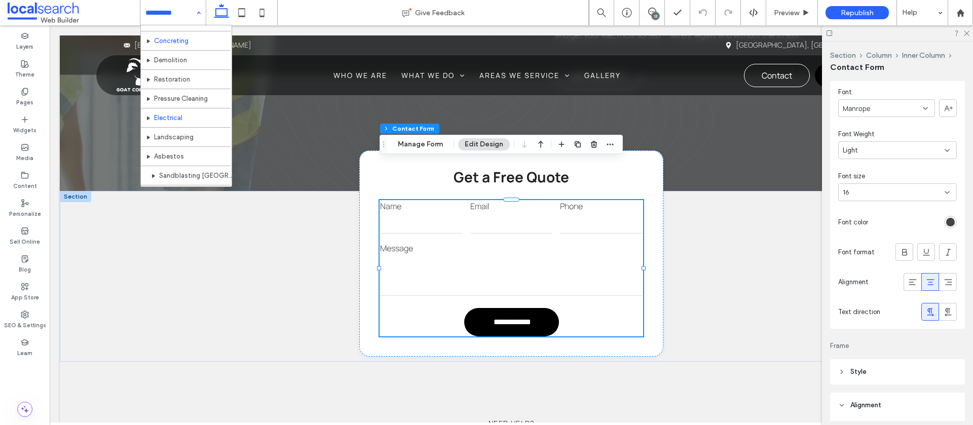
scroll to position [66, 0]
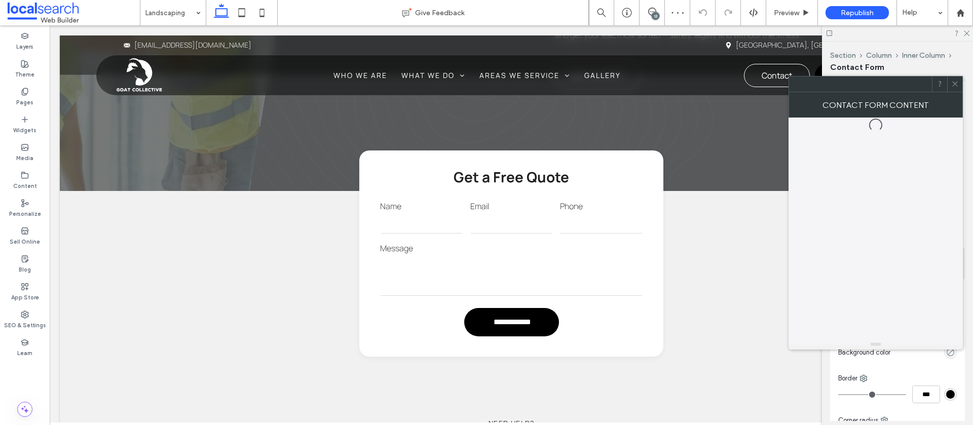
type input "*"
type input "***"
type input "*"
type input "***"
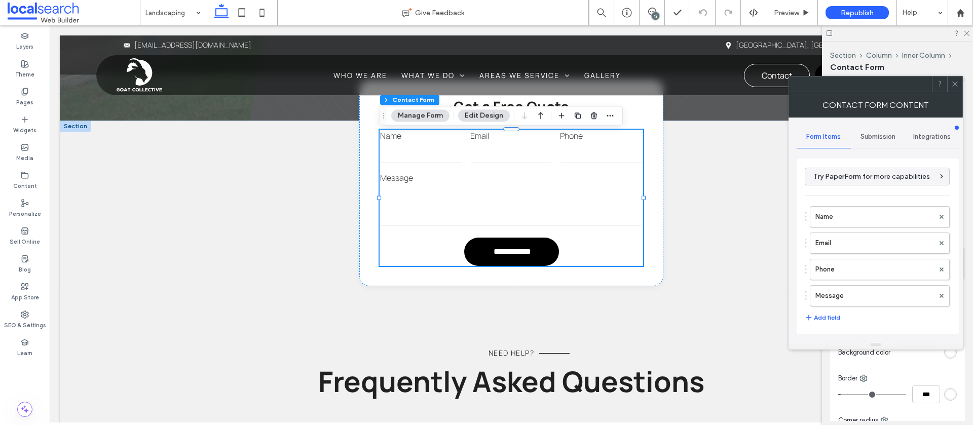
click at [883, 141] on div "Submission" at bounding box center [878, 137] width 54 height 22
click at [841, 182] on label "New submission notification" at bounding box center [878, 184] width 135 height 20
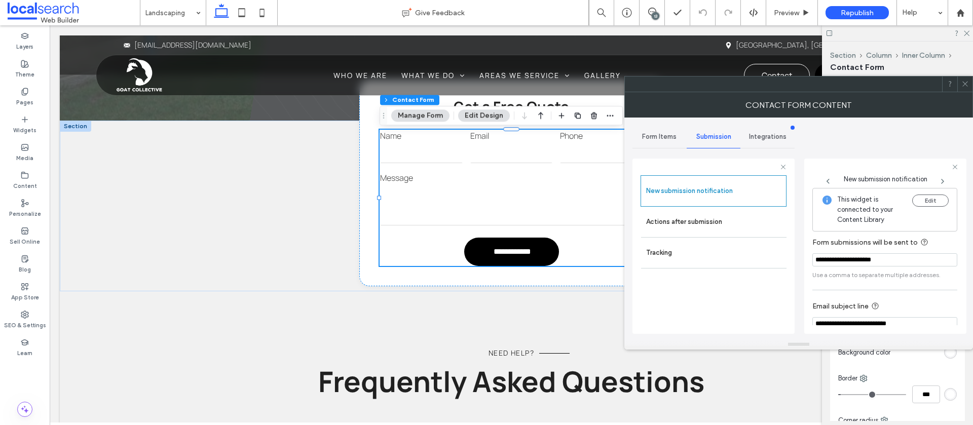
scroll to position [53, 0]
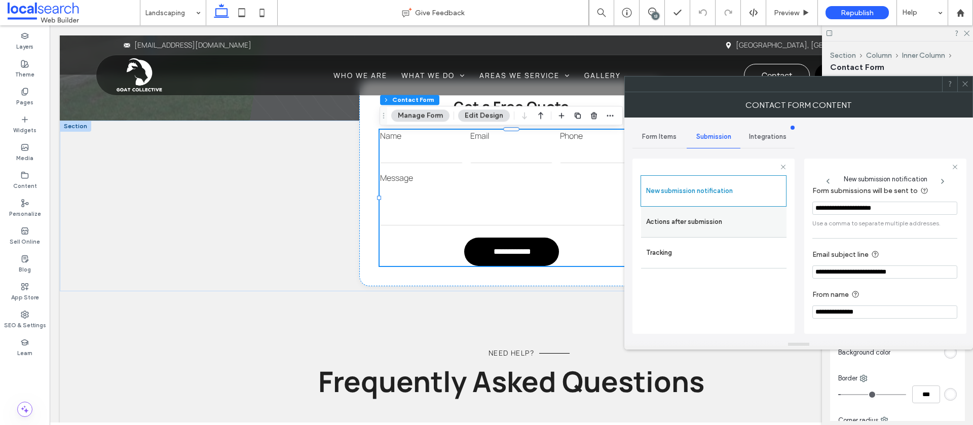
click at [724, 222] on label "Actions after submission" at bounding box center [713, 222] width 135 height 20
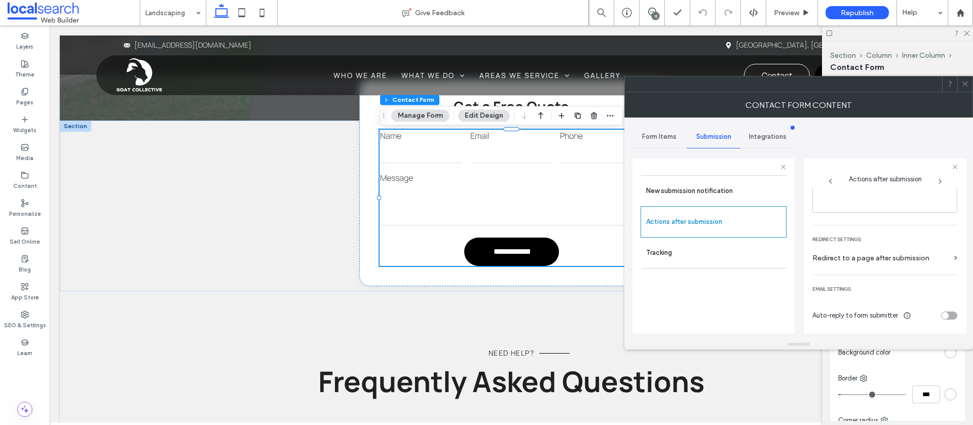
scroll to position [0, 0]
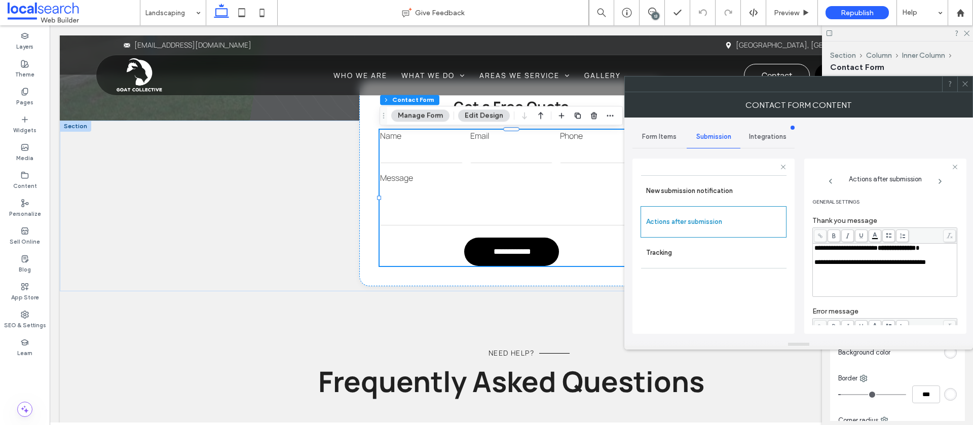
click at [964, 85] on use at bounding box center [965, 84] width 5 height 5
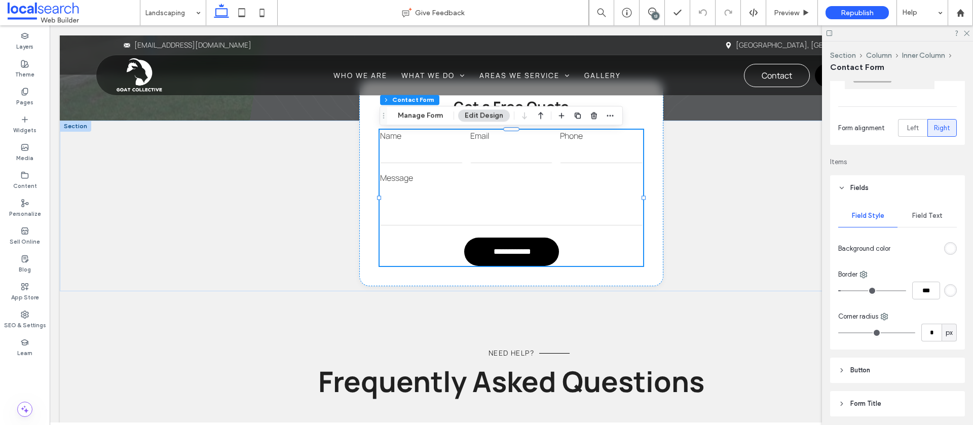
scroll to position [112, 0]
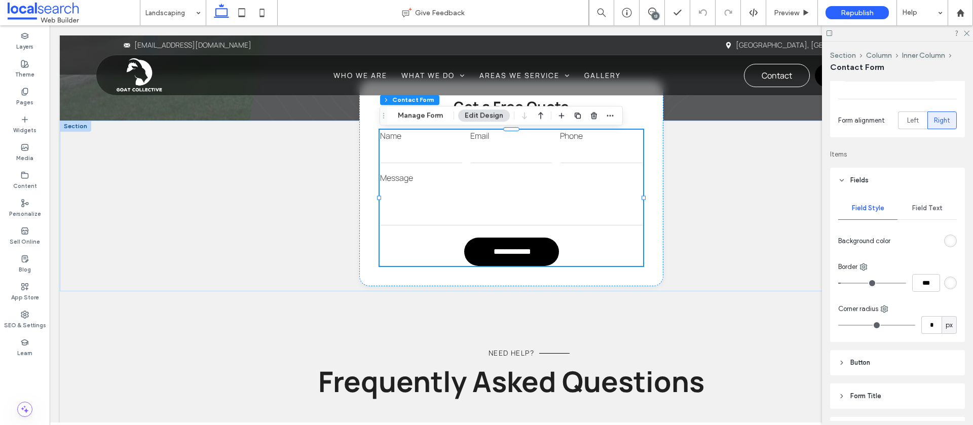
click at [923, 206] on span "Field Text" at bounding box center [927, 208] width 30 height 8
click at [941, 271] on span "button" at bounding box center [949, 271] width 16 height 16
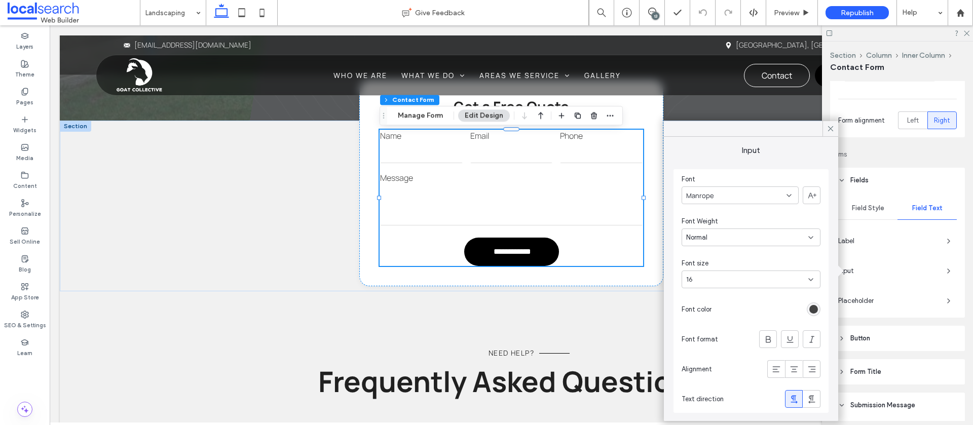
click at [833, 128] on icon at bounding box center [830, 128] width 9 height 9
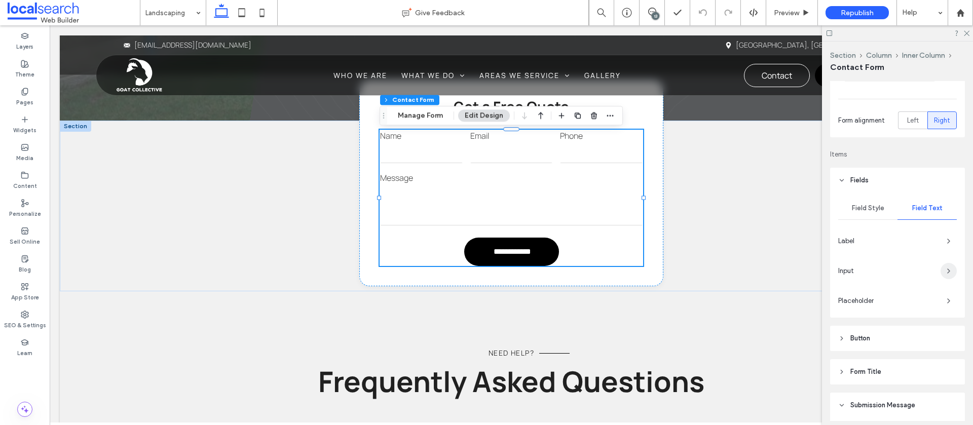
click at [949, 274] on icon "button" at bounding box center [949, 271] width 8 height 8
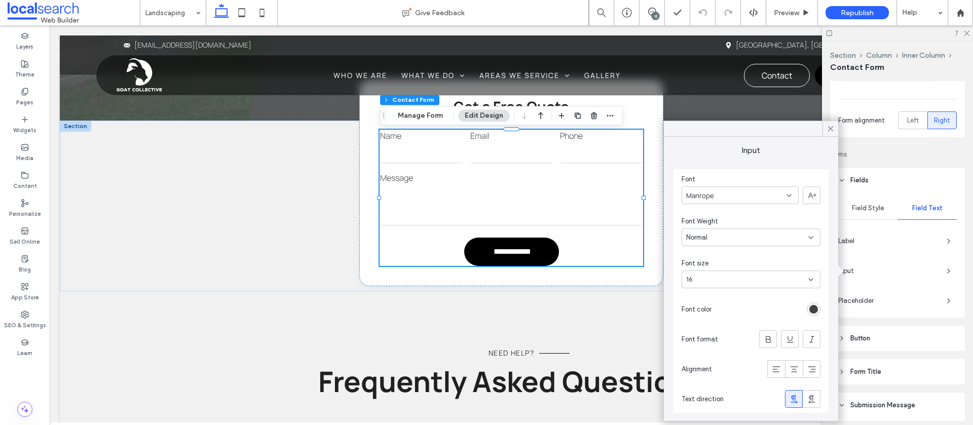
drag, startPoint x: 827, startPoint y: 129, endPoint x: 835, endPoint y: 136, distance: 10.4
click at [827, 129] on icon at bounding box center [830, 128] width 9 height 9
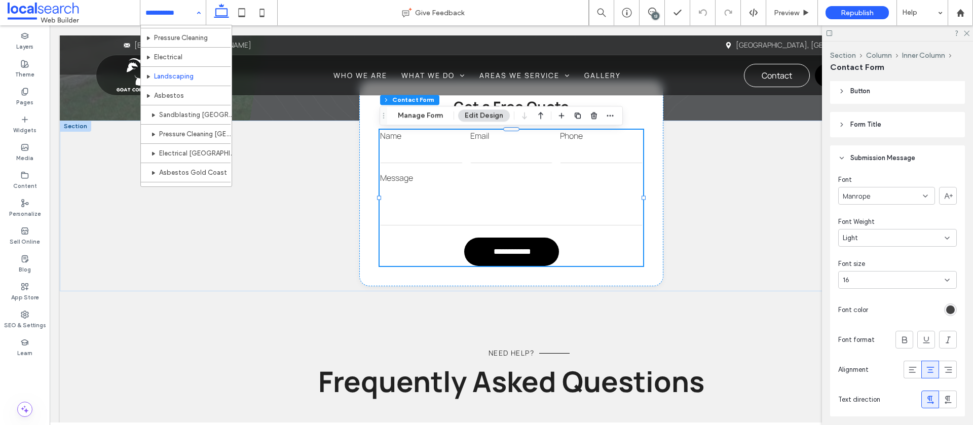
scroll to position [143, 0]
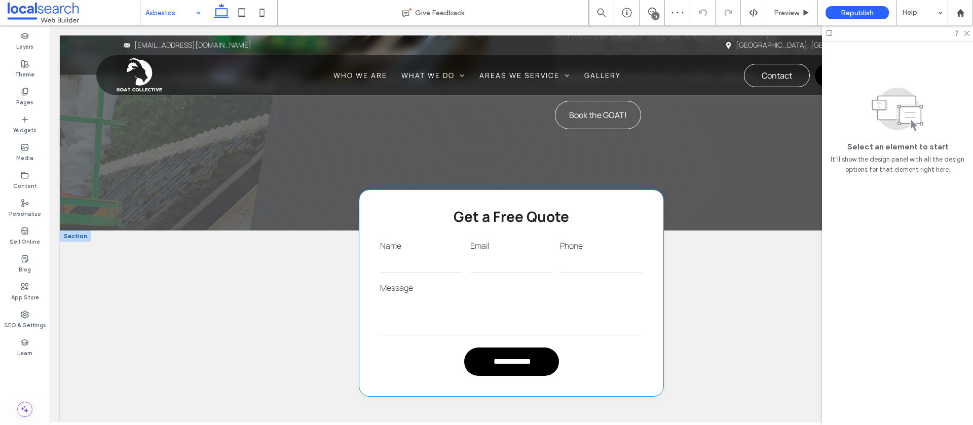
scroll to position [811, 0]
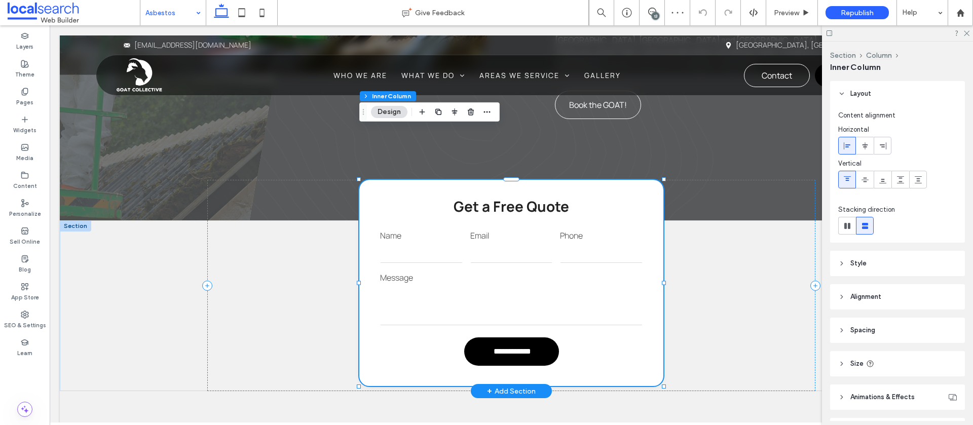
click at [479, 285] on textarea at bounding box center [511, 305] width 263 height 41
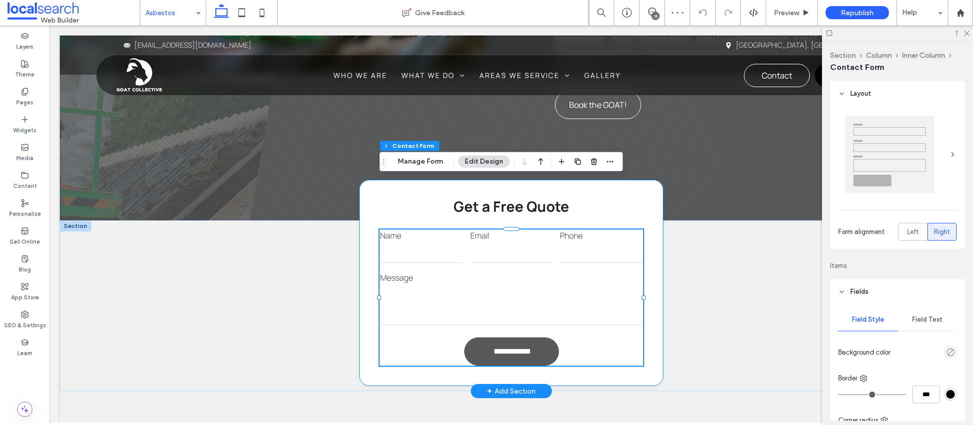
type input "*"
type input "***"
type input "*"
type input "***"
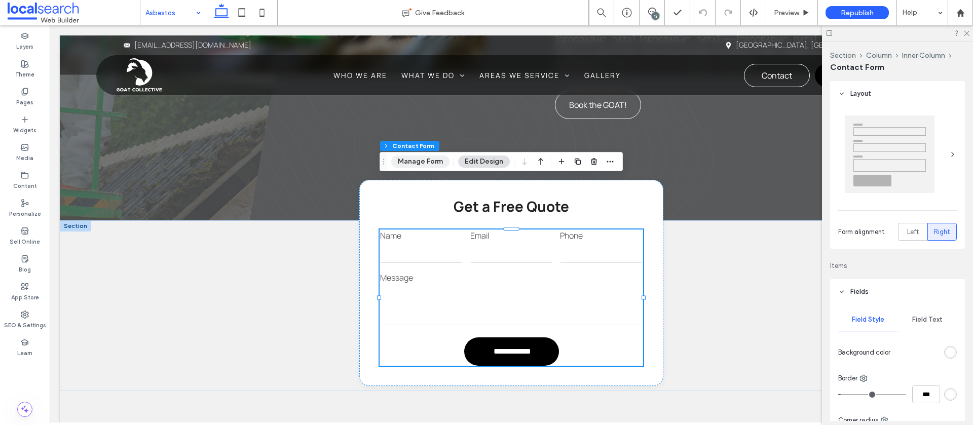
click at [414, 164] on button "Manage Form" at bounding box center [420, 162] width 58 height 12
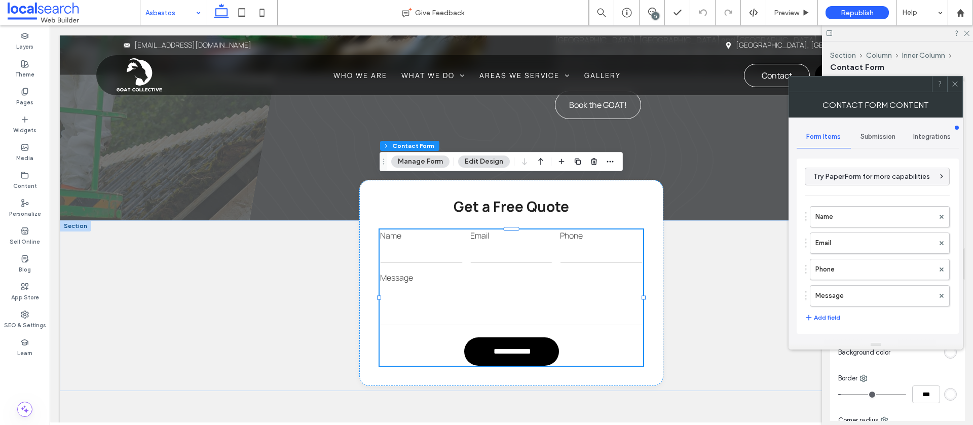
click at [874, 137] on span "Submission" at bounding box center [878, 137] width 35 height 8
click at [851, 180] on label "New submission notification" at bounding box center [878, 184] width 135 height 20
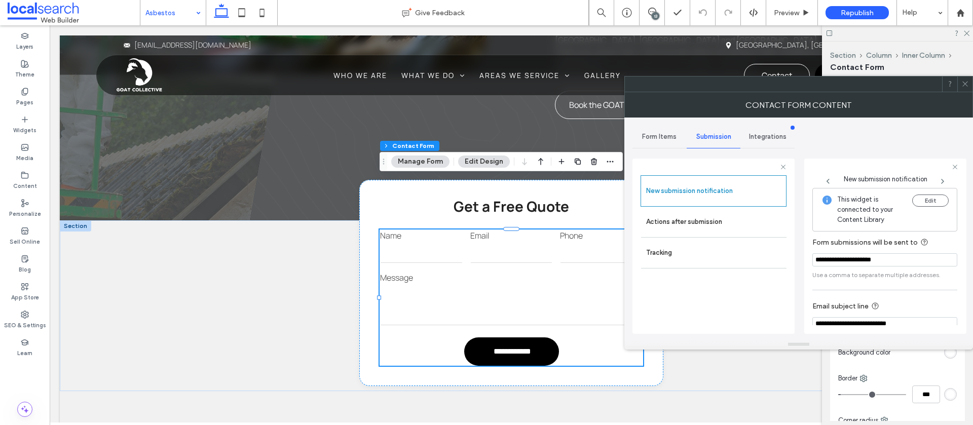
scroll to position [53, 0]
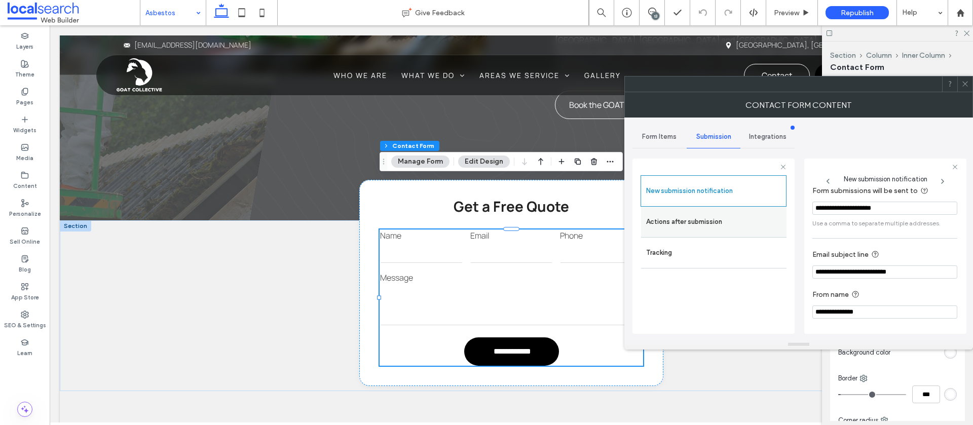
drag, startPoint x: 705, startPoint y: 225, endPoint x: 722, endPoint y: 226, distance: 17.3
click at [705, 225] on label "Actions after submission" at bounding box center [713, 222] width 135 height 20
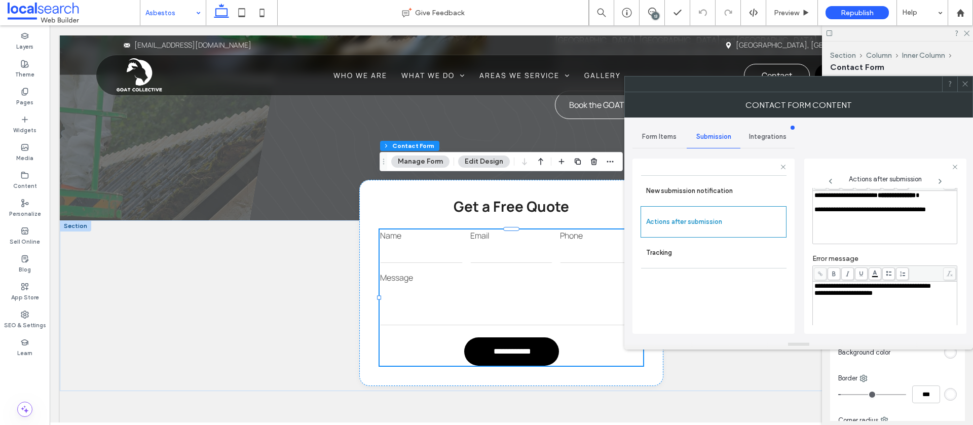
scroll to position [175, 0]
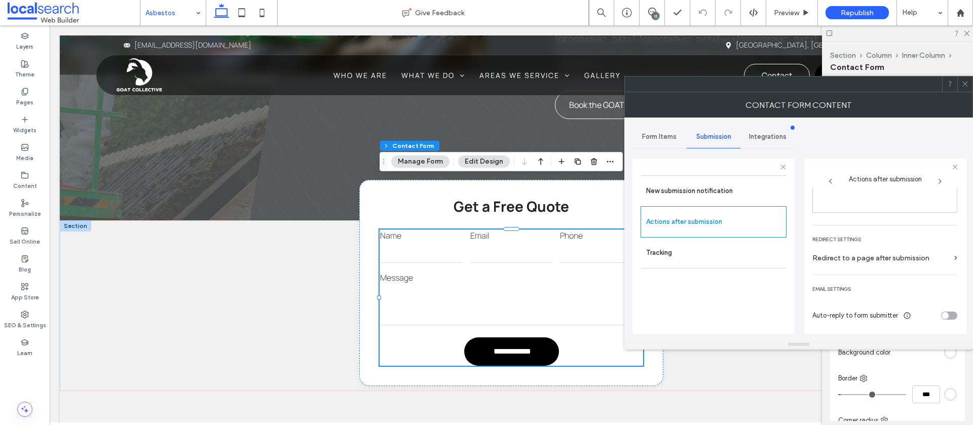
click at [962, 87] on icon at bounding box center [966, 84] width 8 height 8
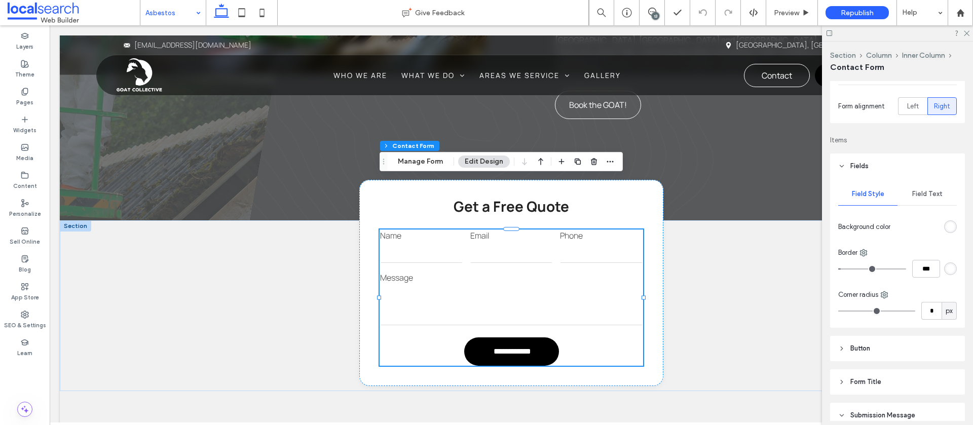
scroll to position [127, 0]
click at [927, 185] on div "Field Text" at bounding box center [927, 193] width 59 height 22
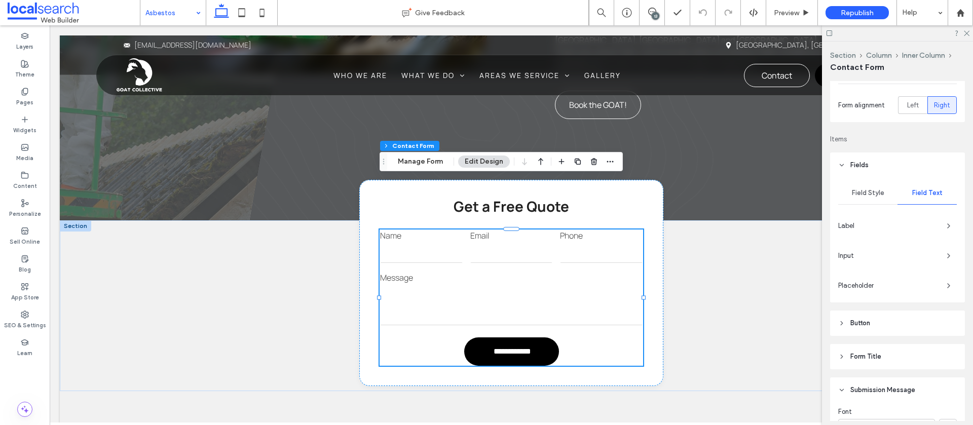
click at [939, 250] on div "Input" at bounding box center [897, 256] width 119 height 16
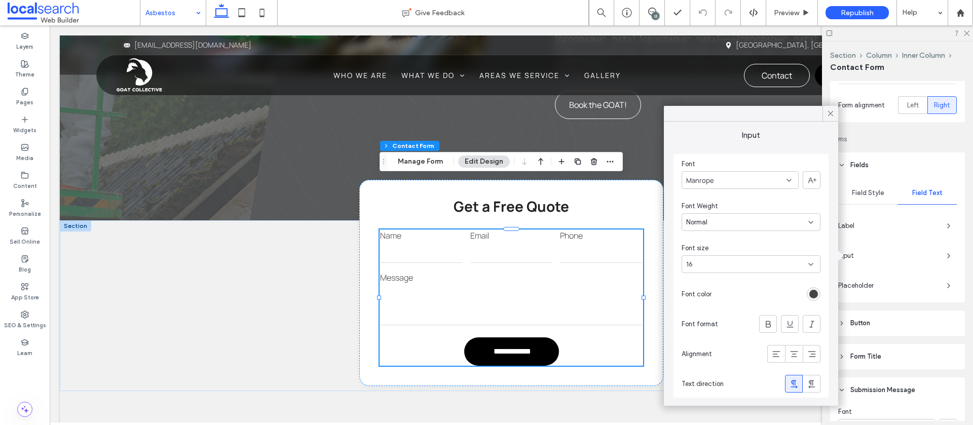
click at [827, 115] on icon at bounding box center [830, 113] width 9 height 9
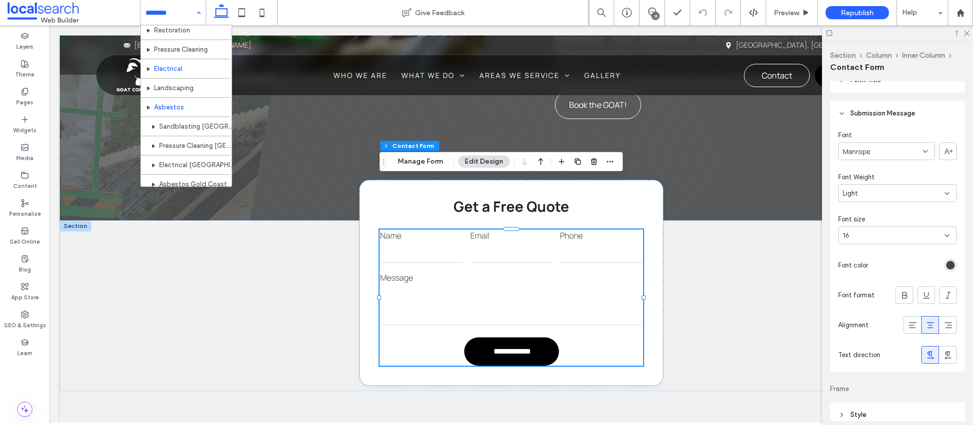
scroll to position [103, 0]
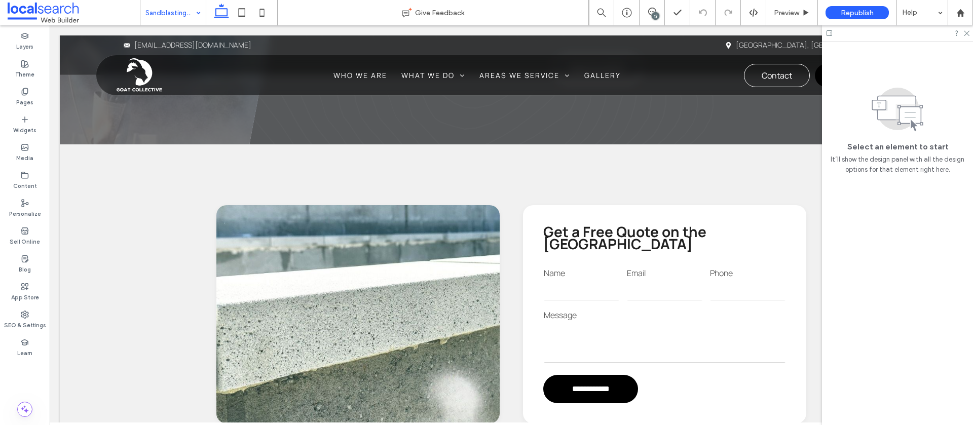
scroll to position [886, 0]
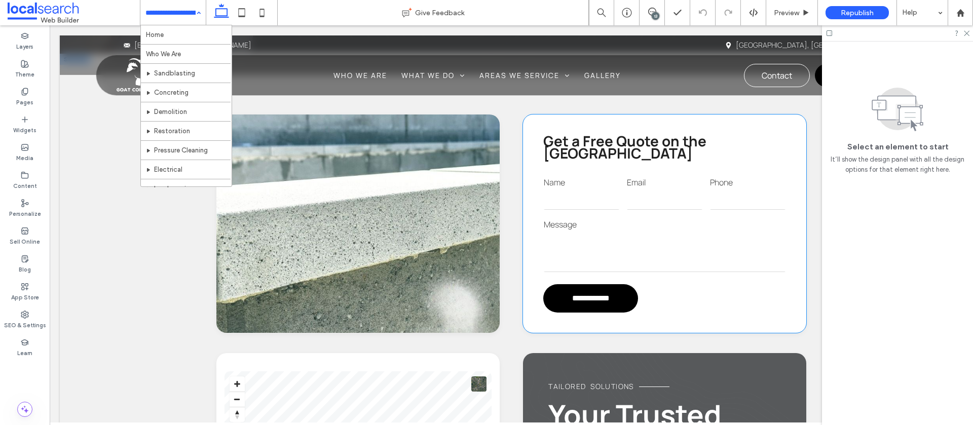
click at [622, 215] on div "Message" at bounding box center [664, 246] width 249 height 62
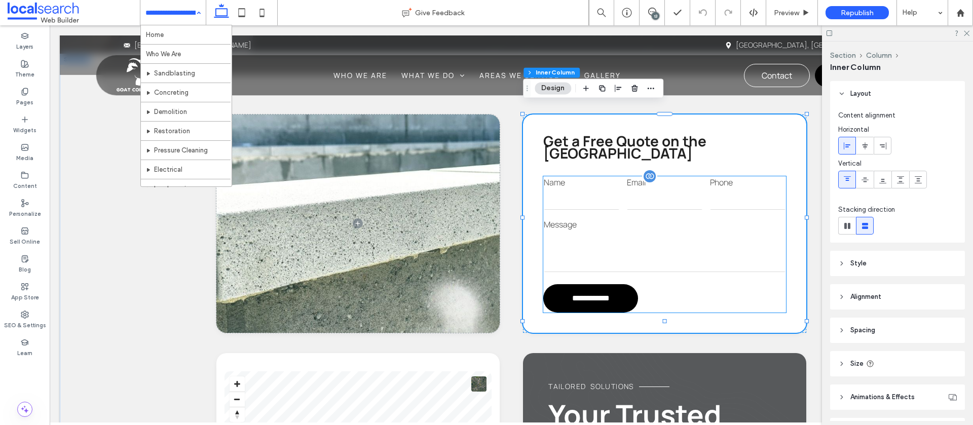
drag, startPoint x: 610, startPoint y: 205, endPoint x: 603, endPoint y: 199, distance: 9.3
click at [610, 219] on label "Message" at bounding box center [665, 224] width 242 height 11
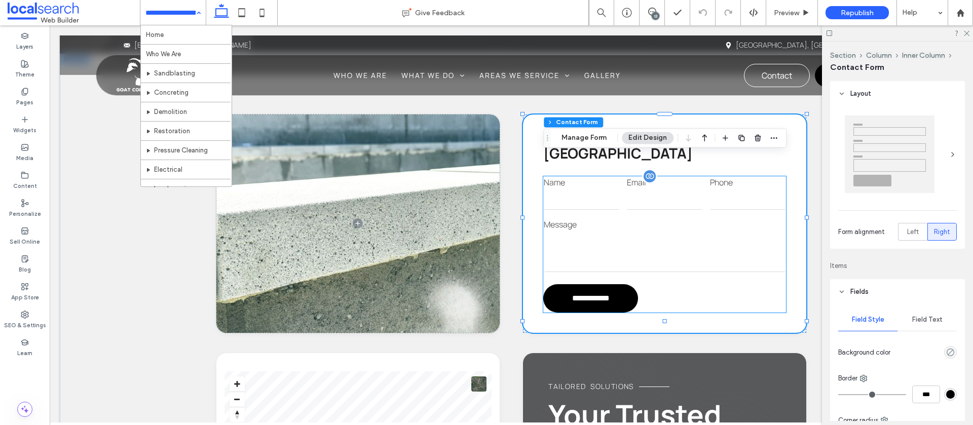
type input "*"
type input "***"
type input "*"
type input "***"
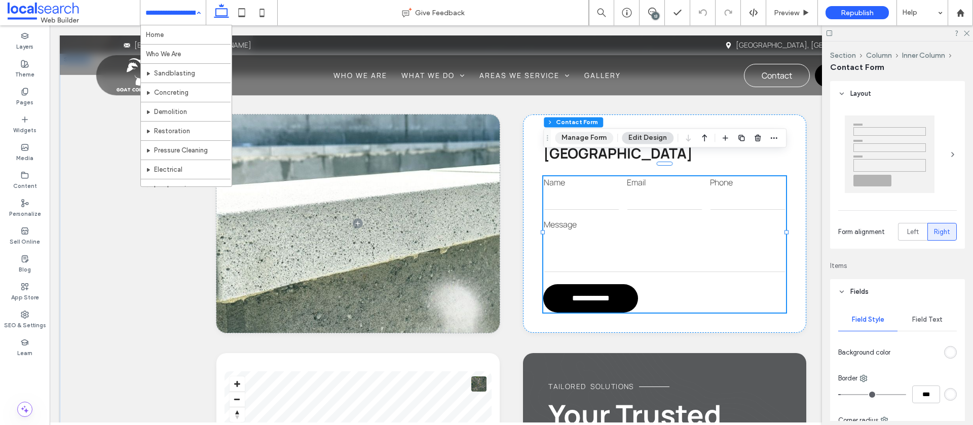
click at [576, 140] on button "Manage Form" at bounding box center [584, 138] width 58 height 12
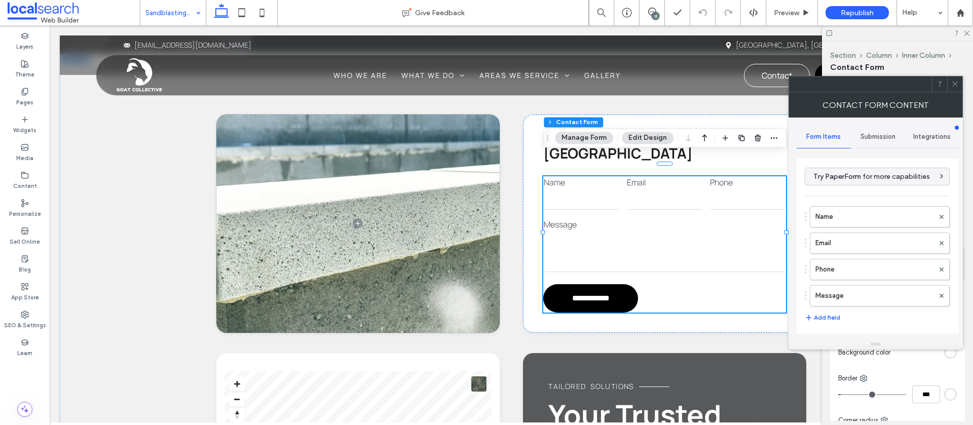
click at [870, 140] on span "Submission" at bounding box center [878, 137] width 35 height 8
click at [853, 184] on label "New submission notification" at bounding box center [878, 184] width 135 height 20
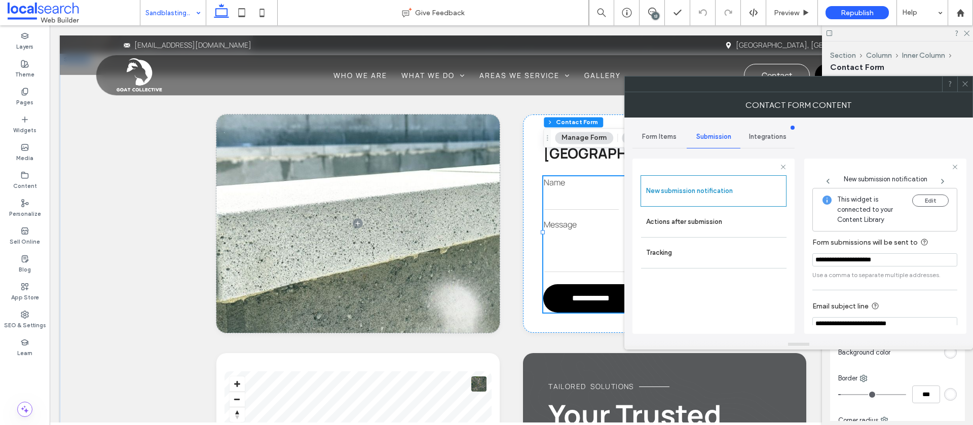
scroll to position [53, 0]
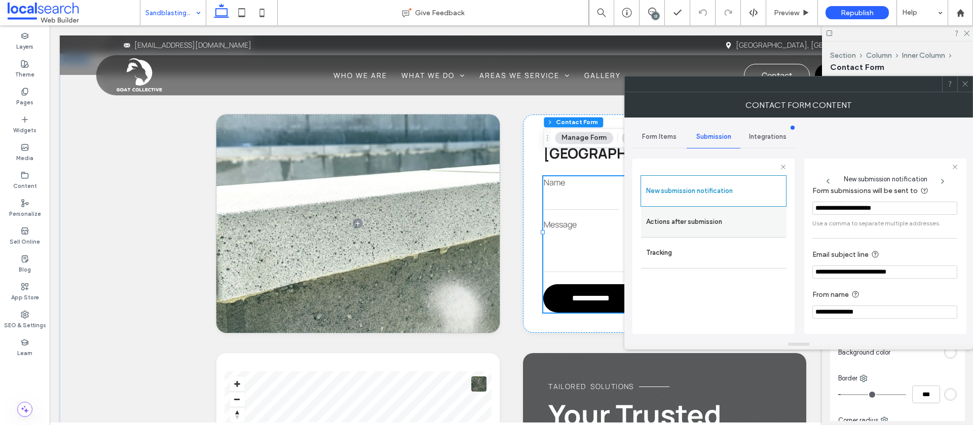
drag, startPoint x: 717, startPoint y: 221, endPoint x: 744, endPoint y: 222, distance: 26.9
click at [717, 221] on label "Actions after submission" at bounding box center [713, 222] width 135 height 20
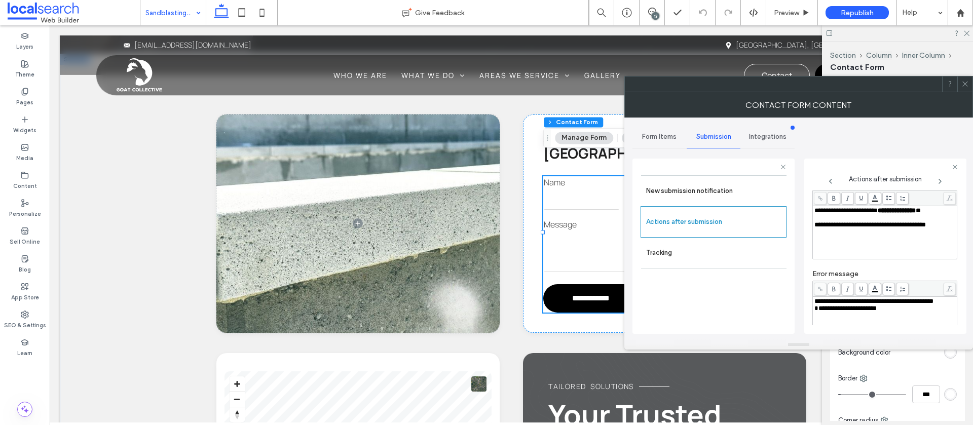
scroll to position [0, 0]
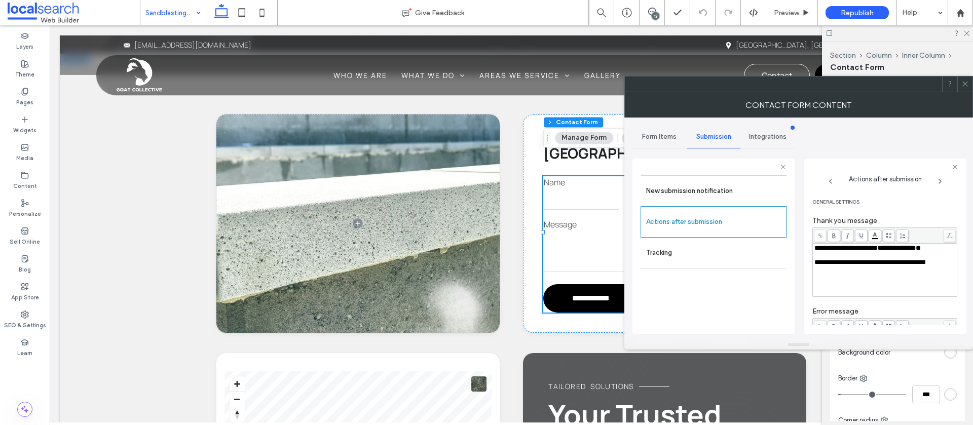
click at [966, 85] on icon at bounding box center [966, 84] width 8 height 8
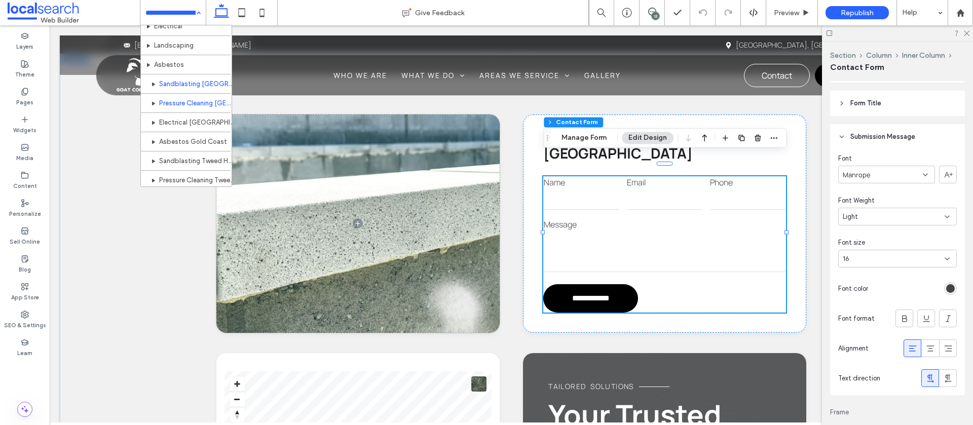
scroll to position [146, 0]
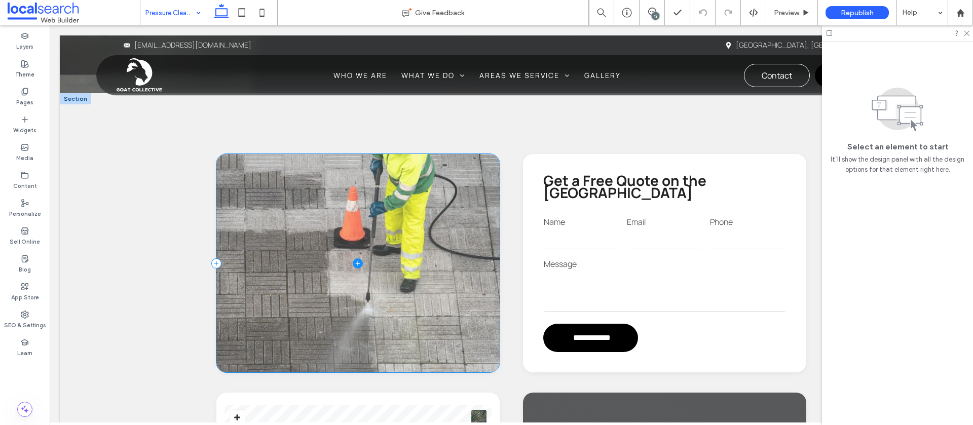
scroll to position [930, 0]
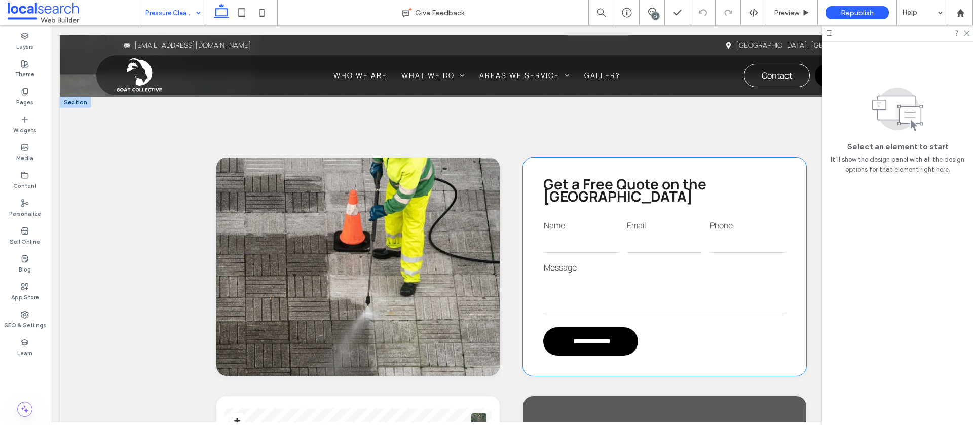
click at [639, 259] on div "Message" at bounding box center [664, 290] width 249 height 62
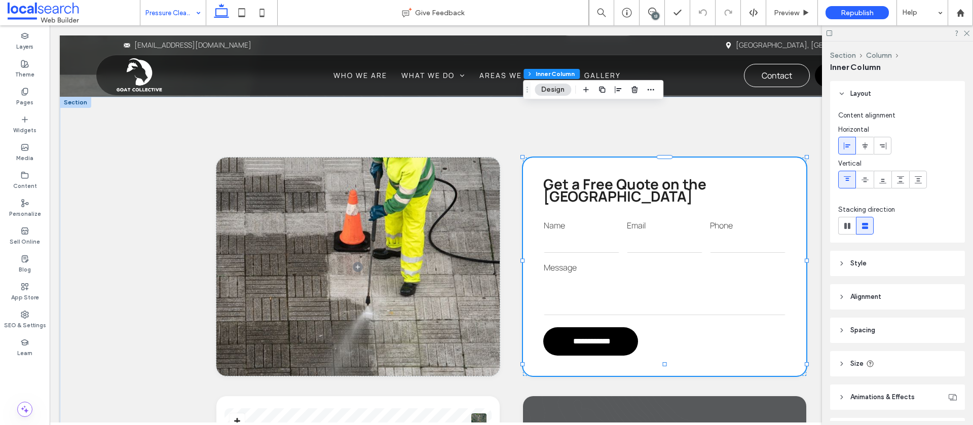
click at [639, 259] on div "Message" at bounding box center [664, 290] width 249 height 62
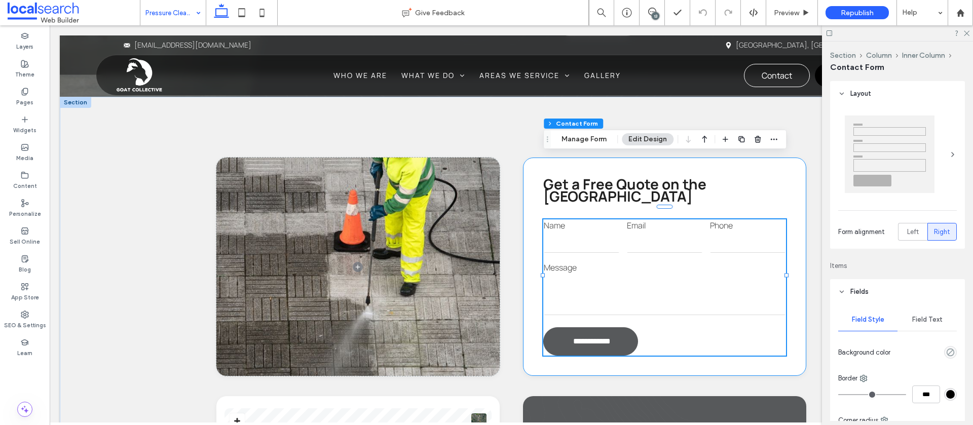
type input "*"
type input "***"
type input "*"
type input "***"
click at [566, 134] on button "Manage Form" at bounding box center [584, 139] width 58 height 12
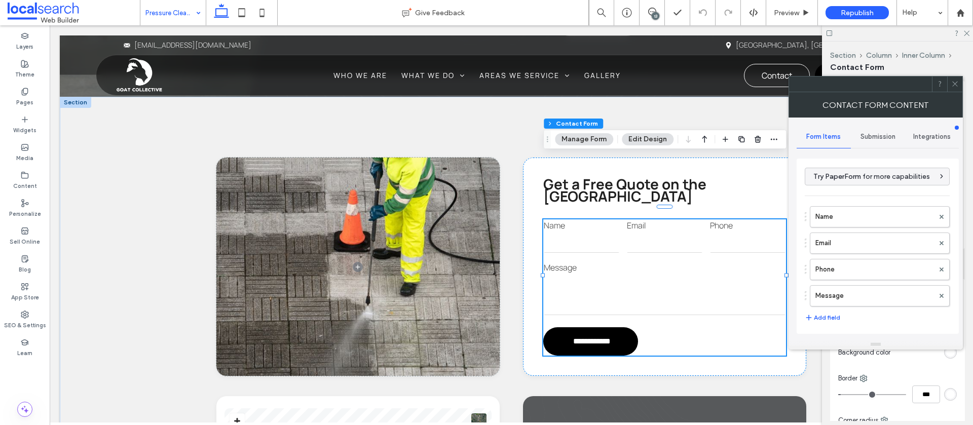
click at [878, 133] on span "Submission" at bounding box center [878, 137] width 35 height 8
click at [837, 176] on label "New submission notification" at bounding box center [878, 184] width 135 height 20
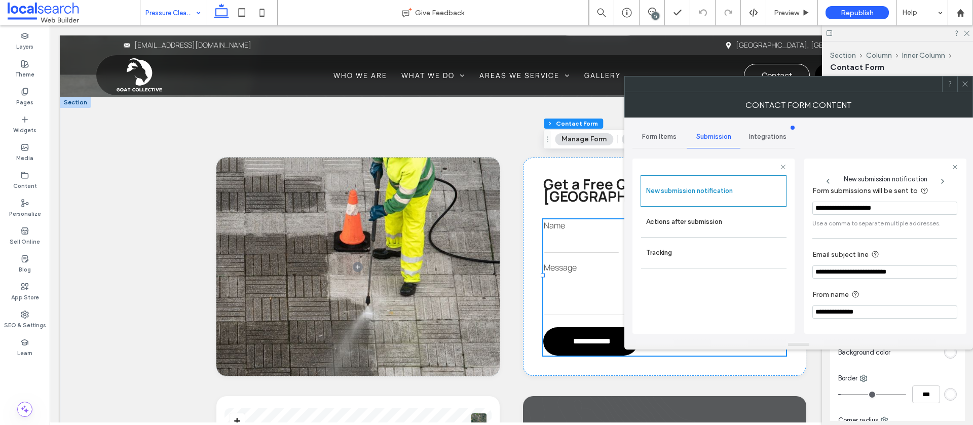
scroll to position [0, 0]
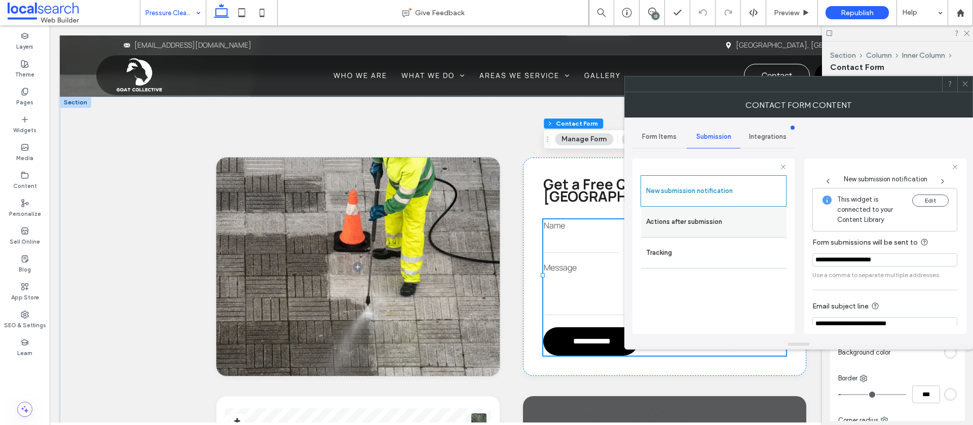
click at [694, 222] on label "Actions after submission" at bounding box center [713, 222] width 135 height 20
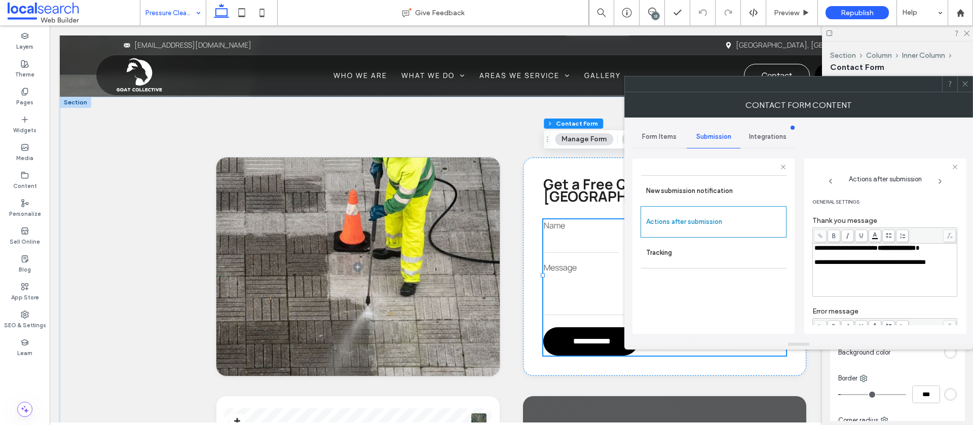
click at [967, 82] on use at bounding box center [965, 84] width 5 height 5
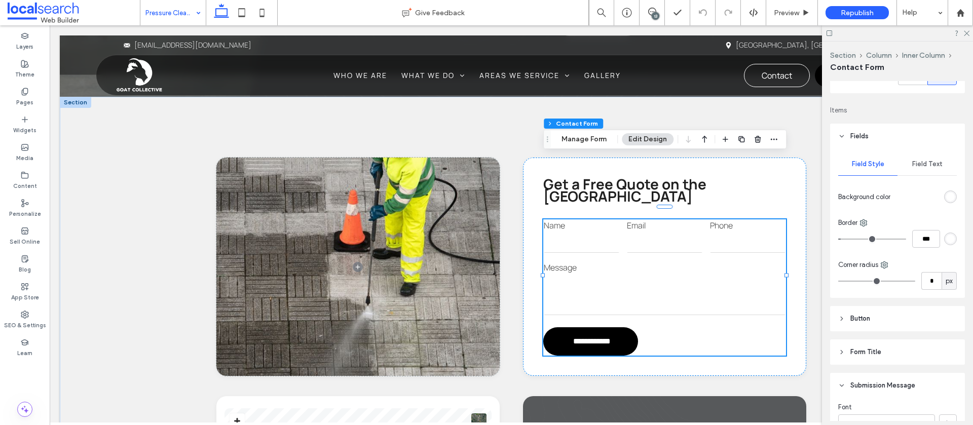
scroll to position [158, 0]
click at [921, 157] on div "Field Text" at bounding box center [927, 162] width 59 height 22
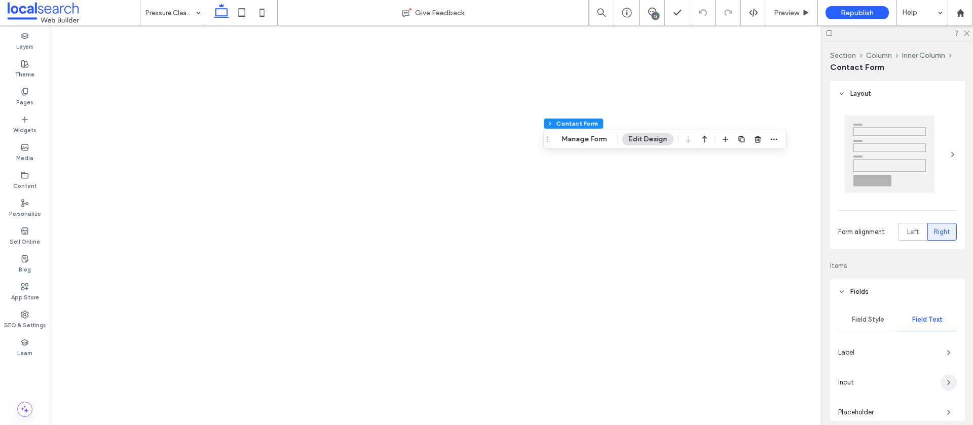
click at [943, 375] on span "button" at bounding box center [949, 383] width 16 height 16
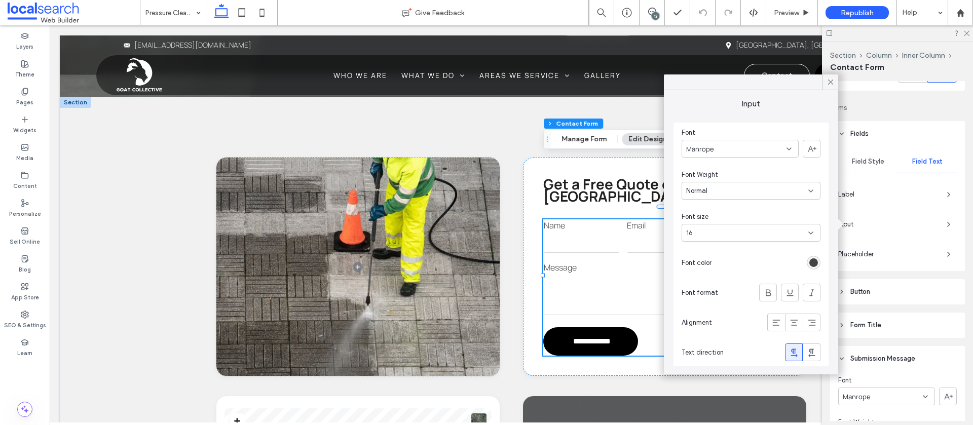
click at [832, 81] on use at bounding box center [830, 82] width 5 height 5
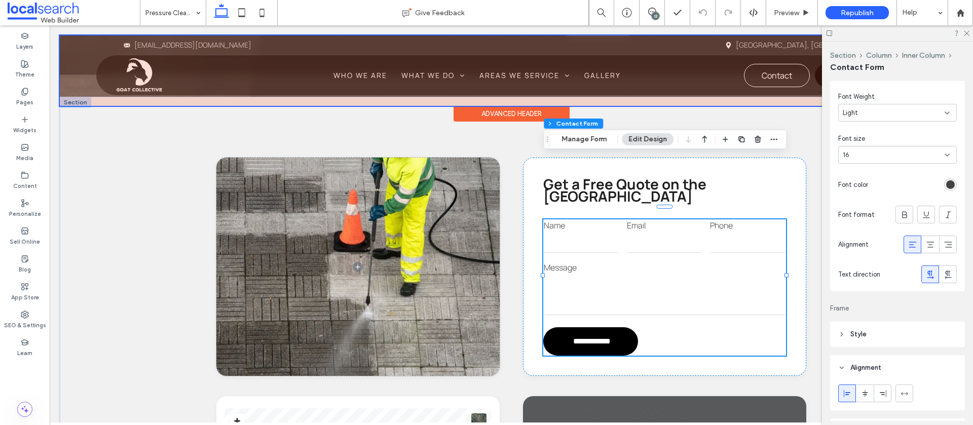
scroll to position [488, 0]
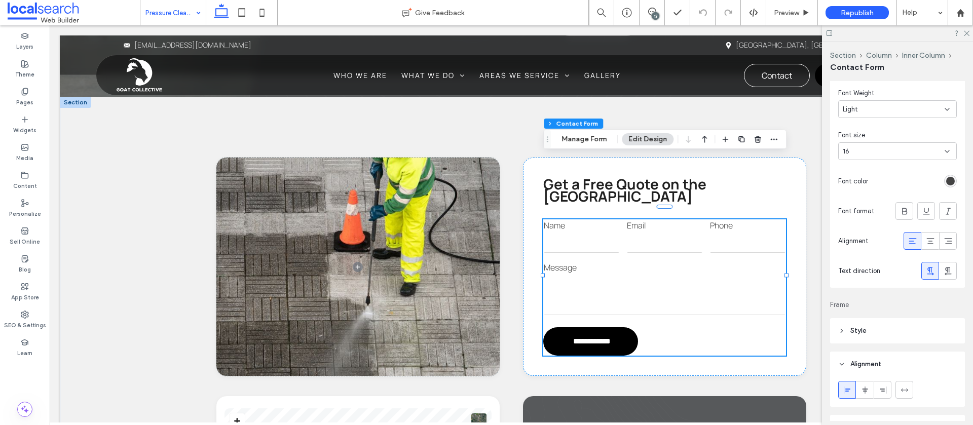
drag, startPoint x: 151, startPoint y: 10, endPoint x: 162, endPoint y: 21, distance: 16.1
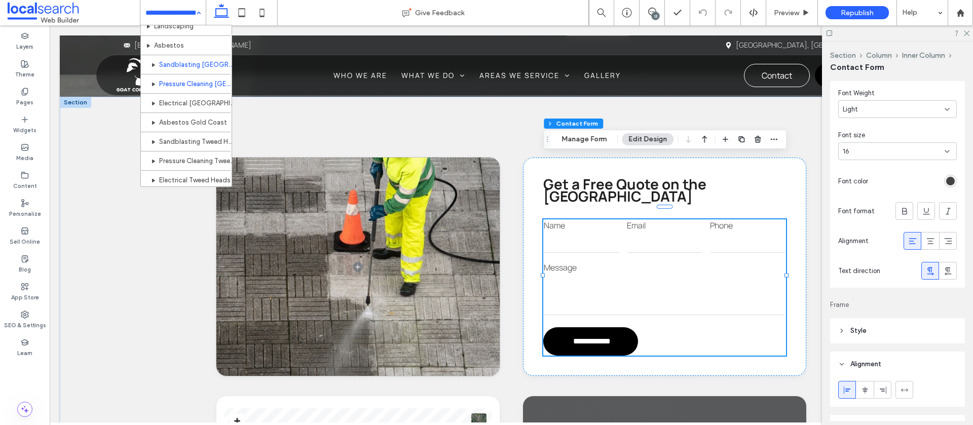
scroll to position [165, 0]
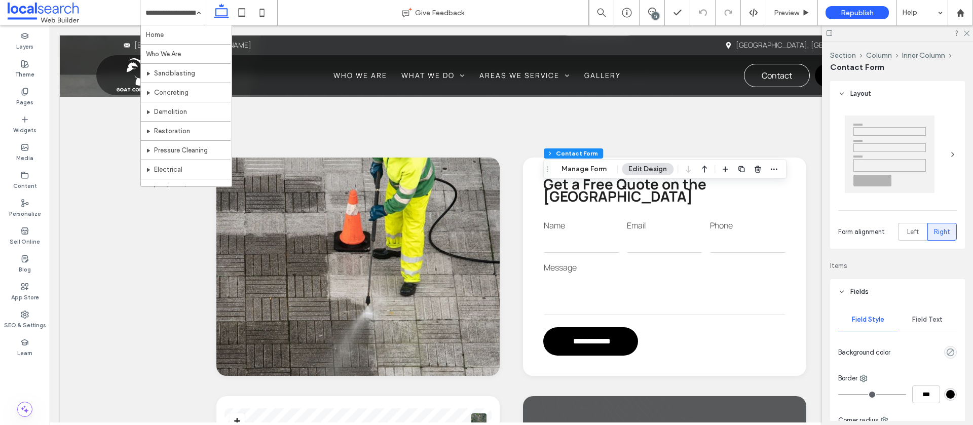
type input "*"
type input "***"
type input "*"
type input "***"
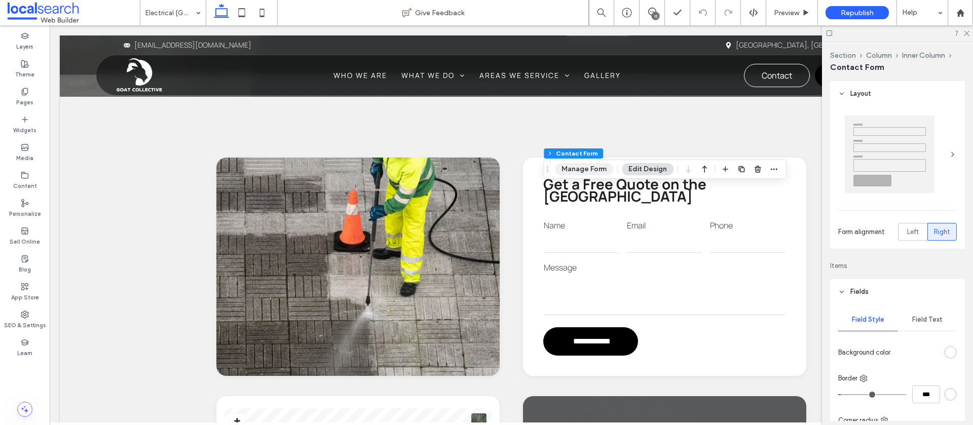
click at [593, 170] on button "Manage Form" at bounding box center [584, 169] width 58 height 12
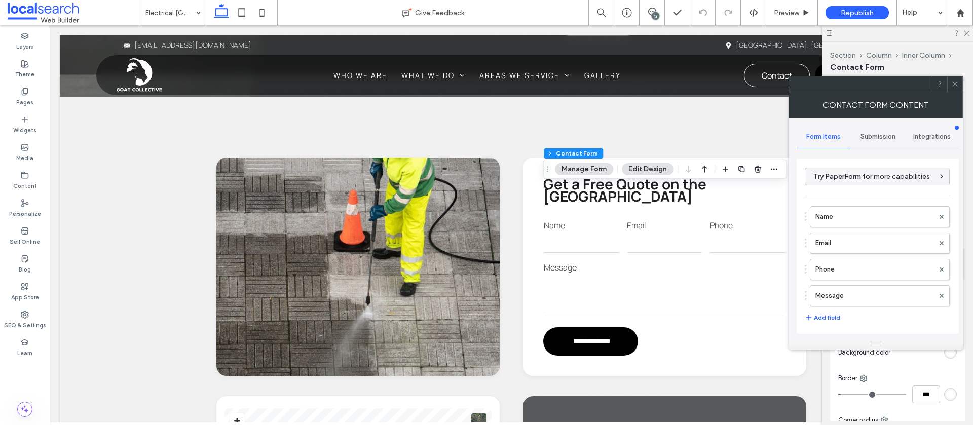
click at [863, 138] on span "Submission" at bounding box center [878, 137] width 35 height 8
drag, startPoint x: 854, startPoint y: 182, endPoint x: 839, endPoint y: 190, distance: 16.3
click at [854, 182] on label "New submission notification" at bounding box center [878, 184] width 135 height 20
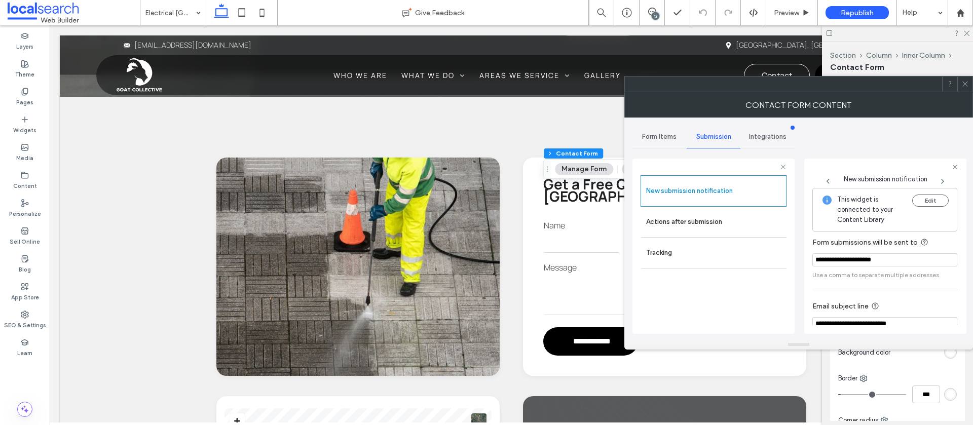
scroll to position [53, 0]
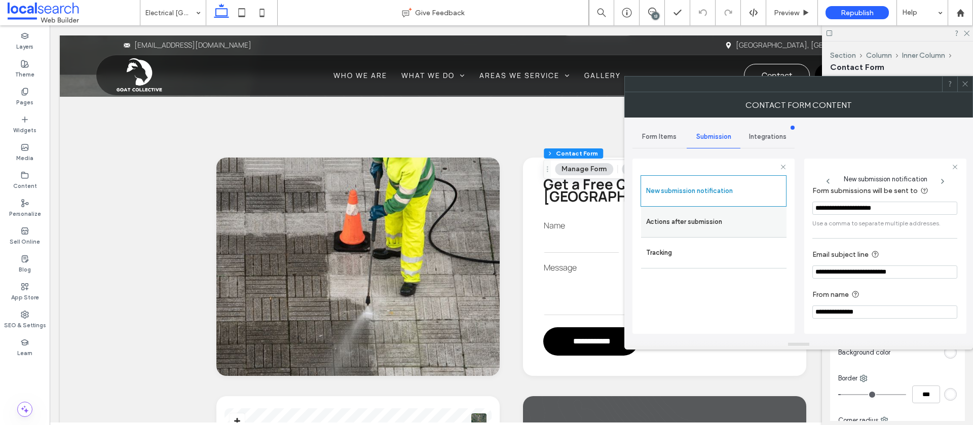
drag, startPoint x: 709, startPoint y: 218, endPoint x: 726, endPoint y: 228, distance: 19.7
click at [709, 218] on label "Actions after submission" at bounding box center [713, 222] width 135 height 20
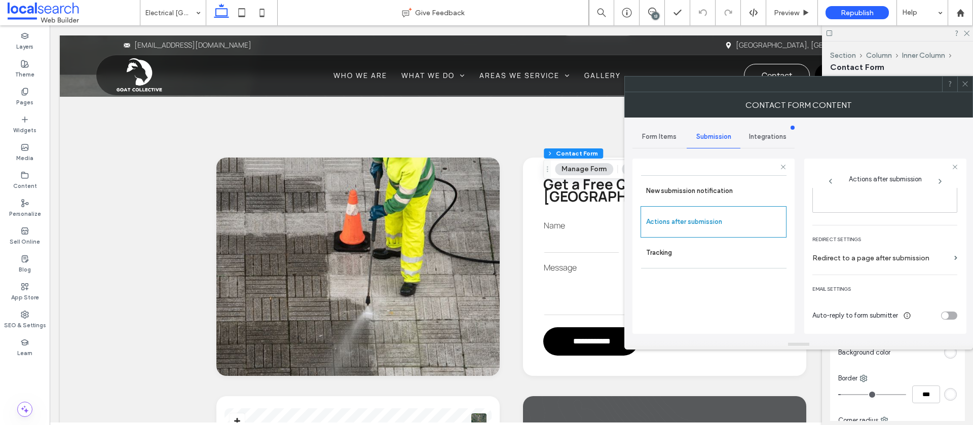
scroll to position [0, 0]
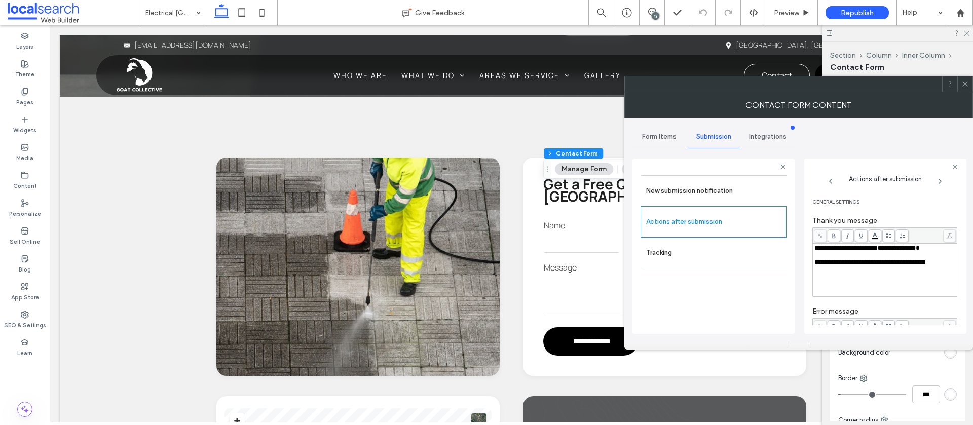
click at [964, 81] on icon at bounding box center [966, 84] width 8 height 8
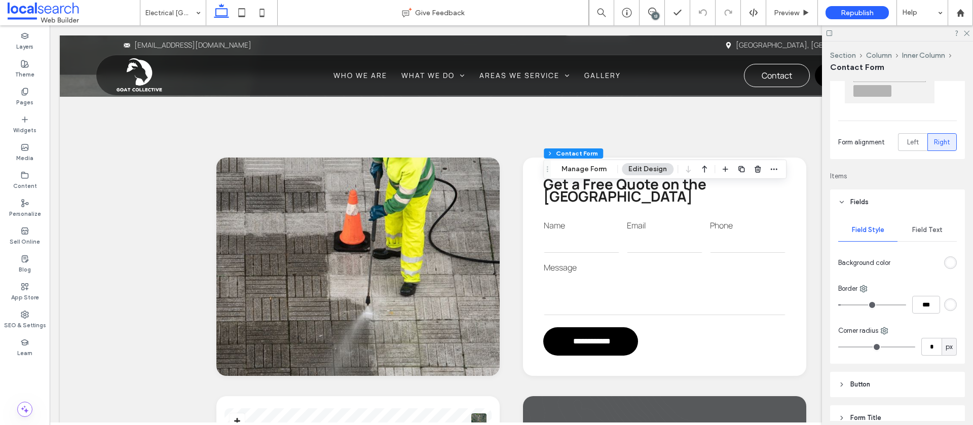
scroll to position [119, 0]
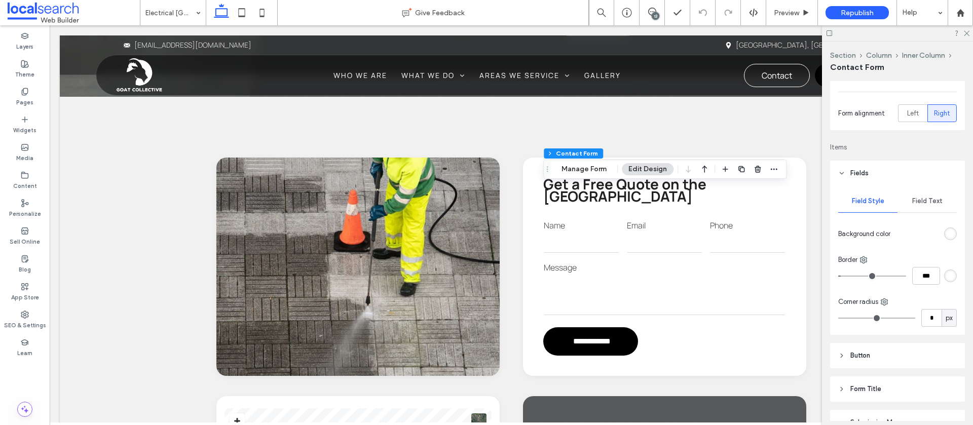
click at [925, 202] on span "Field Text" at bounding box center [927, 201] width 30 height 8
click at [942, 266] on span "button" at bounding box center [949, 264] width 16 height 16
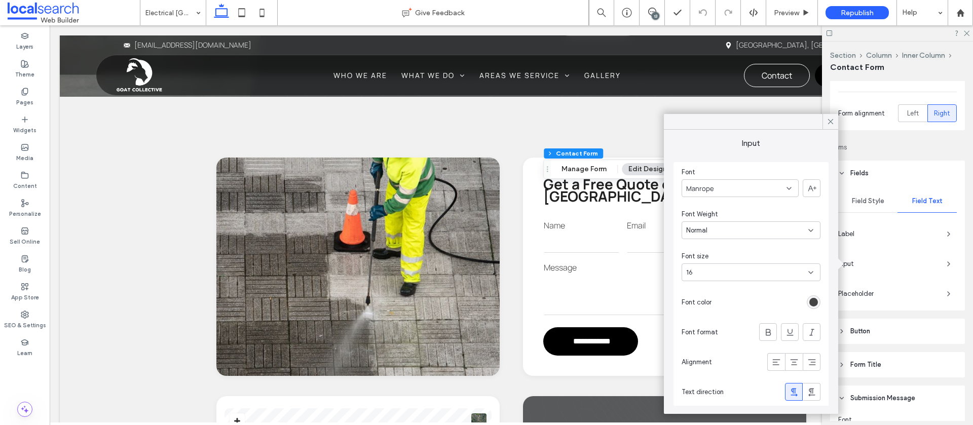
click at [828, 120] on use at bounding box center [830, 121] width 5 height 5
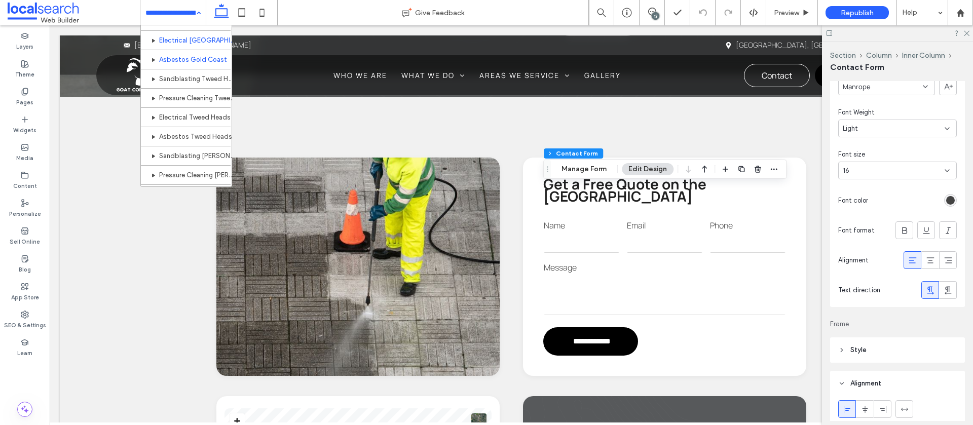
scroll to position [226, 0]
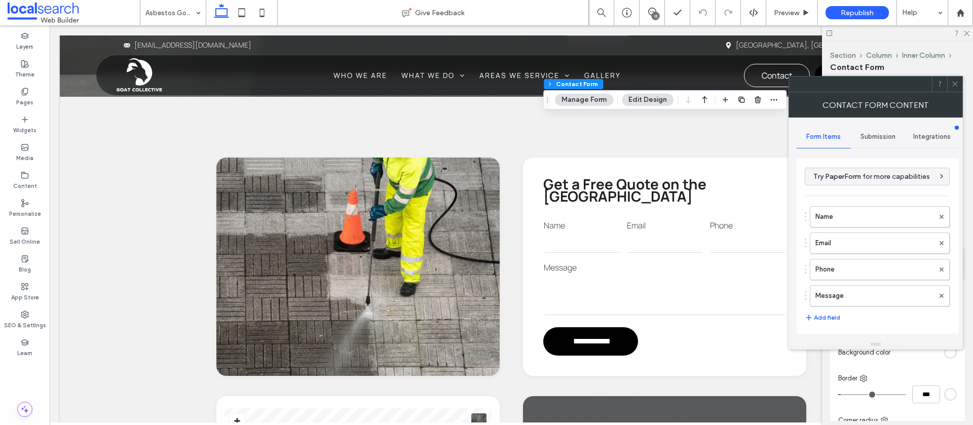
click at [867, 134] on span "Submission" at bounding box center [878, 137] width 35 height 8
click at [858, 185] on label "New submission notification" at bounding box center [878, 184] width 135 height 20
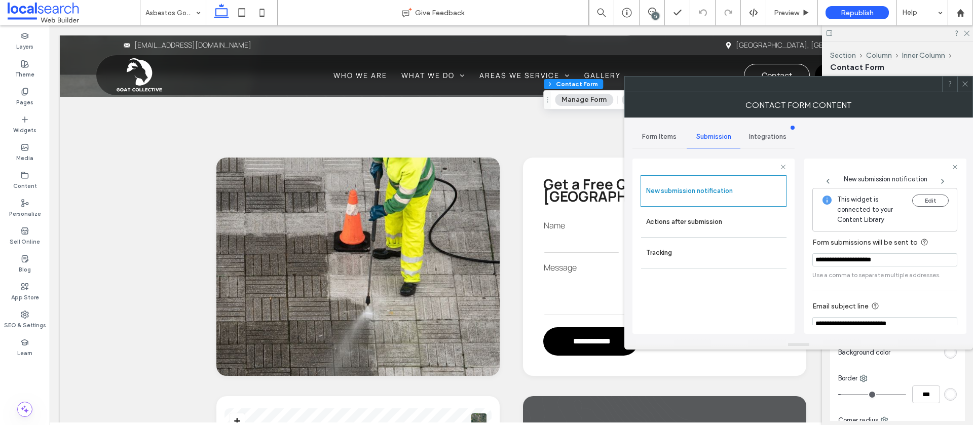
scroll to position [53, 0]
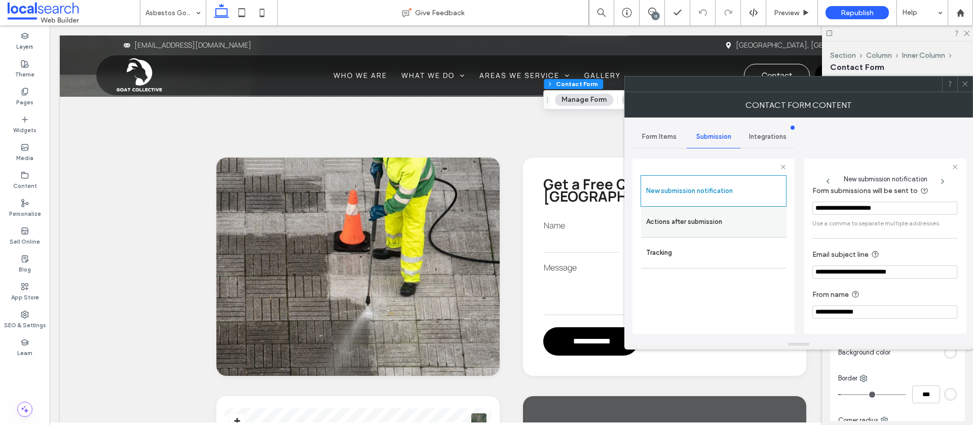
drag, startPoint x: 711, startPoint y: 221, endPoint x: 717, endPoint y: 221, distance: 6.6
click at [710, 221] on label "Actions after submission" at bounding box center [713, 222] width 135 height 20
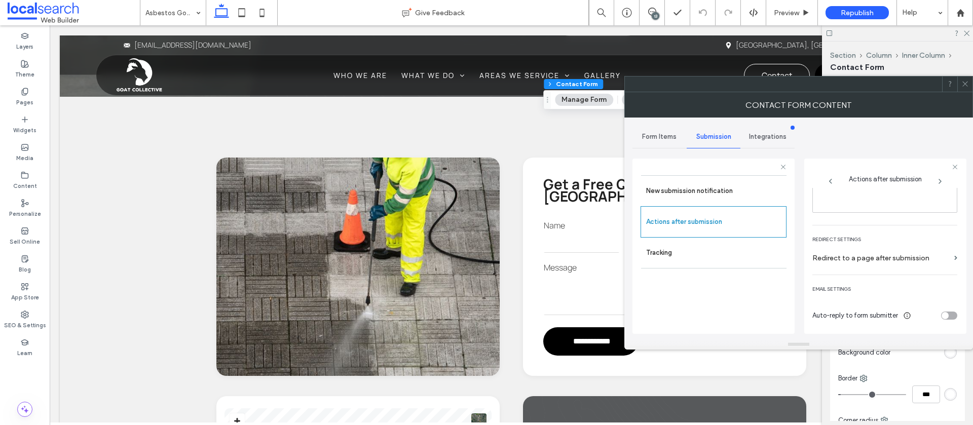
scroll to position [0, 0]
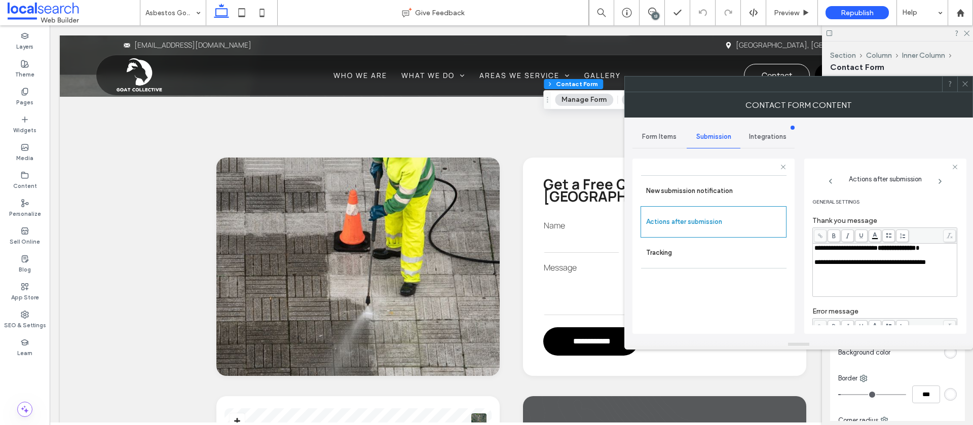
click at [962, 84] on icon at bounding box center [966, 84] width 8 height 8
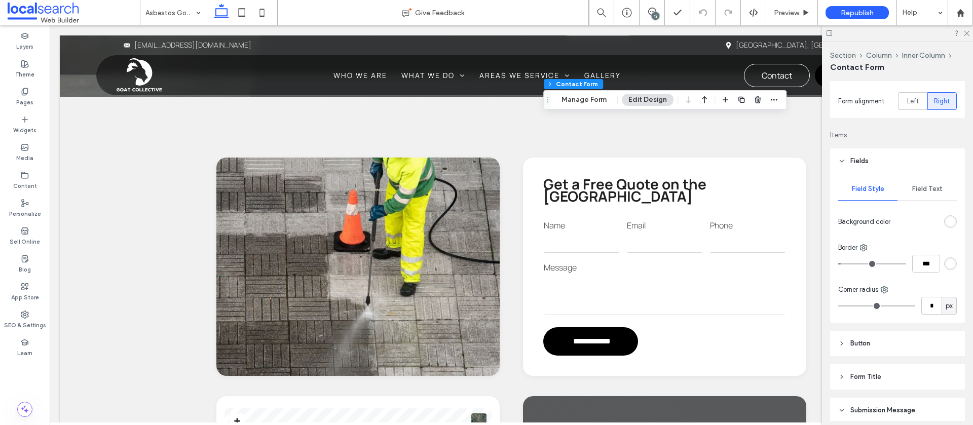
scroll to position [148, 0]
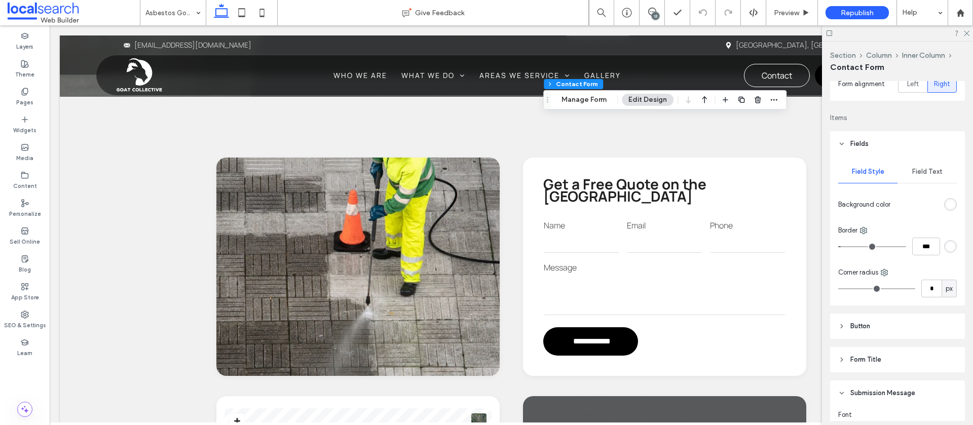
drag, startPoint x: 921, startPoint y: 169, endPoint x: 909, endPoint y: 177, distance: 13.9
click at [921, 169] on span "Field Text" at bounding box center [927, 172] width 30 height 8
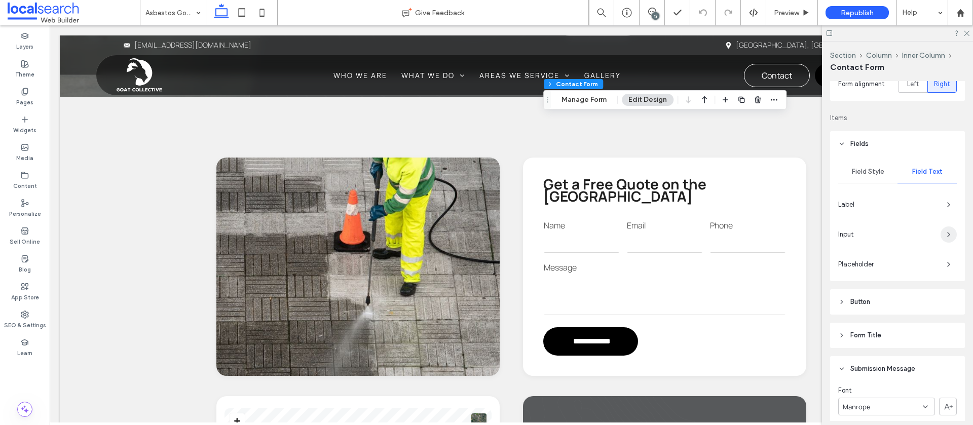
click at [951, 236] on icon "button" at bounding box center [949, 235] width 8 height 8
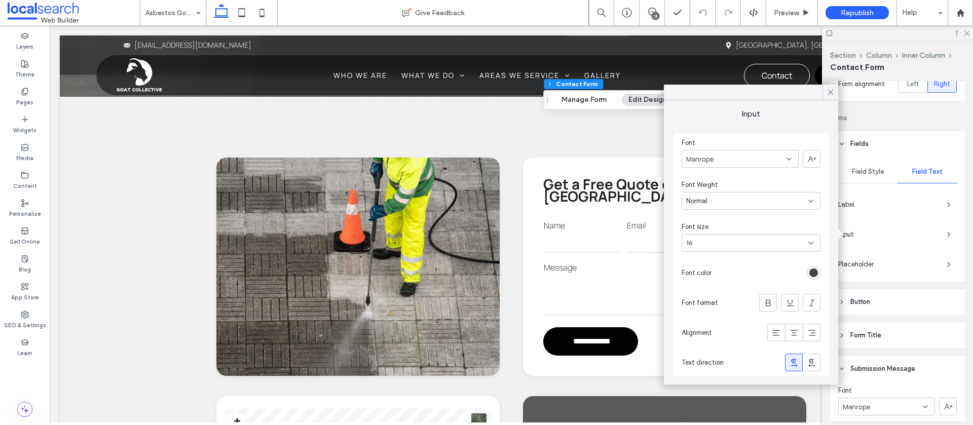
drag, startPoint x: 831, startPoint y: 93, endPoint x: 830, endPoint y: 106, distance: 13.2
click at [831, 93] on icon at bounding box center [830, 92] width 9 height 9
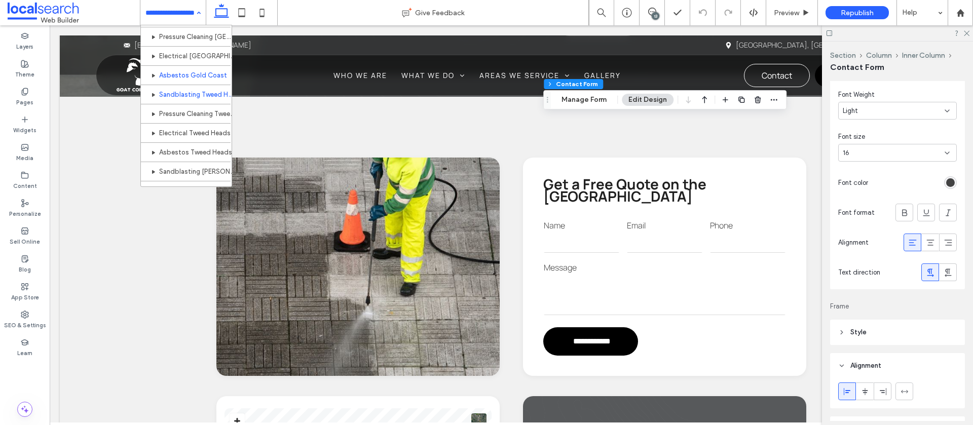
scroll to position [212, 0]
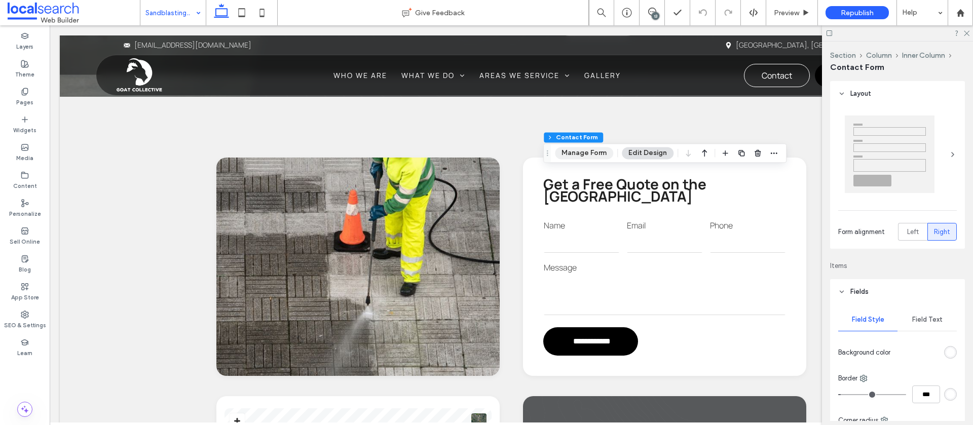
click at [585, 154] on button "Manage Form" at bounding box center [584, 153] width 58 height 12
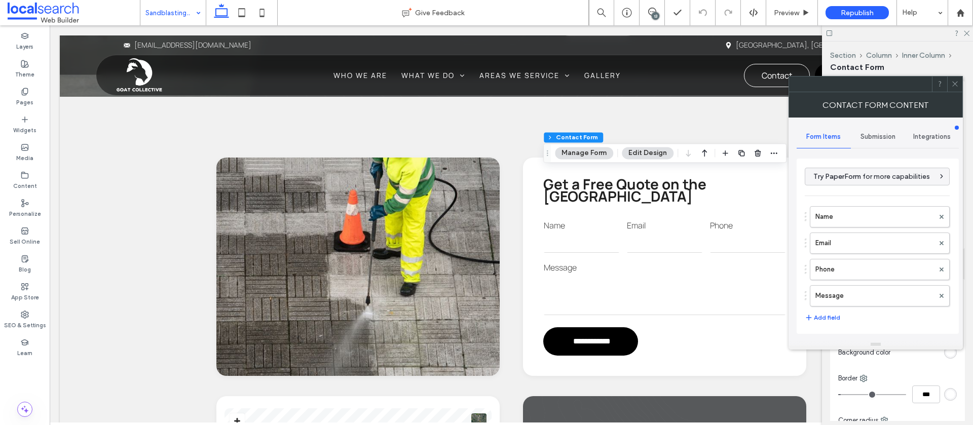
drag, startPoint x: 877, startPoint y: 136, endPoint x: 875, endPoint y: 141, distance: 5.2
click at [877, 136] on span "Submission" at bounding box center [878, 137] width 35 height 8
click at [847, 188] on label "New submission notification" at bounding box center [878, 184] width 135 height 20
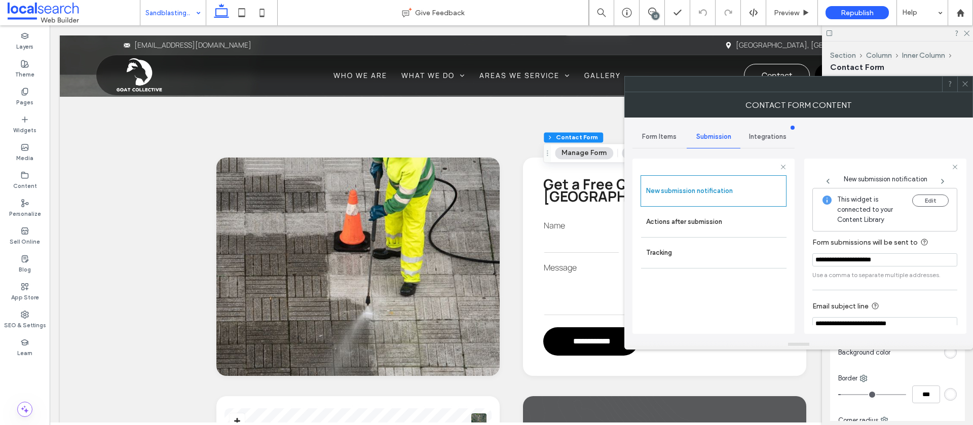
scroll to position [53, 0]
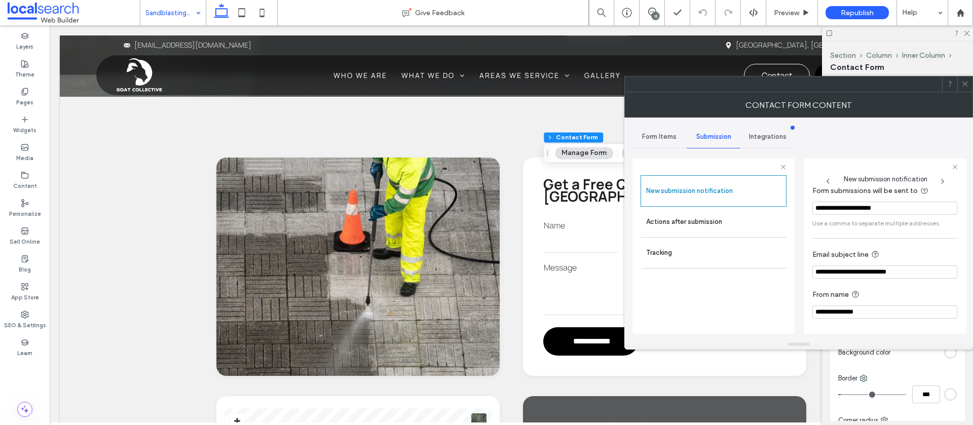
drag, startPoint x: 694, startPoint y: 227, endPoint x: 796, endPoint y: 231, distance: 101.4
click at [695, 227] on label "Actions after submission" at bounding box center [713, 222] width 135 height 20
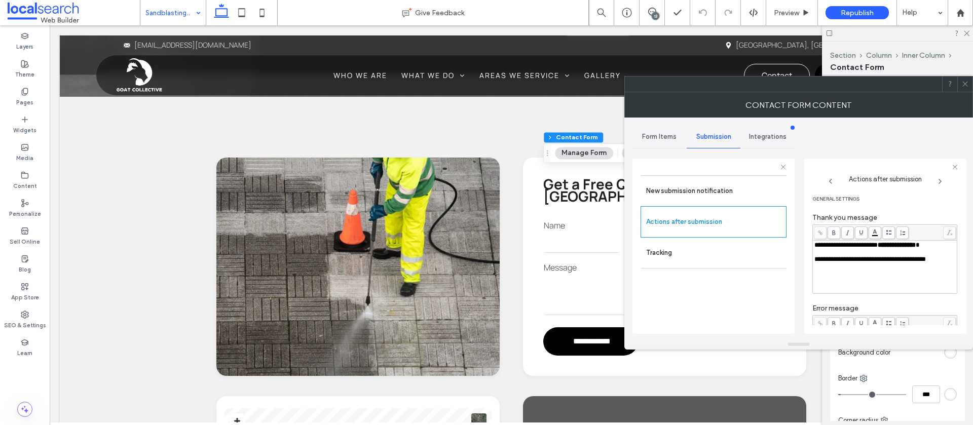
scroll to position [0, 0]
click at [969, 82] on icon at bounding box center [966, 84] width 8 height 8
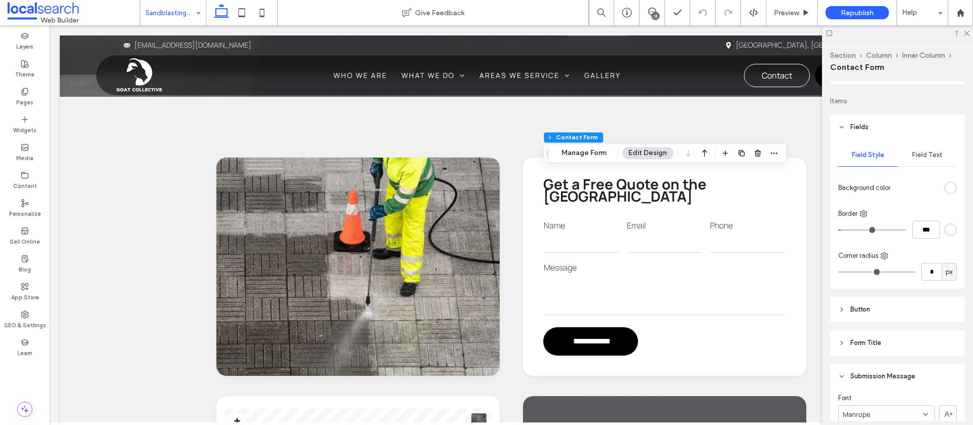
scroll to position [181, 0]
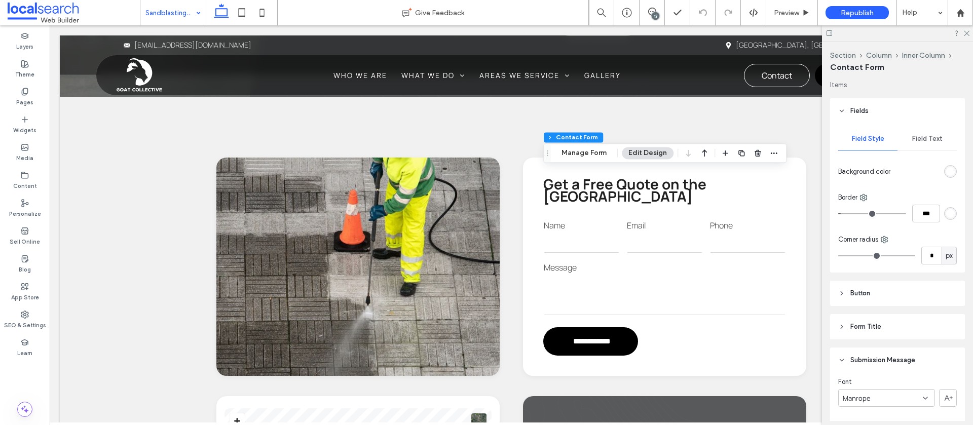
click at [919, 138] on span "Field Text" at bounding box center [927, 139] width 30 height 8
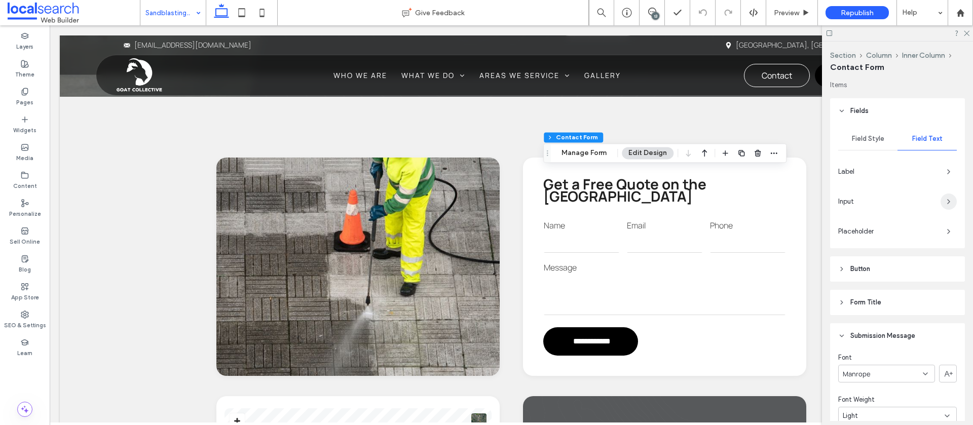
click at [945, 203] on icon "button" at bounding box center [949, 202] width 8 height 8
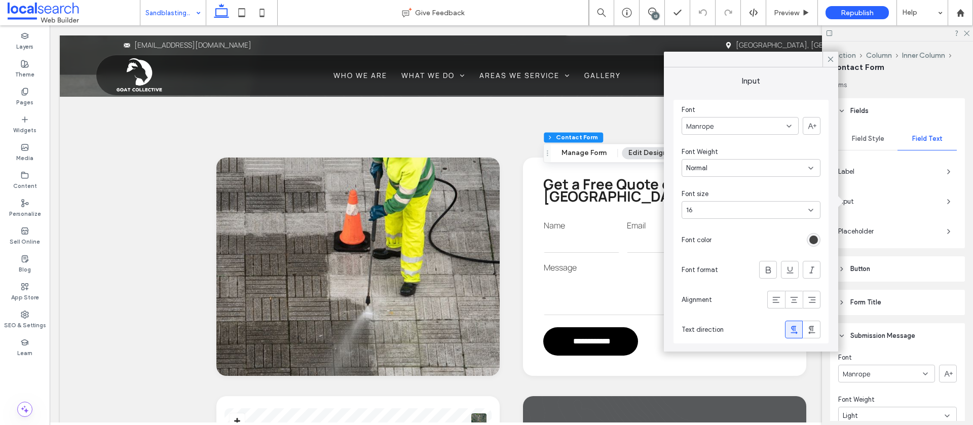
click at [829, 58] on icon at bounding box center [830, 59] width 9 height 9
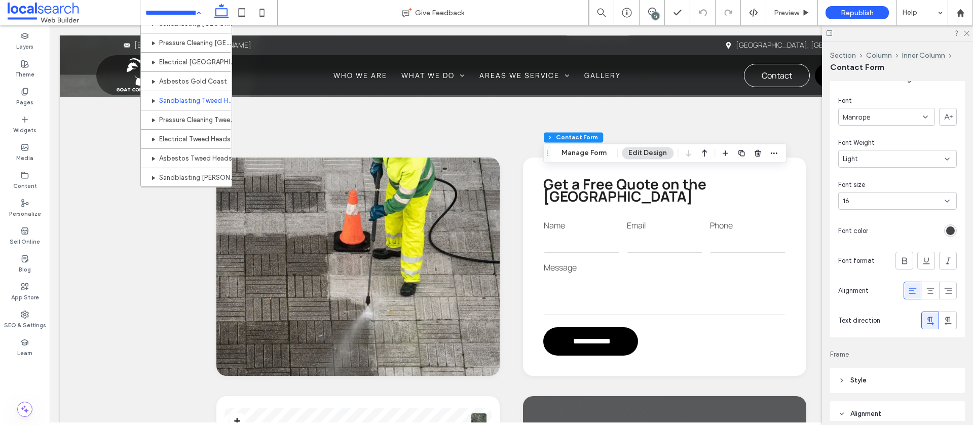
scroll to position [229, 0]
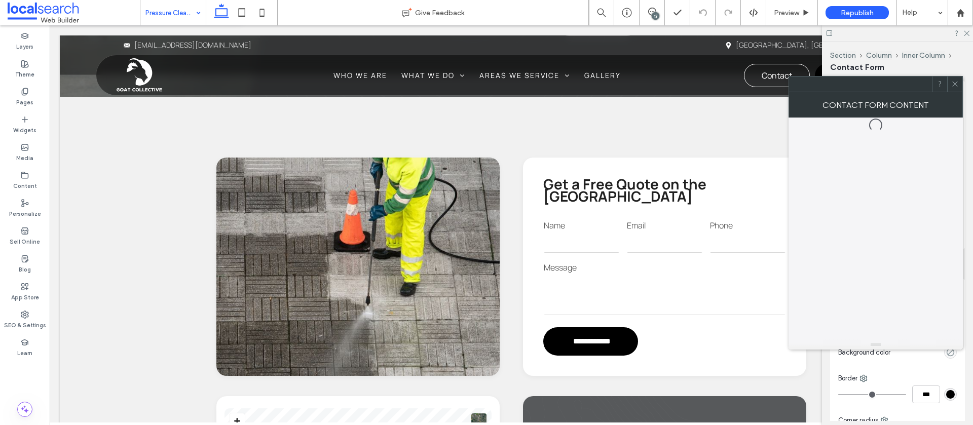
type input "*"
type input "***"
type input "*"
type input "***"
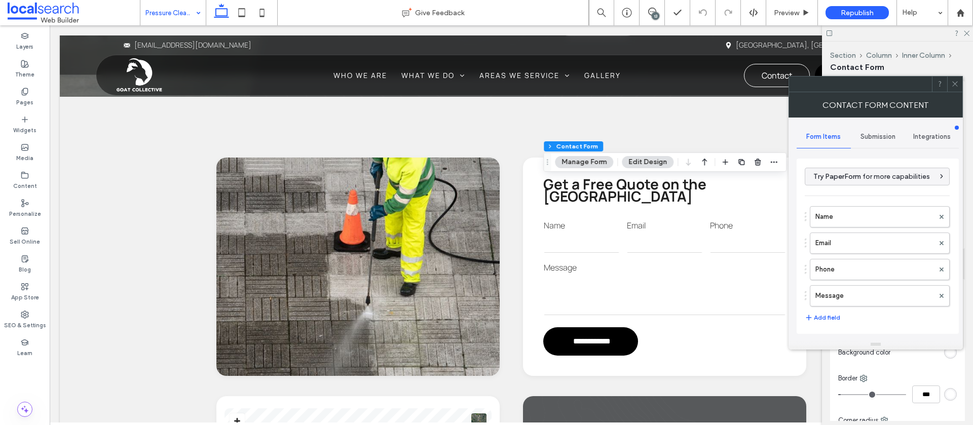
click at [884, 139] on span "Submission" at bounding box center [878, 137] width 35 height 8
click at [859, 191] on label "New submission notification" at bounding box center [878, 184] width 135 height 20
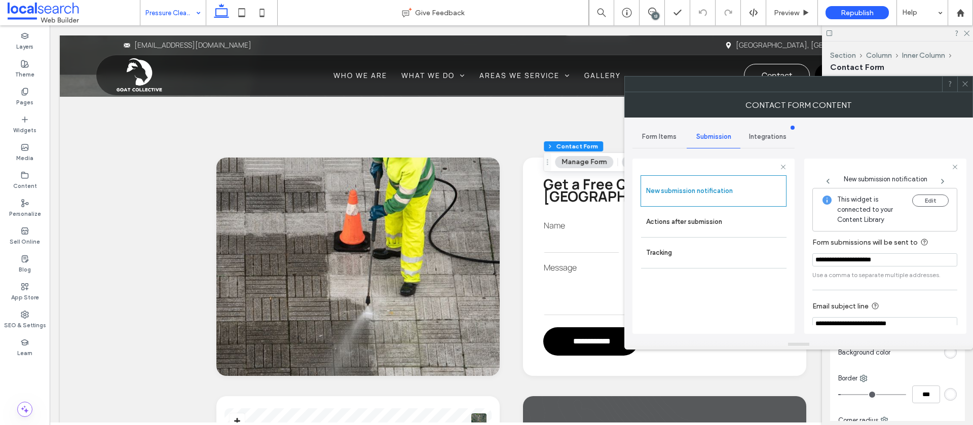
scroll to position [53, 0]
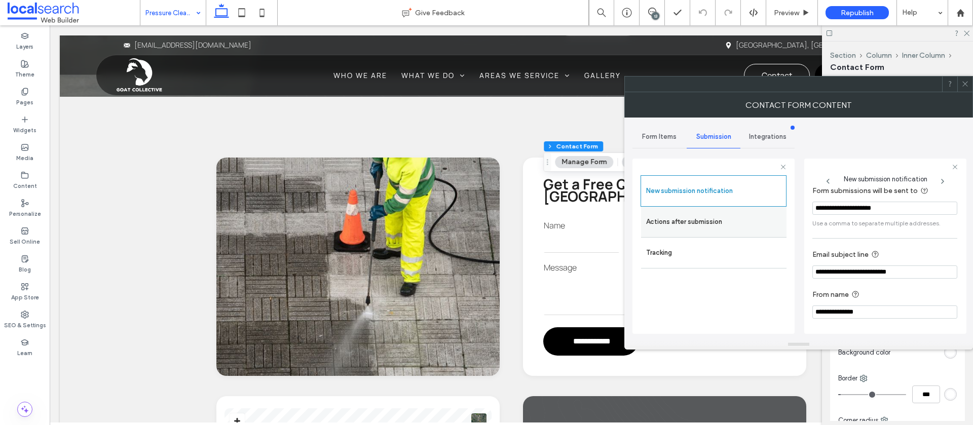
click at [669, 229] on label "Actions after submission" at bounding box center [713, 222] width 135 height 20
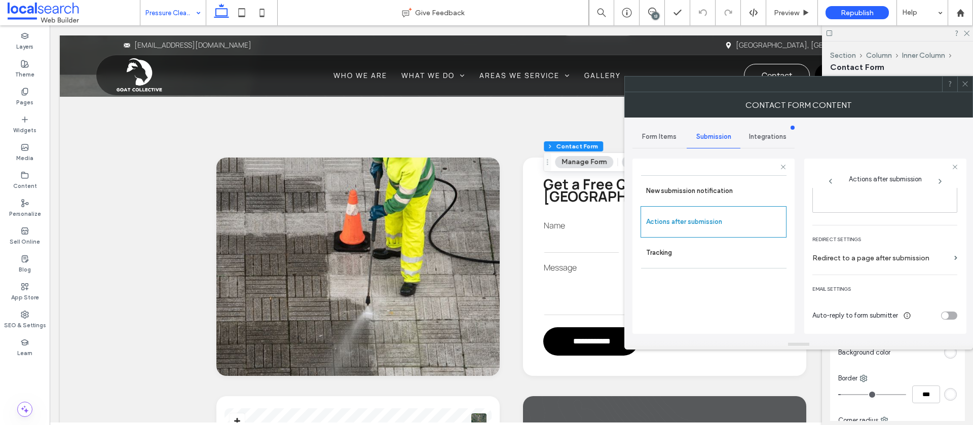
scroll to position [0, 0]
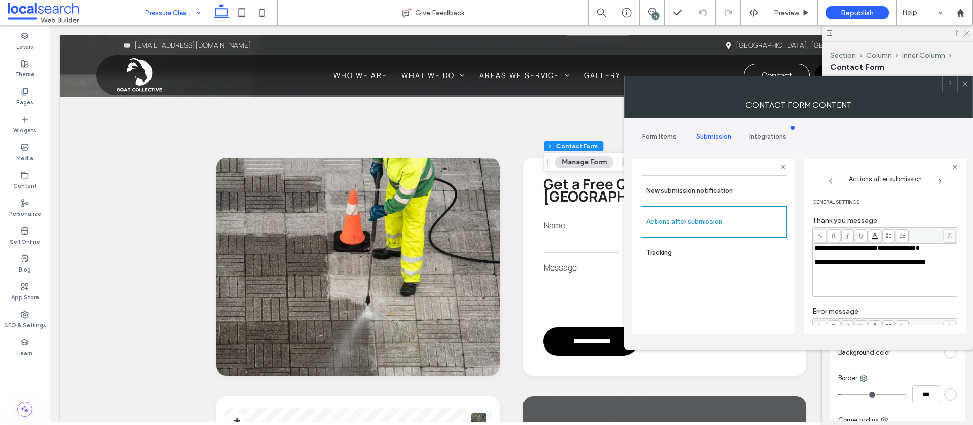
drag, startPoint x: 962, startPoint y: 83, endPoint x: 901, endPoint y: 162, distance: 99.4
click at [962, 83] on icon at bounding box center [966, 84] width 8 height 8
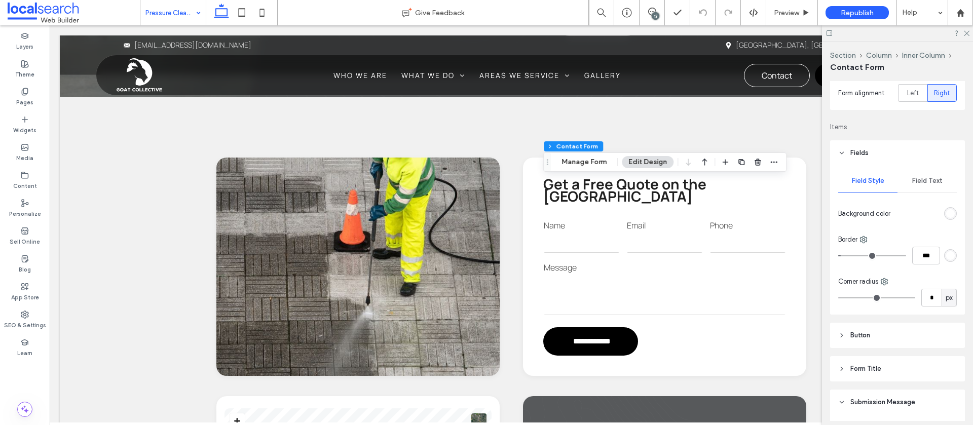
scroll to position [164, 0]
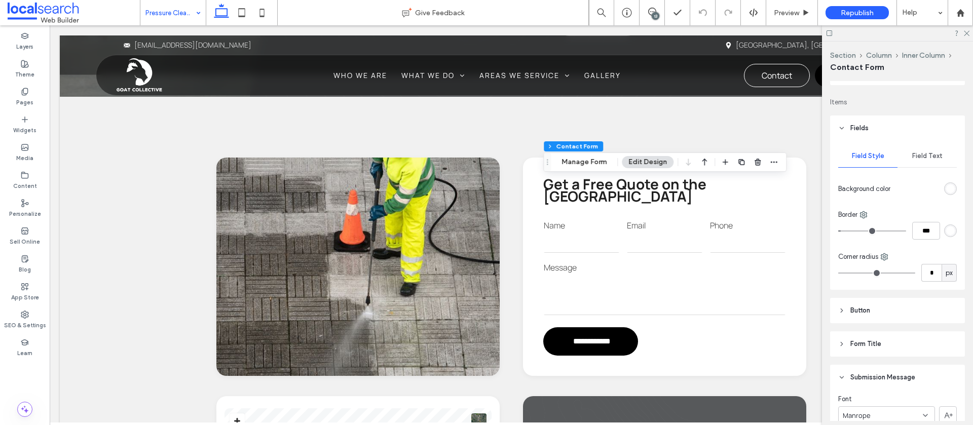
click at [930, 153] on span "Field Text" at bounding box center [927, 156] width 30 height 8
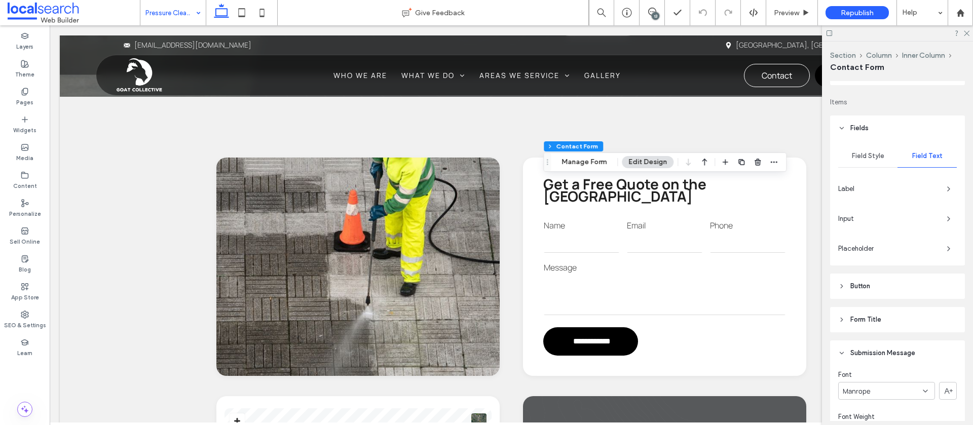
click at [939, 215] on div "Input" at bounding box center [897, 219] width 119 height 16
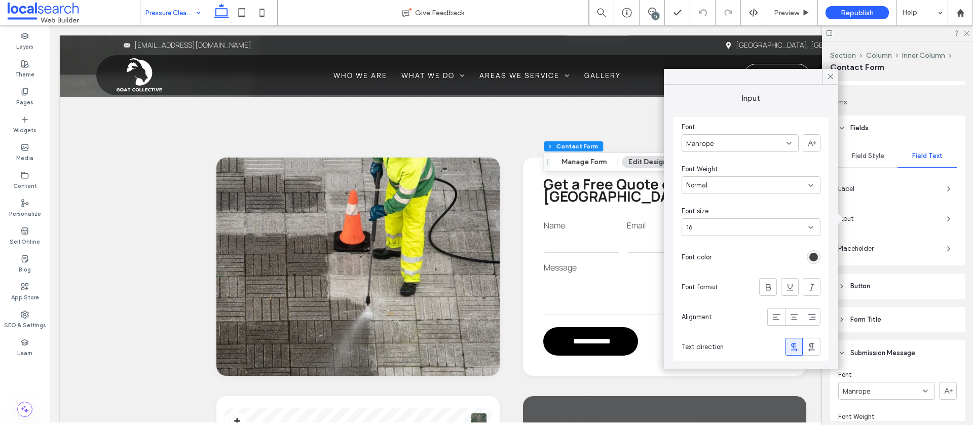
drag, startPoint x: 827, startPoint y: 78, endPoint x: 836, endPoint y: 90, distance: 15.2
click at [827, 78] on icon at bounding box center [830, 76] width 9 height 9
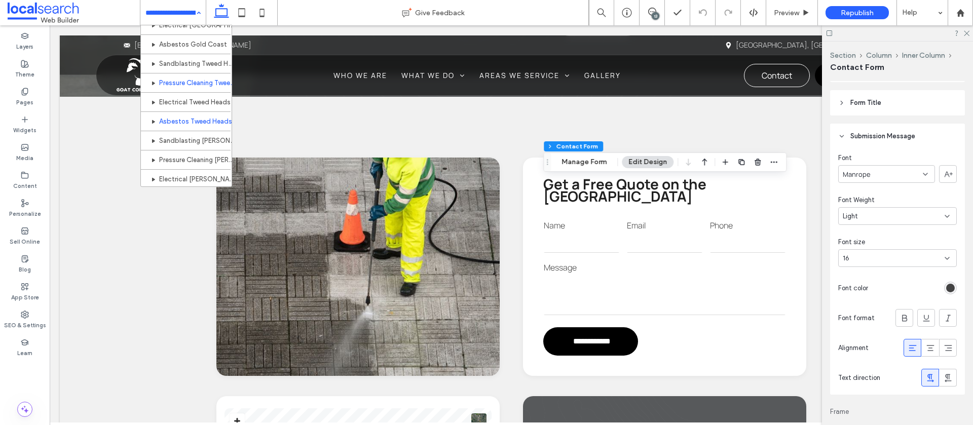
scroll to position [259, 0]
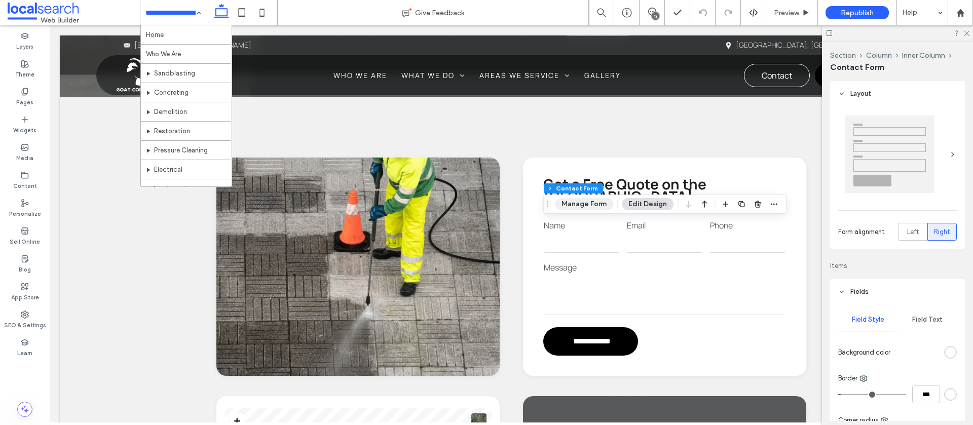
click at [578, 205] on button "Manage Form" at bounding box center [584, 204] width 58 height 12
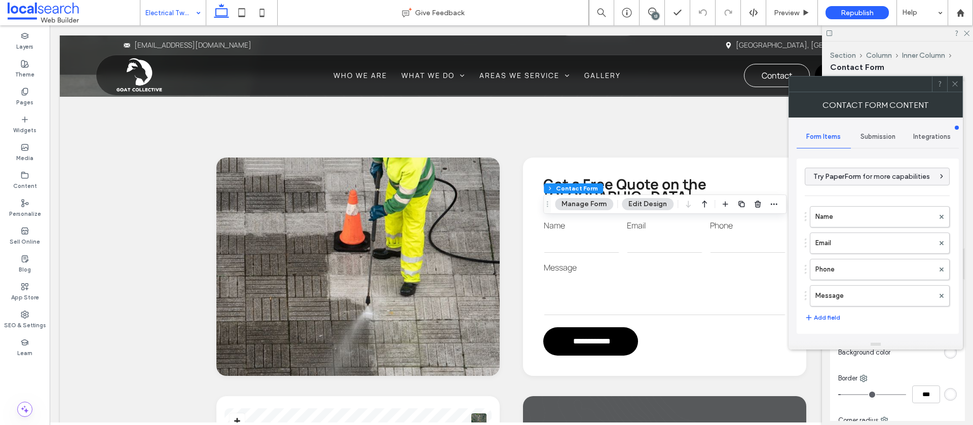
click at [886, 137] on span "Submission" at bounding box center [878, 137] width 35 height 8
click at [855, 175] on label "New submission notification" at bounding box center [878, 184] width 135 height 20
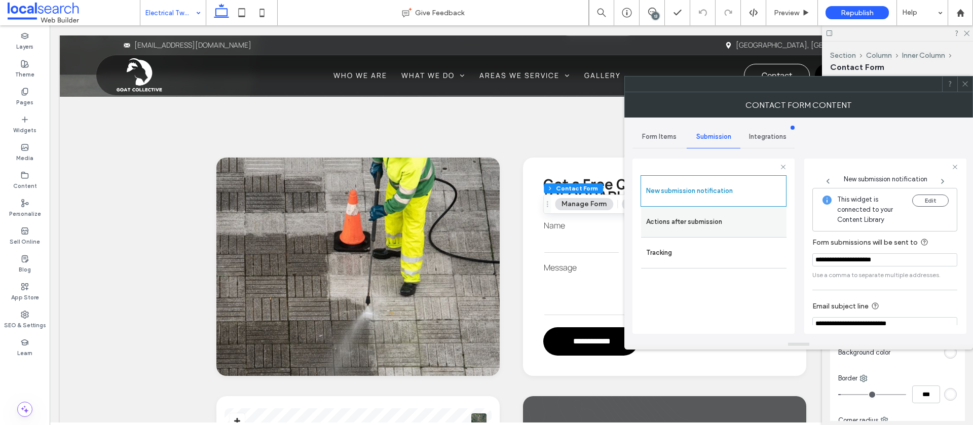
click at [689, 229] on label "Actions after submission" at bounding box center [713, 222] width 135 height 20
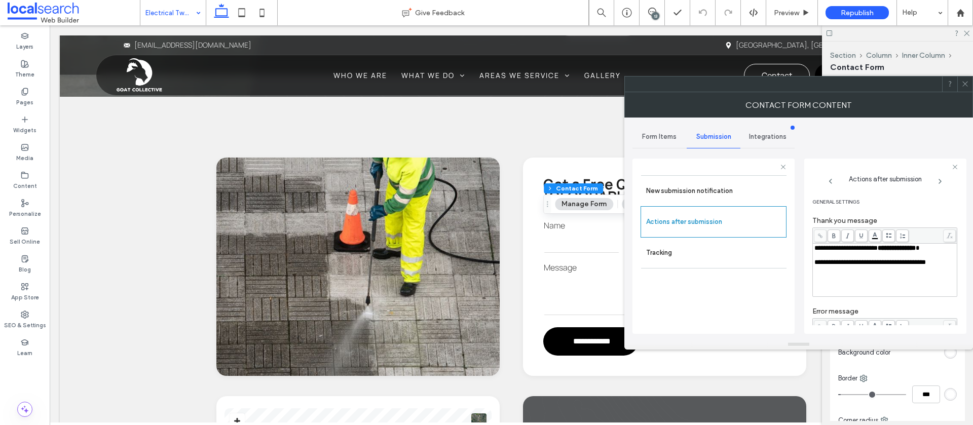
drag, startPoint x: 967, startPoint y: 85, endPoint x: 935, endPoint y: 124, distance: 50.8
click at [967, 85] on use at bounding box center [965, 84] width 5 height 5
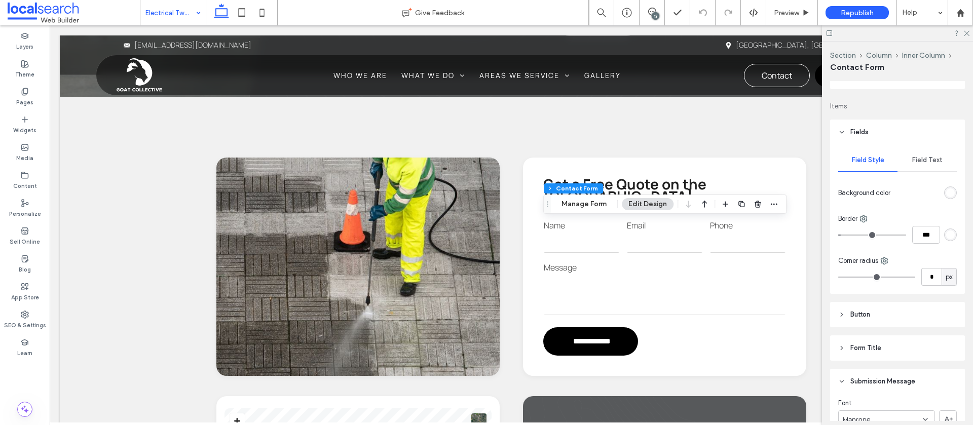
scroll to position [172, 0]
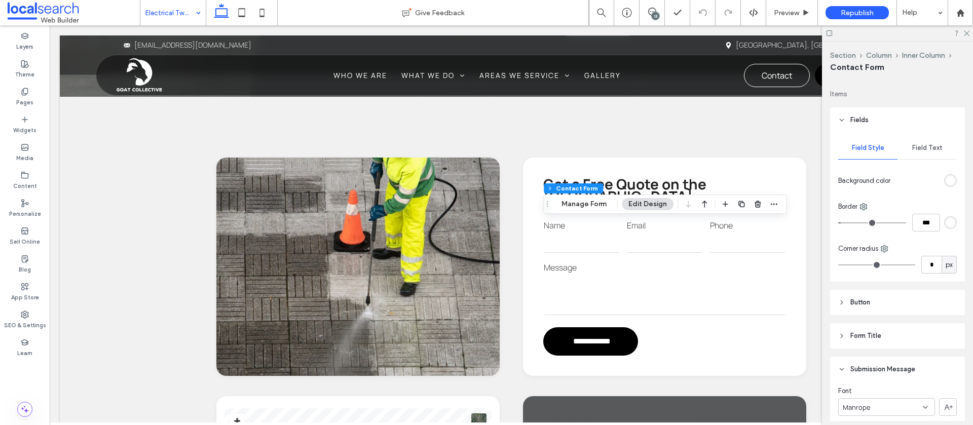
click at [922, 147] on span "Field Text" at bounding box center [927, 148] width 30 height 8
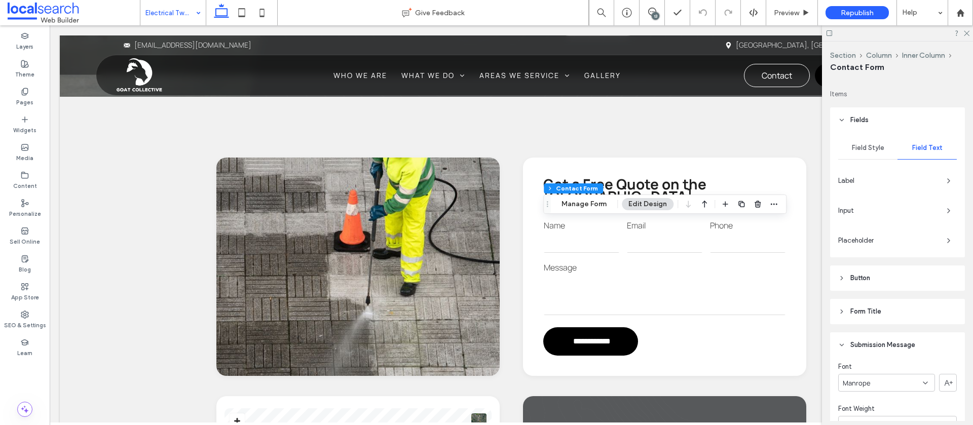
click at [927, 208] on span "Input" at bounding box center [888, 211] width 100 height 10
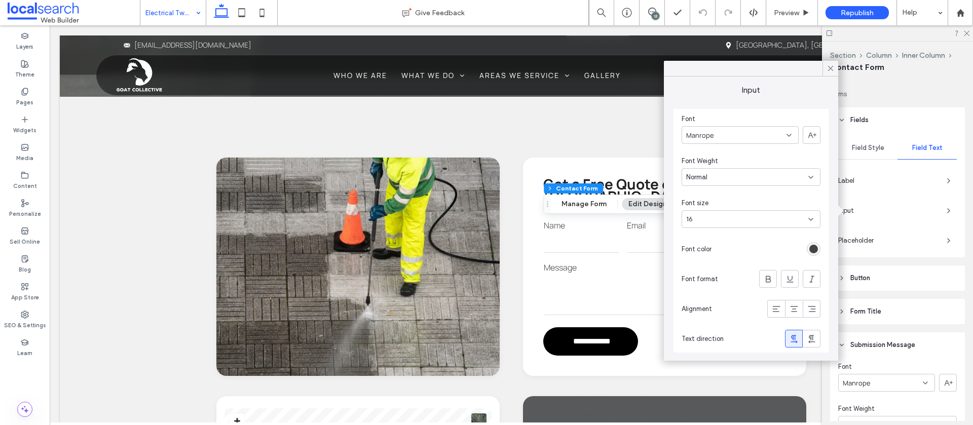
click at [832, 71] on icon at bounding box center [830, 68] width 9 height 9
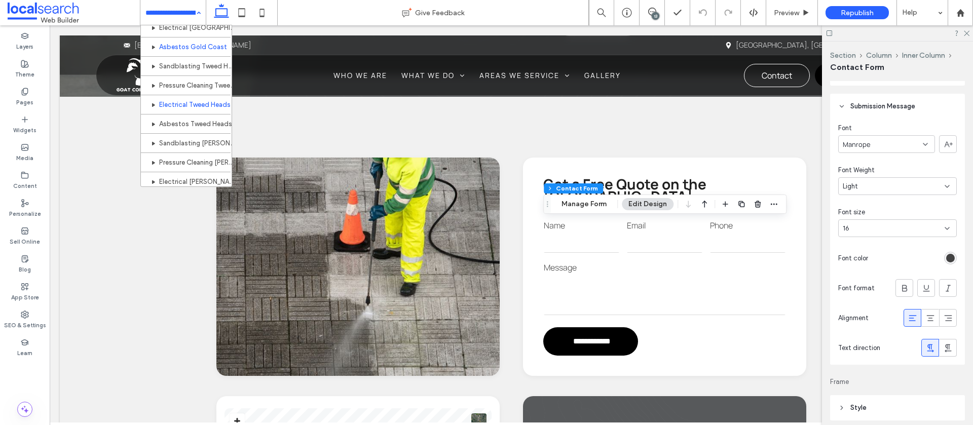
scroll to position [250, 0]
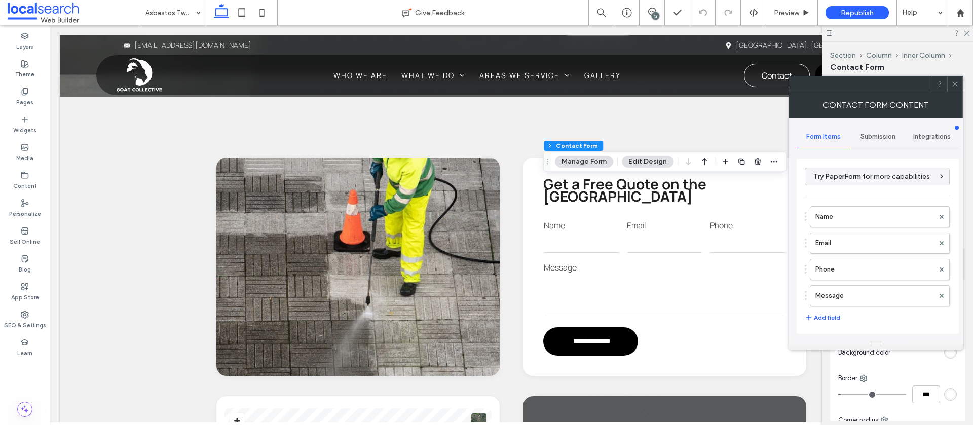
click at [587, 165] on button "Manage Form" at bounding box center [584, 162] width 58 height 12
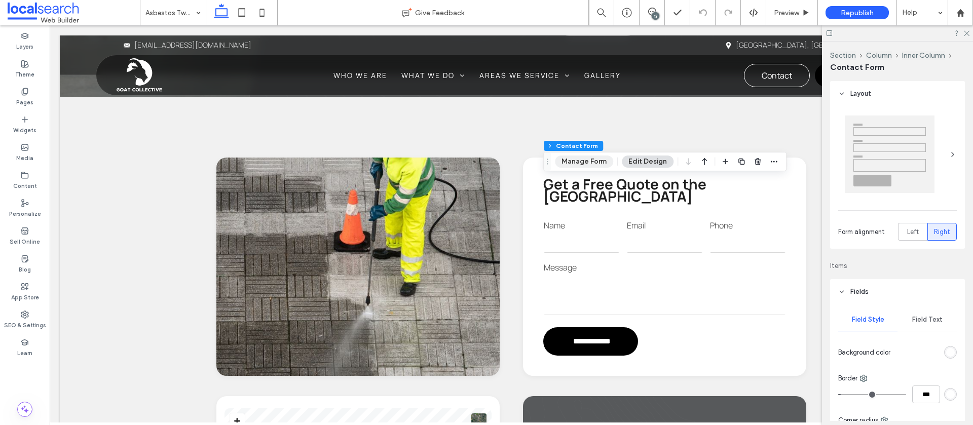
click at [574, 162] on button "Manage Form" at bounding box center [584, 162] width 58 height 12
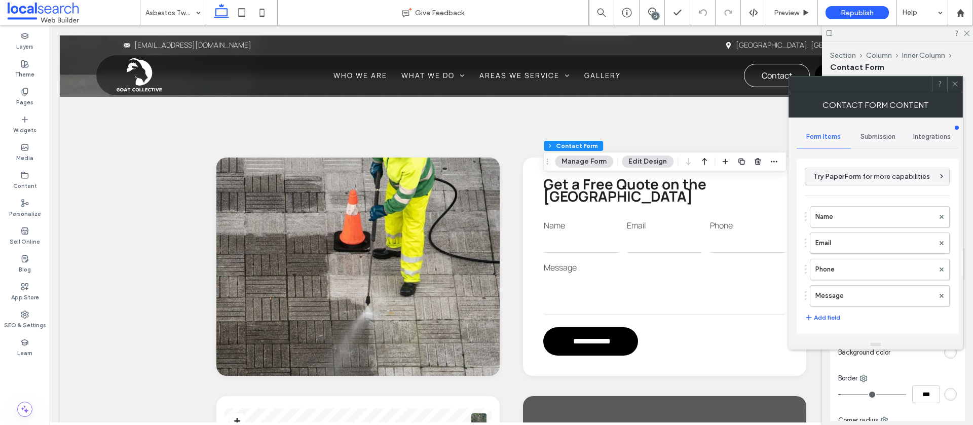
click at [866, 135] on span "Submission" at bounding box center [878, 137] width 35 height 8
click at [854, 181] on label "New submission notification" at bounding box center [878, 184] width 135 height 20
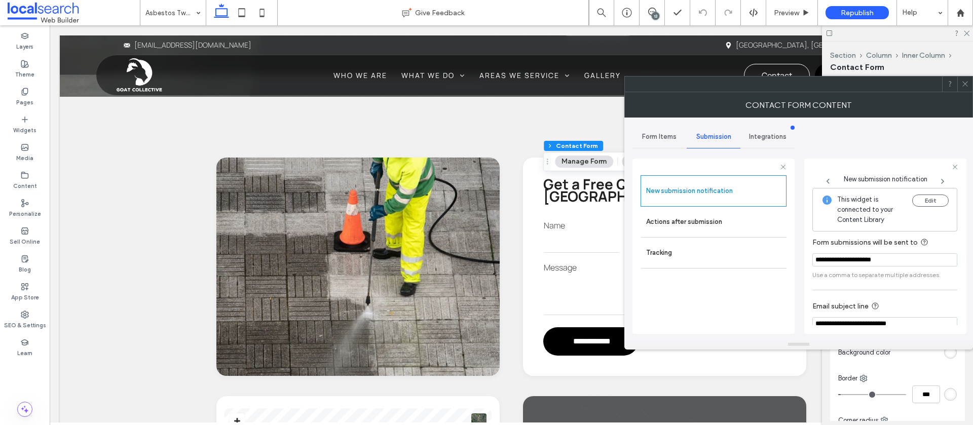
scroll to position [53, 0]
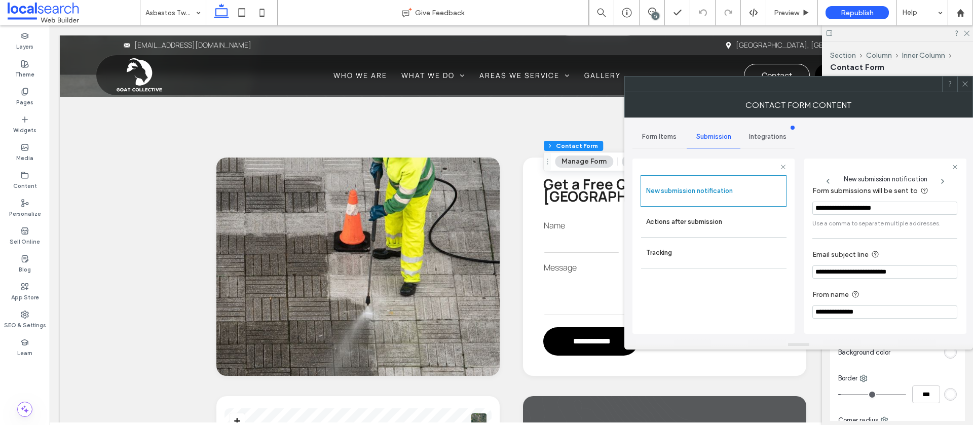
drag, startPoint x: 682, startPoint y: 221, endPoint x: 788, endPoint y: 229, distance: 106.3
click at [683, 221] on label "Actions after submission" at bounding box center [713, 222] width 135 height 20
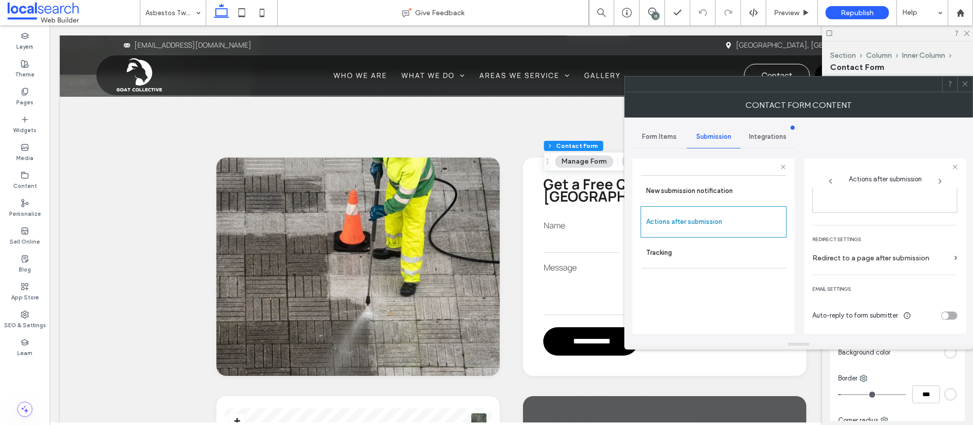
scroll to position [0, 0]
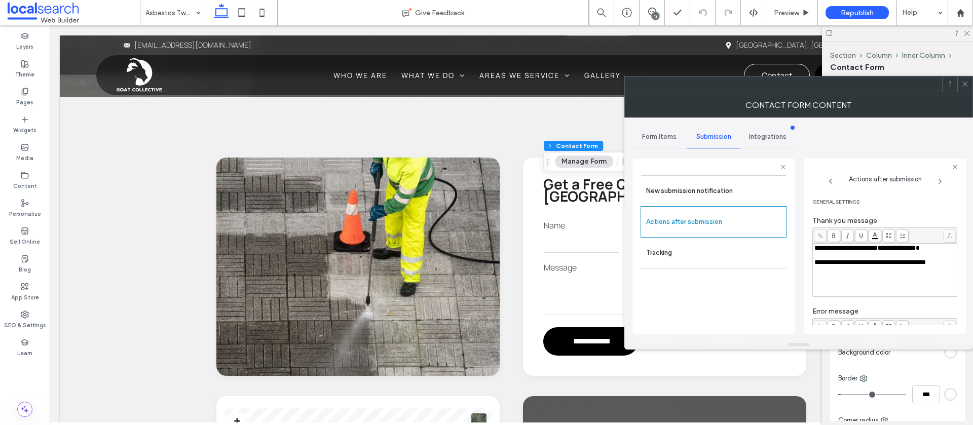
drag, startPoint x: 967, startPoint y: 86, endPoint x: 948, endPoint y: 98, distance: 22.4
click at [967, 86] on icon at bounding box center [966, 84] width 8 height 8
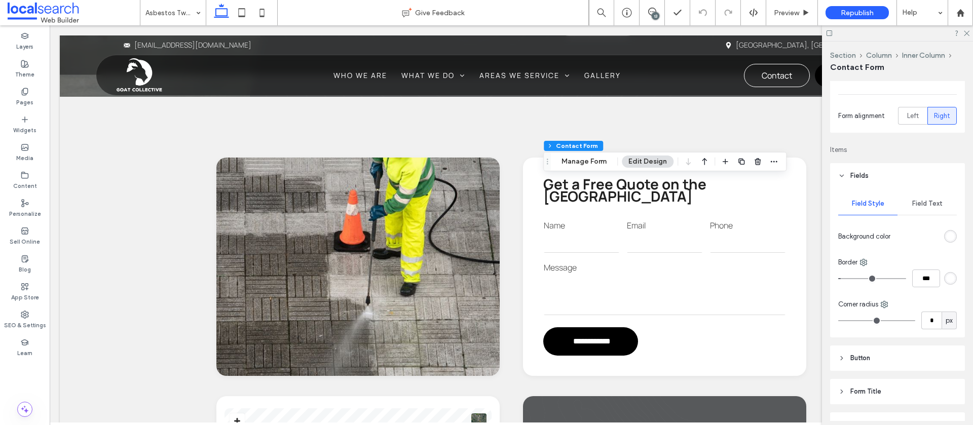
scroll to position [119, 0]
click at [920, 199] on span "Field Text" at bounding box center [927, 201] width 30 height 8
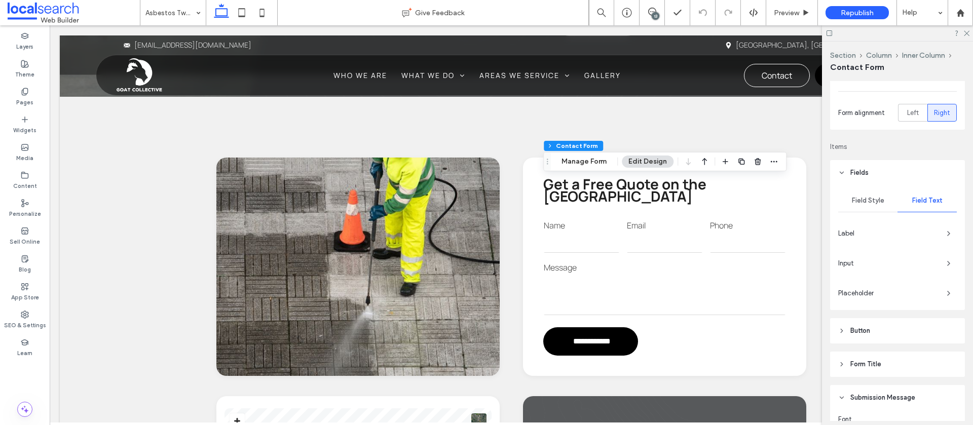
click at [937, 265] on span "Input" at bounding box center [888, 264] width 100 height 10
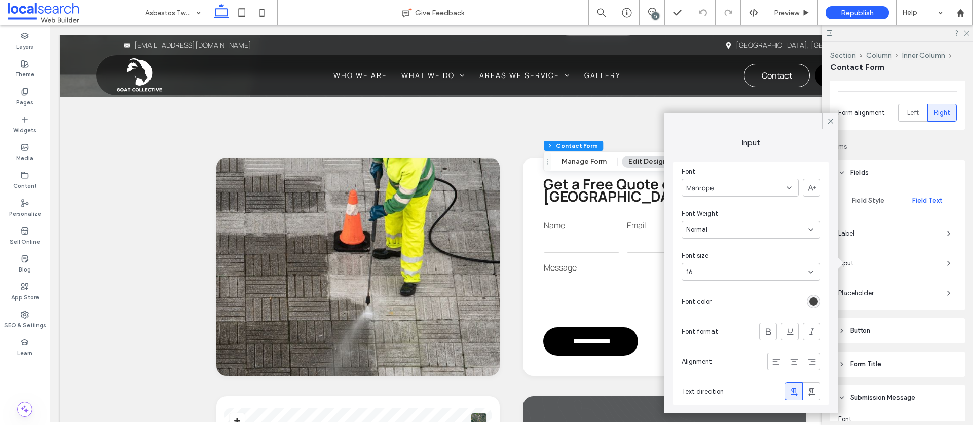
drag, startPoint x: 831, startPoint y: 120, endPoint x: 838, endPoint y: 126, distance: 9.0
click at [831, 120] on icon at bounding box center [830, 121] width 9 height 9
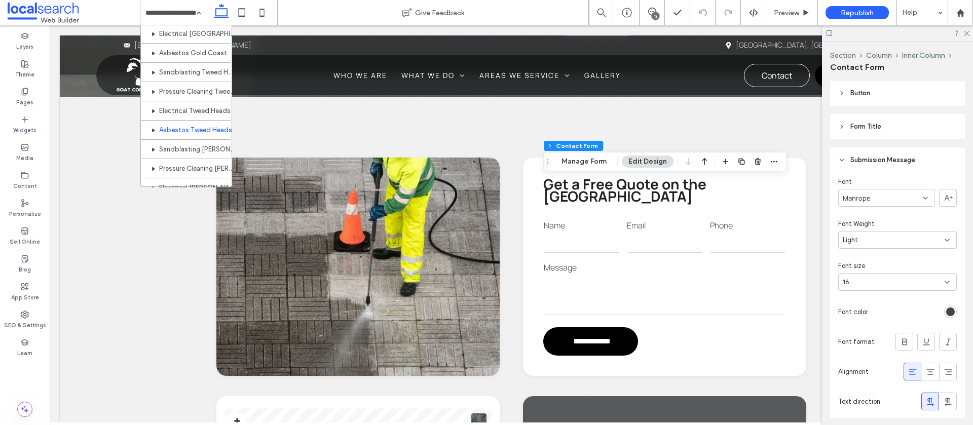
scroll to position [282, 0]
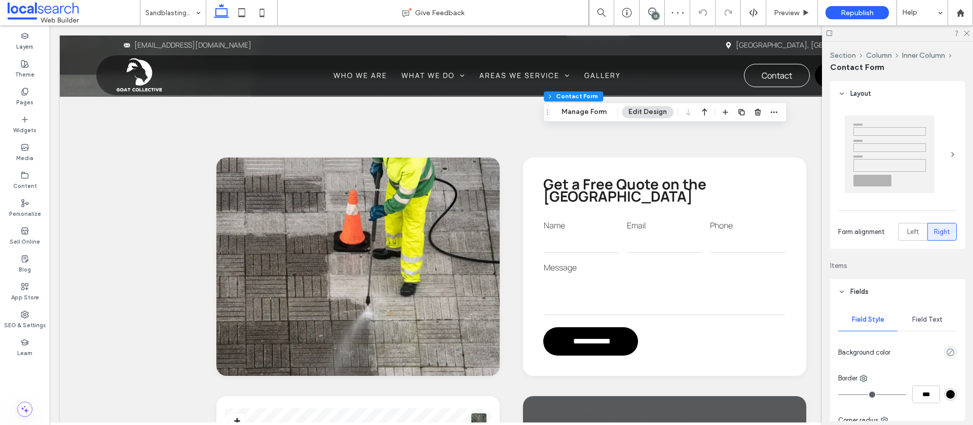
type input "*"
type input "***"
type input "*"
type input "***"
click at [569, 113] on button "Manage Form" at bounding box center [584, 112] width 58 height 12
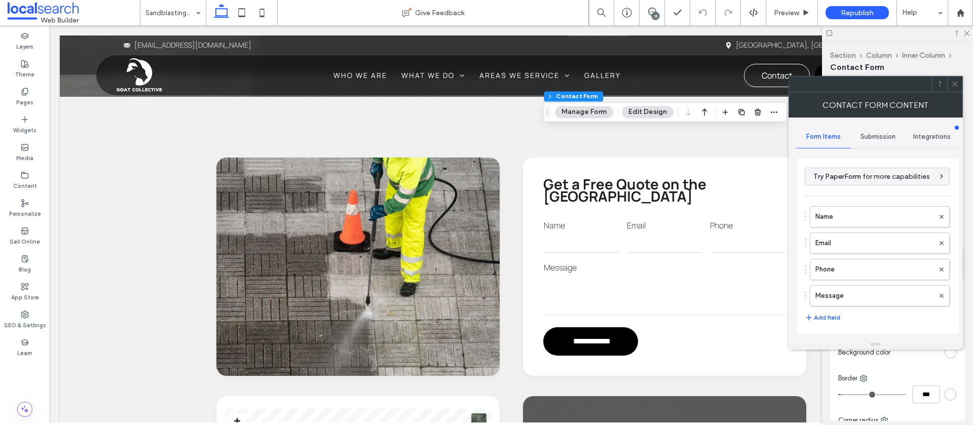
drag, startPoint x: 875, startPoint y: 137, endPoint x: 868, endPoint y: 145, distance: 11.2
click at [875, 137] on span "Submission" at bounding box center [878, 137] width 35 height 8
click at [835, 184] on label "New submission notification" at bounding box center [878, 184] width 135 height 20
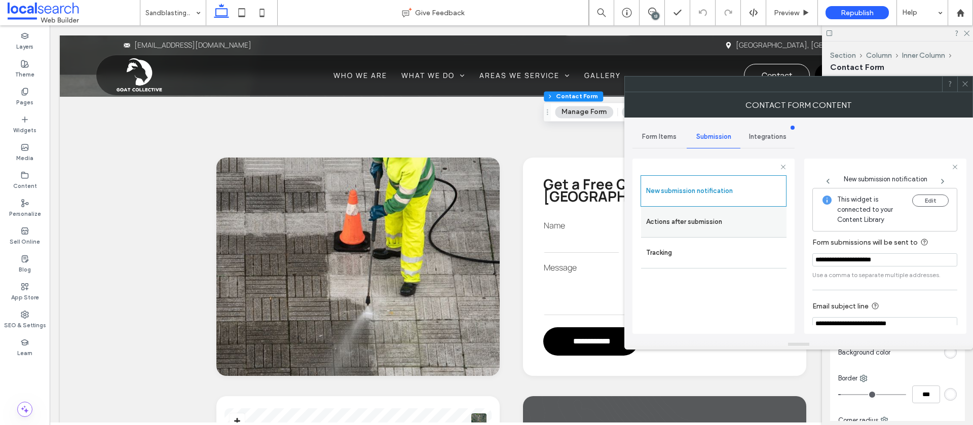
click at [699, 223] on label "Actions after submission" at bounding box center [713, 222] width 135 height 20
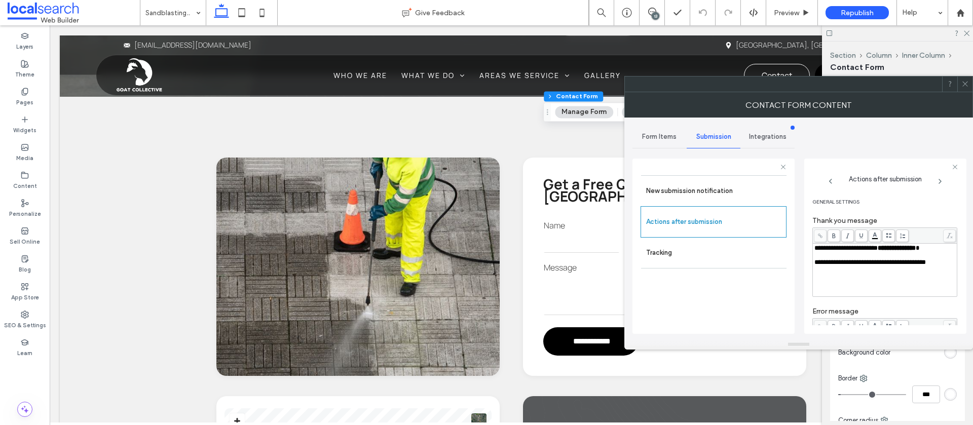
click at [968, 84] on icon at bounding box center [966, 84] width 8 height 8
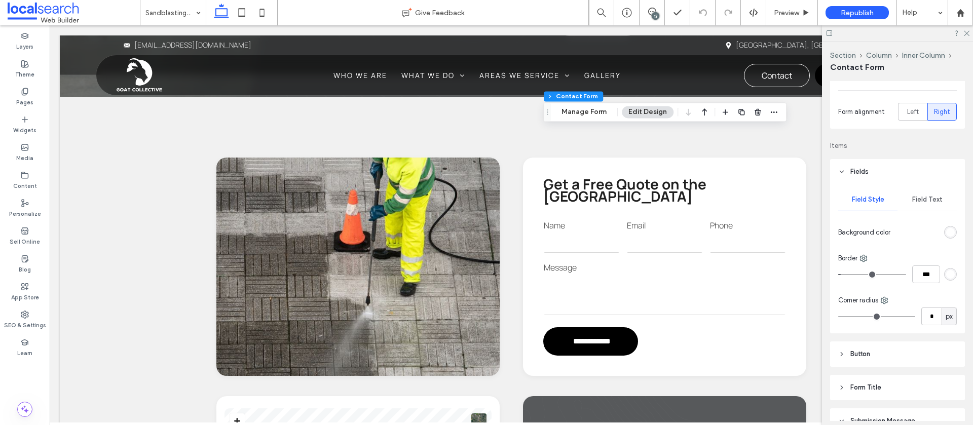
scroll to position [121, 0]
drag, startPoint x: 920, startPoint y: 200, endPoint x: 911, endPoint y: 203, distance: 8.9
click at [919, 200] on span "Field Text" at bounding box center [927, 199] width 30 height 8
click at [937, 264] on span "Input" at bounding box center [888, 262] width 100 height 10
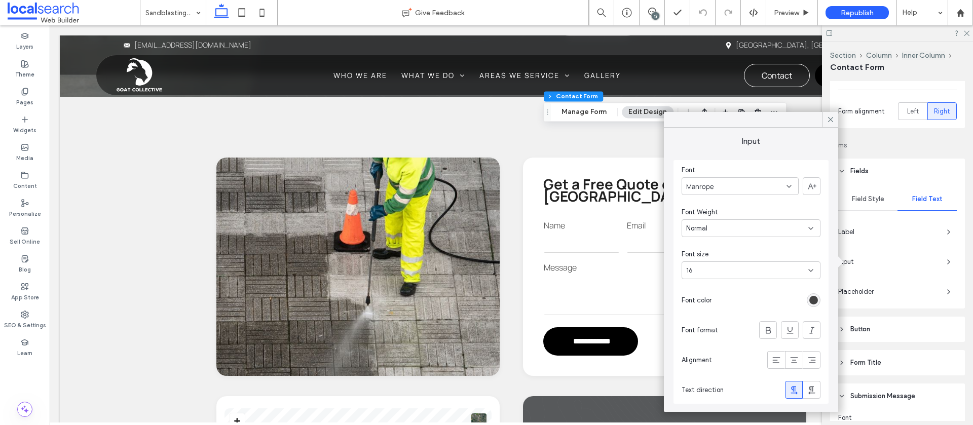
click at [828, 119] on icon at bounding box center [830, 119] width 9 height 9
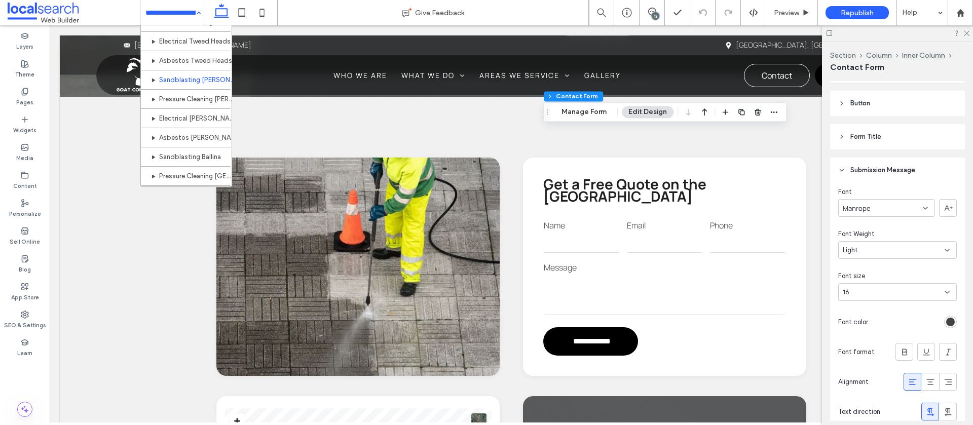
scroll to position [307, 0]
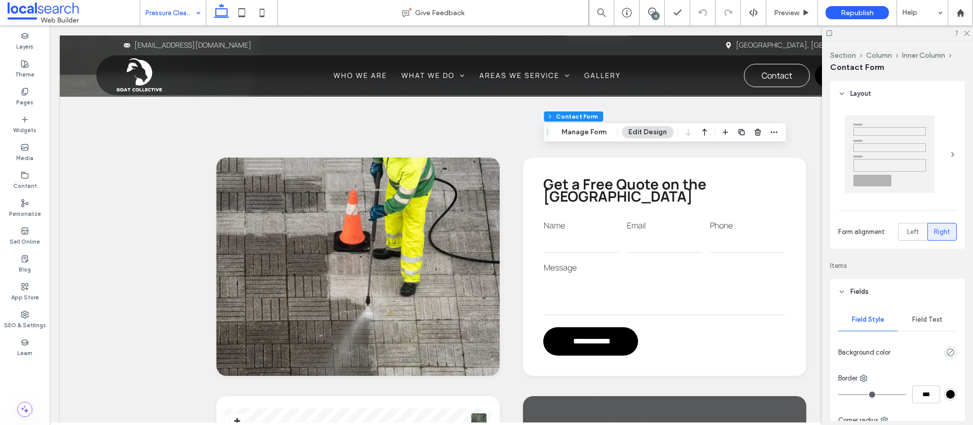
type input "*"
type input "***"
type input "*"
type input "***"
click at [582, 133] on button "Manage Form" at bounding box center [584, 132] width 58 height 12
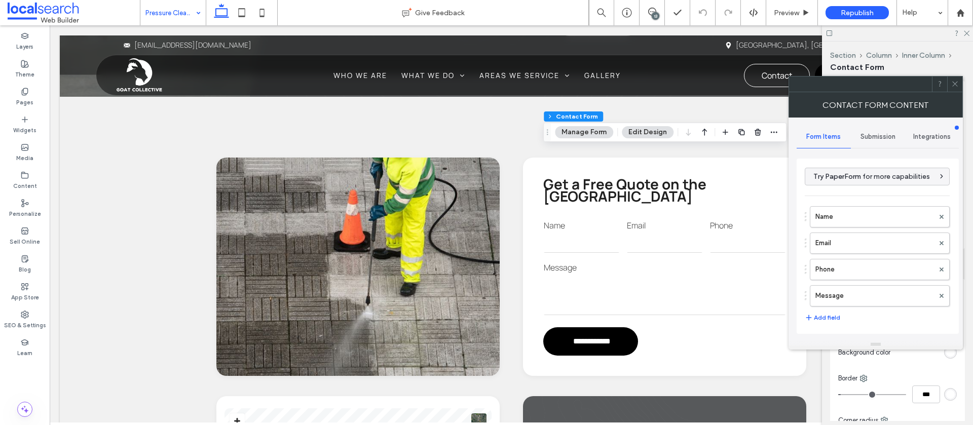
drag, startPoint x: 869, startPoint y: 135, endPoint x: 868, endPoint y: 140, distance: 5.2
click at [869, 135] on span "Submission" at bounding box center [878, 137] width 35 height 8
click at [842, 189] on label "New submission notification" at bounding box center [878, 184] width 135 height 20
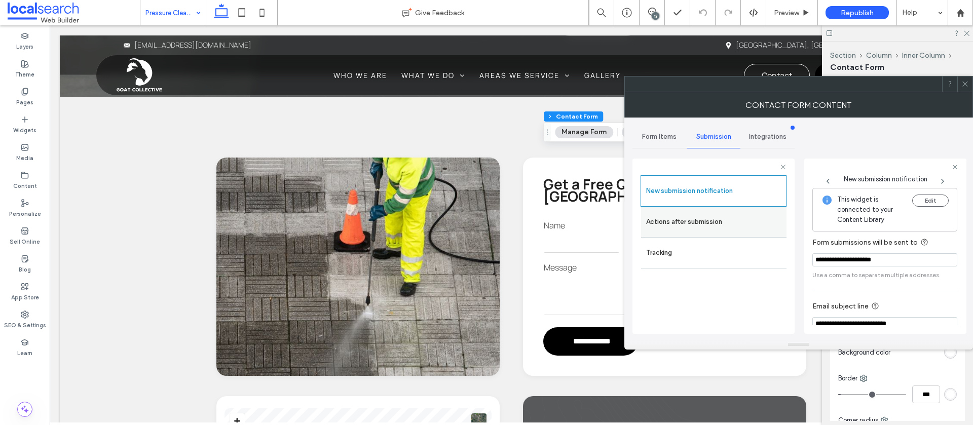
click at [699, 227] on label "Actions after submission" at bounding box center [713, 222] width 135 height 20
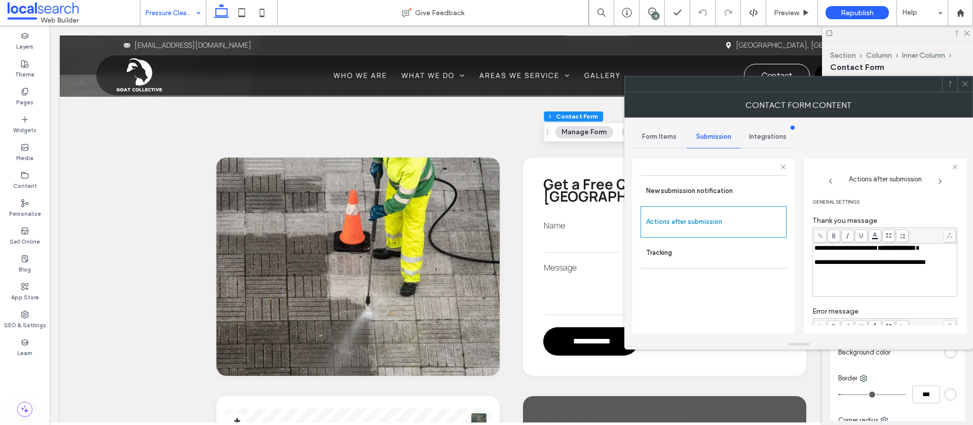
click at [962, 89] on span at bounding box center [966, 84] width 8 height 15
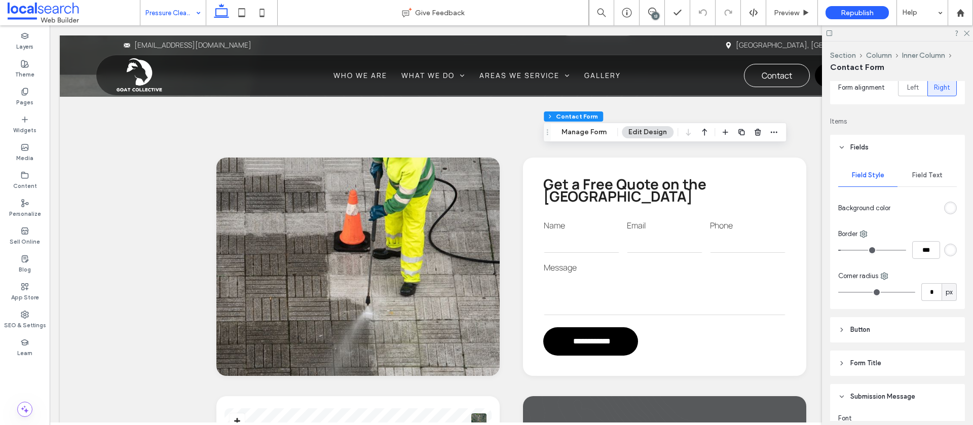
scroll to position [149, 0]
click at [923, 170] on span "Field Text" at bounding box center [927, 171] width 30 height 8
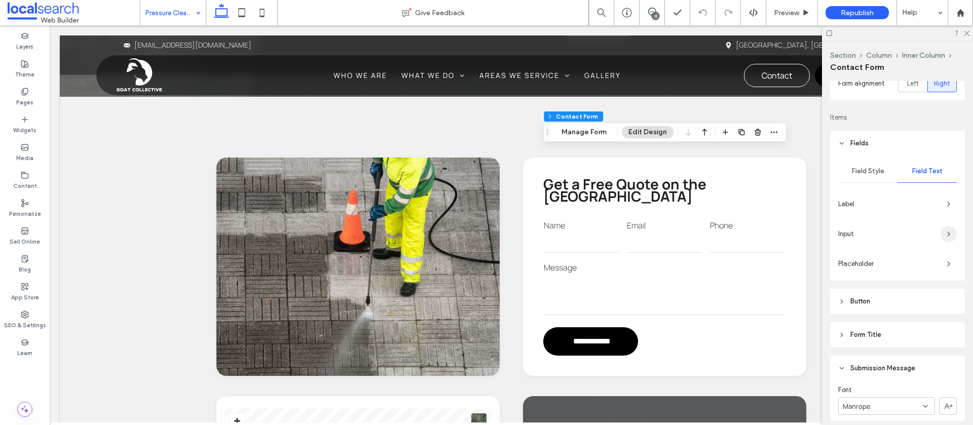
click at [942, 232] on span "button" at bounding box center [949, 234] width 16 height 16
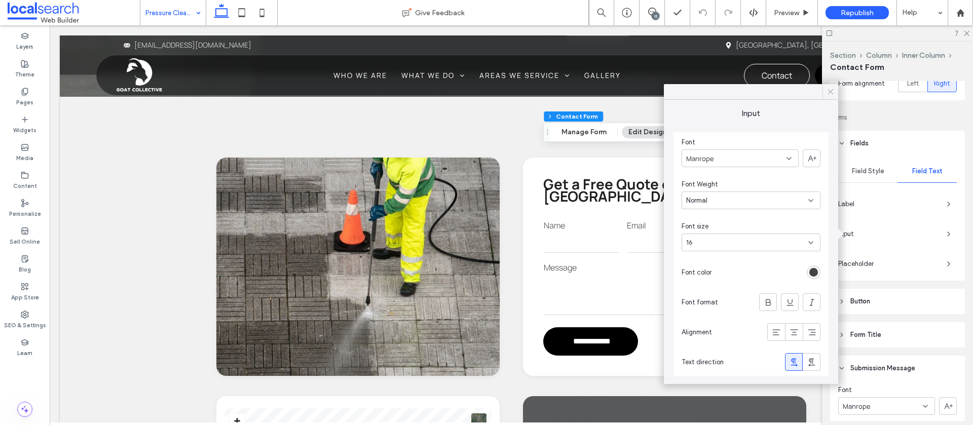
click at [830, 93] on icon at bounding box center [830, 91] width 9 height 9
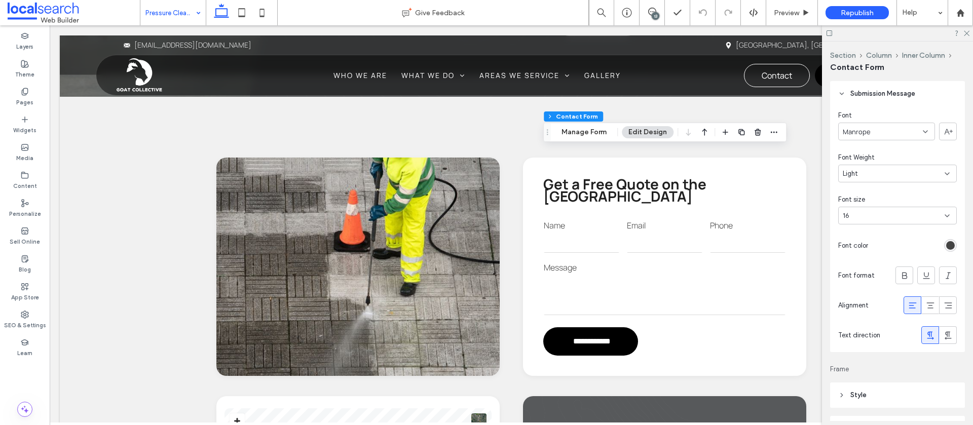
scroll to position [424, 0]
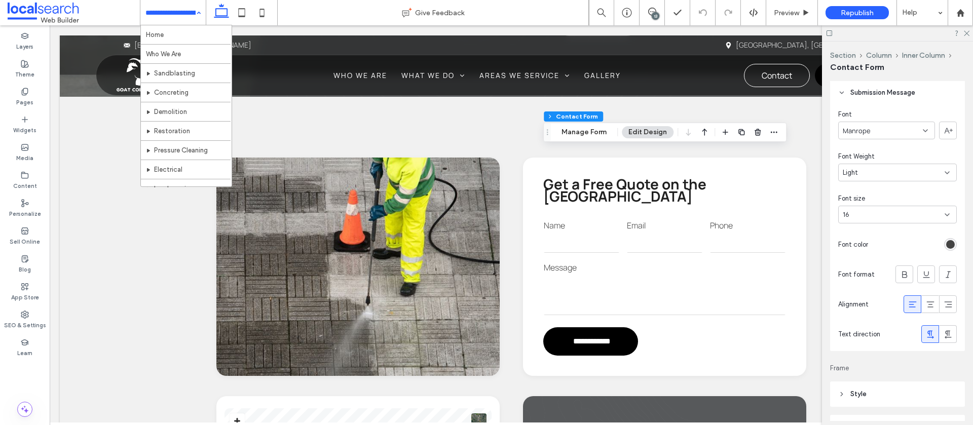
drag, startPoint x: 158, startPoint y: 8, endPoint x: 161, endPoint y: 16, distance: 8.7
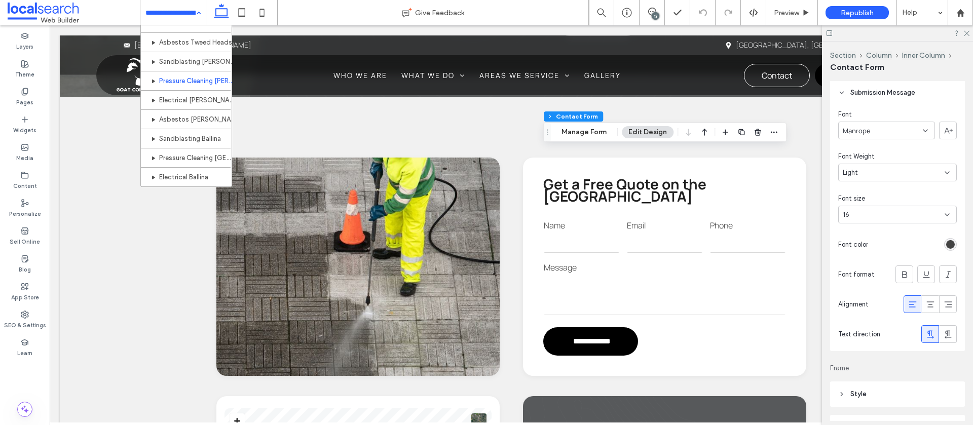
scroll to position [326, 0]
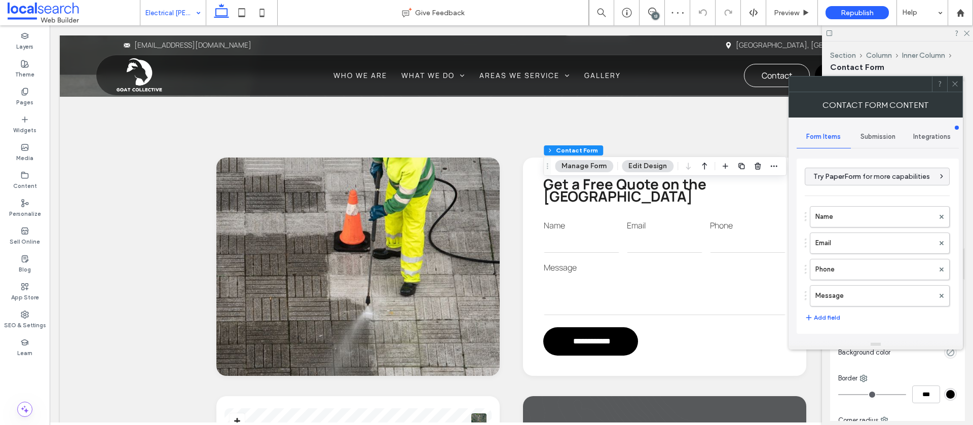
type input "*"
type input "***"
type input "*"
type input "***"
drag, startPoint x: 862, startPoint y: 139, endPoint x: 856, endPoint y: 149, distance: 11.0
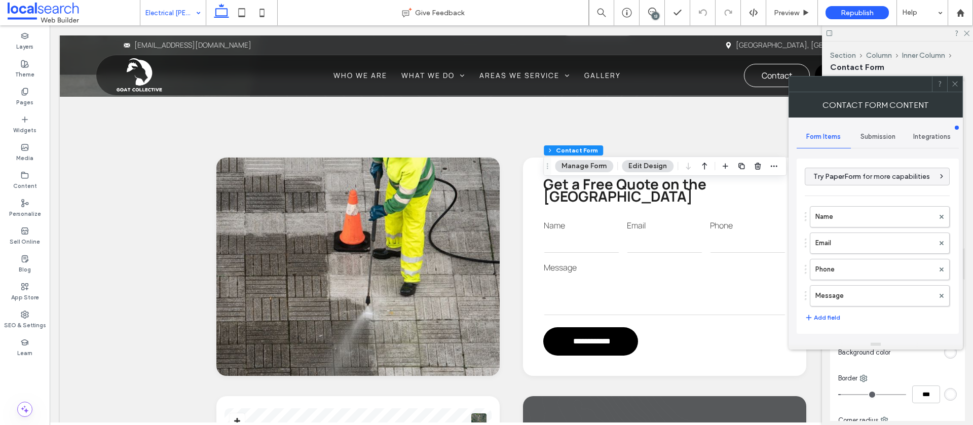
click at [862, 139] on span "Submission" at bounding box center [878, 137] width 35 height 8
click at [846, 189] on label "New submission notification" at bounding box center [878, 184] width 135 height 20
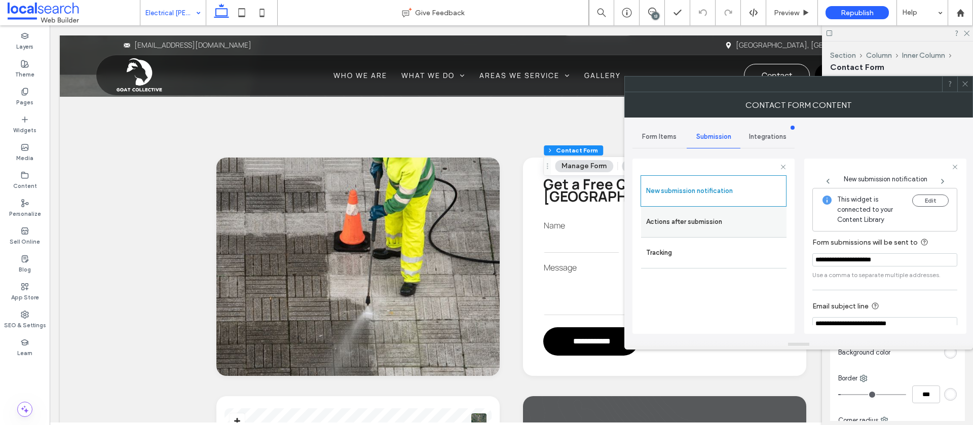
click at [714, 223] on label "Actions after submission" at bounding box center [713, 222] width 135 height 20
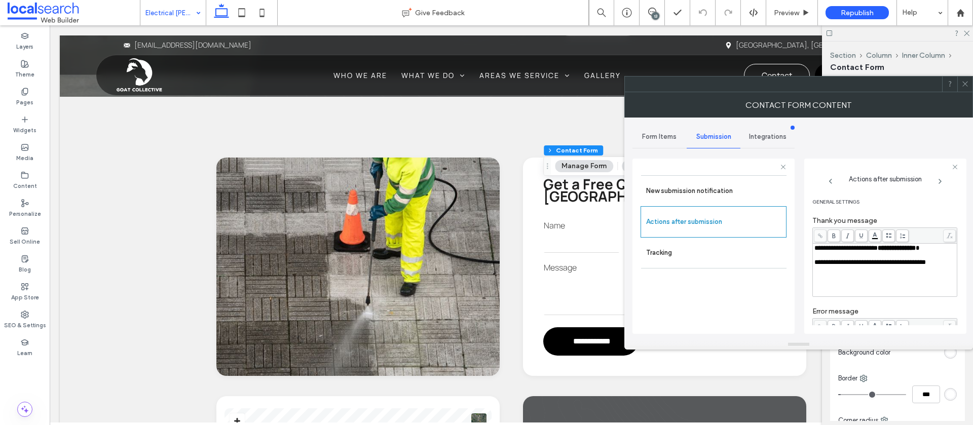
click at [967, 83] on use at bounding box center [965, 84] width 5 height 5
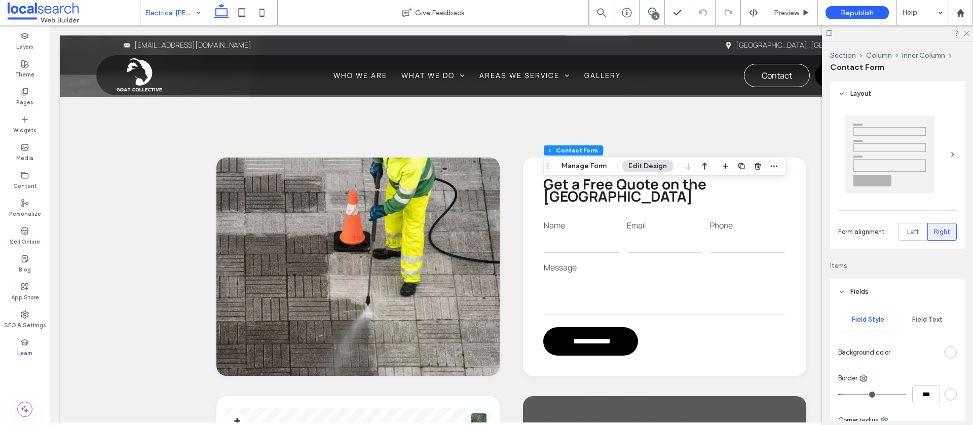
scroll to position [134, 0]
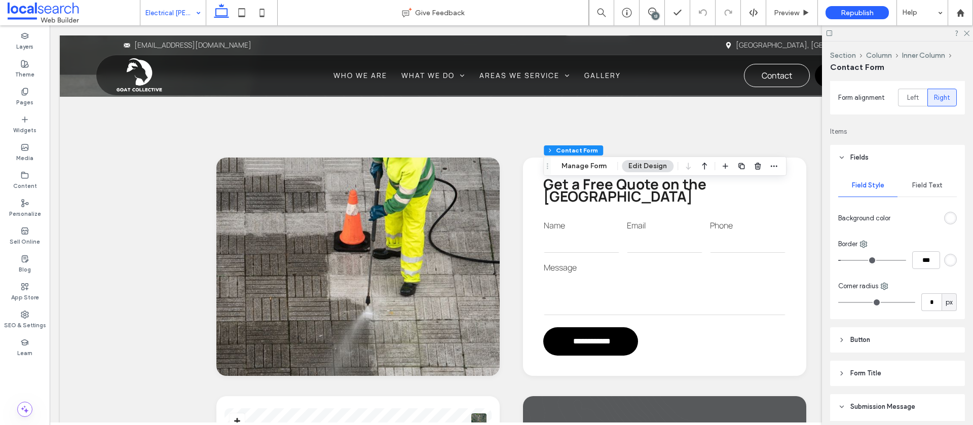
click at [920, 181] on span "Field Text" at bounding box center [927, 185] width 30 height 8
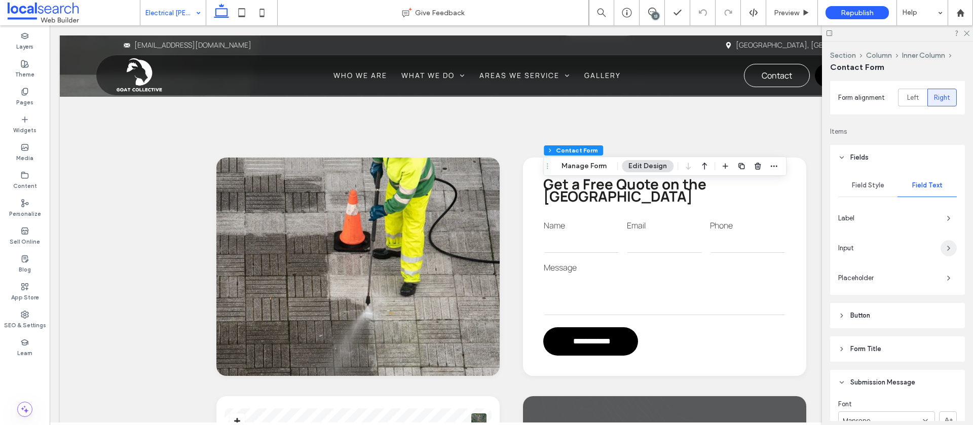
click at [951, 248] on icon "button" at bounding box center [949, 248] width 8 height 8
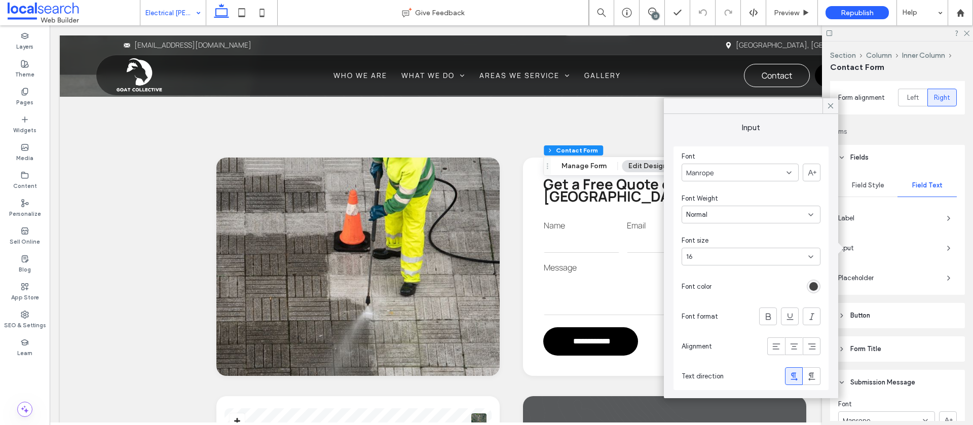
drag, startPoint x: 830, startPoint y: 107, endPoint x: 877, endPoint y: 189, distance: 94.3
click at [830, 108] on icon at bounding box center [830, 105] width 9 height 9
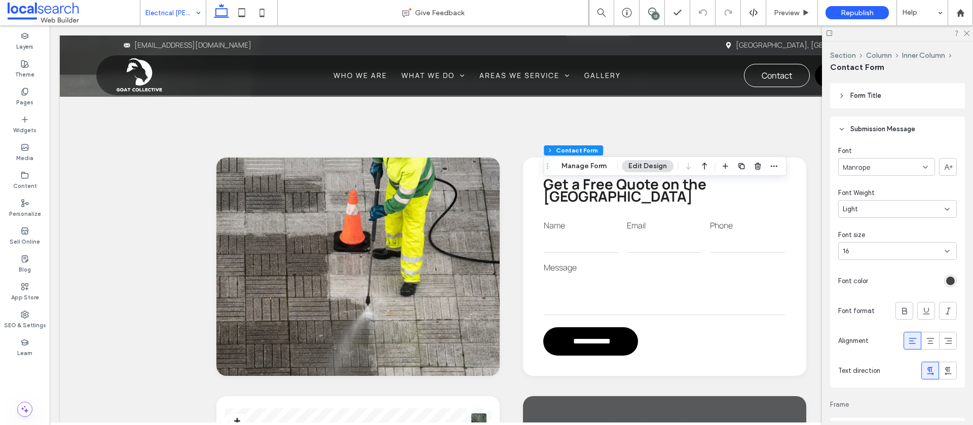
scroll to position [389, 0]
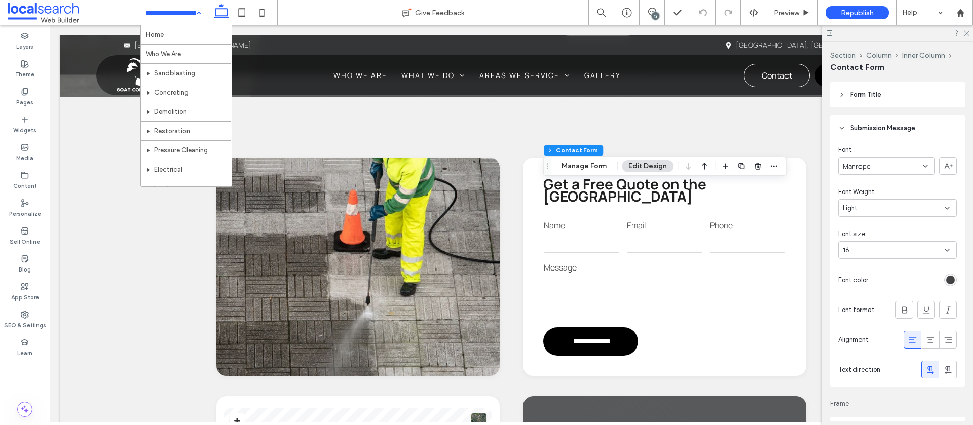
drag, startPoint x: 157, startPoint y: 16, endPoint x: 157, endPoint y: 22, distance: 6.1
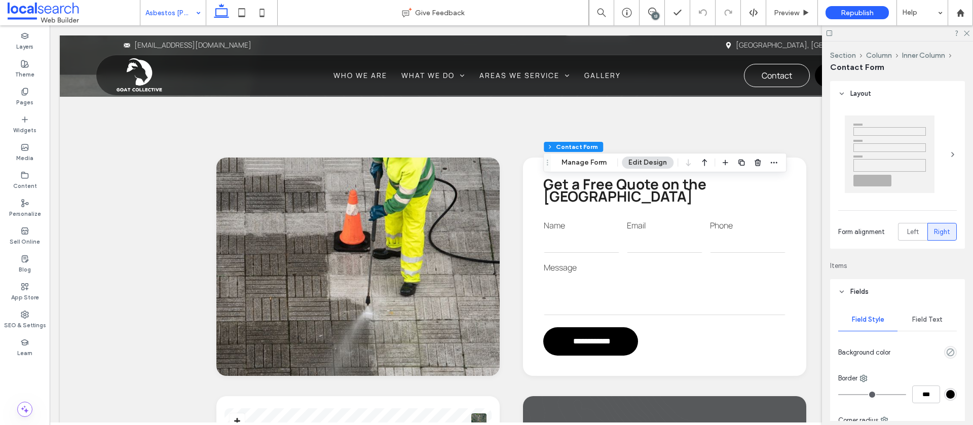
type input "*"
type input "***"
type input "*"
type input "***"
click at [584, 163] on button "Manage Form" at bounding box center [584, 163] width 58 height 12
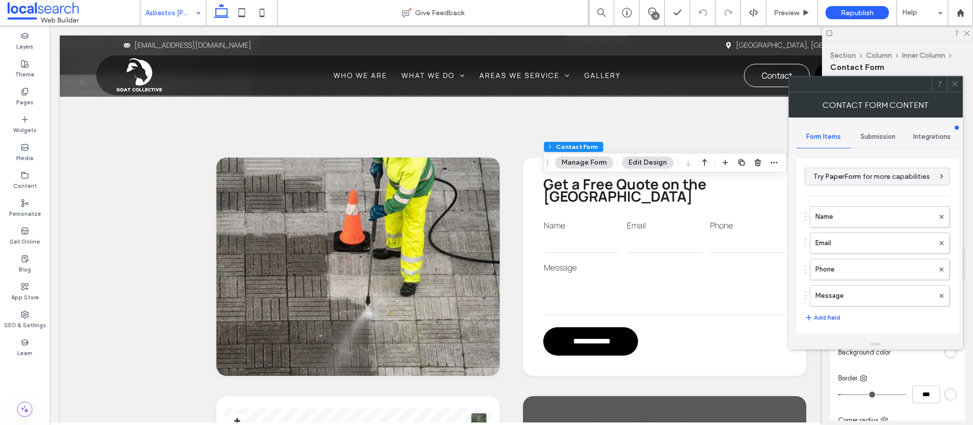
click at [884, 138] on span "Submission" at bounding box center [878, 137] width 35 height 8
click at [848, 178] on label "New submission notification" at bounding box center [878, 184] width 135 height 20
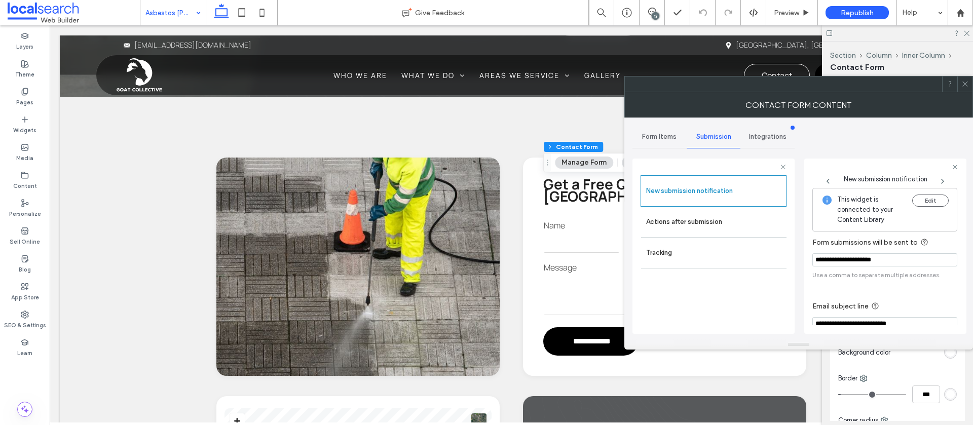
scroll to position [53, 0]
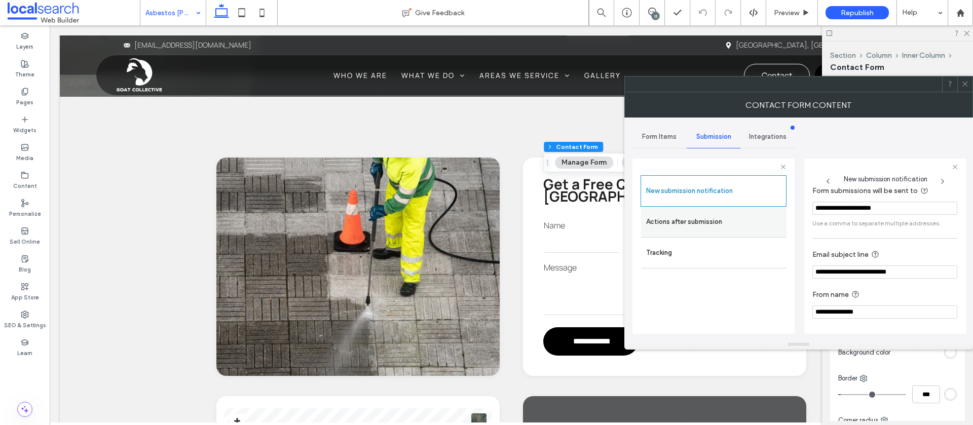
click at [715, 223] on label "Actions after submission" at bounding box center [713, 222] width 135 height 20
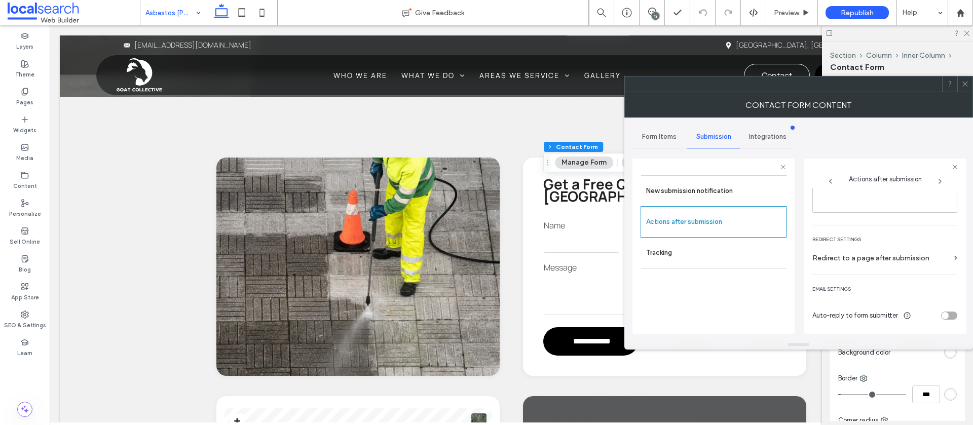
scroll to position [0, 0]
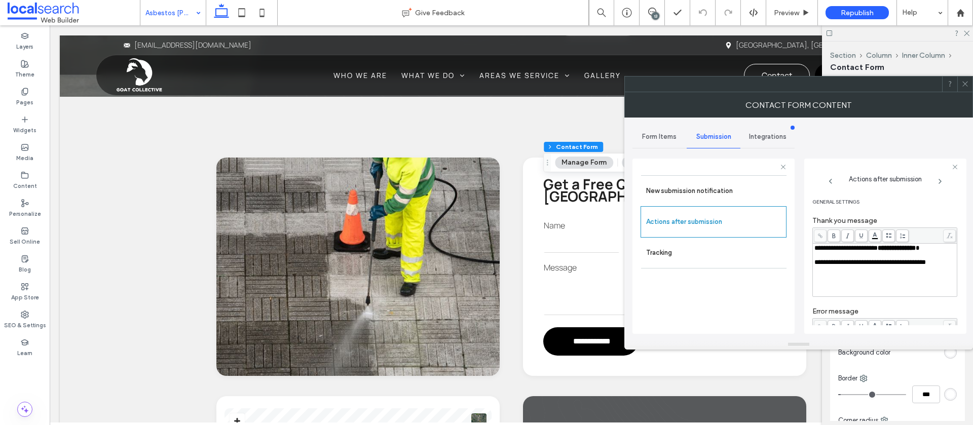
click at [965, 85] on use at bounding box center [965, 84] width 5 height 5
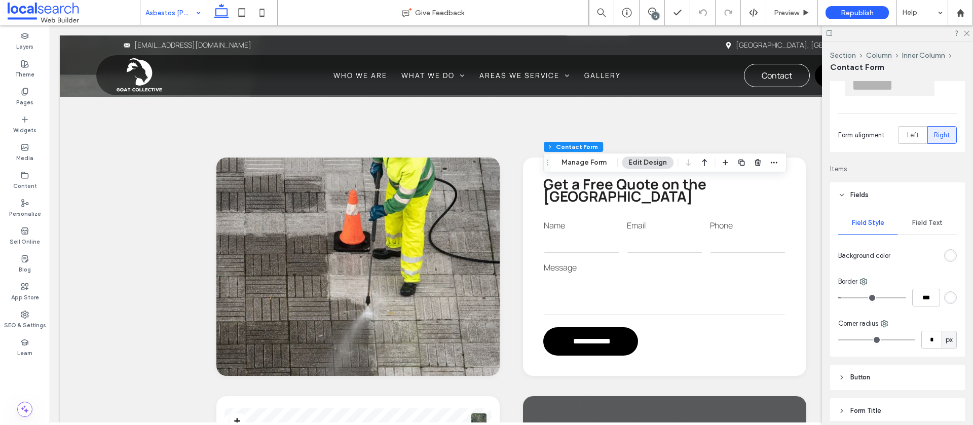
scroll to position [112, 0]
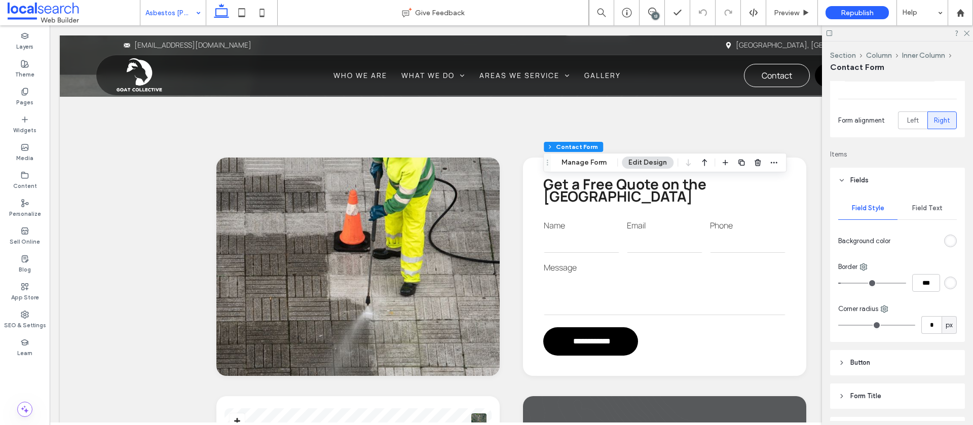
click at [920, 208] on span "Field Text" at bounding box center [927, 208] width 30 height 8
drag, startPoint x: 942, startPoint y: 269, endPoint x: 935, endPoint y: 267, distance: 7.4
click at [942, 269] on span "button" at bounding box center [949, 271] width 16 height 16
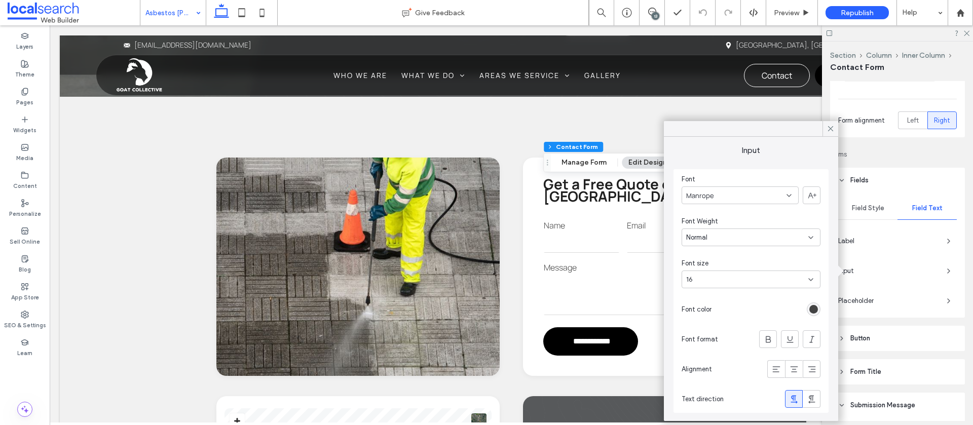
click at [828, 128] on icon at bounding box center [830, 128] width 9 height 9
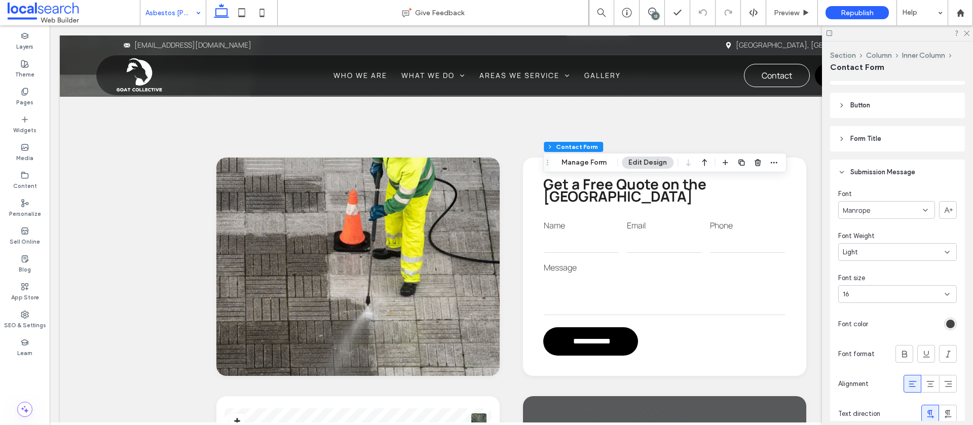
scroll to position [345, 0]
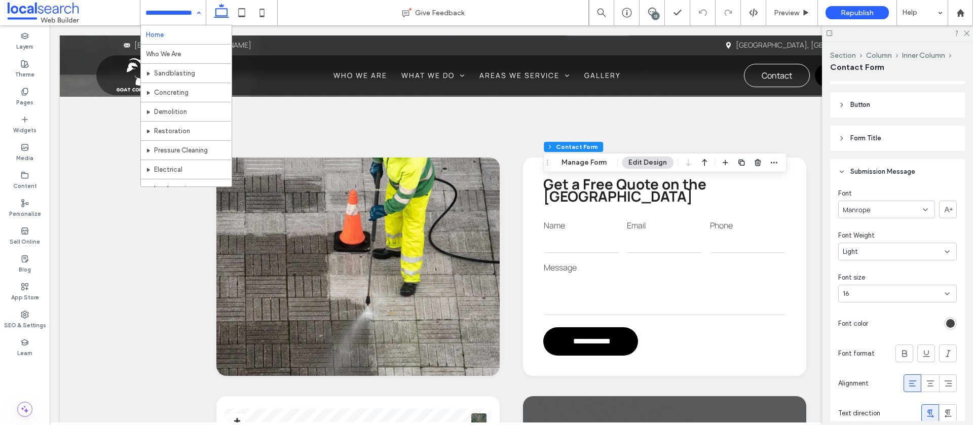
drag, startPoint x: 180, startPoint y: 17, endPoint x: 180, endPoint y: 32, distance: 15.2
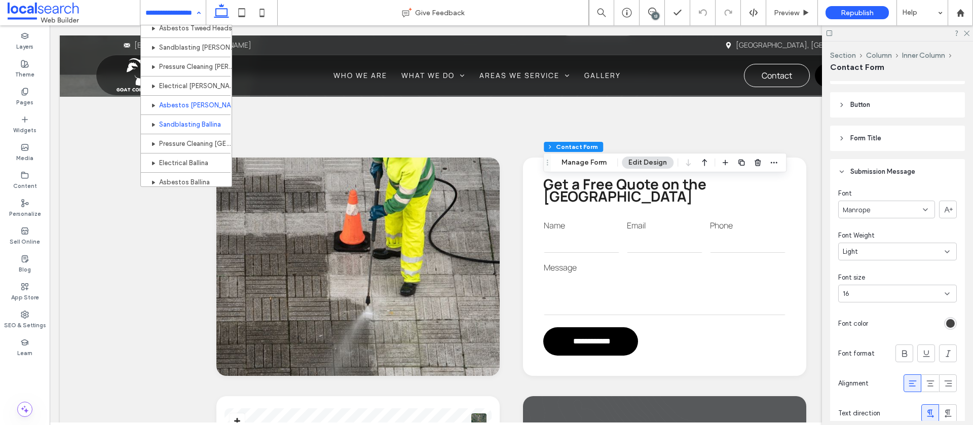
scroll to position [335, 0]
drag, startPoint x: 205, startPoint y: 124, endPoint x: 210, endPoint y: 123, distance: 5.3
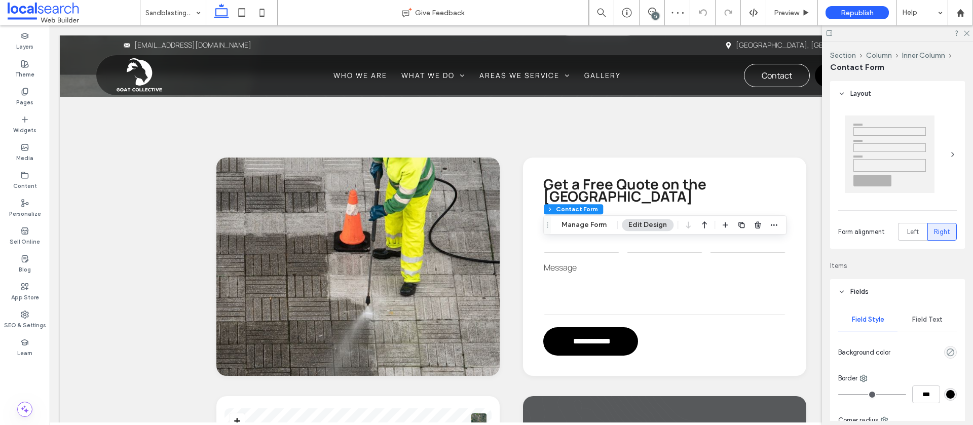
type input "*"
type input "***"
type input "*"
type input "***"
click at [580, 225] on button "Manage Form" at bounding box center [584, 225] width 58 height 12
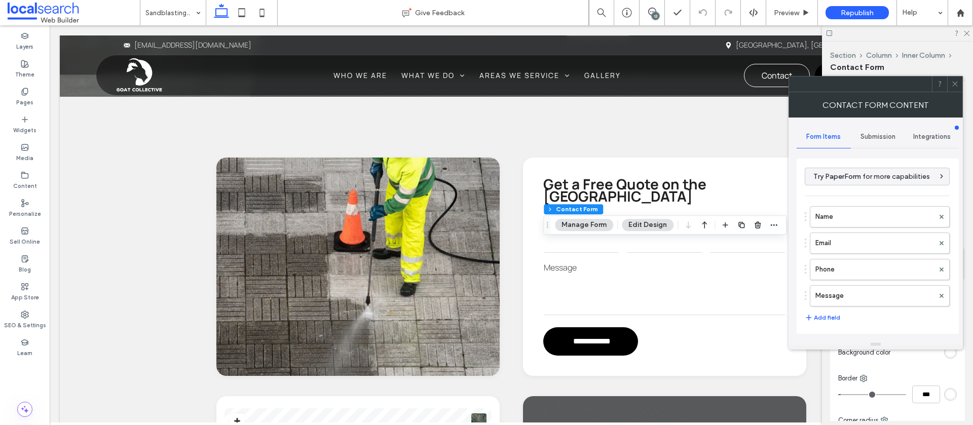
click at [871, 136] on span "Submission" at bounding box center [878, 137] width 35 height 8
click at [837, 179] on label "New submission notification" at bounding box center [878, 184] width 135 height 20
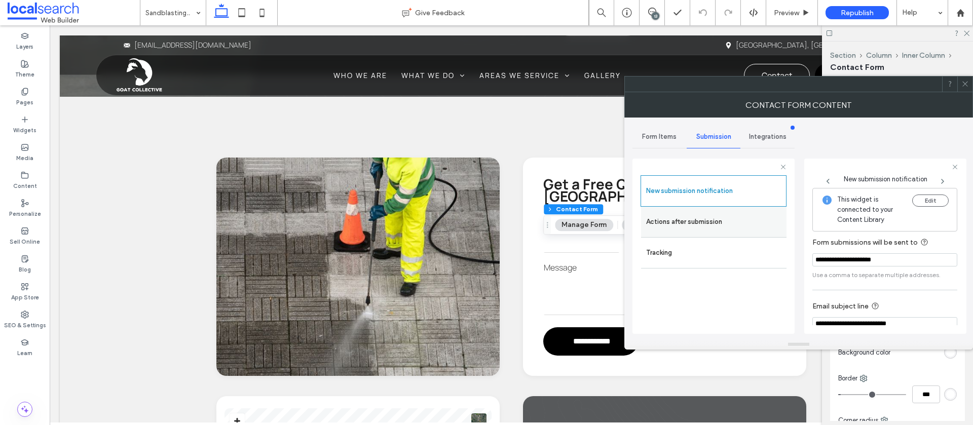
click at [682, 219] on label "Actions after submission" at bounding box center [713, 222] width 135 height 20
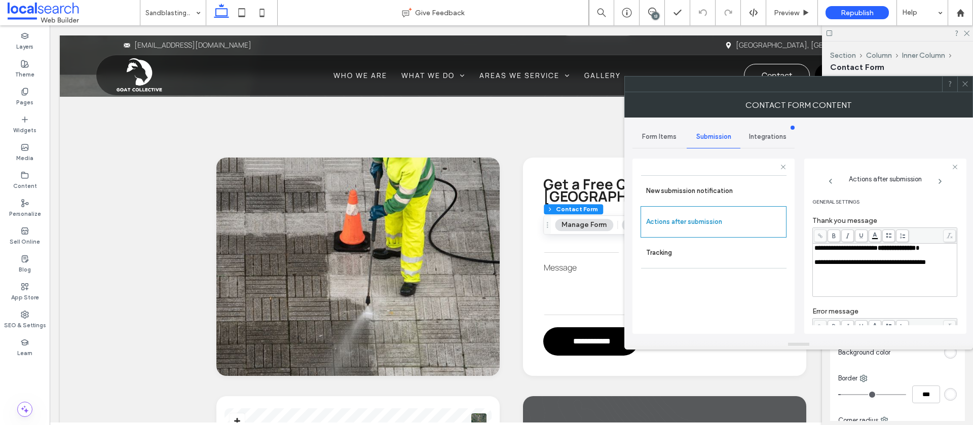
click at [964, 88] on span at bounding box center [966, 84] width 8 height 15
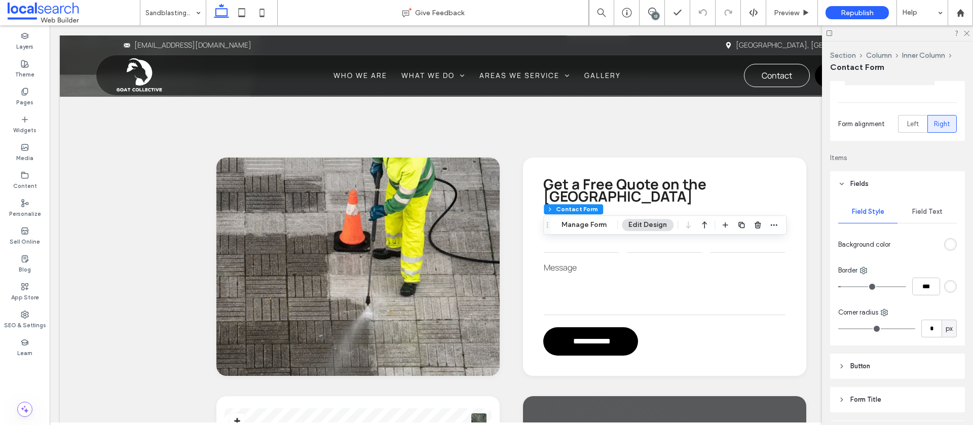
scroll to position [116, 0]
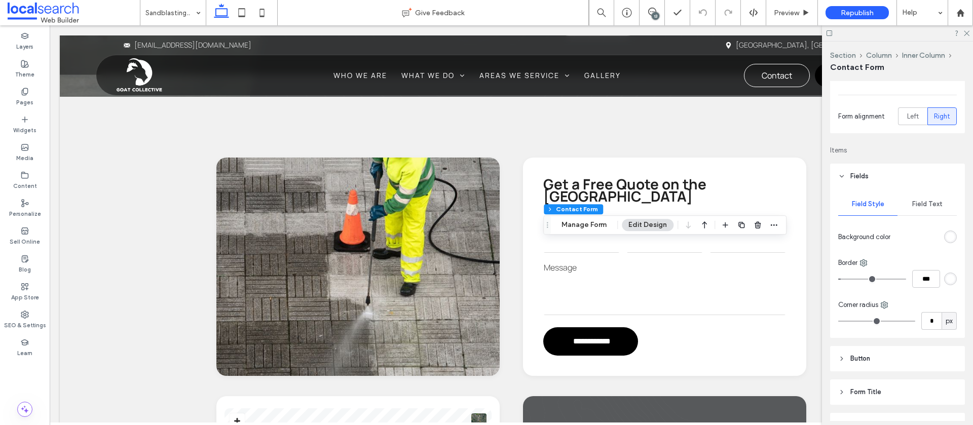
click at [929, 204] on span "Field Text" at bounding box center [927, 204] width 30 height 8
click at [945, 266] on icon "button" at bounding box center [949, 267] width 8 height 8
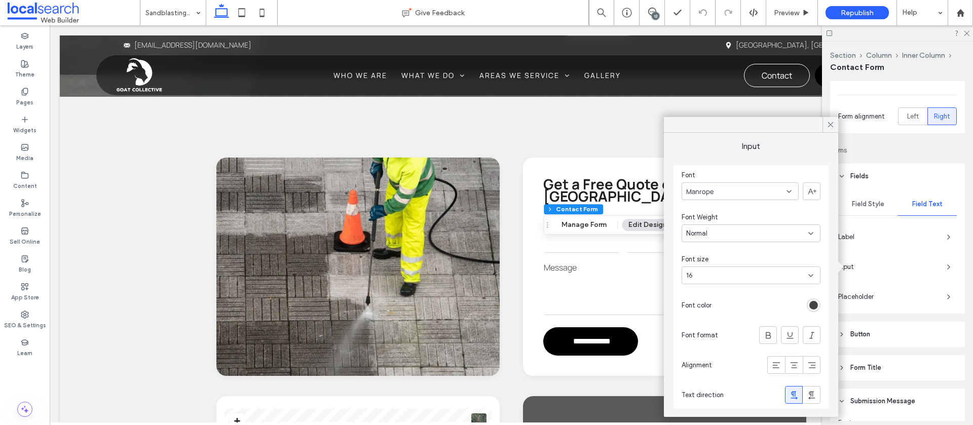
click at [830, 123] on icon at bounding box center [830, 124] width 9 height 9
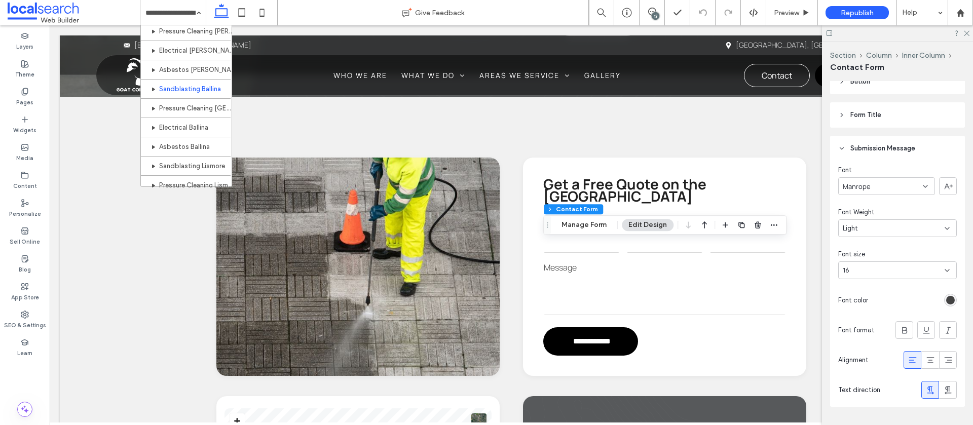
scroll to position [389, 0]
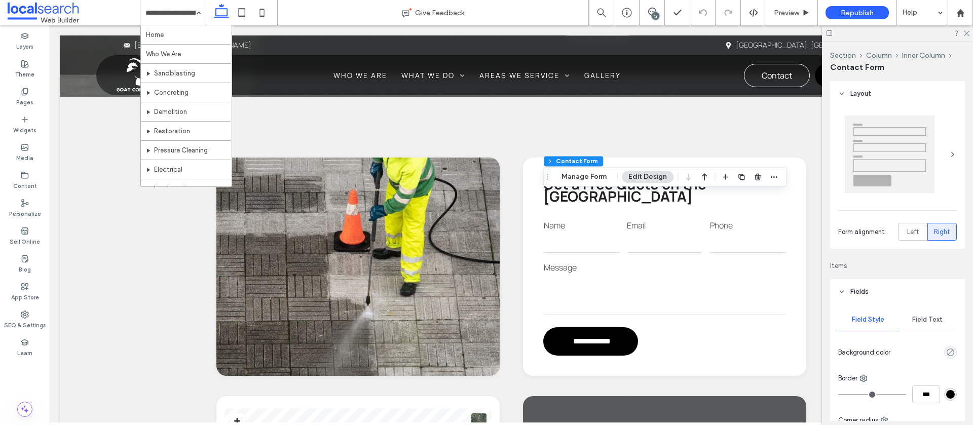
type input "*"
type input "***"
type input "*"
type input "***"
click at [579, 180] on button "Manage Form" at bounding box center [584, 177] width 58 height 12
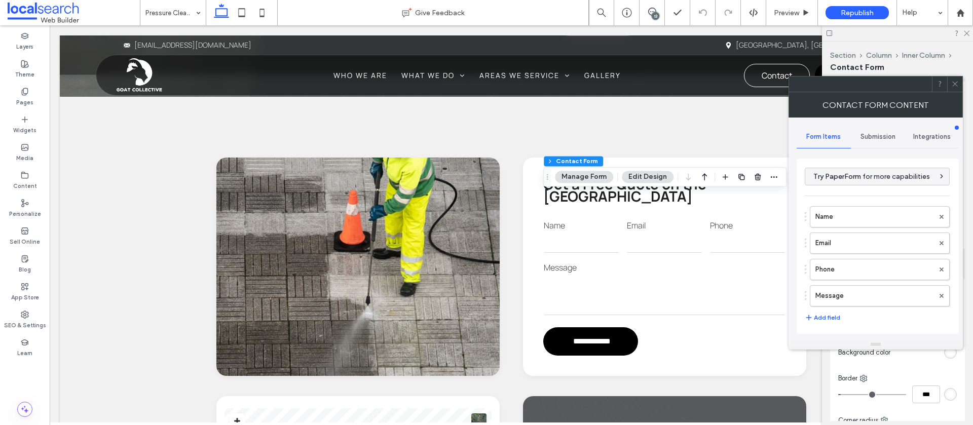
drag, startPoint x: 866, startPoint y: 133, endPoint x: 861, endPoint y: 145, distance: 12.9
click at [866, 133] on span "Submission" at bounding box center [878, 137] width 35 height 8
click at [846, 175] on label "New submission notification" at bounding box center [878, 184] width 135 height 20
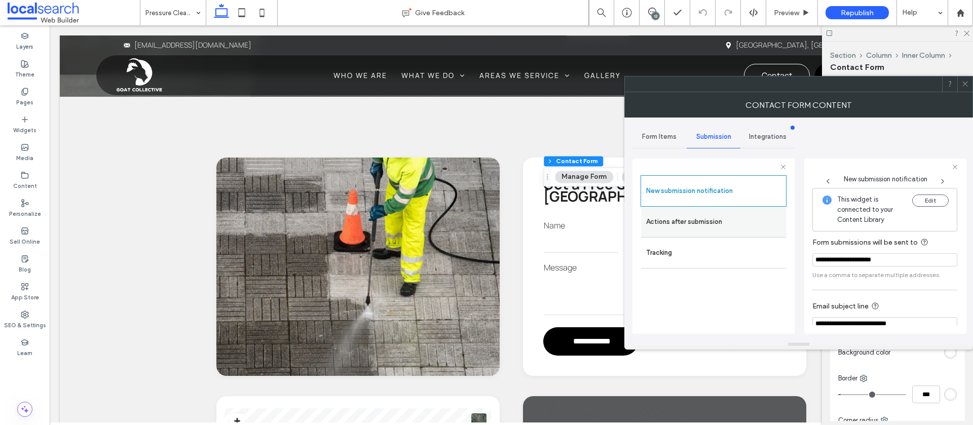
click at [692, 225] on label "Actions after submission" at bounding box center [713, 222] width 135 height 20
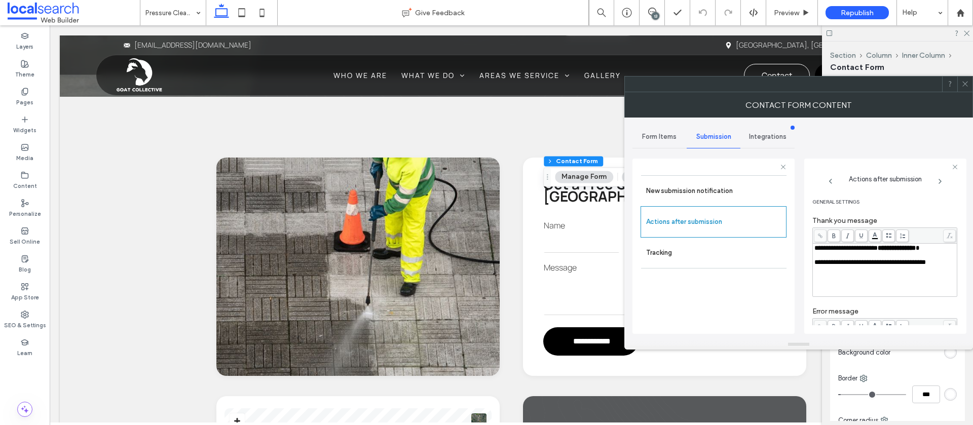
click at [963, 88] on span at bounding box center [966, 84] width 8 height 15
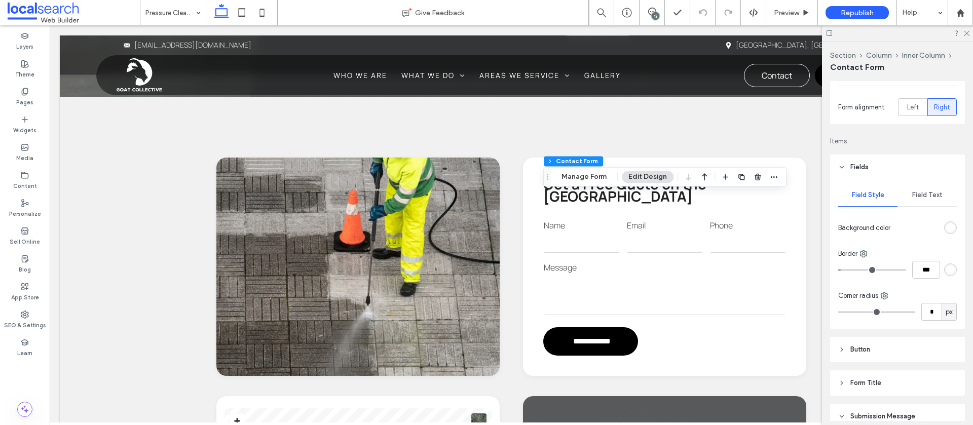
scroll to position [127, 0]
click at [930, 190] on span "Field Text" at bounding box center [927, 193] width 30 height 8
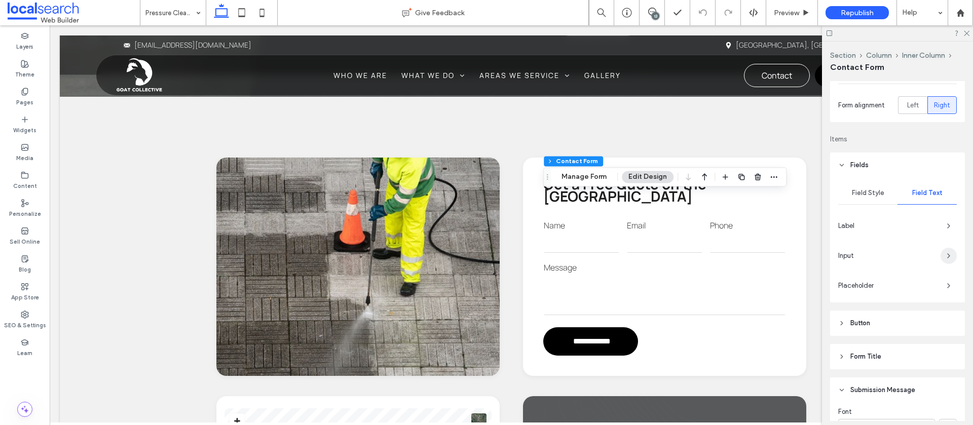
click at [943, 251] on span "button" at bounding box center [949, 256] width 16 height 16
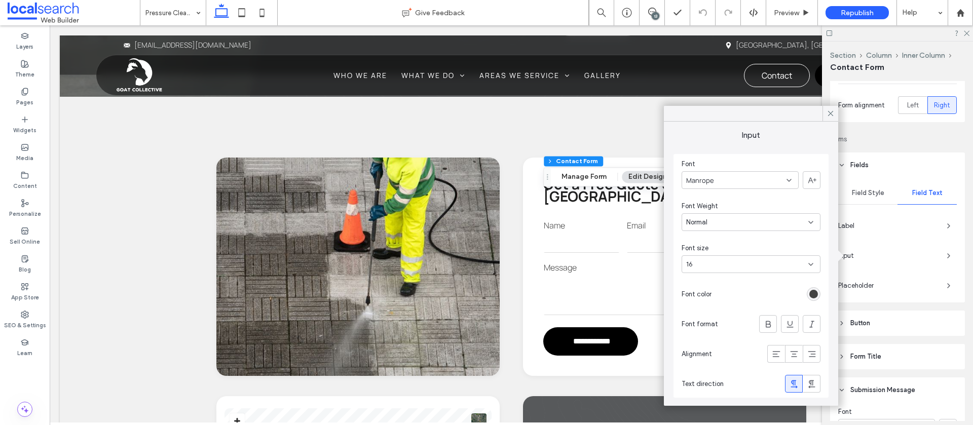
click at [828, 116] on icon at bounding box center [830, 113] width 9 height 9
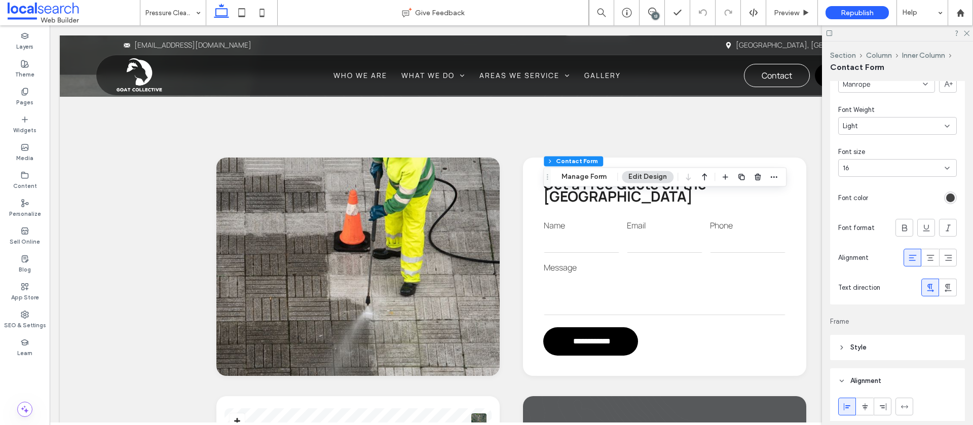
scroll to position [473, 0]
drag, startPoint x: 171, startPoint y: 7, endPoint x: 164, endPoint y: 18, distance: 13.2
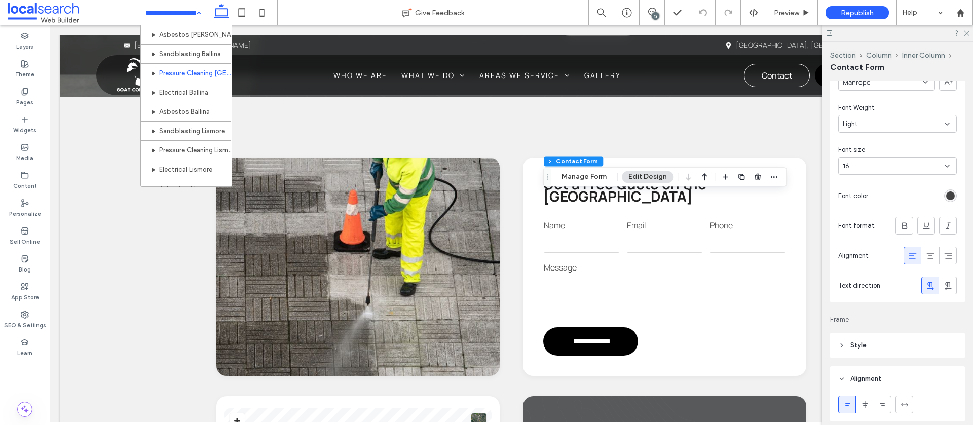
scroll to position [431, 0]
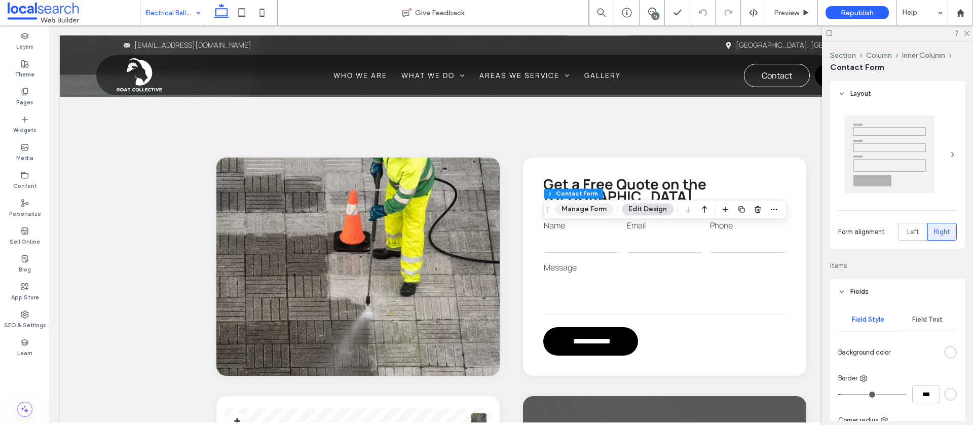
click at [583, 211] on button "Manage Form" at bounding box center [584, 209] width 58 height 12
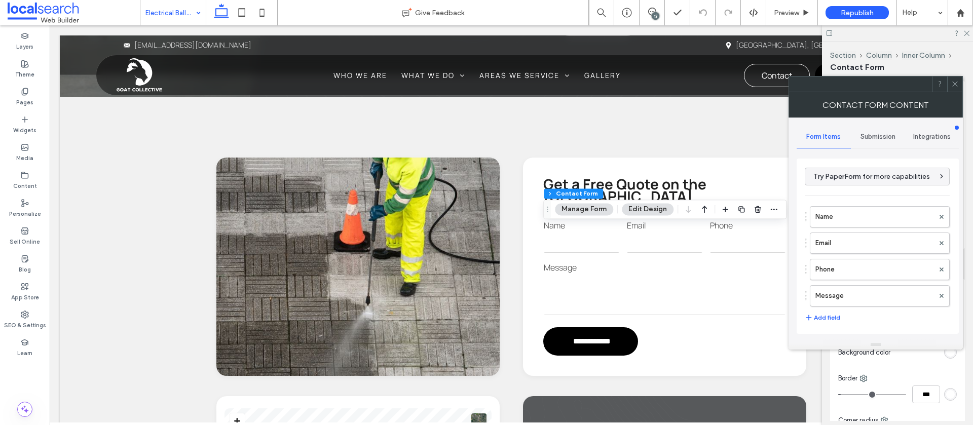
click at [883, 134] on span "Submission" at bounding box center [878, 137] width 35 height 8
click at [870, 176] on label "New submission notification" at bounding box center [878, 184] width 135 height 20
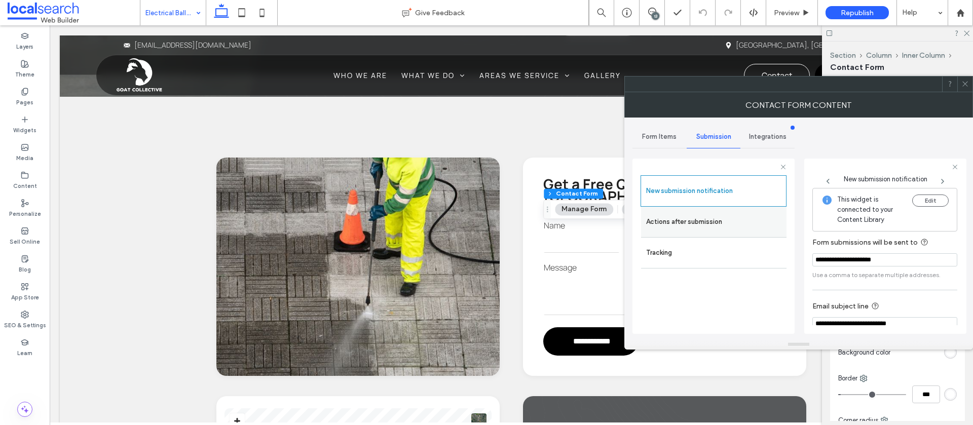
click at [701, 223] on label "Actions after submission" at bounding box center [713, 222] width 135 height 20
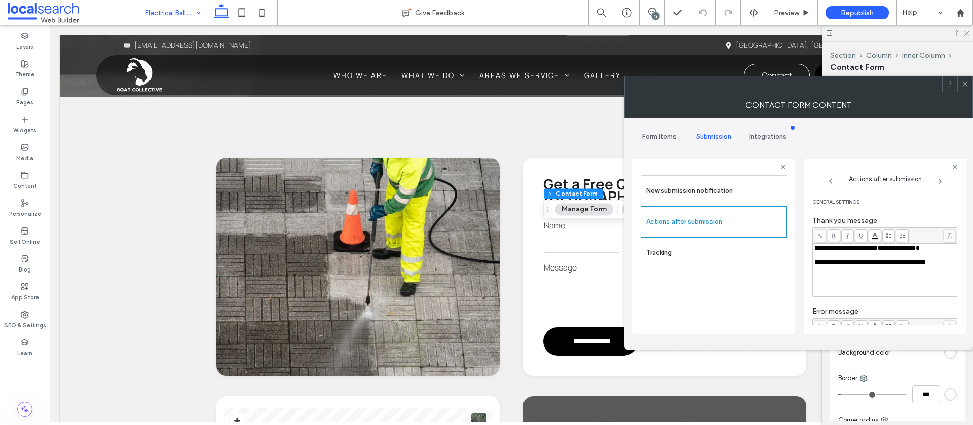
click at [971, 88] on div at bounding box center [965, 84] width 15 height 15
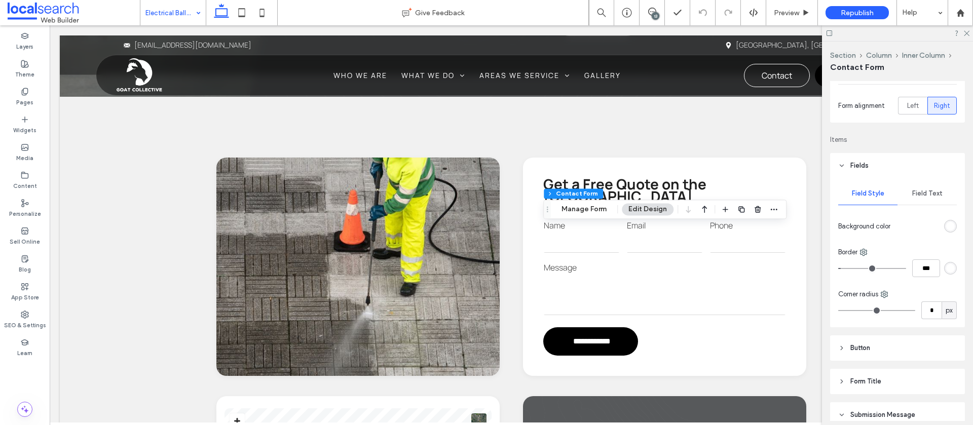
scroll to position [127, 0]
click at [927, 191] on span "Field Text" at bounding box center [927, 193] width 30 height 8
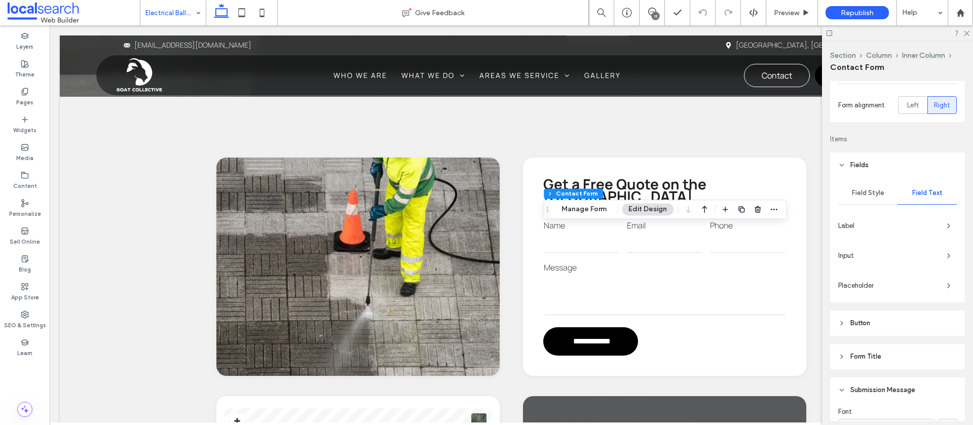
click at [940, 257] on div "Input" at bounding box center [897, 256] width 119 height 16
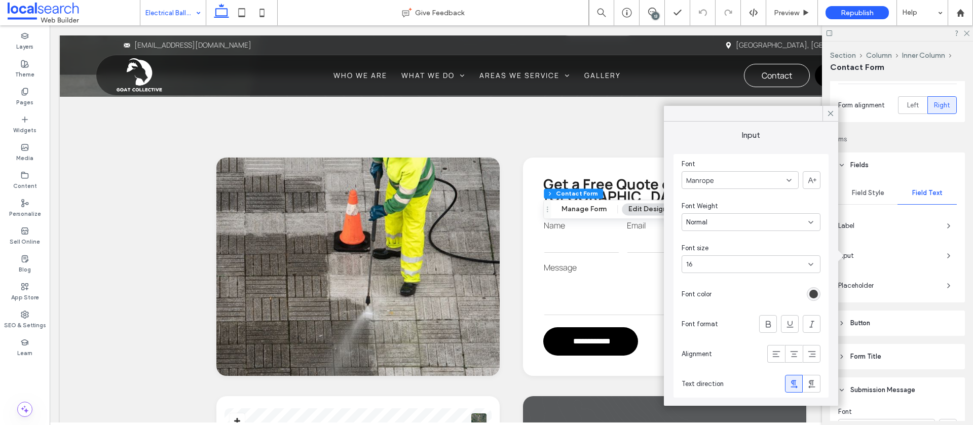
click at [832, 114] on icon at bounding box center [830, 113] width 9 height 9
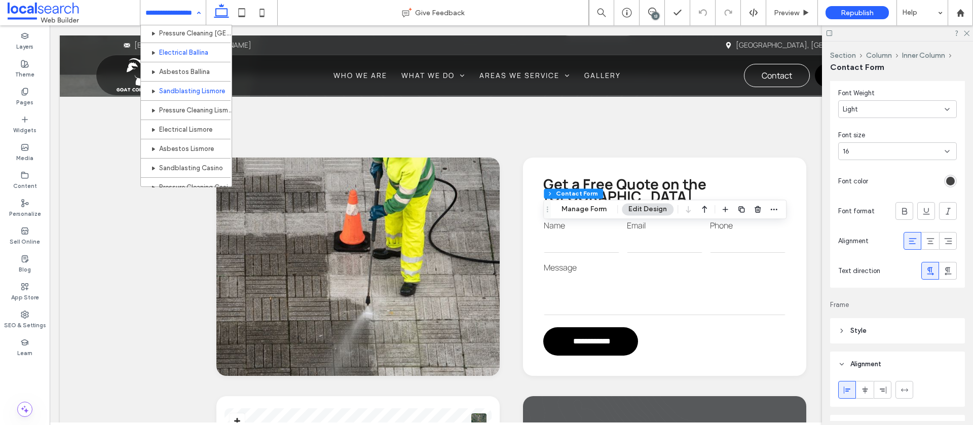
scroll to position [446, 0]
drag, startPoint x: 191, startPoint y: 71, endPoint x: 247, endPoint y: 85, distance: 57.4
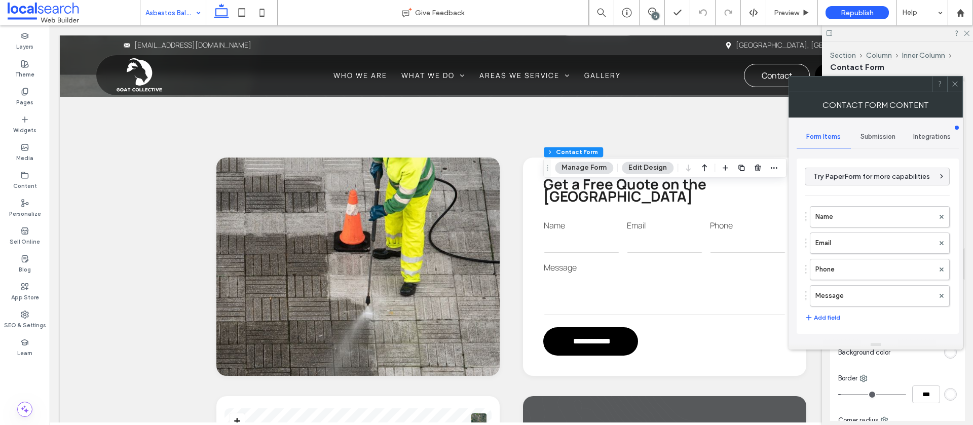
click at [883, 140] on span "Submission" at bounding box center [878, 137] width 35 height 8
click at [847, 182] on label "New submission notification" at bounding box center [878, 184] width 135 height 20
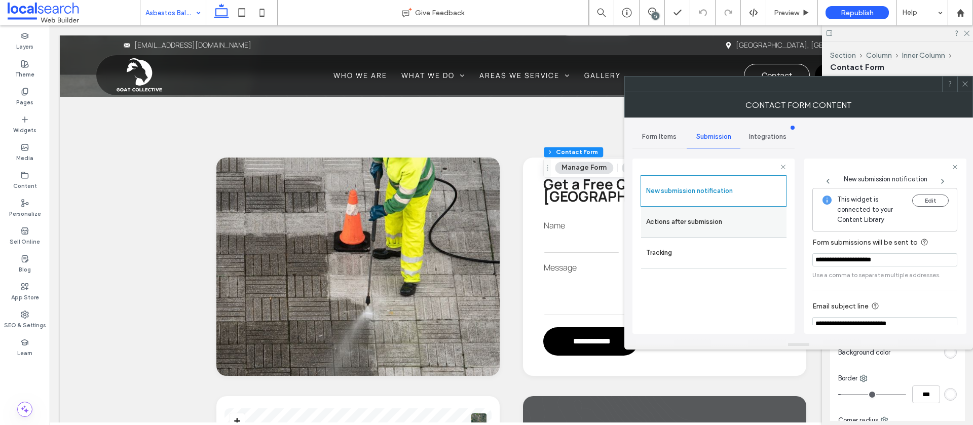
click at [733, 216] on label "Actions after submission" at bounding box center [713, 222] width 135 height 20
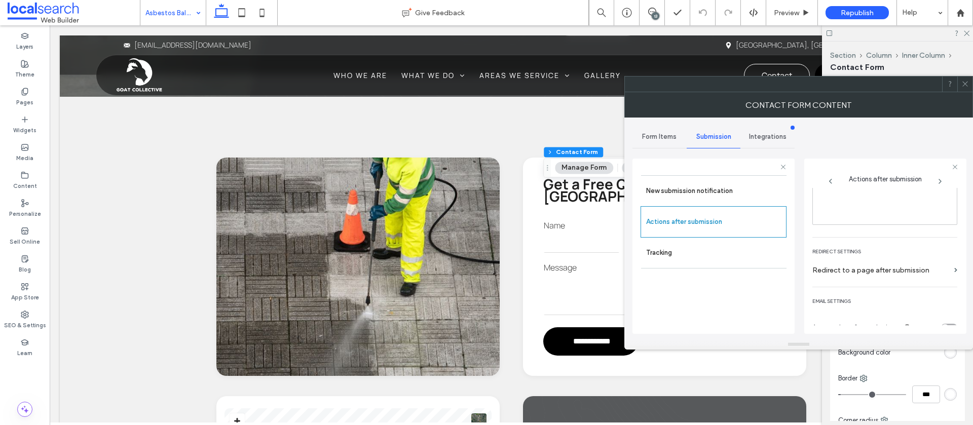
scroll to position [175, 0]
click at [964, 87] on icon at bounding box center [966, 84] width 8 height 8
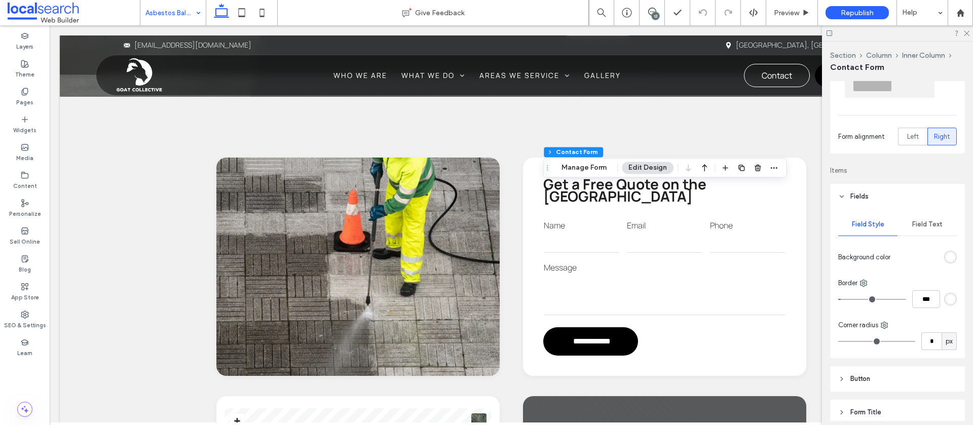
scroll to position [119, 0]
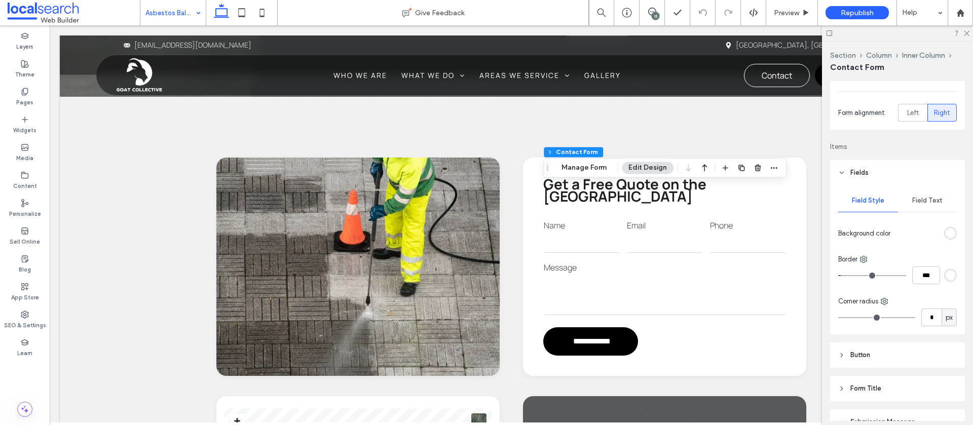
click at [918, 201] on span "Field Text" at bounding box center [927, 201] width 30 height 8
click at [947, 265] on icon "button" at bounding box center [949, 264] width 8 height 8
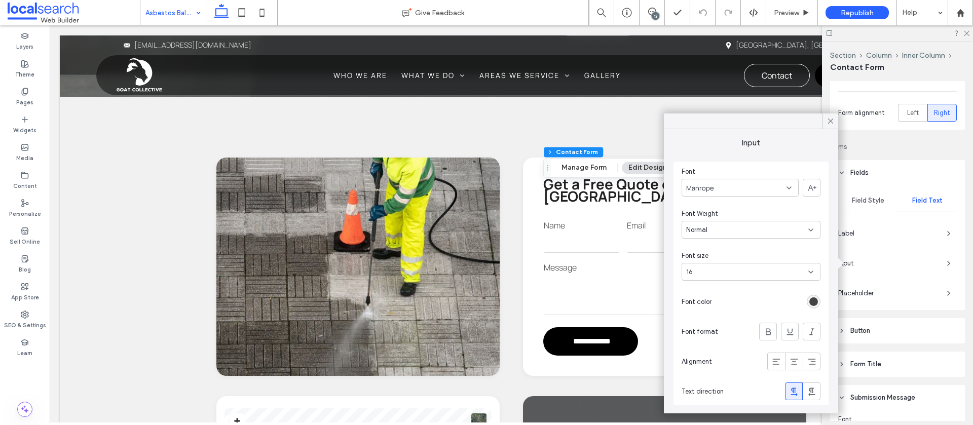
click at [827, 122] on icon at bounding box center [830, 121] width 9 height 9
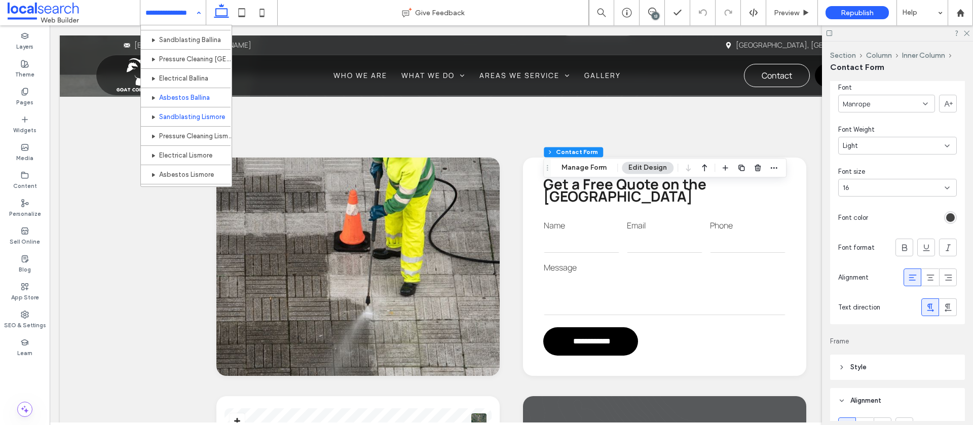
scroll to position [420, 0]
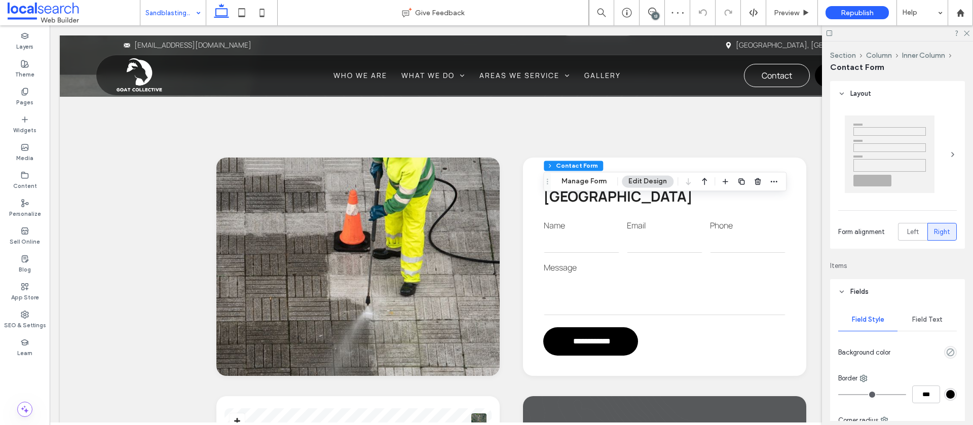
type input "*"
type input "***"
type input "*"
type input "***"
click at [571, 178] on button "Manage Form" at bounding box center [584, 181] width 58 height 12
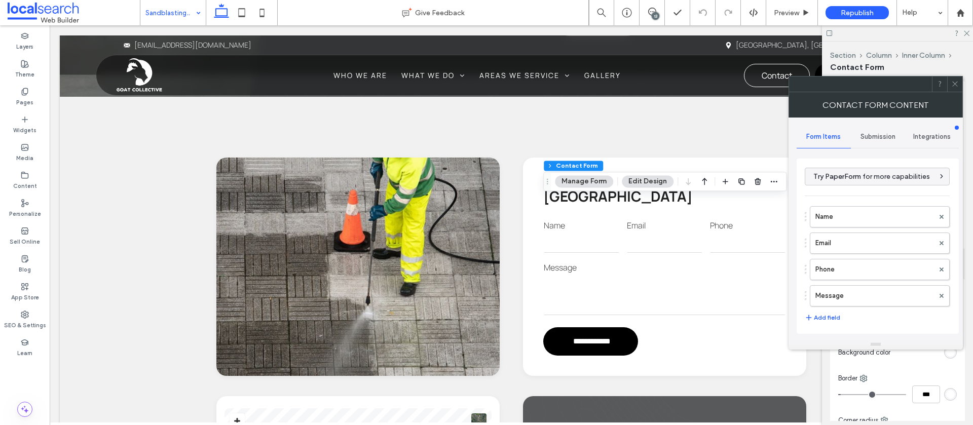
click at [863, 139] on span "Submission" at bounding box center [878, 137] width 35 height 8
click at [841, 175] on label "New submission notification" at bounding box center [878, 184] width 135 height 20
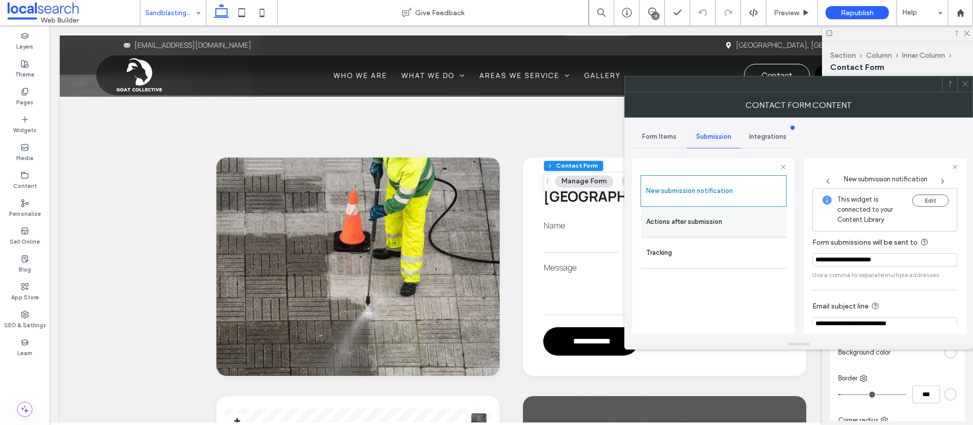
click at [698, 218] on label "Actions after submission" at bounding box center [713, 222] width 135 height 20
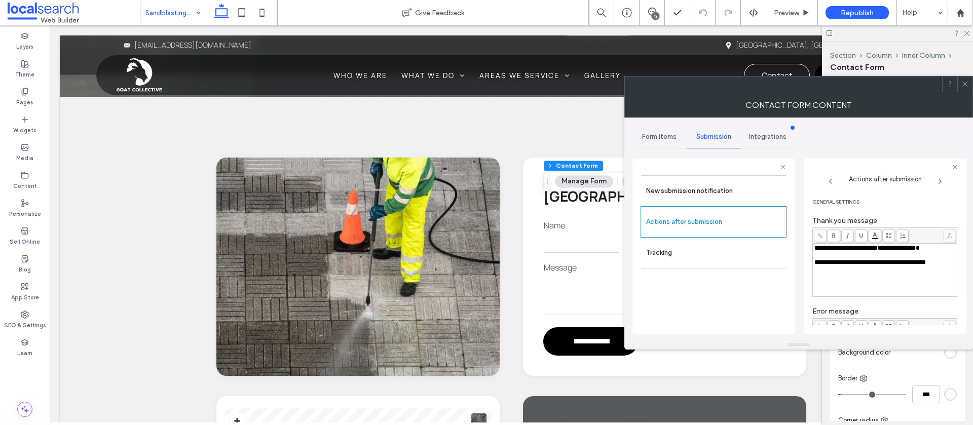
click at [966, 83] on icon at bounding box center [966, 84] width 8 height 8
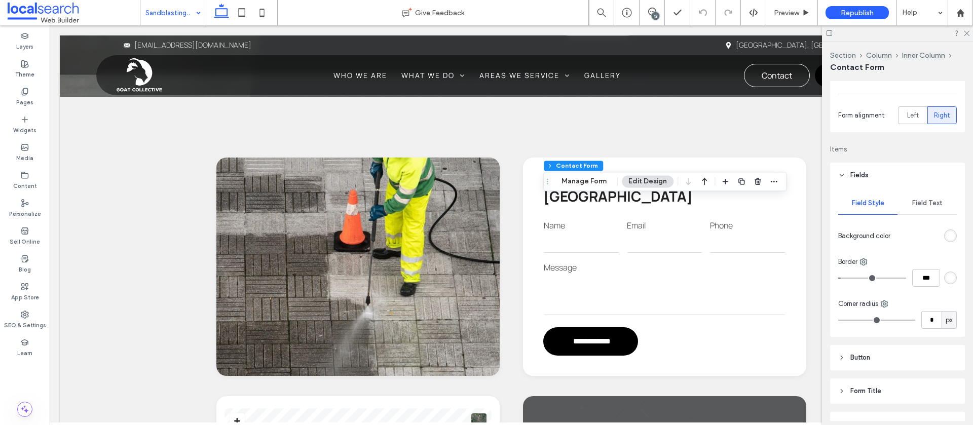
scroll to position [117, 0]
click at [932, 201] on span "Field Text" at bounding box center [927, 203] width 30 height 8
click at [946, 269] on icon "button" at bounding box center [949, 266] width 8 height 8
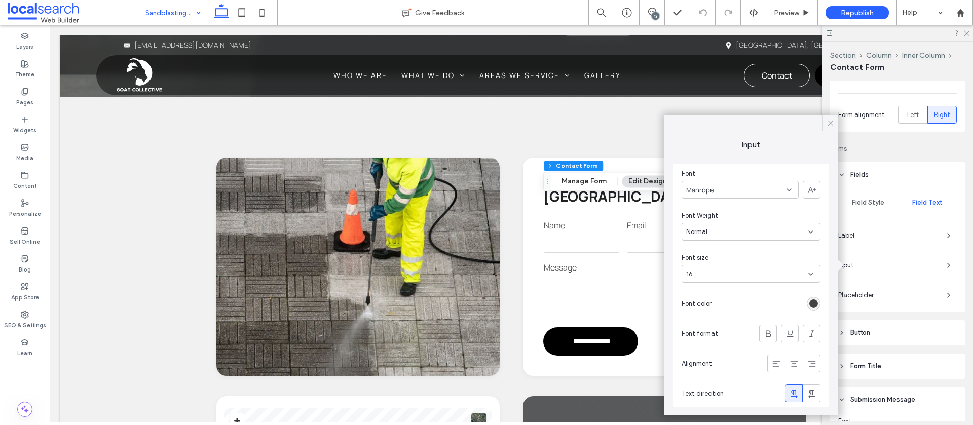
click at [829, 122] on use at bounding box center [830, 123] width 5 height 5
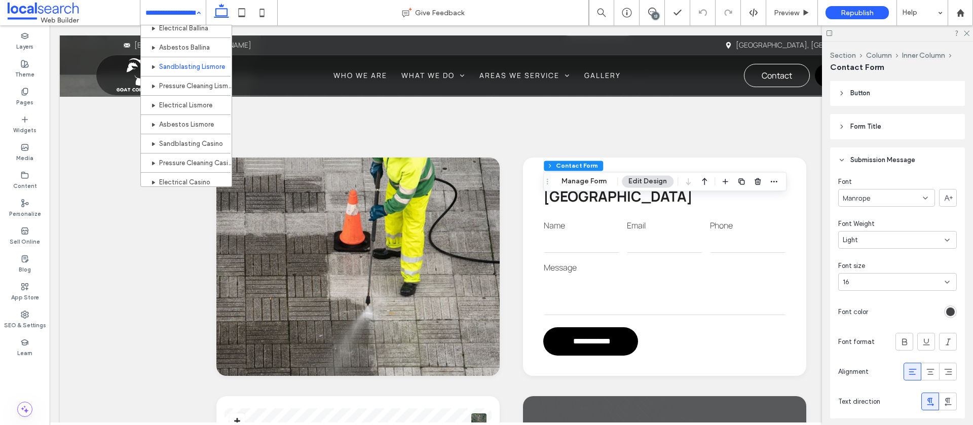
scroll to position [472, 0]
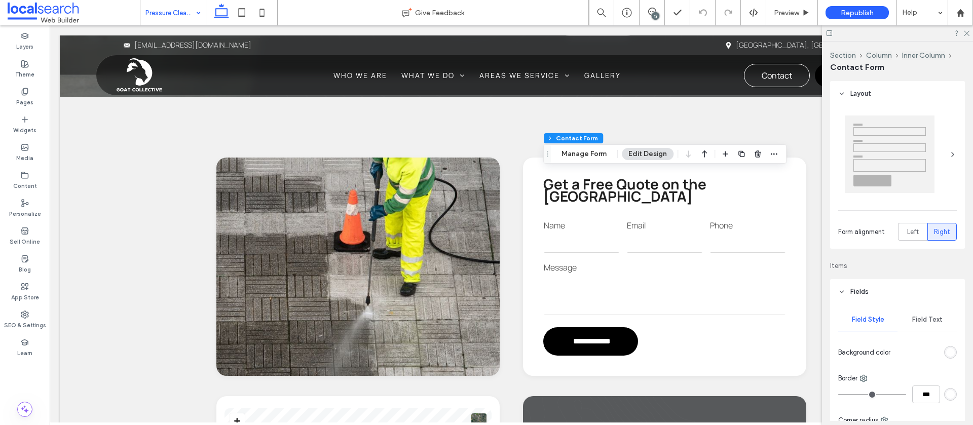
type input "*"
type input "***"
type input "*"
type input "***"
click at [587, 155] on button "Manage Form" at bounding box center [584, 154] width 58 height 12
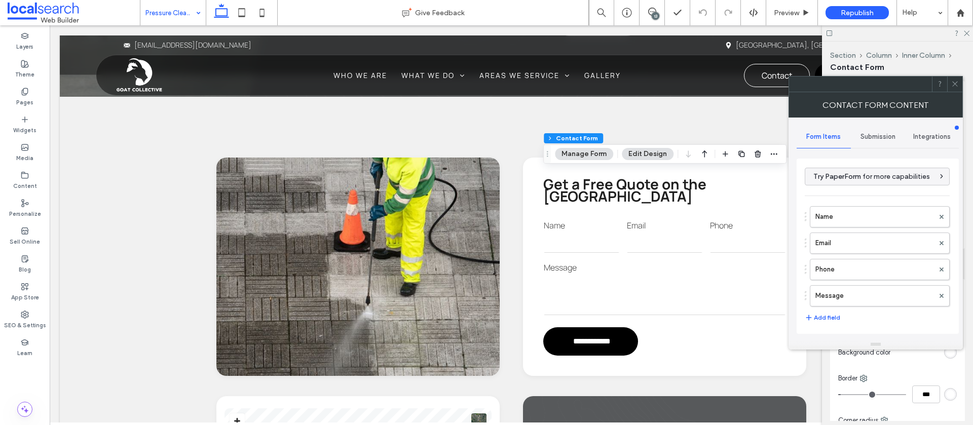
click at [867, 135] on span "Submission" at bounding box center [878, 137] width 35 height 8
click at [860, 176] on label "New submission notification" at bounding box center [878, 184] width 135 height 20
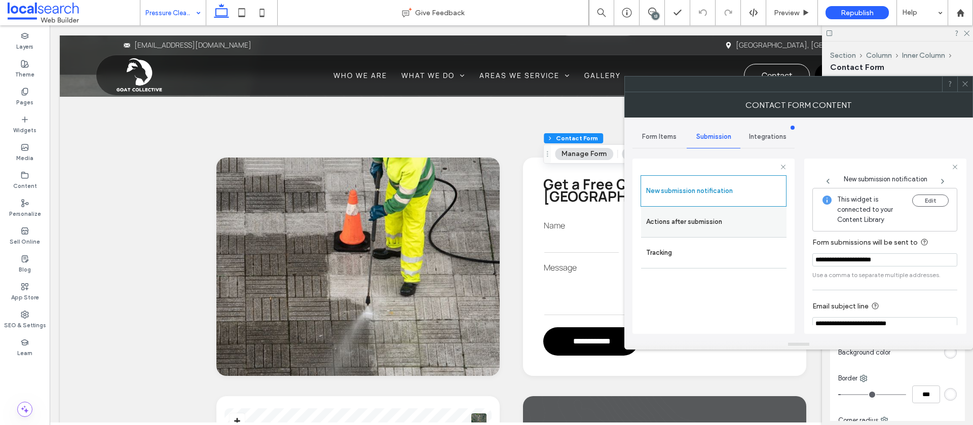
drag, startPoint x: 672, startPoint y: 220, endPoint x: 771, endPoint y: 222, distance: 98.9
click at [672, 220] on label "Actions after submission" at bounding box center [713, 222] width 135 height 20
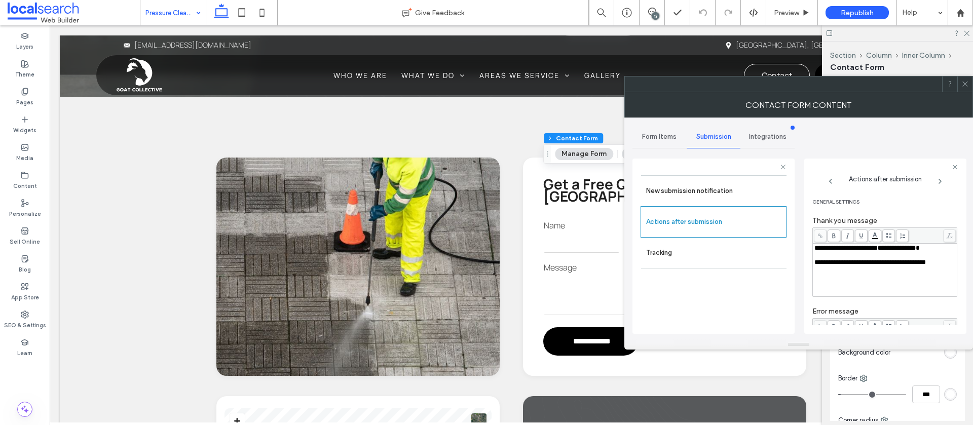
click at [966, 87] on icon at bounding box center [966, 84] width 8 height 8
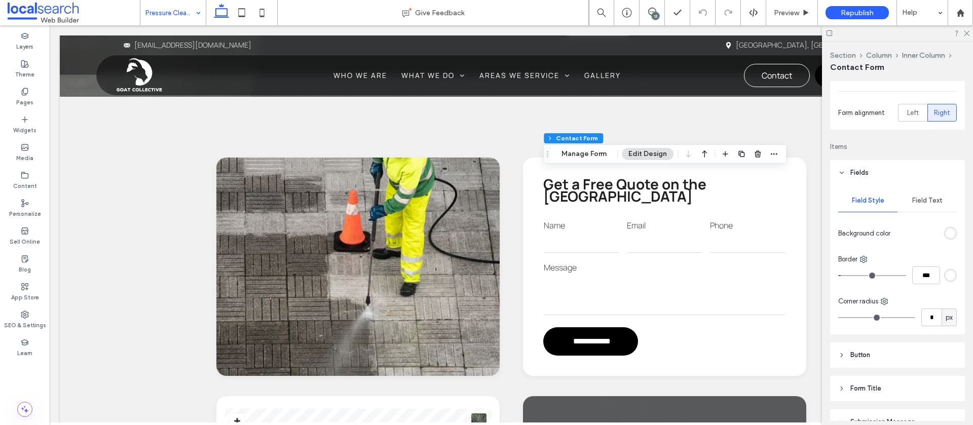
scroll to position [122, 0]
click at [932, 193] on div "Field Text" at bounding box center [927, 198] width 59 height 22
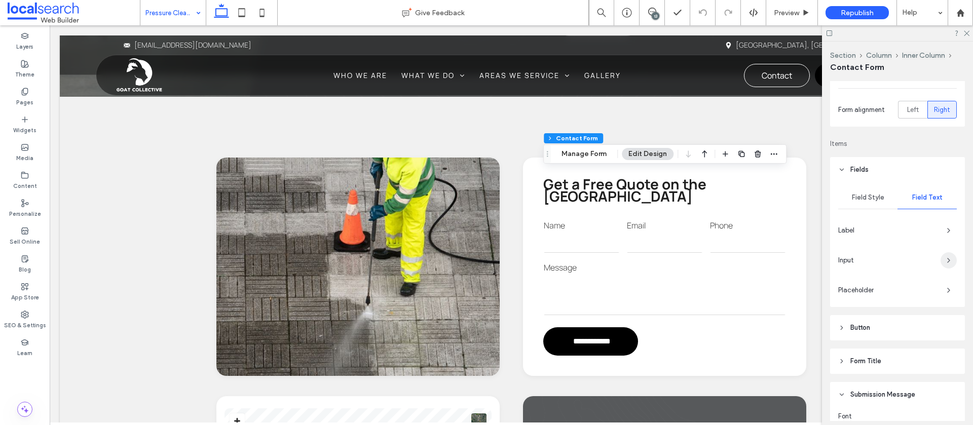
click at [943, 257] on span "button" at bounding box center [949, 260] width 16 height 16
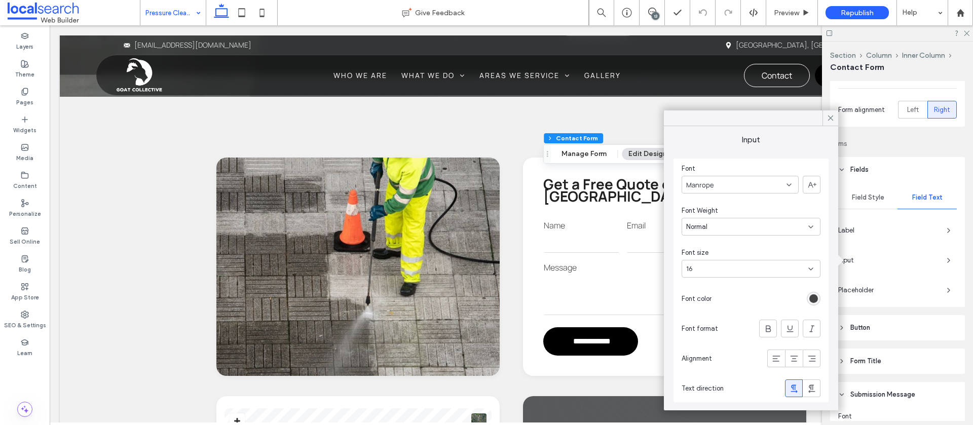
drag, startPoint x: 832, startPoint y: 117, endPoint x: 830, endPoint y: 123, distance: 6.4
click at [832, 117] on use at bounding box center [830, 118] width 5 height 5
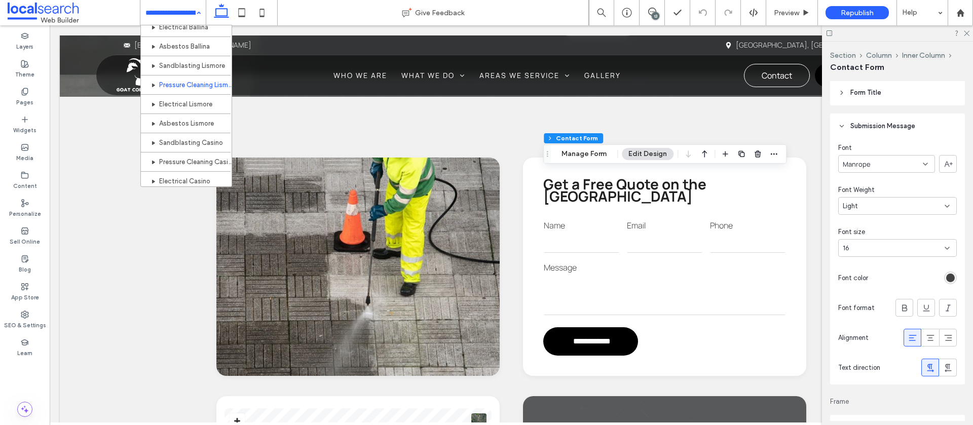
scroll to position [473, 0]
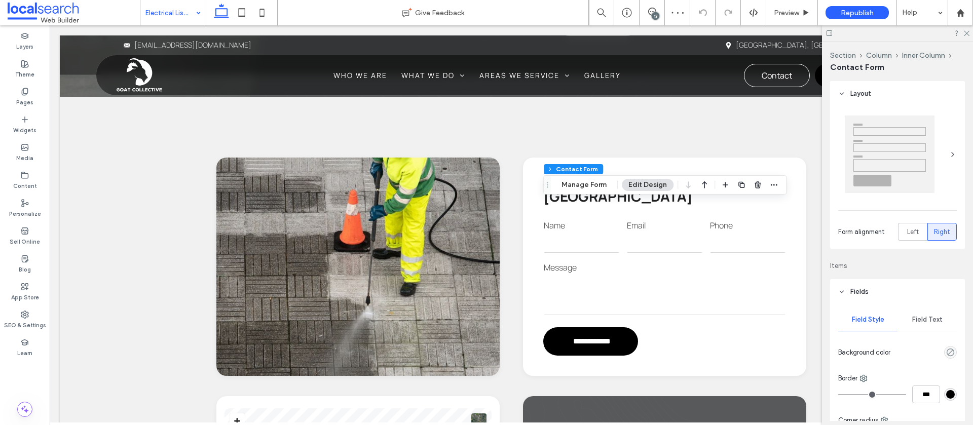
type input "*"
type input "***"
type input "*"
type input "***"
drag, startPoint x: 592, startPoint y: 191, endPoint x: 624, endPoint y: 191, distance: 32.4
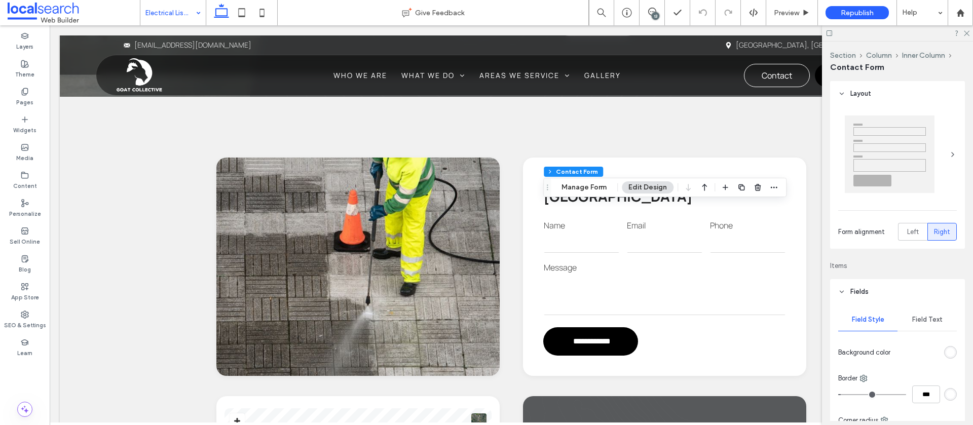
click at [591, 191] on button "Manage Form" at bounding box center [584, 187] width 58 height 12
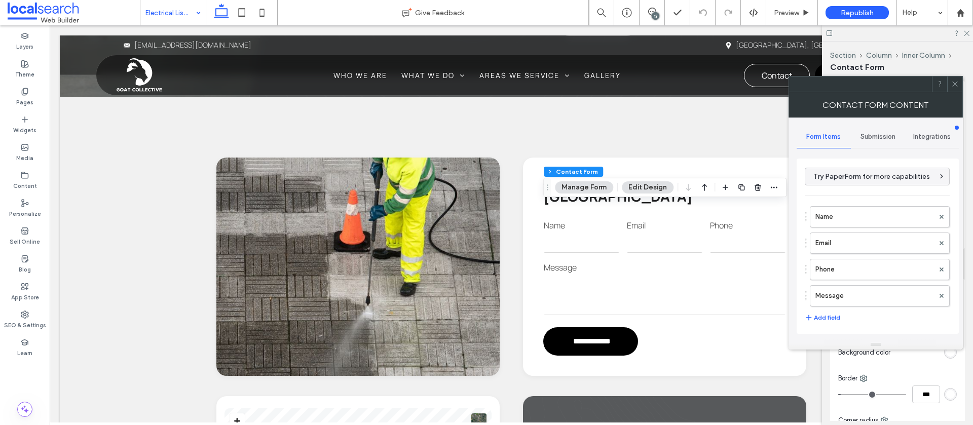
click at [883, 133] on span "Submission" at bounding box center [878, 137] width 35 height 8
click at [852, 185] on label "New submission notification" at bounding box center [878, 184] width 135 height 20
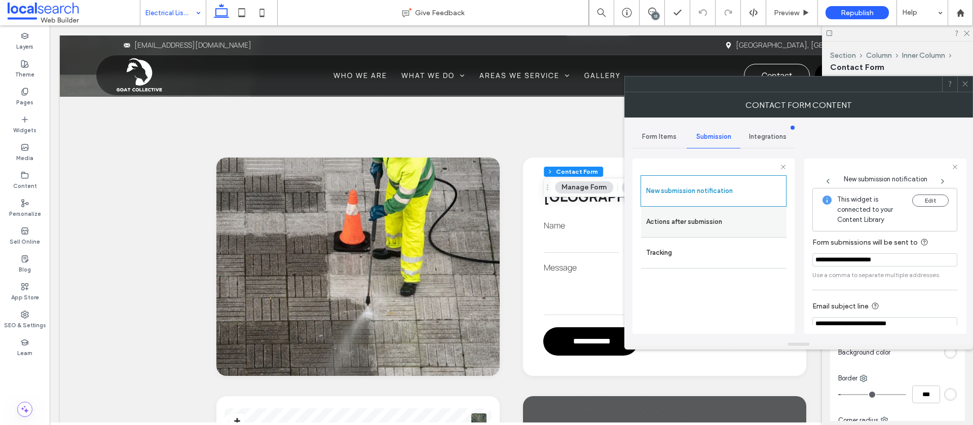
click at [720, 224] on label "Actions after submission" at bounding box center [713, 222] width 135 height 20
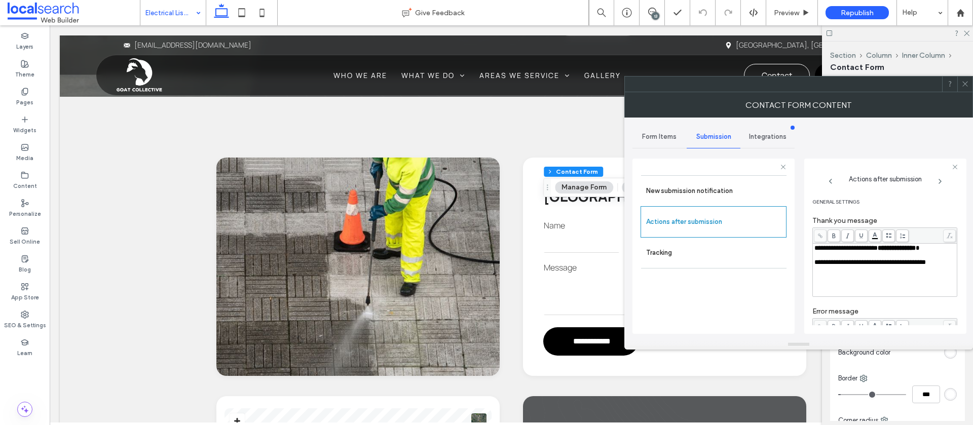
click at [967, 81] on icon at bounding box center [966, 84] width 8 height 8
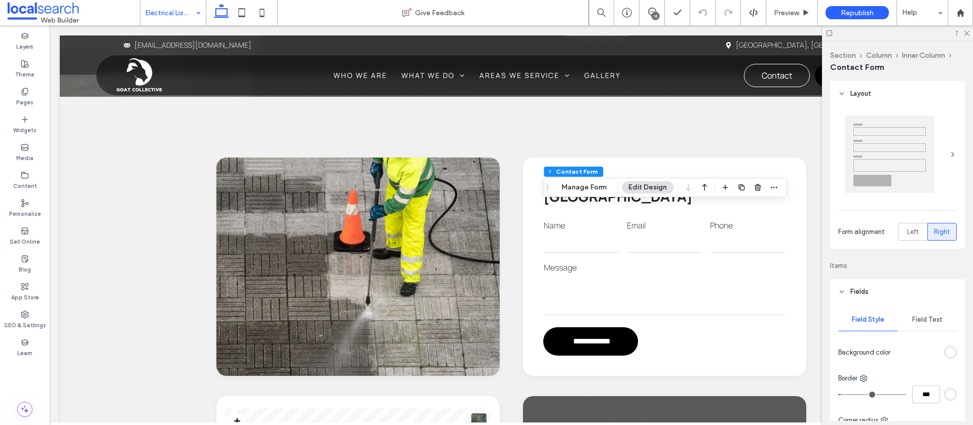
scroll to position [136, 0]
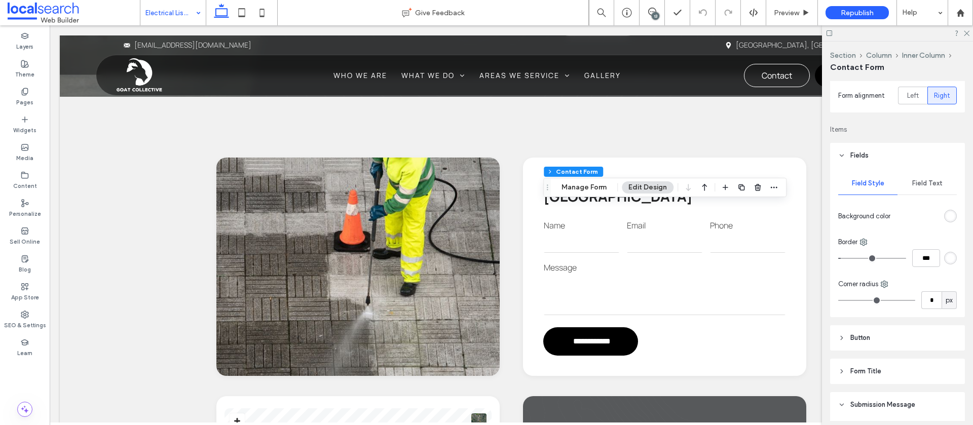
click at [920, 182] on span "Field Text" at bounding box center [927, 183] width 30 height 8
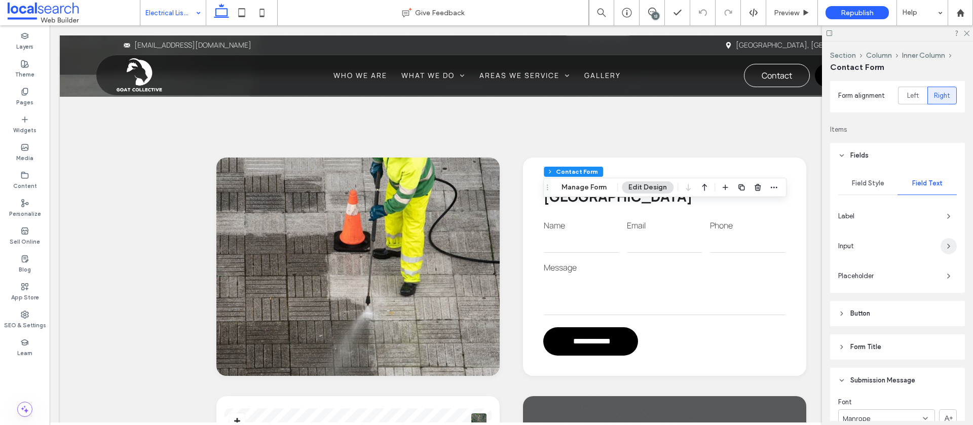
click at [945, 243] on icon "button" at bounding box center [949, 246] width 8 height 8
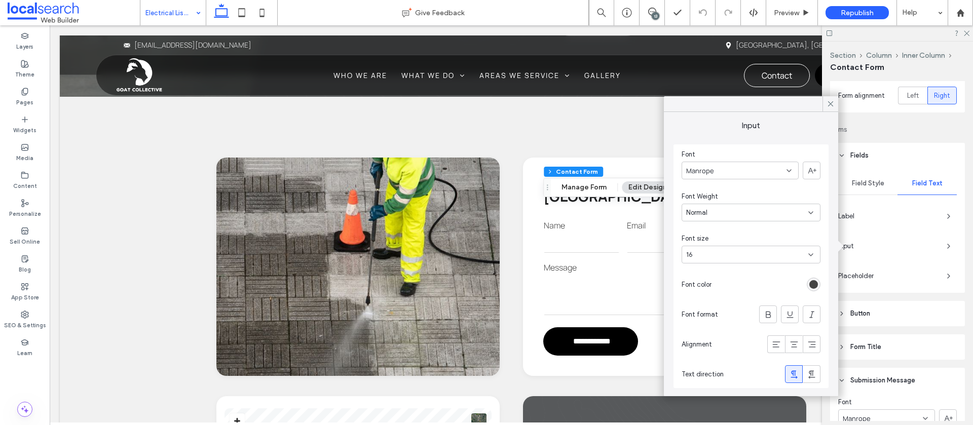
drag, startPoint x: 832, startPoint y: 103, endPoint x: 859, endPoint y: 170, distance: 71.4
click at [832, 104] on icon at bounding box center [830, 103] width 9 height 9
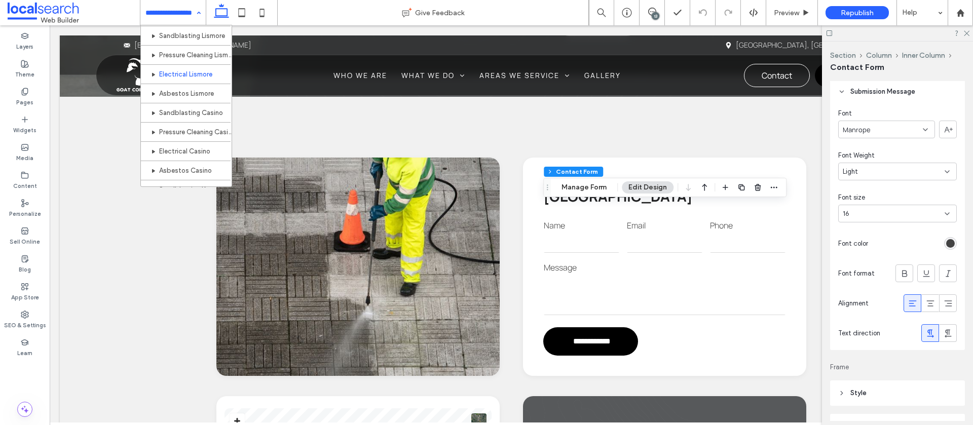
scroll to position [498, 0]
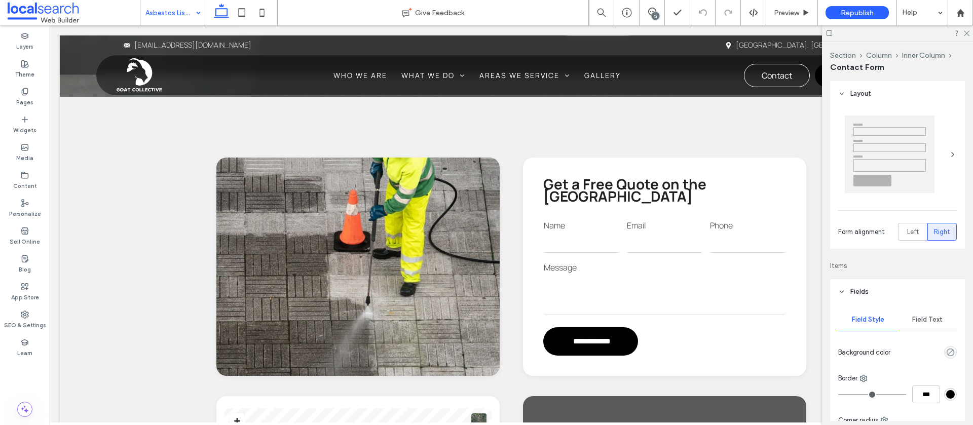
type input "*"
type input "***"
type input "*"
type input "***"
click at [587, 156] on button "Manage Form" at bounding box center [584, 155] width 58 height 12
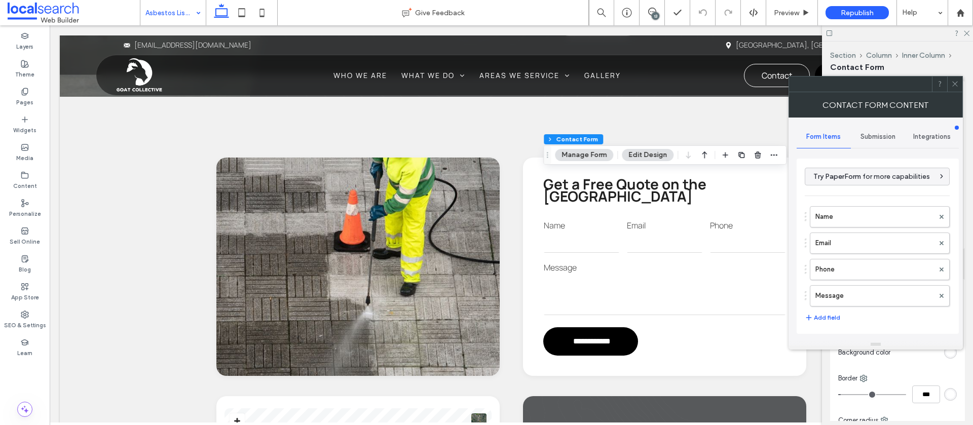
click at [877, 137] on span "Submission" at bounding box center [878, 137] width 35 height 8
drag, startPoint x: 858, startPoint y: 175, endPoint x: 842, endPoint y: 175, distance: 16.2
click at [858, 175] on label "New submission notification" at bounding box center [878, 184] width 135 height 20
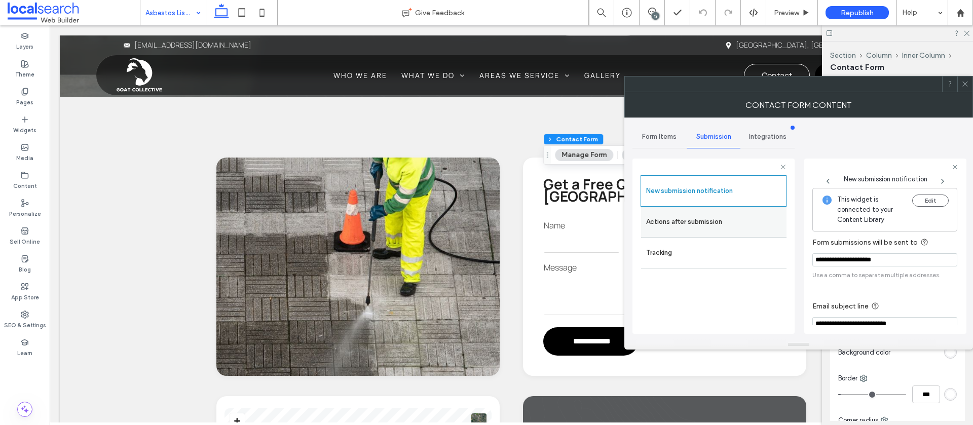
click at [718, 221] on label "Actions after submission" at bounding box center [713, 222] width 135 height 20
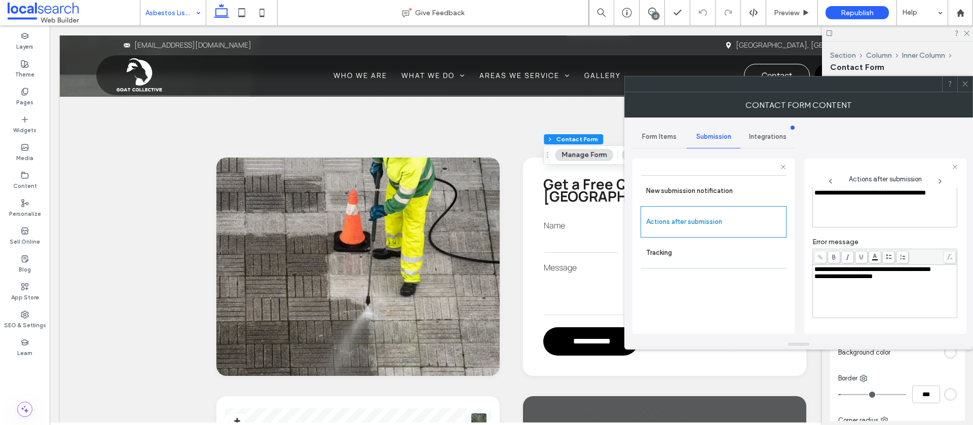
scroll to position [36, 0]
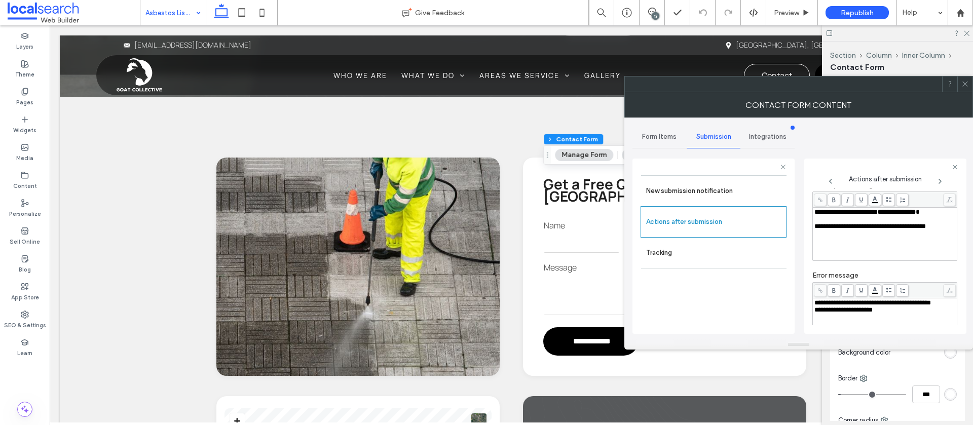
drag, startPoint x: 965, startPoint y: 84, endPoint x: 967, endPoint y: 90, distance: 6.4
click at [965, 84] on icon at bounding box center [966, 84] width 8 height 8
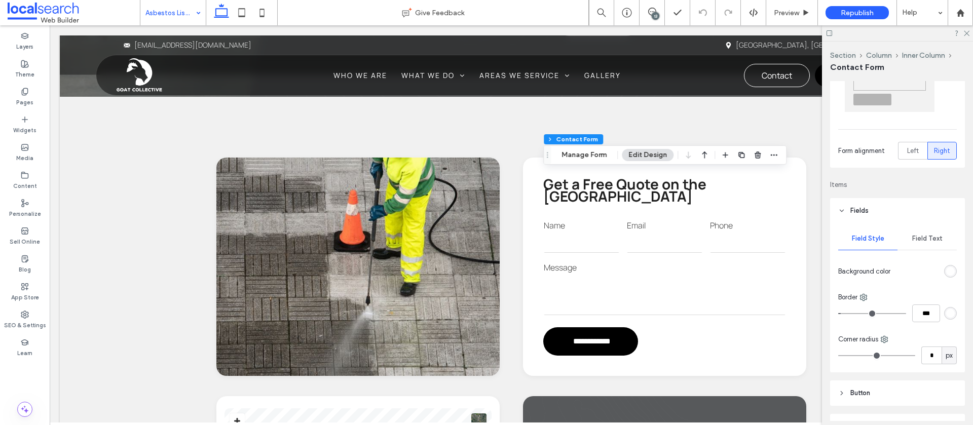
scroll to position [95, 0]
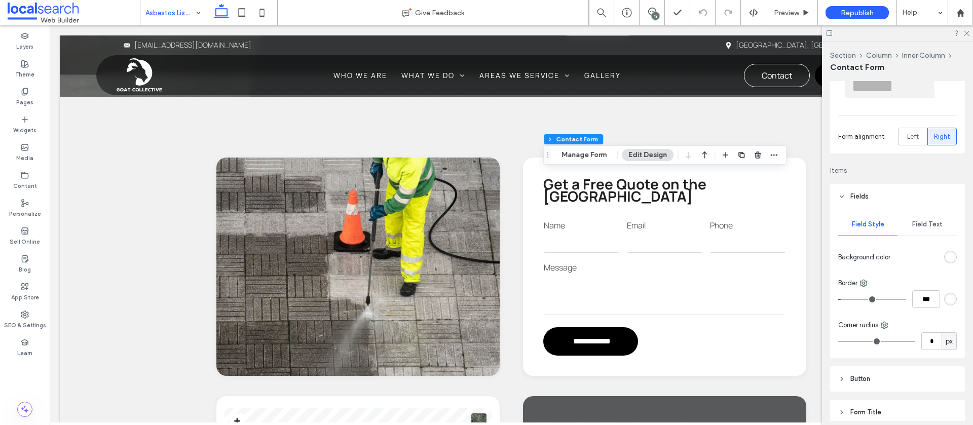
click at [917, 224] on span "Field Text" at bounding box center [927, 225] width 30 height 8
click at [946, 287] on icon "button" at bounding box center [949, 287] width 8 height 8
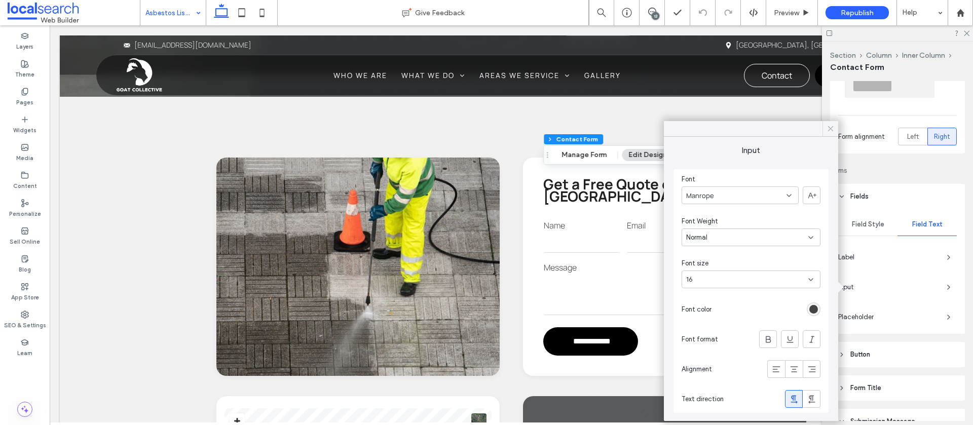
drag, startPoint x: 831, startPoint y: 130, endPoint x: 880, endPoint y: 240, distance: 119.6
click at [831, 130] on icon at bounding box center [830, 128] width 9 height 9
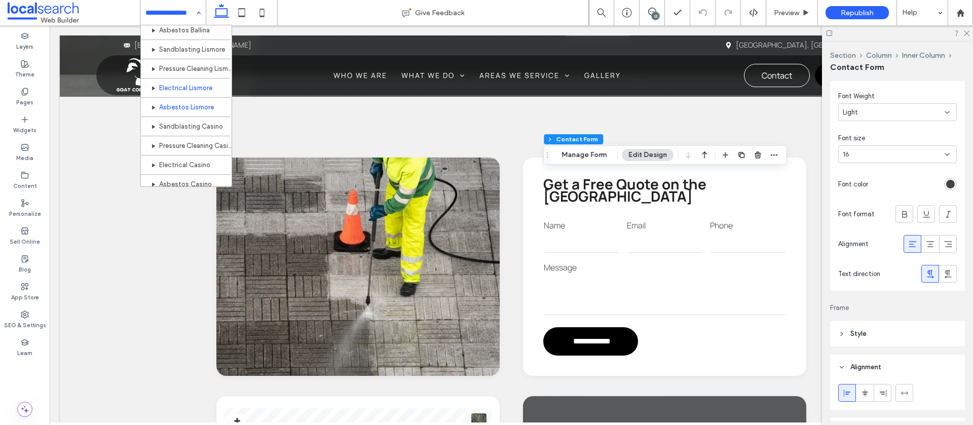
scroll to position [489, 0]
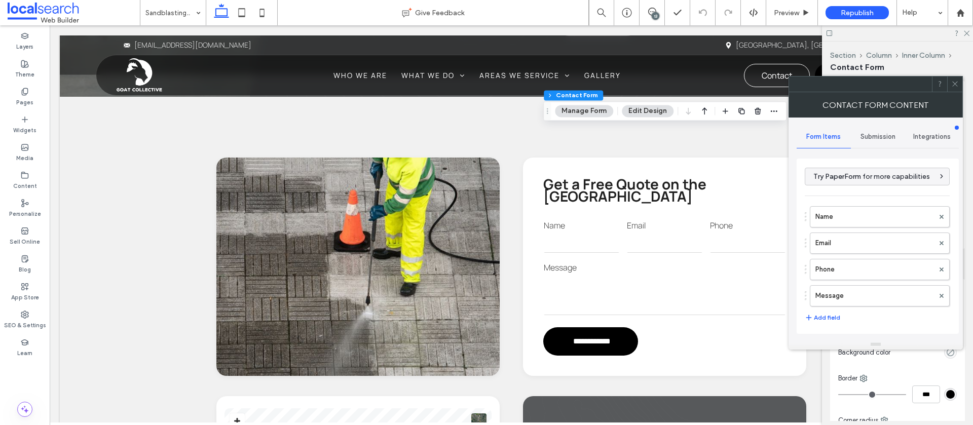
type input "**********"
type input "*"
type input "***"
type input "*"
type input "***"
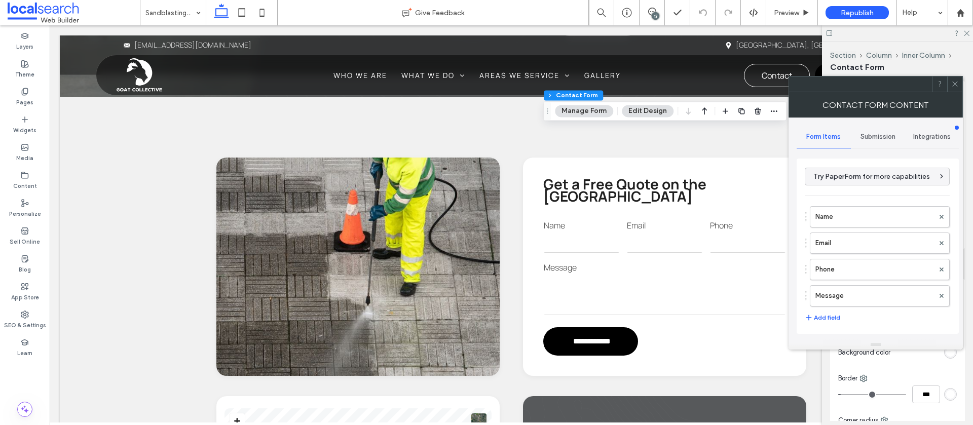
drag, startPoint x: 882, startPoint y: 138, endPoint x: 881, endPoint y: 143, distance: 5.7
click at [882, 138] on span "Submission" at bounding box center [878, 137] width 35 height 8
click at [855, 180] on label "New submission notification" at bounding box center [878, 184] width 135 height 20
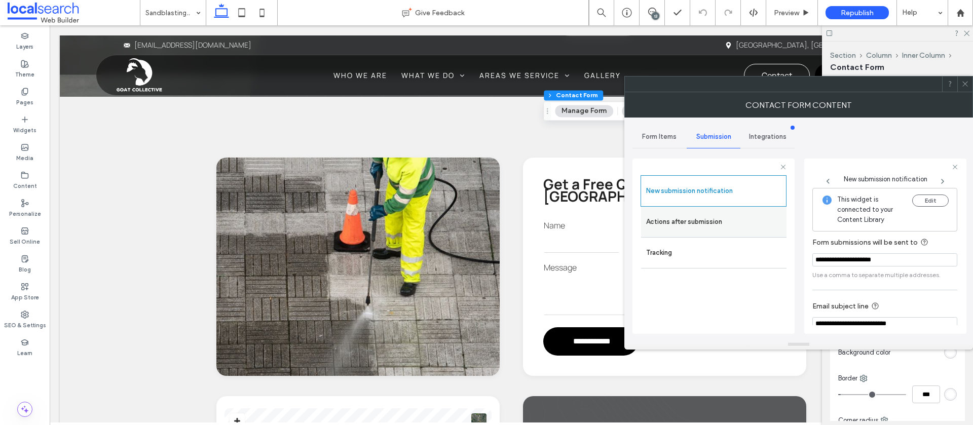
drag, startPoint x: 703, startPoint y: 225, endPoint x: 728, endPoint y: 225, distance: 25.4
click at [704, 225] on label "Actions after submission" at bounding box center [713, 222] width 135 height 20
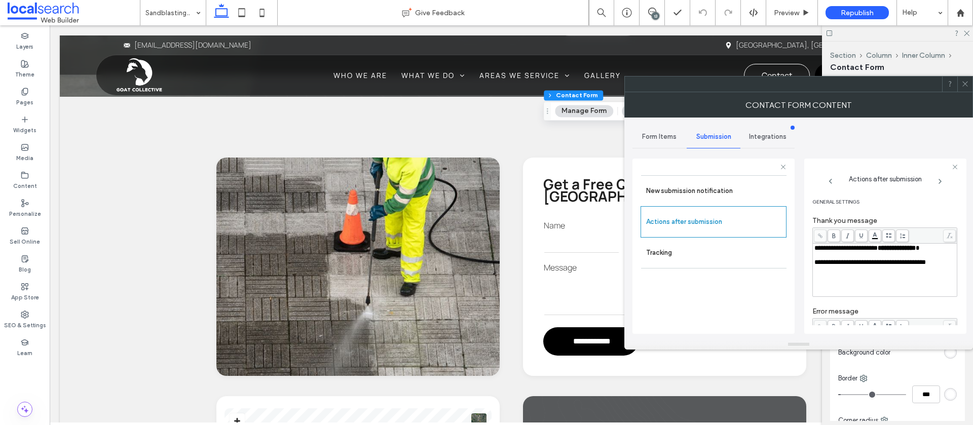
drag, startPoint x: 965, startPoint y: 90, endPoint x: 958, endPoint y: 95, distance: 8.6
click at [965, 90] on span at bounding box center [966, 84] width 8 height 15
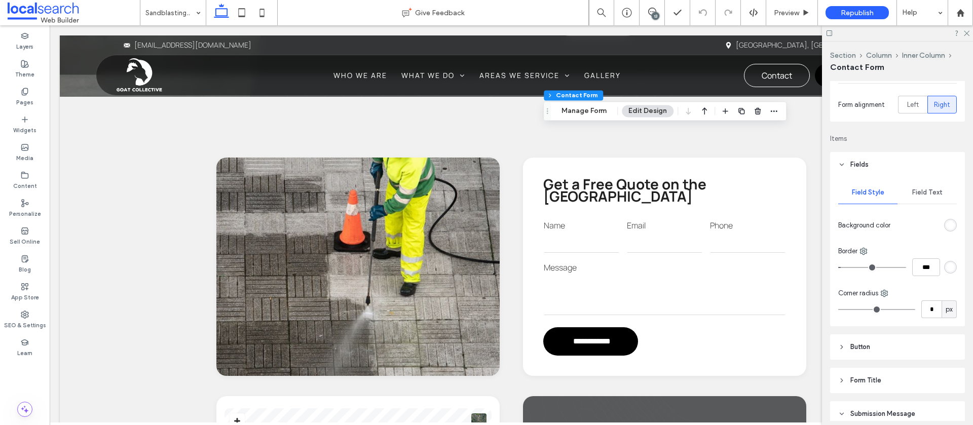
scroll to position [141, 0]
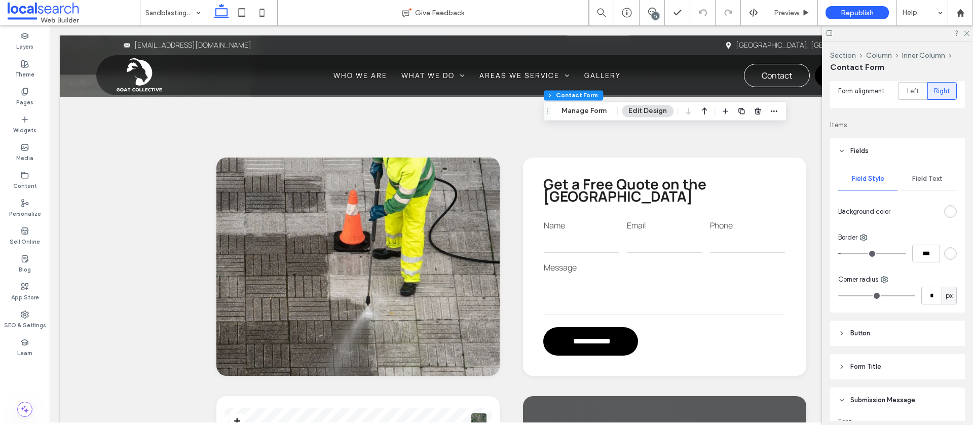
drag, startPoint x: 920, startPoint y: 181, endPoint x: 921, endPoint y: 198, distance: 16.8
click at [920, 181] on span "Field Text" at bounding box center [927, 179] width 30 height 8
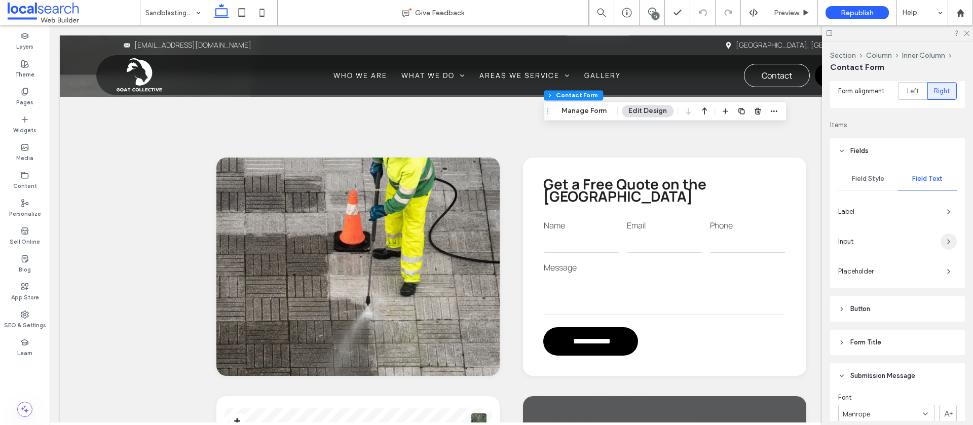
click at [947, 242] on icon "button" at bounding box center [949, 242] width 8 height 8
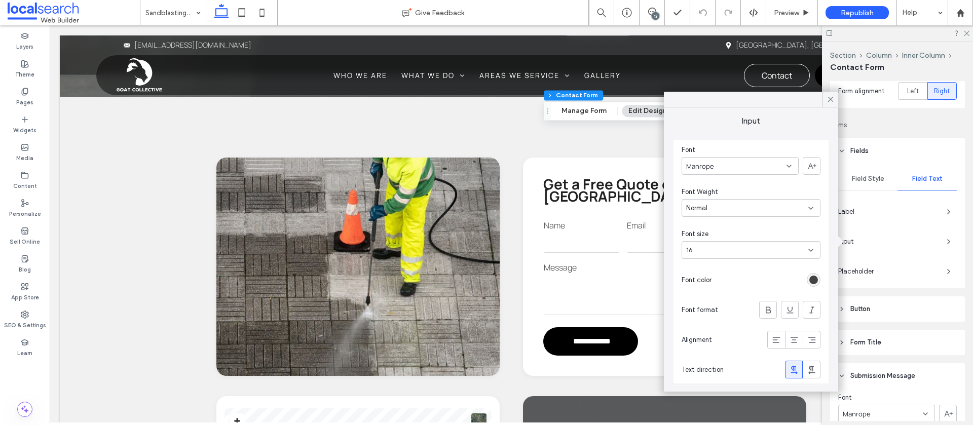
click at [833, 101] on icon at bounding box center [830, 99] width 9 height 9
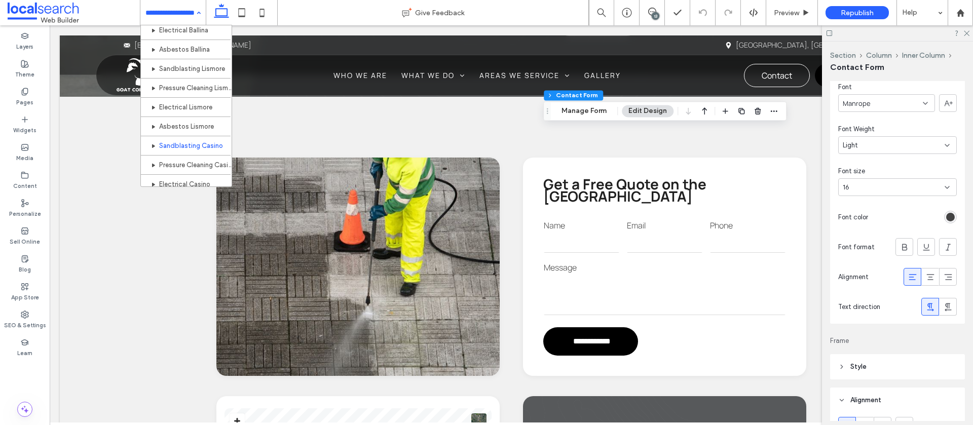
scroll to position [518, 0]
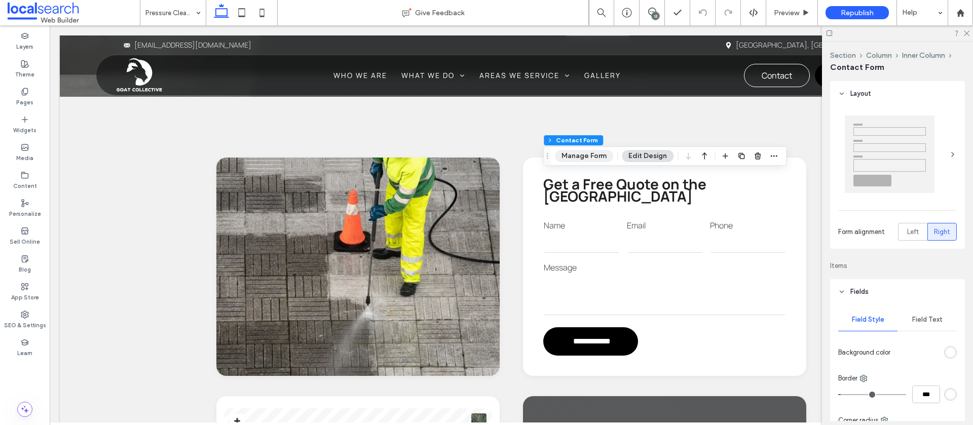
click at [581, 157] on button "Manage Form" at bounding box center [584, 156] width 58 height 12
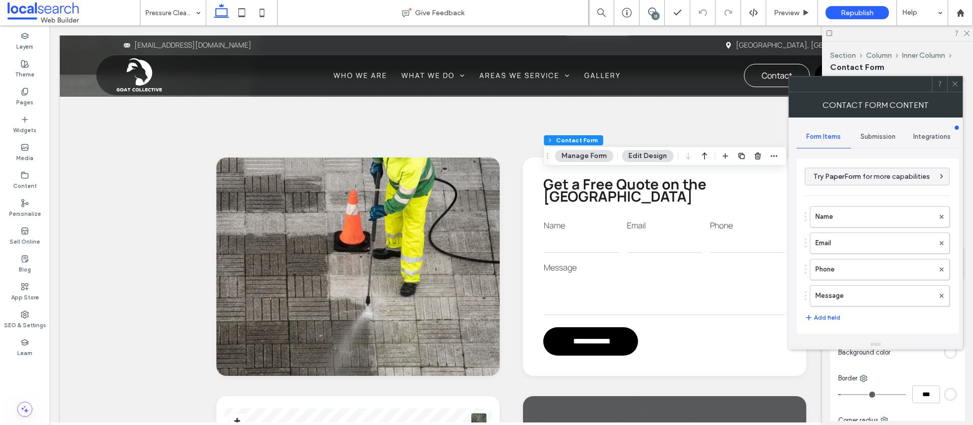
click at [883, 138] on span "Submission" at bounding box center [878, 137] width 35 height 8
click at [832, 175] on label "New submission notification" at bounding box center [878, 184] width 135 height 20
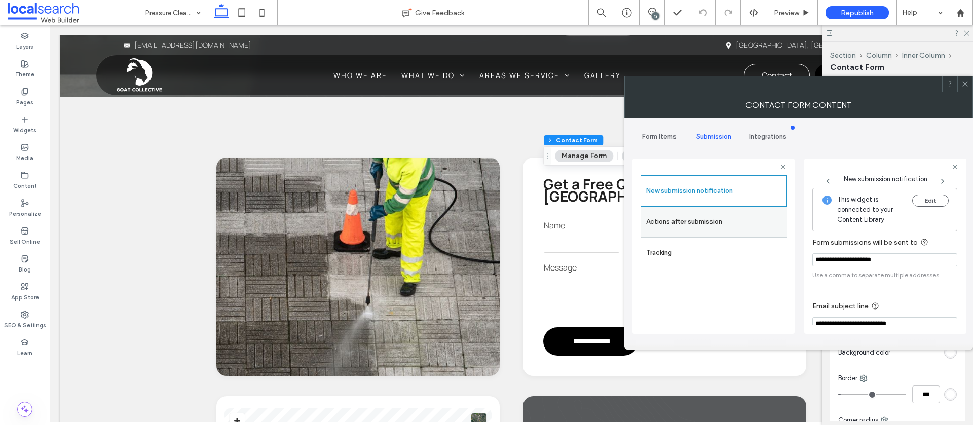
click at [749, 223] on label "Actions after submission" at bounding box center [713, 222] width 135 height 20
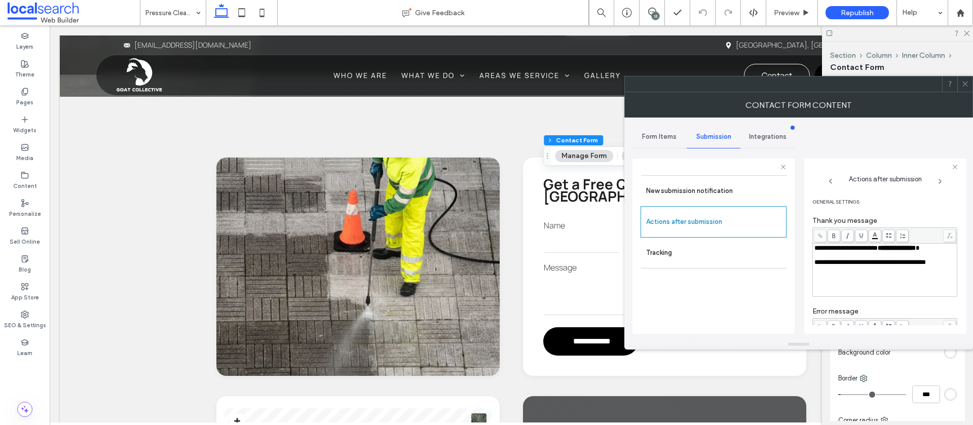
click at [967, 84] on icon at bounding box center [966, 84] width 8 height 8
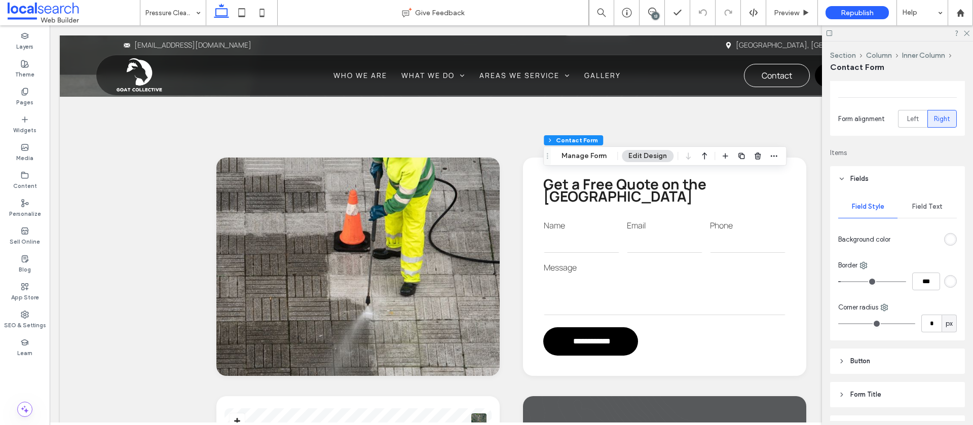
scroll to position [119, 0]
drag, startPoint x: 921, startPoint y: 195, endPoint x: 912, endPoint y: 196, distance: 8.2
click at [920, 195] on div "Field Text" at bounding box center [927, 201] width 59 height 22
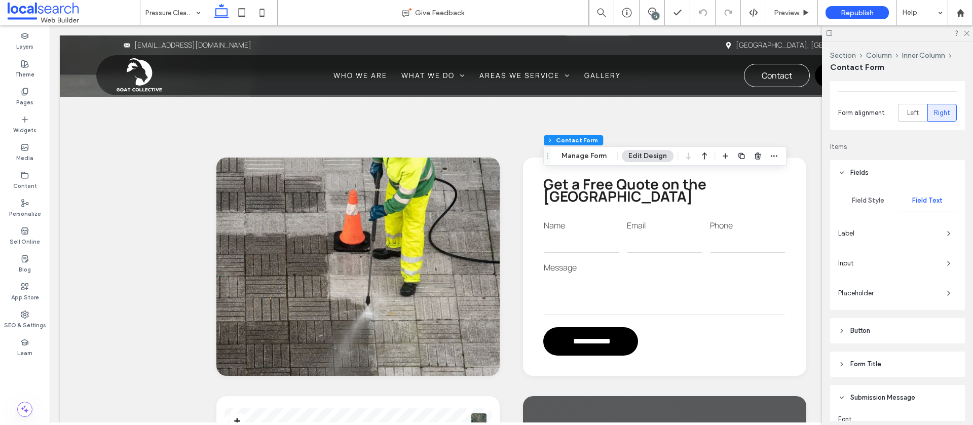
click at [940, 260] on div "Input" at bounding box center [897, 263] width 119 height 16
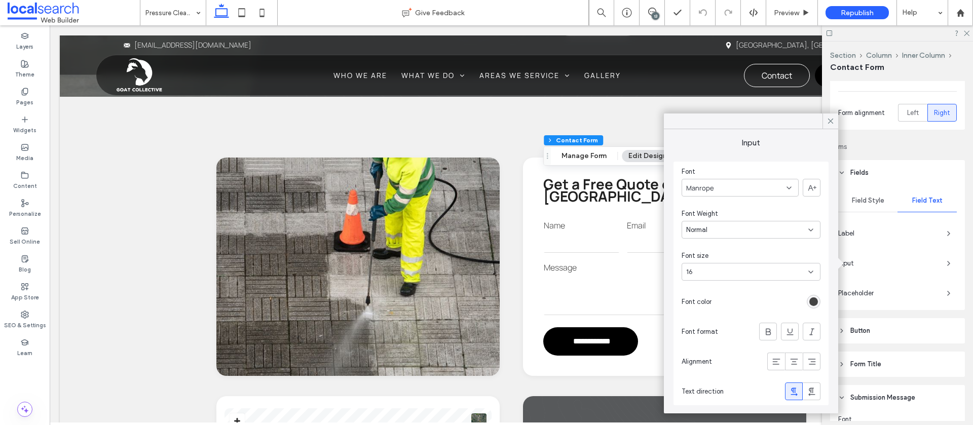
drag, startPoint x: 830, startPoint y: 121, endPoint x: 870, endPoint y: 165, distance: 59.6
click at [830, 121] on icon at bounding box center [830, 121] width 9 height 9
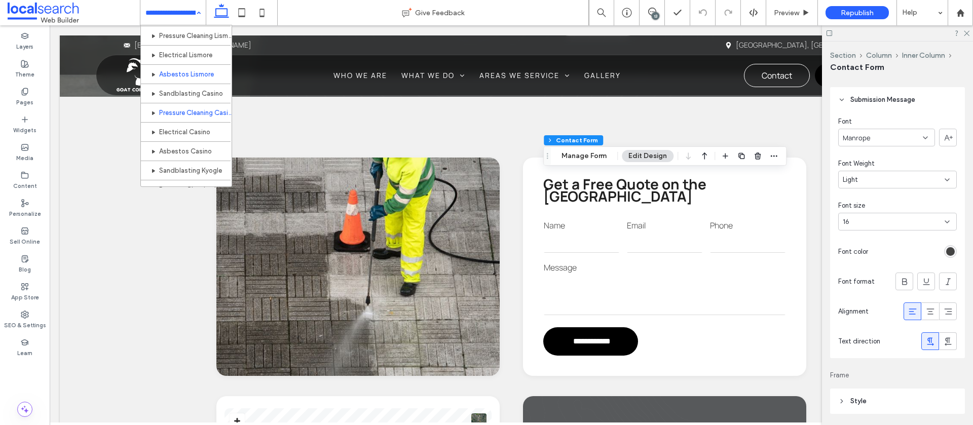
scroll to position [520, 0]
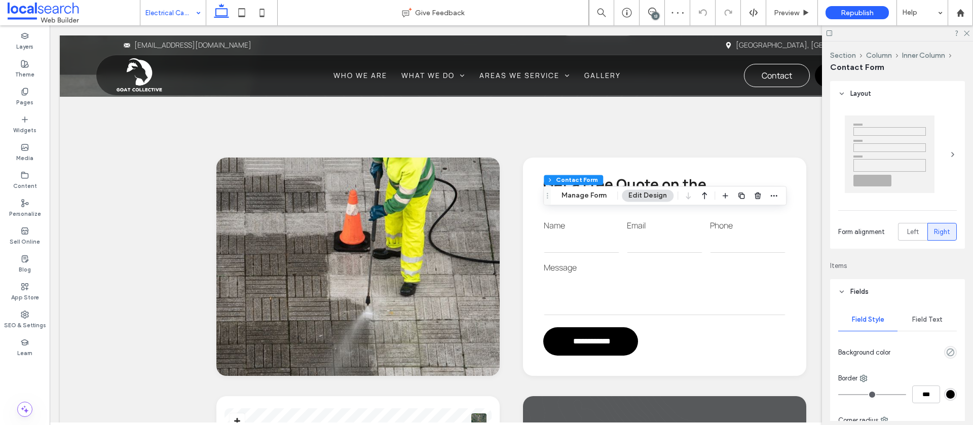
type input "*"
type input "***"
type input "*"
type input "***"
click at [575, 201] on button "Manage Form" at bounding box center [584, 196] width 58 height 12
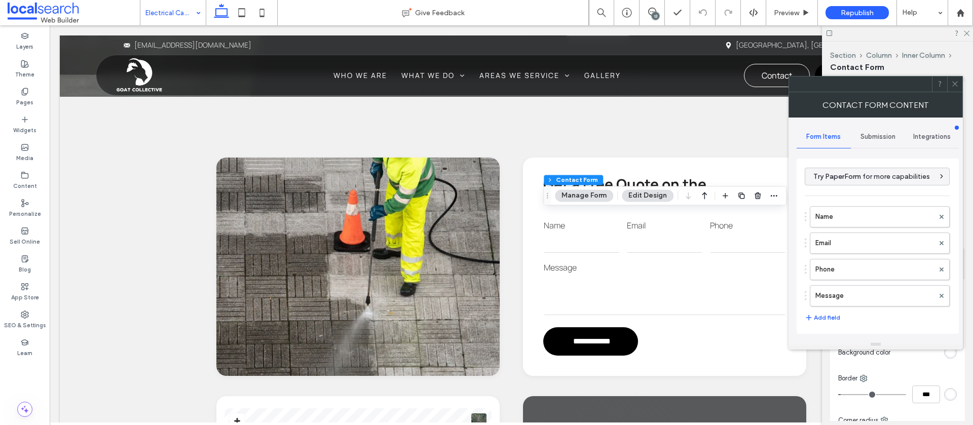
click at [875, 137] on span "Submission" at bounding box center [878, 137] width 35 height 8
click at [834, 189] on label "New submission notification" at bounding box center [878, 184] width 135 height 20
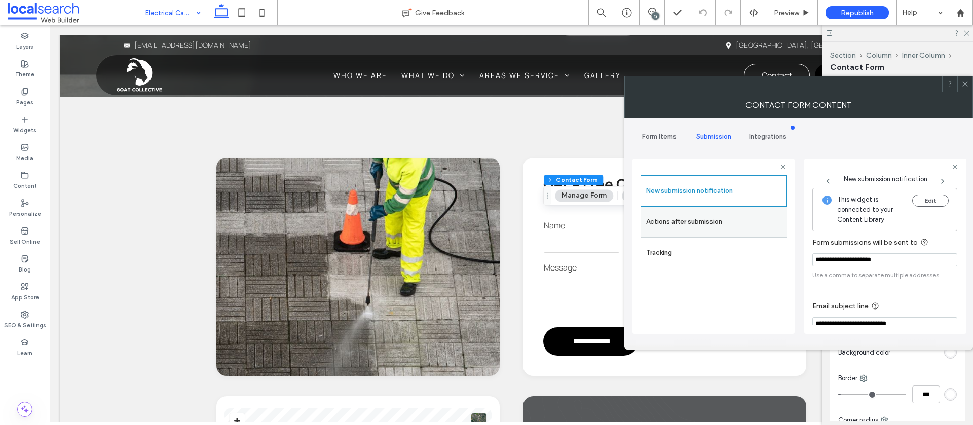
click at [723, 223] on label "Actions after submission" at bounding box center [713, 222] width 135 height 20
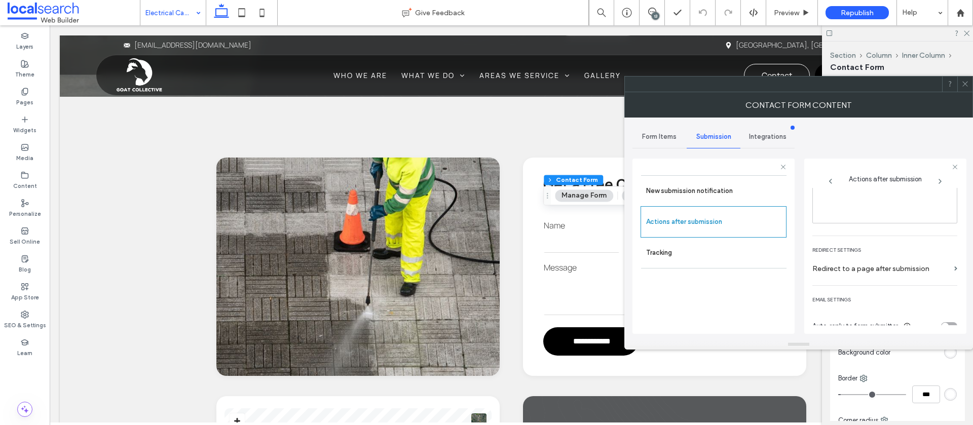
scroll to position [175, 0]
drag, startPoint x: 965, startPoint y: 83, endPoint x: 947, endPoint y: 98, distance: 23.4
click at [965, 83] on use at bounding box center [965, 84] width 5 height 5
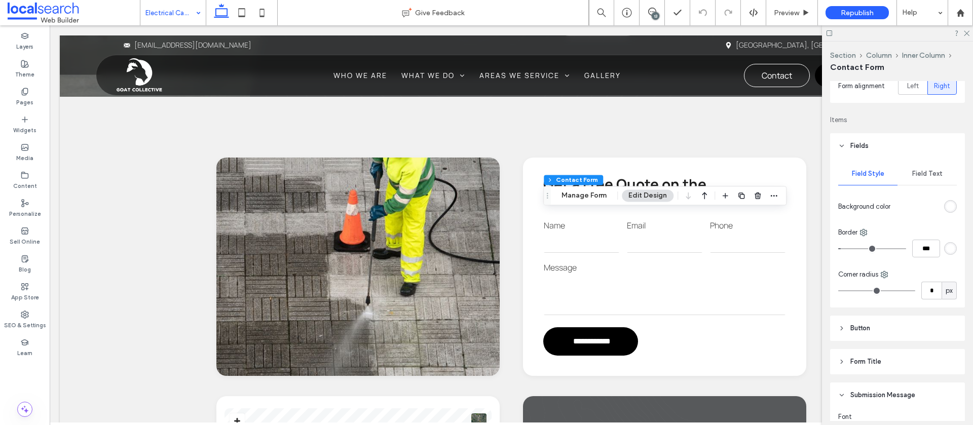
scroll to position [147, 0]
click at [925, 173] on span "Field Text" at bounding box center [927, 173] width 30 height 8
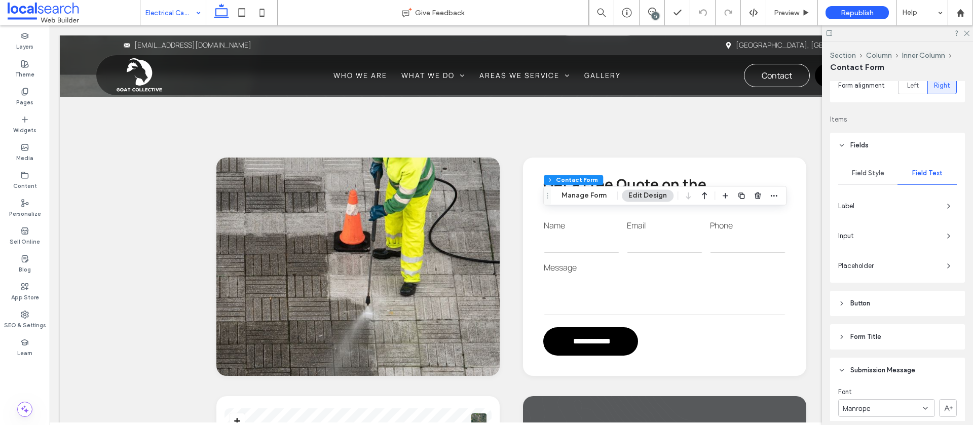
click at [936, 234] on span "Input" at bounding box center [888, 236] width 100 height 10
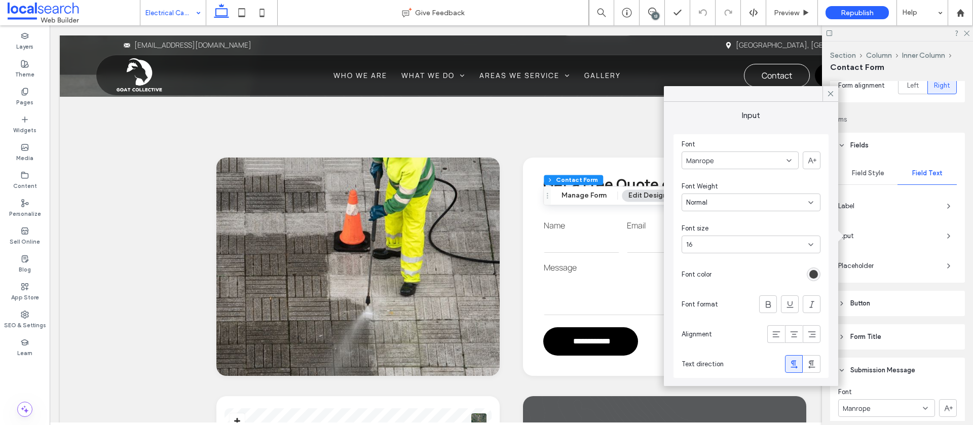
drag, startPoint x: 829, startPoint y: 98, endPoint x: 835, endPoint y: 116, distance: 18.1
click at [829, 98] on span at bounding box center [830, 93] width 9 height 15
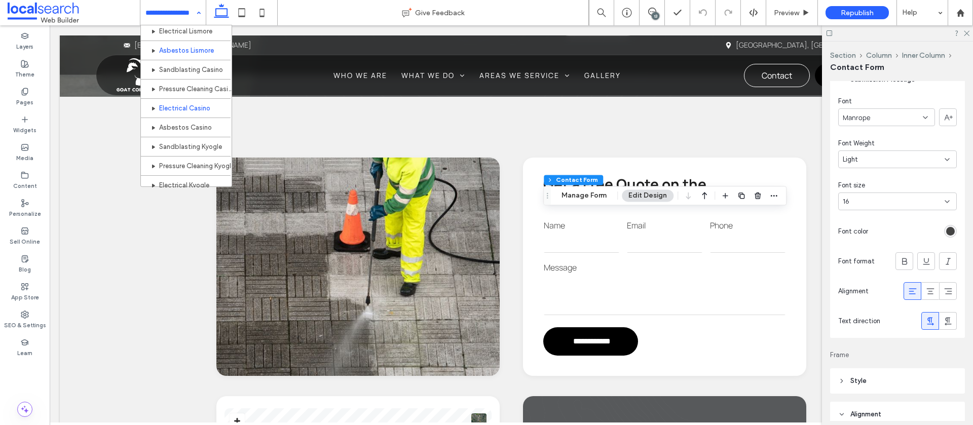
scroll to position [555, 0]
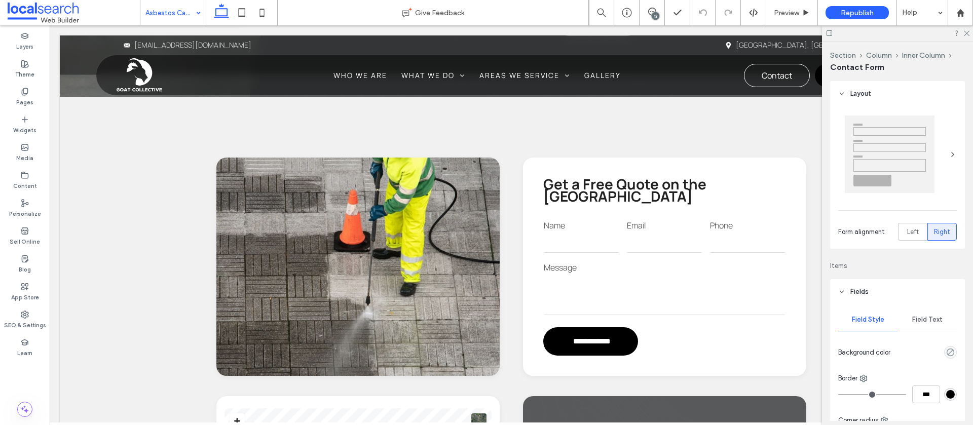
type input "*"
type input "***"
type input "*"
type input "***"
click at [917, 318] on span "Field Text" at bounding box center [927, 320] width 30 height 8
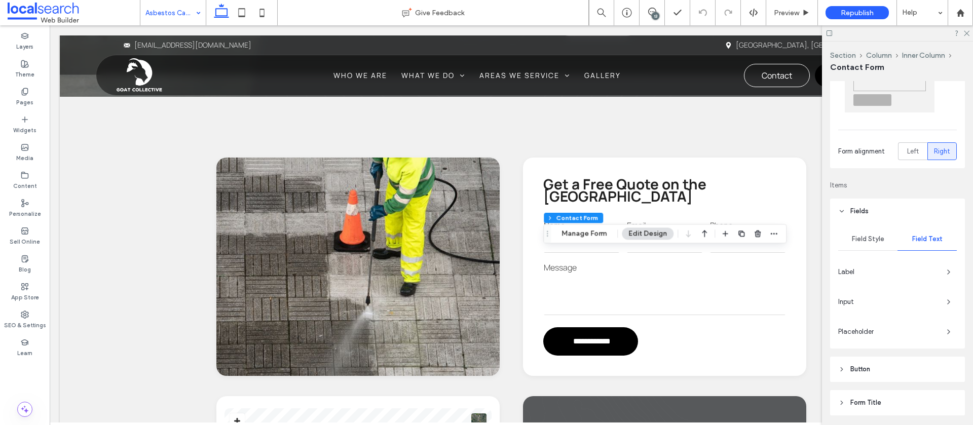
scroll to position [81, 0]
click at [949, 302] on use "button" at bounding box center [949, 302] width 2 height 4
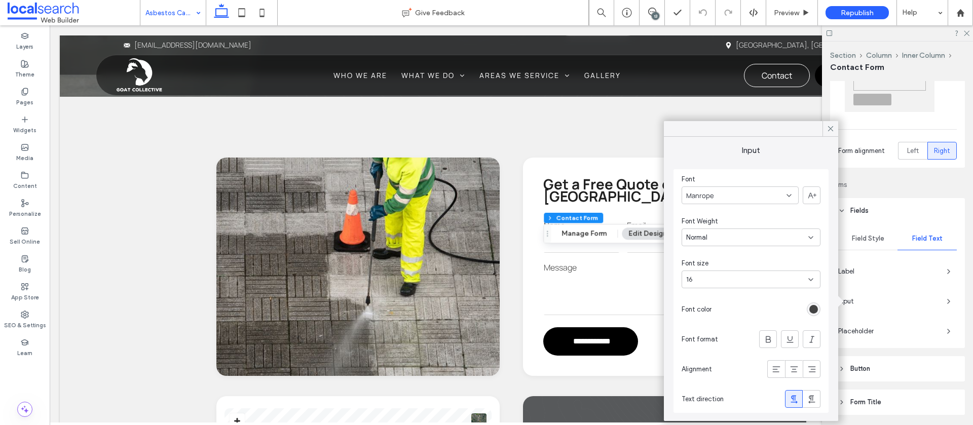
click at [829, 127] on icon at bounding box center [830, 128] width 9 height 9
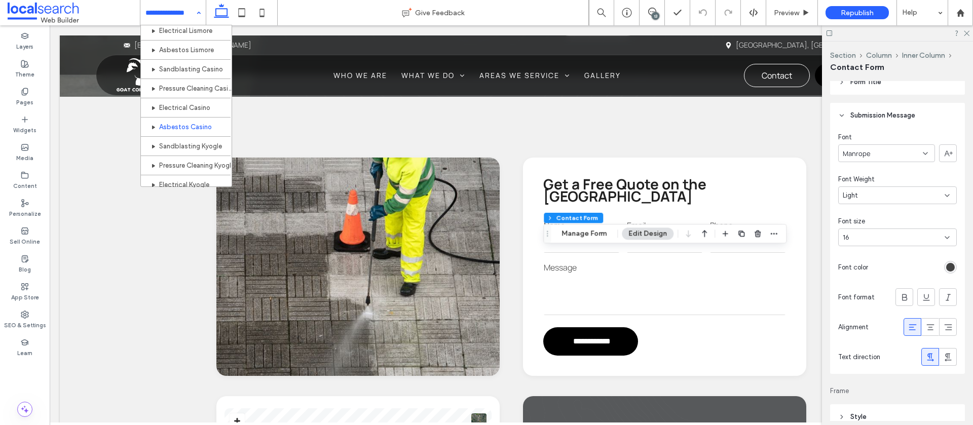
scroll to position [604, 0]
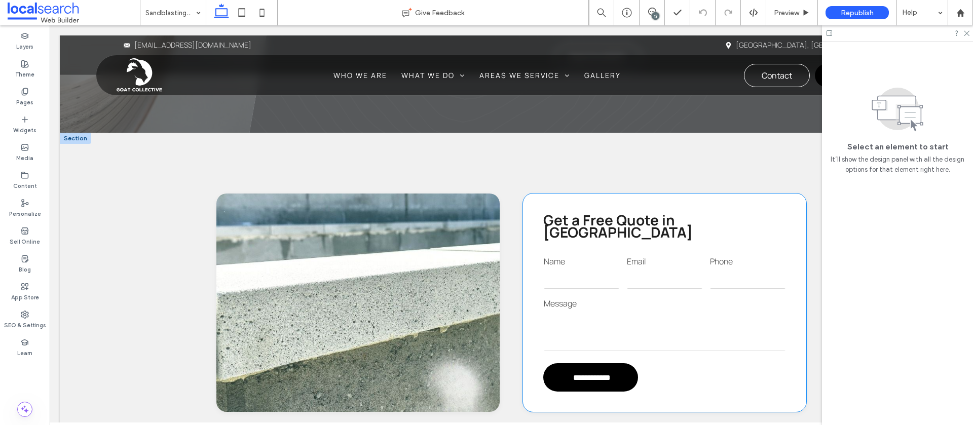
click at [616, 298] on label "Message" at bounding box center [665, 303] width 242 height 11
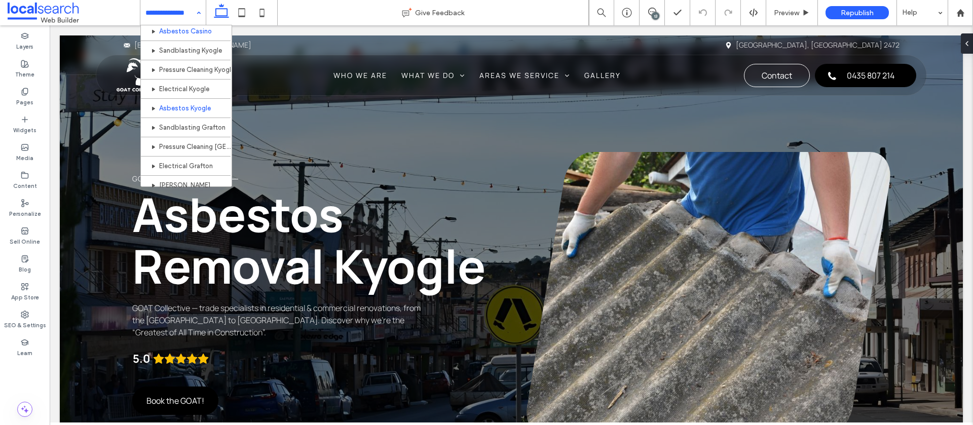
scroll to position [647, 0]
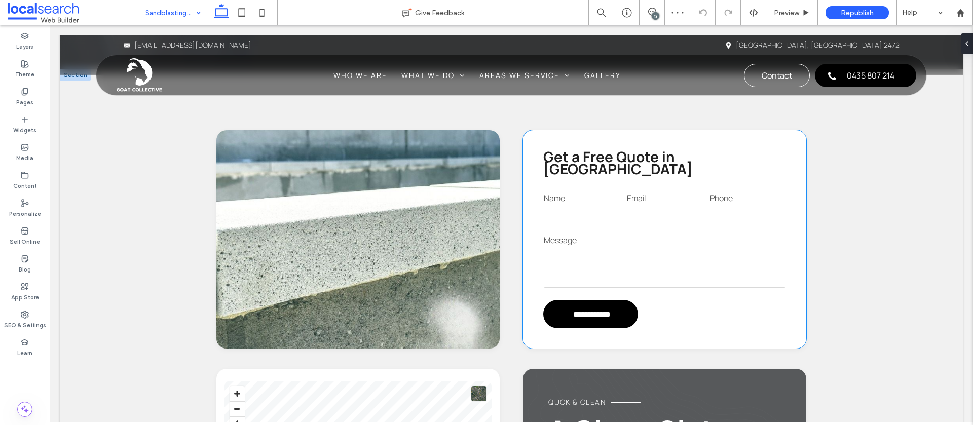
scroll to position [897, 0]
click at [609, 234] on label "Message" at bounding box center [665, 239] width 242 height 11
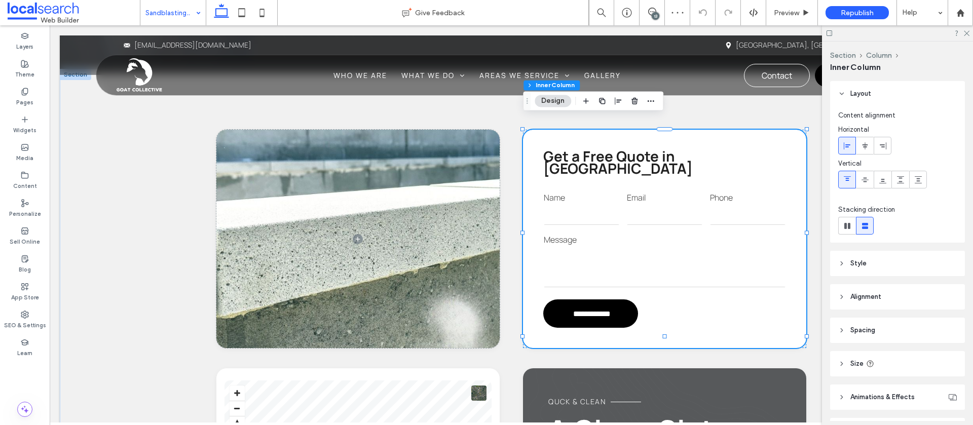
click at [609, 234] on label "Message" at bounding box center [665, 239] width 242 height 11
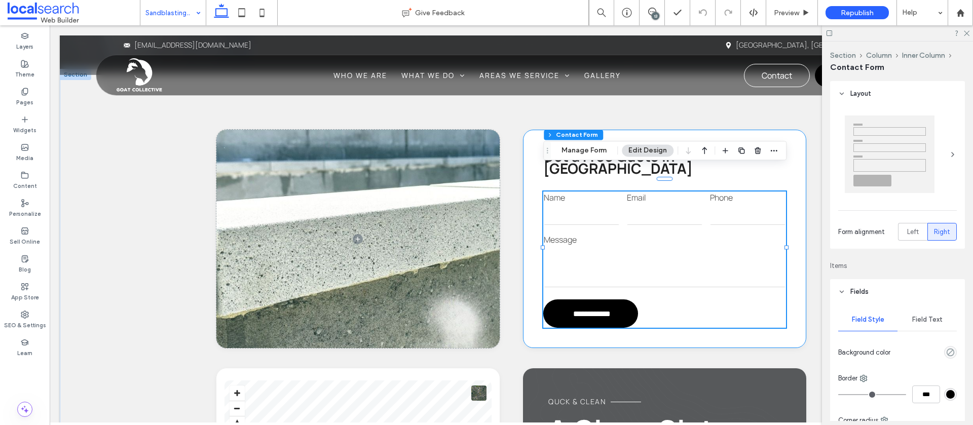
type input "*"
type input "***"
type input "*"
type input "***"
click at [580, 150] on button "Manage Form" at bounding box center [584, 150] width 58 height 12
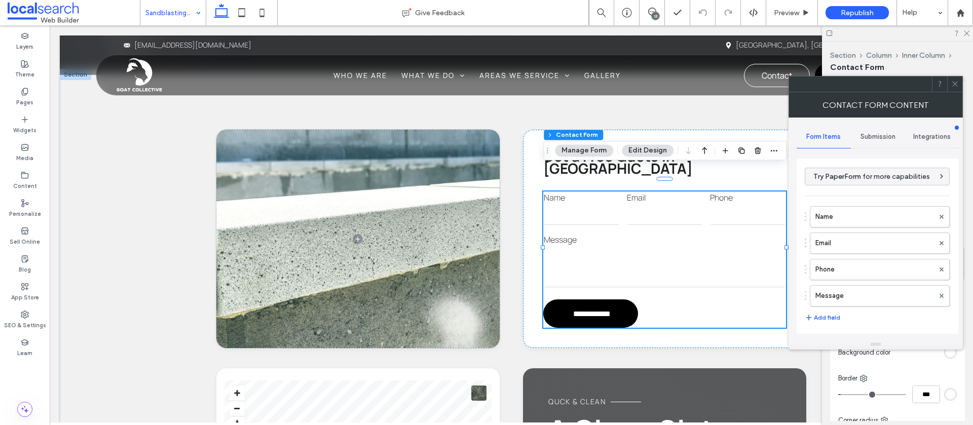
click at [875, 147] on div "Submission" at bounding box center [878, 137] width 54 height 22
click at [858, 172] on div "New submission notification" at bounding box center [878, 184] width 145 height 31
click at [854, 186] on label "New submission notification" at bounding box center [878, 184] width 135 height 20
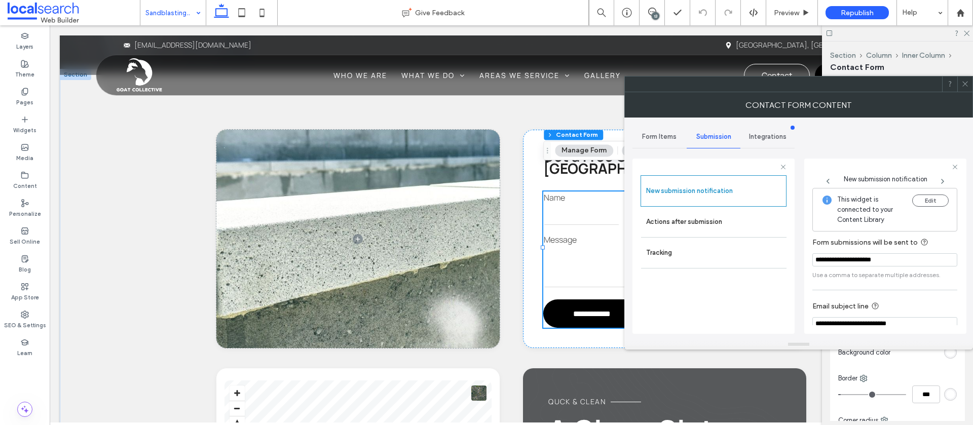
scroll to position [53, 0]
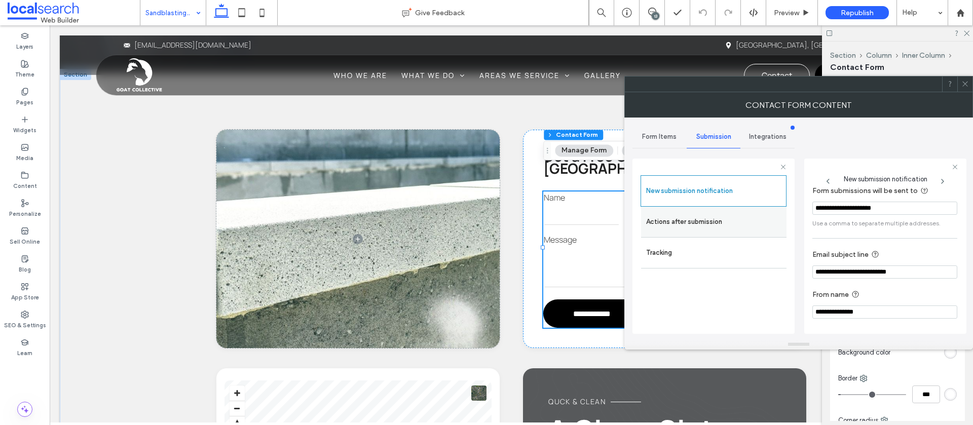
click at [662, 228] on label "Actions after submission" at bounding box center [713, 222] width 135 height 20
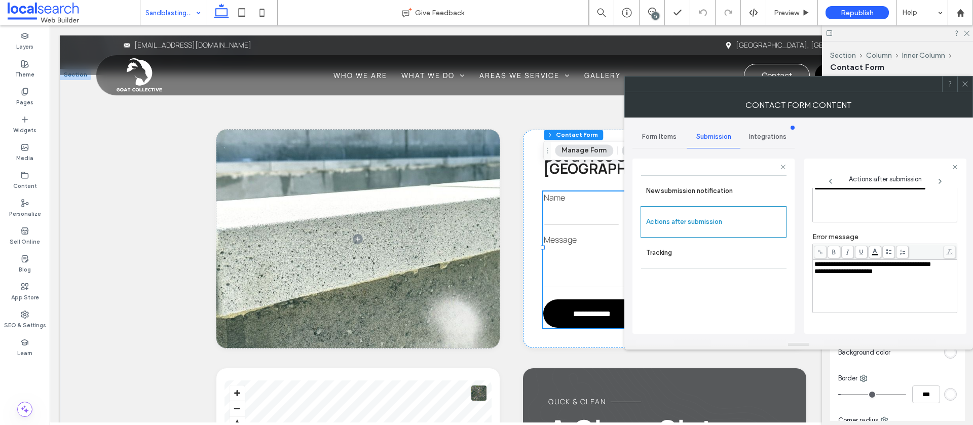
scroll to position [0, 0]
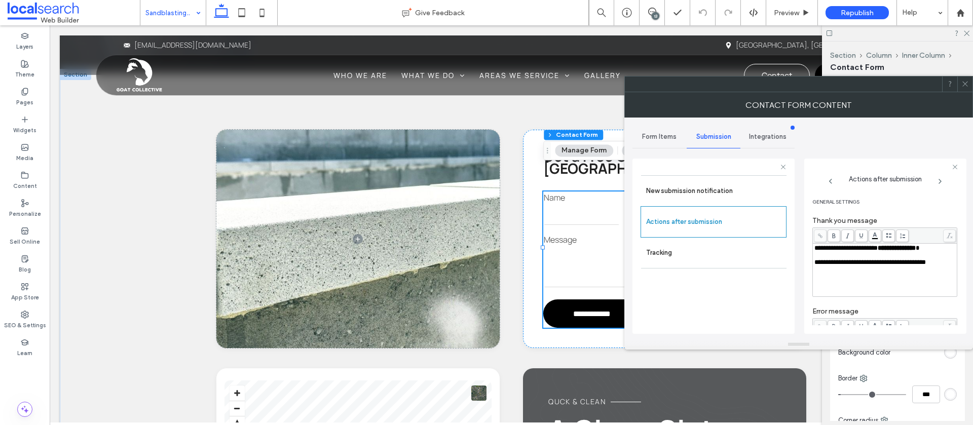
click at [966, 86] on icon at bounding box center [966, 84] width 8 height 8
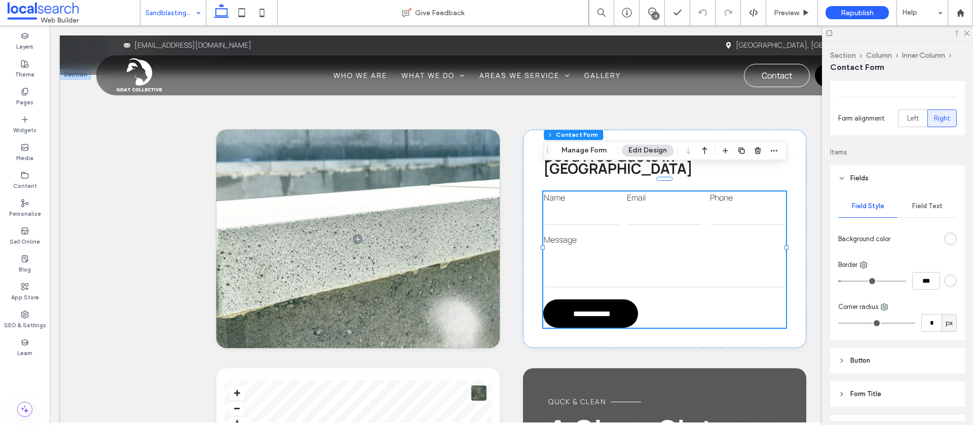
scroll to position [116, 0]
click at [927, 204] on span "Field Text" at bounding box center [927, 204] width 30 height 8
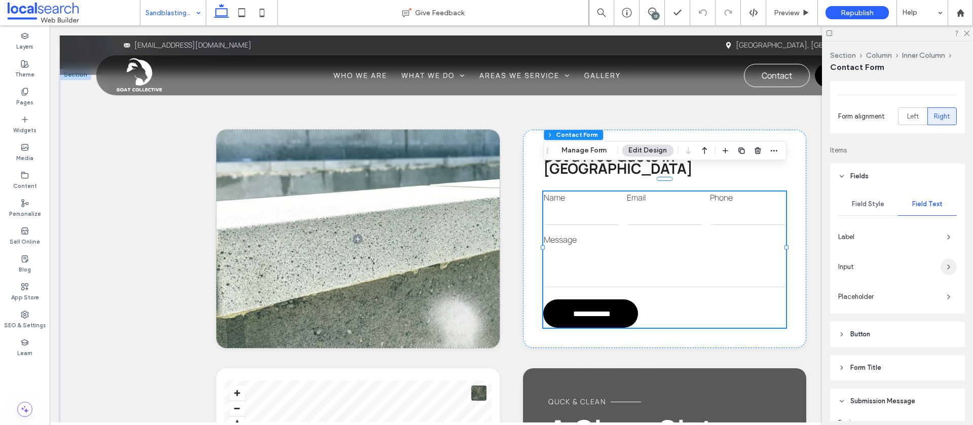
click at [946, 270] on icon "button" at bounding box center [949, 267] width 8 height 8
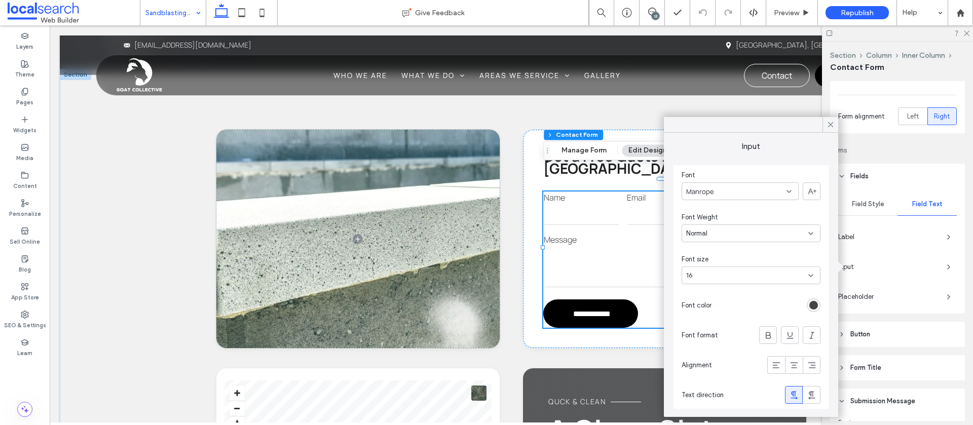
click at [829, 122] on icon at bounding box center [830, 124] width 9 height 9
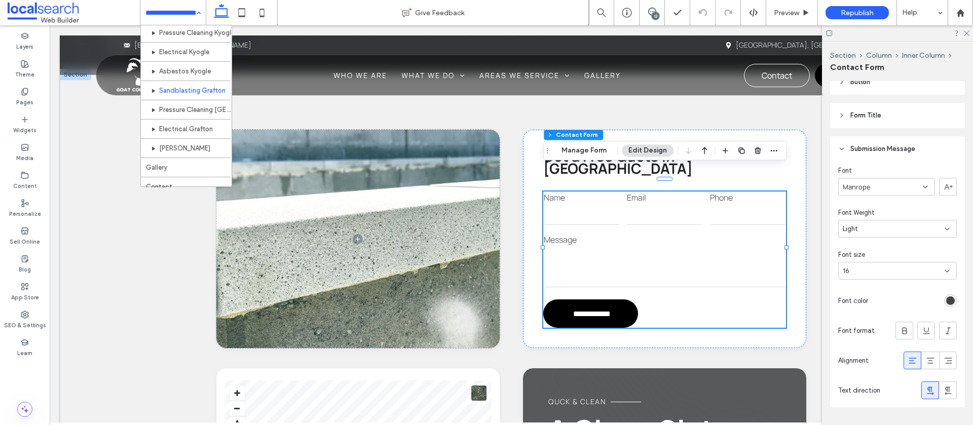
scroll to position [677, 0]
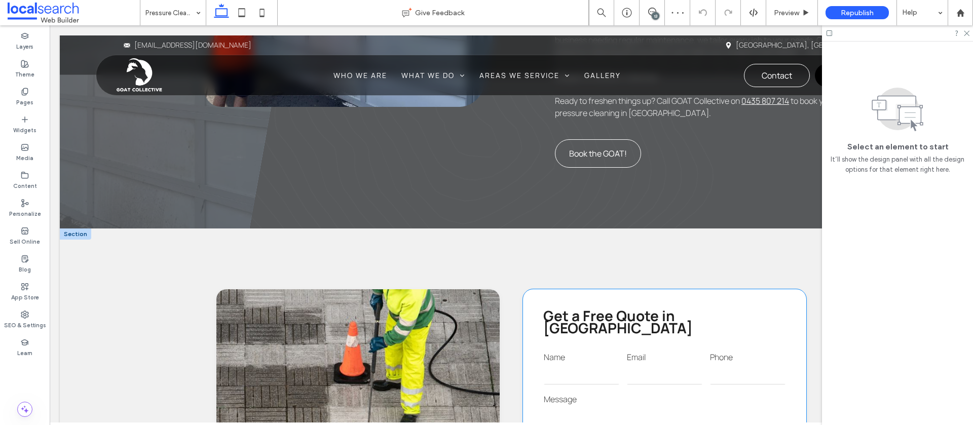
scroll to position [803, 0]
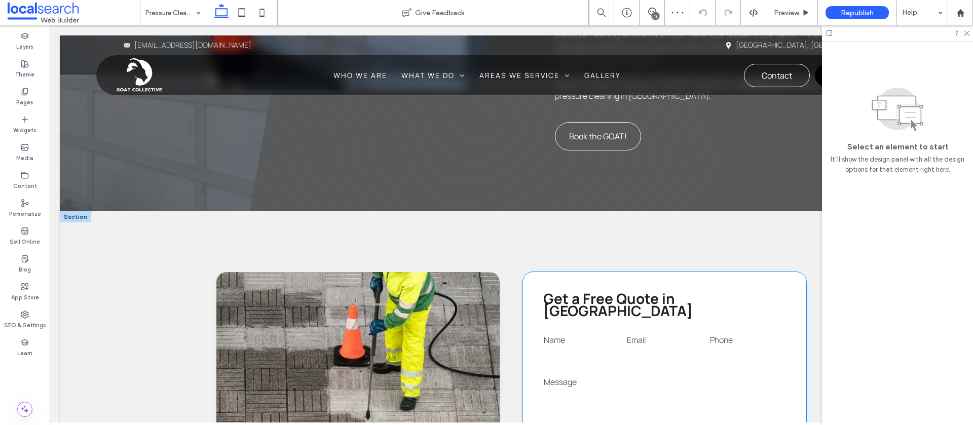
click at [699, 389] on textarea at bounding box center [665, 409] width 242 height 41
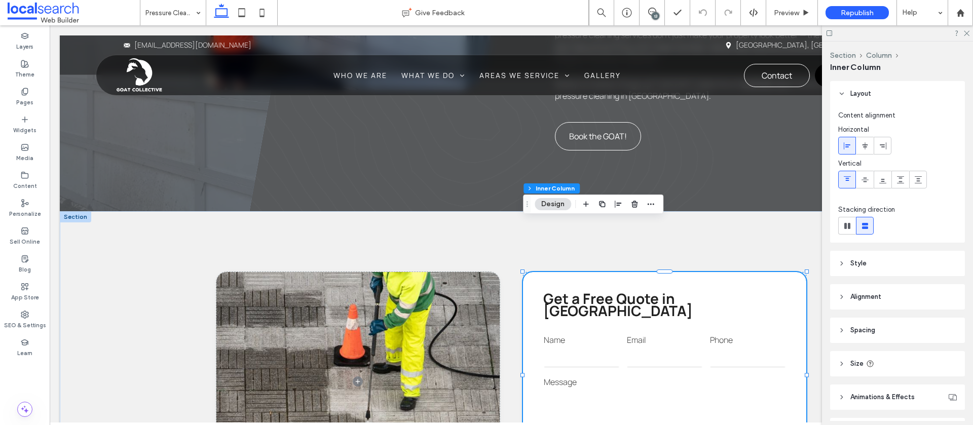
click at [695, 389] on textarea at bounding box center [665, 409] width 242 height 41
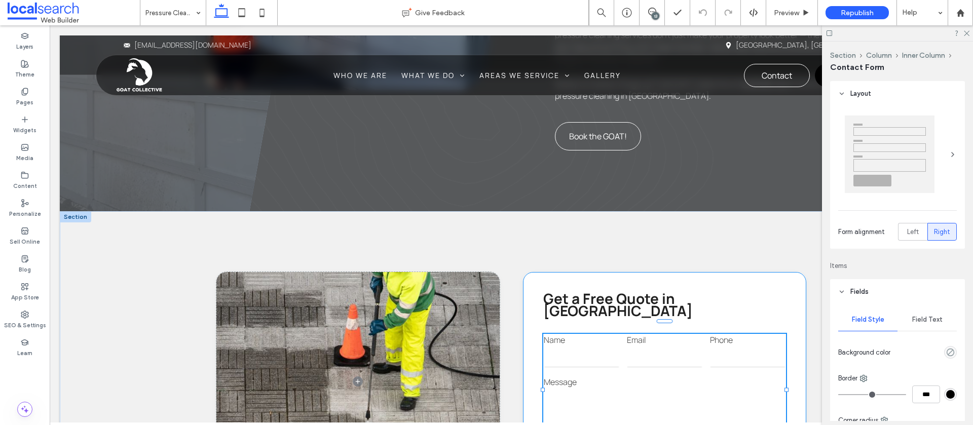
type input "*"
type input "***"
type input "*"
type input "***"
drag, startPoint x: 581, startPoint y: 252, endPoint x: 617, endPoint y: 247, distance: 36.4
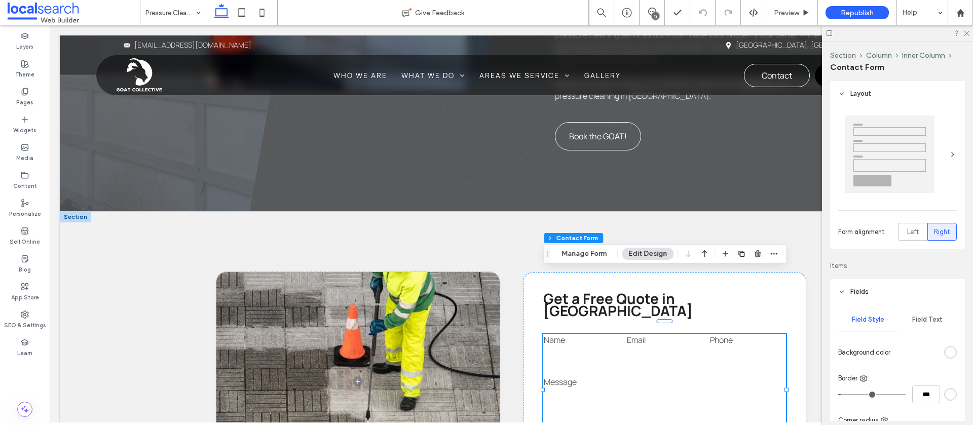
click at [581, 252] on button "Manage Form" at bounding box center [584, 254] width 58 height 12
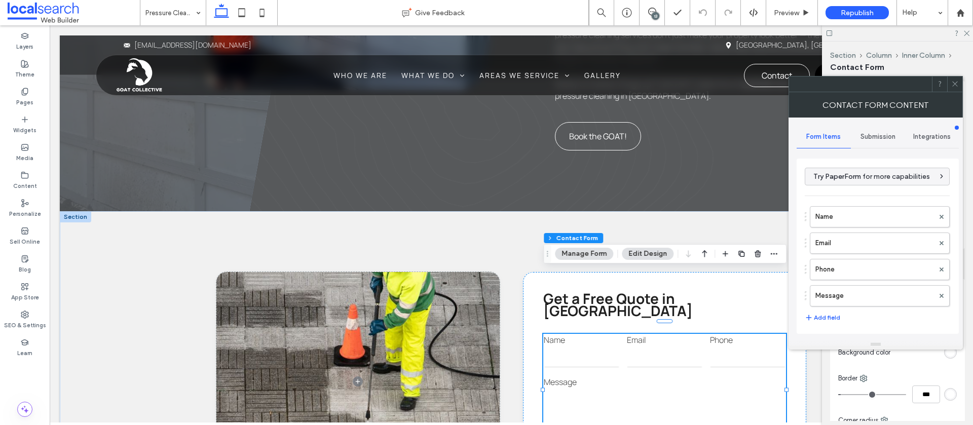
click at [892, 138] on span "Submission" at bounding box center [878, 137] width 35 height 8
click at [853, 181] on label "New submission notification" at bounding box center [878, 184] width 135 height 20
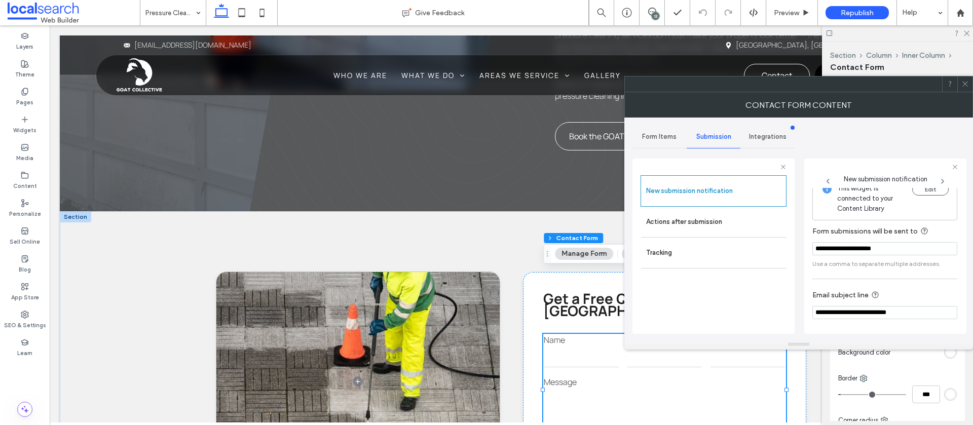
scroll to position [53, 0]
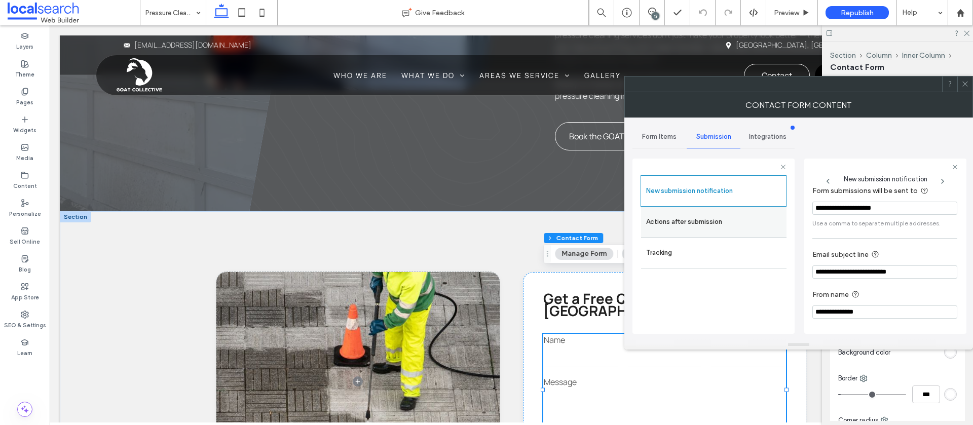
click at [706, 225] on label "Actions after submission" at bounding box center [713, 222] width 135 height 20
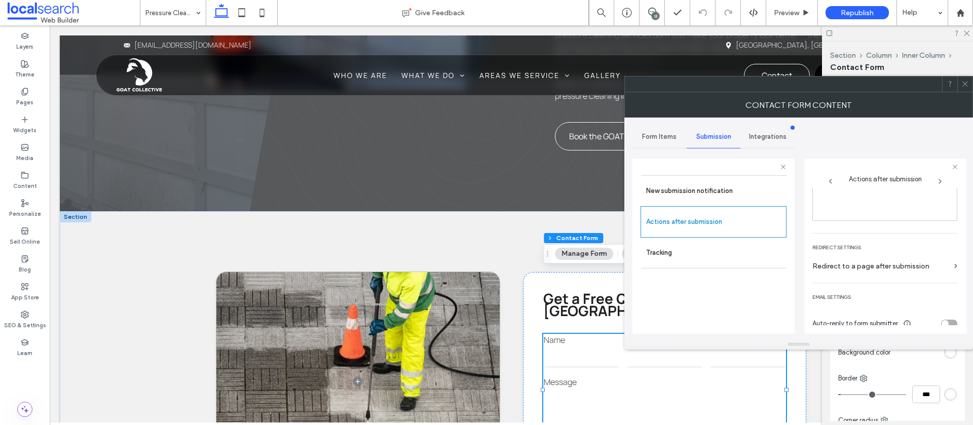
scroll to position [168, 0]
click at [965, 87] on icon at bounding box center [966, 84] width 8 height 8
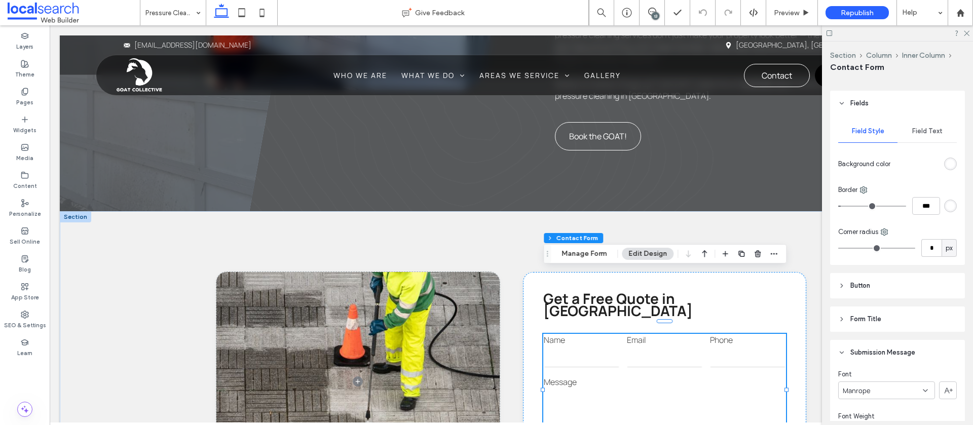
click at [914, 135] on div "Field Text" at bounding box center [927, 131] width 59 height 22
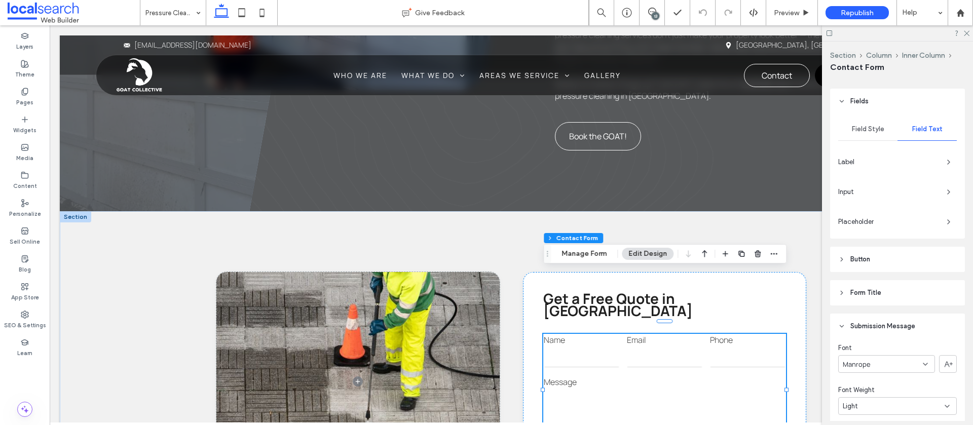
scroll to position [192, 0]
click at [948, 192] on use "button" at bounding box center [949, 191] width 2 height 4
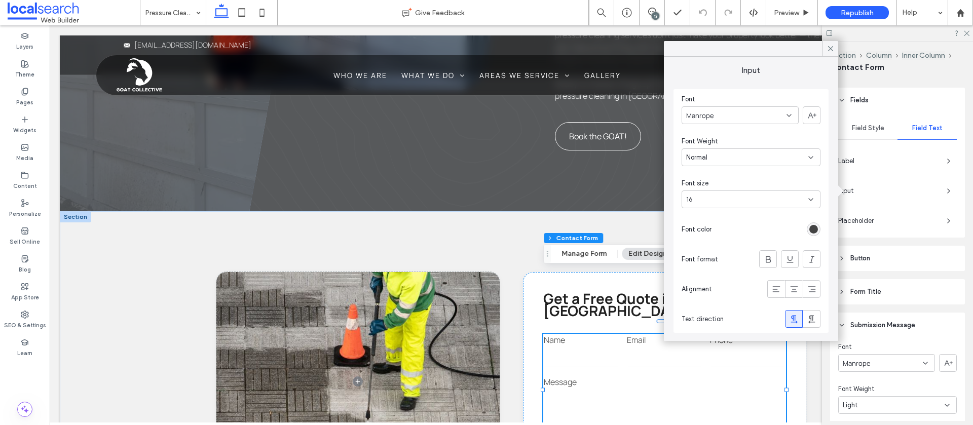
drag, startPoint x: 827, startPoint y: 46, endPoint x: 832, endPoint y: 65, distance: 20.3
click at [827, 46] on icon at bounding box center [830, 48] width 9 height 9
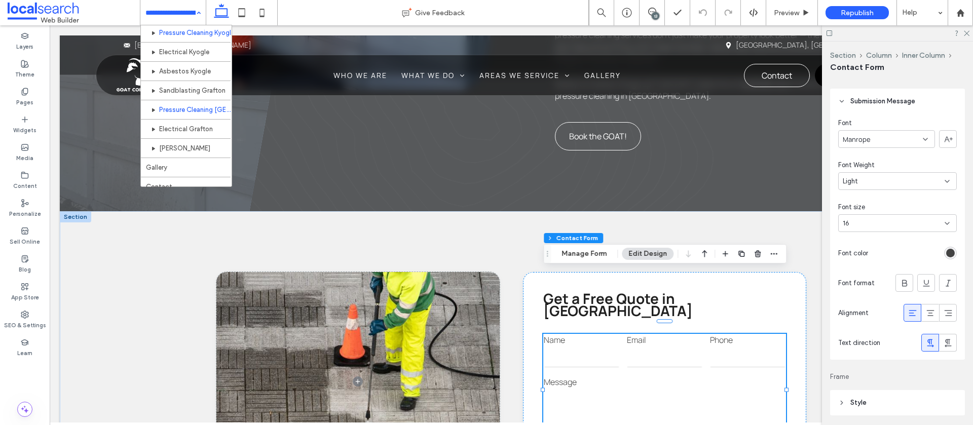
scroll to position [685, 0]
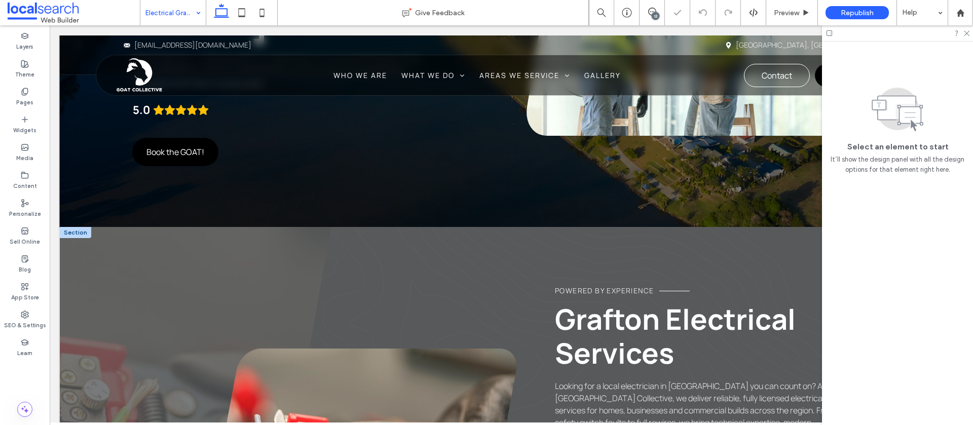
scroll to position [495, 0]
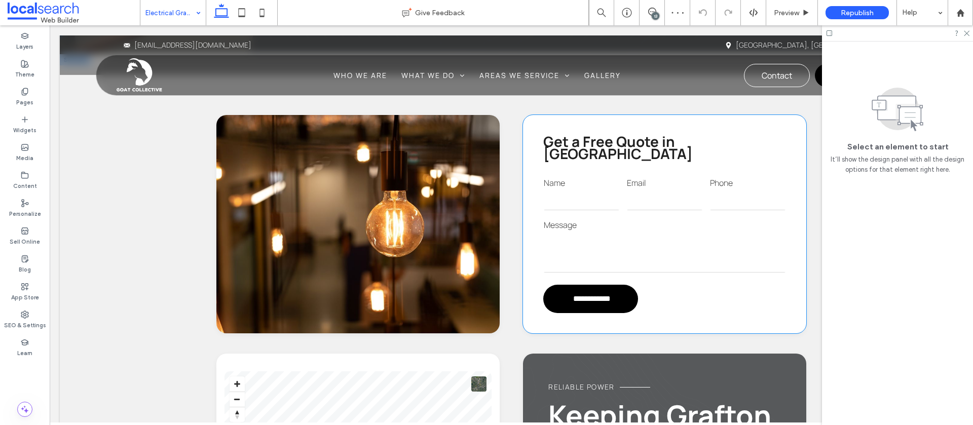
click at [594, 232] on textarea at bounding box center [665, 252] width 242 height 41
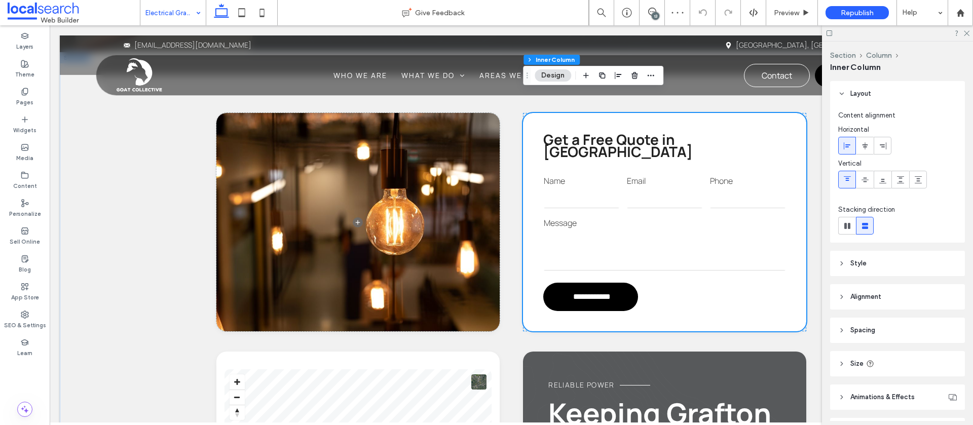
click at [594, 230] on textarea at bounding box center [665, 250] width 242 height 41
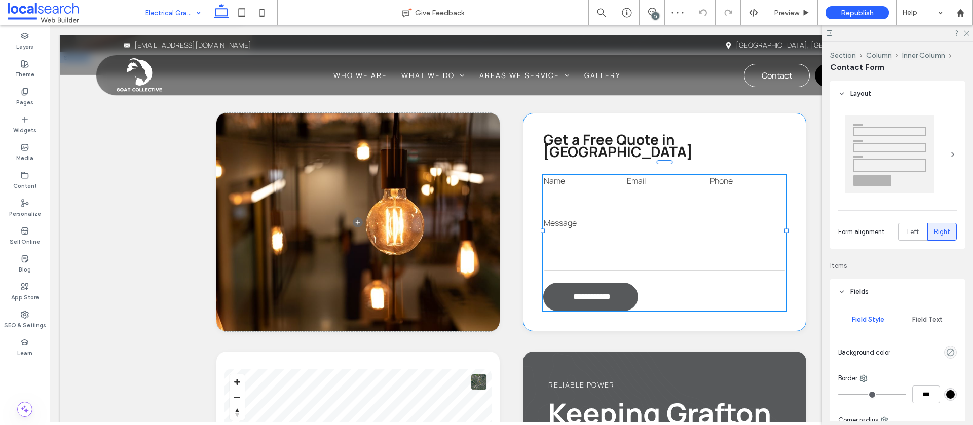
scroll to position [964, 0]
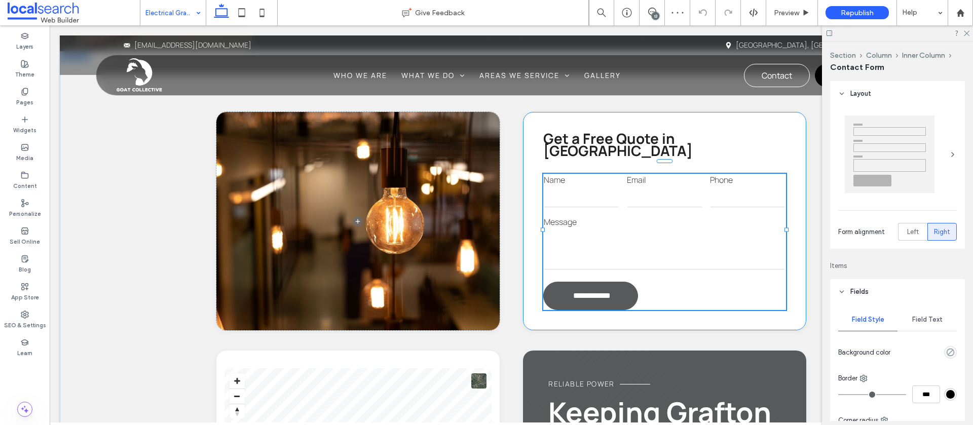
type input "*"
type input "***"
type input "*"
type input "***"
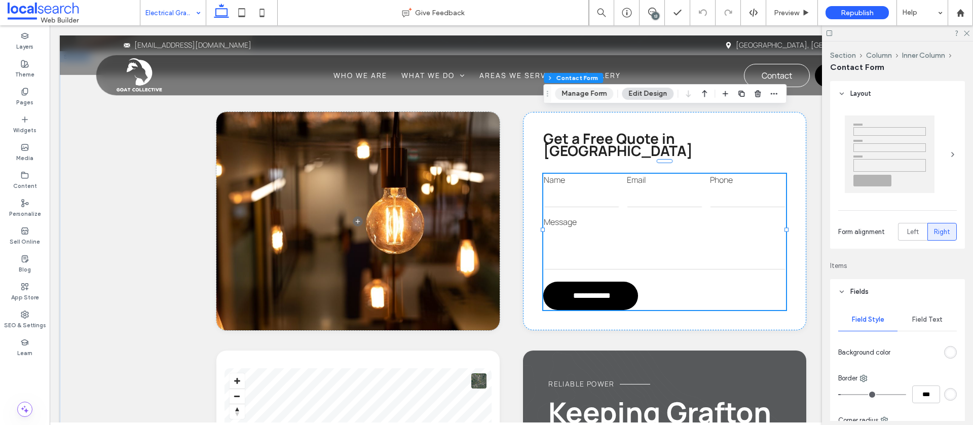
click at [575, 97] on button "Manage Form" at bounding box center [584, 94] width 58 height 12
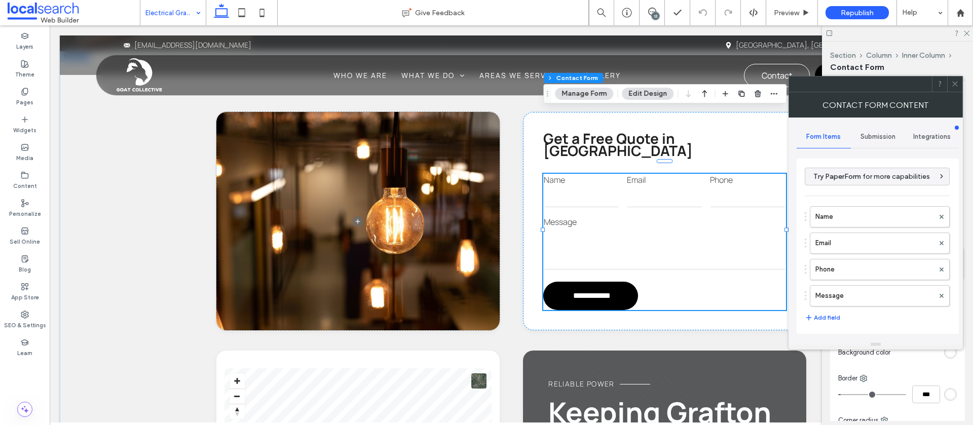
click at [875, 134] on span "Submission" at bounding box center [878, 137] width 35 height 8
click at [850, 178] on label "New submission notification" at bounding box center [878, 184] width 135 height 20
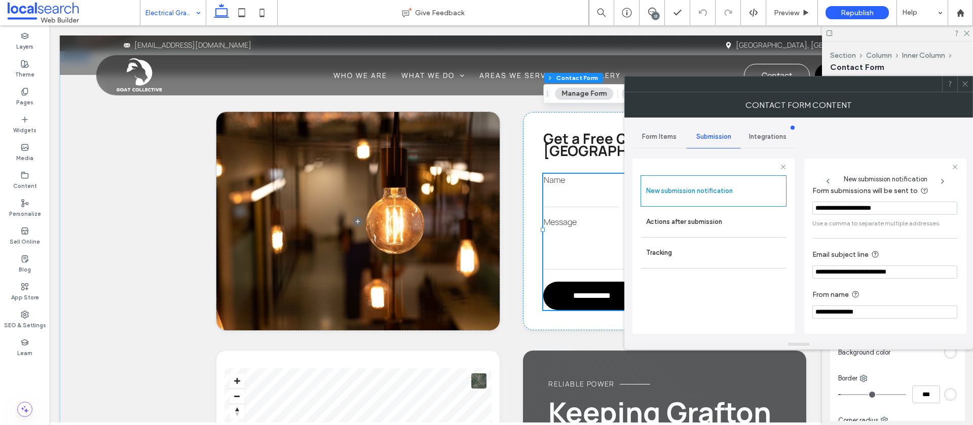
scroll to position [0, 0]
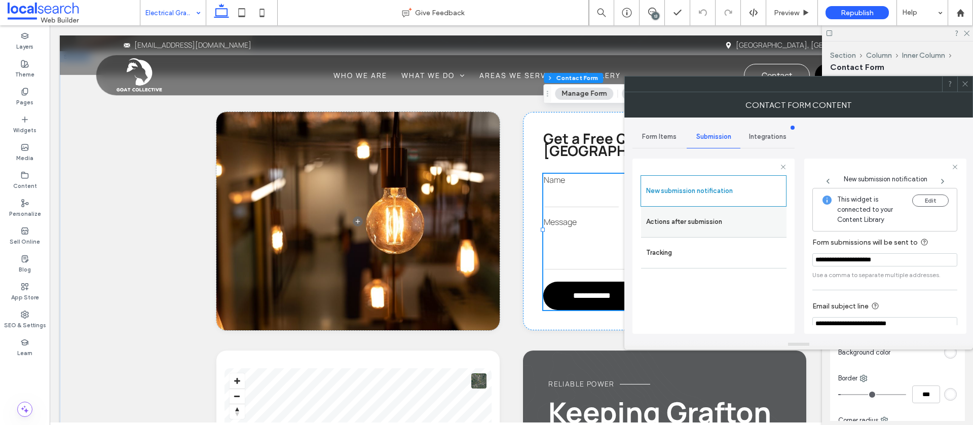
drag, startPoint x: 667, startPoint y: 225, endPoint x: 692, endPoint y: 226, distance: 25.4
click at [667, 225] on label "Actions after submission" at bounding box center [713, 222] width 135 height 20
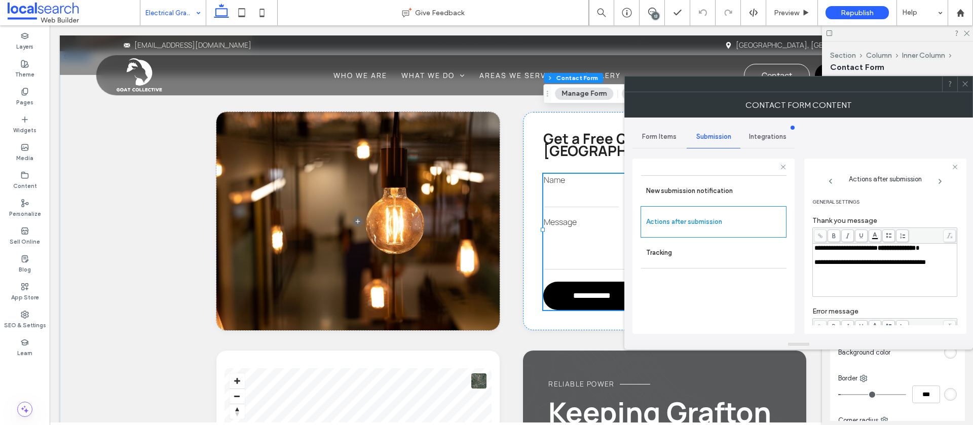
click at [960, 84] on div at bounding box center [965, 84] width 15 height 15
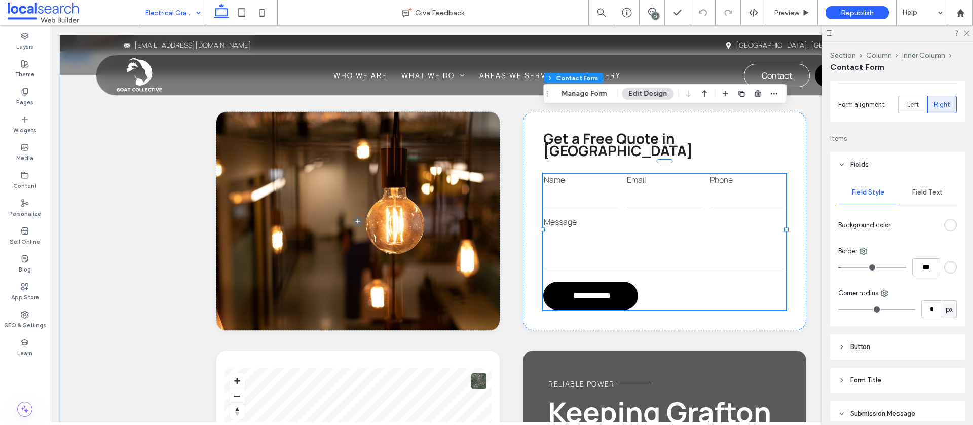
scroll to position [140, 0]
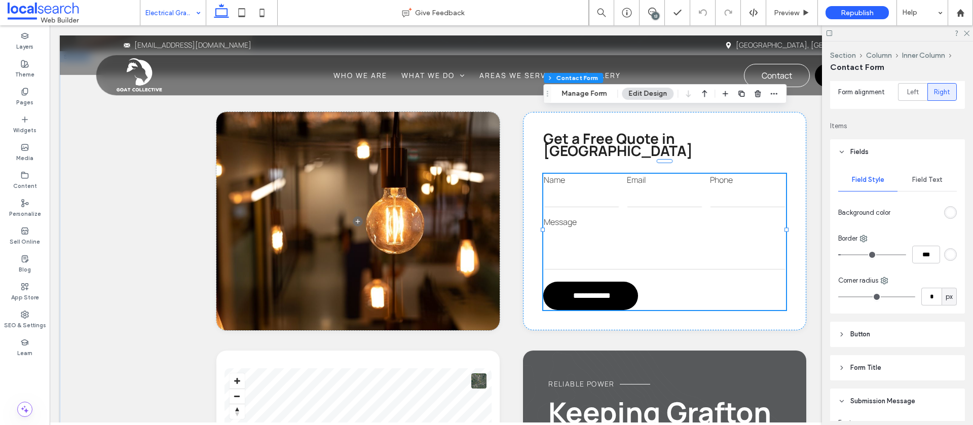
click at [923, 182] on span "Field Text" at bounding box center [927, 180] width 30 height 8
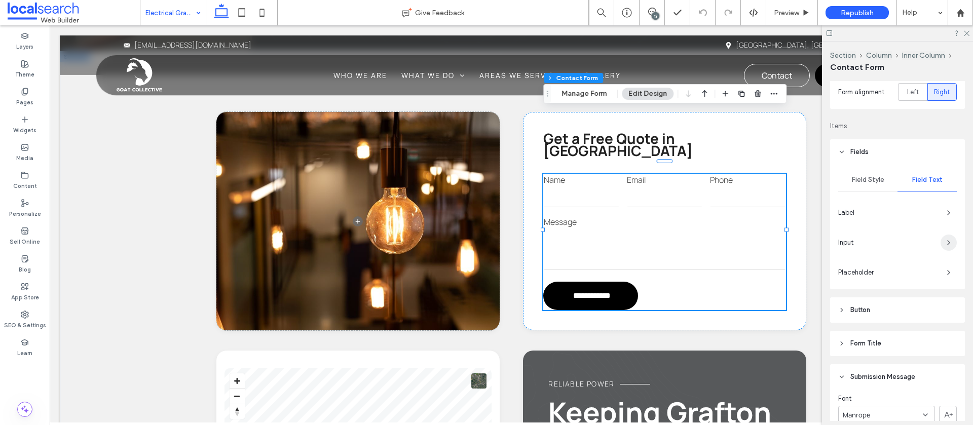
click at [947, 242] on icon "button" at bounding box center [949, 243] width 8 height 8
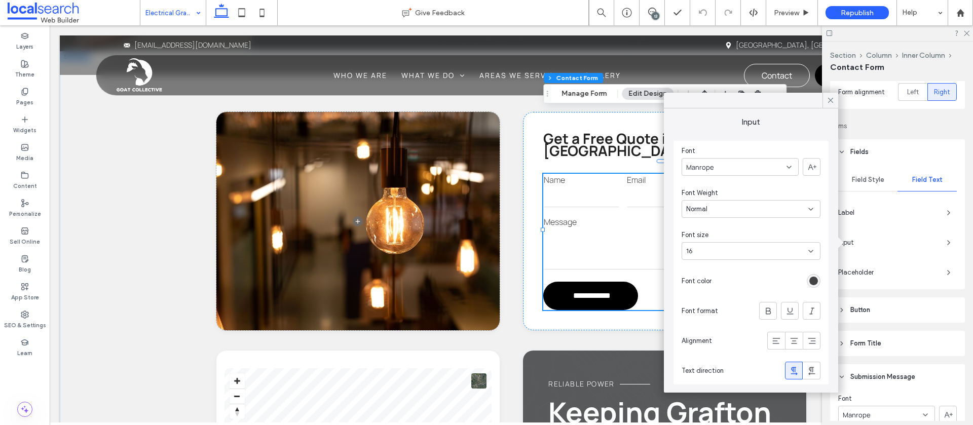
drag, startPoint x: 828, startPoint y: 101, endPoint x: 837, endPoint y: 114, distance: 15.6
click at [828, 101] on icon at bounding box center [830, 100] width 9 height 9
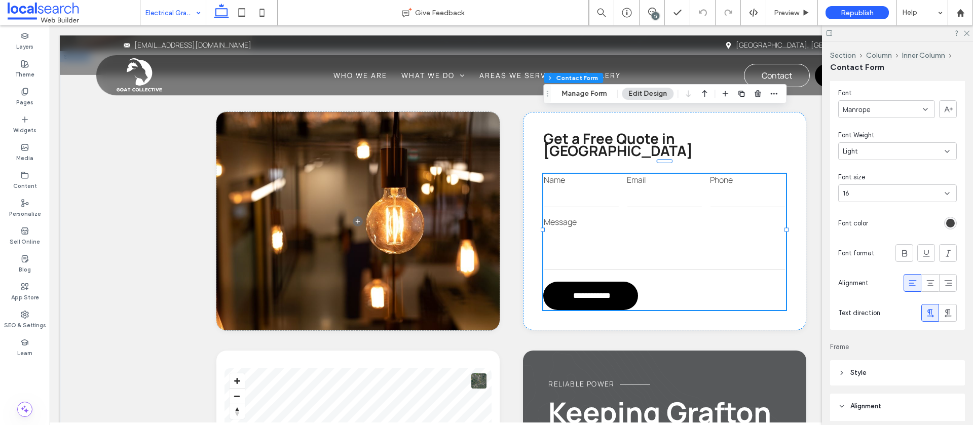
scroll to position [457, 0]
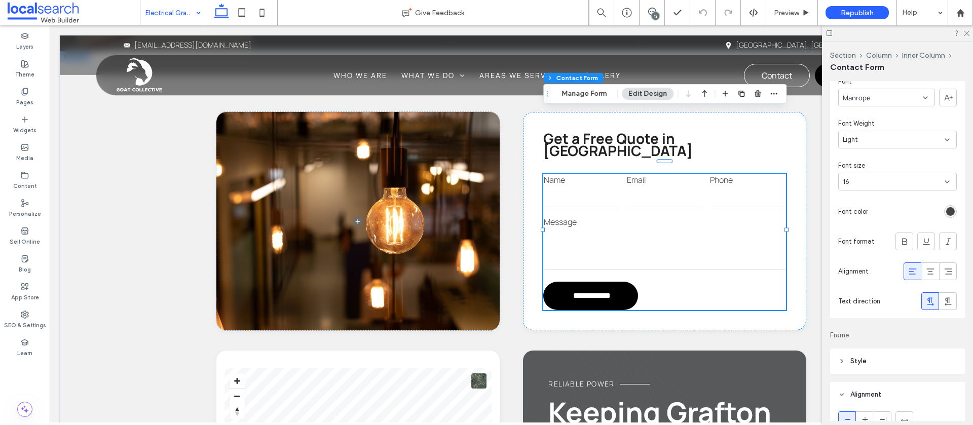
drag, startPoint x: 180, startPoint y: 14, endPoint x: 178, endPoint y: 19, distance: 5.7
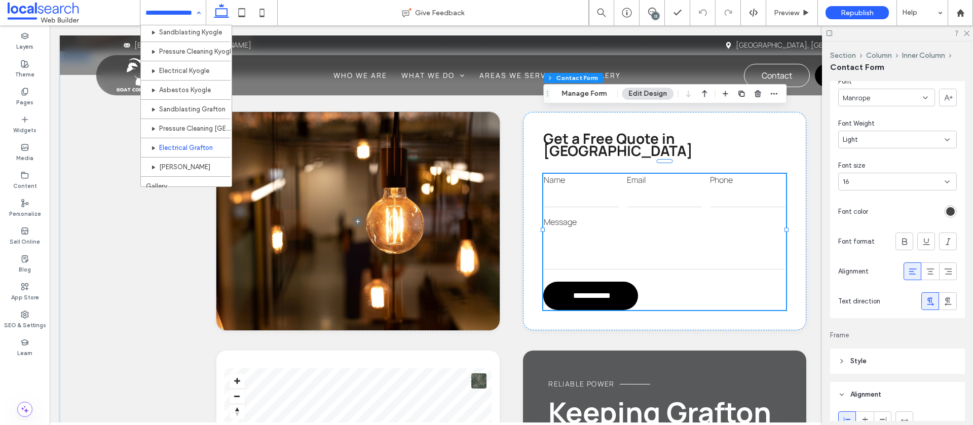
scroll to position [684, 0]
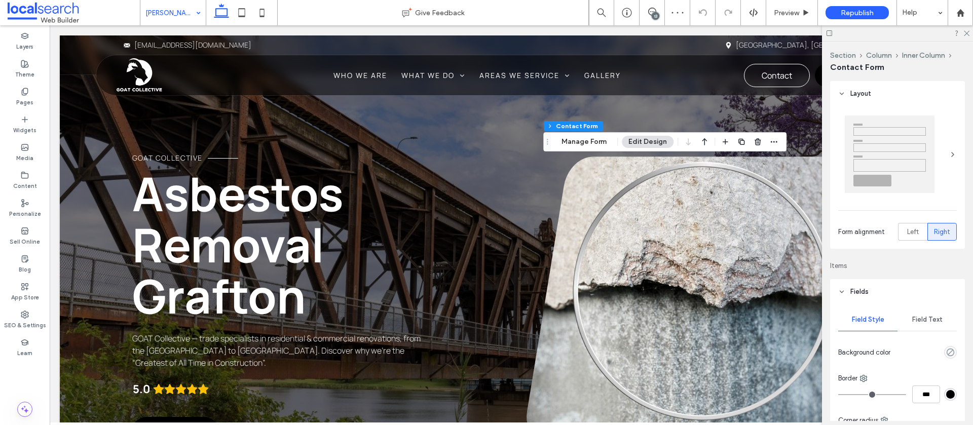
type input "*"
type input "***"
type input "*"
type input "***"
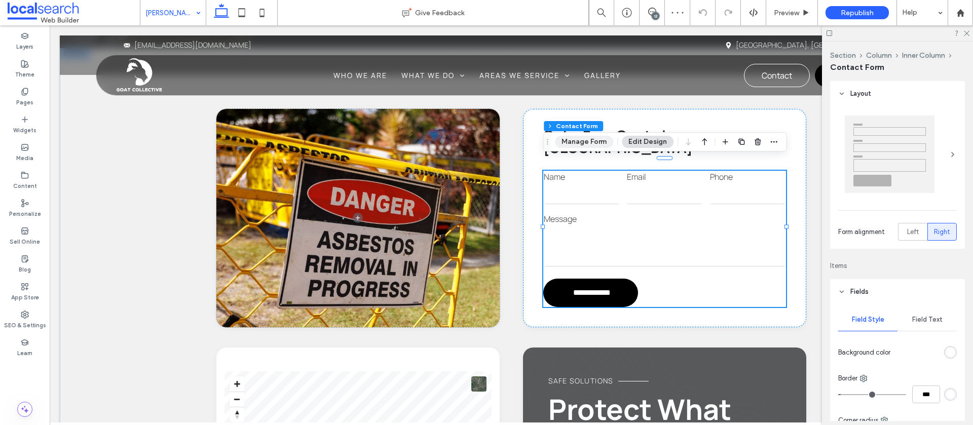
scroll to position [916, 0]
click at [577, 144] on button "Manage Form" at bounding box center [584, 142] width 58 height 12
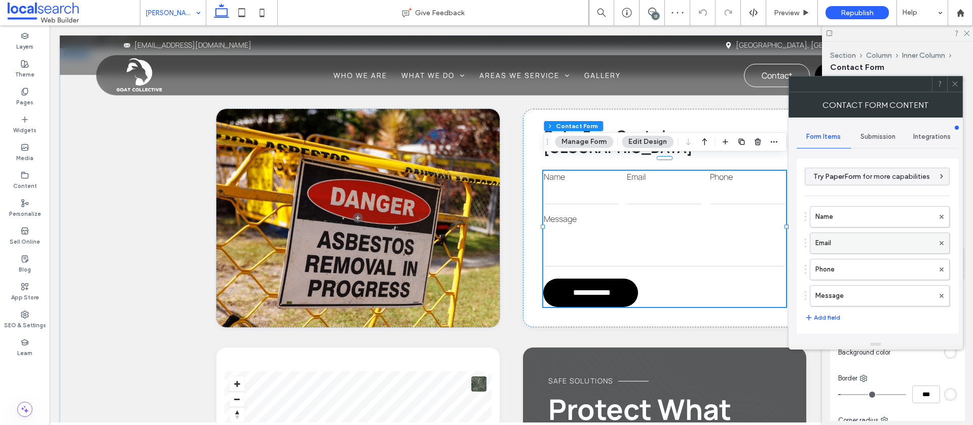
type input "**********"
drag, startPoint x: 869, startPoint y: 131, endPoint x: 869, endPoint y: 142, distance: 11.2
click at [869, 131] on div "Submission" at bounding box center [878, 137] width 54 height 22
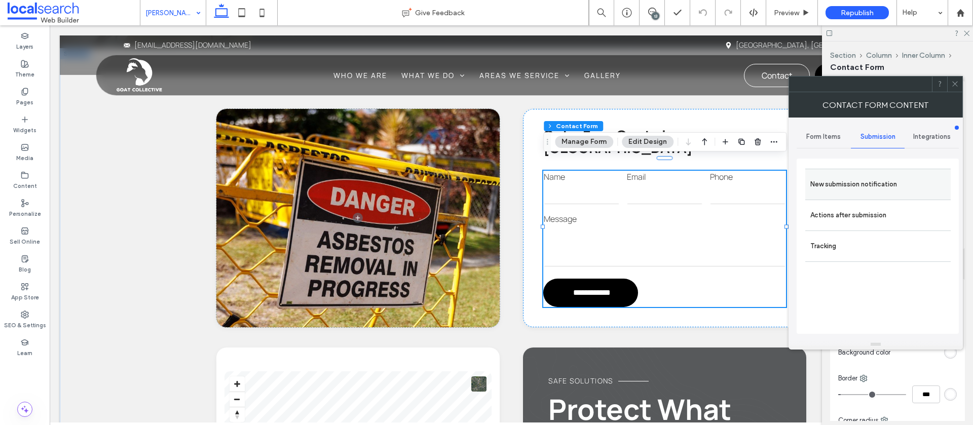
click at [848, 185] on label "New submission notification" at bounding box center [878, 184] width 135 height 20
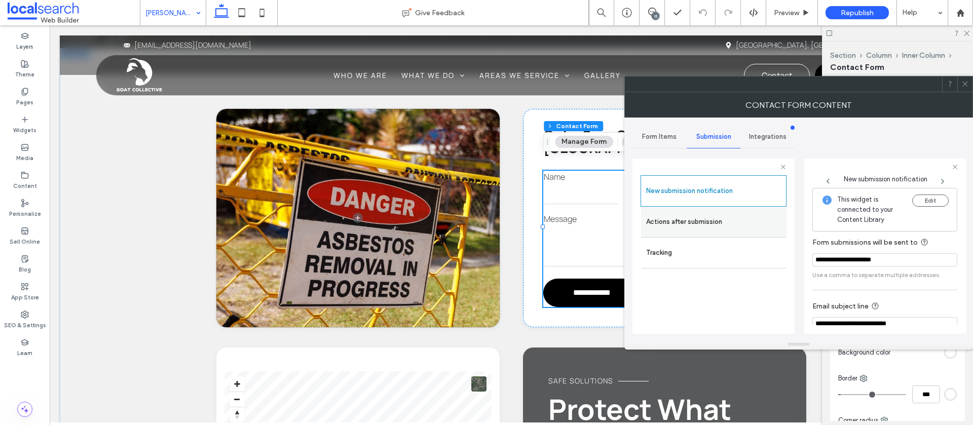
click at [703, 217] on label "Actions after submission" at bounding box center [713, 222] width 135 height 20
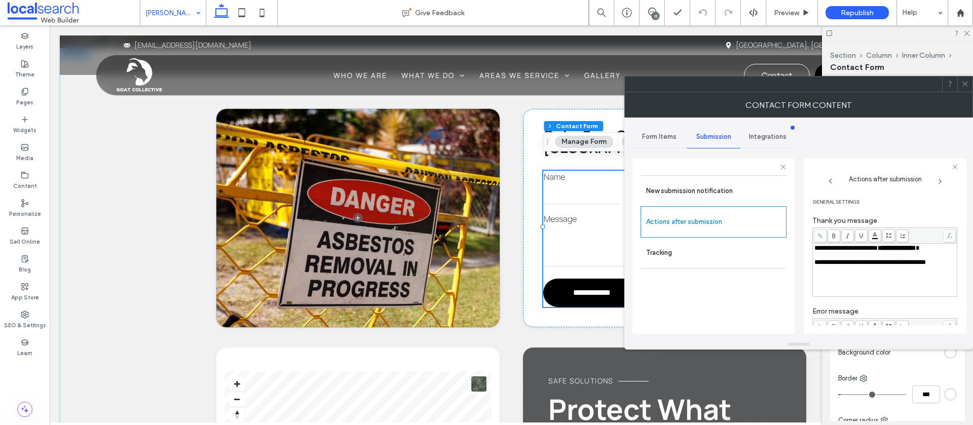
click at [964, 83] on icon at bounding box center [966, 84] width 8 height 8
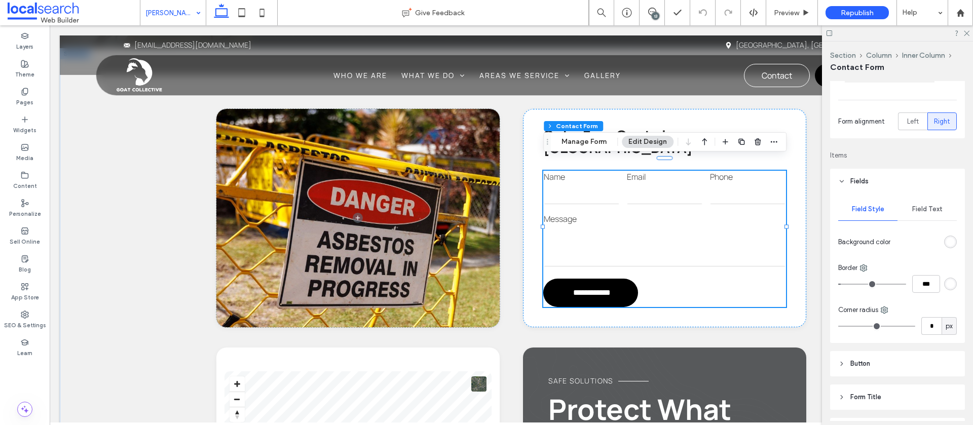
scroll to position [112, 0]
click at [926, 208] on span "Field Text" at bounding box center [927, 208] width 30 height 8
click at [950, 273] on icon "button" at bounding box center [949, 271] width 8 height 8
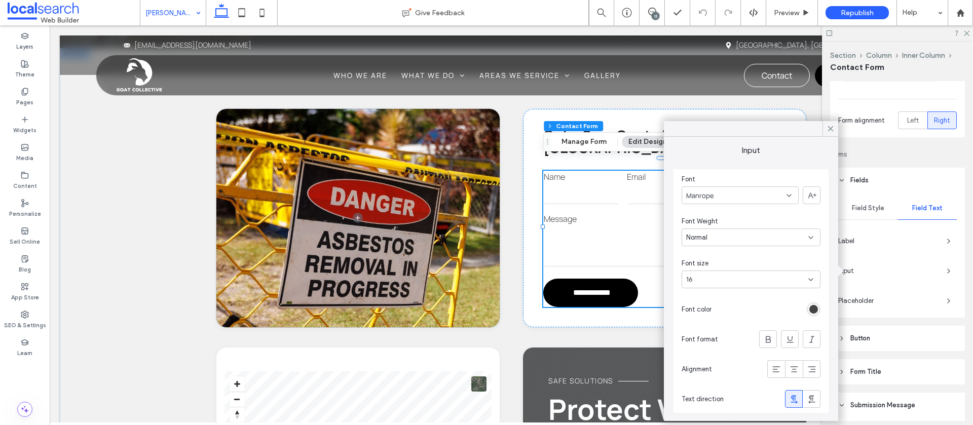
drag, startPoint x: 826, startPoint y: 128, endPoint x: 866, endPoint y: 165, distance: 54.2
click at [827, 128] on icon at bounding box center [830, 128] width 9 height 9
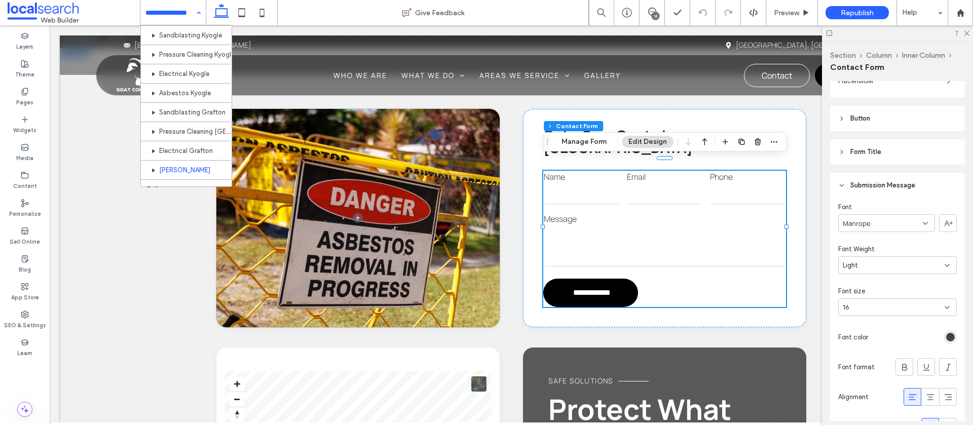
scroll to position [685, 0]
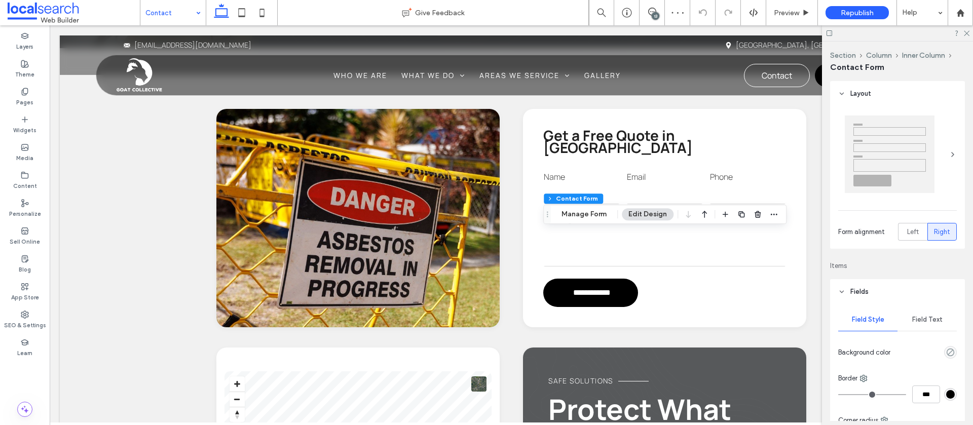
type input "*"
type input "***"
type input "*"
type input "***"
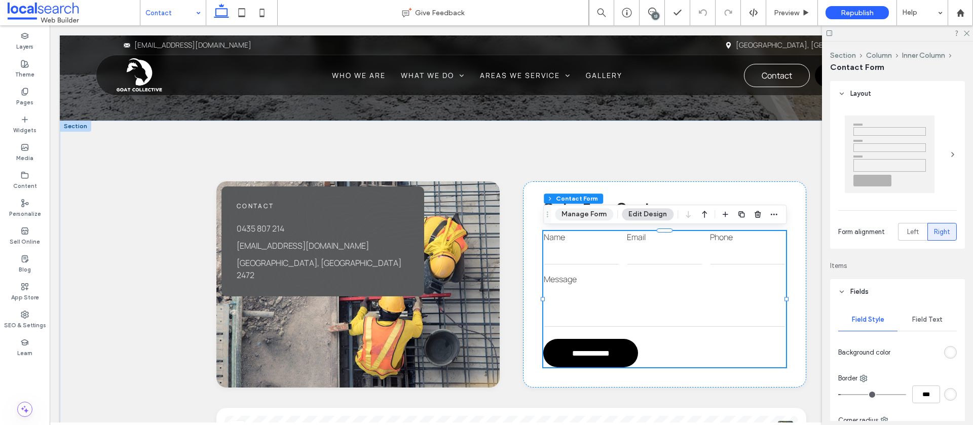
click at [585, 216] on button "Manage Form" at bounding box center [584, 214] width 58 height 12
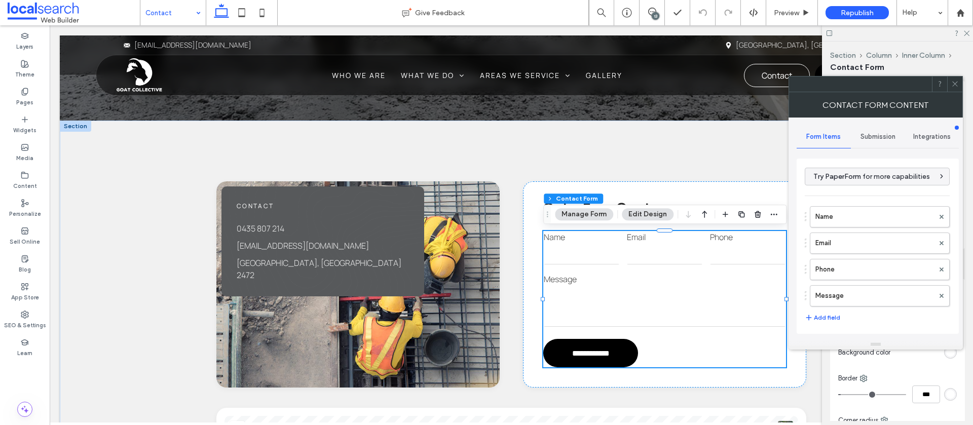
click at [880, 131] on div "Submission" at bounding box center [878, 137] width 54 height 22
drag, startPoint x: 850, startPoint y: 177, endPoint x: 837, endPoint y: 177, distance: 13.2
click at [850, 177] on label "New submission notification" at bounding box center [878, 184] width 135 height 20
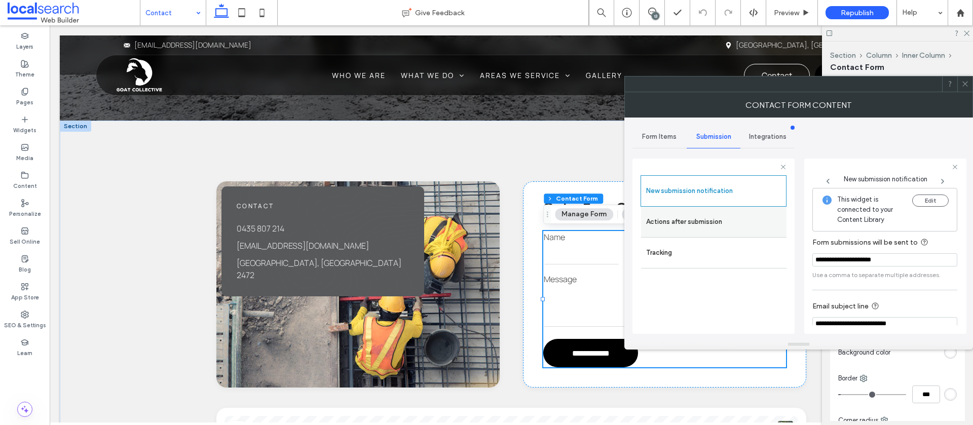
click at [729, 219] on label "Actions after submission" at bounding box center [713, 222] width 135 height 20
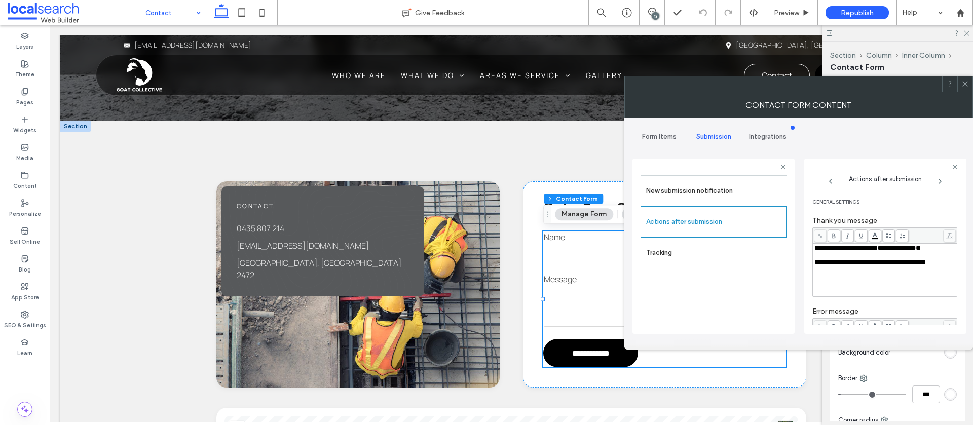
click at [961, 84] on div at bounding box center [965, 84] width 15 height 15
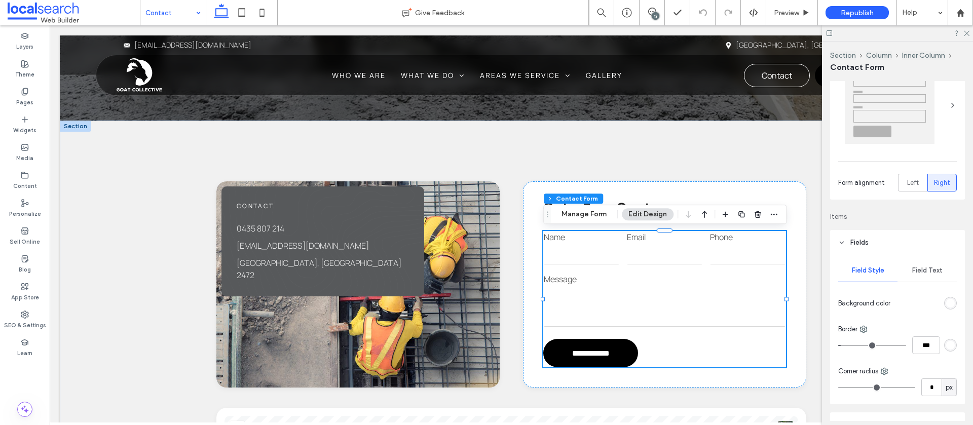
scroll to position [65, 0]
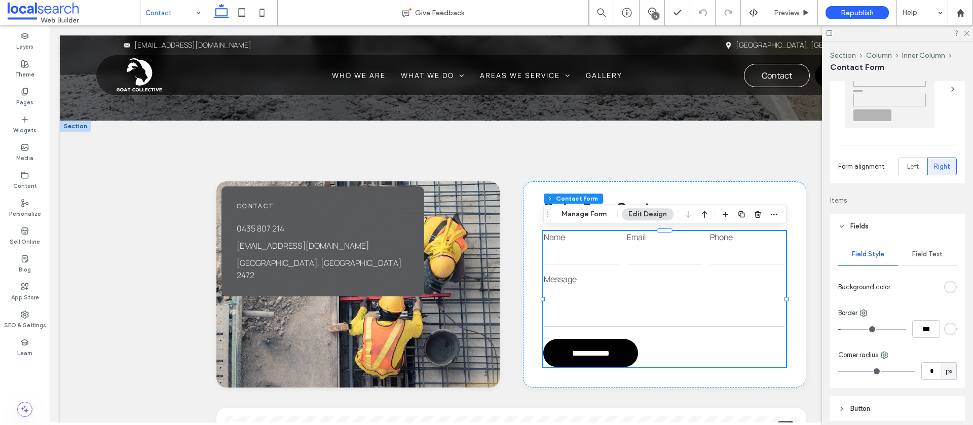
click at [925, 256] on span "Field Text" at bounding box center [927, 254] width 30 height 8
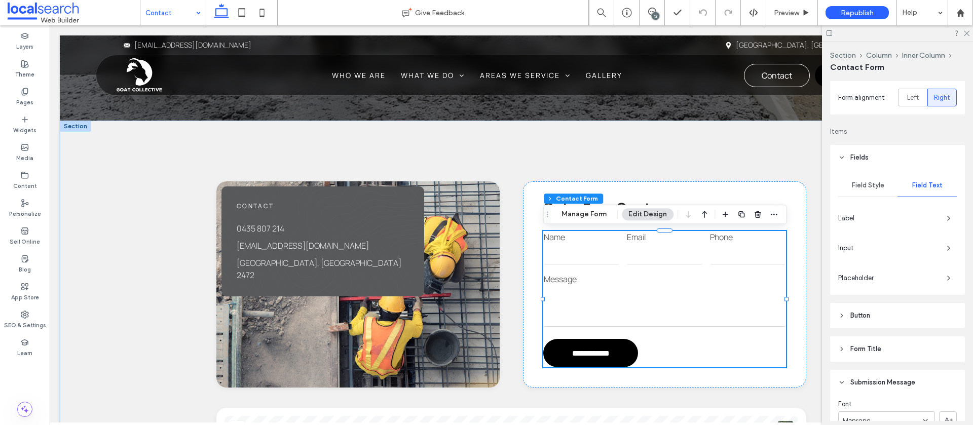
scroll to position [146, 0]
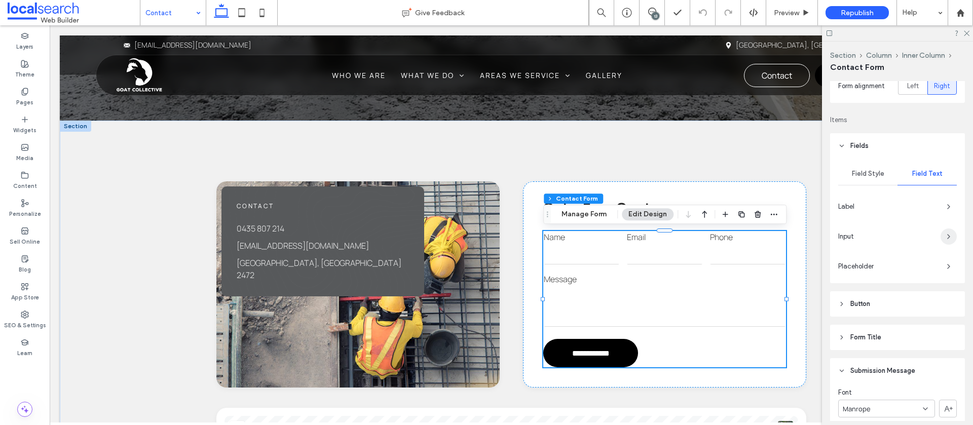
click at [942, 236] on span "button" at bounding box center [949, 237] width 16 height 16
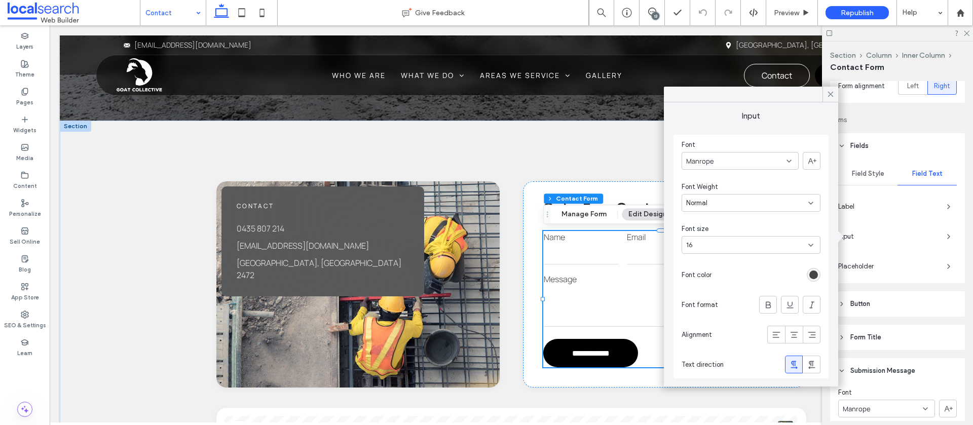
click at [832, 98] on icon at bounding box center [830, 94] width 9 height 9
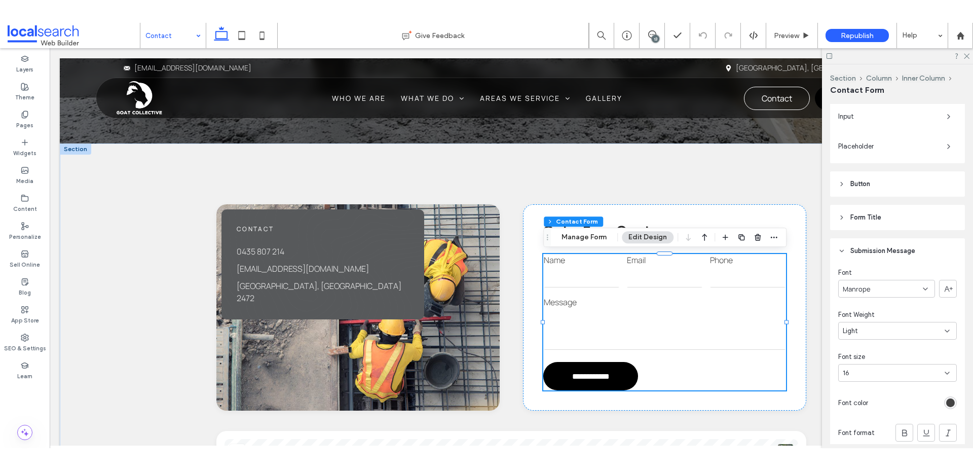
scroll to position [0, 0]
